Goal: Contribute content: Contribute content

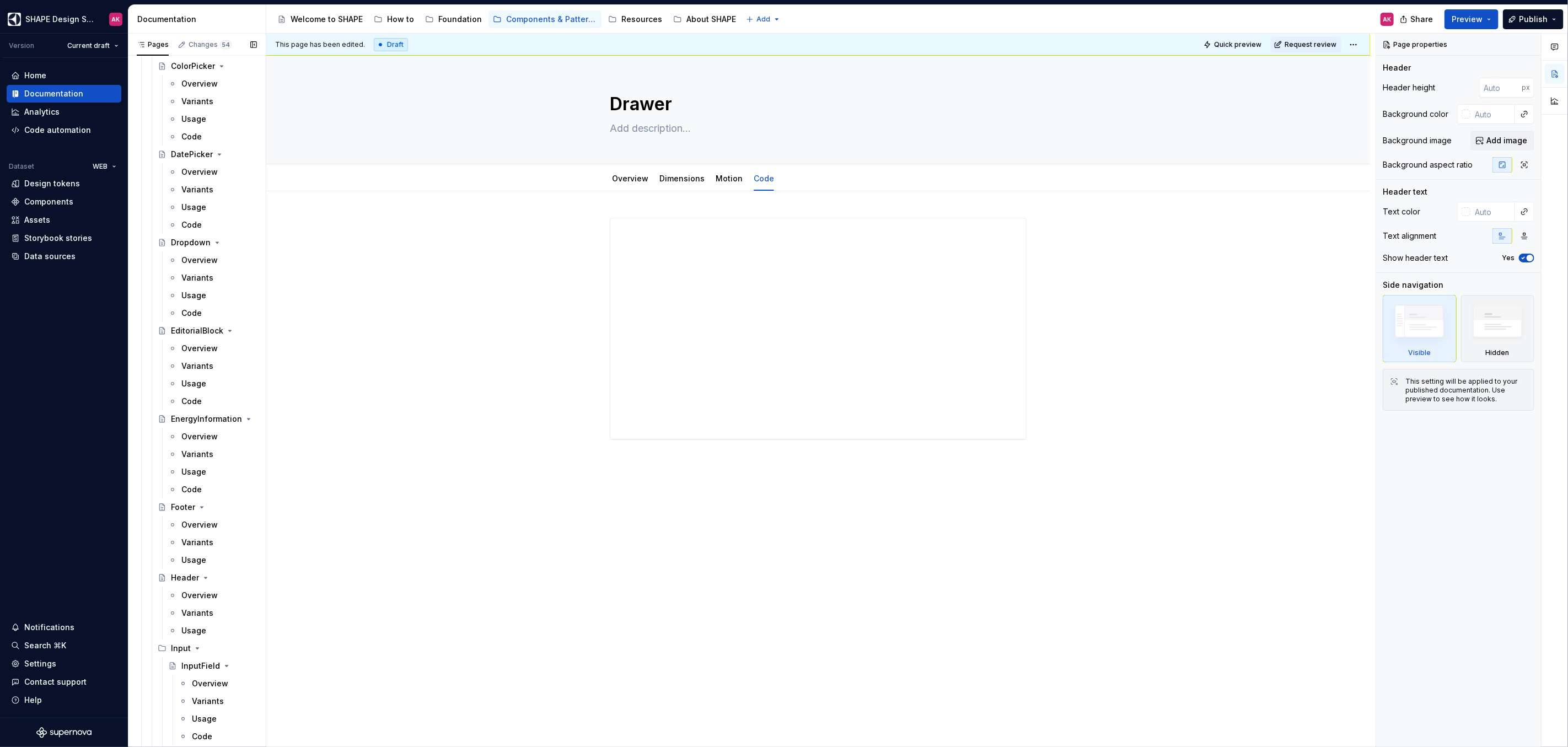
scroll to position [3353, 0]
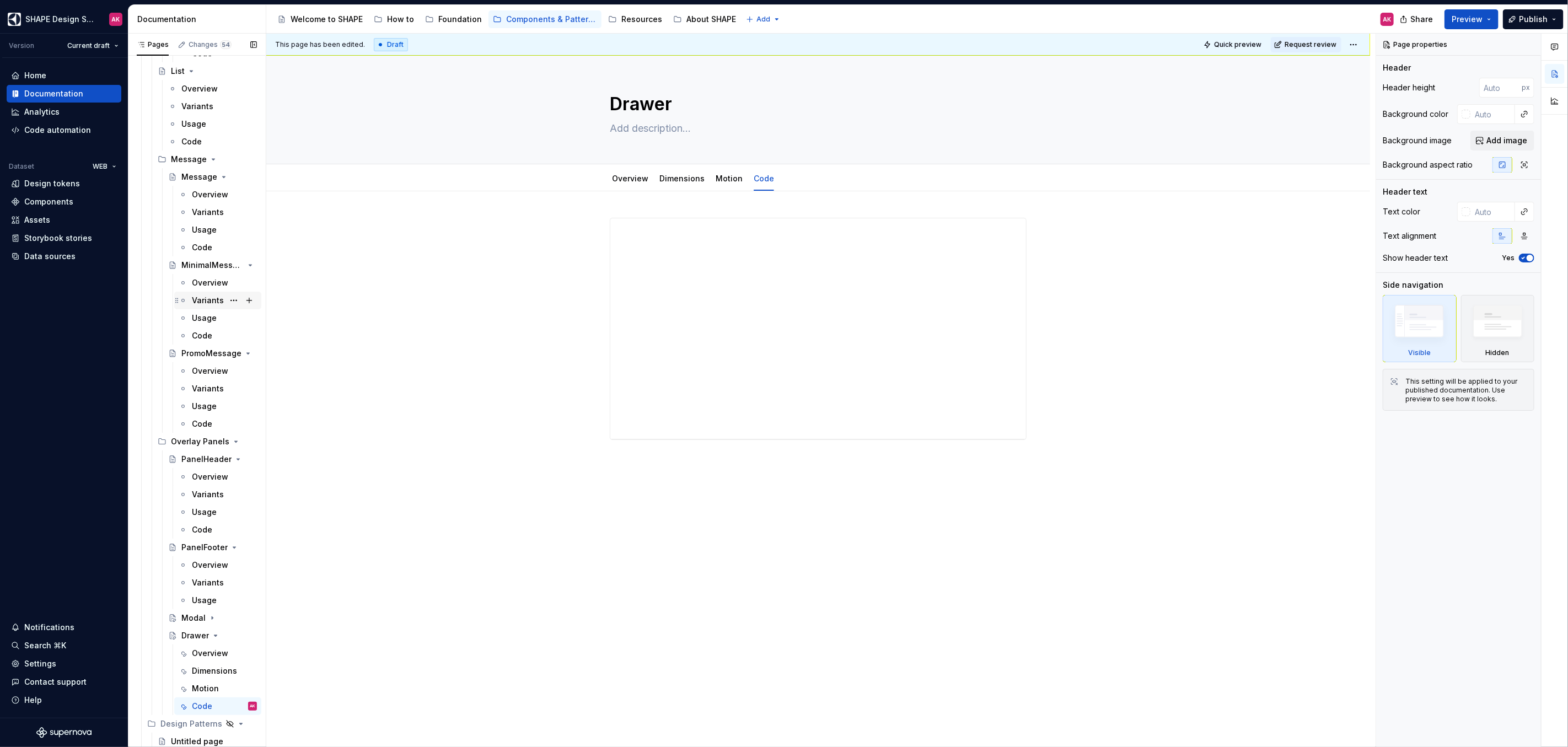
click at [212, 636] on icon "Page tree" at bounding box center [215, 636] width 9 height 9
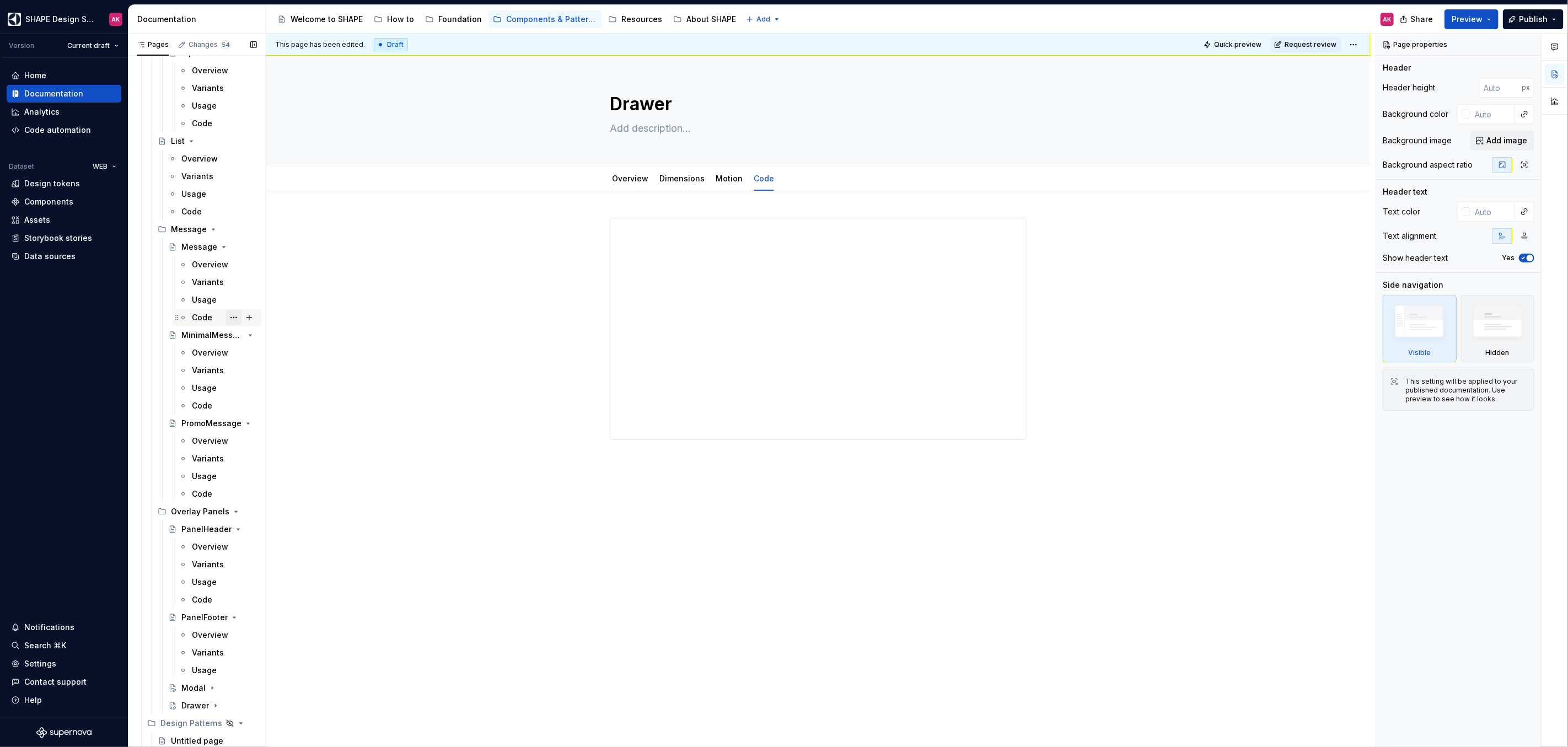
scroll to position [3281, 0]
click at [212, 230] on icon "Page tree" at bounding box center [214, 231] width 3 height 1
click at [219, 512] on icon "Page tree" at bounding box center [220, 513] width 3 height 1
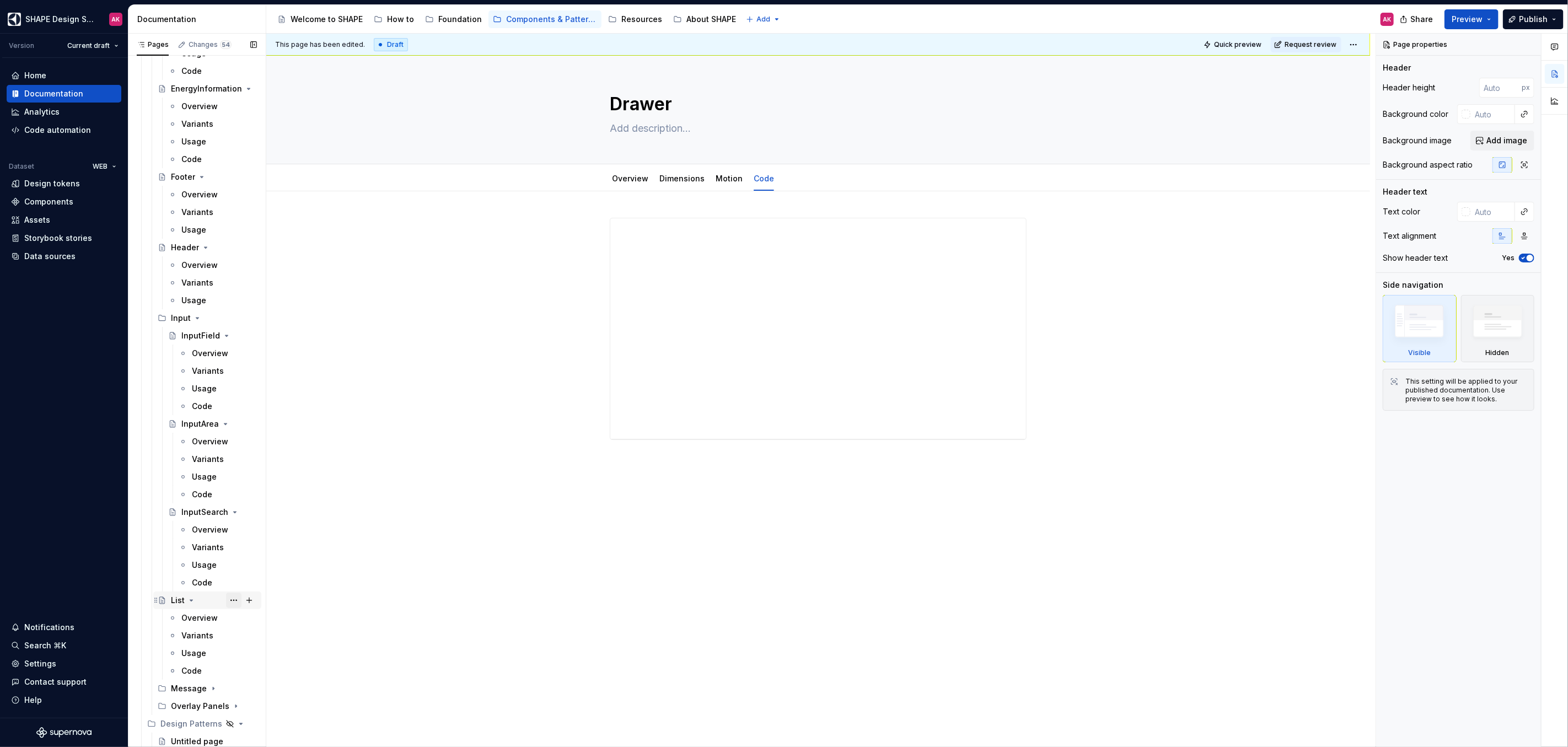
click at [226, 603] on button "Page tree" at bounding box center [233, 600] width 15 height 15
click at [254, 612] on div "Duplicate page" at bounding box center [294, 610] width 108 height 11
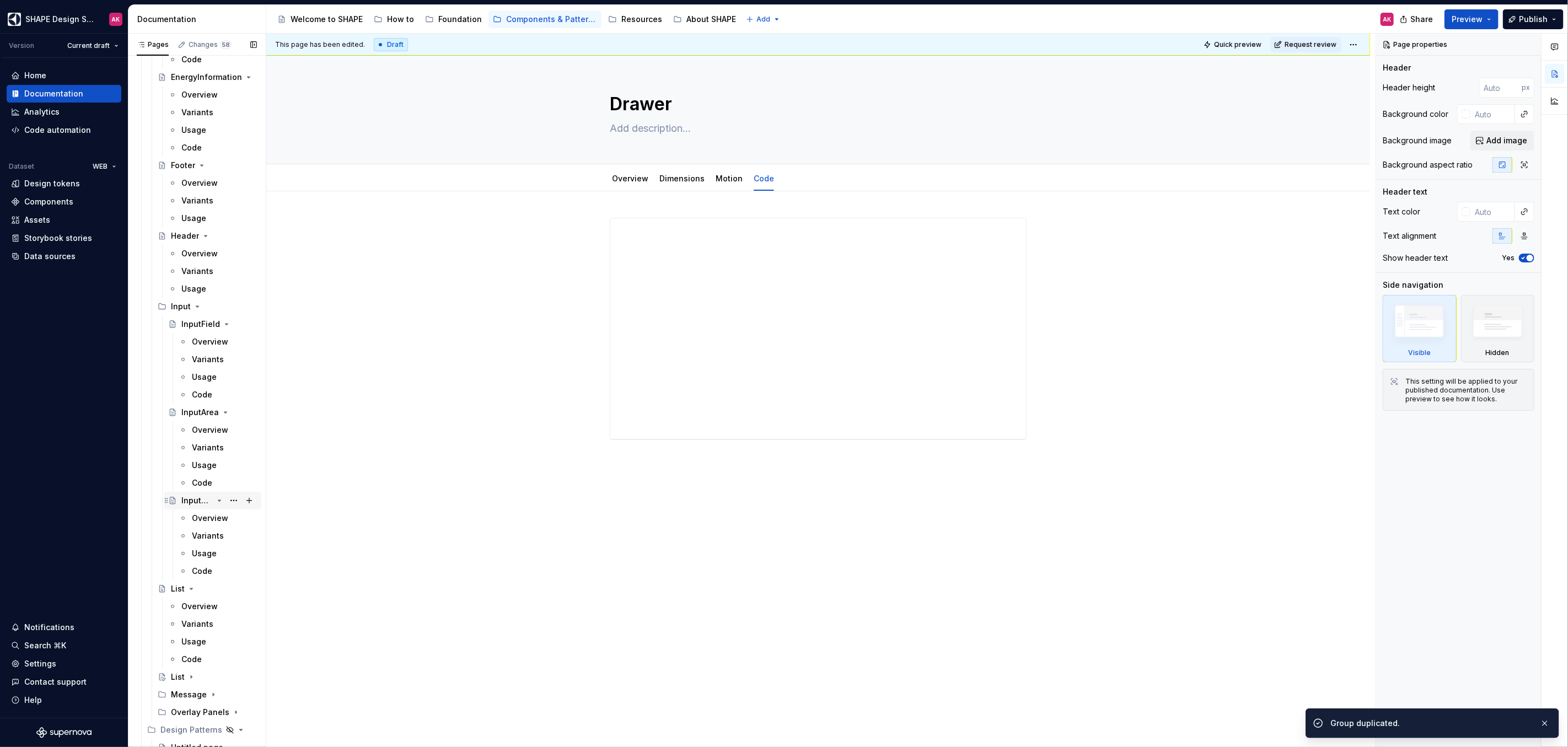
scroll to position [2841, 0]
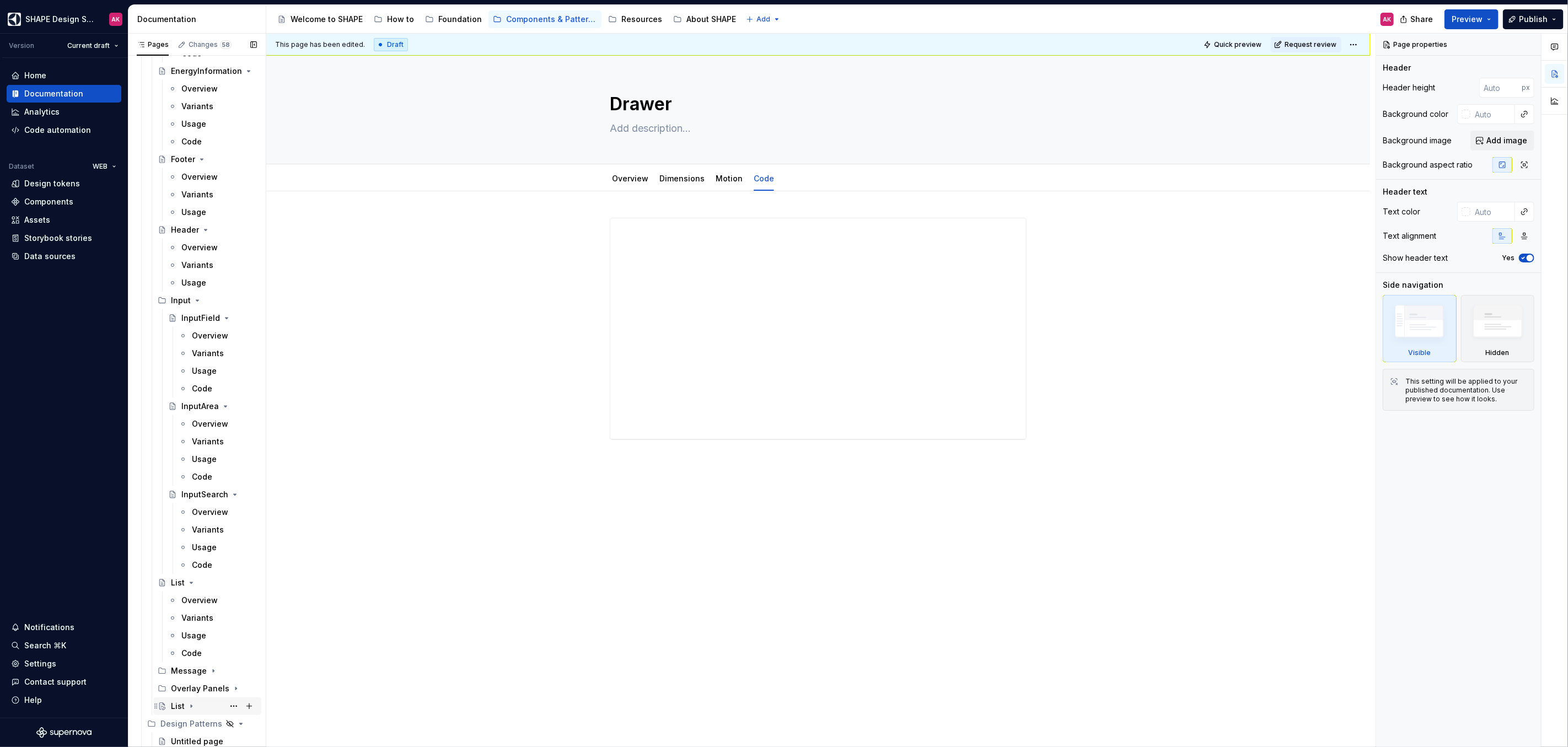
click at [164, 703] on icon "Page tree" at bounding box center [162, 706] width 9 height 9
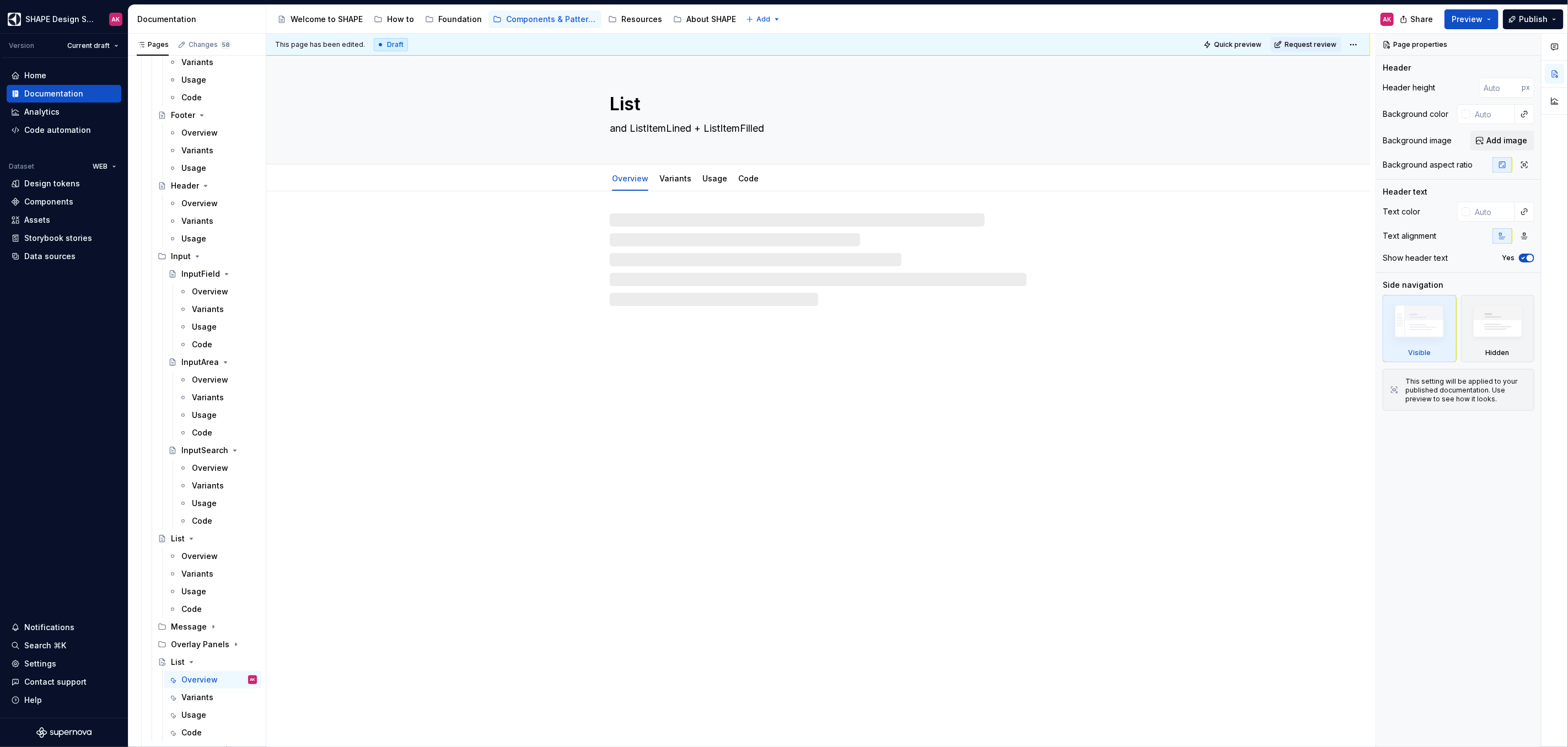
scroll to position [2911, 0]
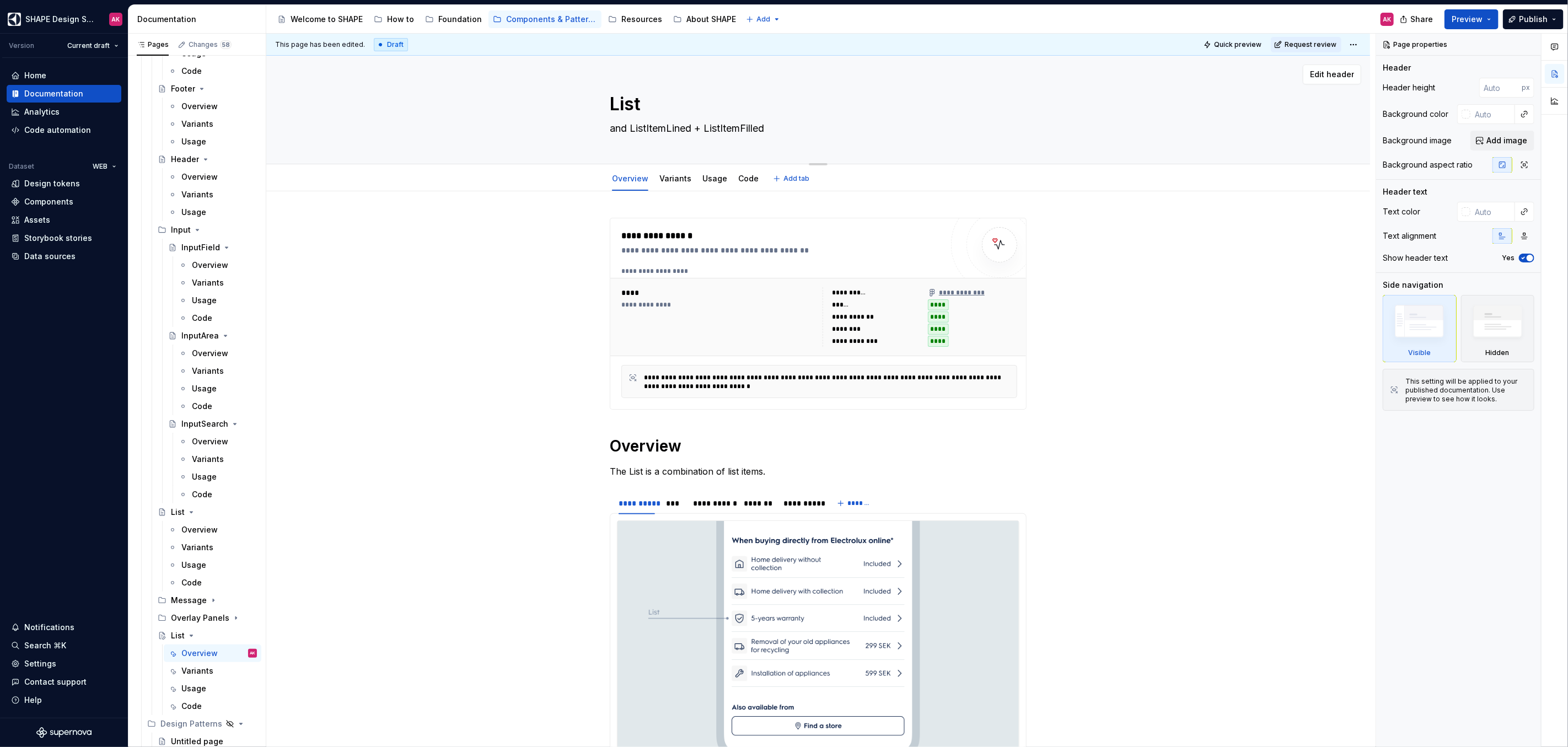
click at [676, 128] on textarea "and ListItemLined + ListItemFilled" at bounding box center [816, 128] width 417 height 18
type textarea "*"
click at [456, 281] on div "**********" at bounding box center [817, 626] width 1104 height 871
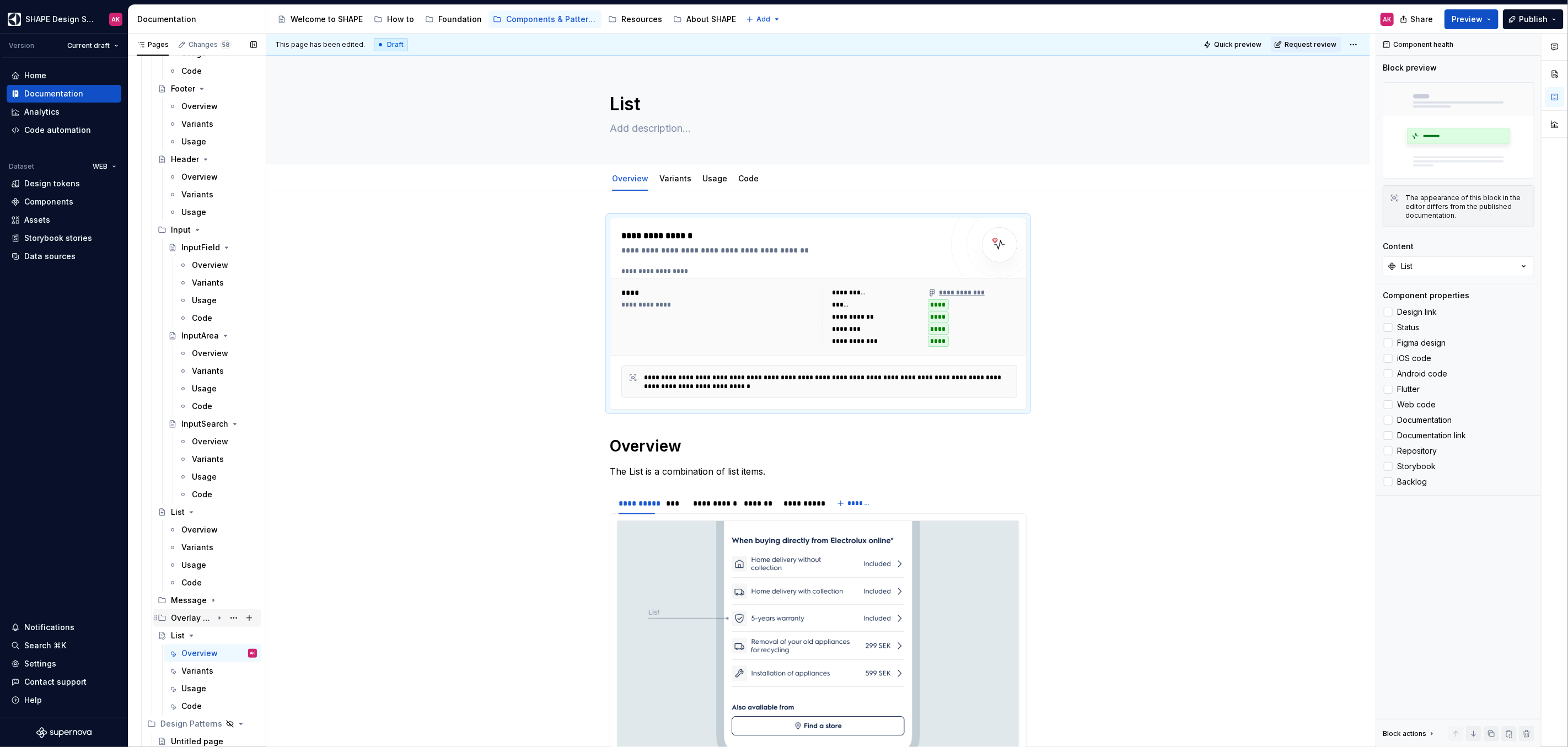
click at [215, 617] on icon "Page tree" at bounding box center [219, 618] width 9 height 9
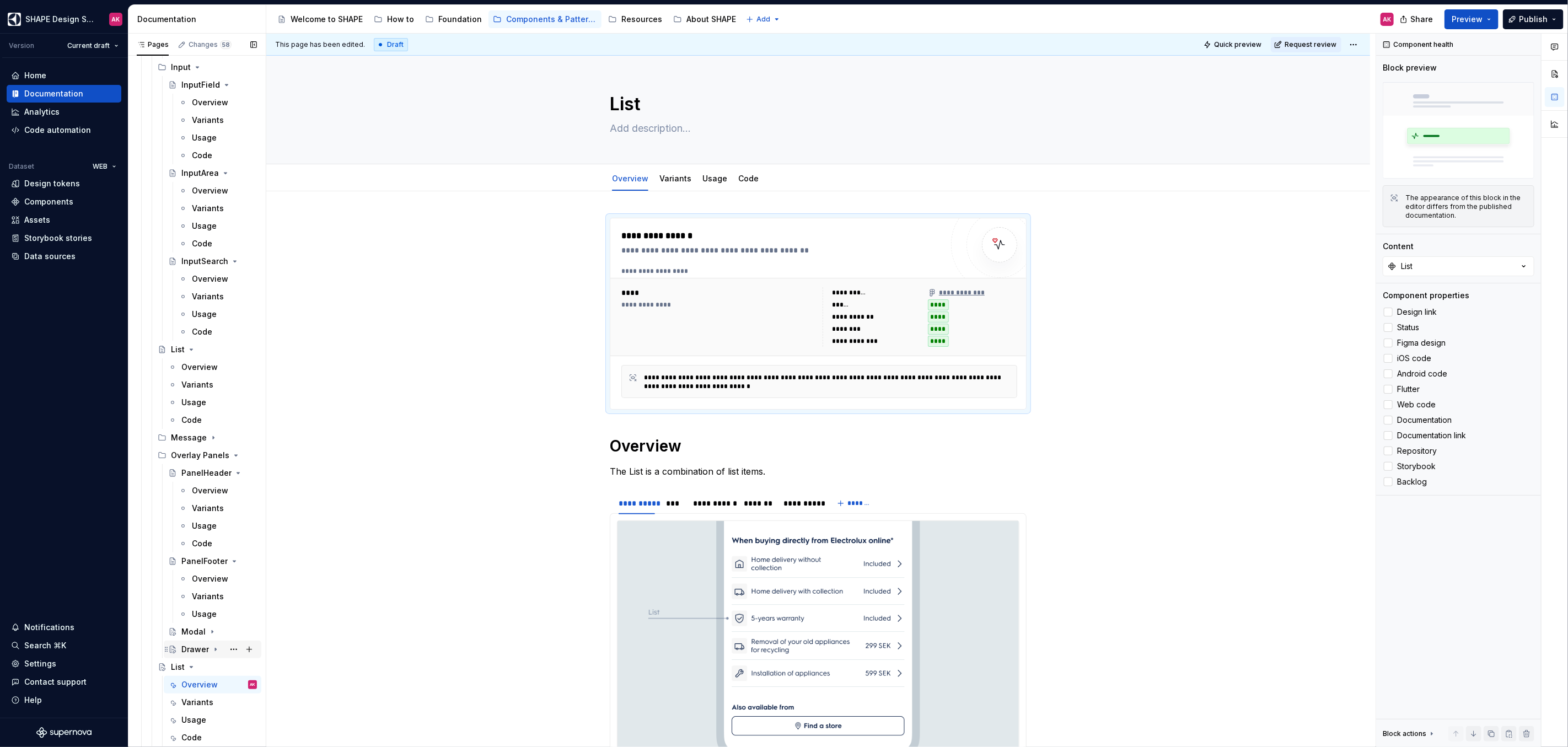
scroll to position [3105, 0]
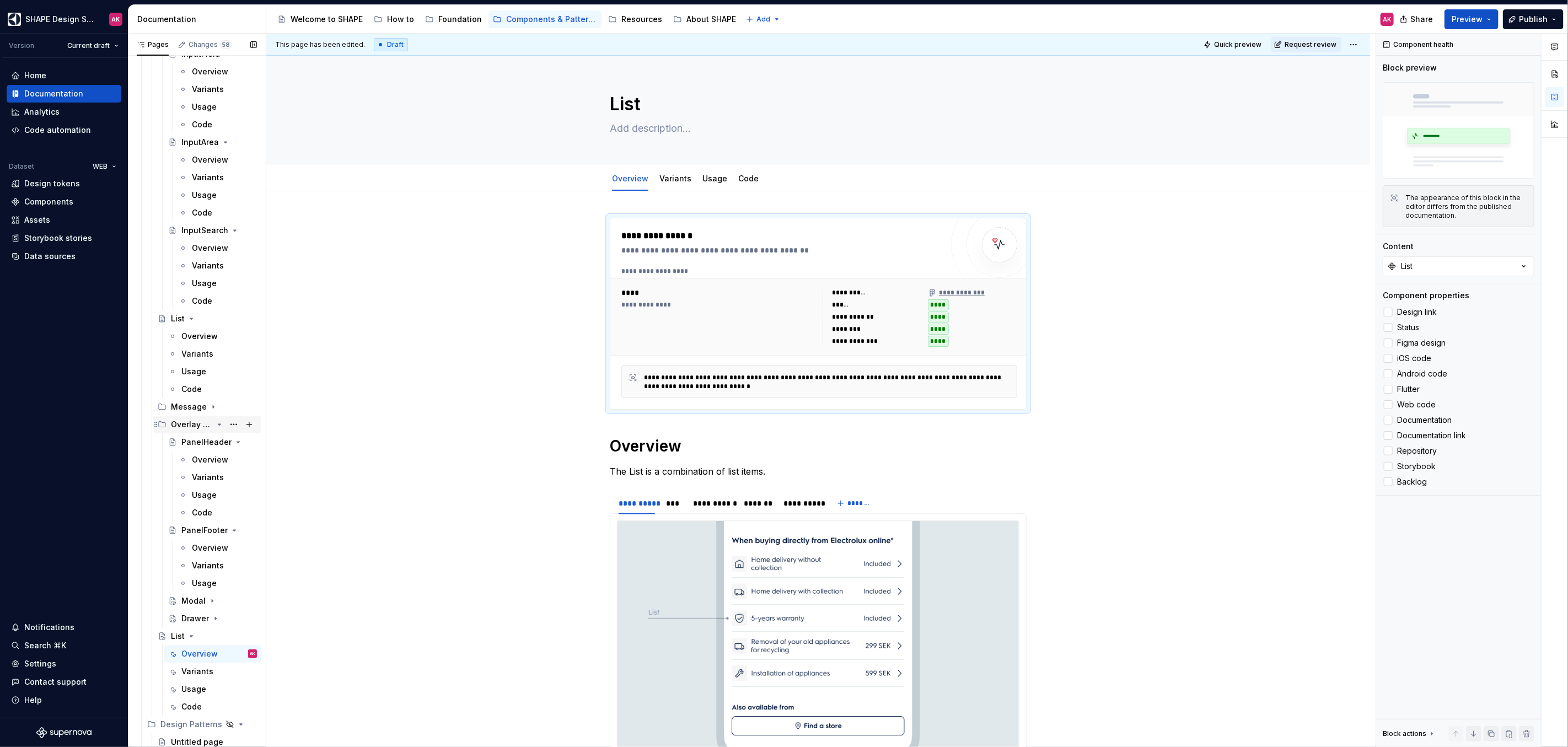
click at [215, 423] on icon "Page tree" at bounding box center [219, 424] width 9 height 9
click at [648, 104] on textarea "List" at bounding box center [816, 103] width 417 height 26
type textarea "*"
type textarea "P"
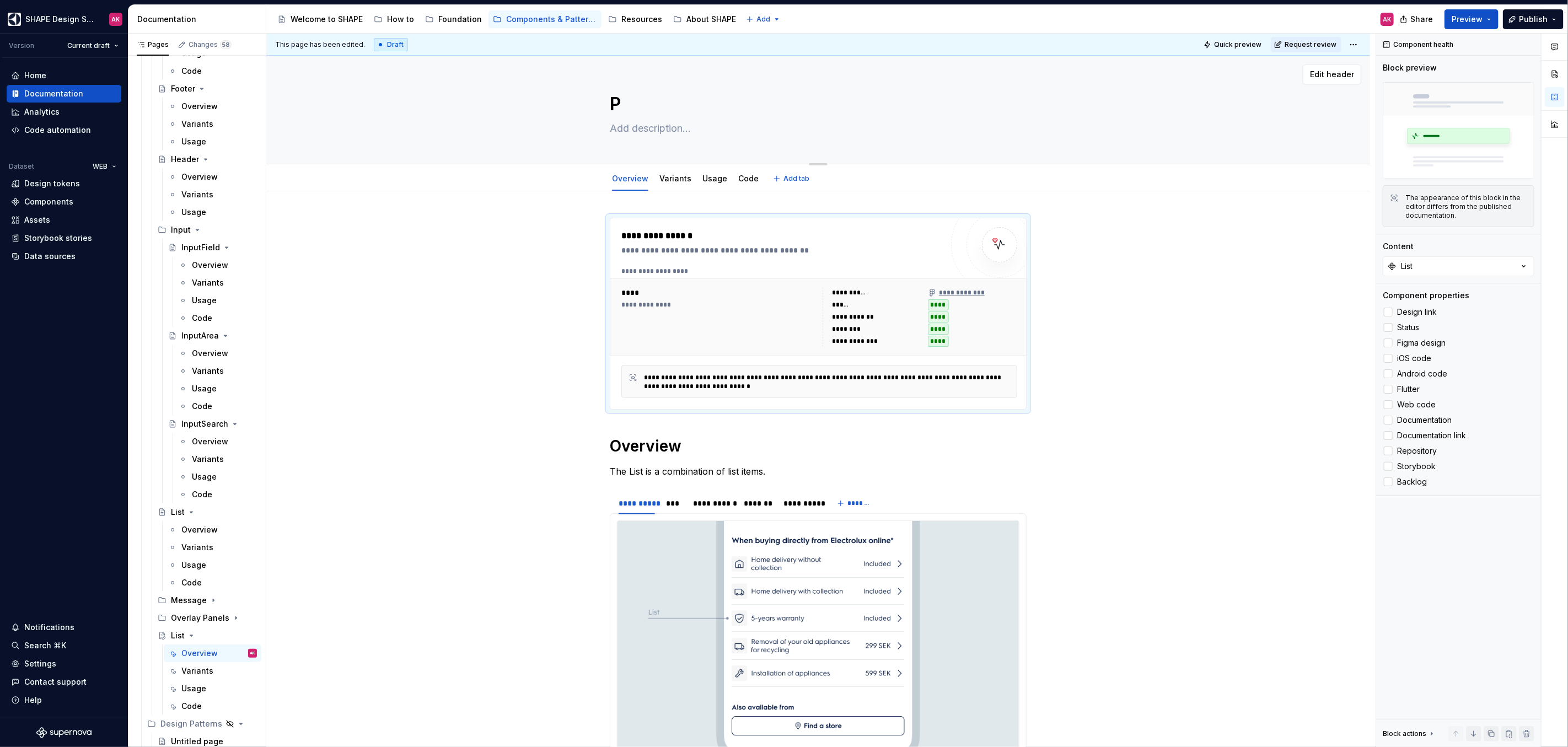
type textarea "*"
type textarea "Pr"
type textarea "*"
type textarea "Pro"
type textarea "*"
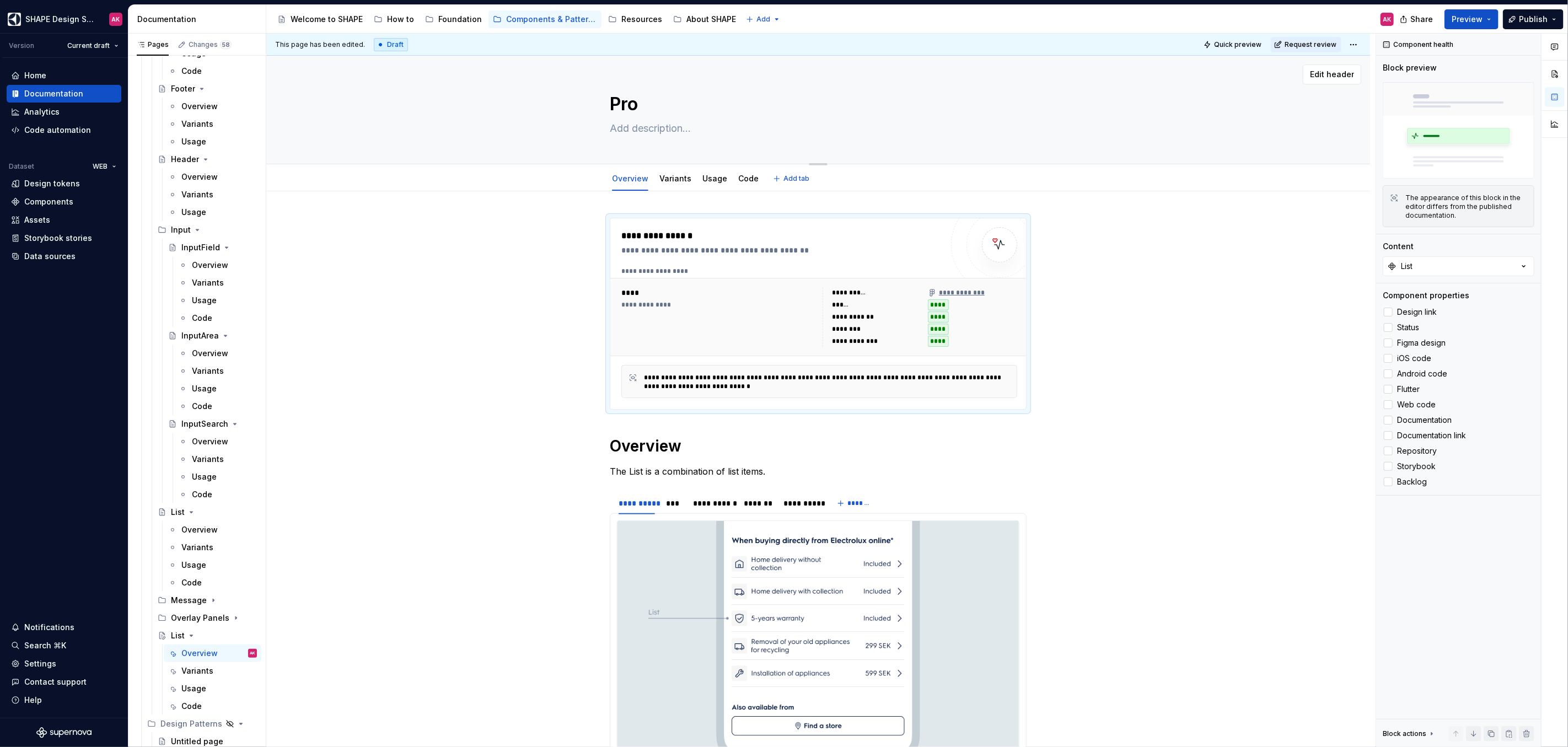
type textarea "Prog"
type textarea "*"
type textarea "Progr"
type textarea "*"
type textarea "Progre"
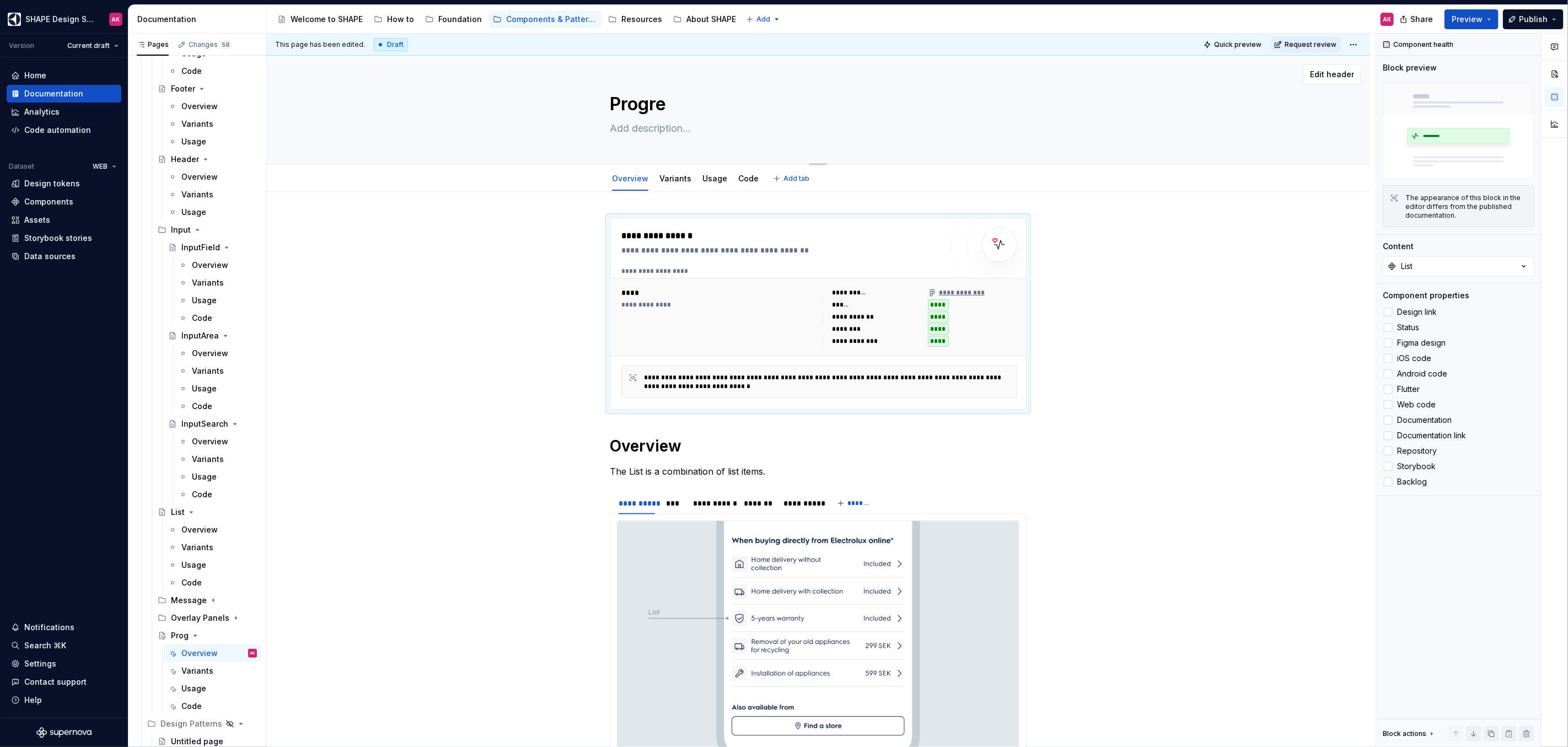
type textarea "*"
type textarea "Progres"
type textarea "*"
type textarea "Progress"
type textarea "*"
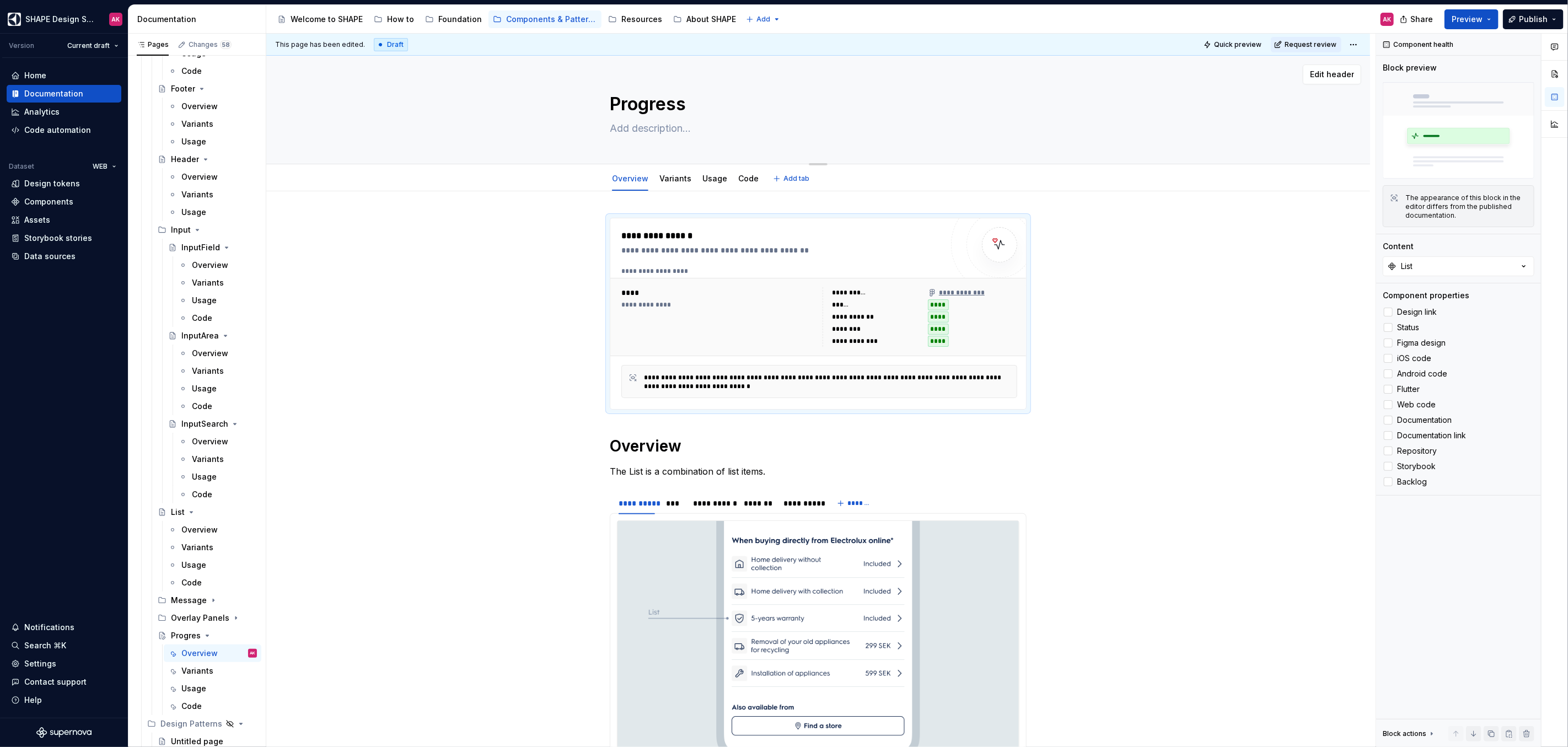
type textarea "Progress L"
type textarea "*"
type textarea "Progress"
type textarea "*"
type textarea "Progress"
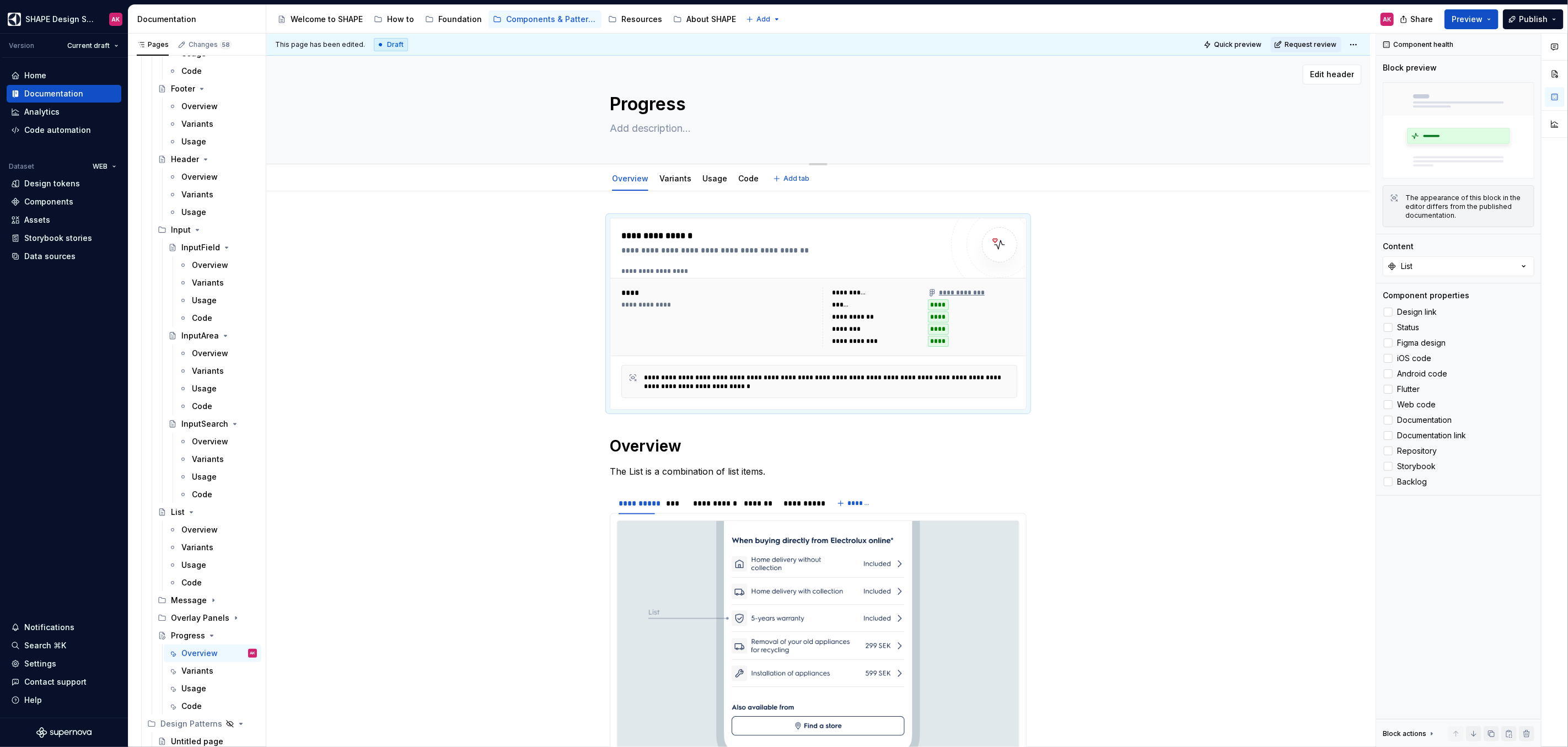
type textarea "*"
type textarea "ProgressL"
type textarea "*"
type textarea "ProgressLi"
type textarea "*"
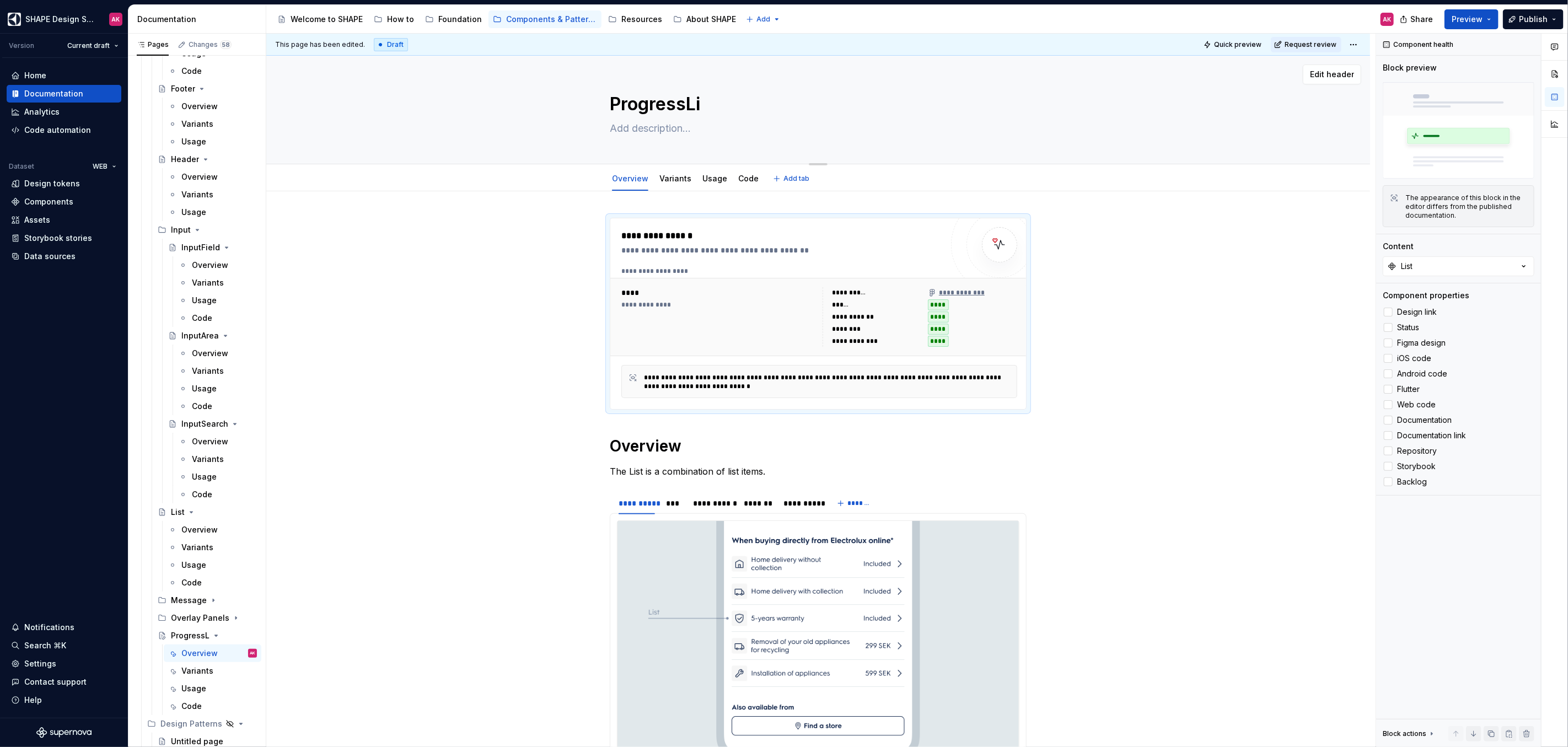
type textarea "ProgressLin"
type textarea "*"
type textarea "ProgressLine"
type textarea "*"
type textarea "ProgressLinea"
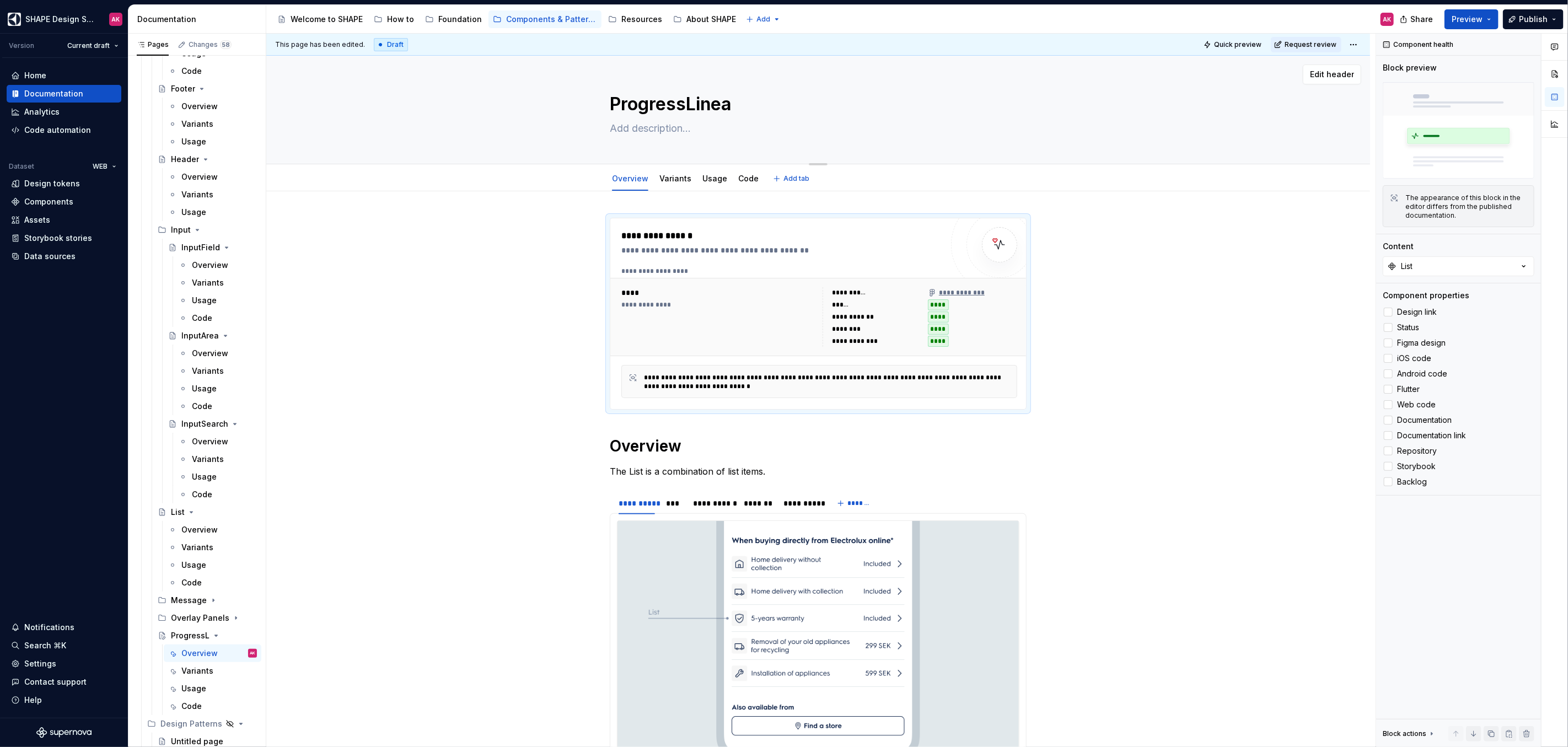
type textarea "*"
type textarea "ProgressLinear"
type textarea "*"
type textarea "ProgressLinear"
click at [534, 279] on div "**********" at bounding box center [817, 626] width 1104 height 871
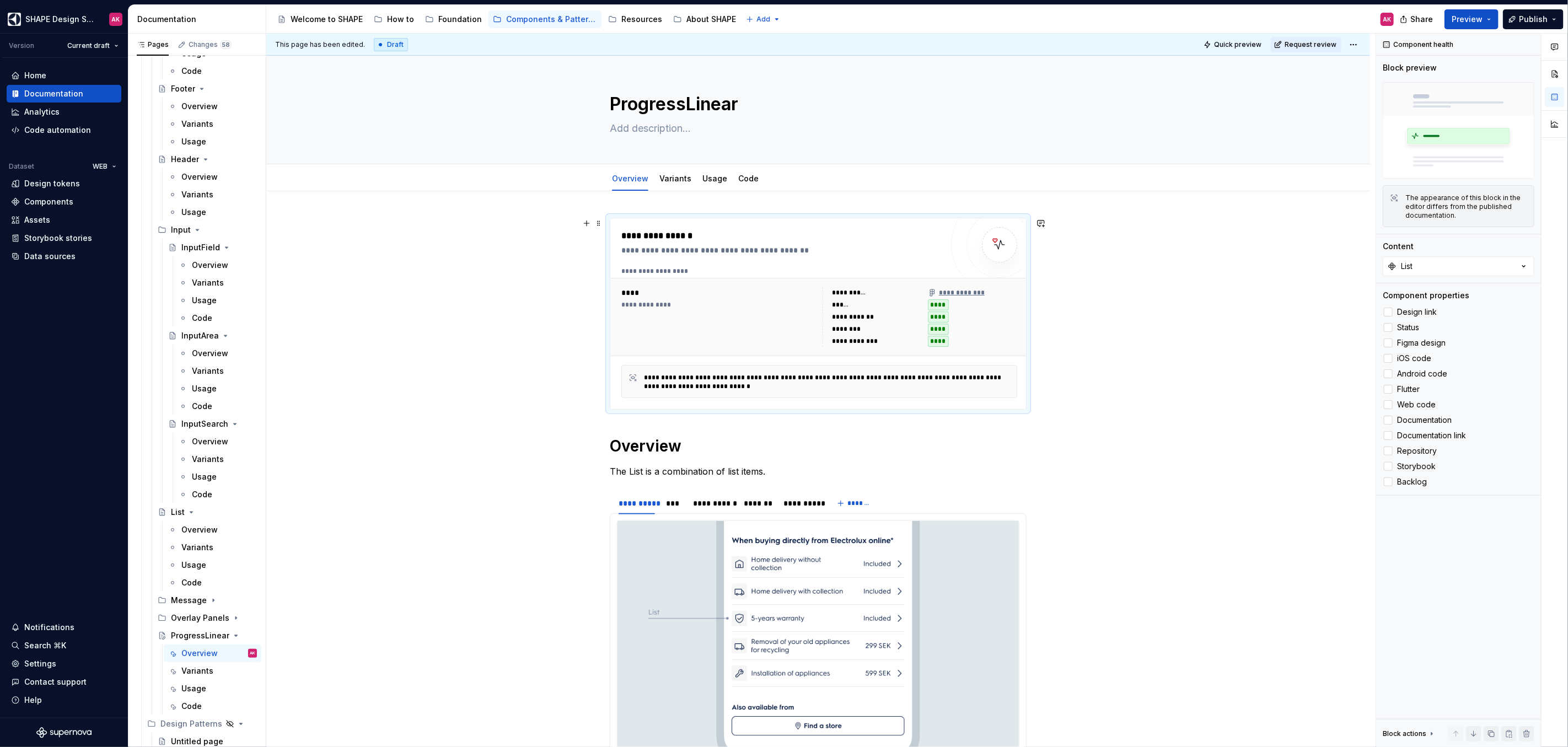
click at [801, 303] on div "**********" at bounding box center [719, 305] width 195 height 9
type textarea "*"
click at [1429, 272] on button "List" at bounding box center [1458, 266] width 152 height 20
type input "progres"
click at [1445, 322] on div "ProgressLinear" at bounding box center [1419, 325] width 58 height 11
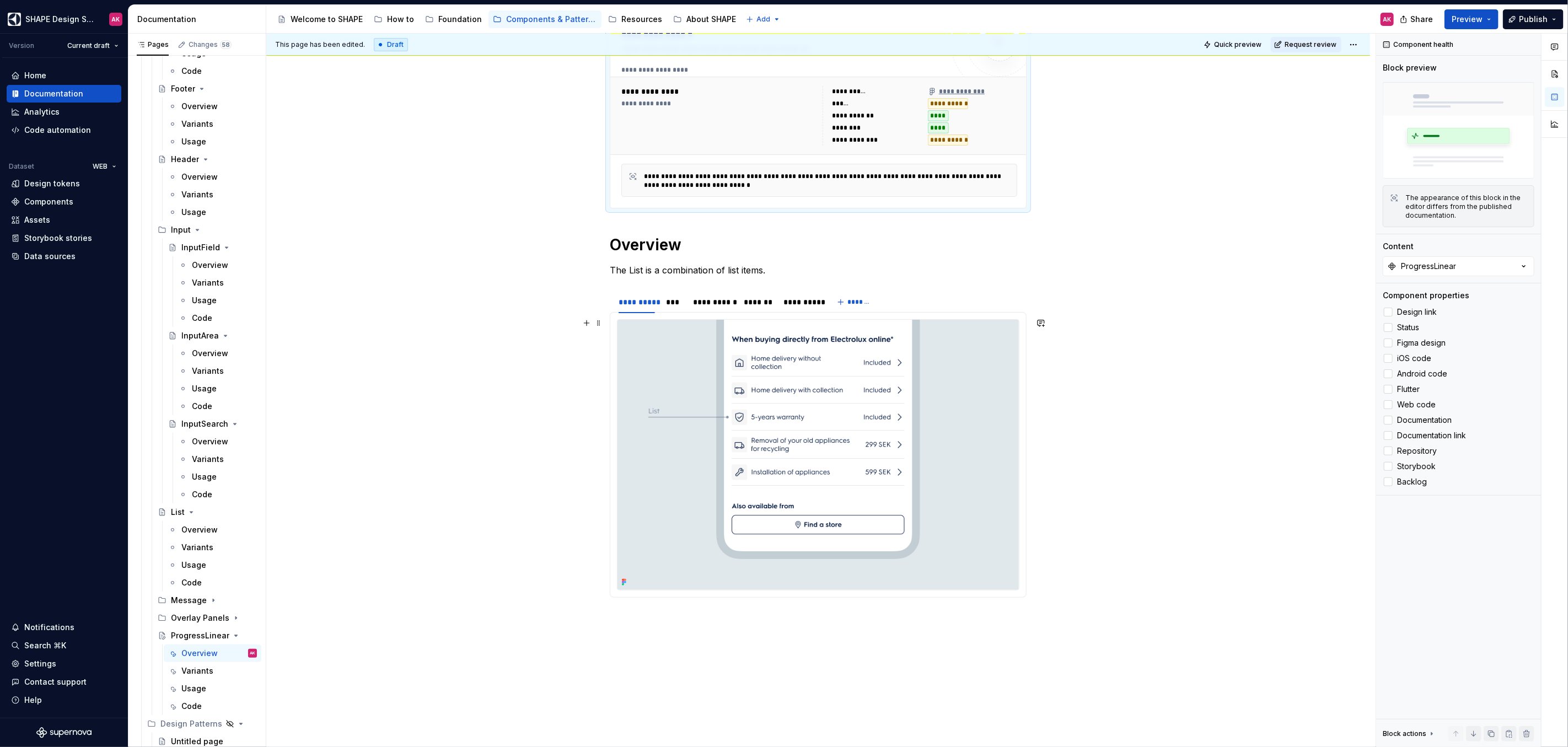
click at [806, 326] on img at bounding box center [817, 455] width 401 height 270
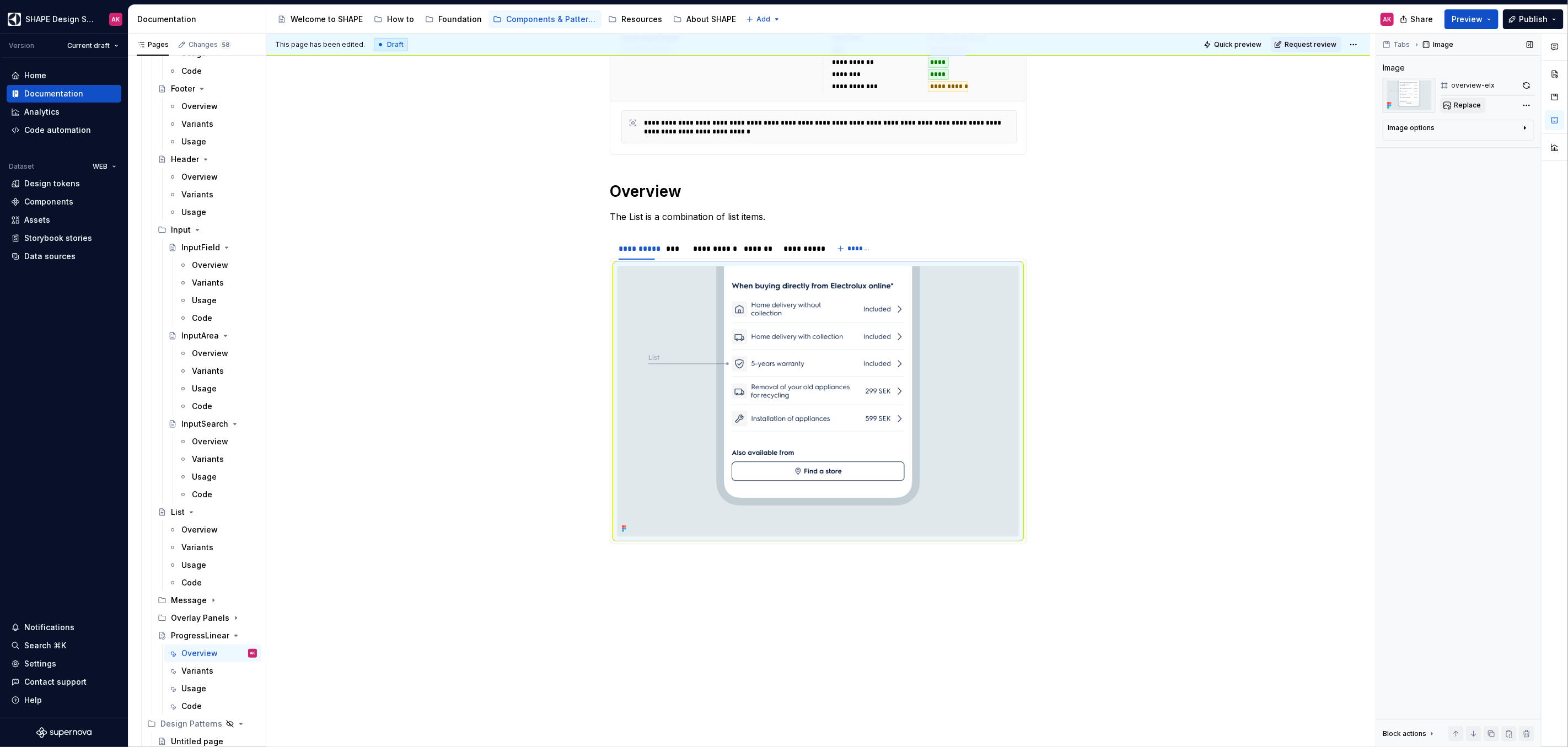
click at [1483, 106] on button "Replace" at bounding box center [1463, 105] width 46 height 15
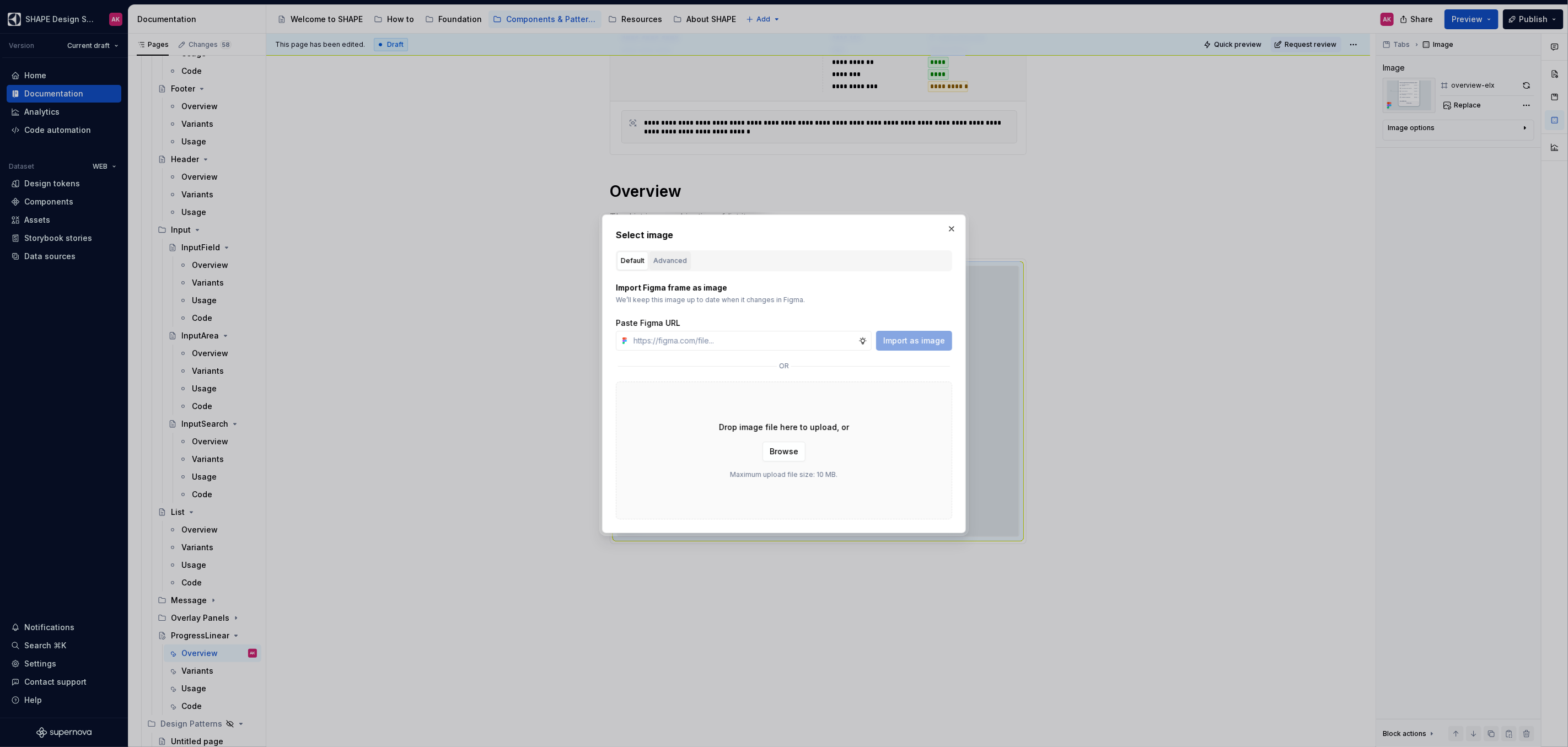
click at [677, 252] on button "Advanced" at bounding box center [670, 261] width 41 height 19
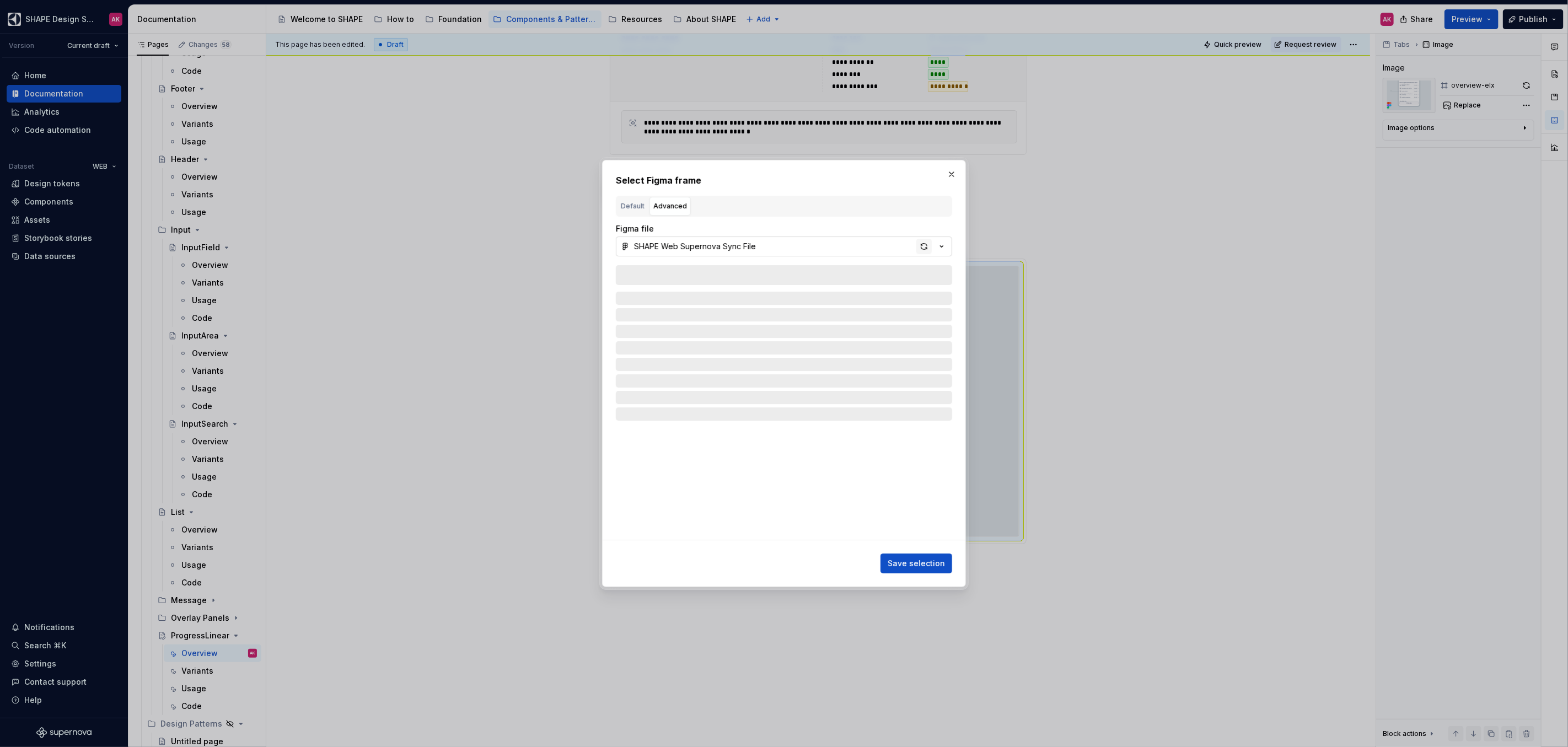
click at [924, 245] on div "button" at bounding box center [923, 246] width 15 height 15
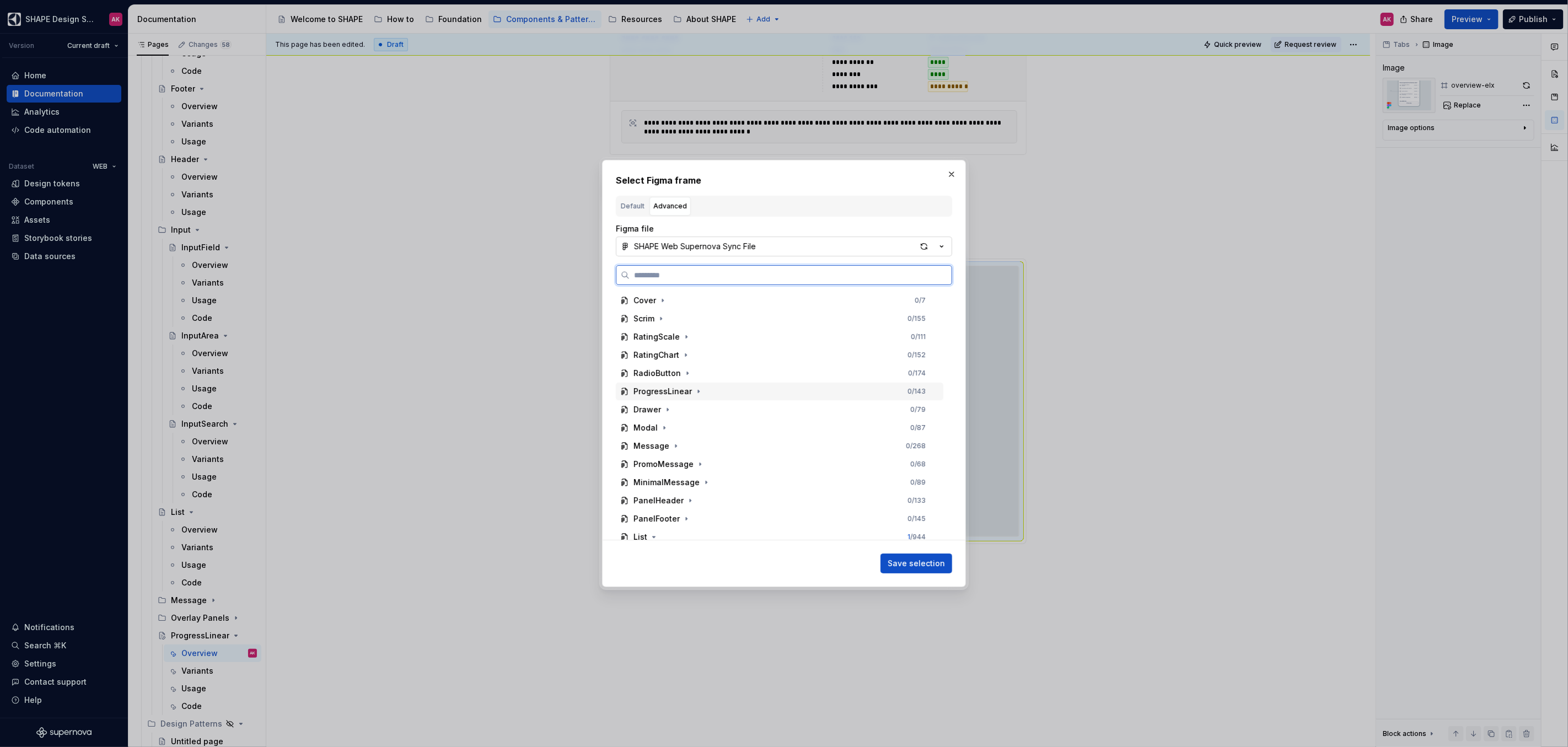
click at [661, 393] on div "ProgressLinear" at bounding box center [663, 391] width 58 height 11
click at [665, 407] on div "overview-elx" at bounding box center [669, 410] width 50 height 11
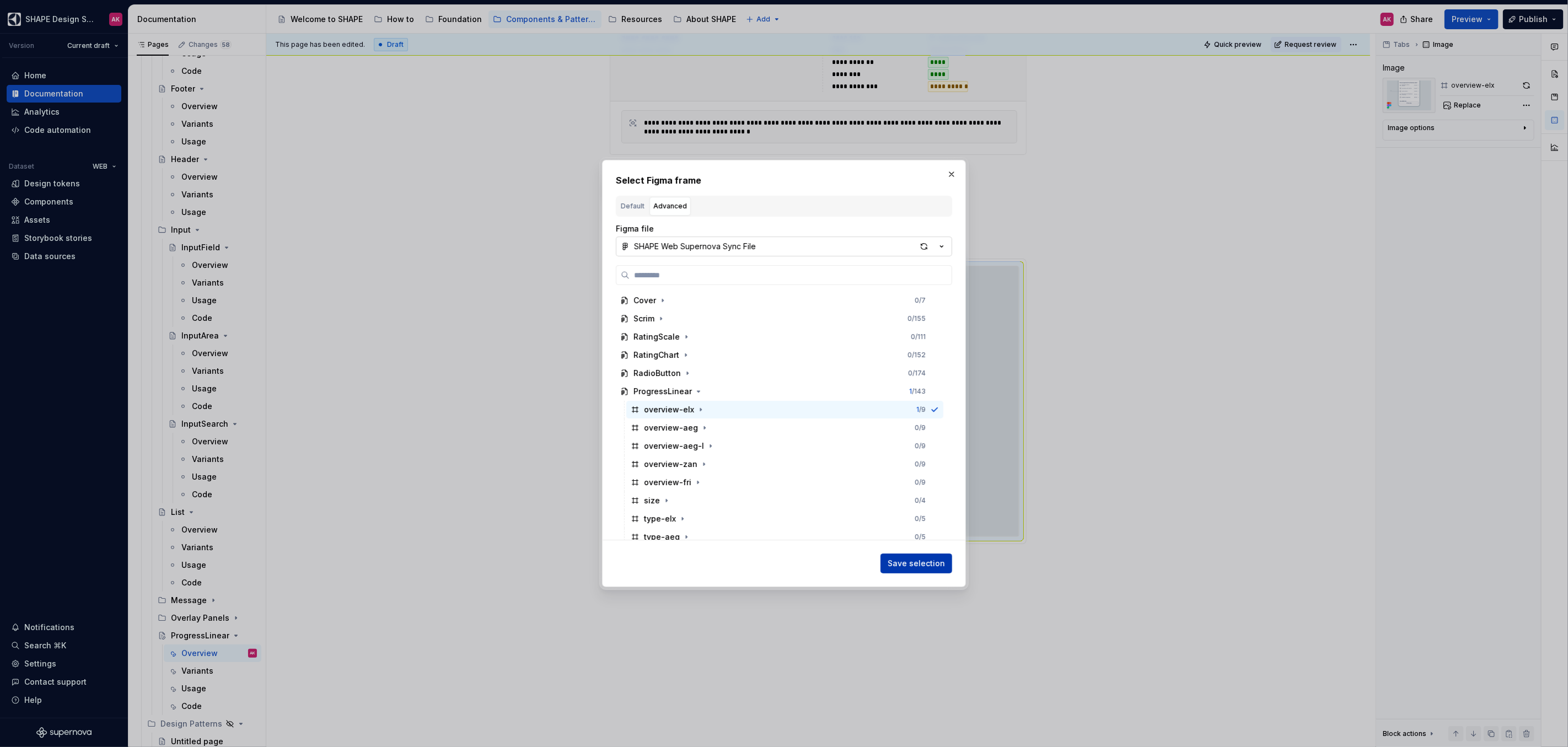
click at [907, 564] on span "Save selection" at bounding box center [916, 564] width 57 height 11
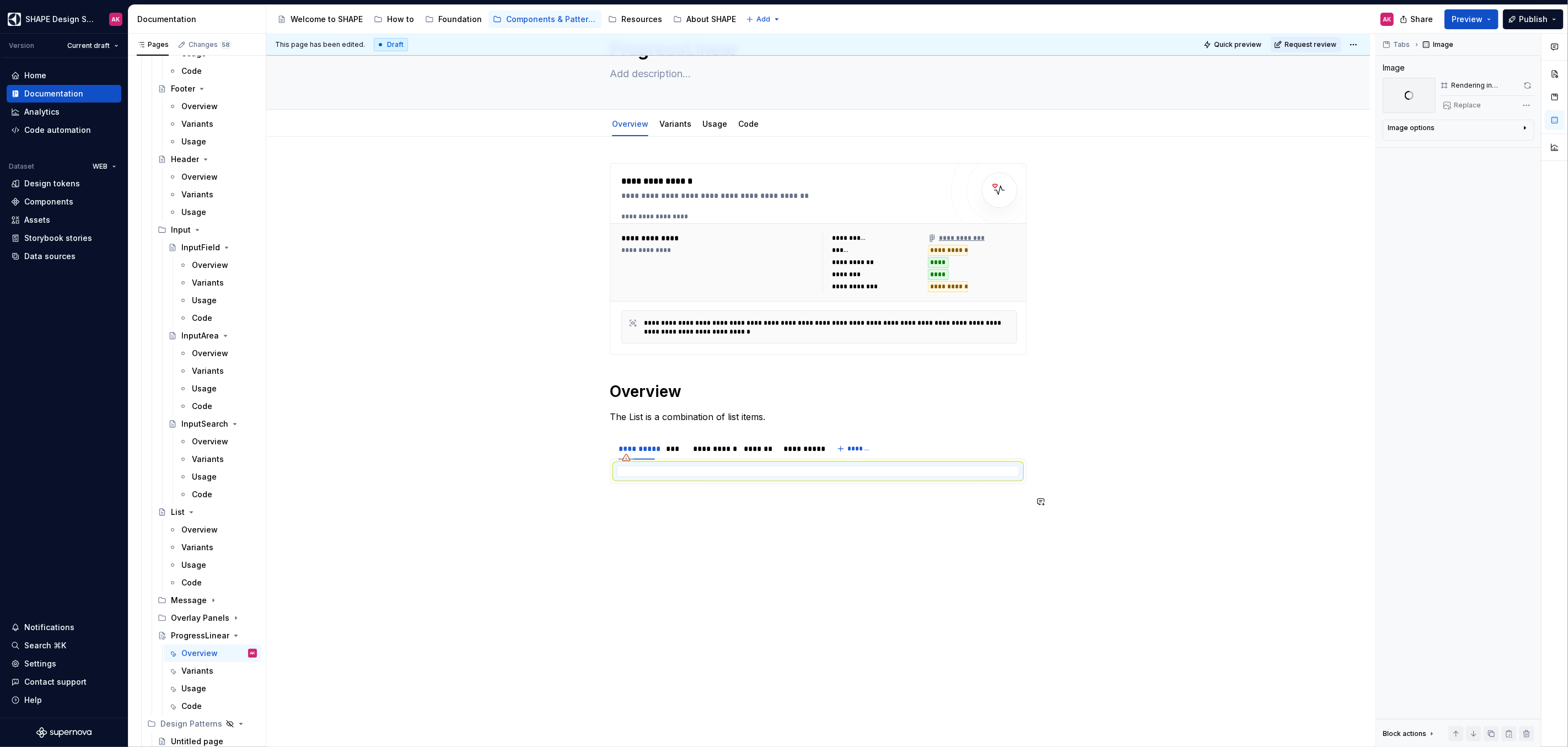
scroll to position [52, 0]
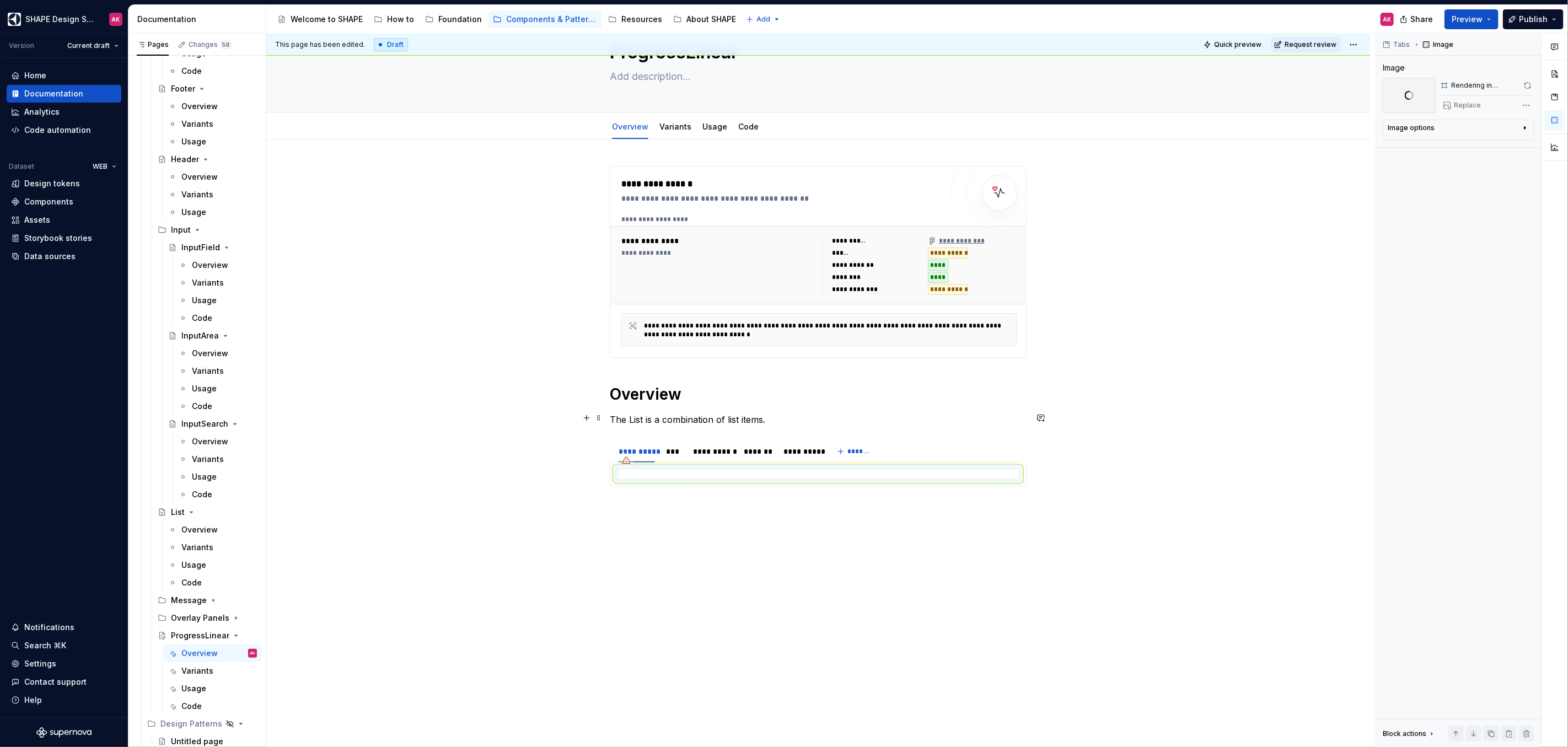
type textarea "*"
click at [653, 419] on p "The List is a combination of list items." at bounding box center [818, 419] width 417 height 13
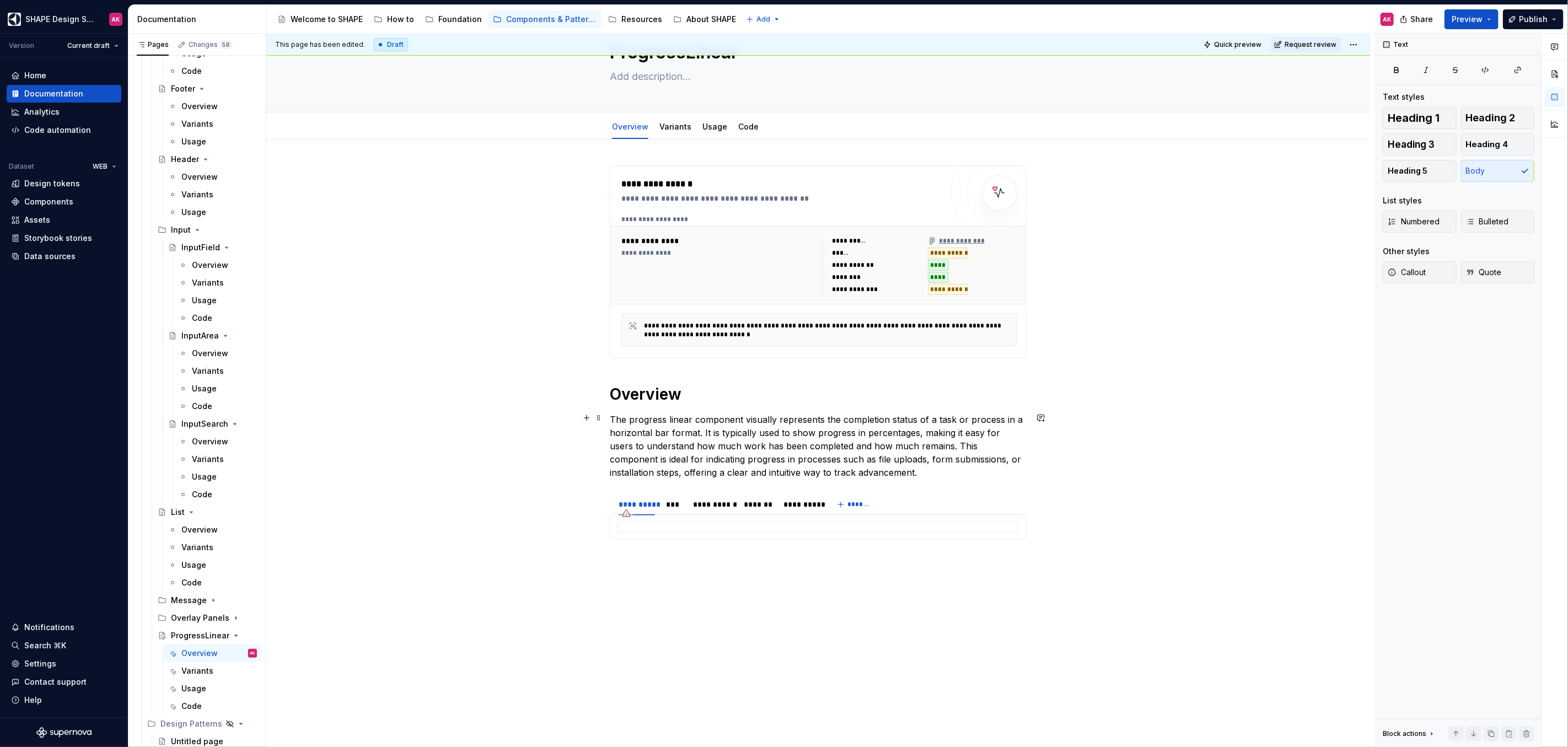
scroll to position [85, 0]
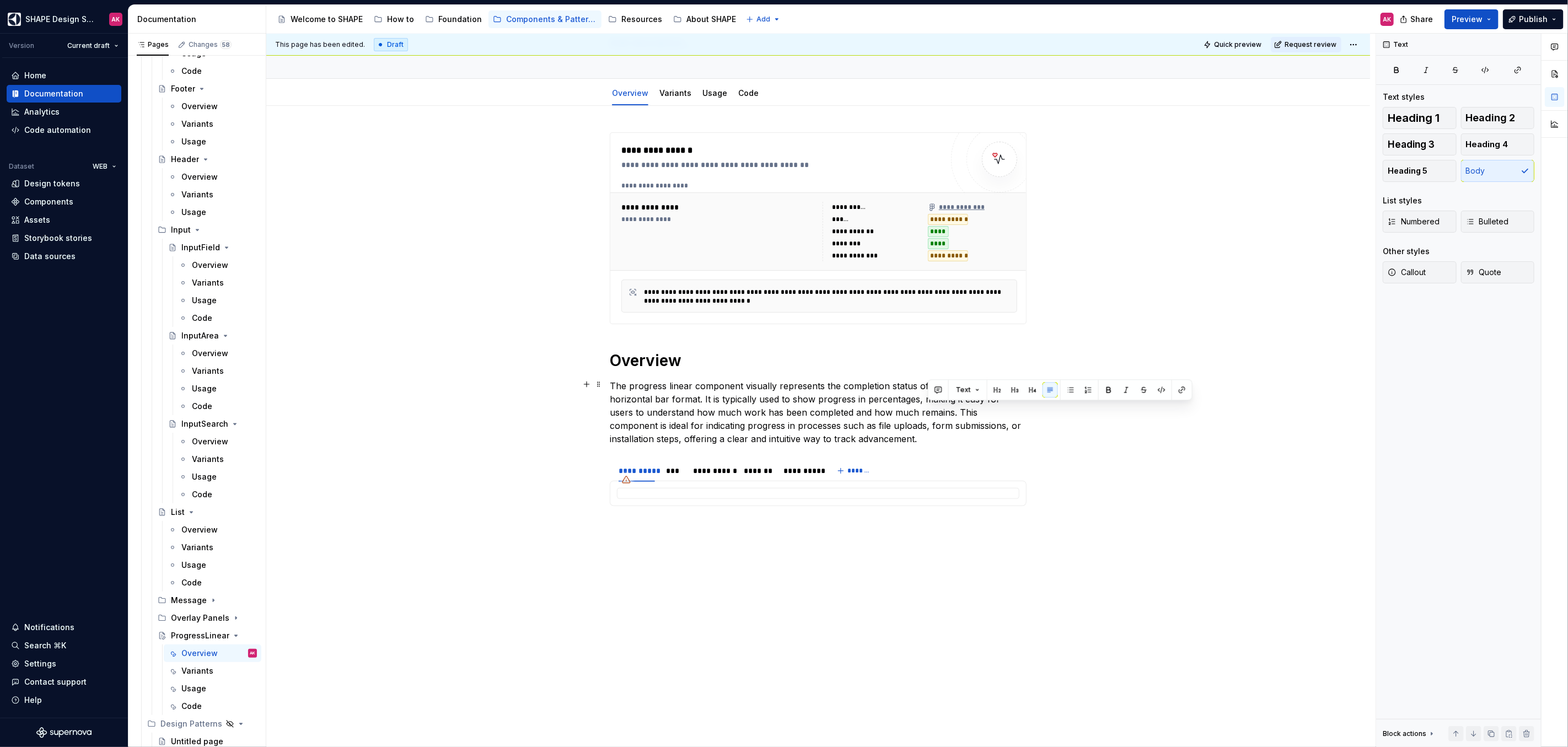
click at [930, 411] on p "The progress linear component visually represents the completion status of a ta…" at bounding box center [818, 412] width 417 height 66
click at [928, 409] on p "The progress linear component visually represents the completion status of a ta…" at bounding box center [818, 412] width 417 height 66
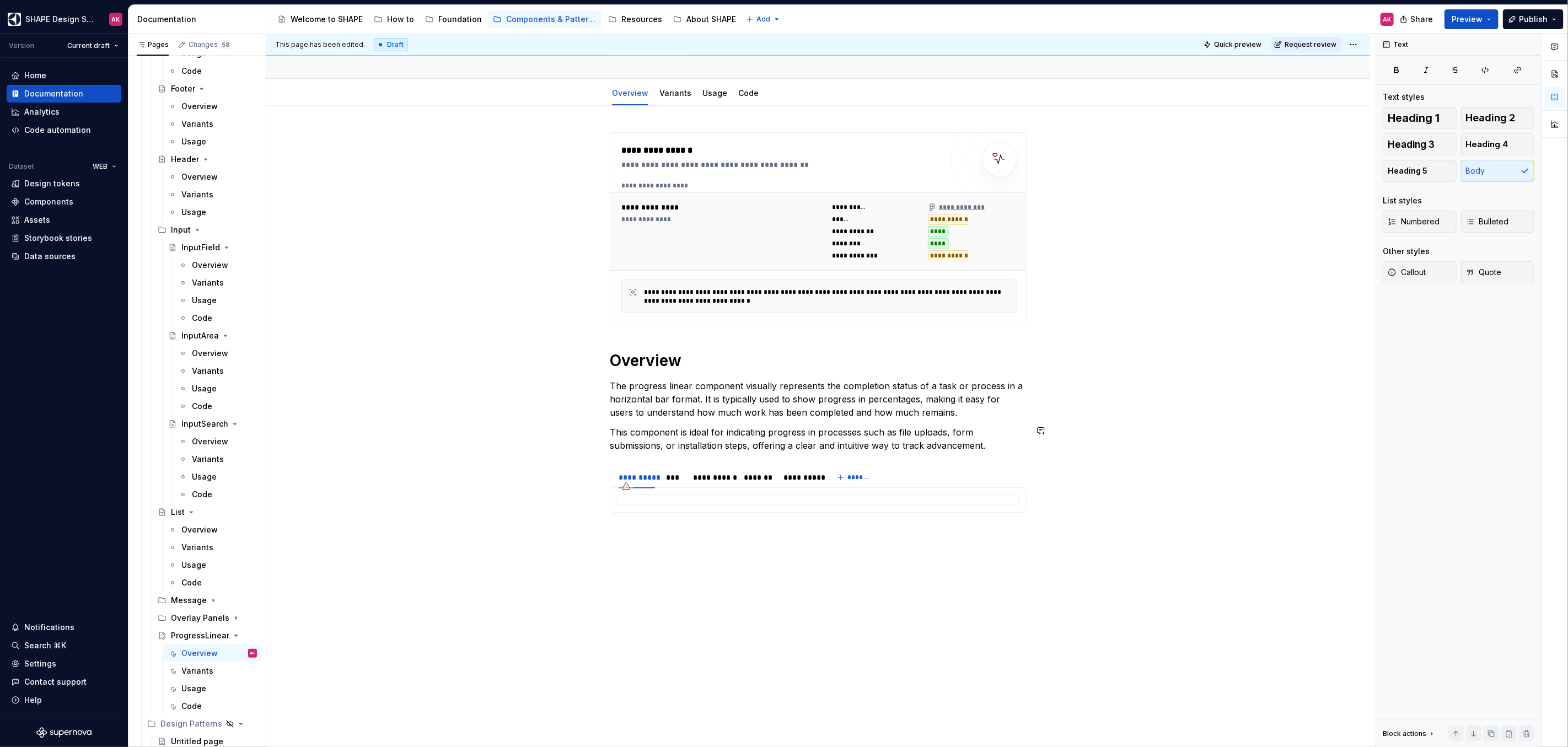
click at [488, 460] on div "**********" at bounding box center [817, 441] width 1104 height 670
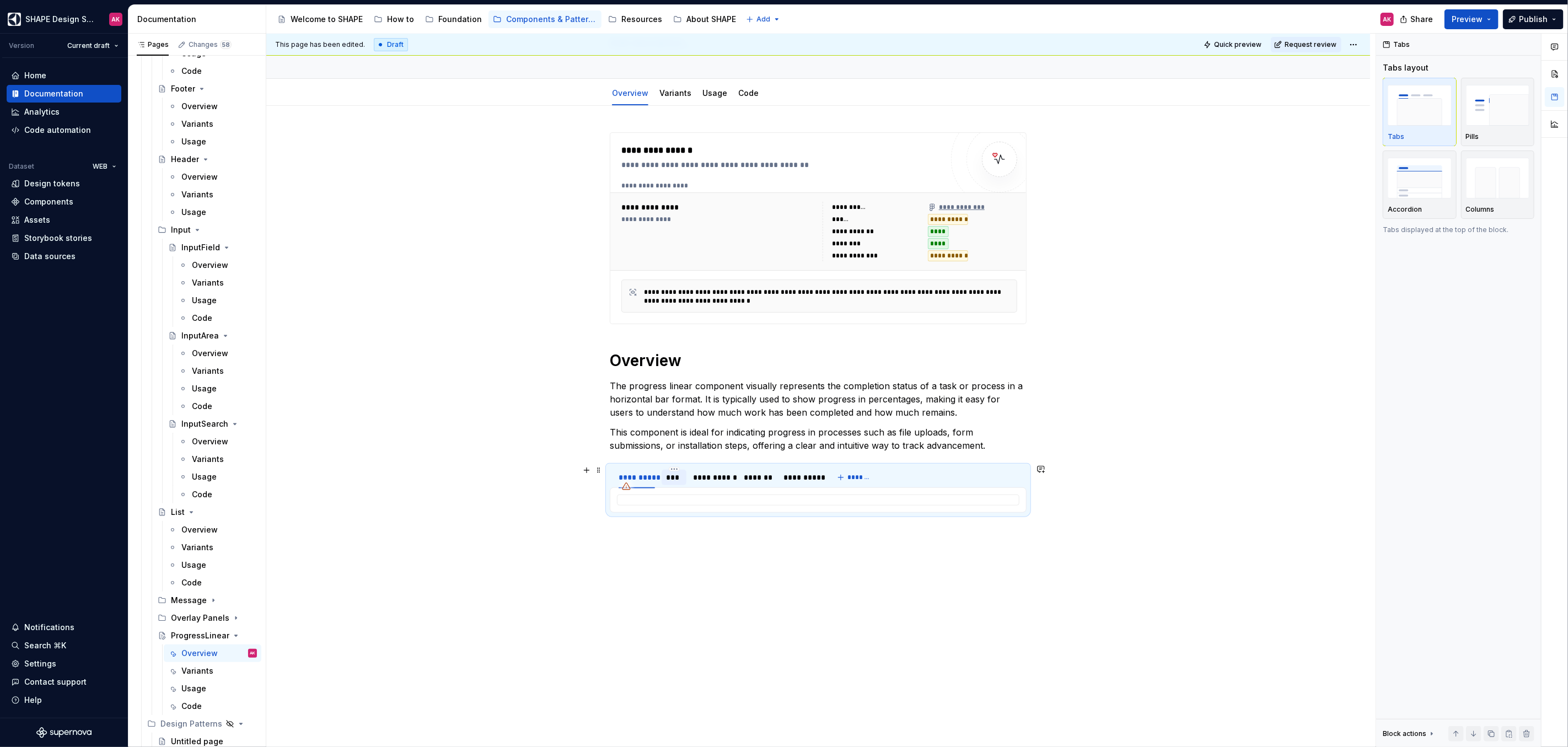
click at [674, 472] on div "***" at bounding box center [674, 477] width 16 height 11
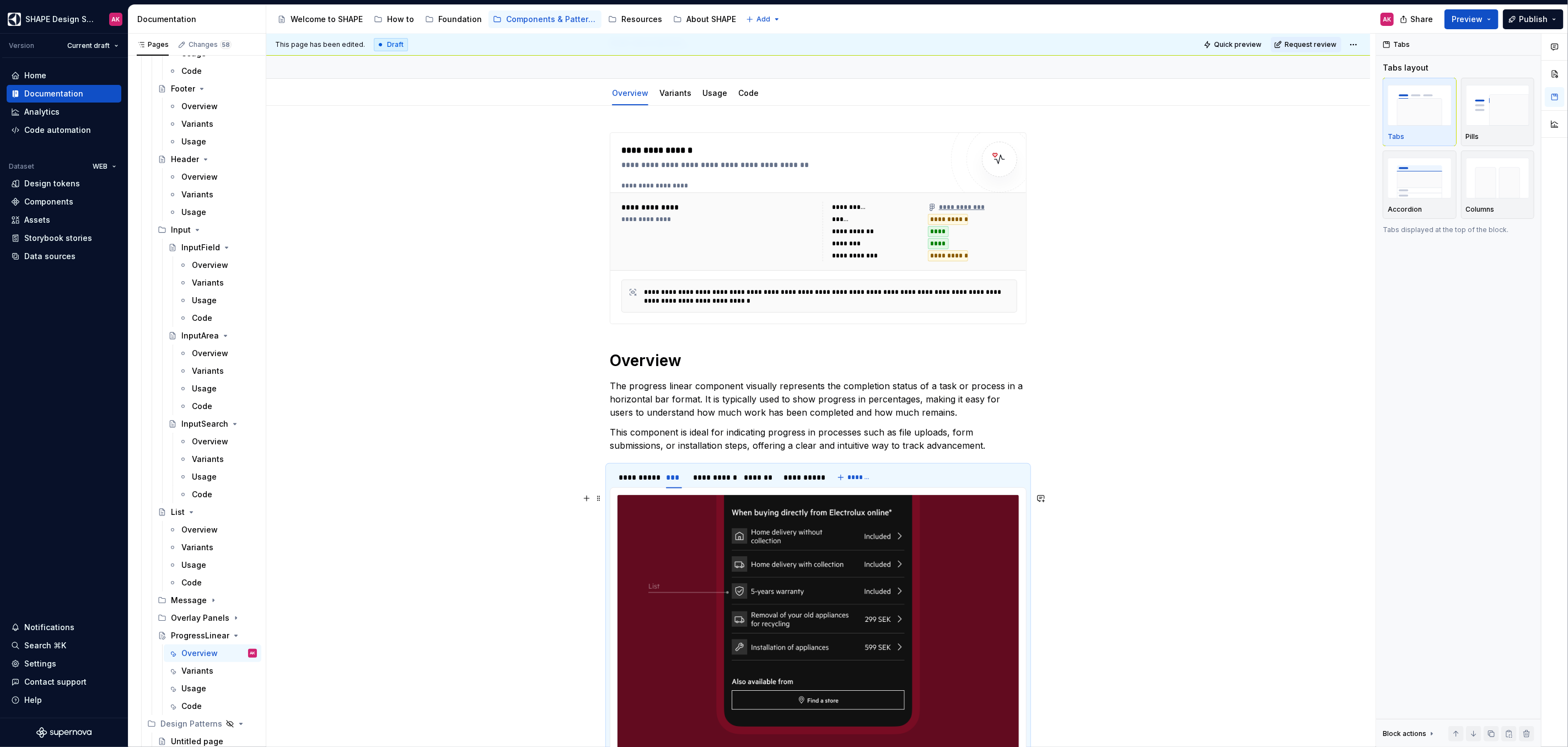
click at [732, 521] on img at bounding box center [817, 630] width 401 height 270
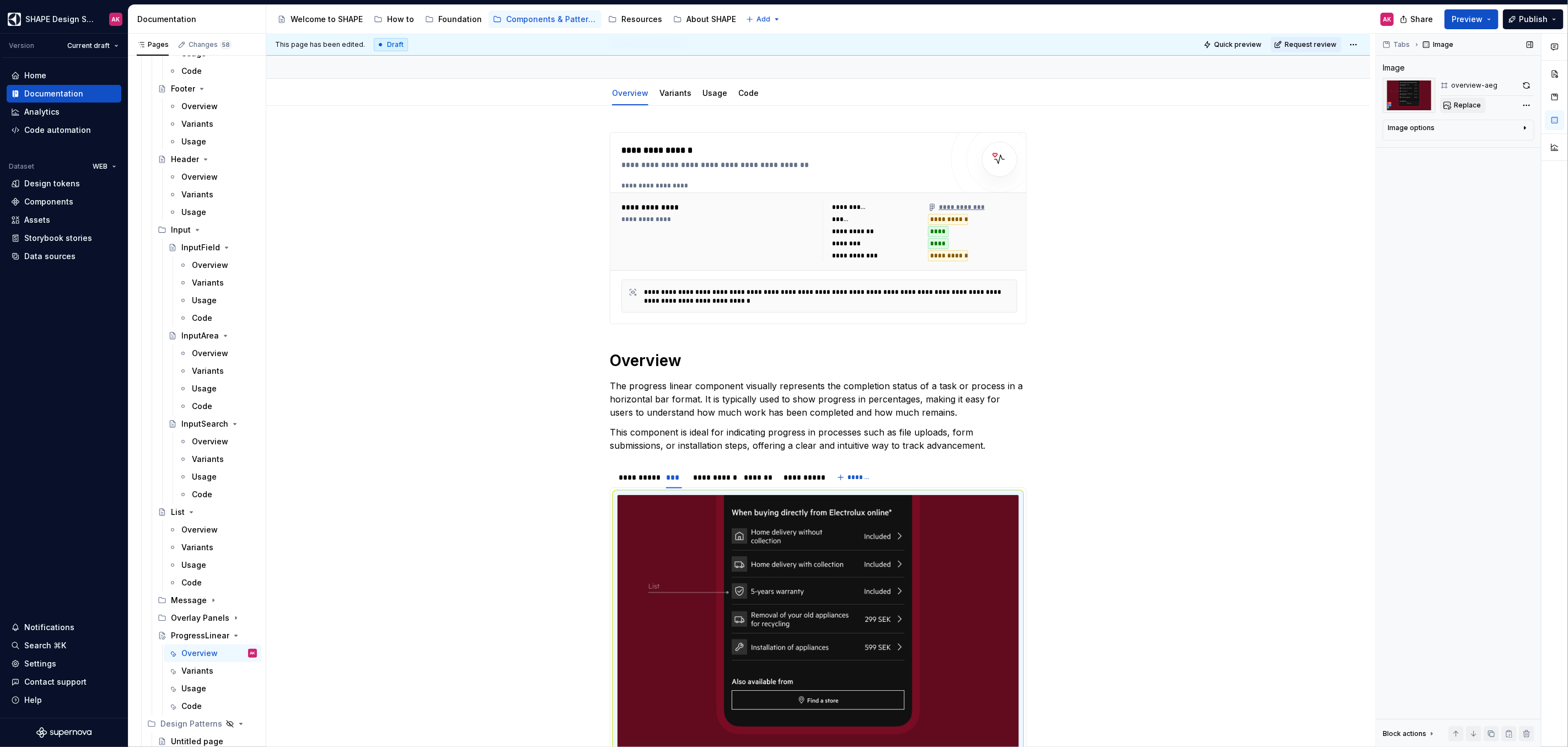
click at [1477, 108] on span "Replace" at bounding box center [1468, 105] width 27 height 9
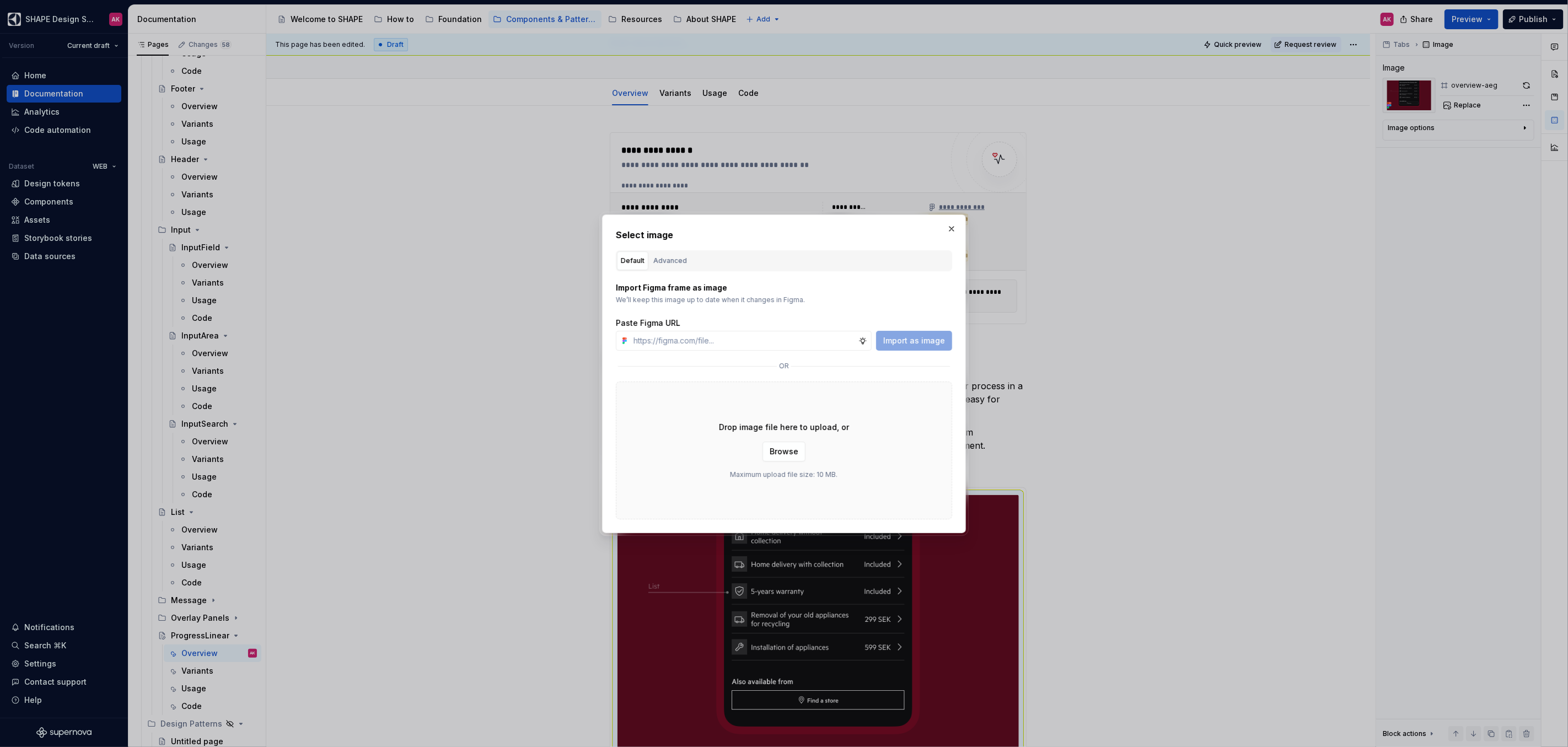
click at [676, 254] on button "Advanced" at bounding box center [670, 261] width 41 height 19
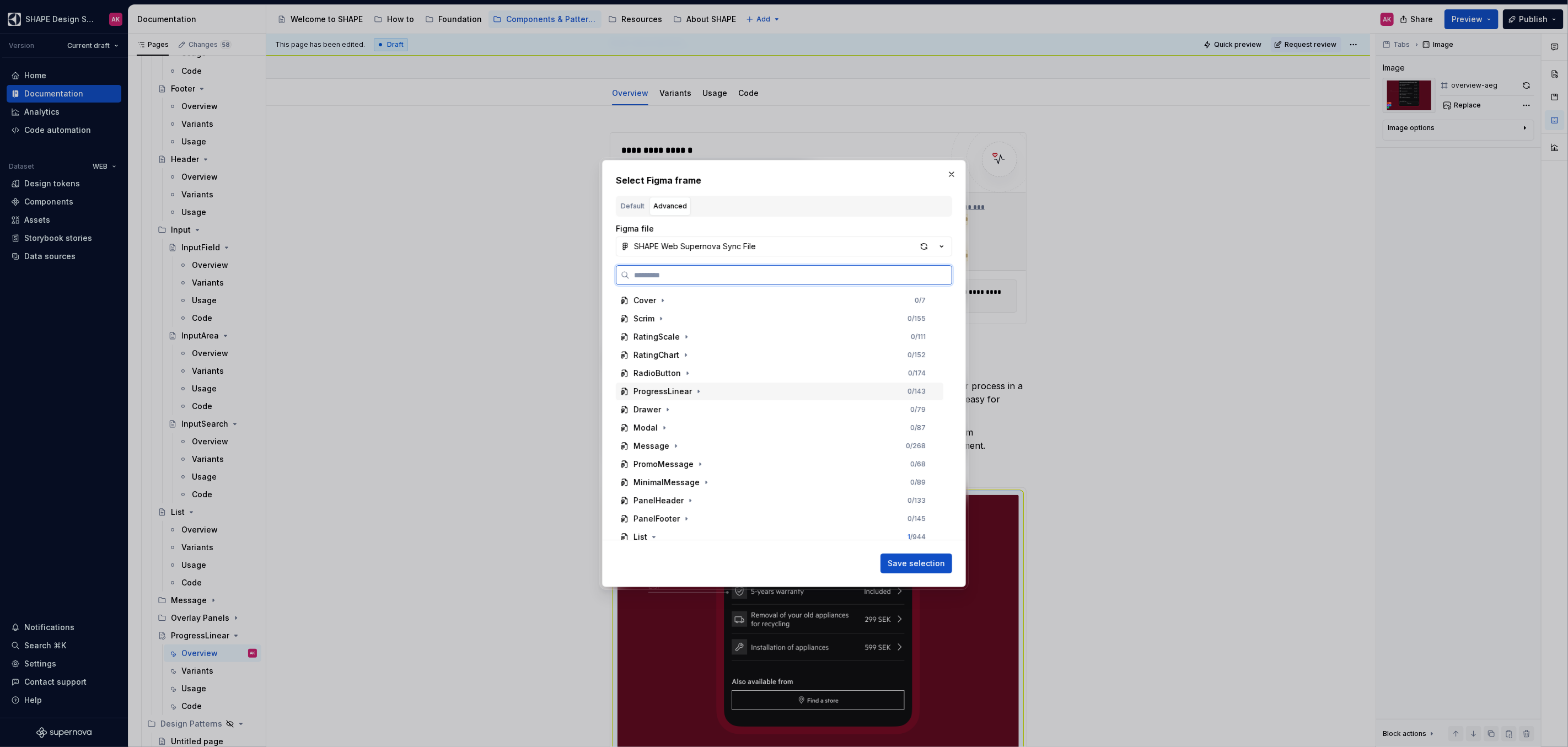
click at [648, 389] on div "ProgressLinear" at bounding box center [663, 391] width 58 height 11
click at [655, 428] on div "overview-aeg" at bounding box center [671, 428] width 54 height 11
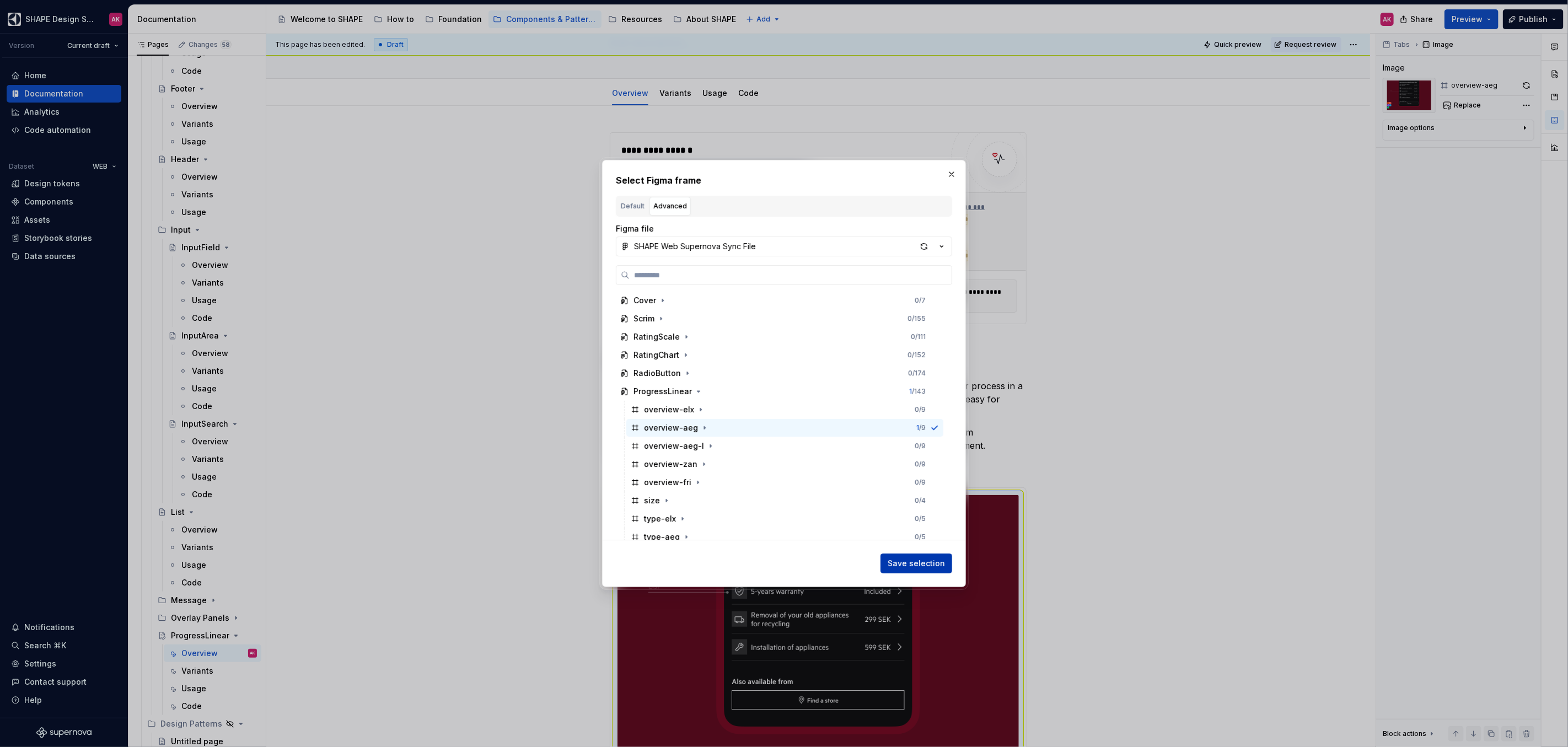
click at [916, 561] on span "Save selection" at bounding box center [916, 564] width 57 height 11
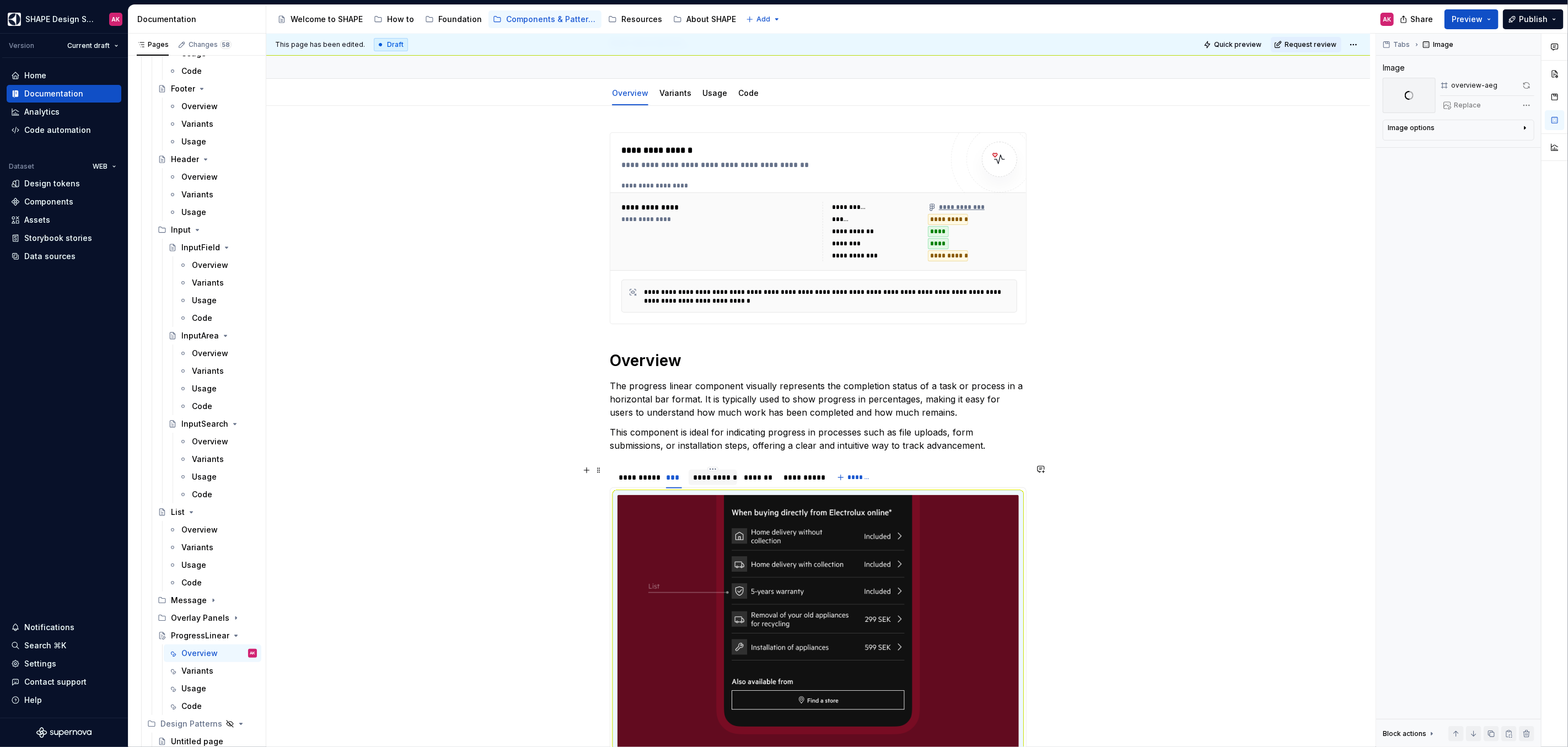
click at [704, 475] on div "**********" at bounding box center [713, 477] width 40 height 11
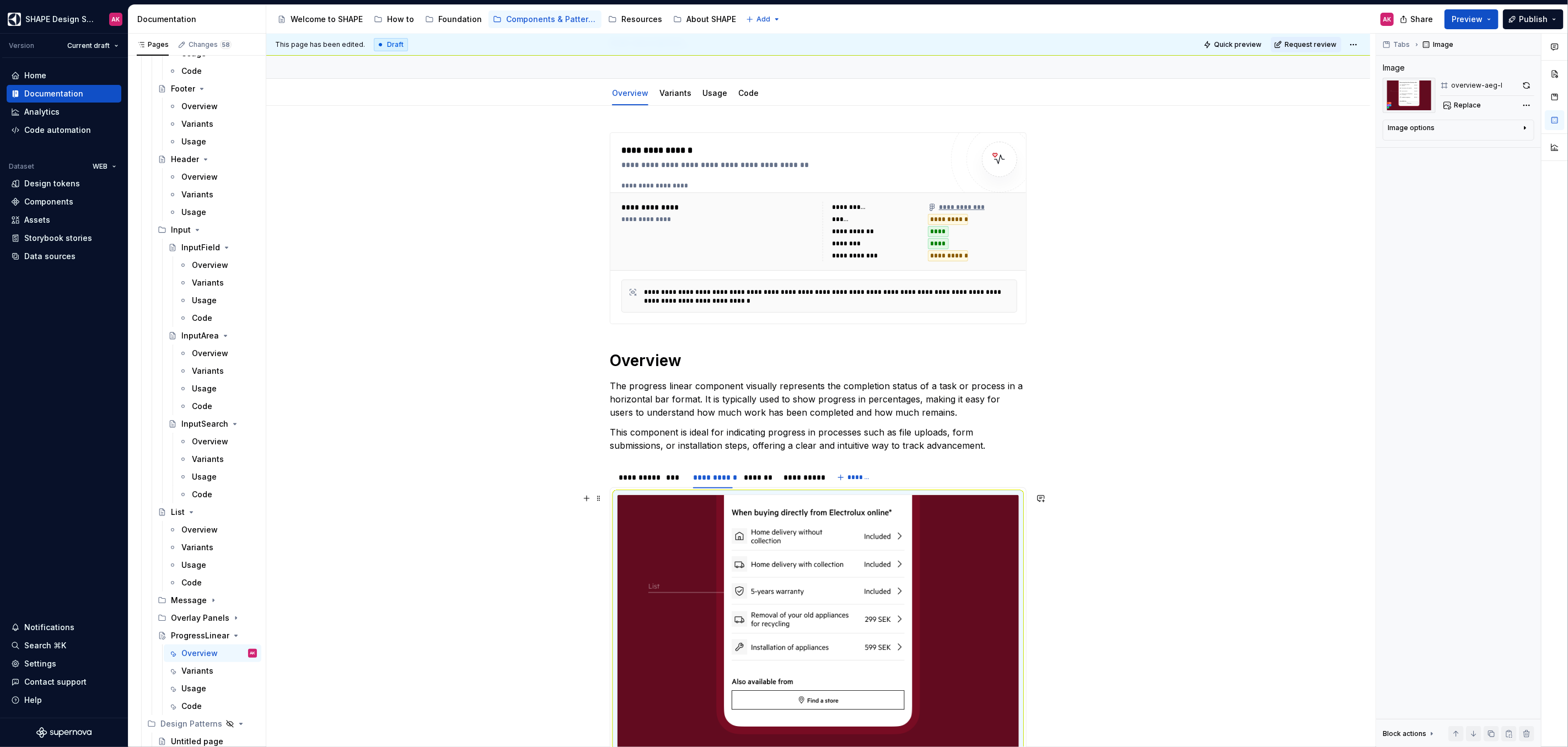
click at [845, 550] on img at bounding box center [817, 630] width 401 height 270
click at [1483, 106] on div "Replace" at bounding box center [1487, 105] width 94 height 15
click at [1472, 107] on span "Replace" at bounding box center [1468, 105] width 27 height 9
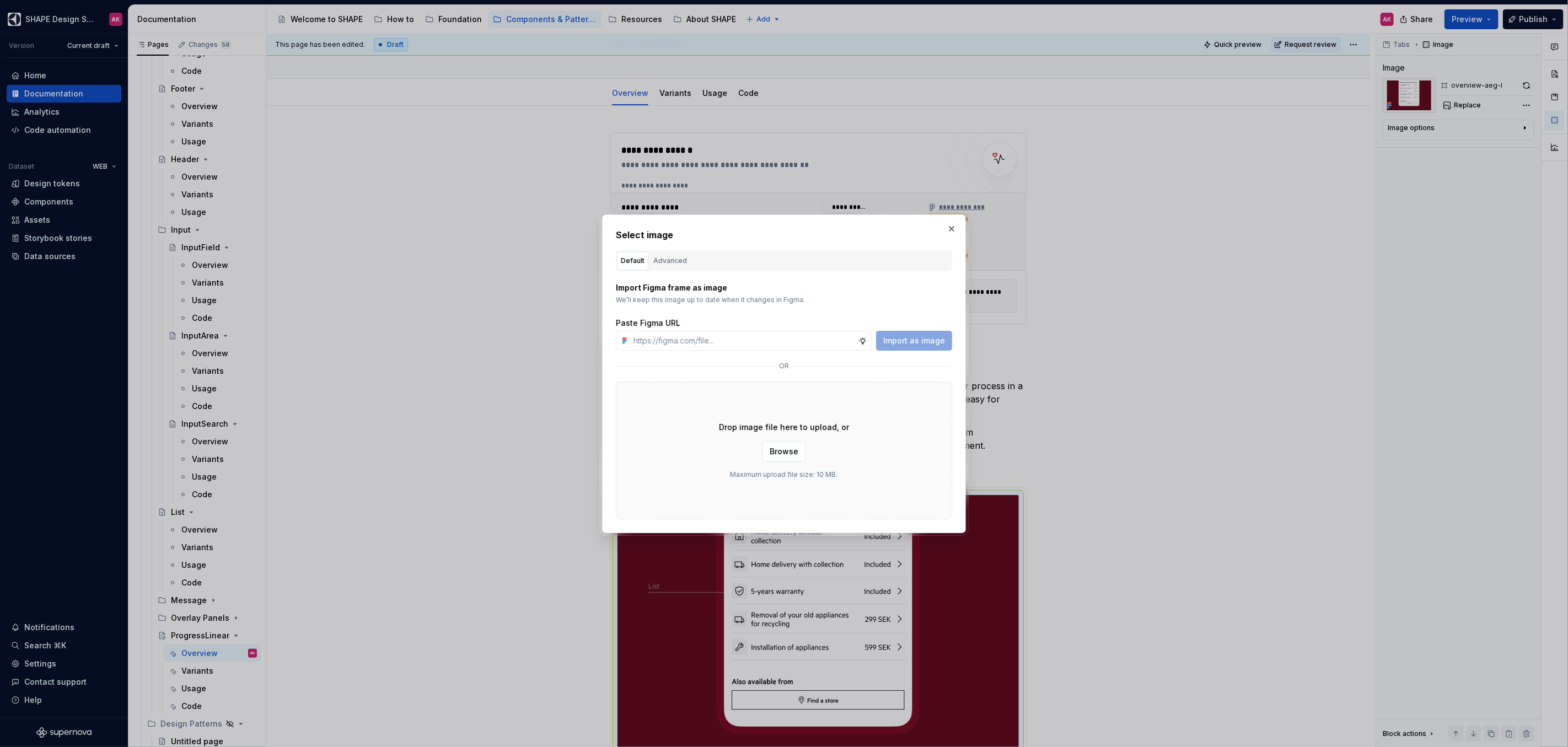
scroll to position [101, 0]
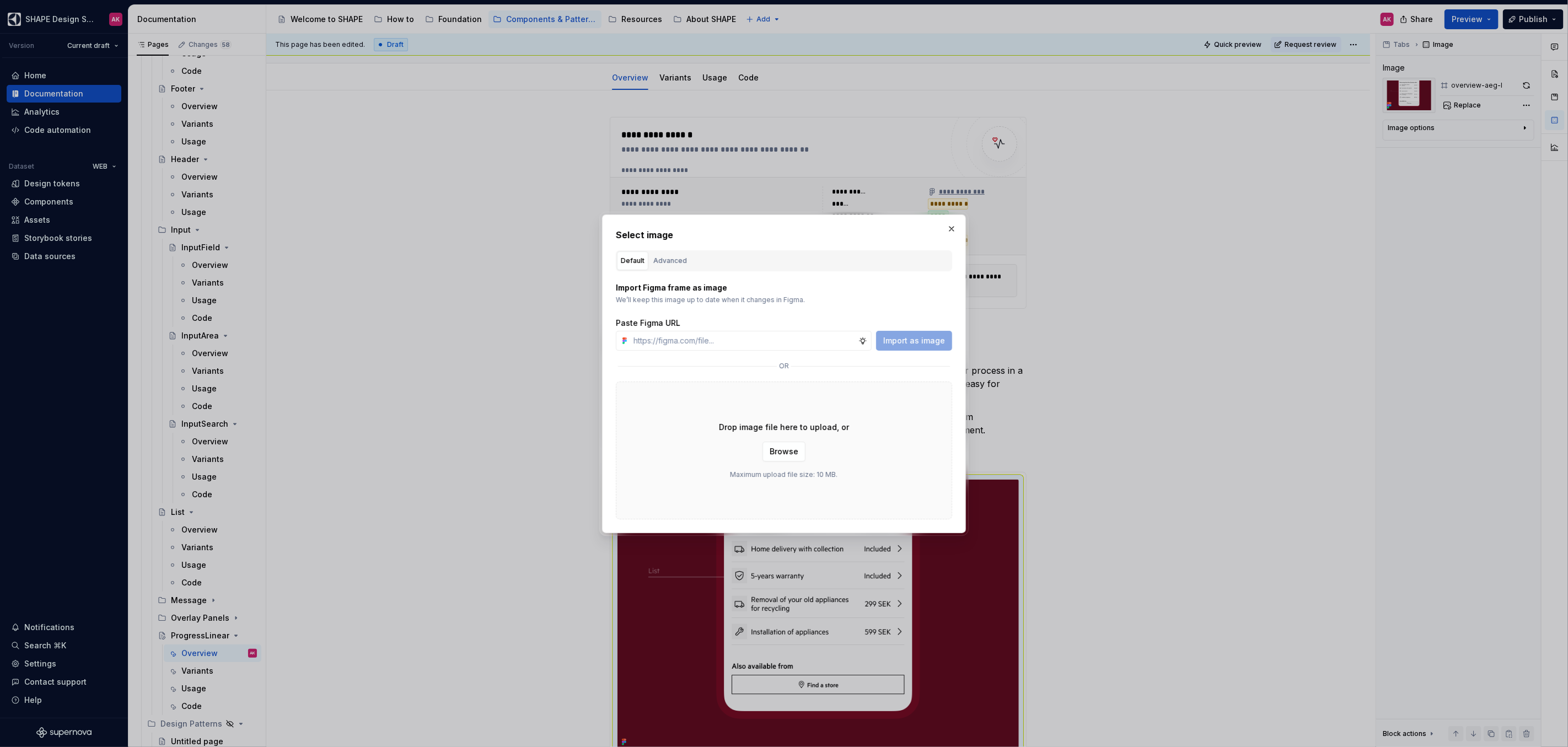
click at [670, 261] on div "Advanced" at bounding box center [670, 261] width 33 height 11
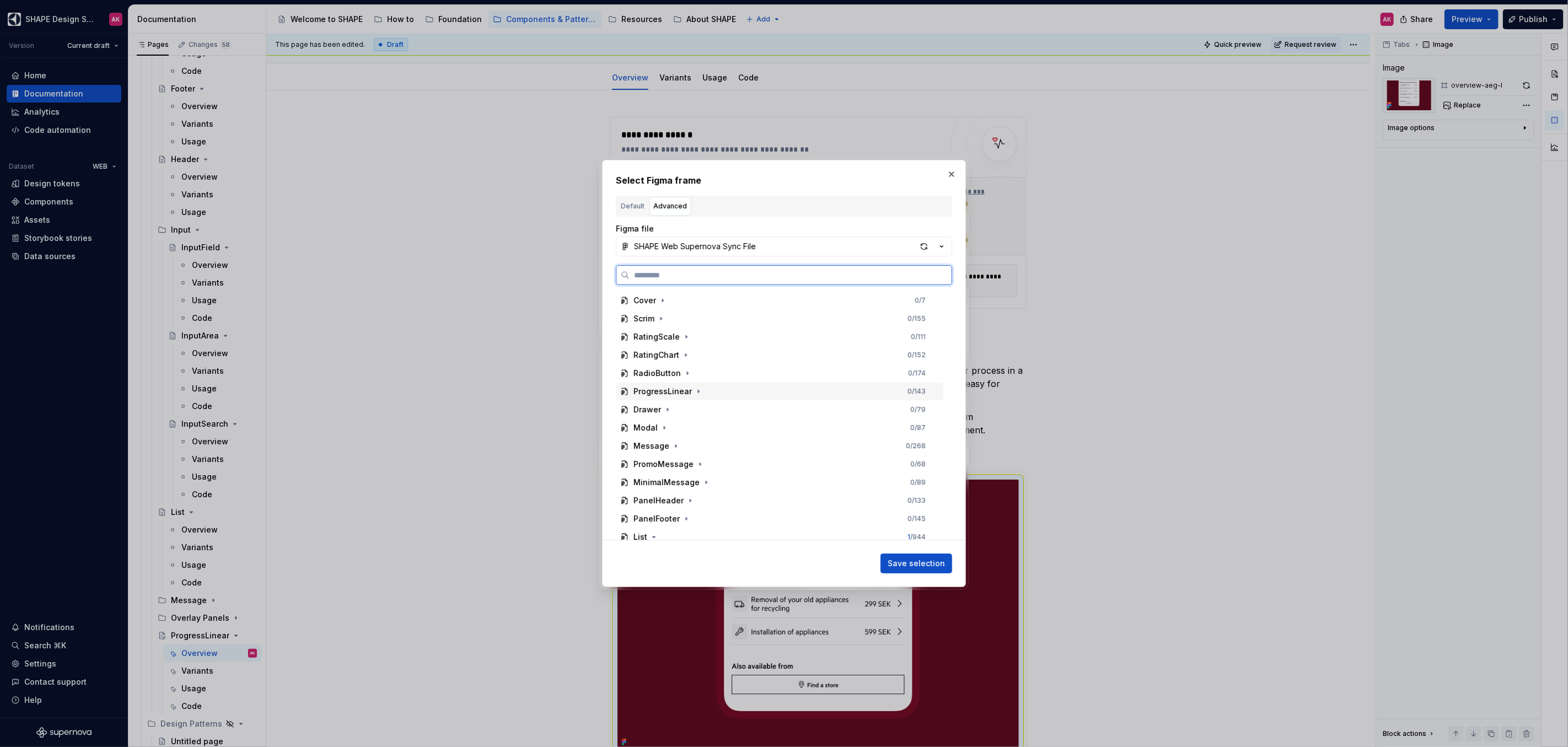
click at [666, 393] on div "ProgressLinear" at bounding box center [663, 391] width 58 height 11
click at [668, 443] on div "overview-aeg-l" at bounding box center [674, 446] width 60 height 11
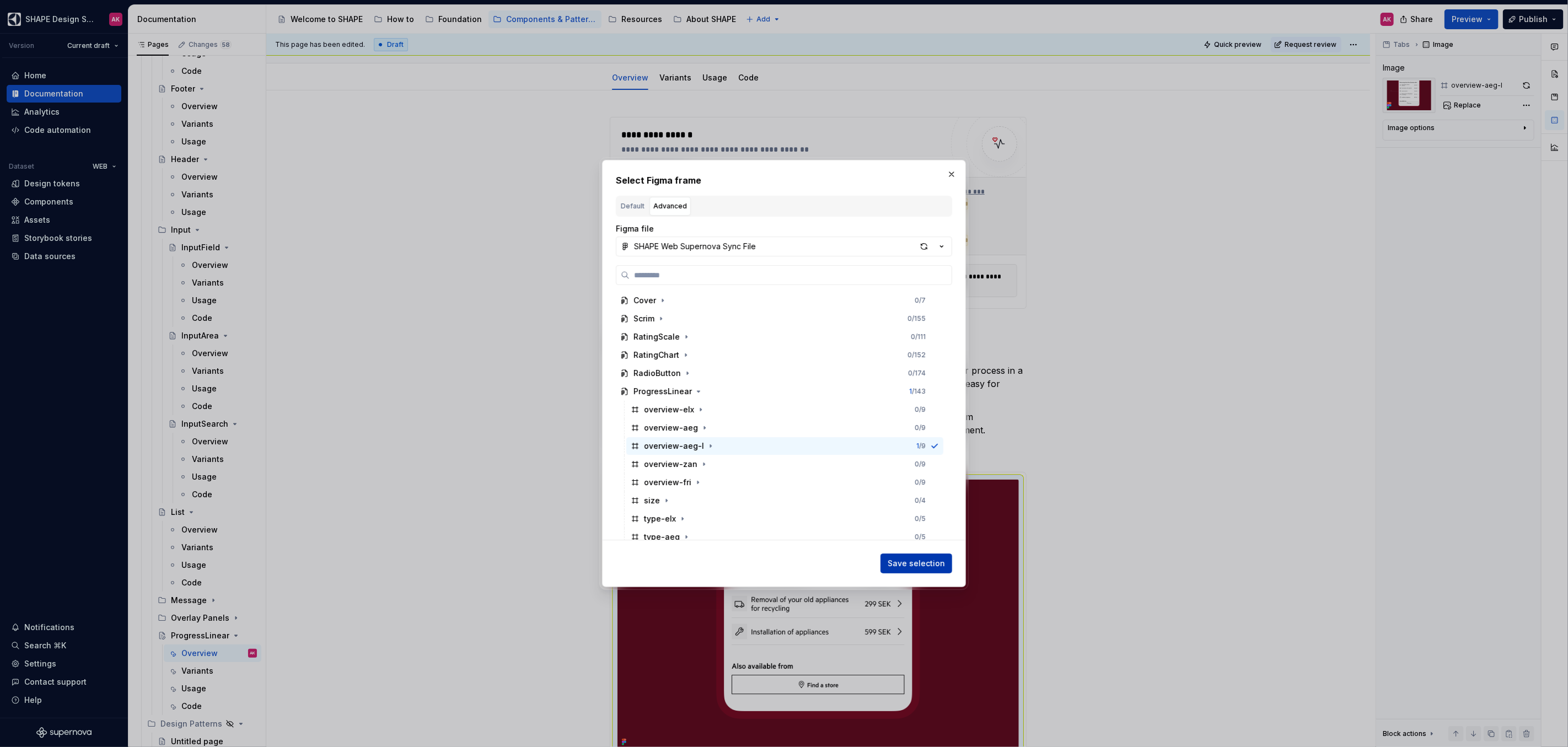
click at [943, 566] on span "Save selection" at bounding box center [916, 564] width 57 height 11
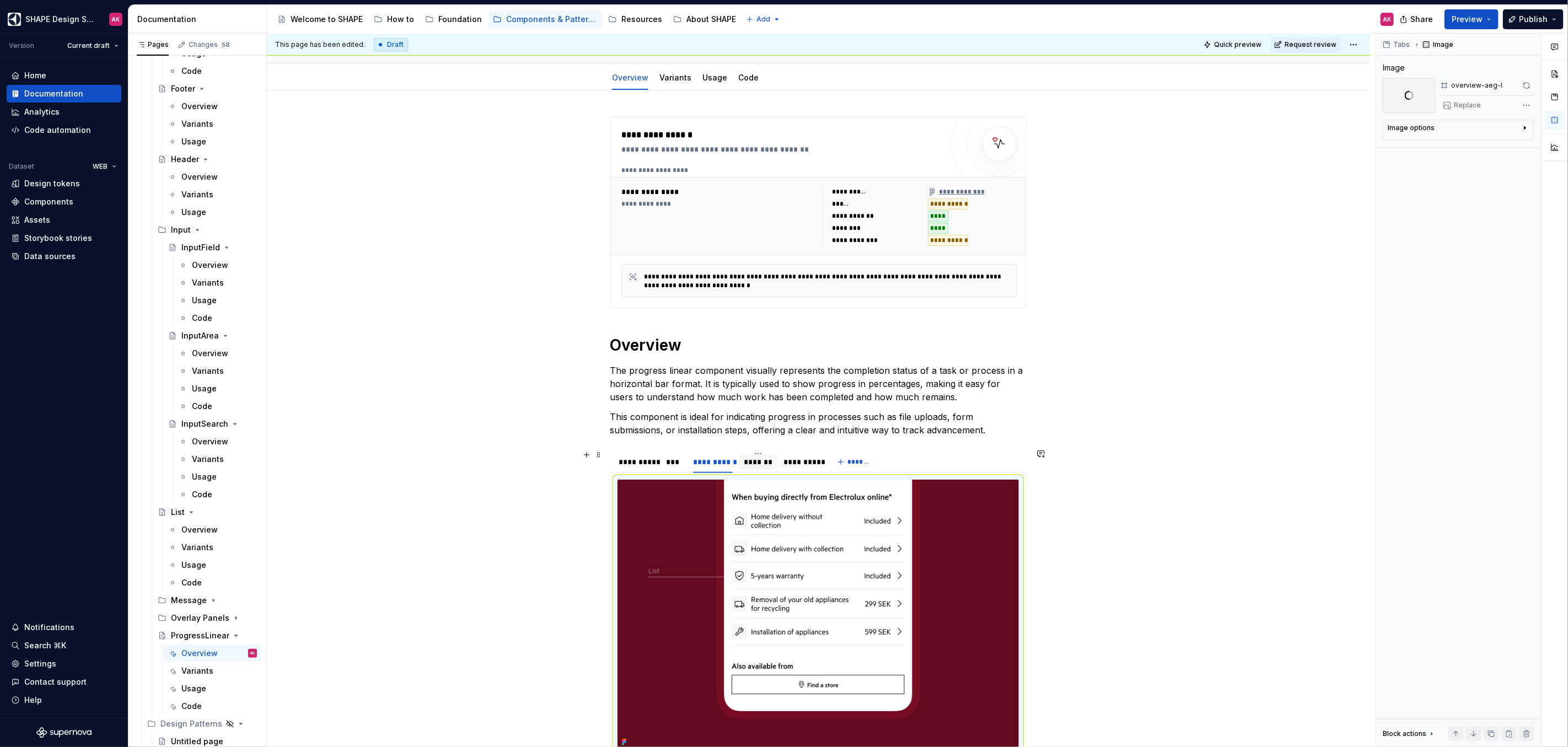
click at [757, 460] on div "*******" at bounding box center [758, 462] width 29 height 11
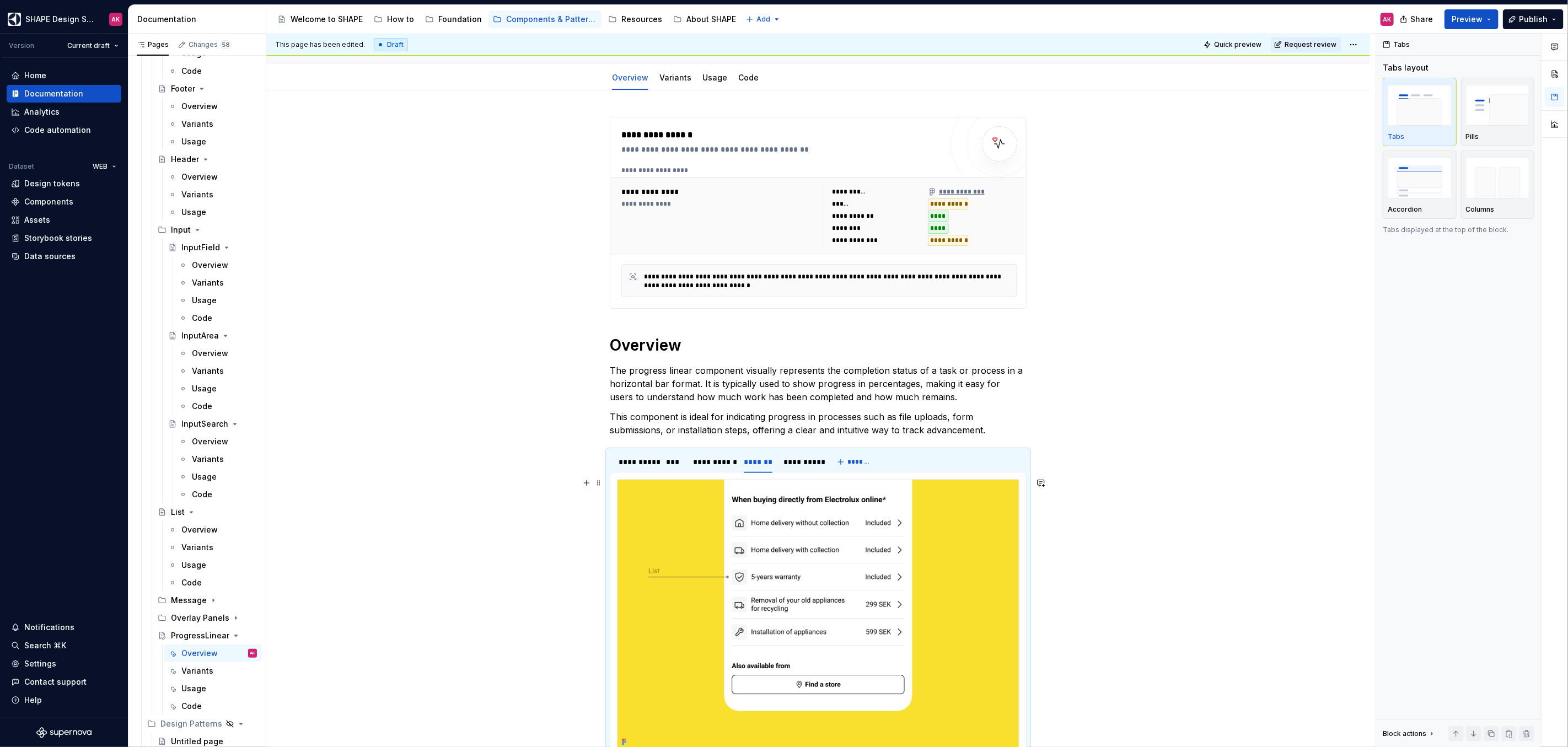
click at [797, 527] on img at bounding box center [817, 615] width 401 height 270
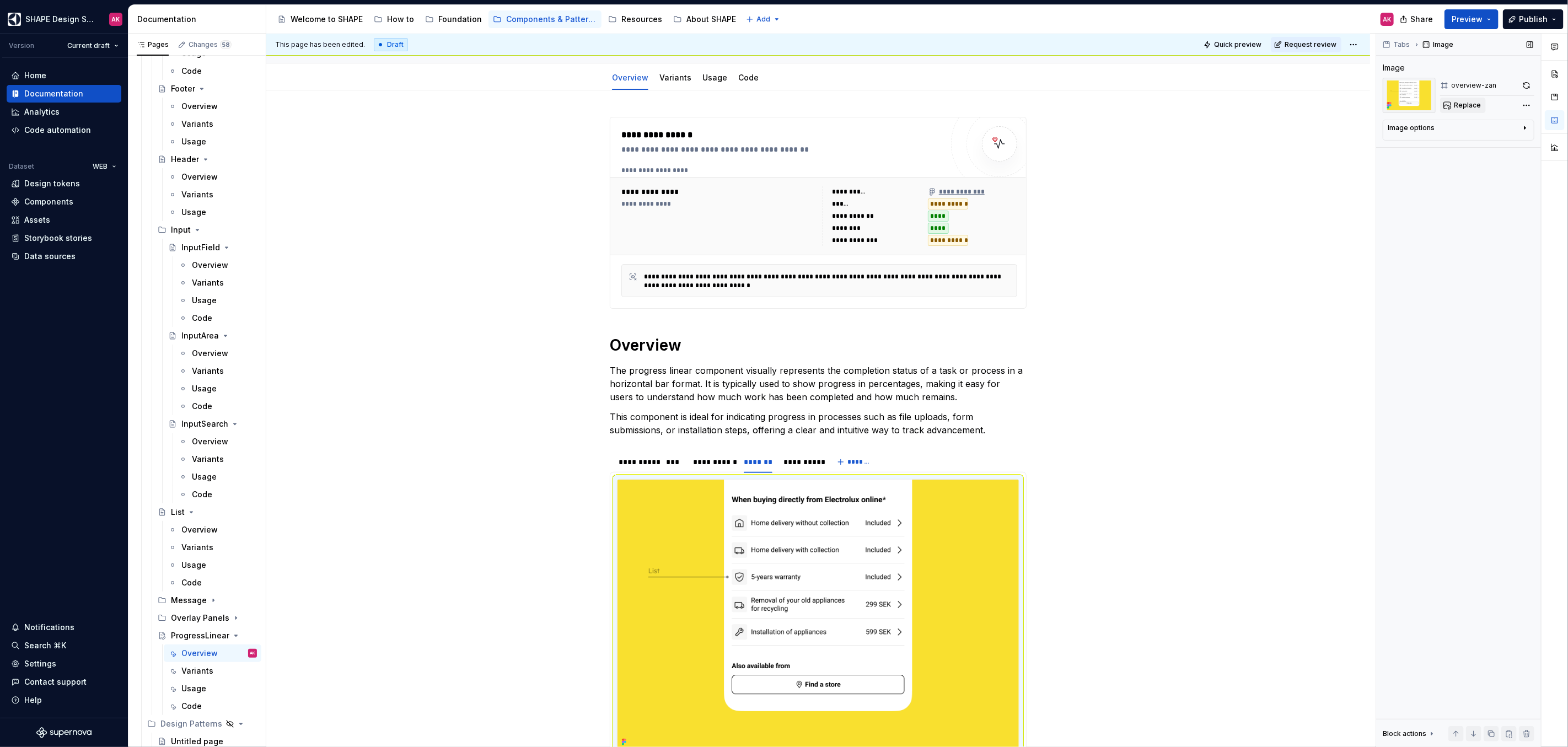
click at [1467, 101] on span "Replace" at bounding box center [1468, 105] width 27 height 9
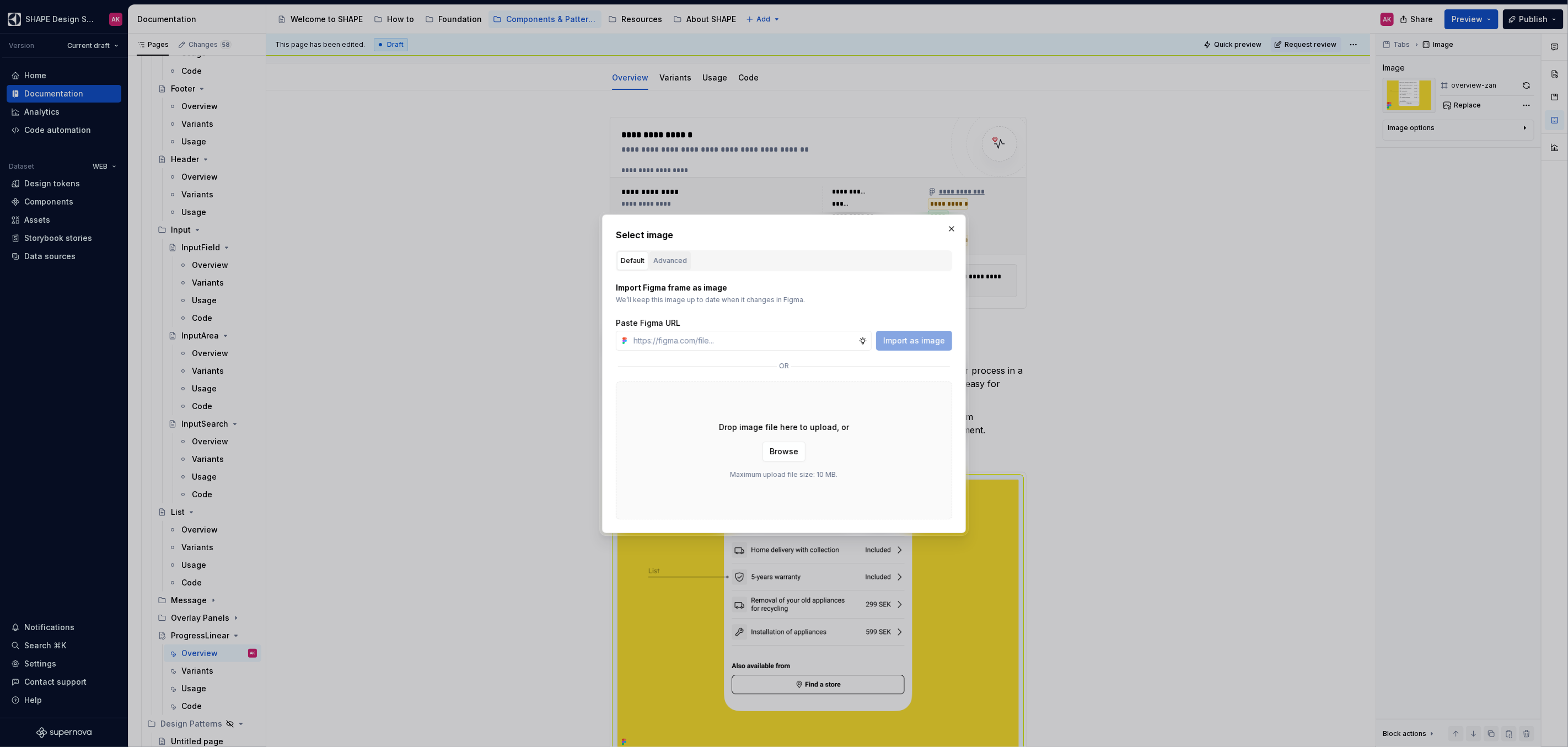
click at [666, 261] on div "Advanced" at bounding box center [670, 261] width 33 height 11
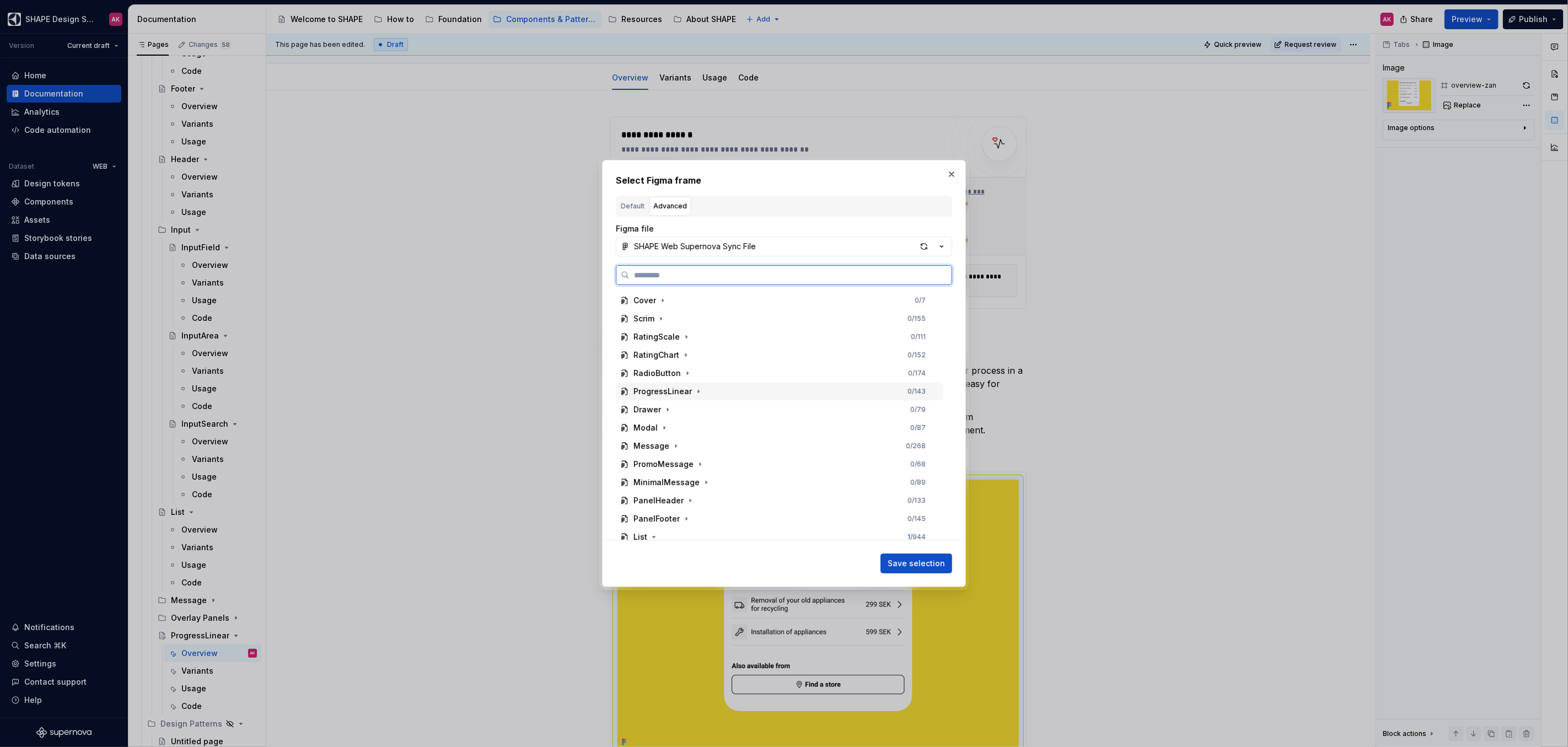
click at [647, 390] on div "ProgressLinear" at bounding box center [663, 391] width 58 height 11
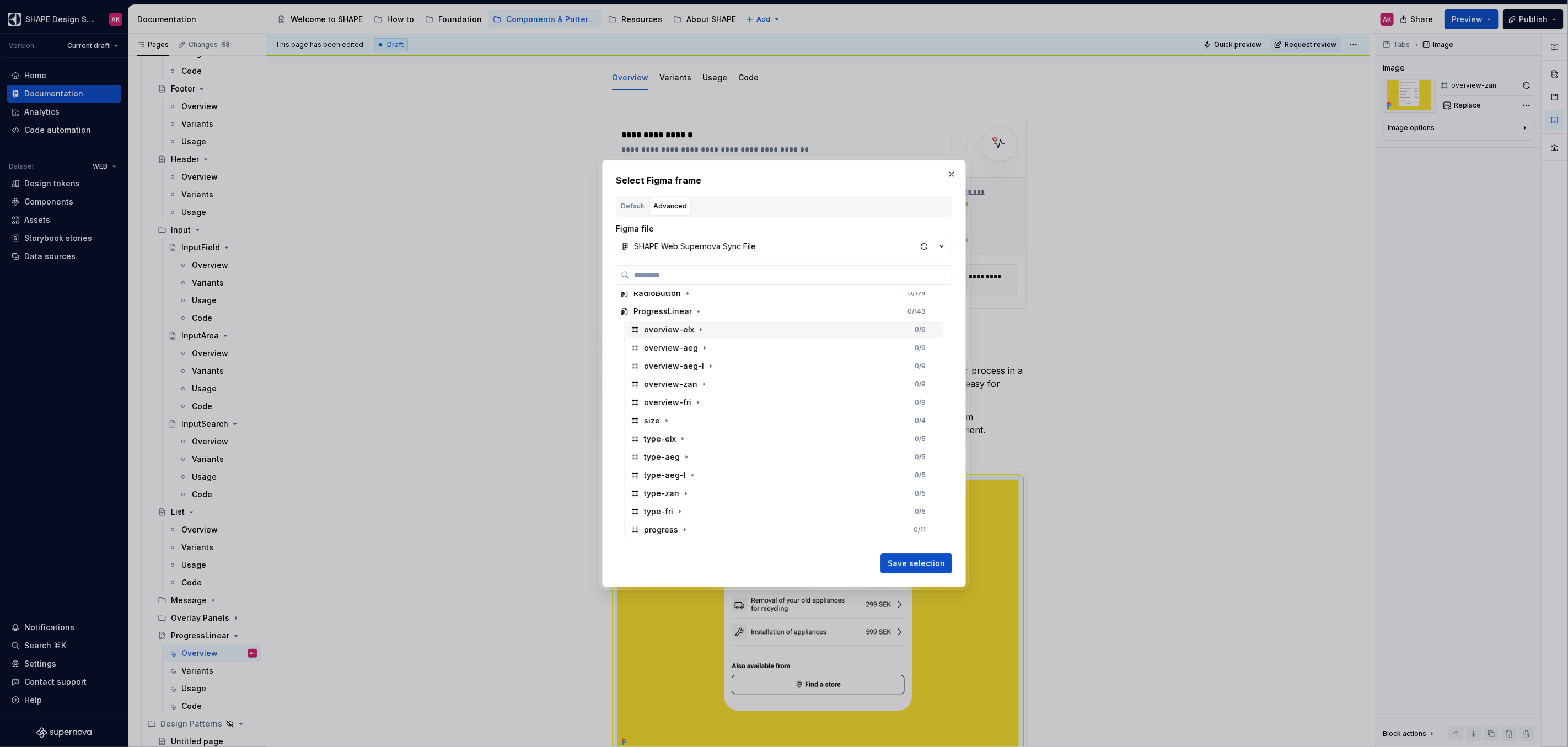
scroll to position [110, 0]
click at [657, 357] on div "overview-zan" at bounding box center [671, 354] width 54 height 11
click at [914, 556] on button "Save selection" at bounding box center [917, 563] width 72 height 20
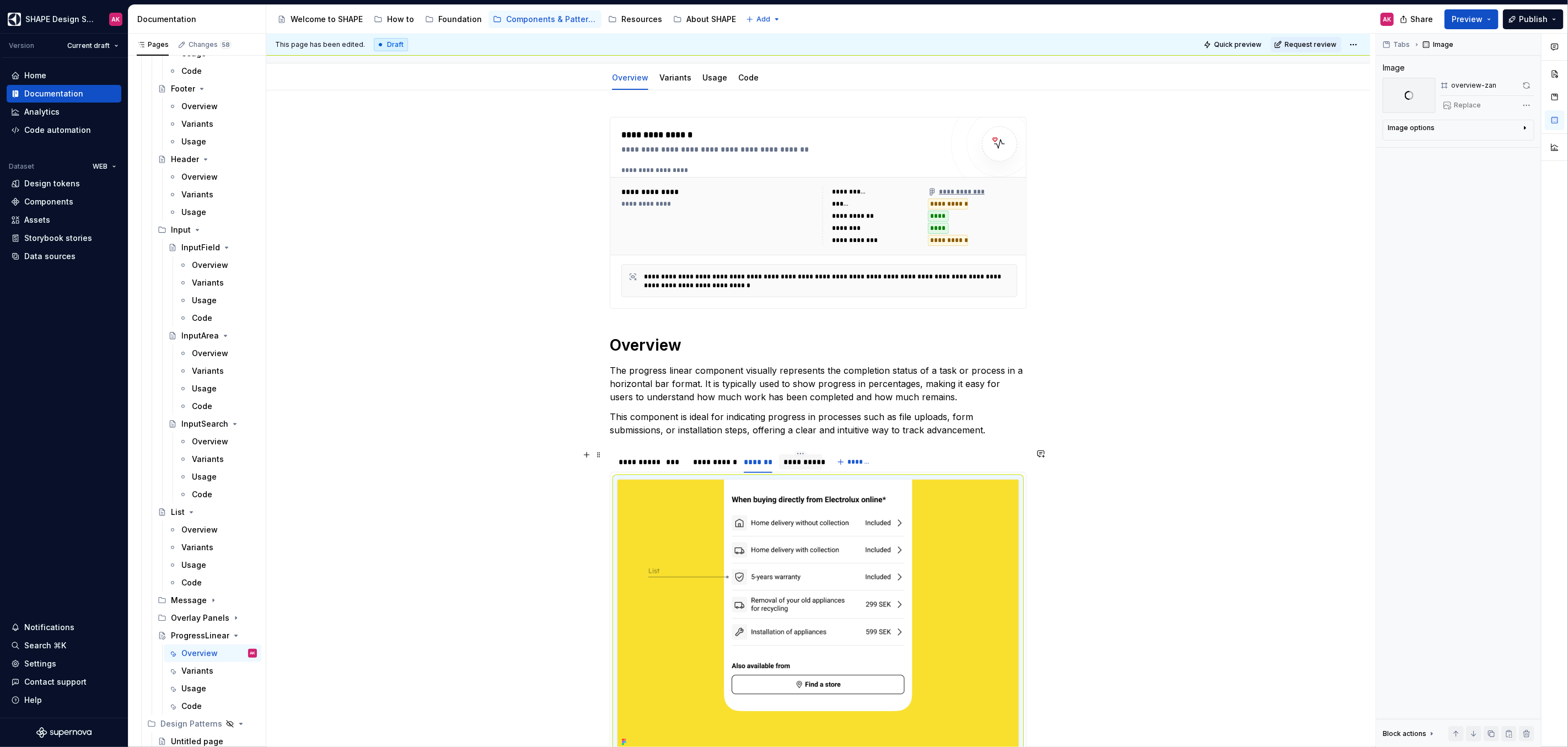
click at [799, 465] on div "**********" at bounding box center [800, 462] width 35 height 11
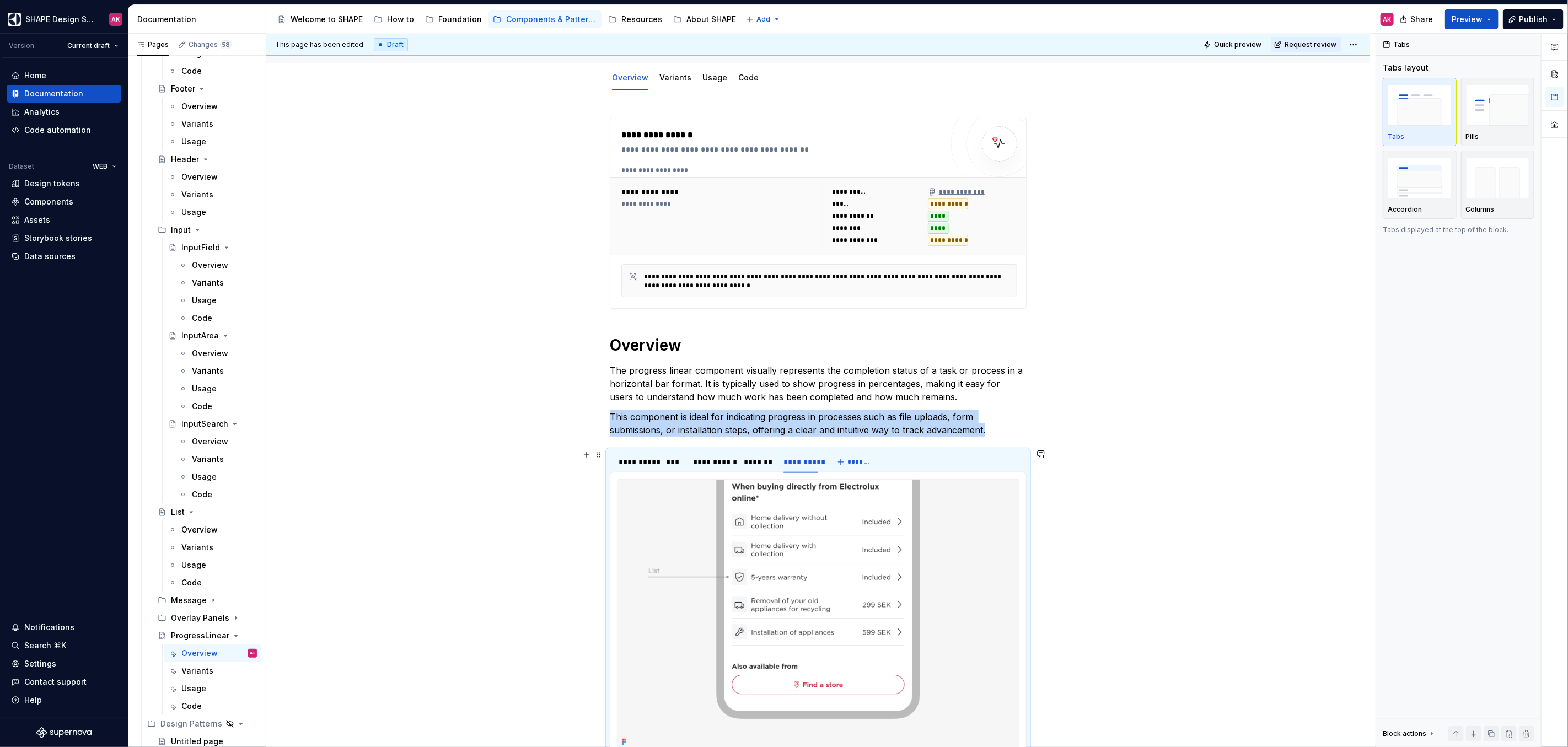
click at [831, 544] on img at bounding box center [817, 615] width 401 height 270
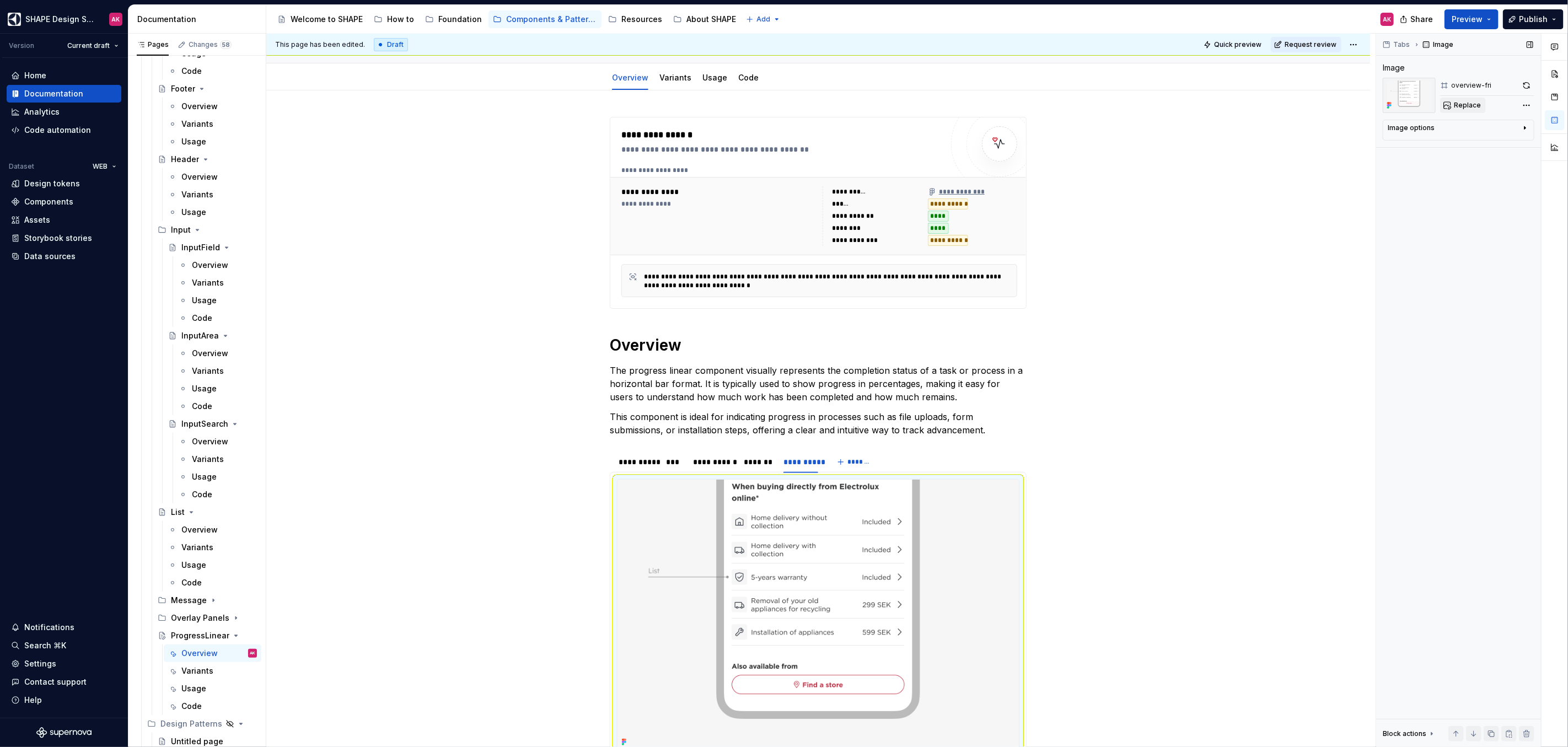
click at [1469, 100] on button "Replace" at bounding box center [1463, 105] width 46 height 15
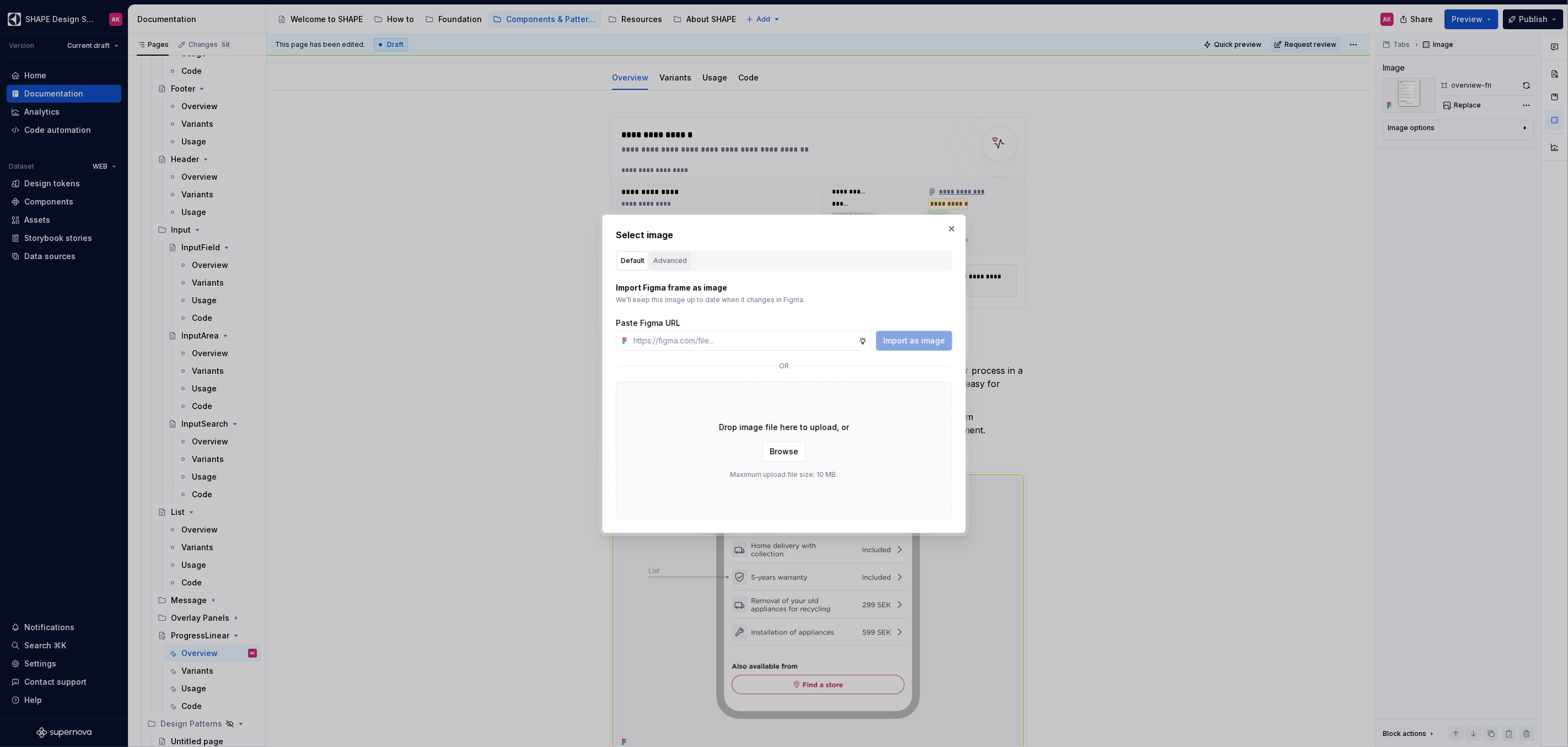
click at [668, 252] on div "Default Advanced" at bounding box center [784, 261] width 337 height 21
drag, startPoint x: 668, startPoint y: 260, endPoint x: 671, endPoint y: 275, distance: 15.3
click at [668, 260] on div "Advanced" at bounding box center [670, 261] width 33 height 11
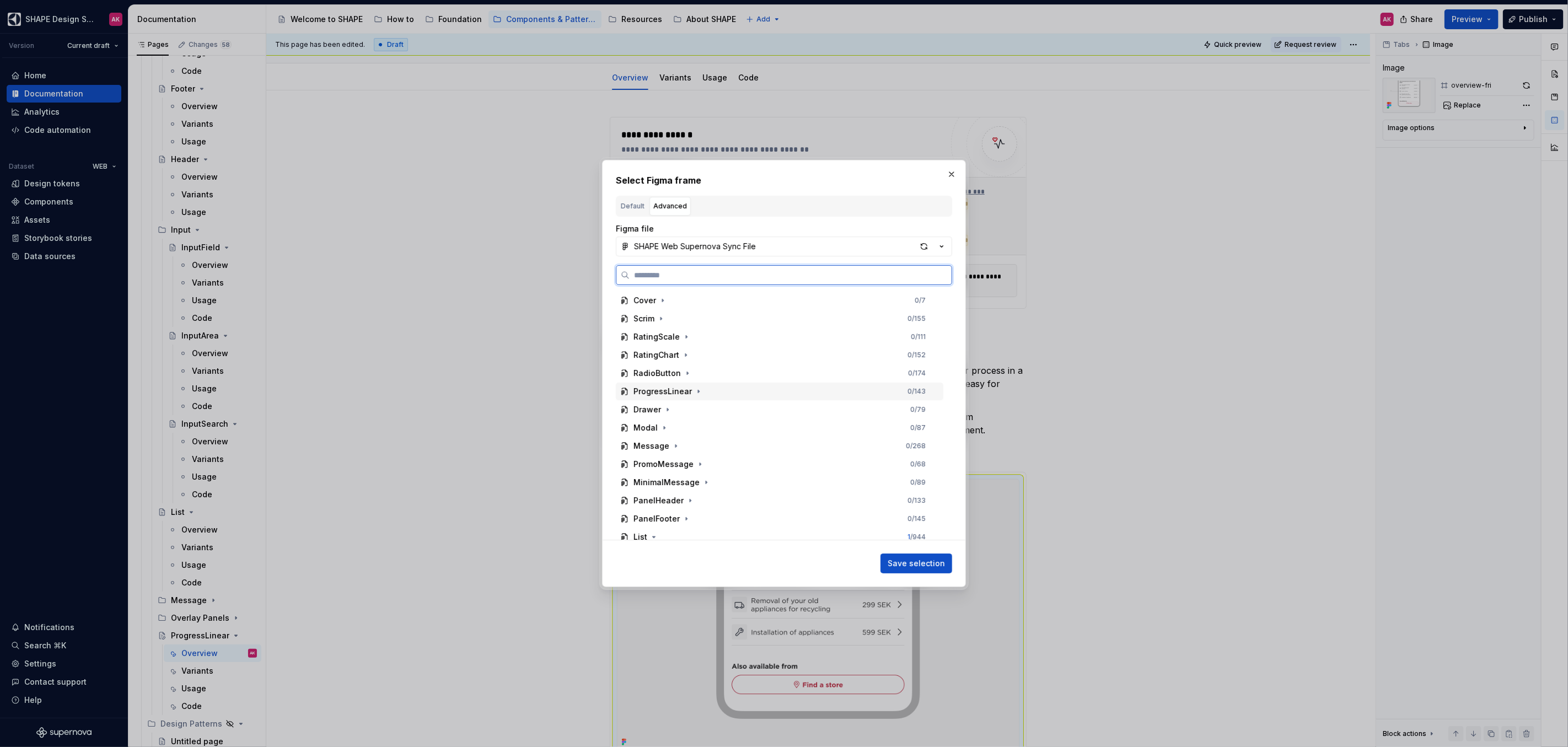
click at [654, 392] on div "ProgressLinear" at bounding box center [663, 391] width 58 height 11
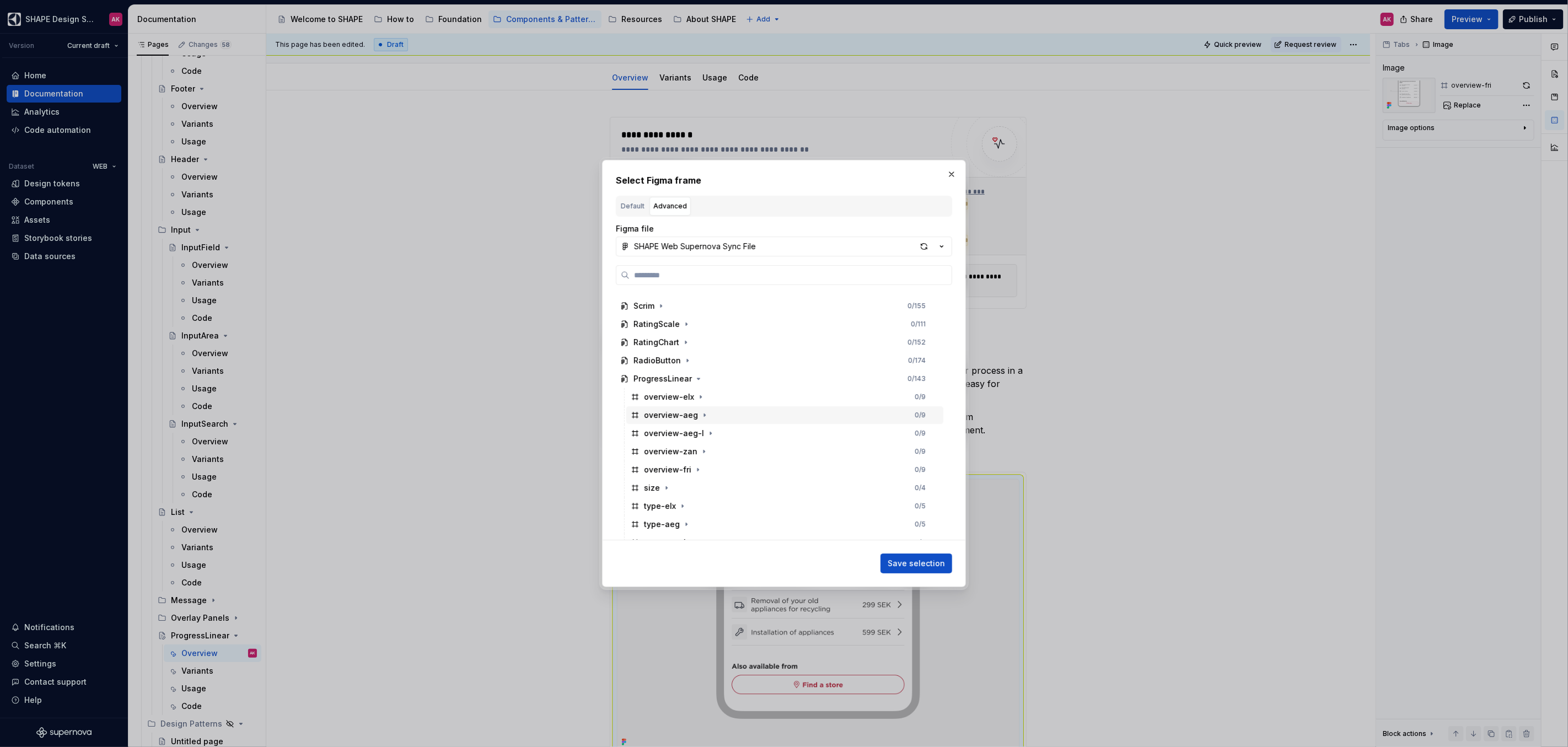
scroll to position [24, 0]
click at [665, 460] on div "overview-fri" at bounding box center [668, 459] width 47 height 11
click at [939, 564] on span "Save selection" at bounding box center [916, 564] width 57 height 11
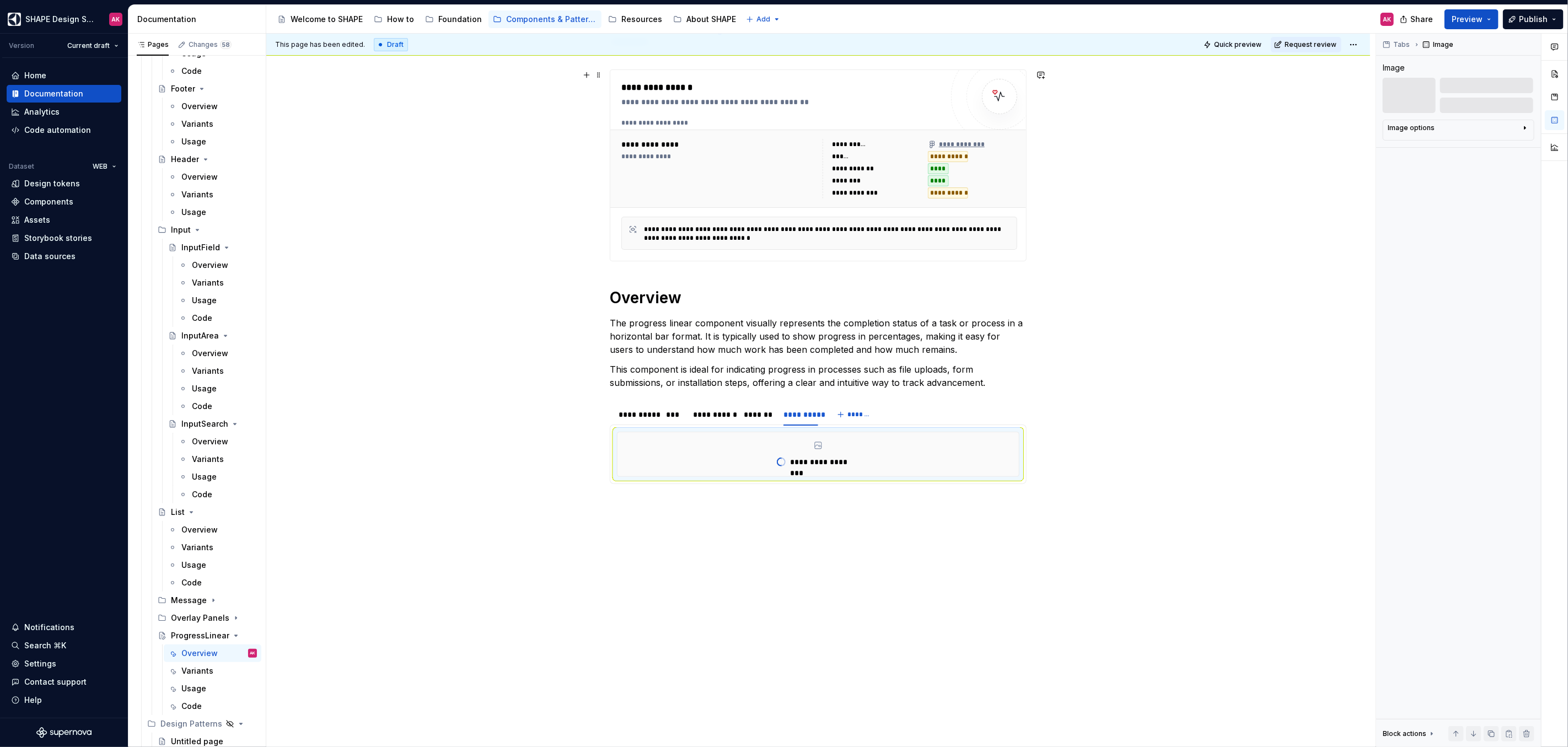
scroll to position [145, 0]
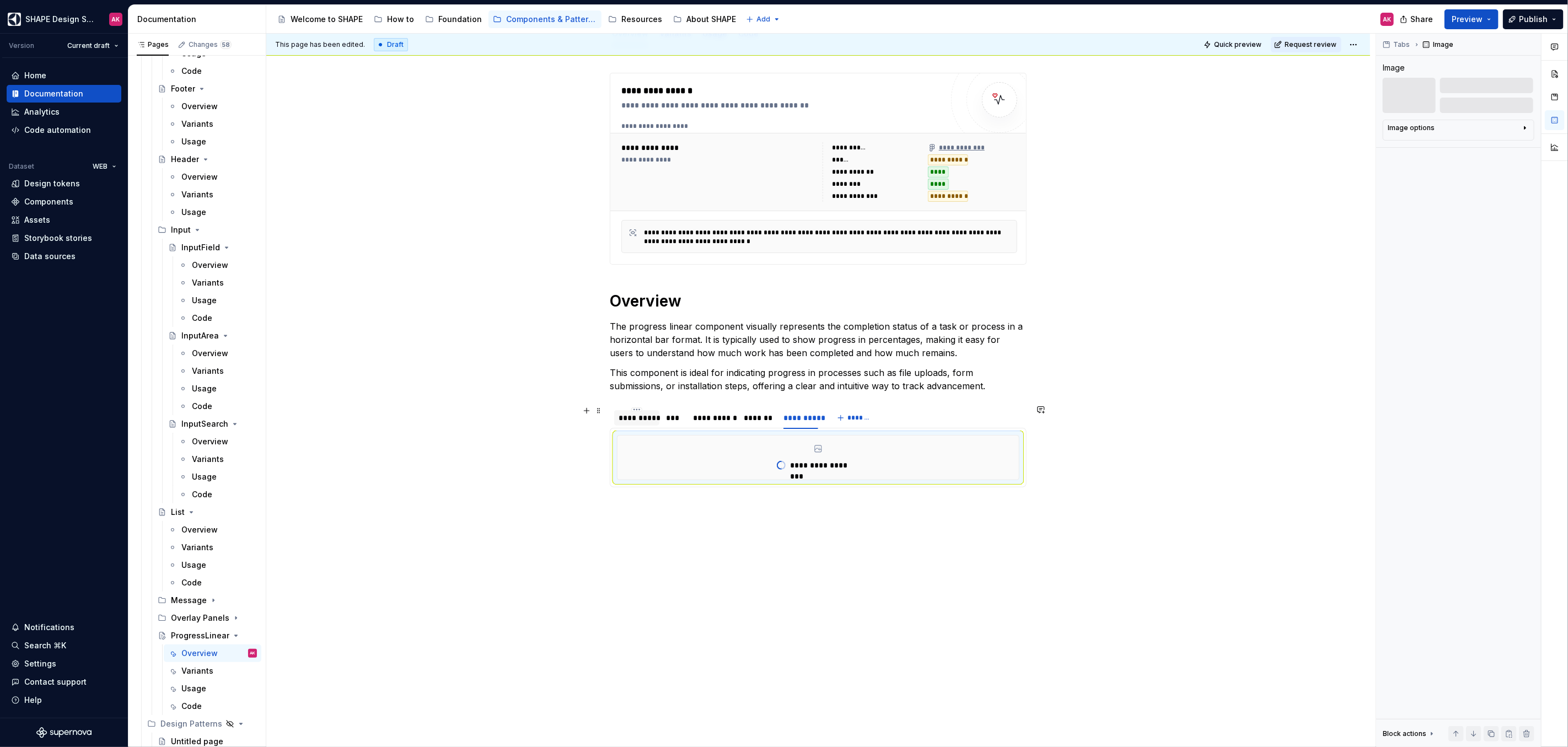
click at [634, 416] on div "**********" at bounding box center [637, 418] width 37 height 11
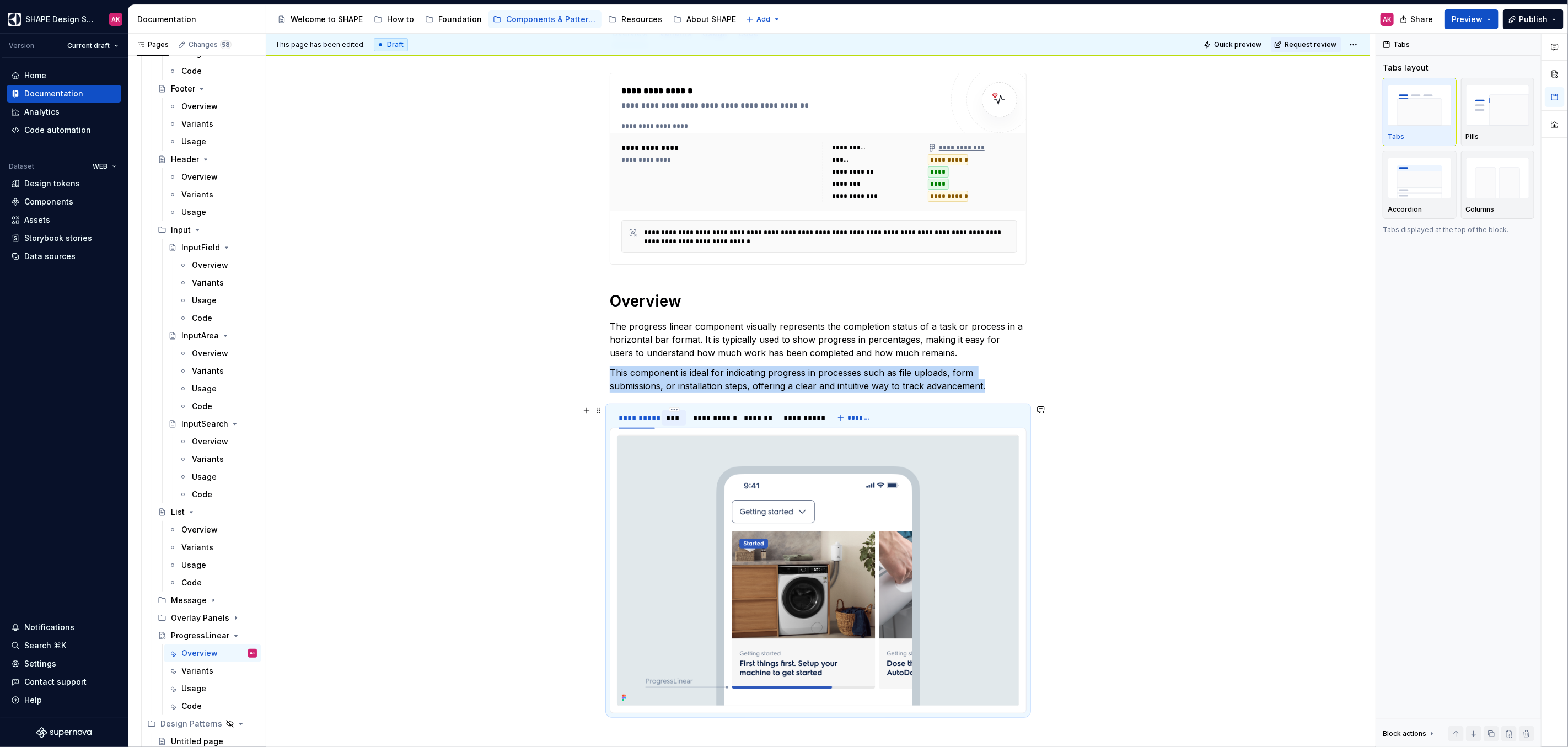
click at [669, 416] on div "***" at bounding box center [674, 418] width 16 height 11
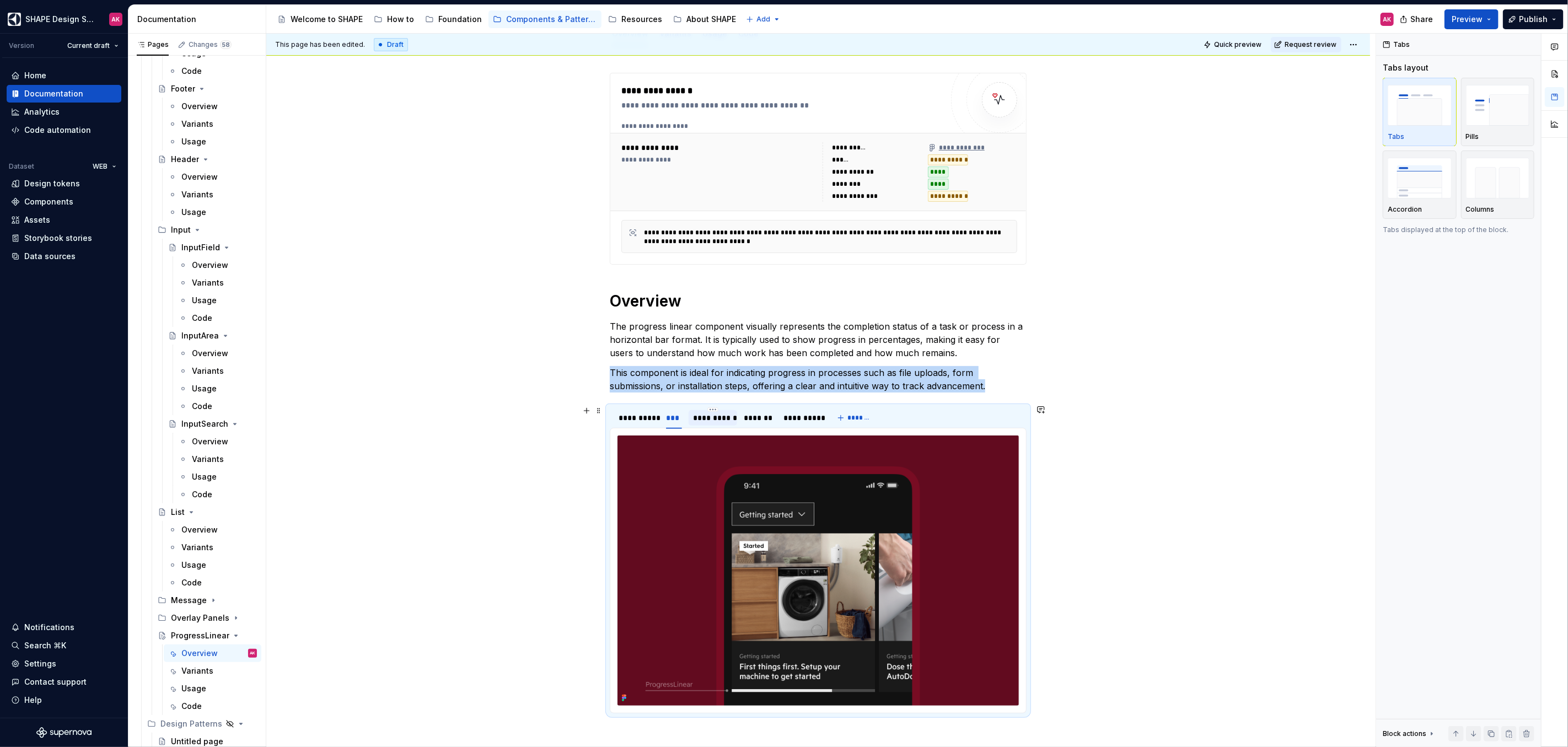
click at [707, 418] on div "**********" at bounding box center [713, 418] width 40 height 11
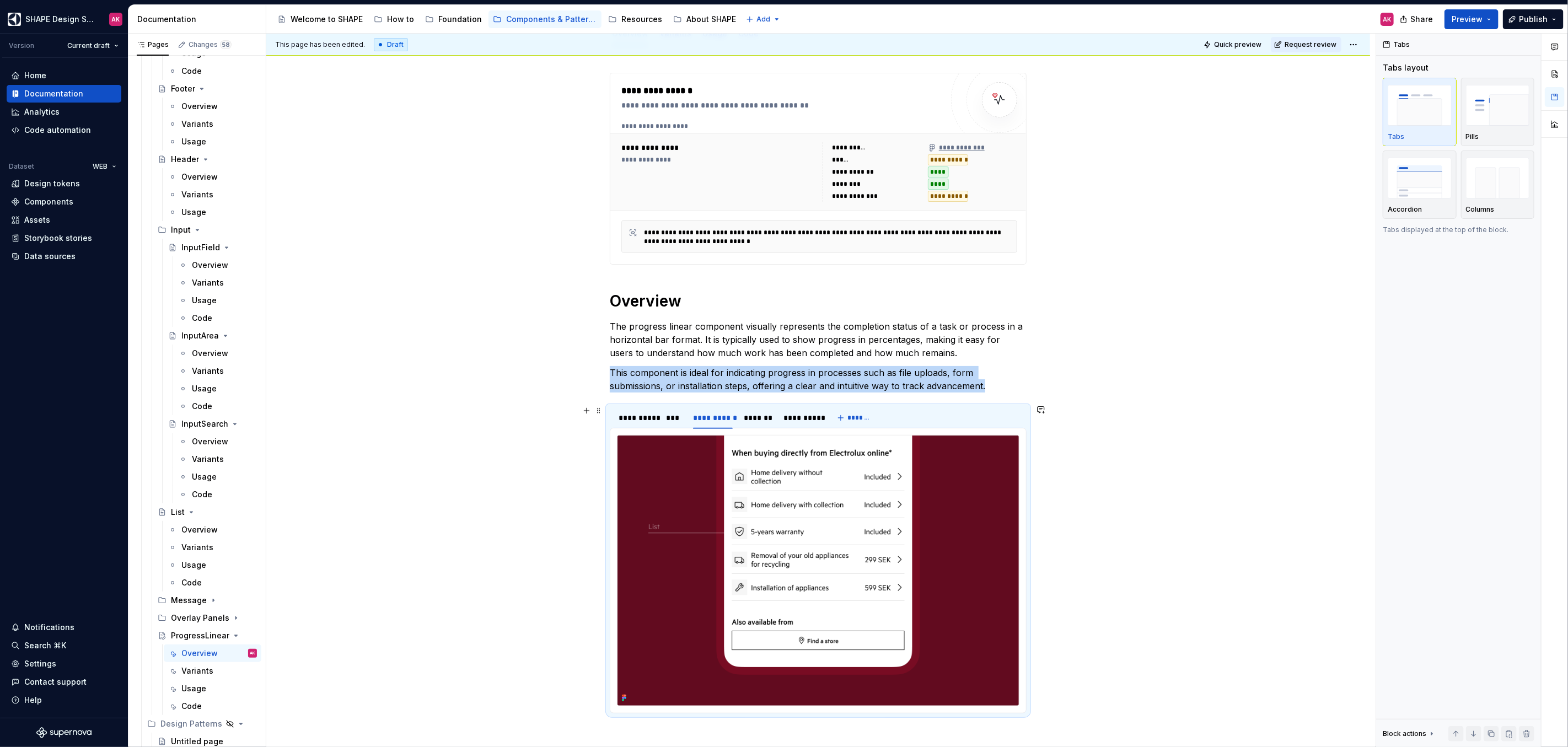
scroll to position [111, 0]
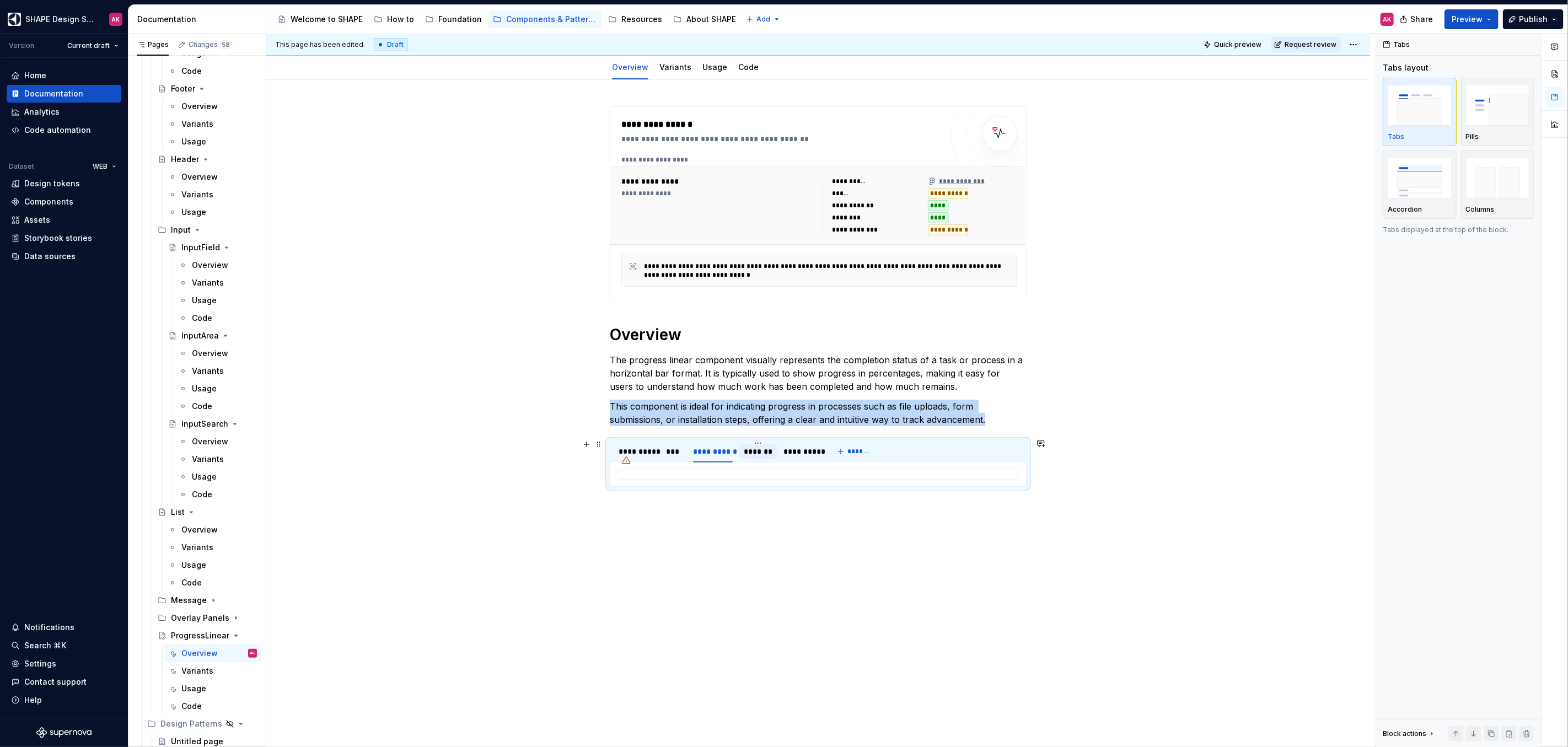
click at [756, 449] on div "*******" at bounding box center [758, 452] width 29 height 11
click at [704, 452] on div "**********" at bounding box center [713, 452] width 40 height 11
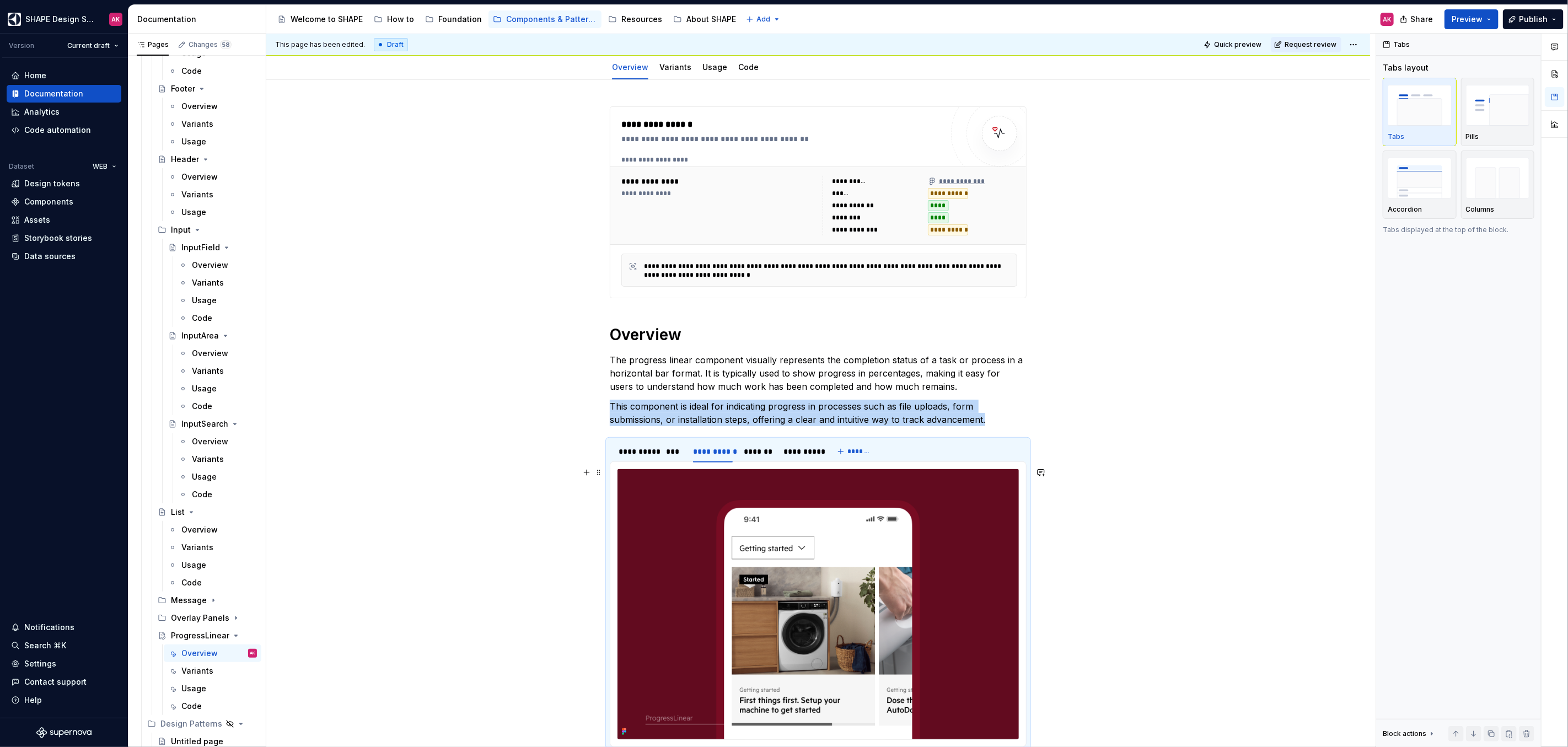
scroll to position [145, 0]
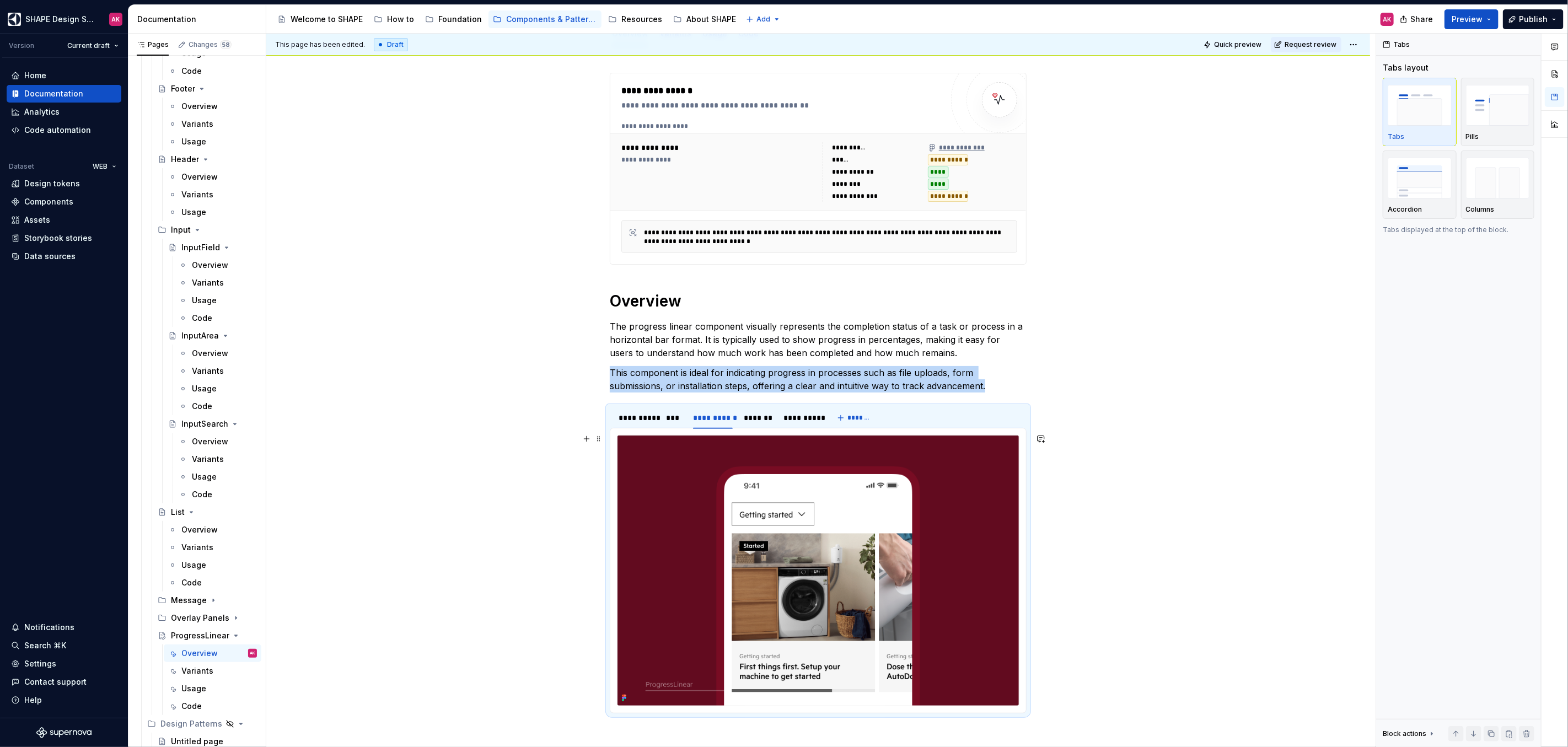
click at [677, 451] on img at bounding box center [817, 571] width 401 height 270
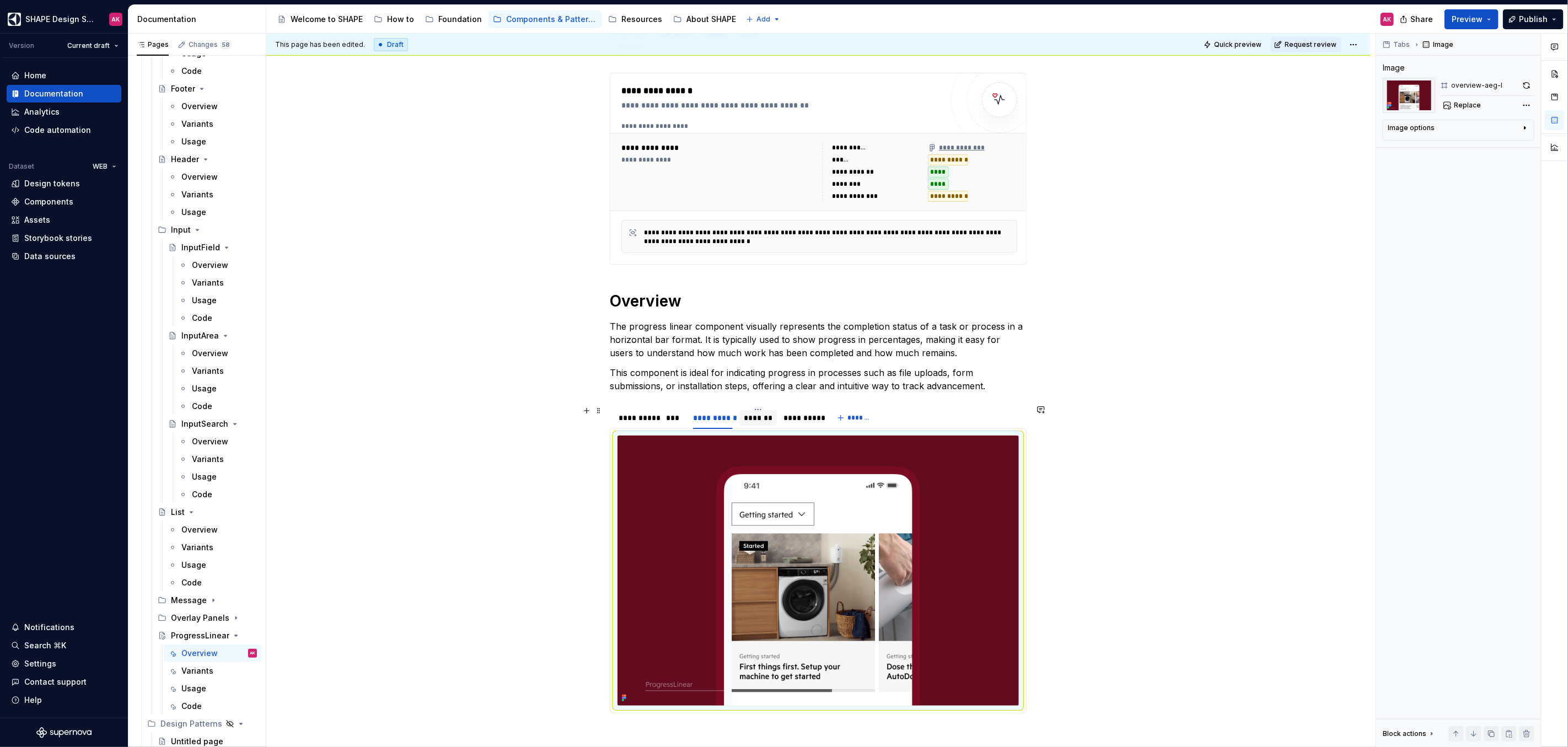
click at [747, 419] on div "*******" at bounding box center [758, 418] width 29 height 11
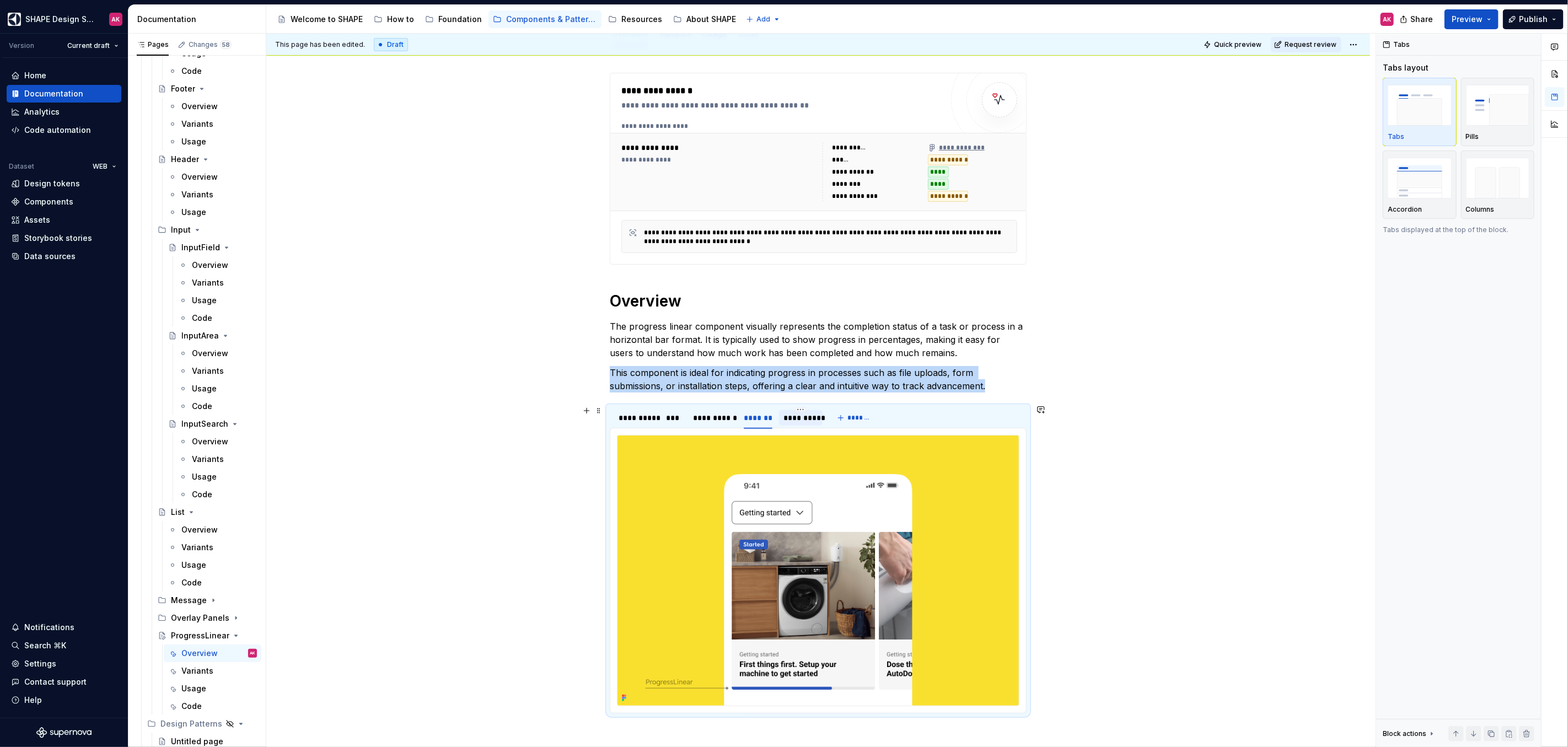
click at [799, 415] on div "**********" at bounding box center [800, 418] width 35 height 11
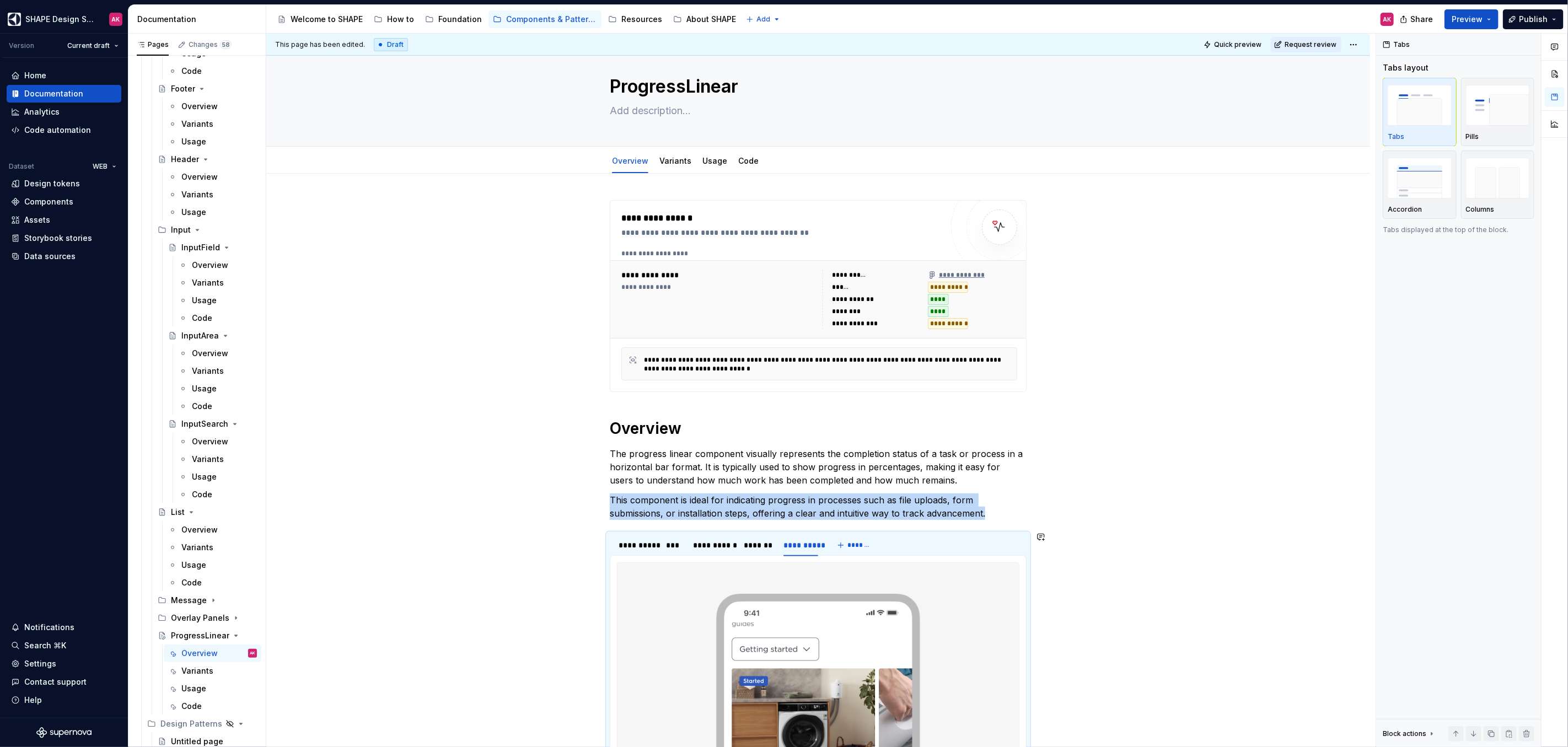
scroll to position [0, 0]
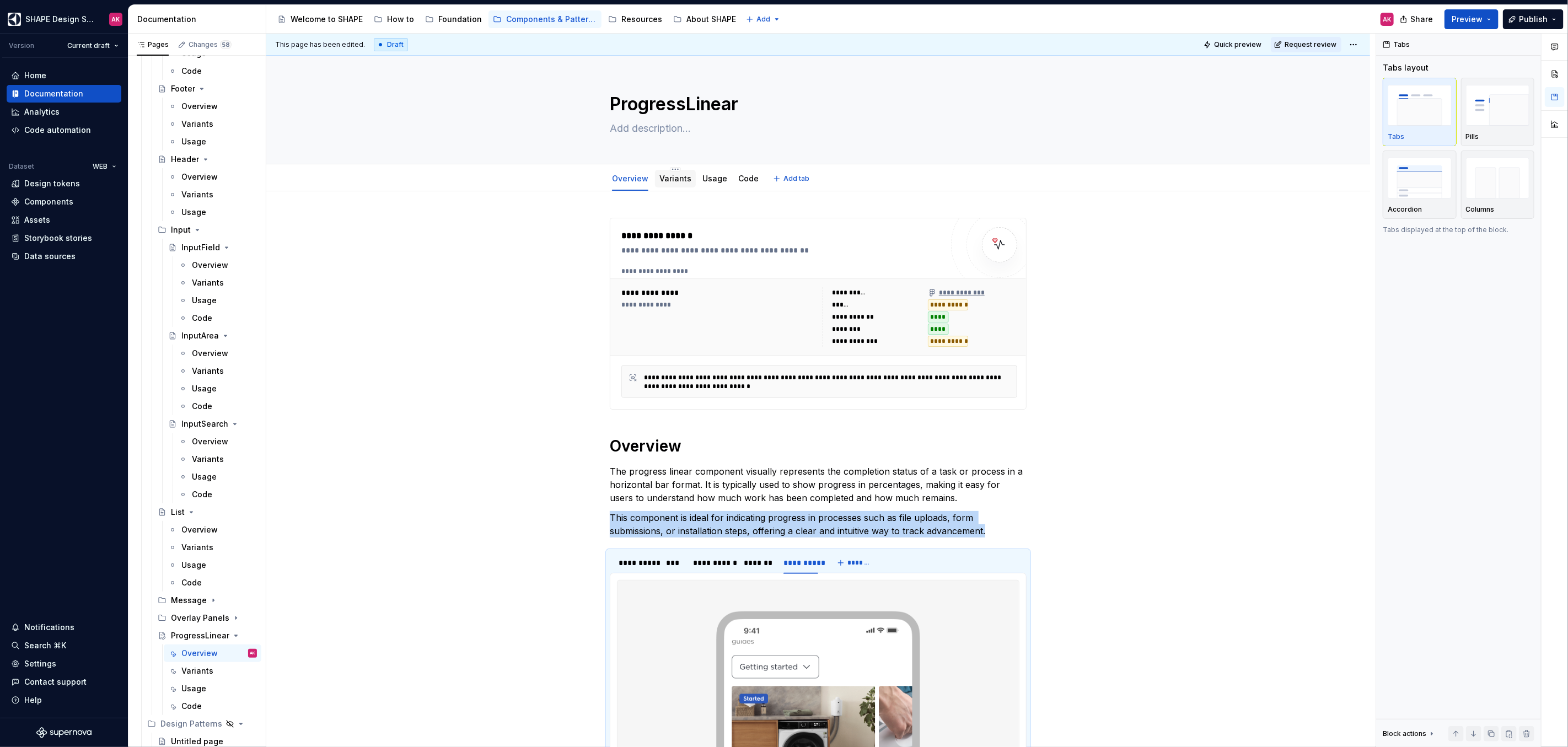
click at [665, 177] on link "Variants" at bounding box center [675, 178] width 32 height 9
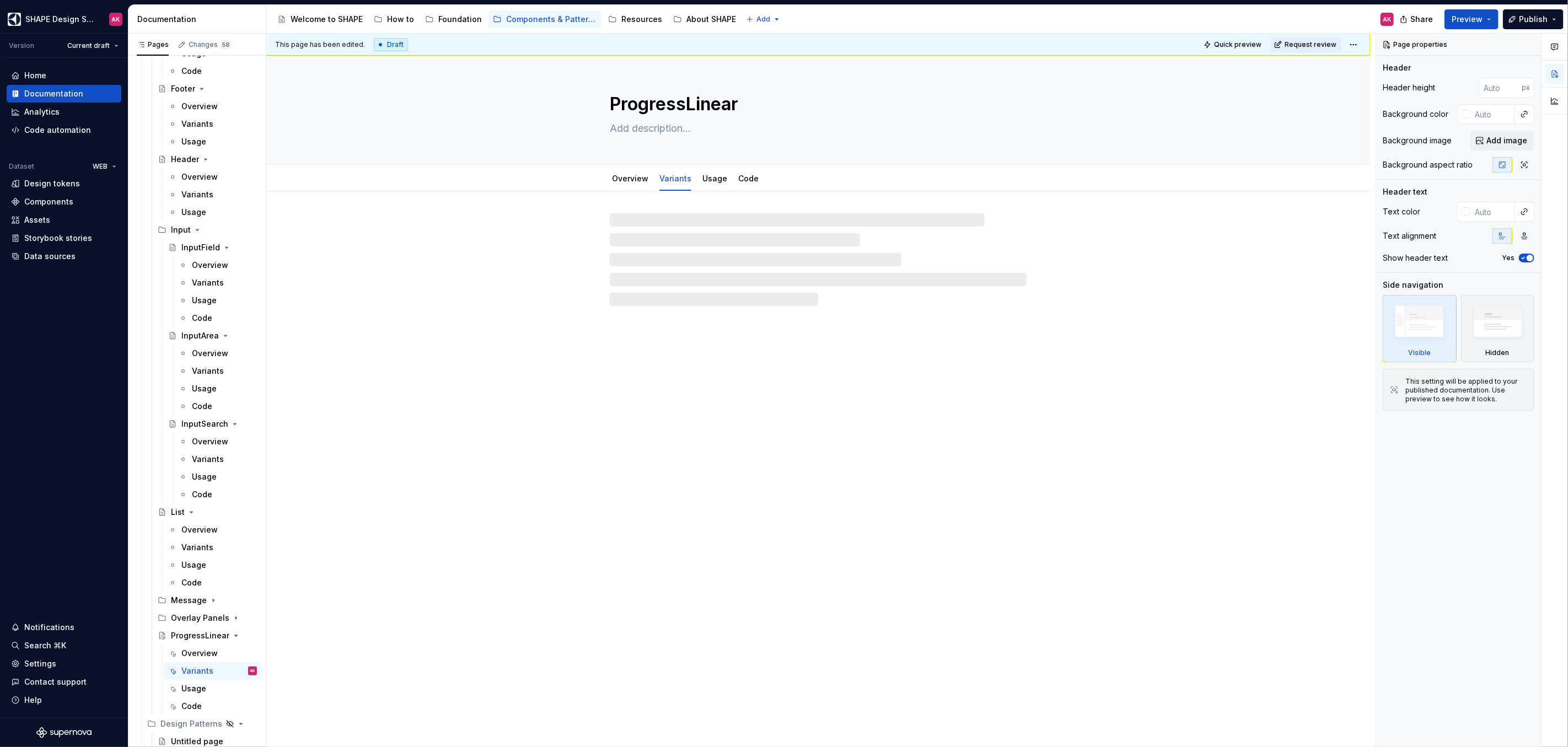
type textarea "*"
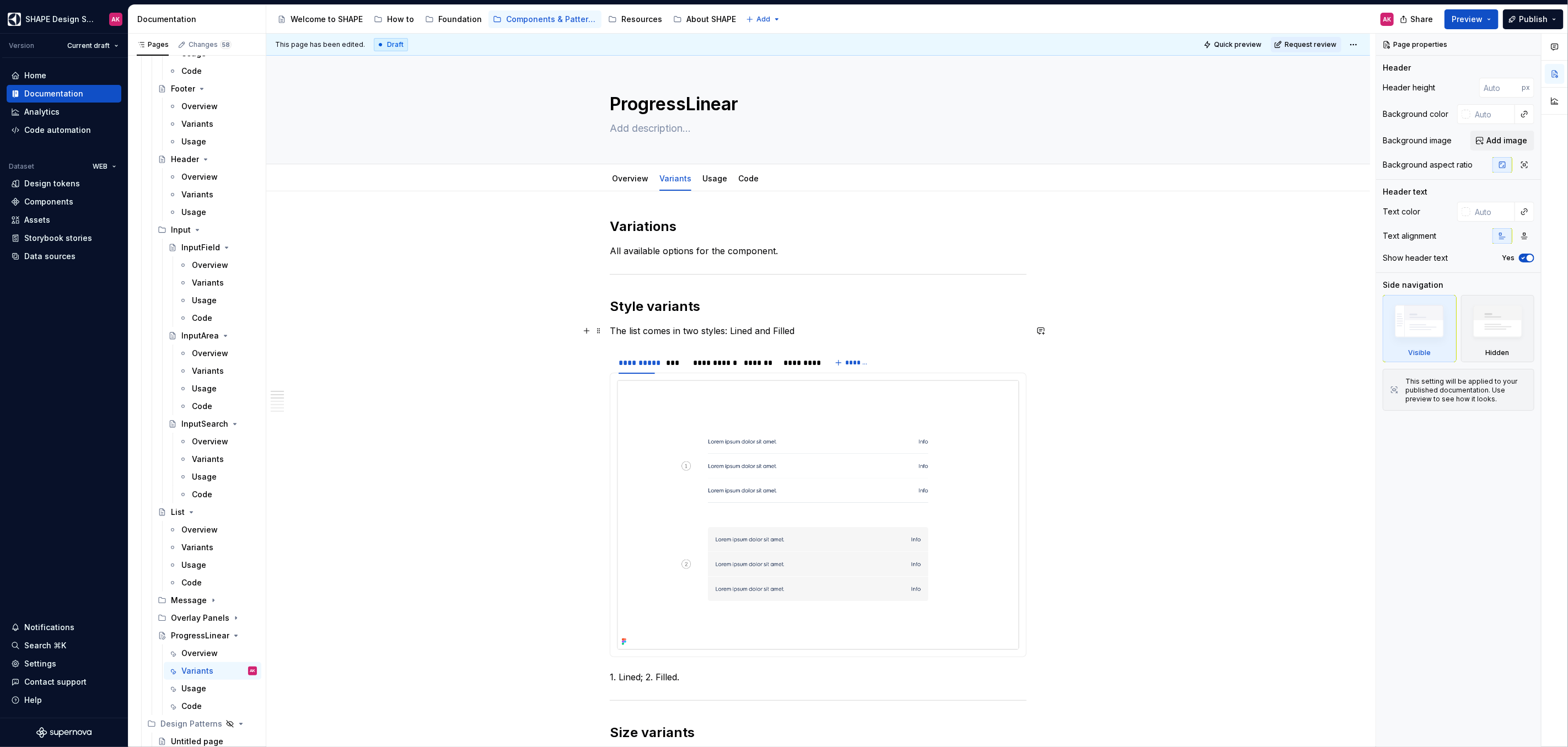
click at [650, 331] on p "The list comes in two styles: Lined and Filled" at bounding box center [818, 331] width 417 height 13
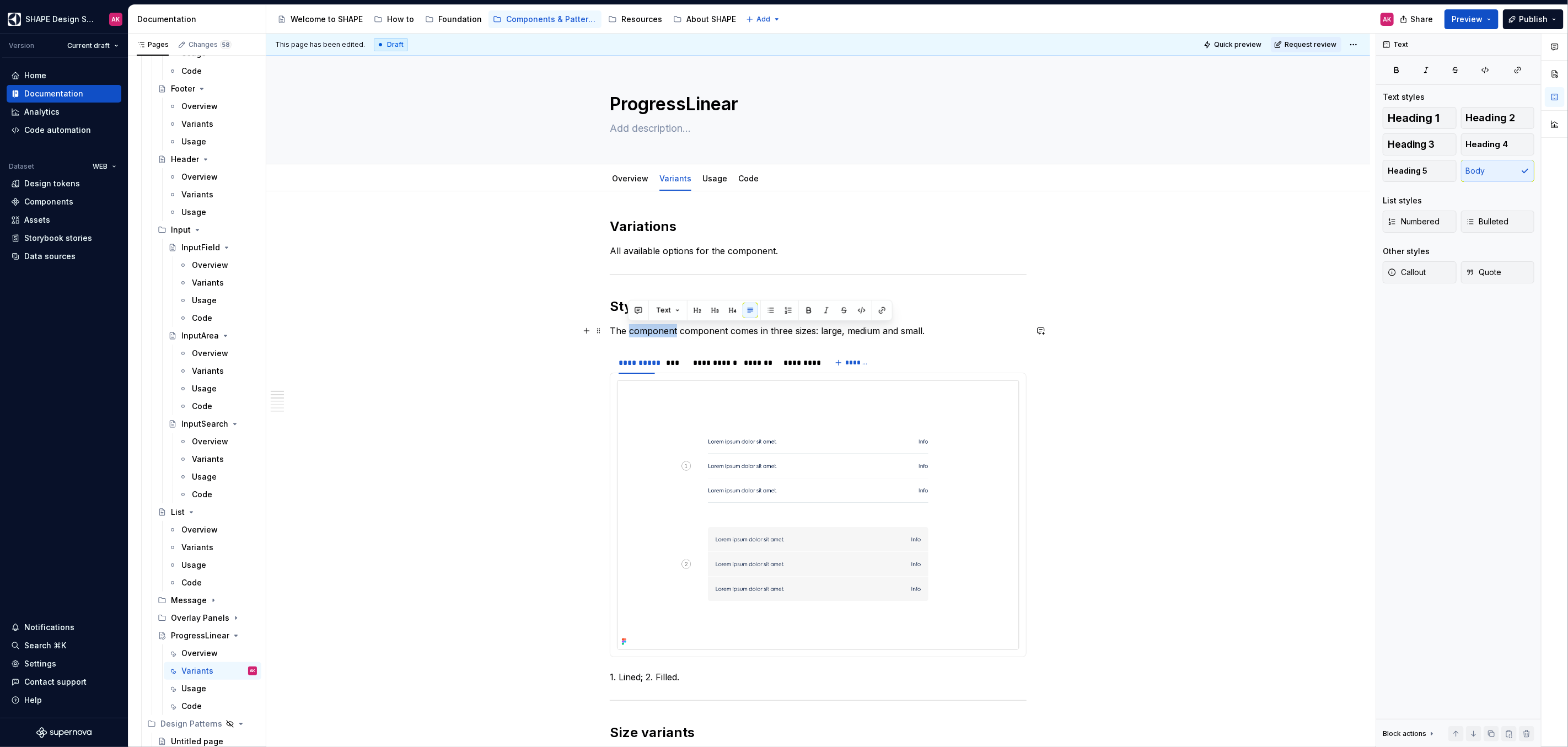
drag, startPoint x: 674, startPoint y: 331, endPoint x: 628, endPoint y: 335, distance: 46.2
click at [628, 335] on p "The component component comes in three sizes: large, medium and small." at bounding box center [818, 331] width 417 height 13
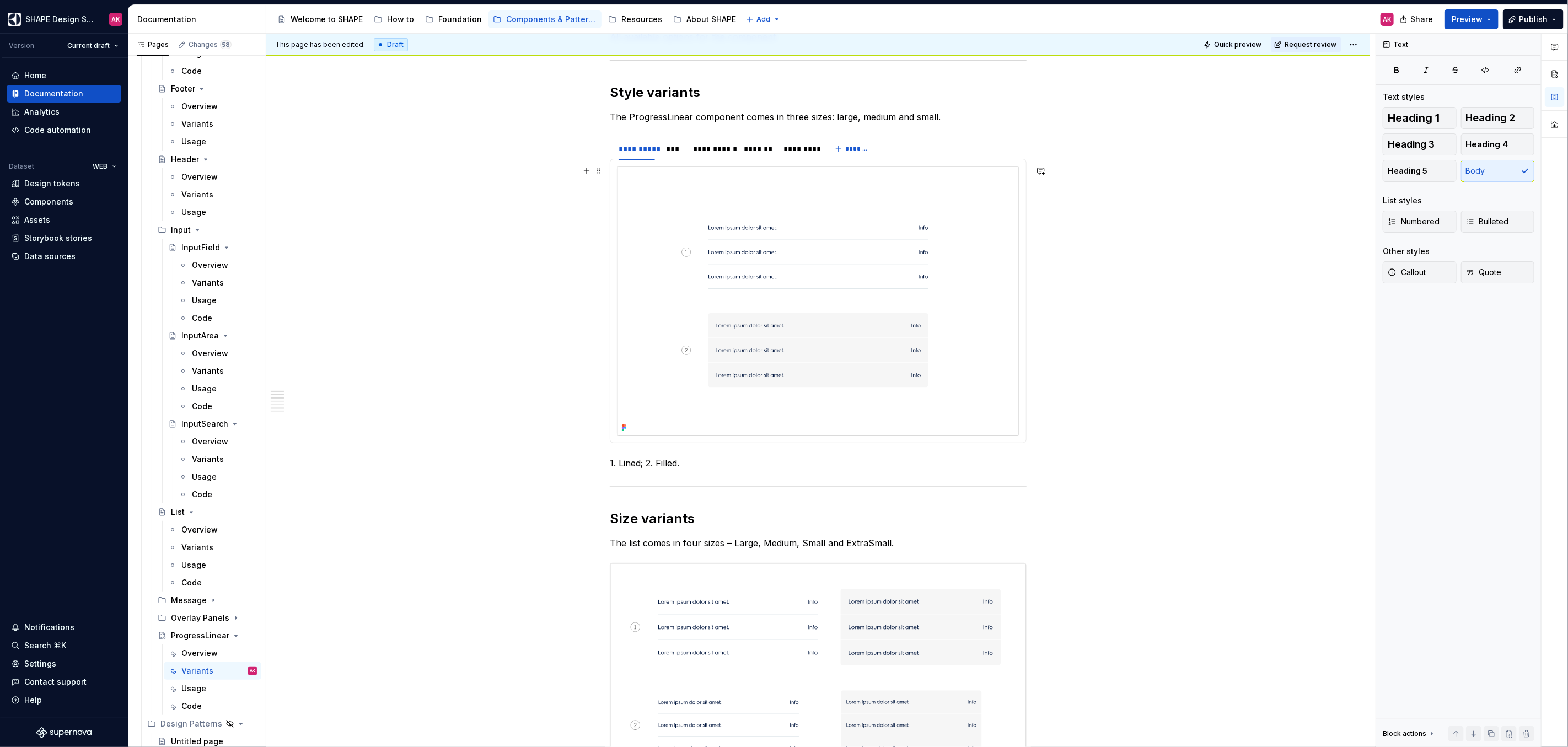
scroll to position [103, 0]
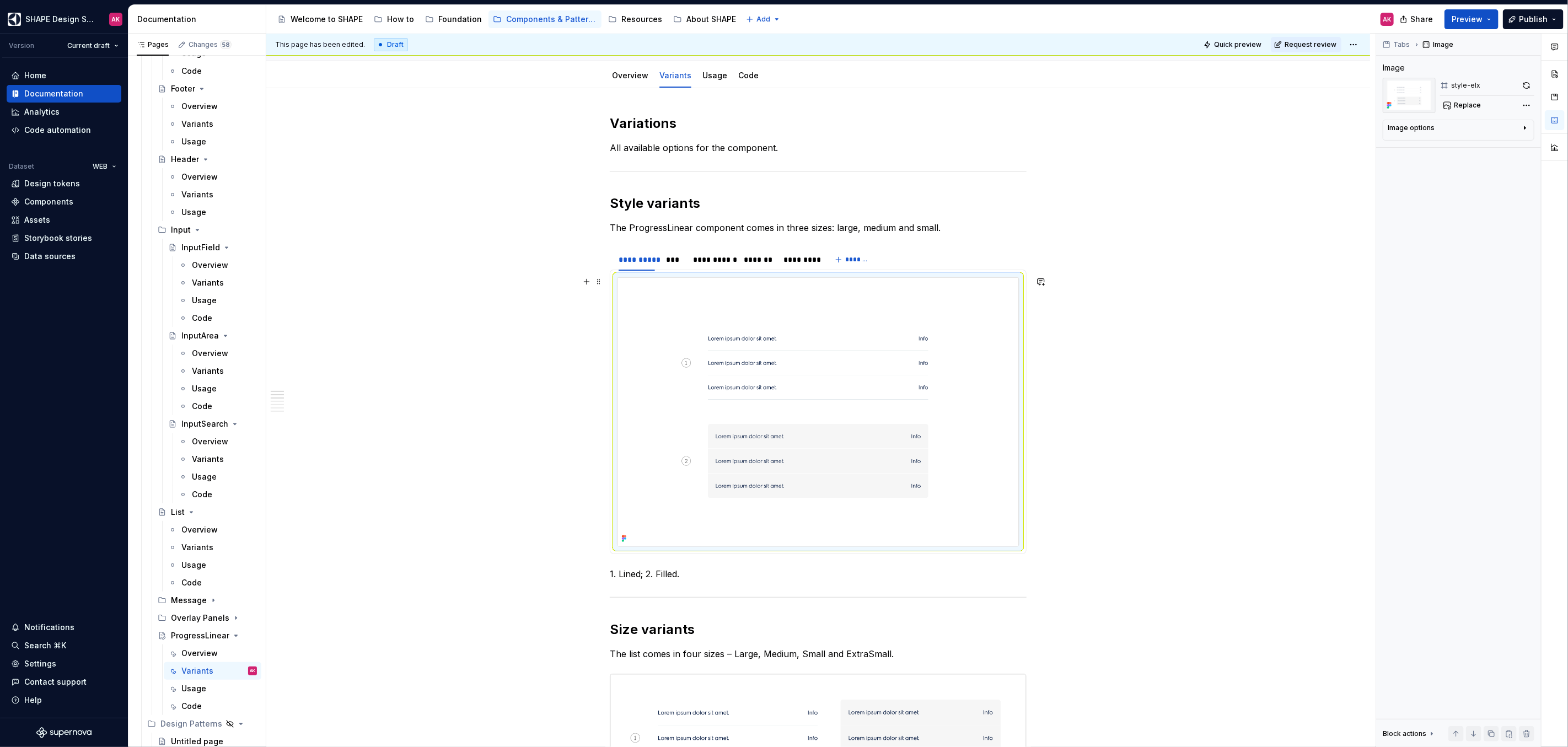
click at [701, 349] on img at bounding box center [817, 412] width 401 height 269
click at [662, 570] on p "1. Lined; 2. Filled." at bounding box center [818, 574] width 417 height 13
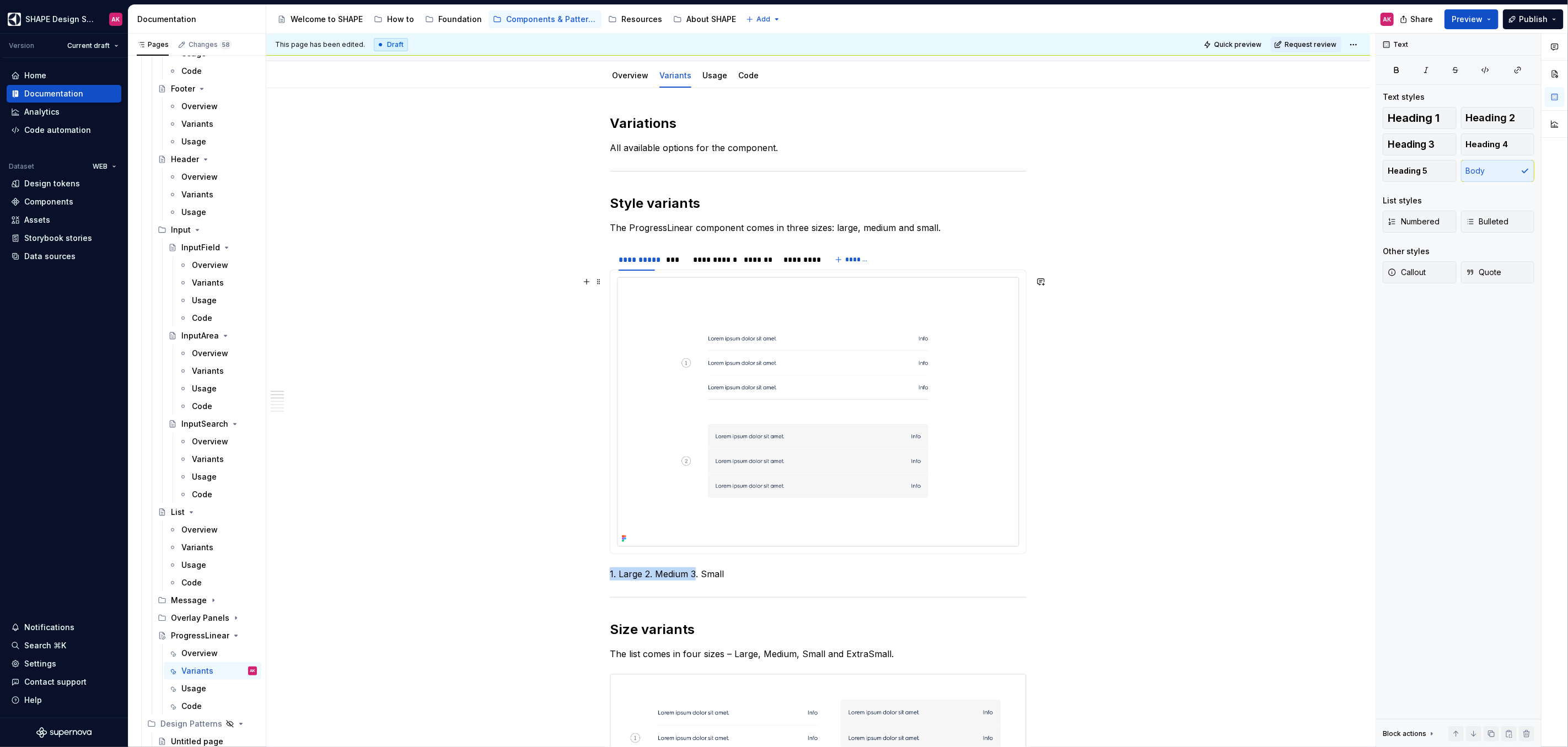
click at [517, 308] on div "**********" at bounding box center [821, 390] width 1109 height 714
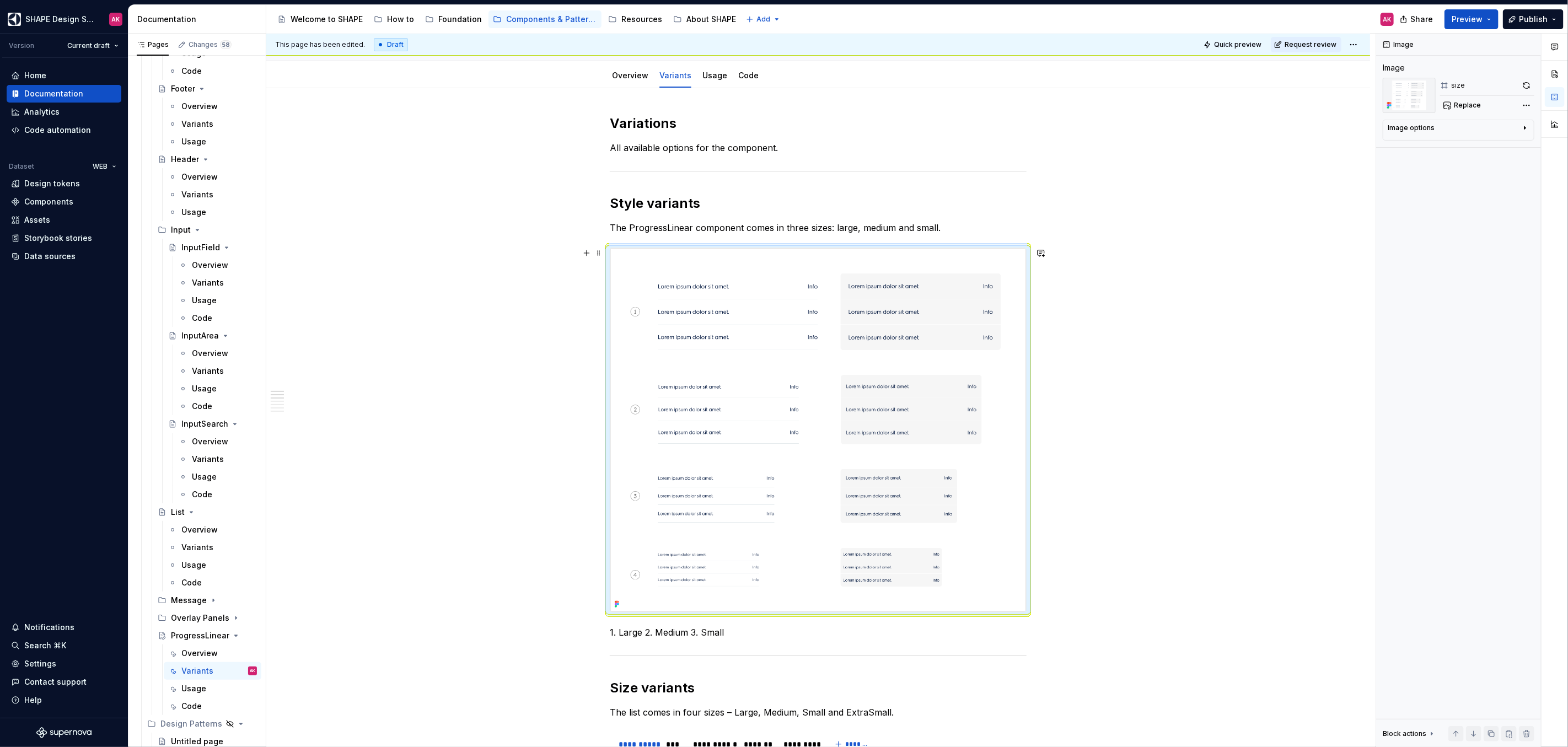
click at [793, 294] on img at bounding box center [818, 430] width 416 height 364
click at [1462, 100] on button "Replace" at bounding box center [1463, 105] width 46 height 15
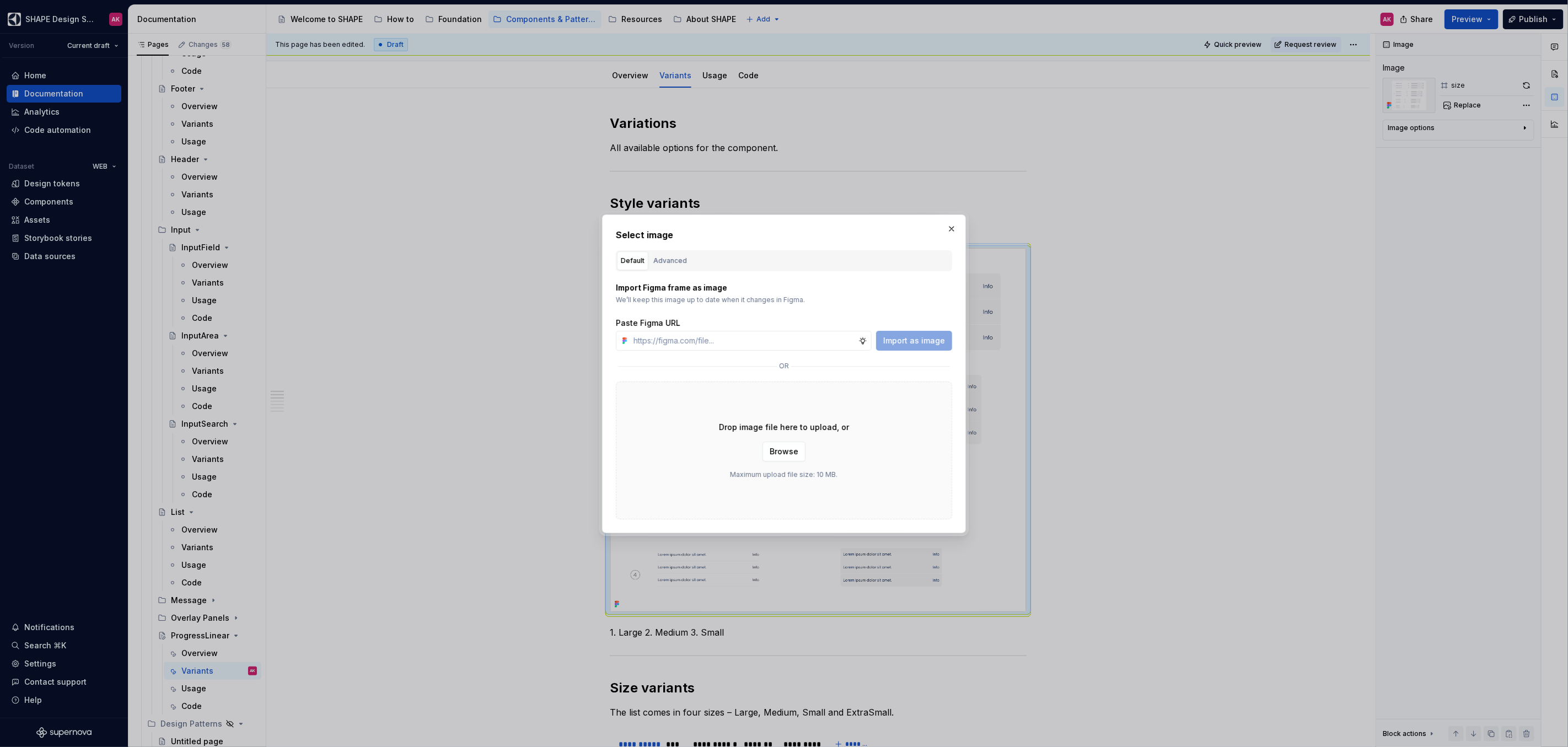
click at [668, 250] on div "Default Advanced" at bounding box center [784, 261] width 337 height 21
click at [664, 261] on div "Advanced" at bounding box center [670, 261] width 33 height 11
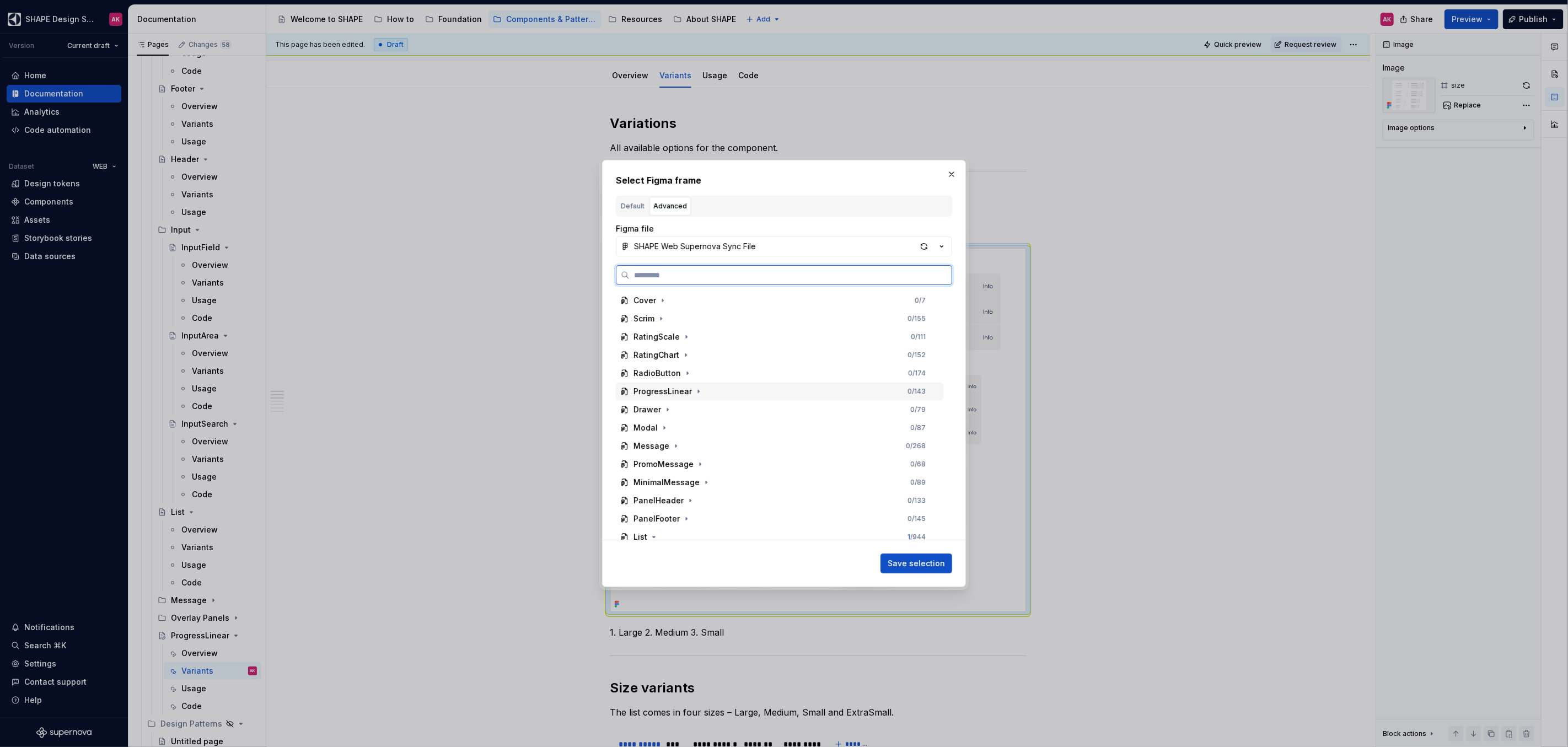
click at [660, 394] on div "ProgressLinear" at bounding box center [663, 391] width 58 height 11
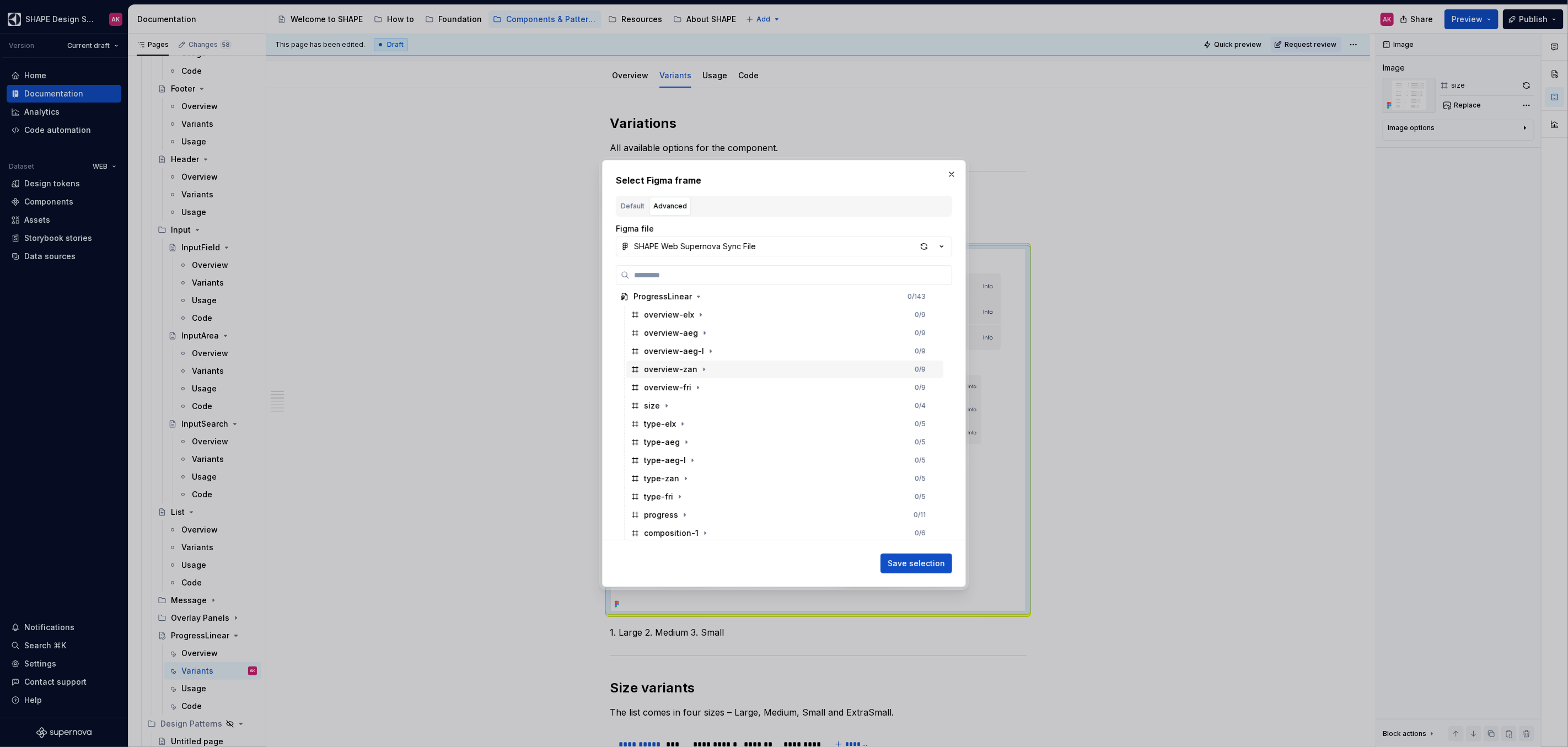
scroll to position [81, 0]
click at [667, 331] on div "overview-elx" at bounding box center [669, 329] width 50 height 11
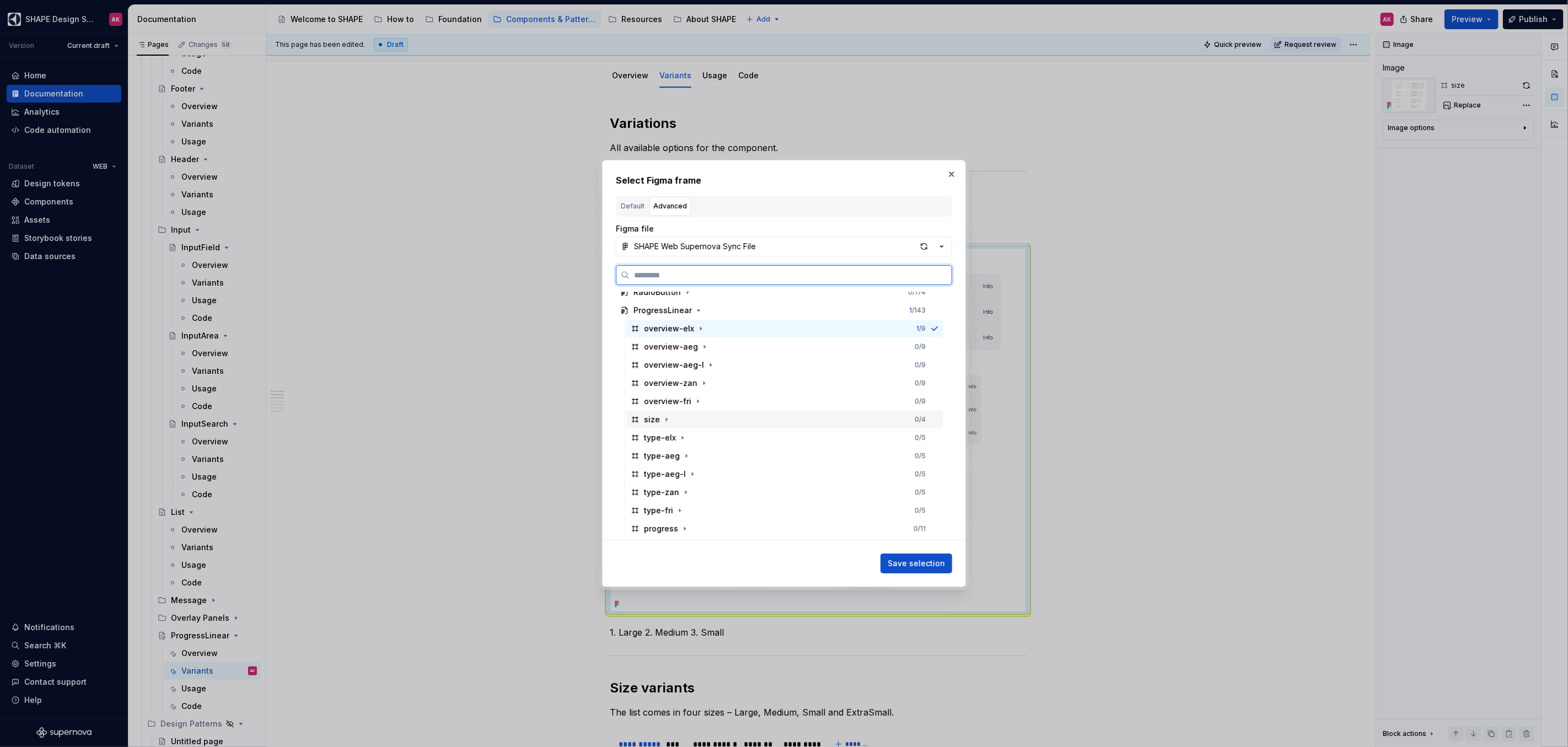
click at [651, 418] on div "size" at bounding box center [652, 419] width 16 height 11
click at [903, 556] on button "Save selection" at bounding box center [917, 563] width 72 height 20
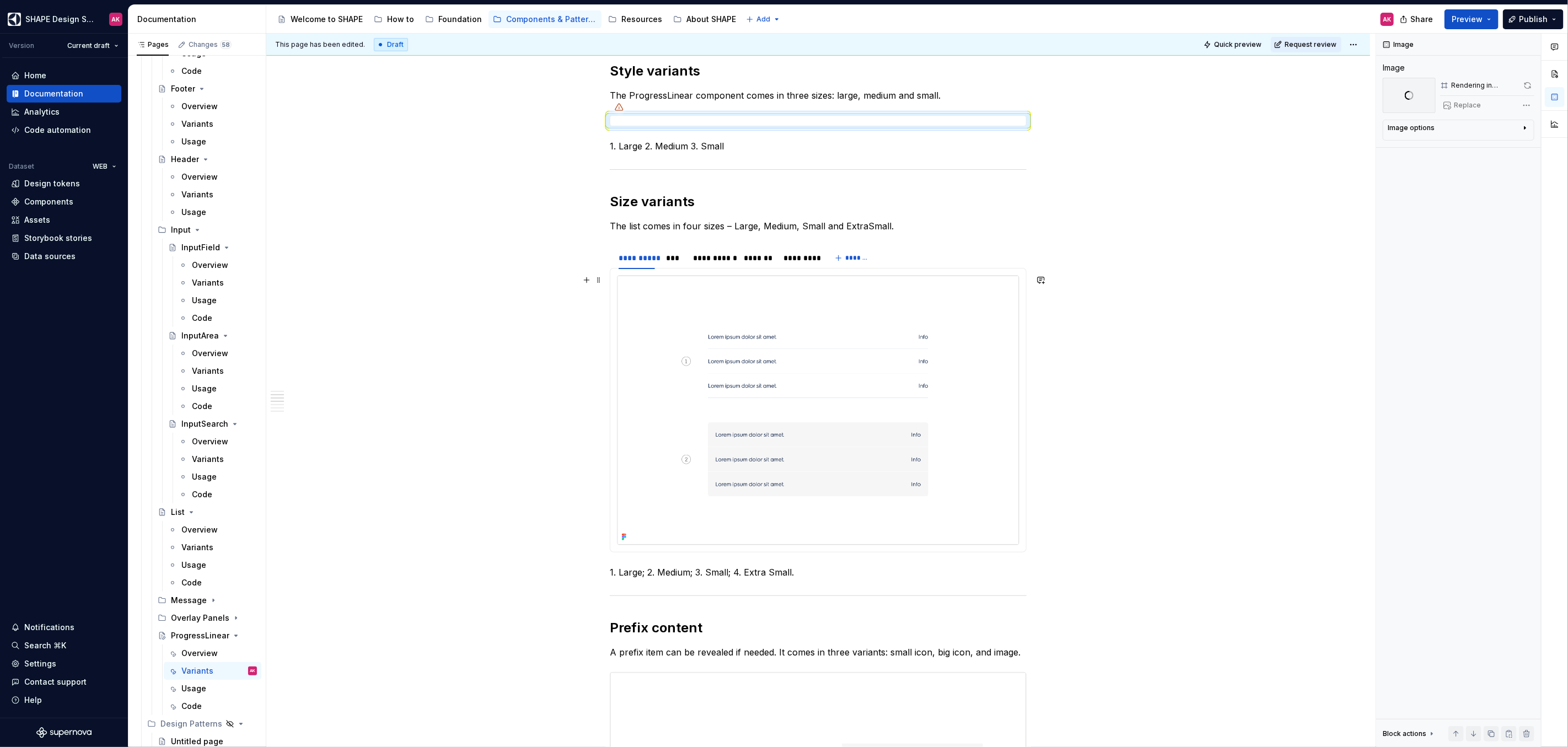
scroll to position [91, 0]
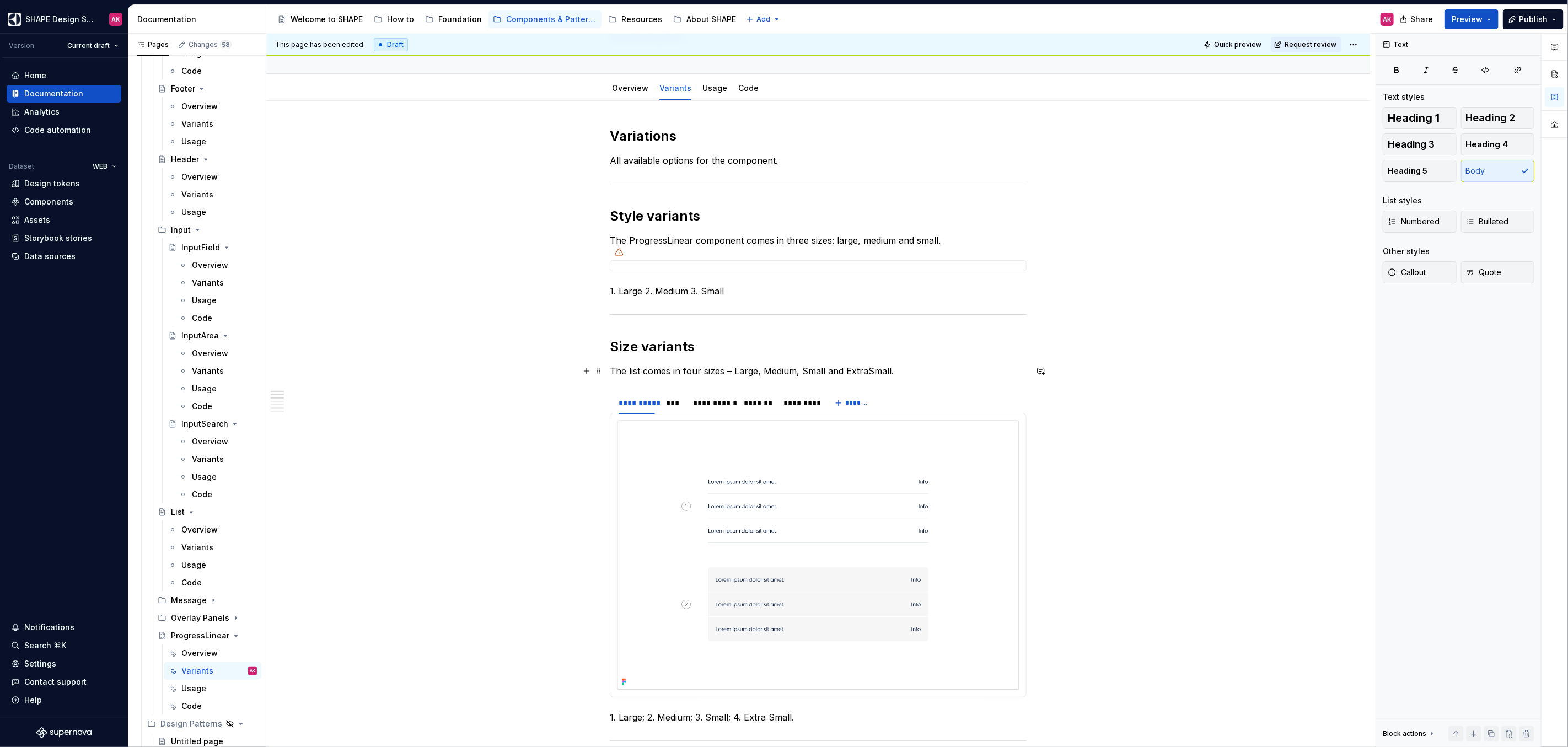
click at [654, 370] on p "The list comes in four sizes – Large, Medium, Small and ExtraSmall." at bounding box center [818, 371] width 417 height 13
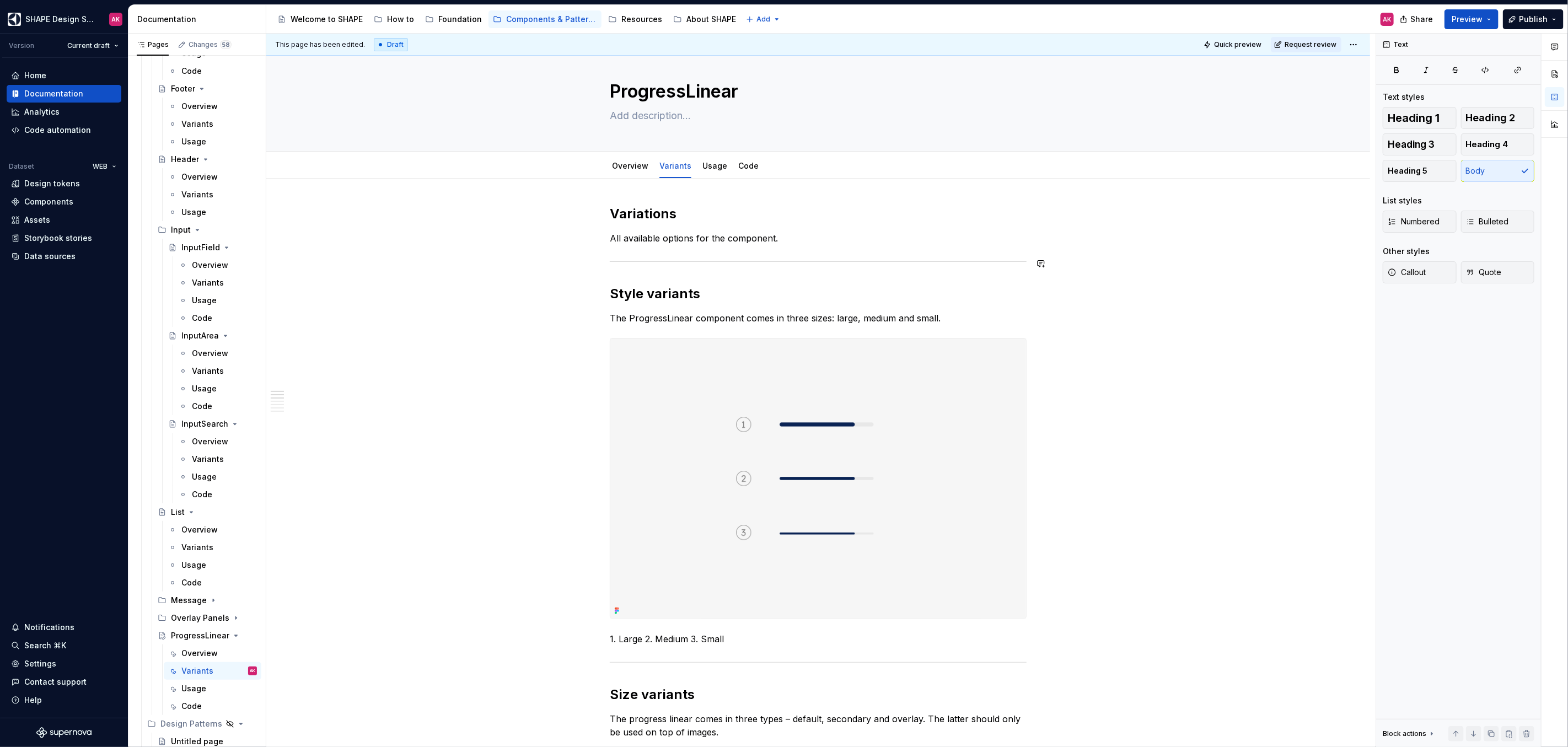
scroll to position [20, 0]
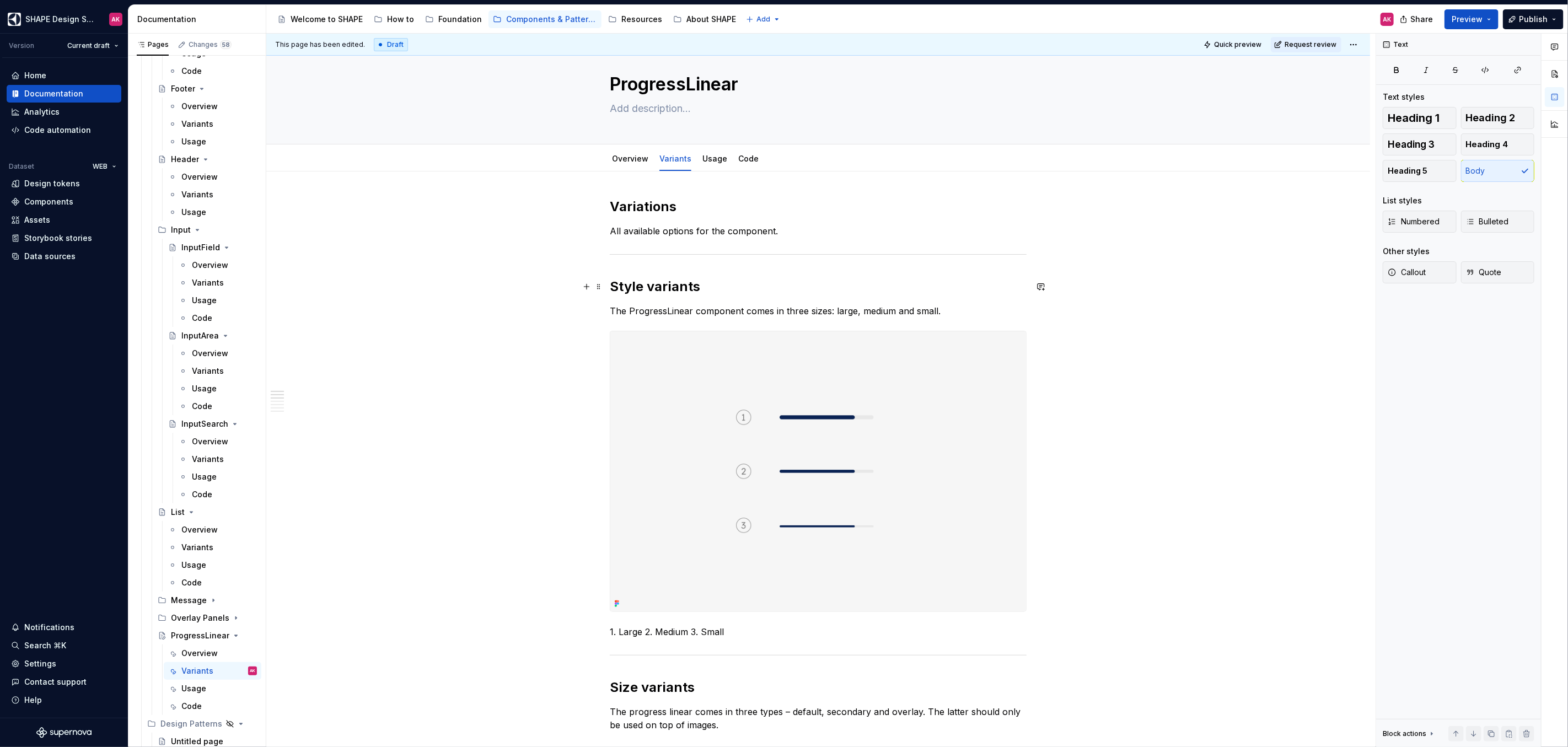
click at [642, 286] on h2 "Style variants" at bounding box center [818, 287] width 417 height 18
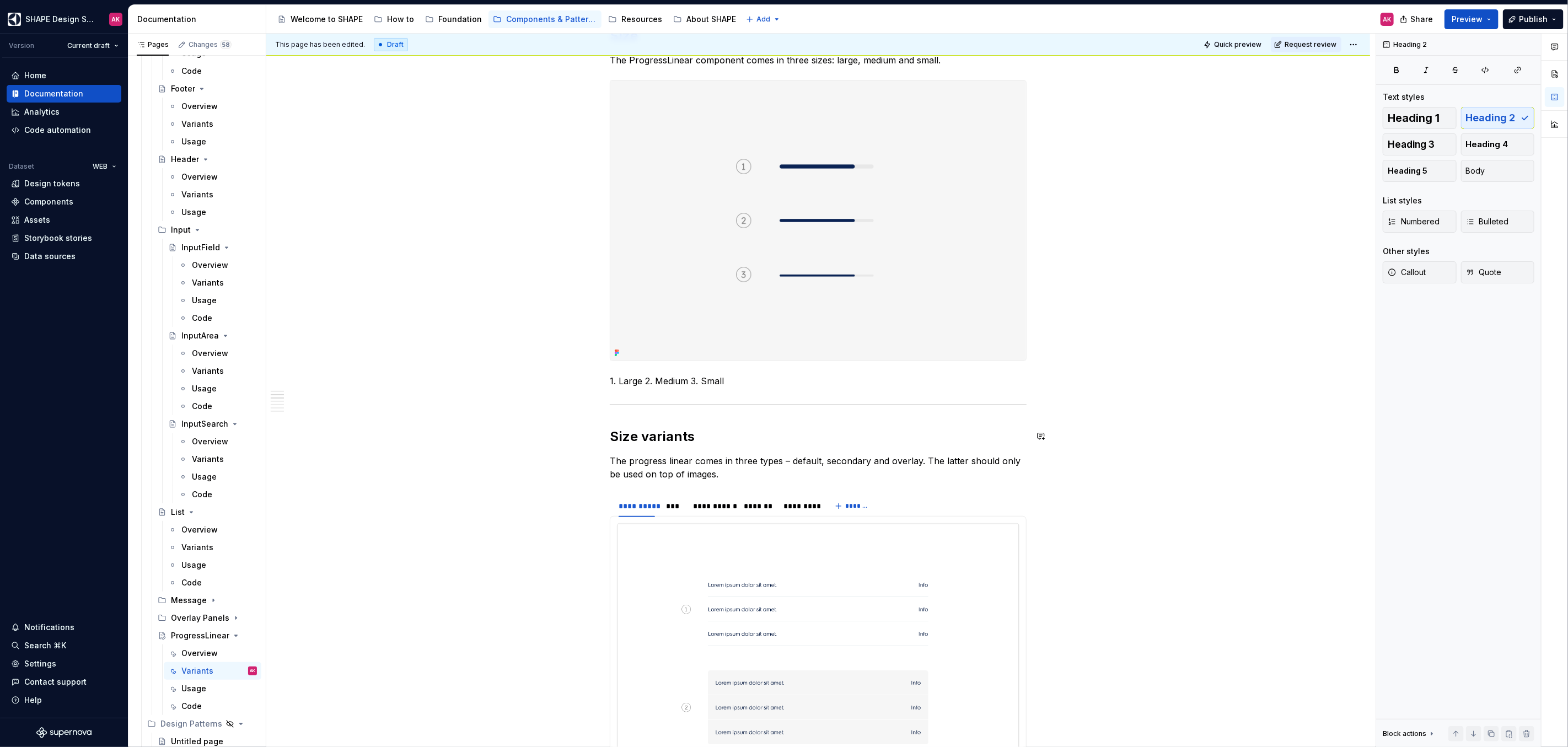
click at [666, 434] on h2 "Size variants" at bounding box center [818, 437] width 417 height 18
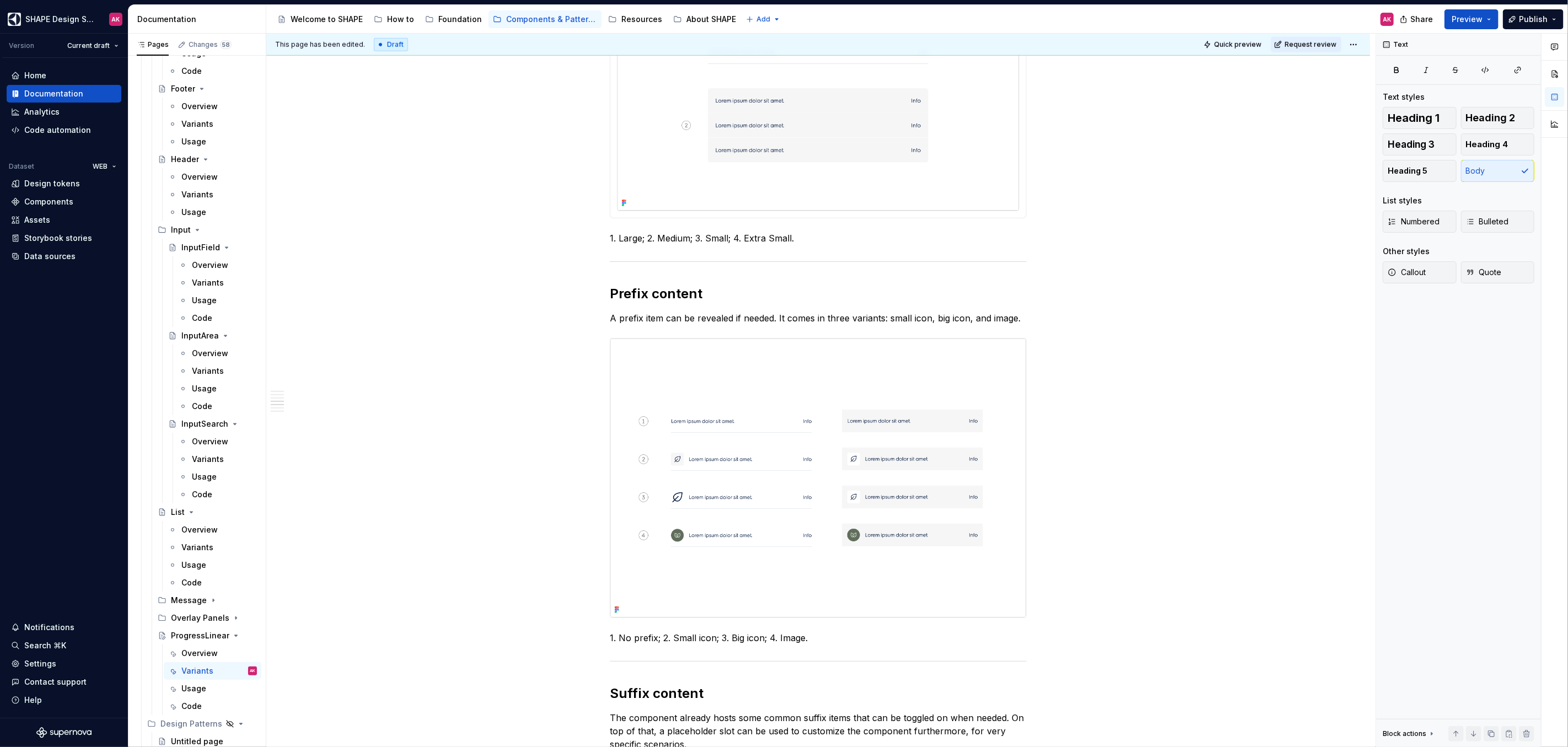
scroll to position [443, 0]
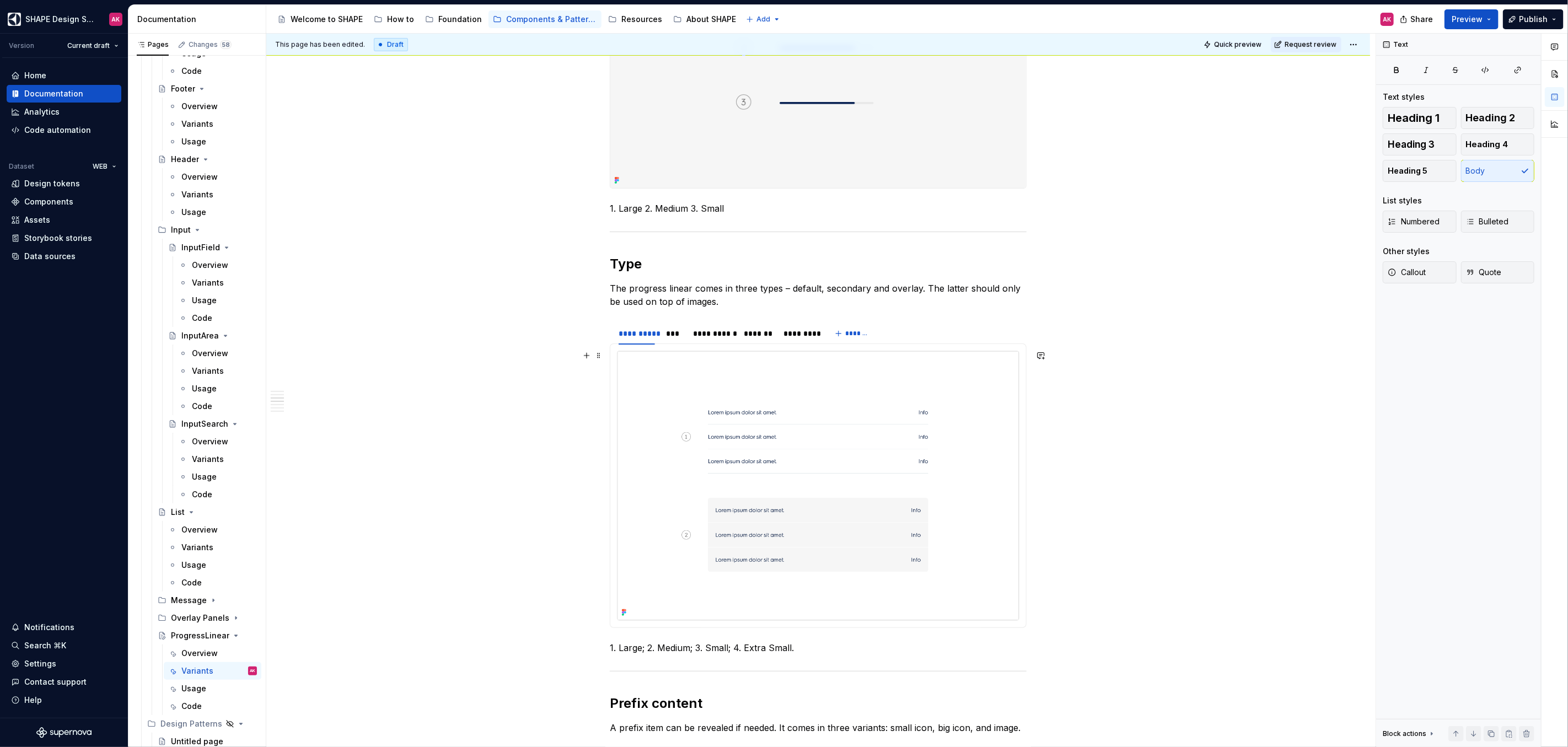
click at [685, 397] on img at bounding box center [817, 486] width 401 height 269
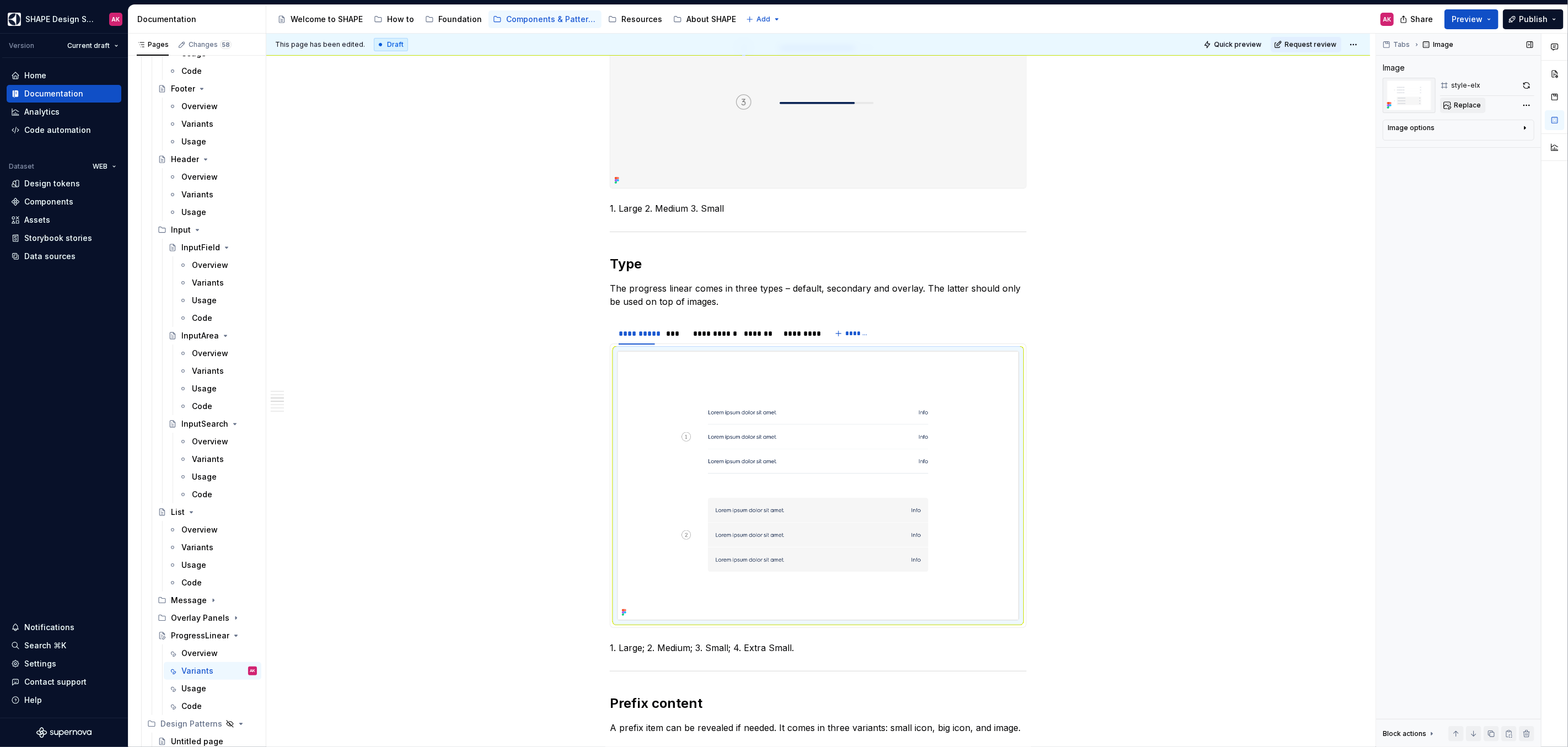
click at [1460, 103] on span "Replace" at bounding box center [1468, 105] width 27 height 9
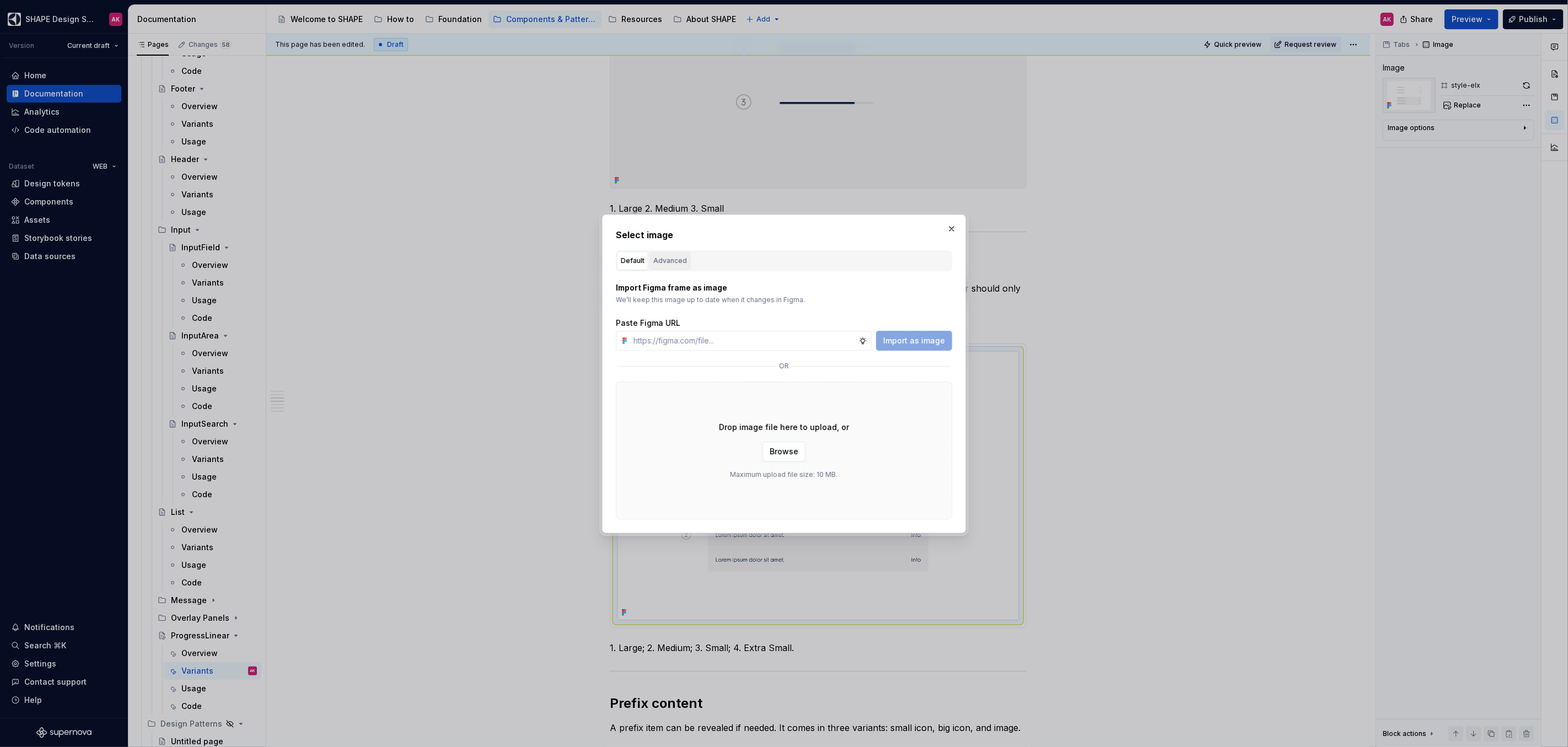
click at [667, 262] on div "Advanced" at bounding box center [670, 261] width 33 height 11
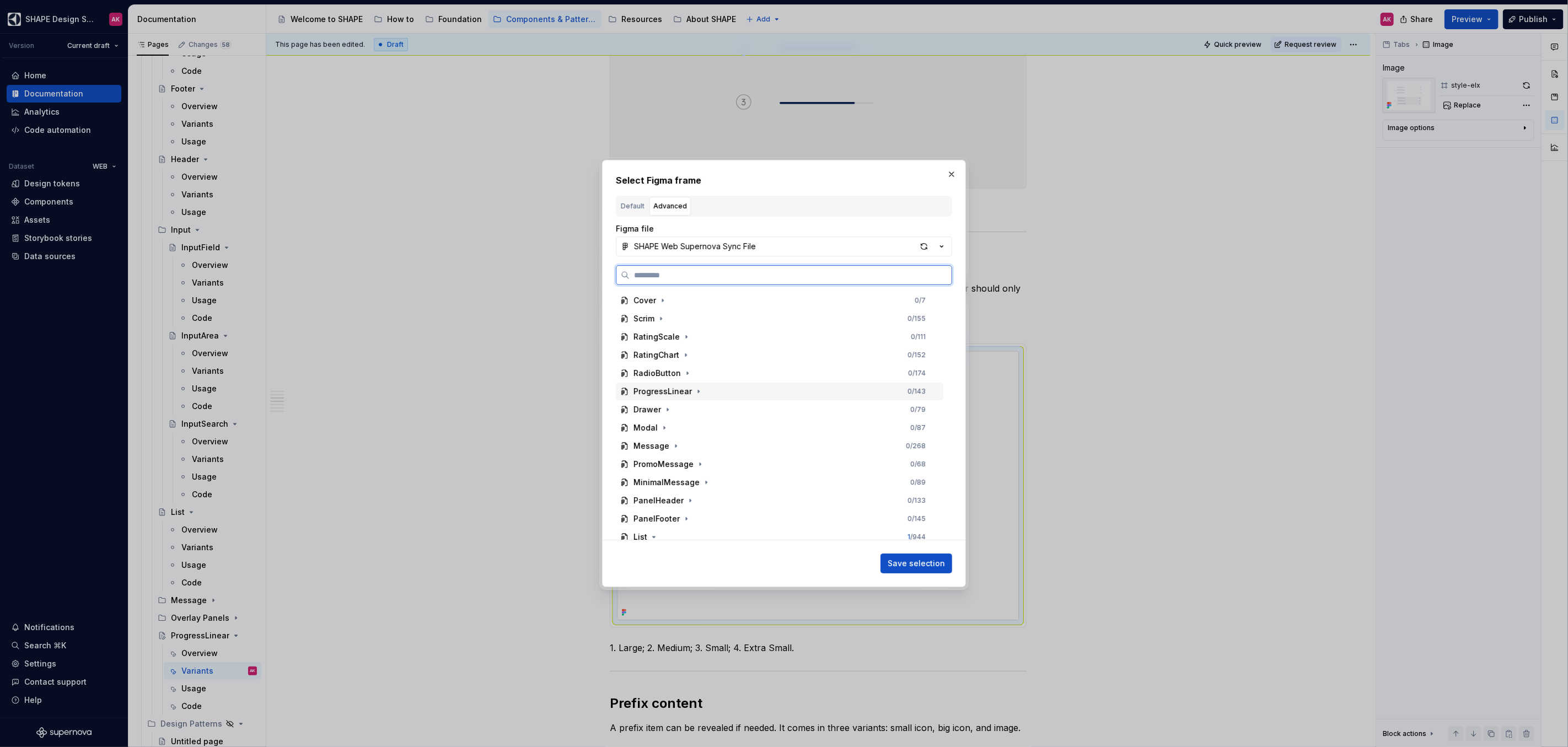
click at [668, 394] on div "ProgressLinear" at bounding box center [663, 391] width 58 height 11
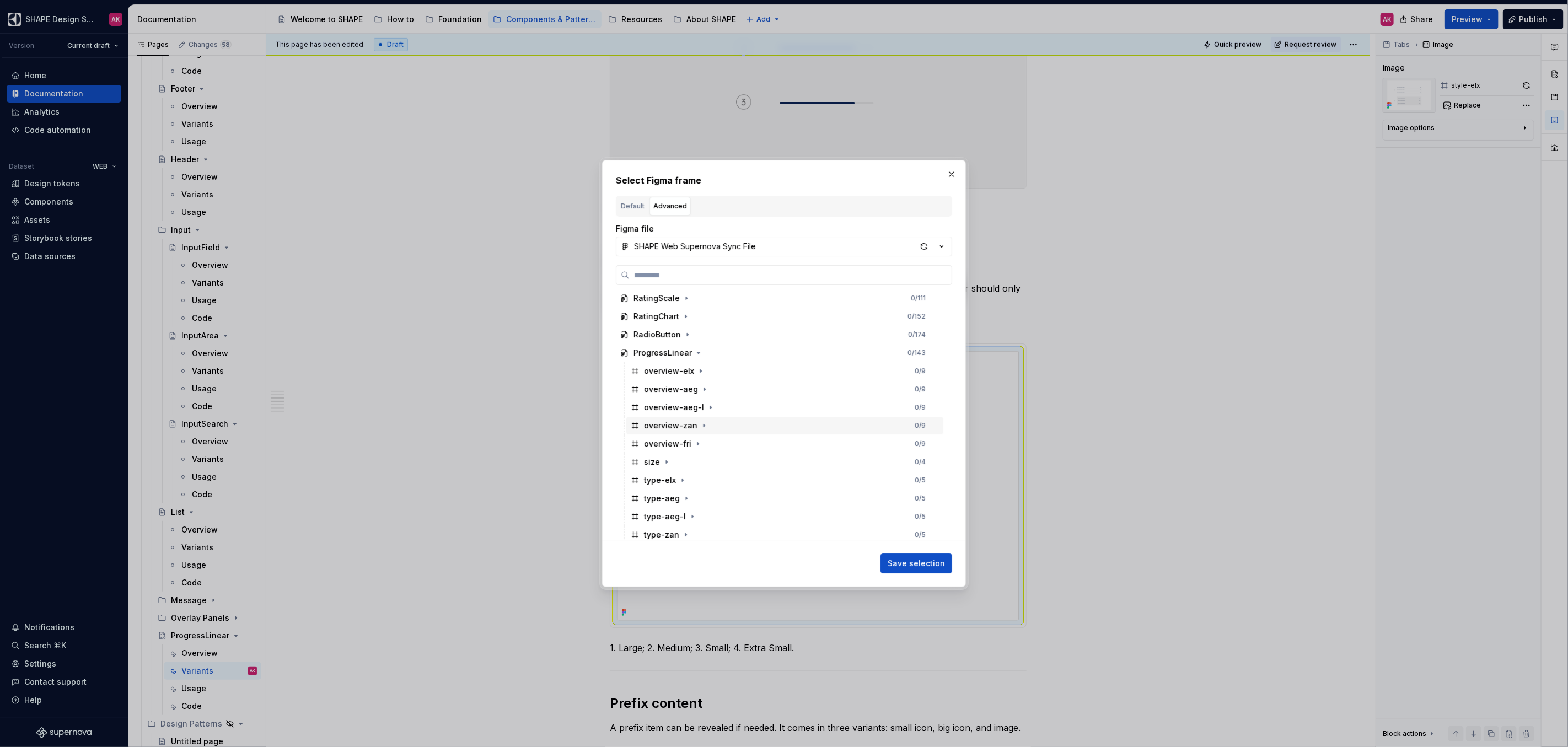
scroll to position [114, 0]
click at [657, 404] on div "type-elx" at bounding box center [660, 405] width 32 height 11
click at [912, 563] on span "Save selection" at bounding box center [916, 564] width 57 height 11
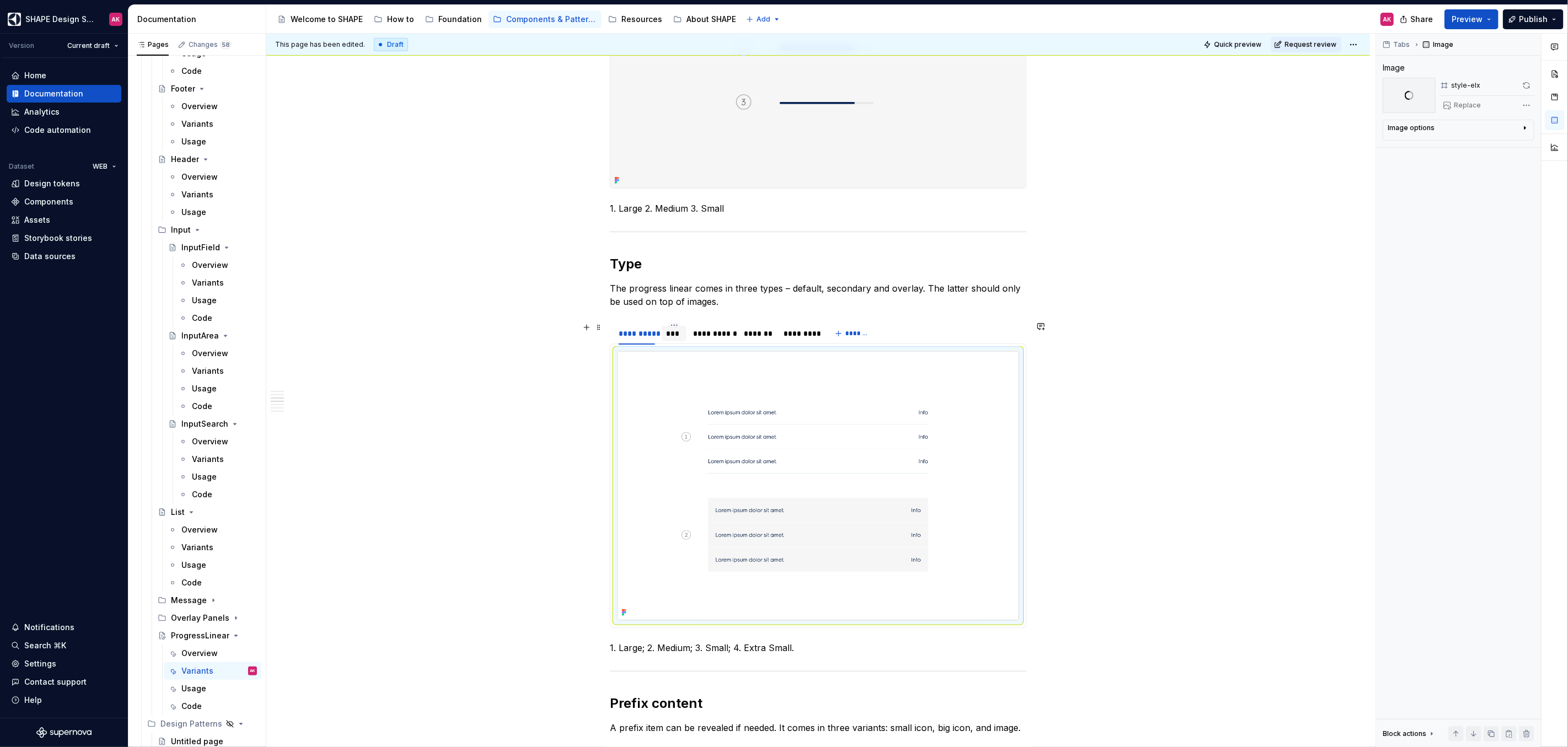
click at [672, 334] on div "***" at bounding box center [674, 334] width 16 height 11
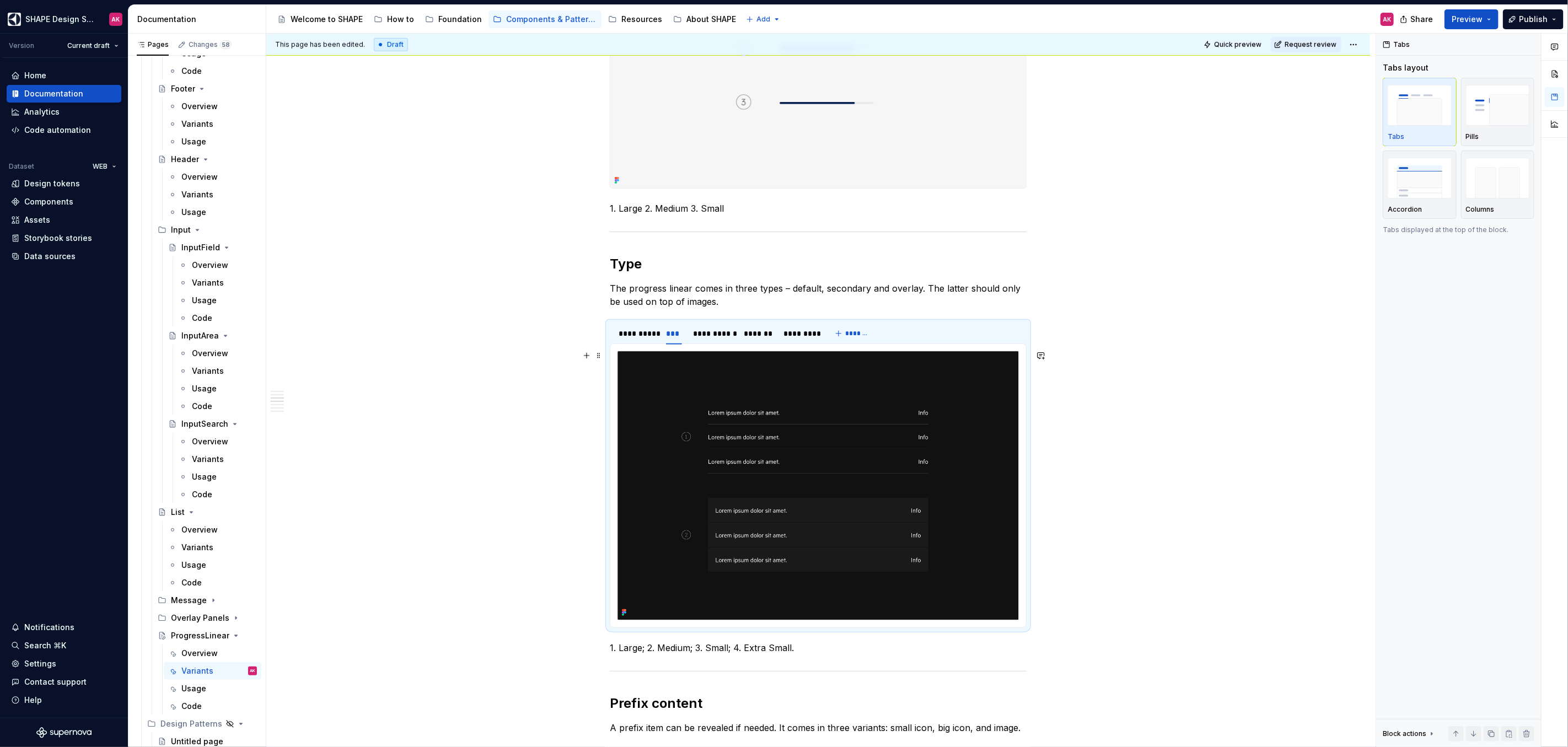
click at [788, 407] on img at bounding box center [817, 486] width 401 height 269
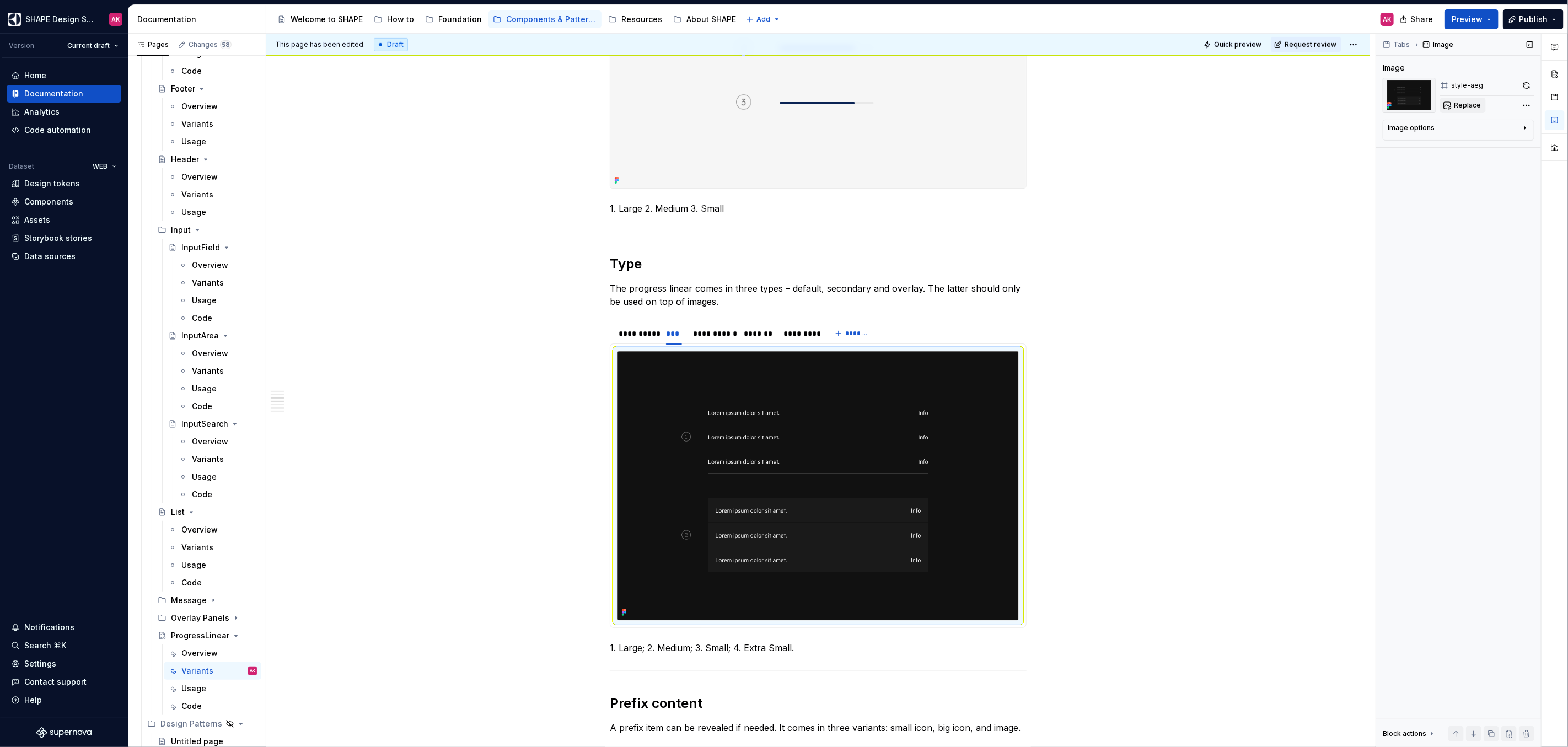
click at [1456, 108] on span "Replace" at bounding box center [1468, 105] width 27 height 9
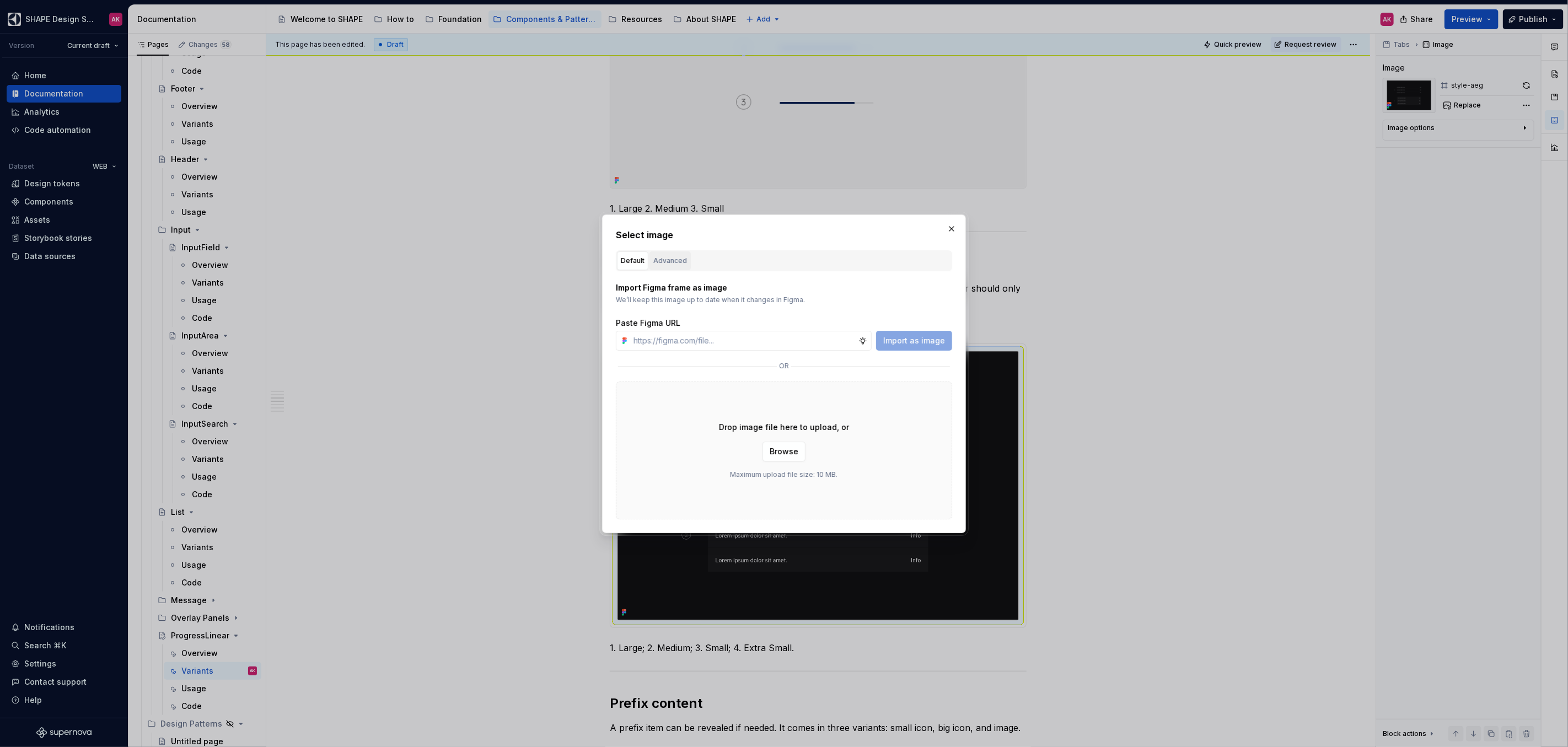
click at [670, 265] on div "Advanced" at bounding box center [670, 261] width 33 height 11
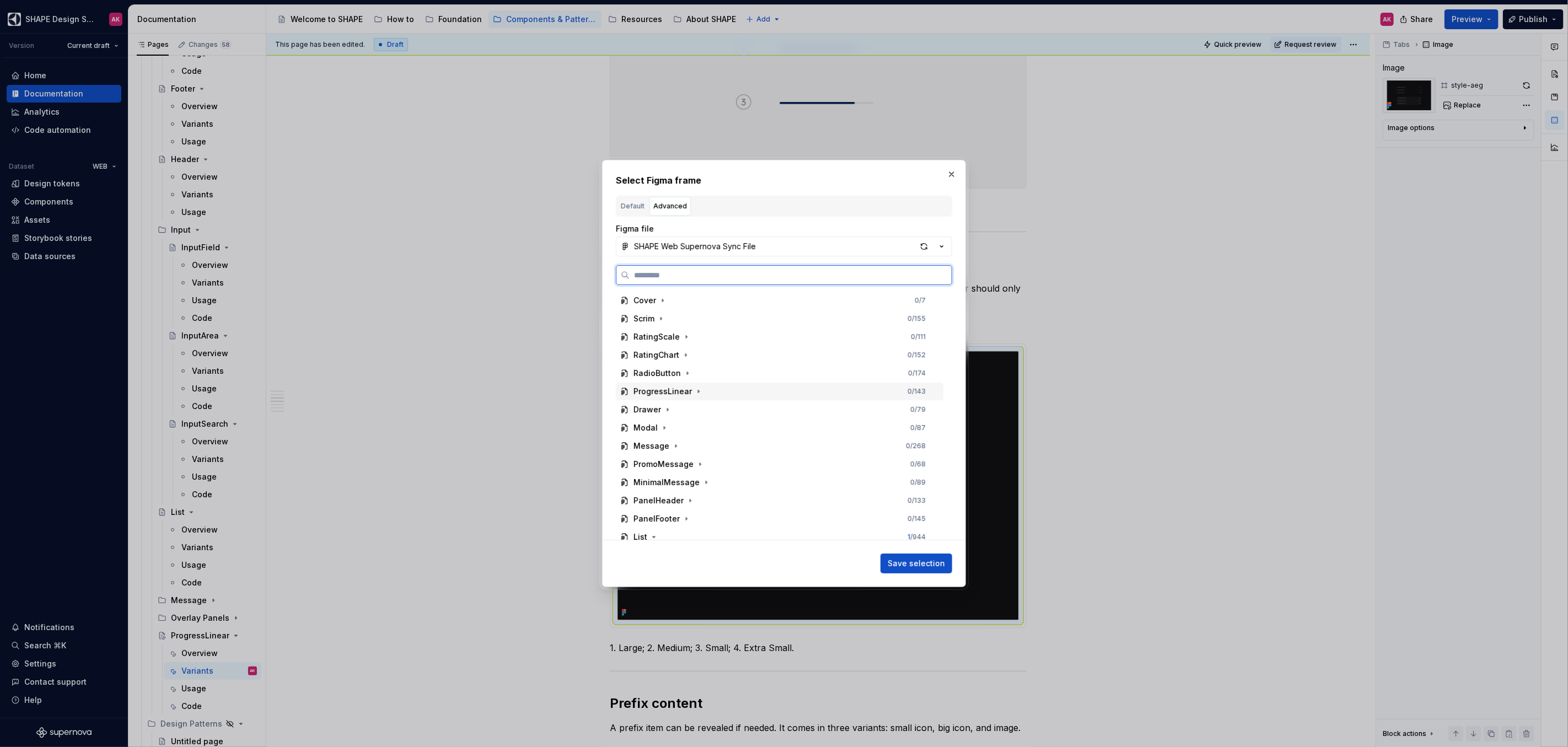
click at [642, 392] on div "ProgressLinear" at bounding box center [663, 391] width 58 height 11
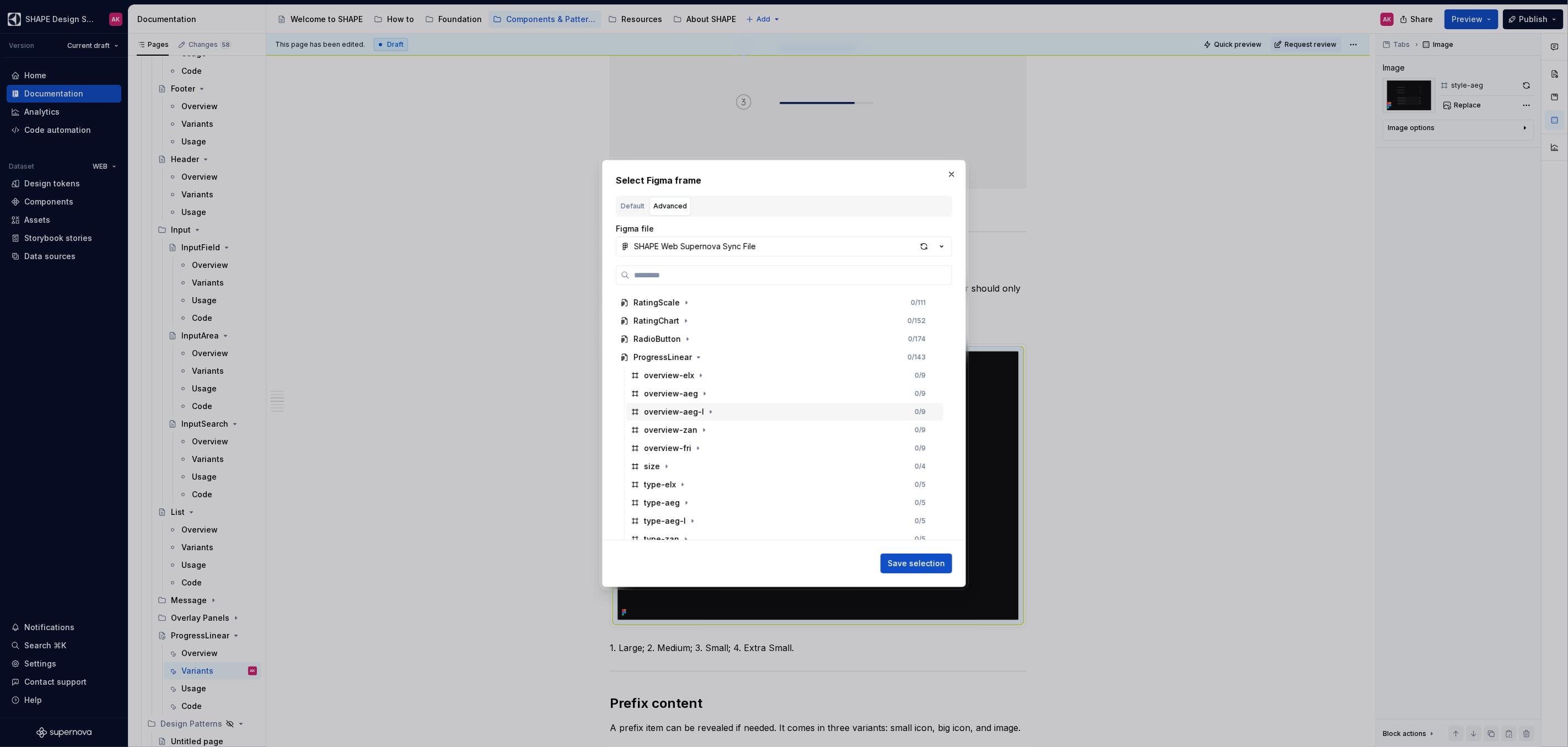
scroll to position [96, 0]
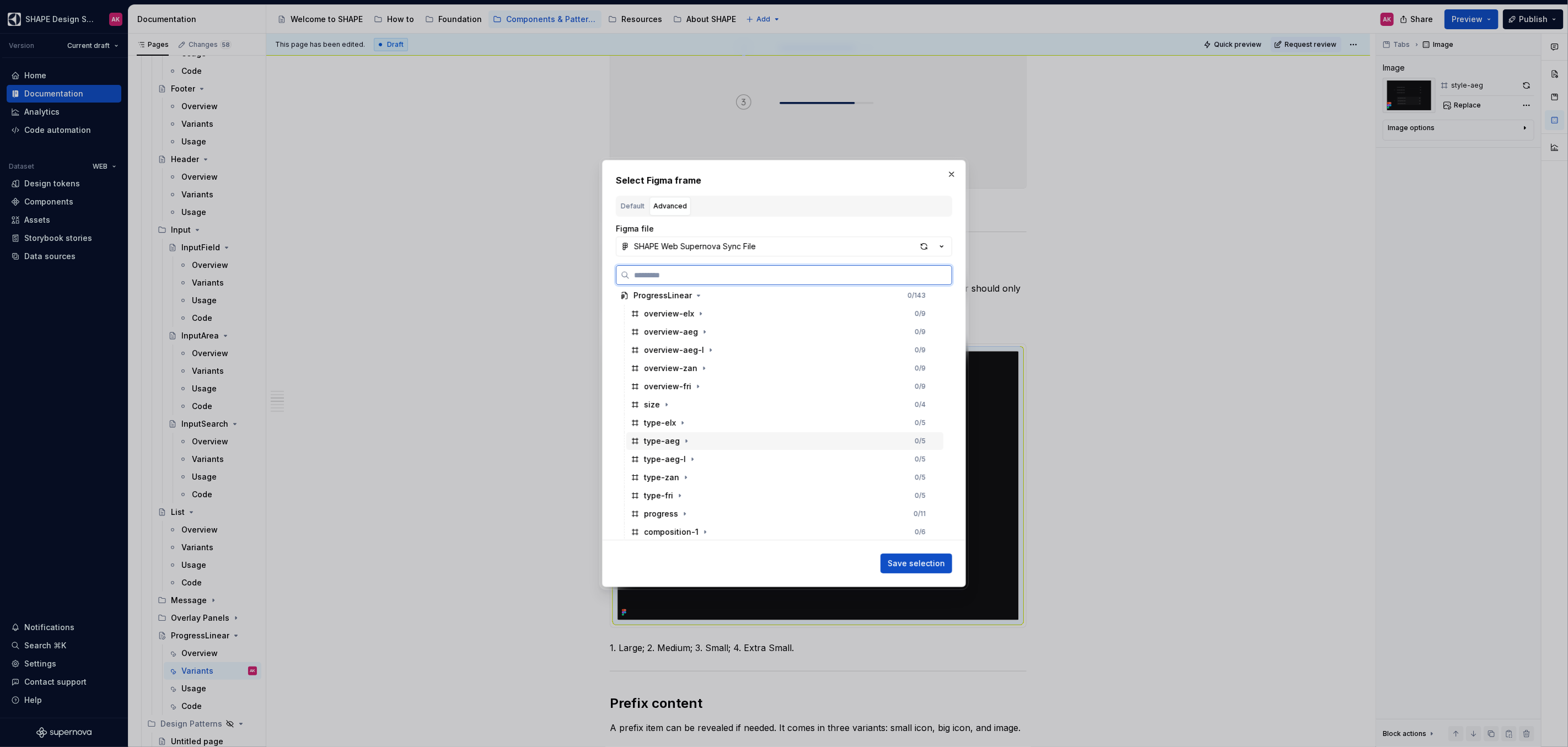
click at [655, 440] on div "type-aeg" at bounding box center [662, 441] width 36 height 11
click at [934, 562] on span "Save selection" at bounding box center [916, 564] width 57 height 11
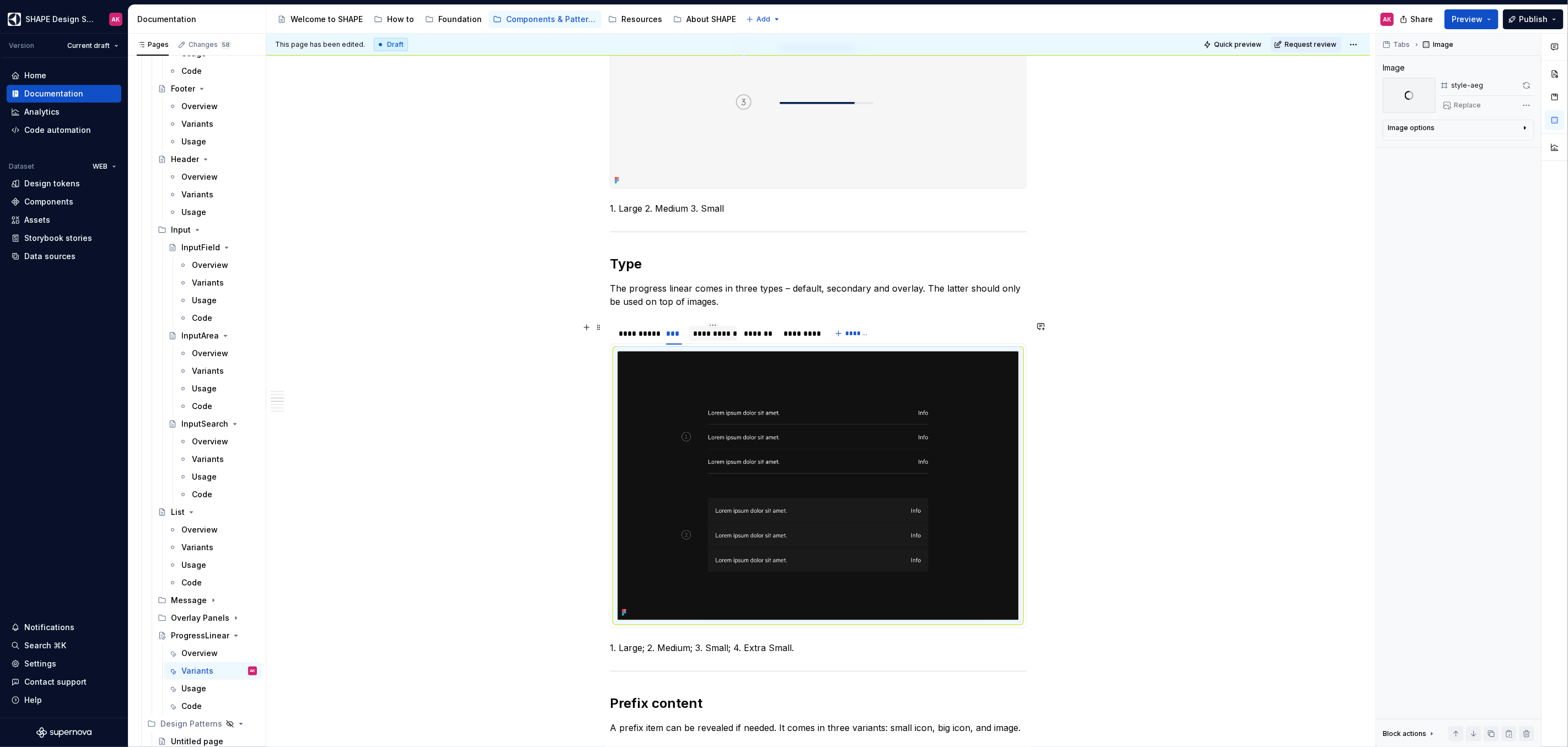
click at [700, 336] on div "**********" at bounding box center [713, 334] width 40 height 11
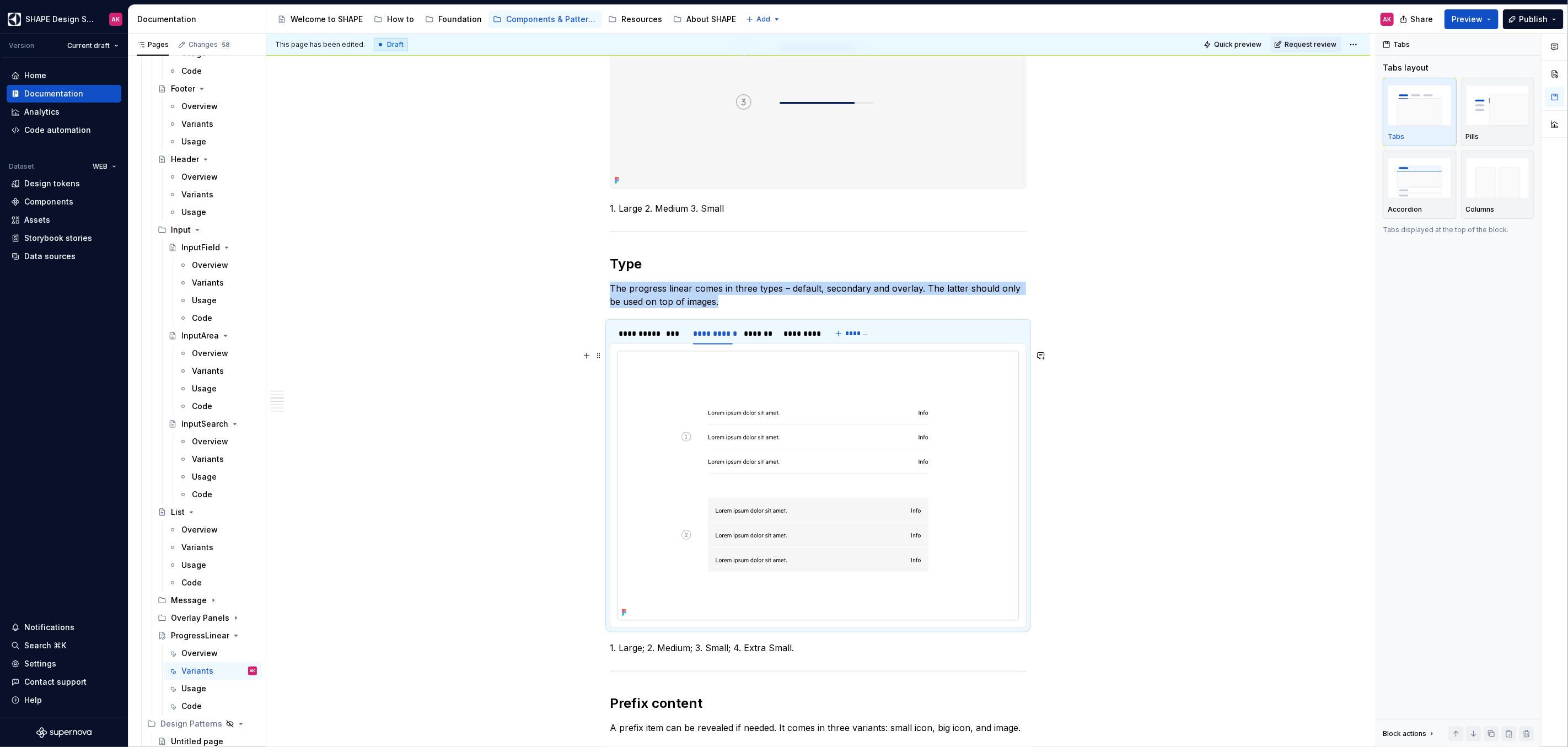
click at [816, 433] on img at bounding box center [817, 486] width 401 height 269
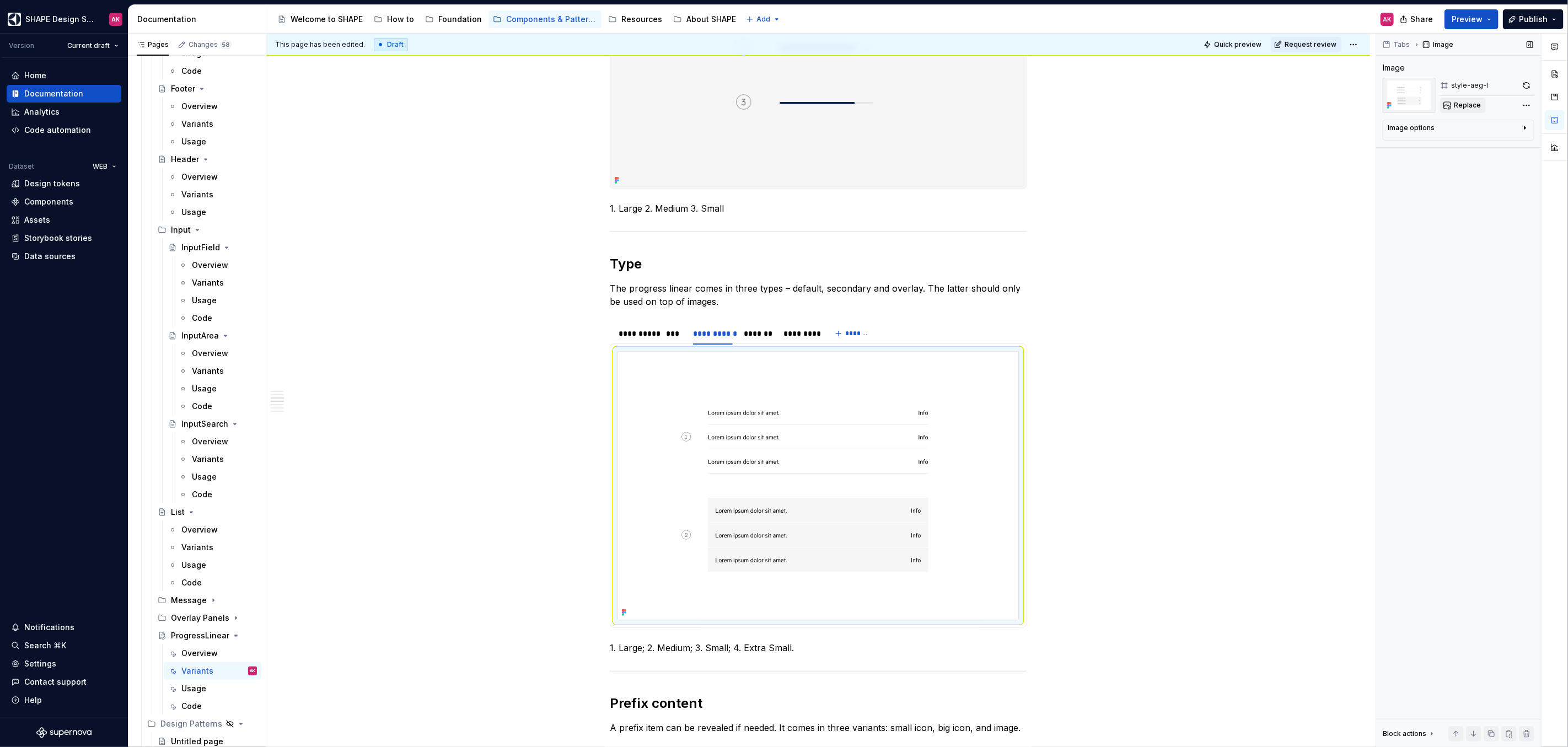
click at [1466, 105] on span "Replace" at bounding box center [1468, 105] width 27 height 9
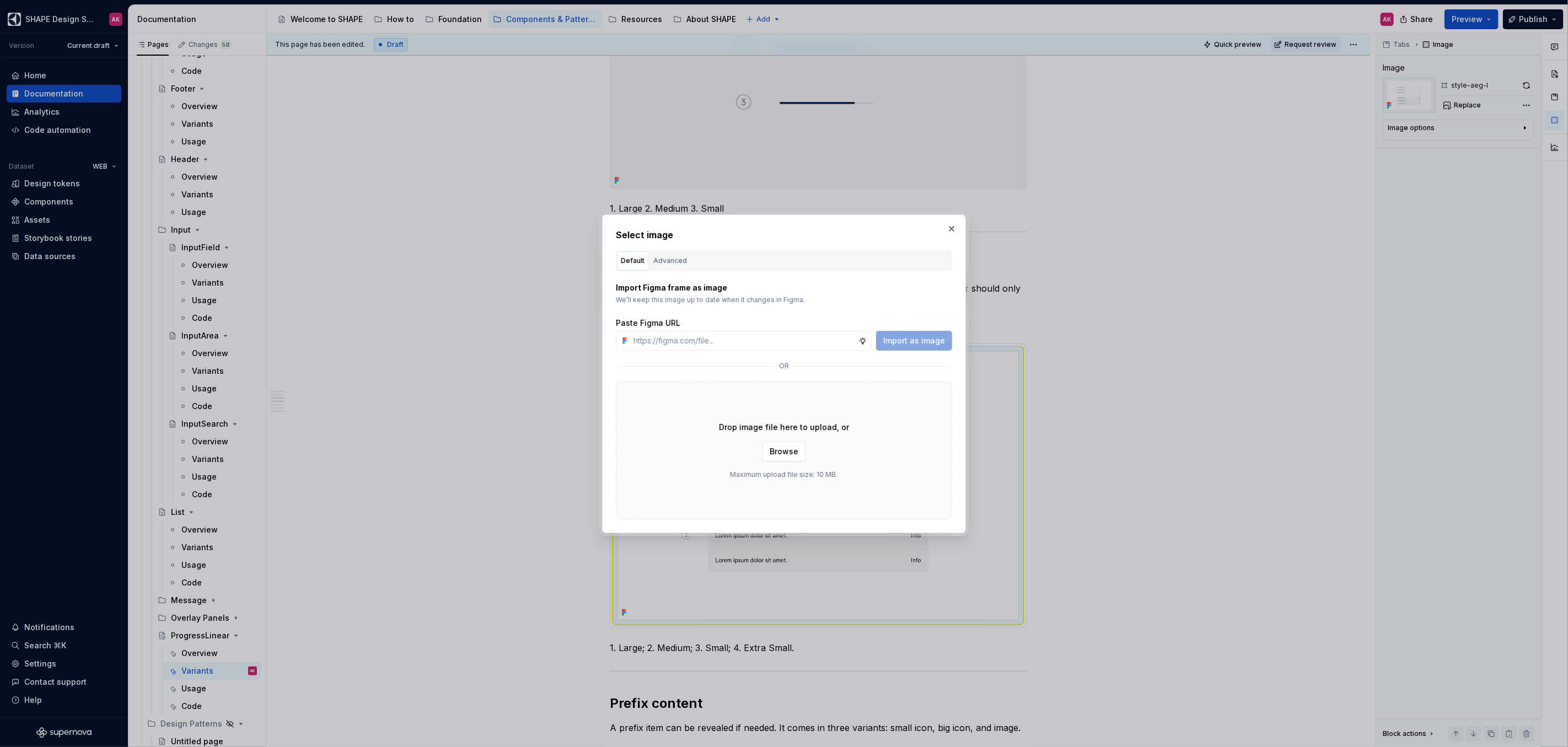
click at [670, 263] on div "Advanced" at bounding box center [670, 261] width 33 height 11
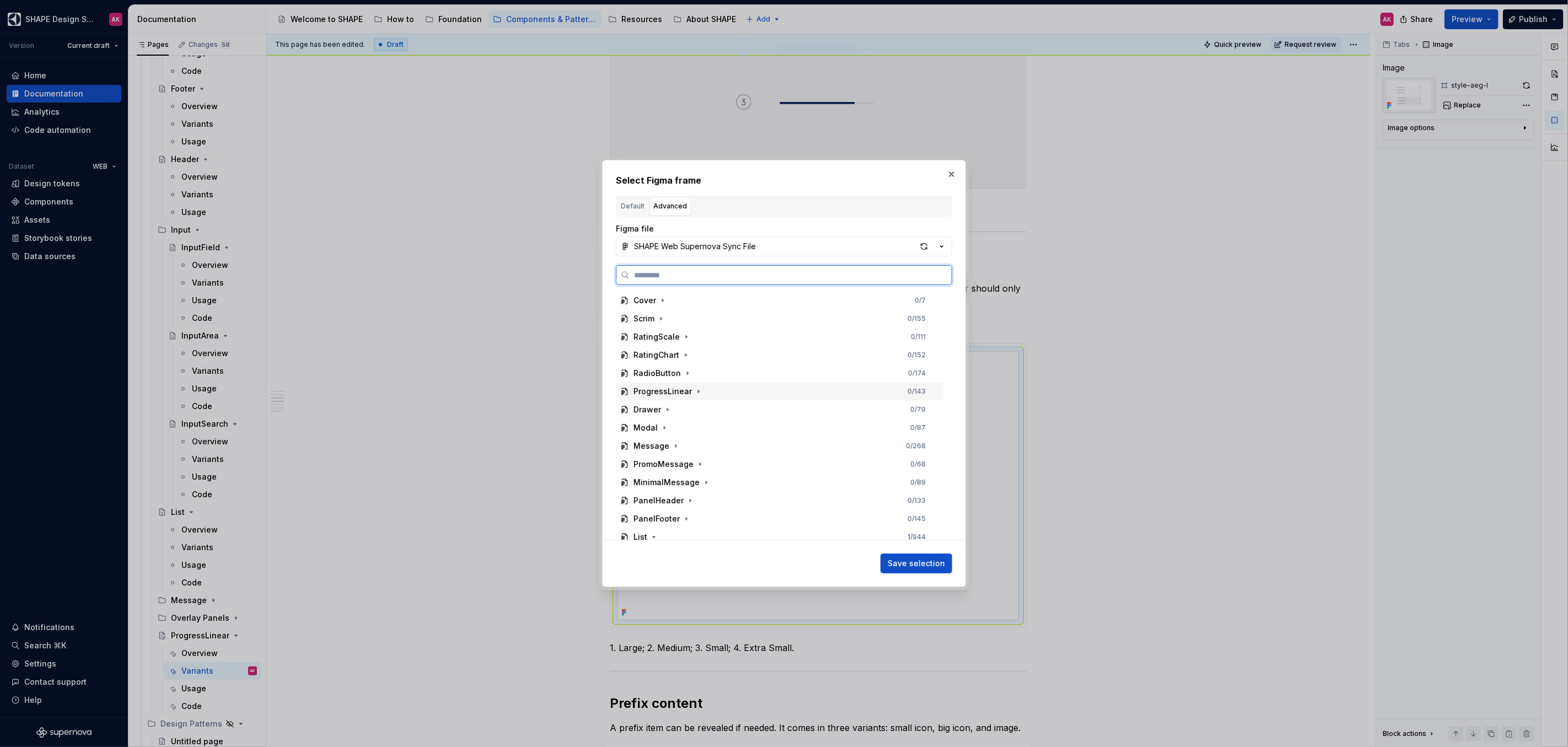
click at [665, 390] on div "ProgressLinear" at bounding box center [663, 391] width 58 height 11
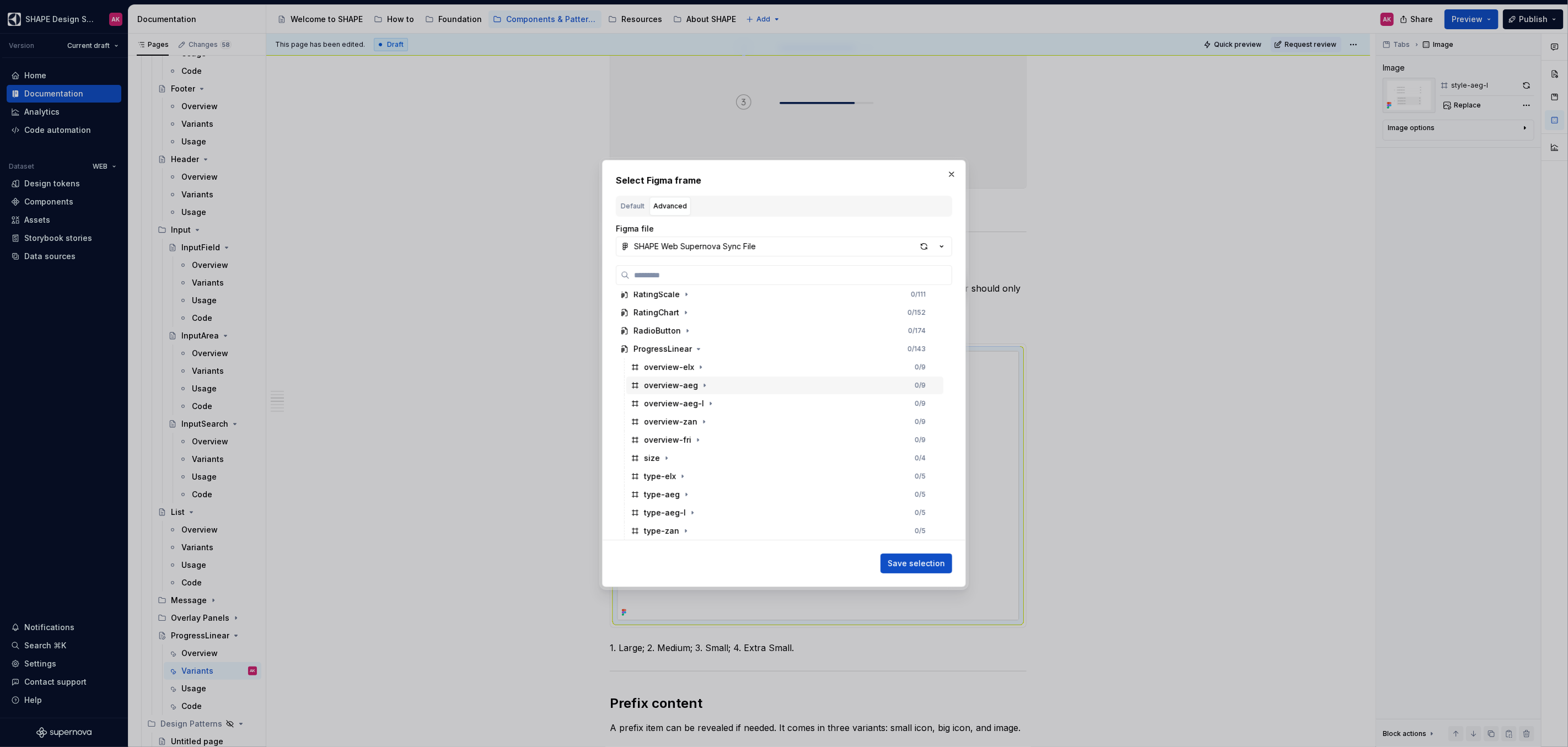
scroll to position [88, 0]
click at [660, 466] on div "type-aeg-l" at bounding box center [665, 467] width 42 height 11
click at [923, 564] on span "Save selection" at bounding box center [916, 564] width 57 height 11
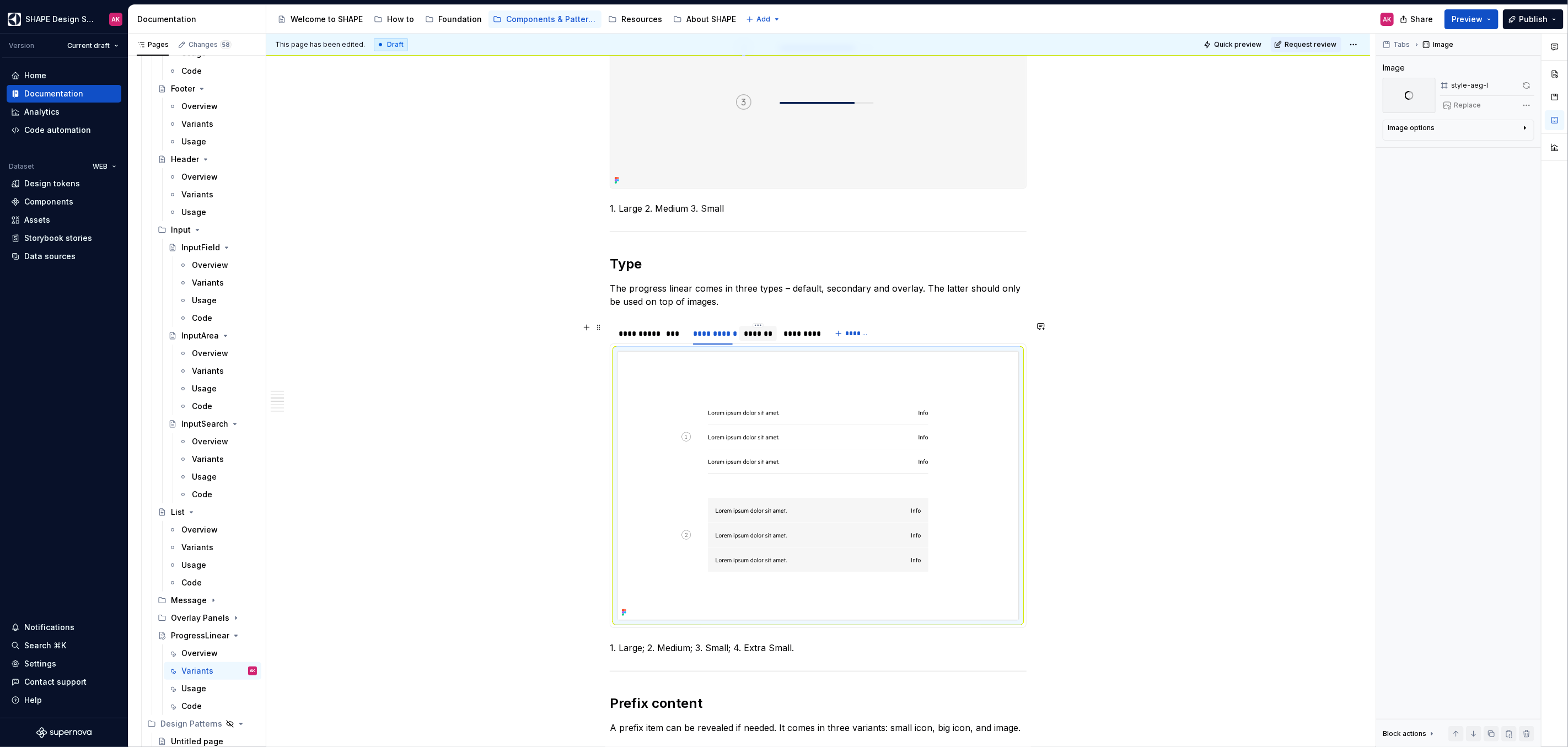
click at [757, 328] on div "*******" at bounding box center [758, 334] width 29 height 11
click at [779, 384] on img at bounding box center [817, 486] width 401 height 269
click at [1461, 108] on span "Replace" at bounding box center [1468, 105] width 27 height 9
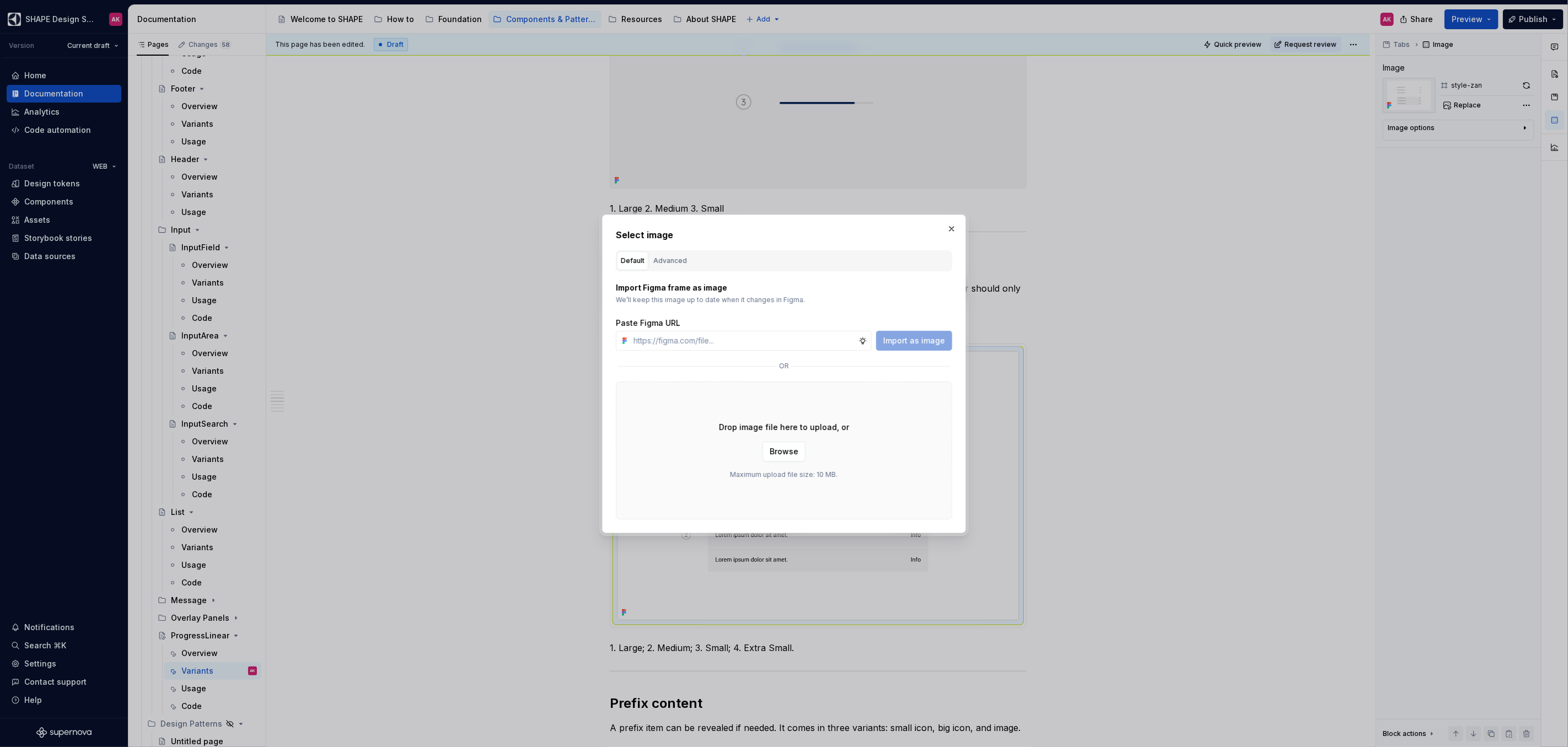
click at [670, 259] on div "Advanced" at bounding box center [670, 261] width 33 height 11
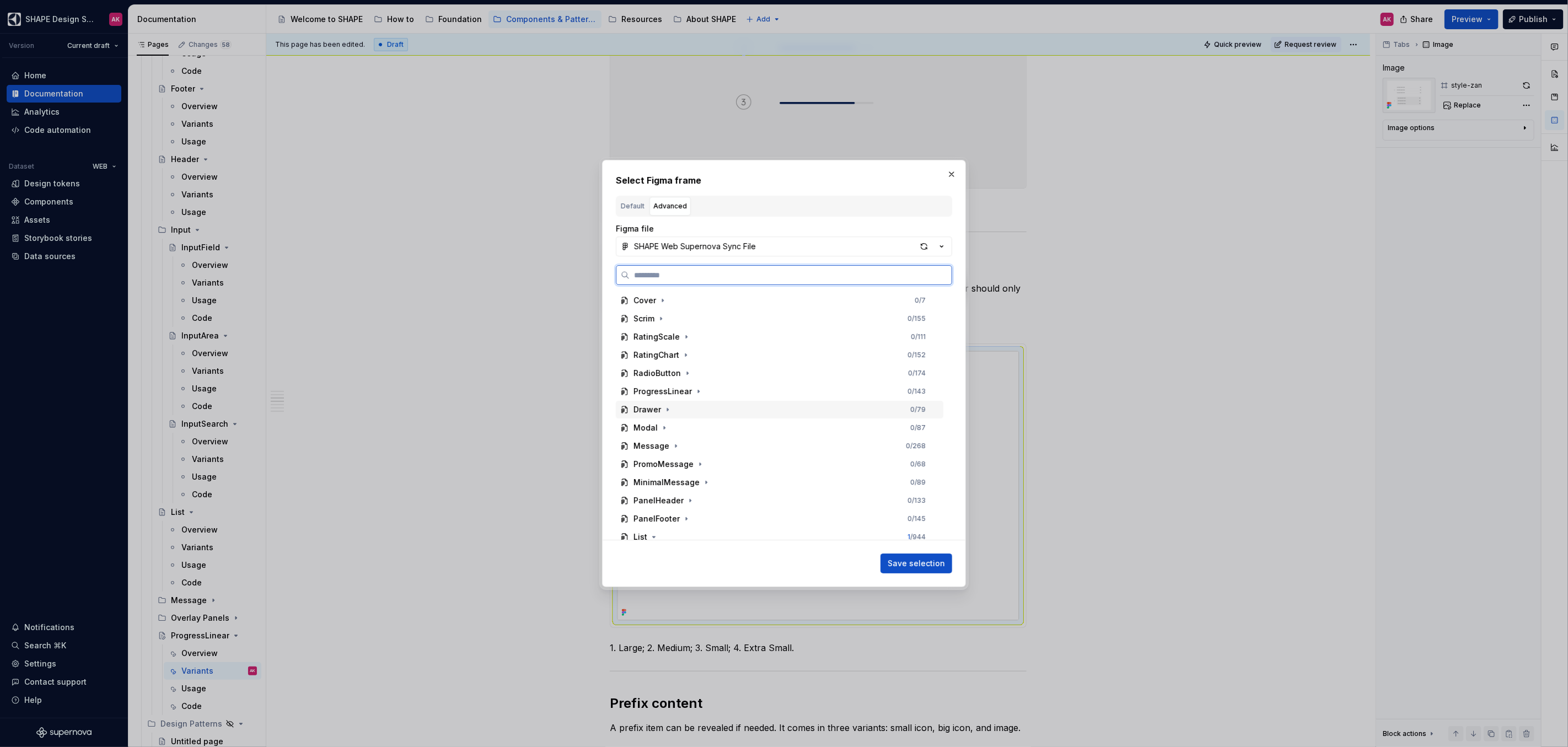
click at [654, 396] on div "ProgressLinear" at bounding box center [663, 391] width 58 height 11
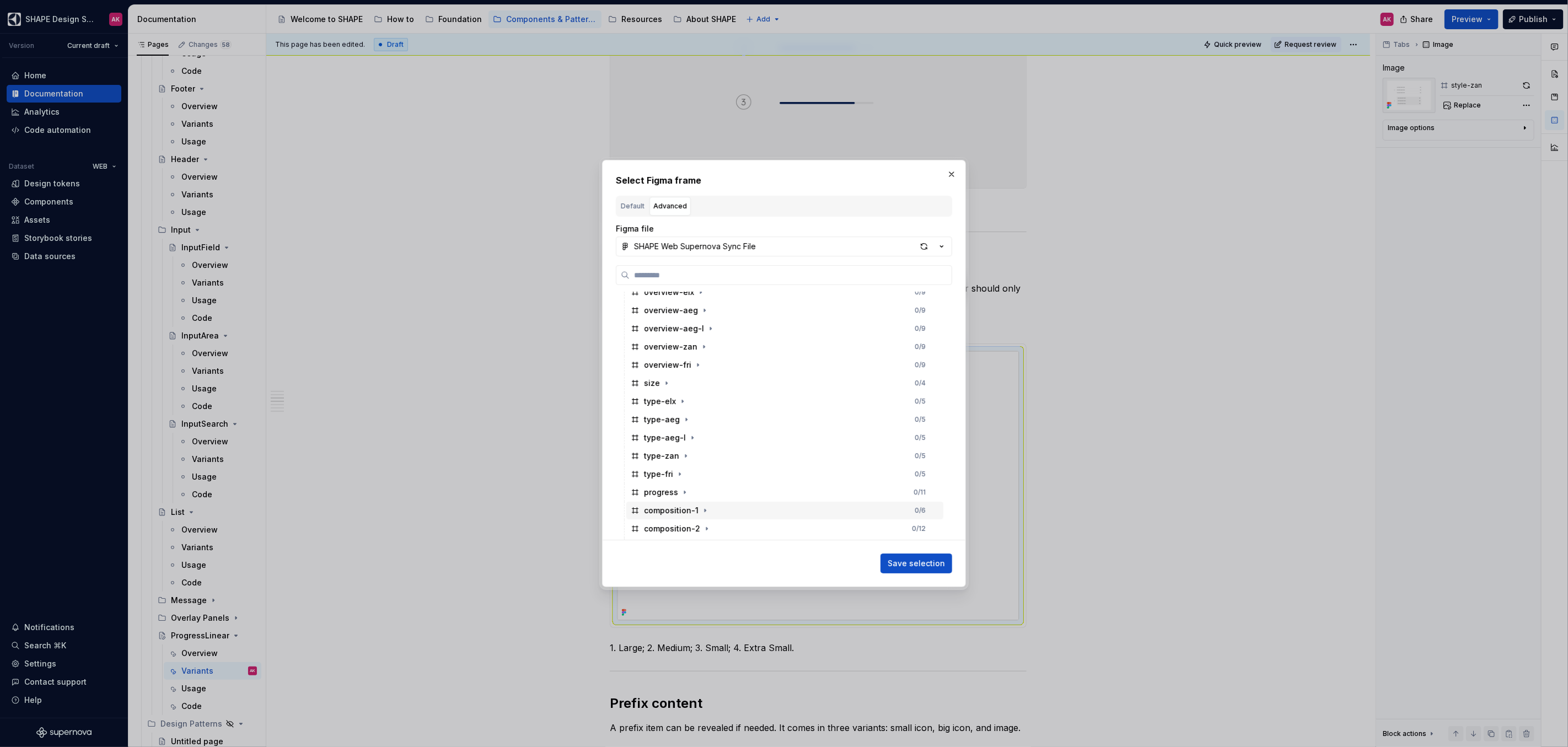
scroll to position [112, 0]
click at [655, 464] on div "type-zan" at bounding box center [662, 461] width 35 height 11
click at [921, 559] on span "Save selection" at bounding box center [916, 564] width 57 height 11
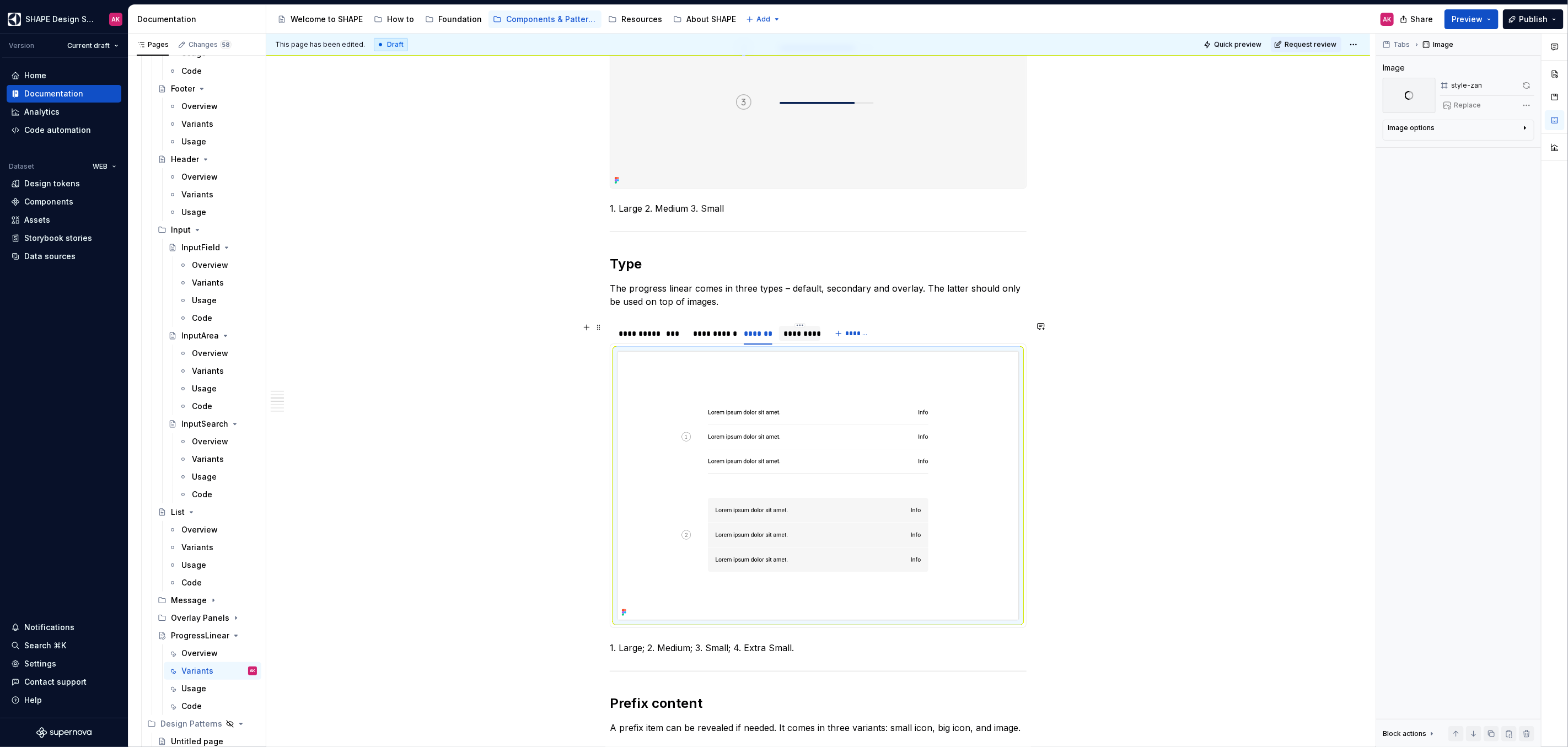
click at [791, 326] on div "*********" at bounding box center [800, 333] width 41 height 15
click at [704, 423] on img at bounding box center [817, 486] width 401 height 269
click at [1477, 103] on span "Replace" at bounding box center [1468, 105] width 27 height 9
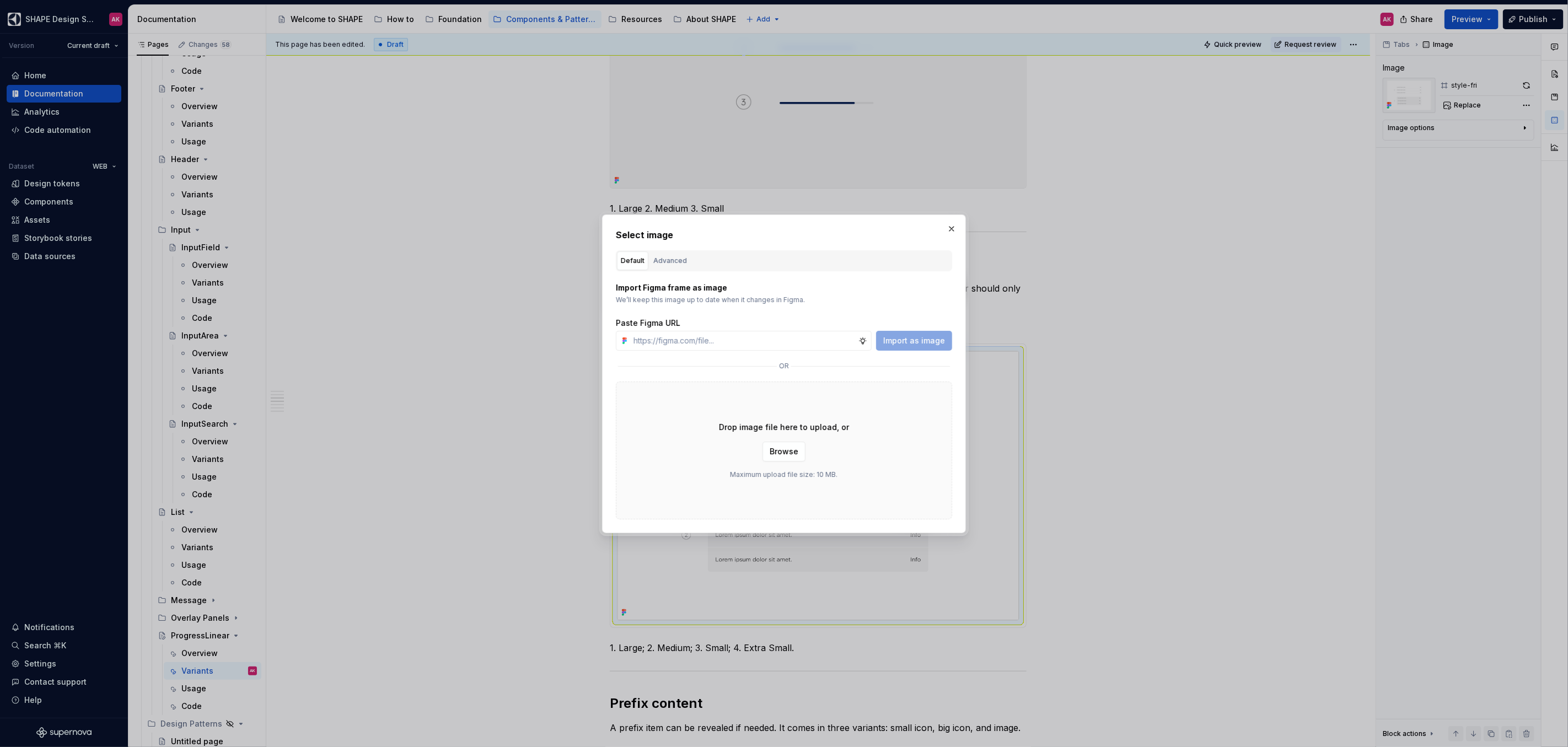
drag, startPoint x: 682, startPoint y: 260, endPoint x: 676, endPoint y: 260, distance: 6.0
click at [676, 260] on div "Advanced" at bounding box center [670, 261] width 33 height 11
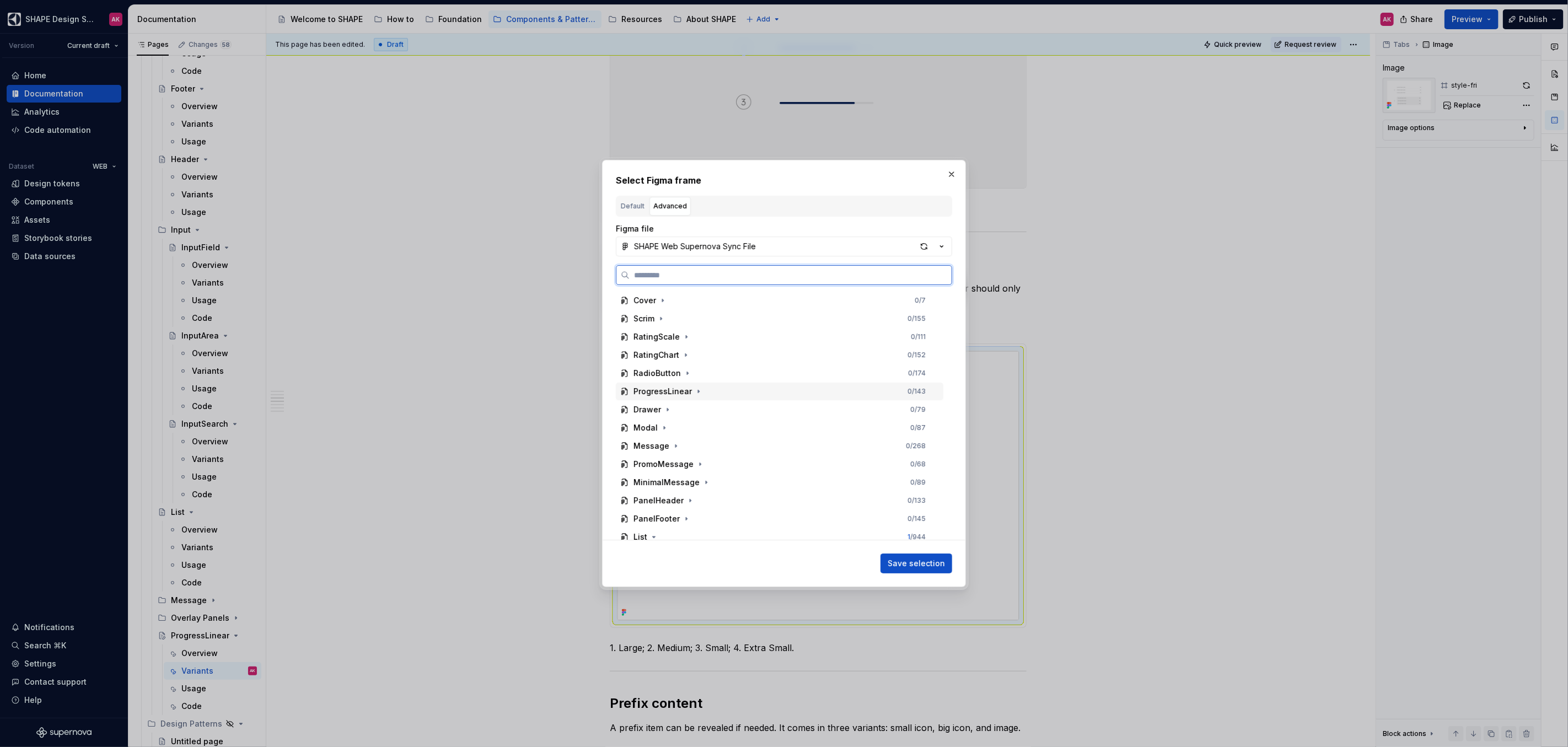
click at [659, 390] on div "ProgressLinear" at bounding box center [663, 391] width 58 height 11
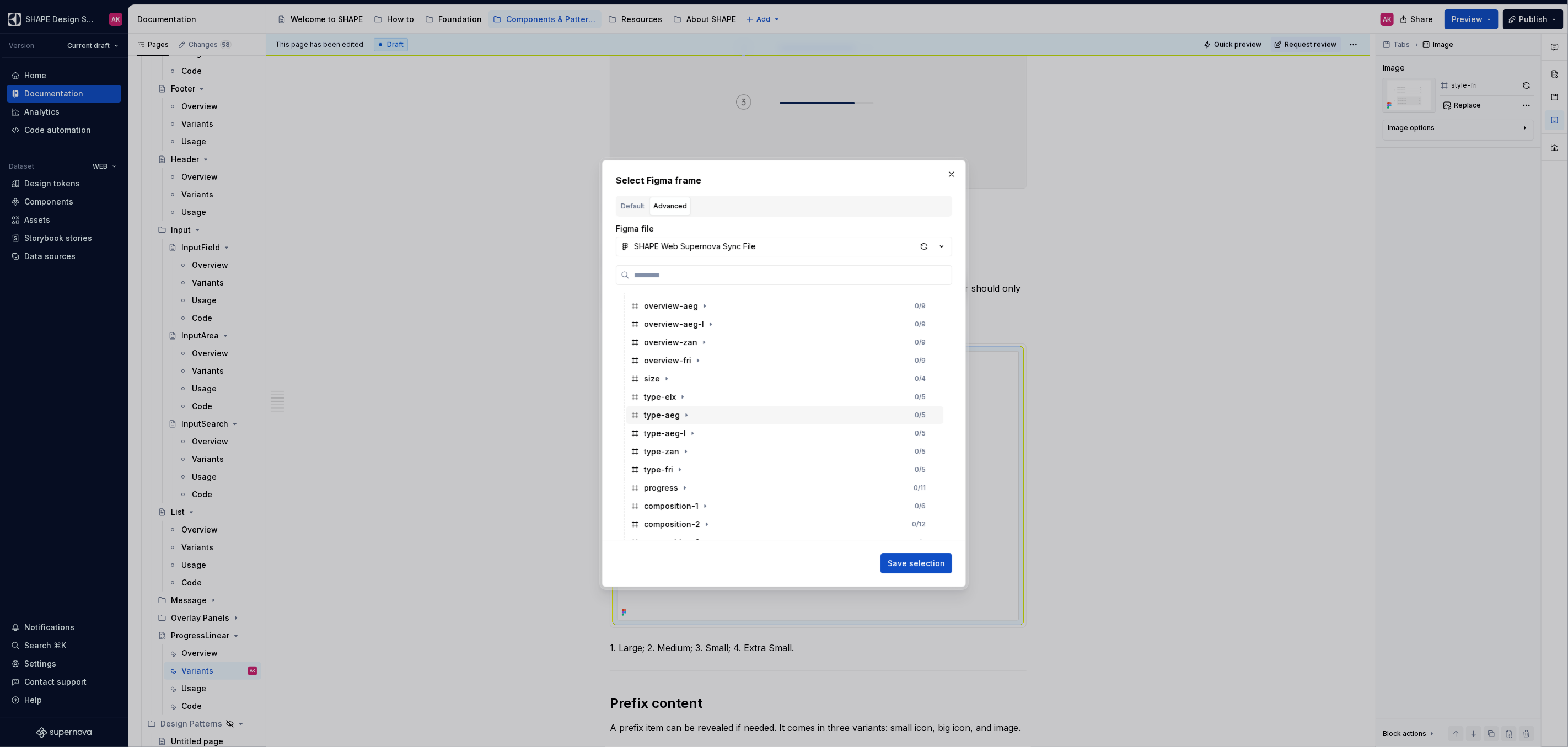
scroll to position [135, 0]
click at [648, 457] on div "type-fri" at bounding box center [659, 457] width 29 height 11
click at [910, 561] on span "Save selection" at bounding box center [916, 564] width 57 height 11
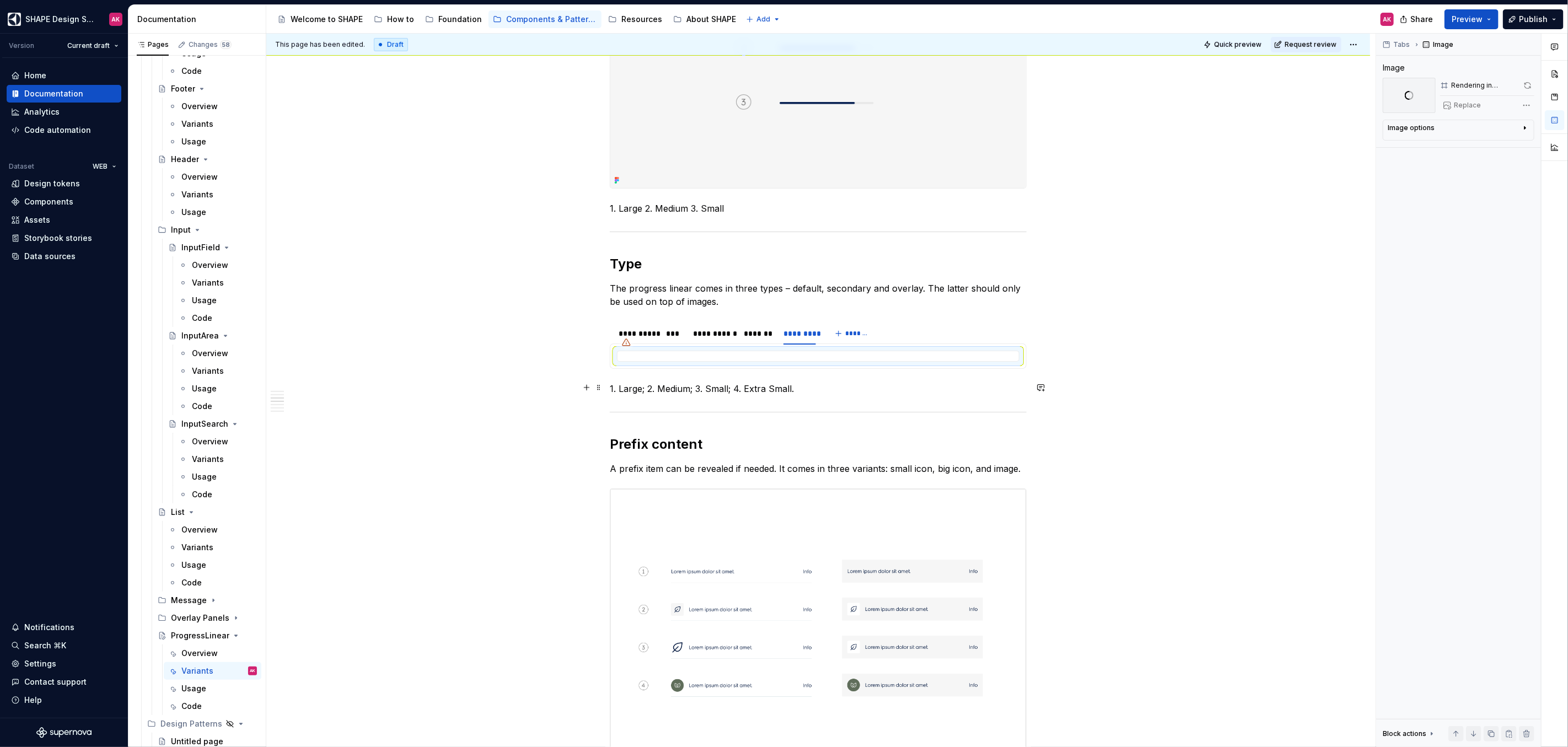
click at [688, 387] on p "1. Large; 2. Medium; 3. Small; 4. Extra Small." at bounding box center [818, 389] width 417 height 13
click at [628, 334] on div at bounding box center [626, 342] width 18 height 18
click at [635, 331] on div "**********" at bounding box center [637, 334] width 37 height 11
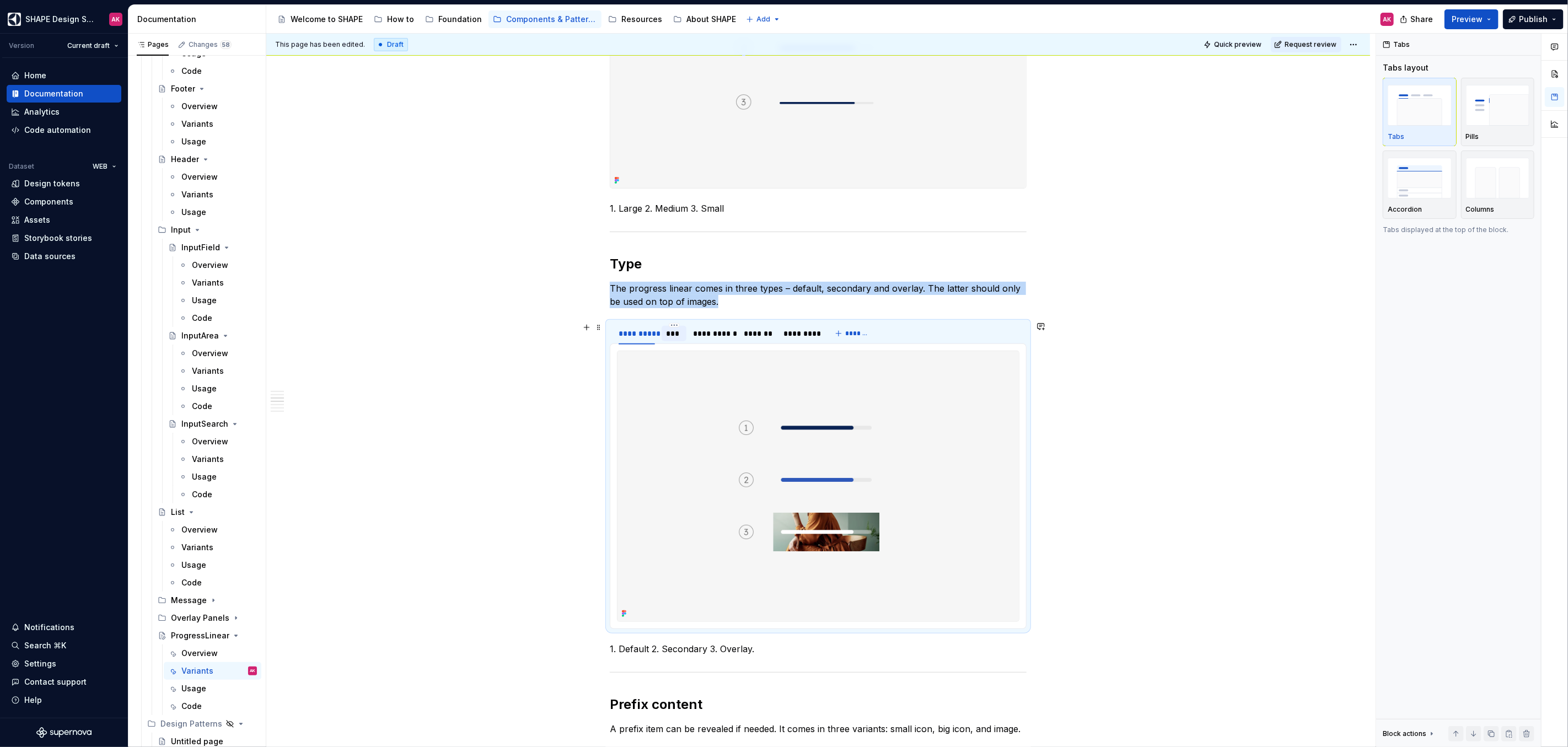
click at [675, 336] on div "***" at bounding box center [674, 334] width 16 height 11
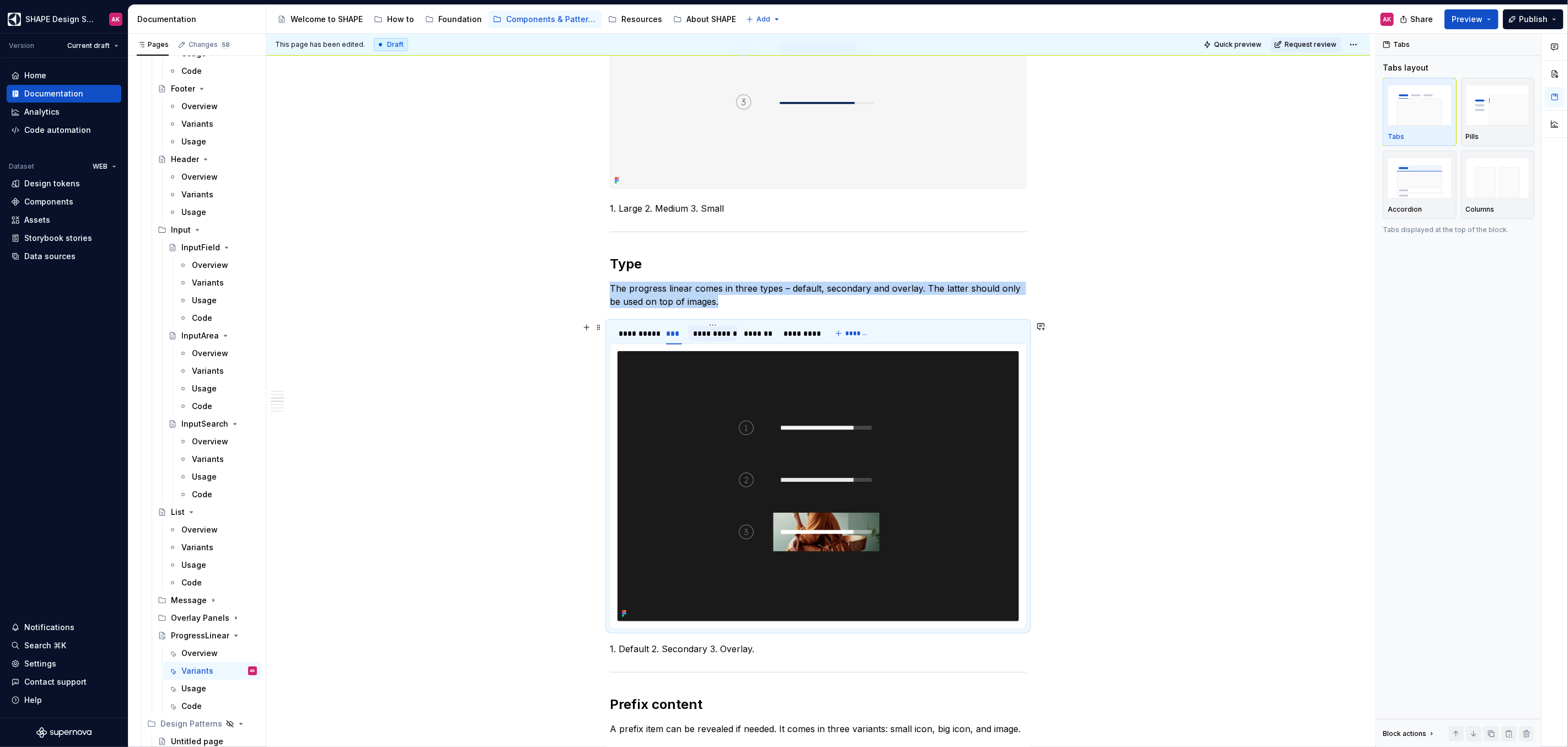
click at [710, 332] on div "**********" at bounding box center [713, 334] width 40 height 11
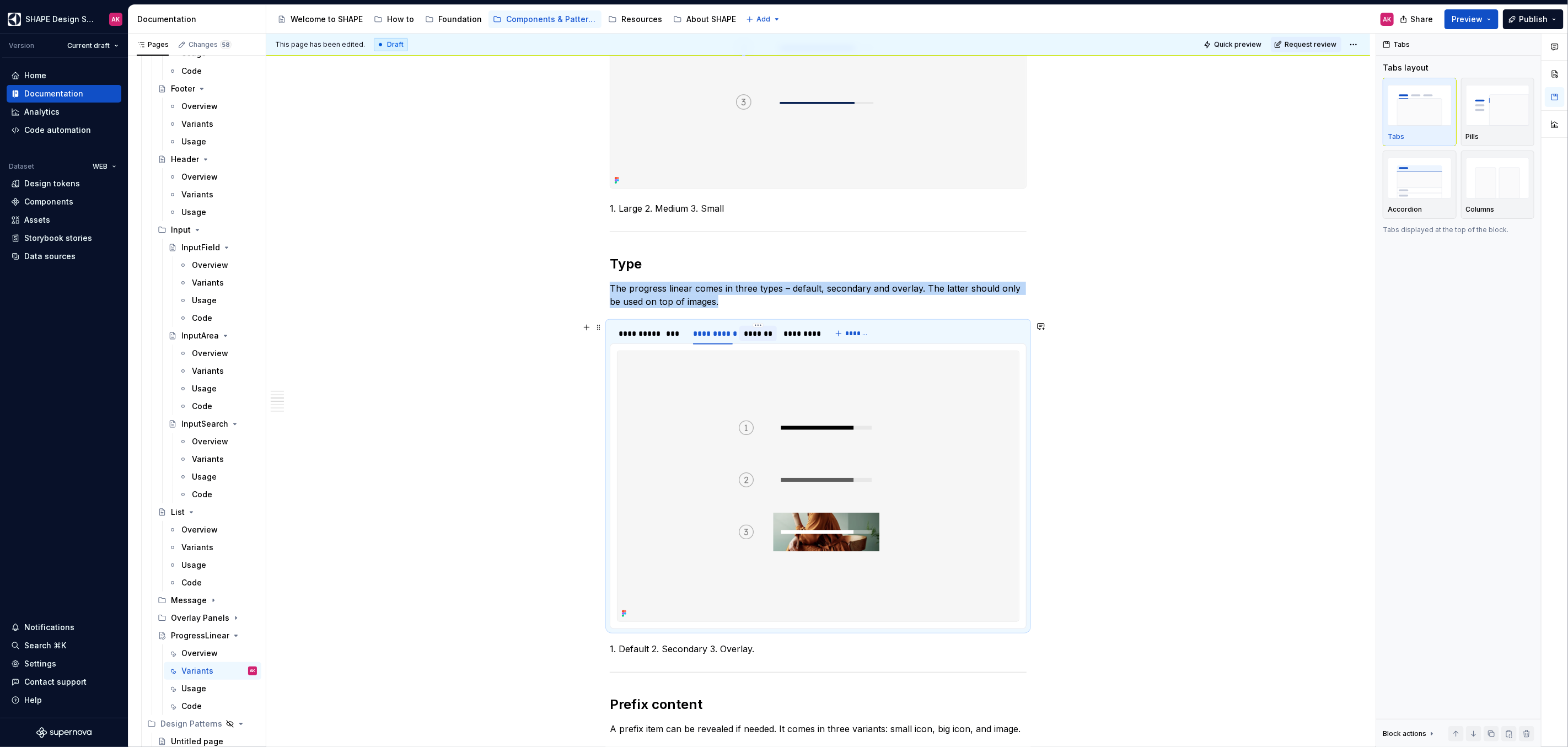
click at [742, 329] on div "*******" at bounding box center [758, 333] width 38 height 15
click at [789, 332] on div "*********" at bounding box center [799, 334] width 32 height 11
click at [760, 334] on div "*******" at bounding box center [758, 334] width 29 height 11
click at [790, 335] on div "*********" at bounding box center [799, 334] width 32 height 11
click at [633, 333] on div "**********" at bounding box center [637, 334] width 37 height 11
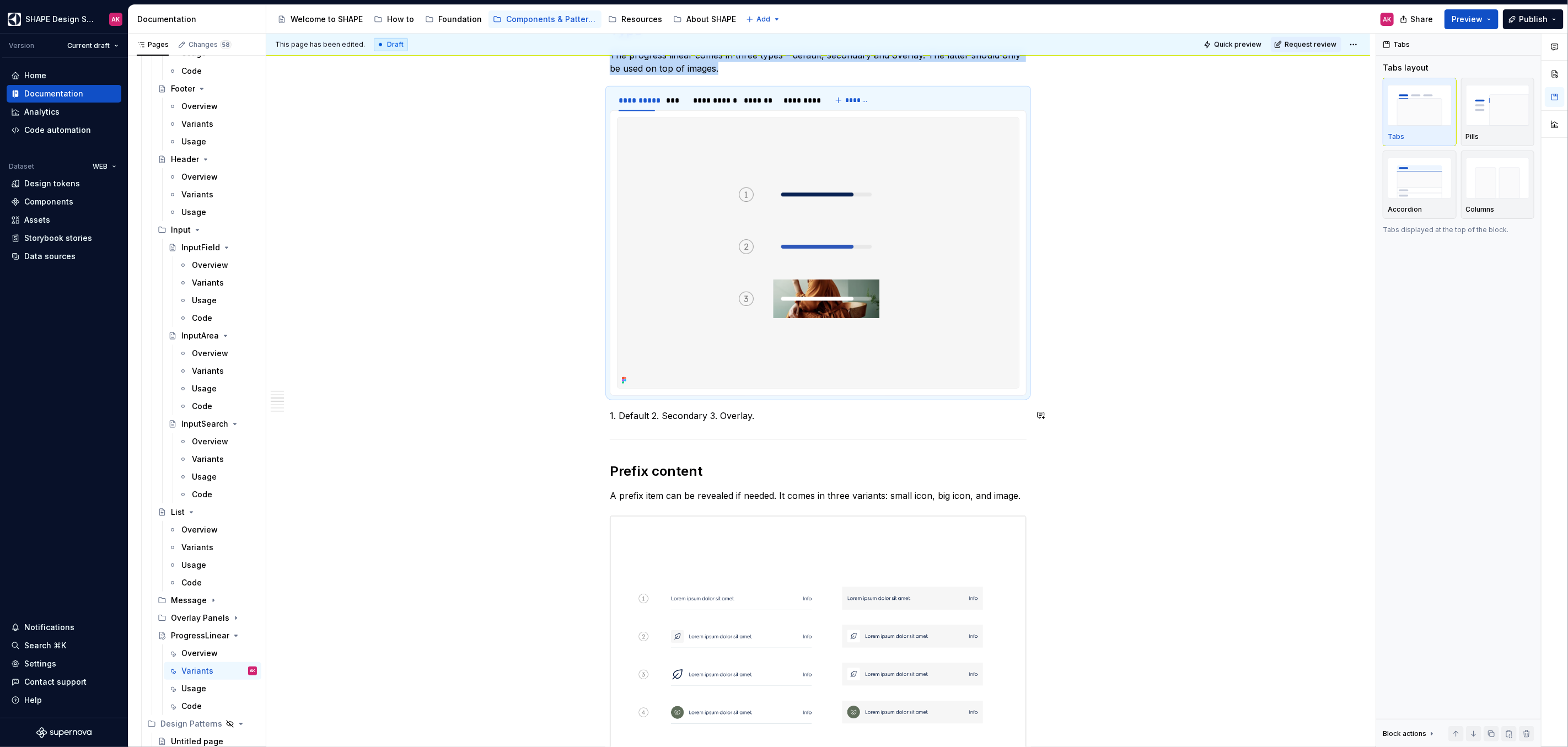
scroll to position [784, 0]
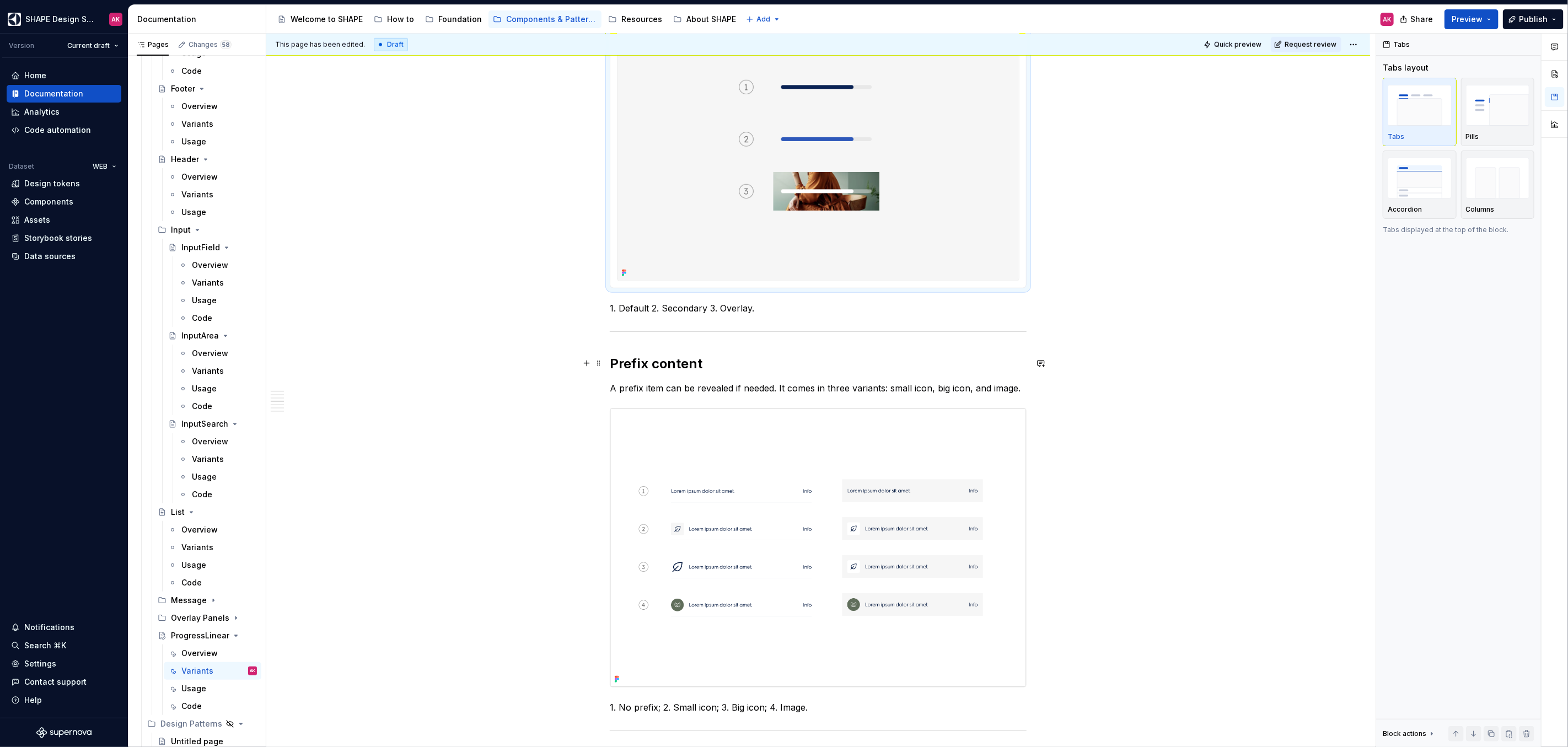
click at [670, 363] on h2 "Prefix content" at bounding box center [818, 363] width 417 height 18
click at [651, 386] on p "A prefix item can be revealed if needed. It comes in three variants: small icon…" at bounding box center [818, 388] width 417 height 13
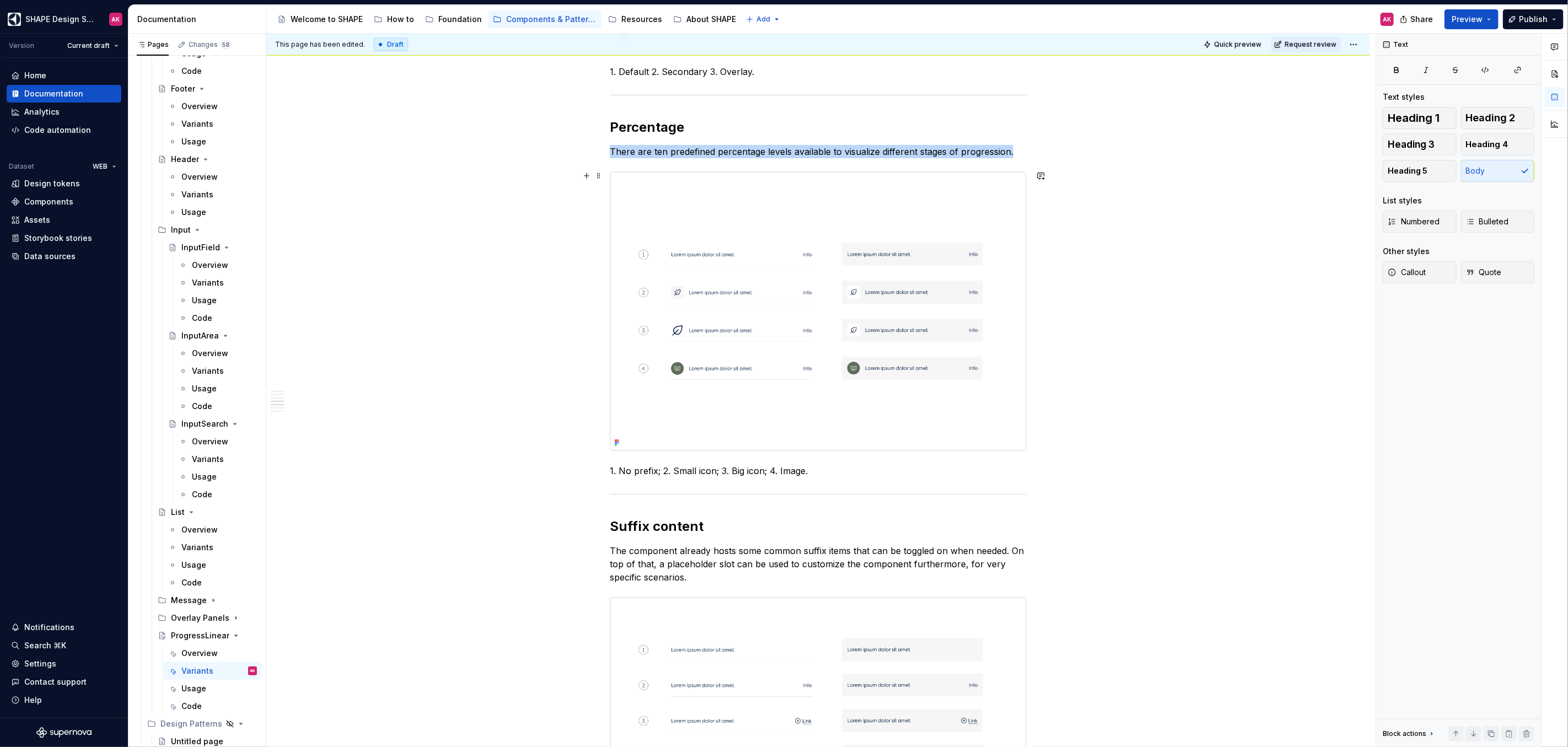
click at [831, 338] on img at bounding box center [818, 312] width 416 height 279
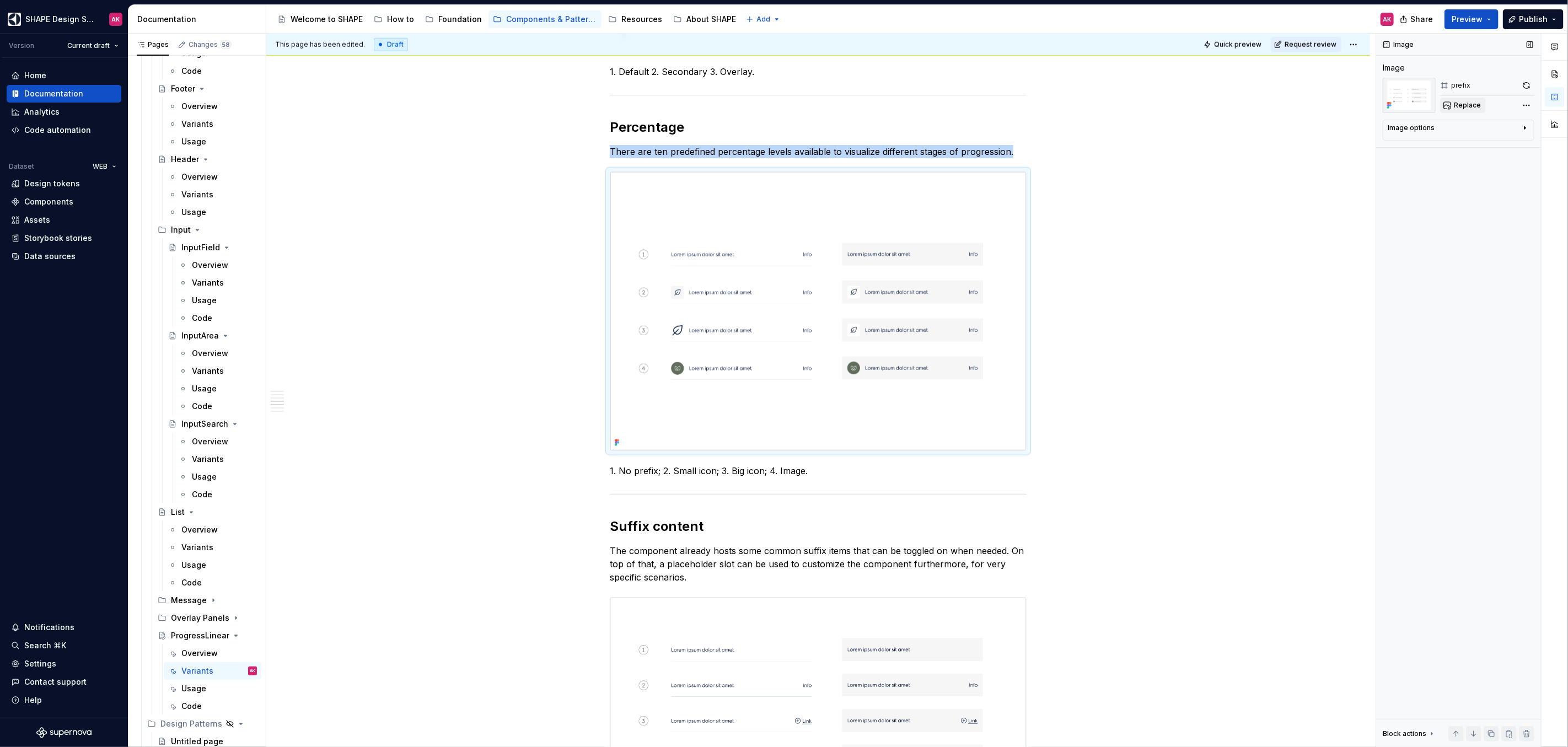
click at [1471, 106] on span "Replace" at bounding box center [1468, 105] width 27 height 9
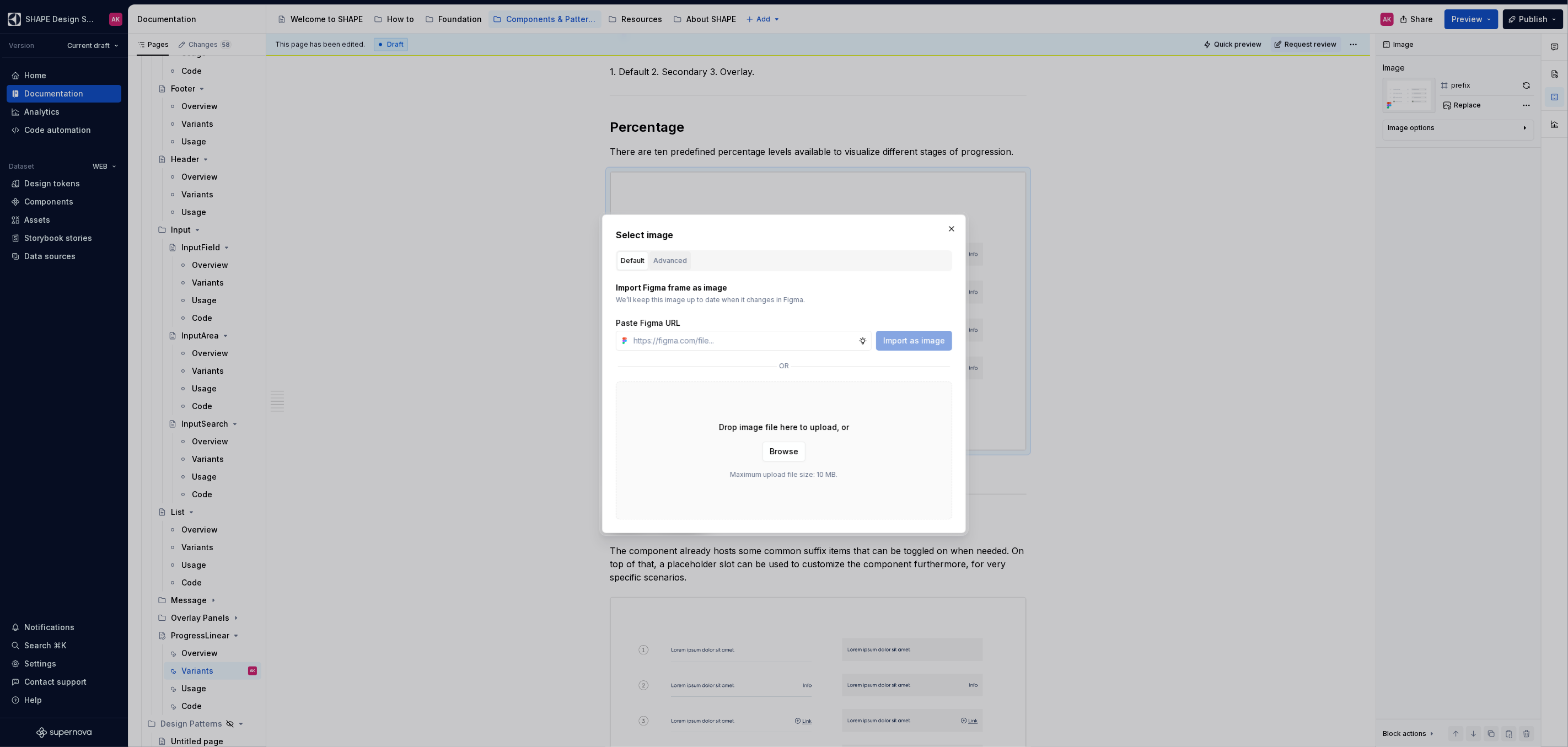
click at [679, 260] on div "Advanced" at bounding box center [670, 261] width 33 height 11
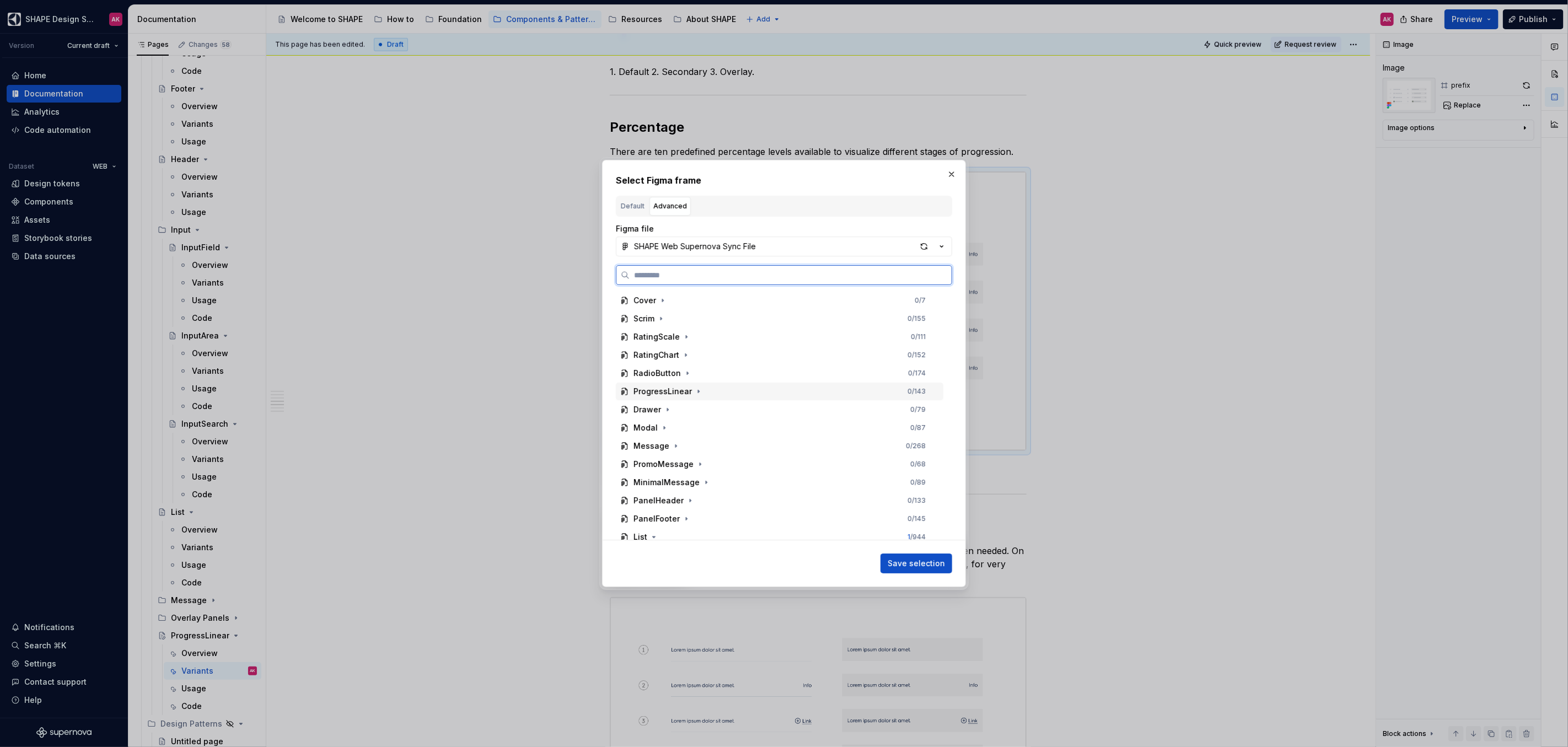
click at [661, 395] on div "ProgressLinear" at bounding box center [663, 391] width 58 height 11
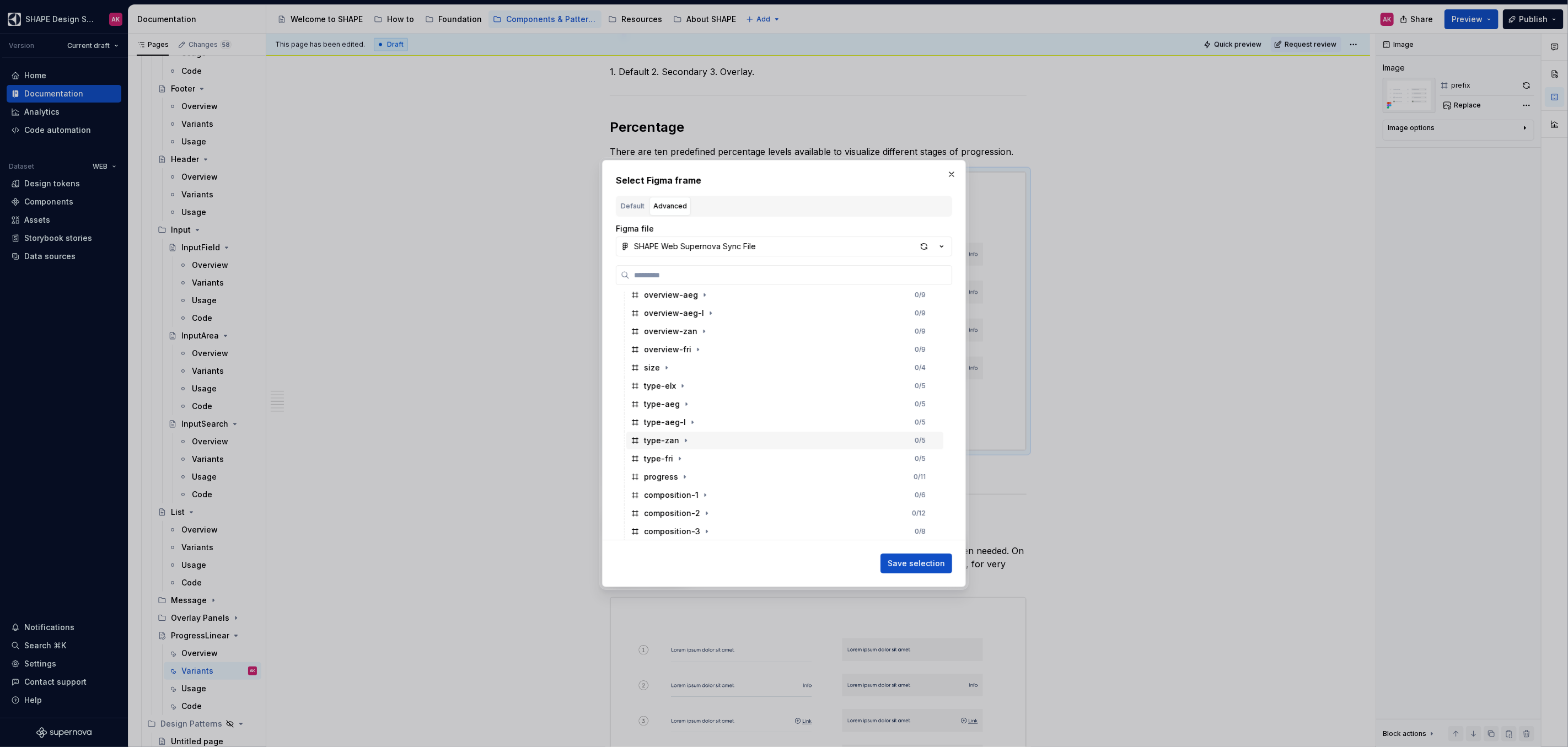
scroll to position [133, 0]
click at [649, 479] on div "progress" at bounding box center [661, 477] width 34 height 11
click at [912, 565] on span "Save selection" at bounding box center [916, 564] width 57 height 11
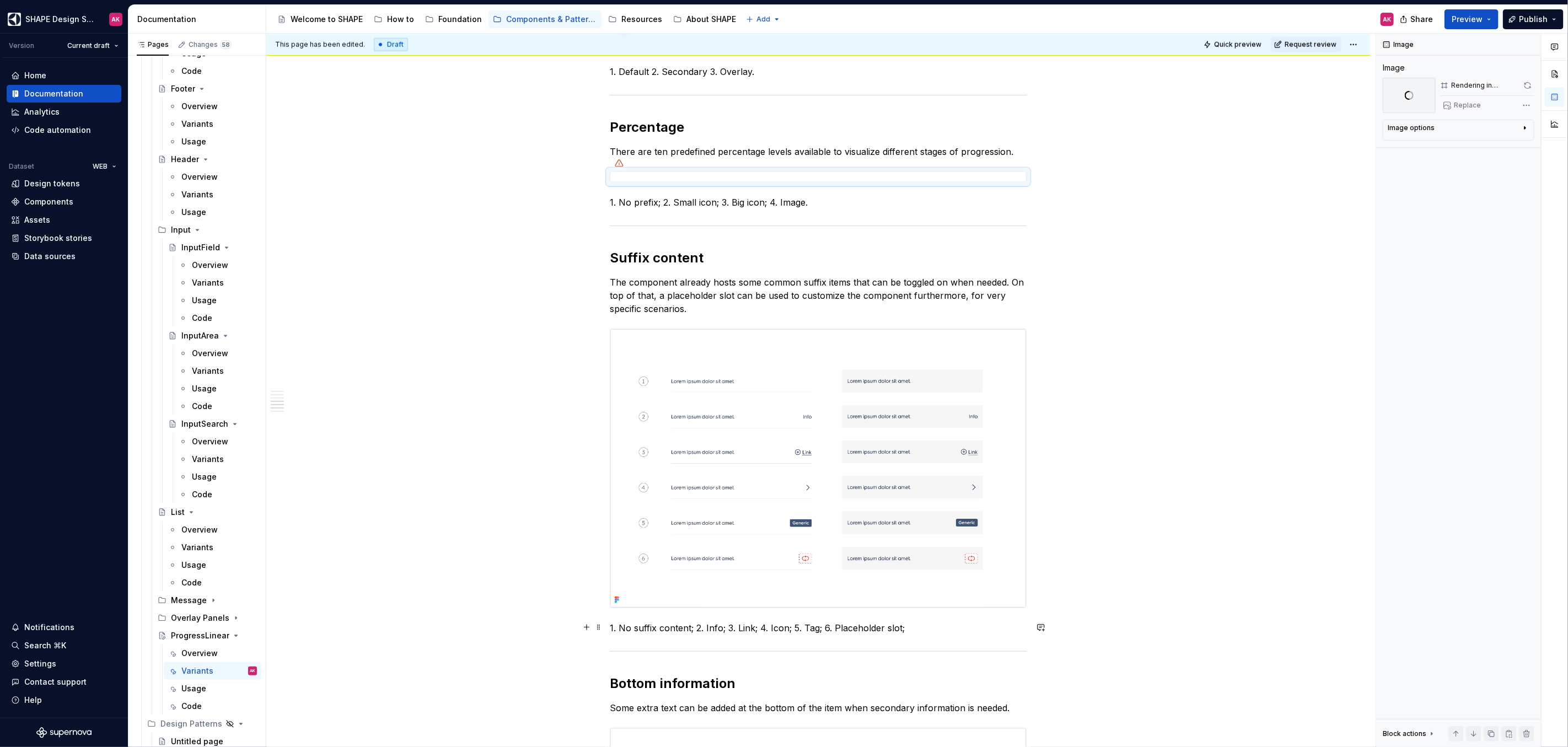
click at [705, 627] on p "1. No suffix content; 2. Info; 3. Link; 4. Icon; 5. Tag; 6. Placeholder slot;" at bounding box center [818, 628] width 417 height 13
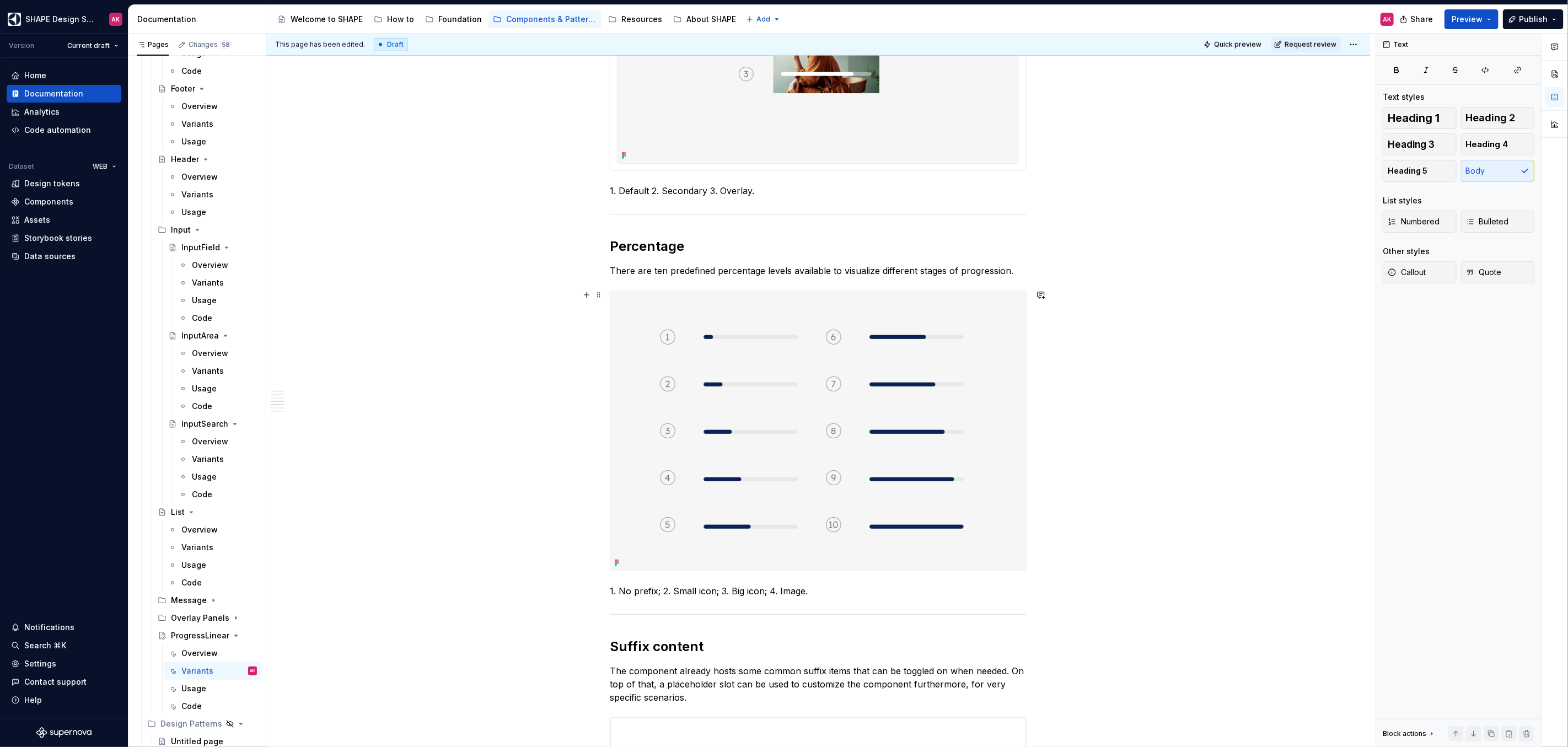
scroll to position [938, 0]
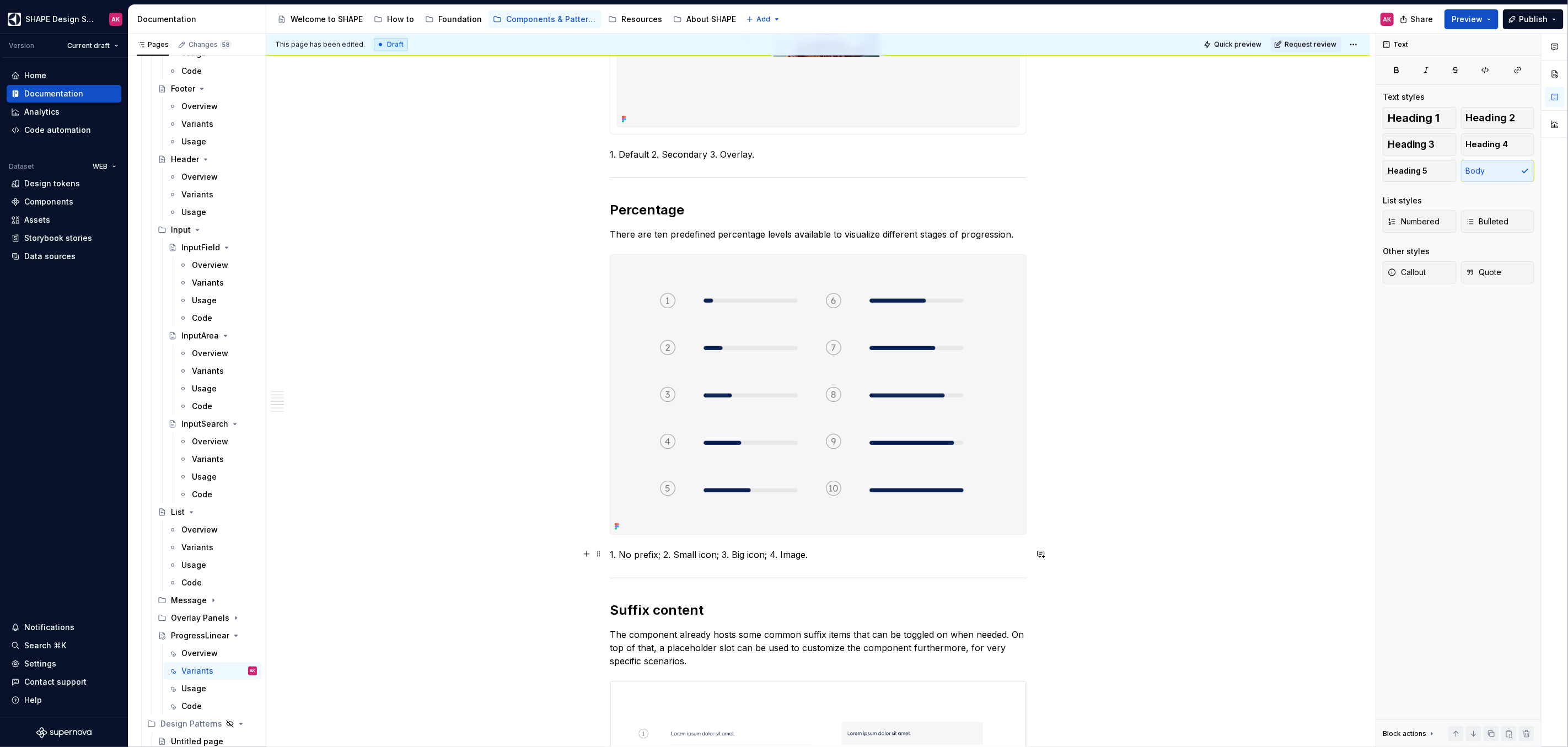
click at [670, 553] on p "1. No prefix; 2. Small icon; 3. Big icon; 4. Image." at bounding box center [818, 555] width 417 height 13
click at [662, 555] on p "1 through 10: 10% to 100%" at bounding box center [818, 555] width 417 height 13
click at [561, 502] on div "**********" at bounding box center [817, 602] width 1104 height 2698
click at [729, 553] on p "1 through 10 = 10% to 100%" at bounding box center [818, 555] width 417 height 13
click at [447, 478] on div "**********" at bounding box center [817, 602] width 1104 height 2698
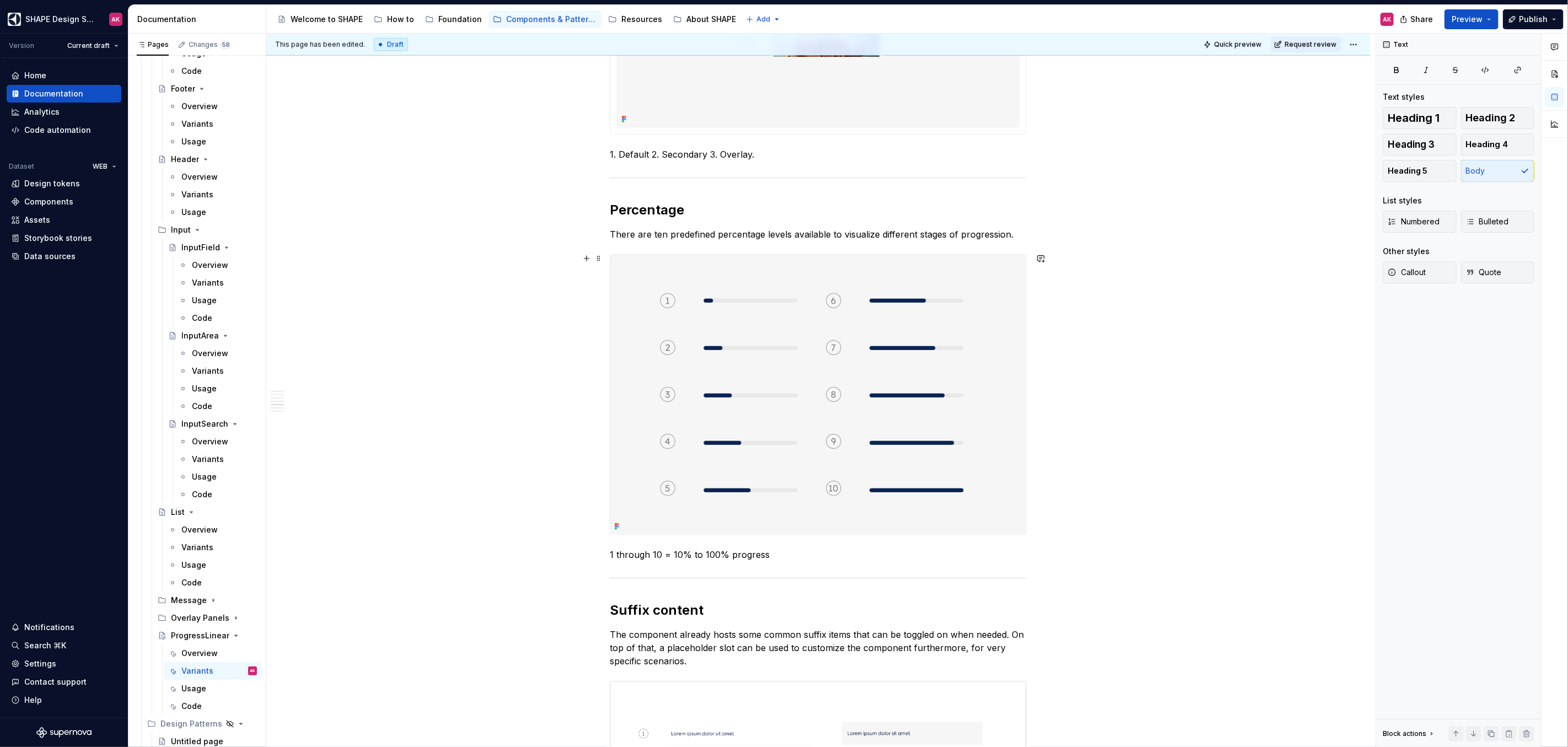
scroll to position [1202, 0]
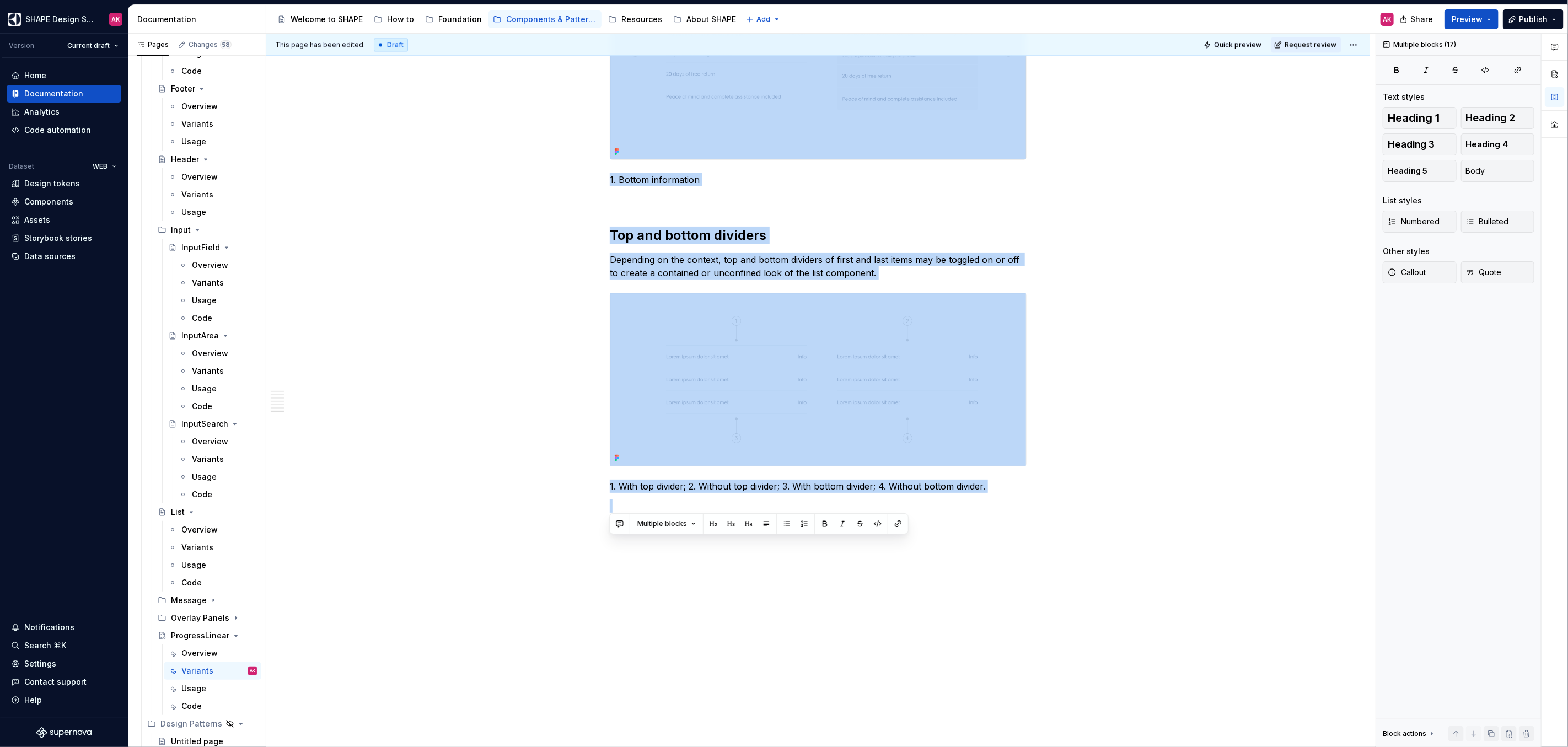
drag, startPoint x: 784, startPoint y: 290, endPoint x: 938, endPoint y: 791, distance: 524.1
click at [938, 746] on html "SHAPE Design System AK Version Current draft Home Documentation Analytics Code …" at bounding box center [784, 373] width 1568 height 747
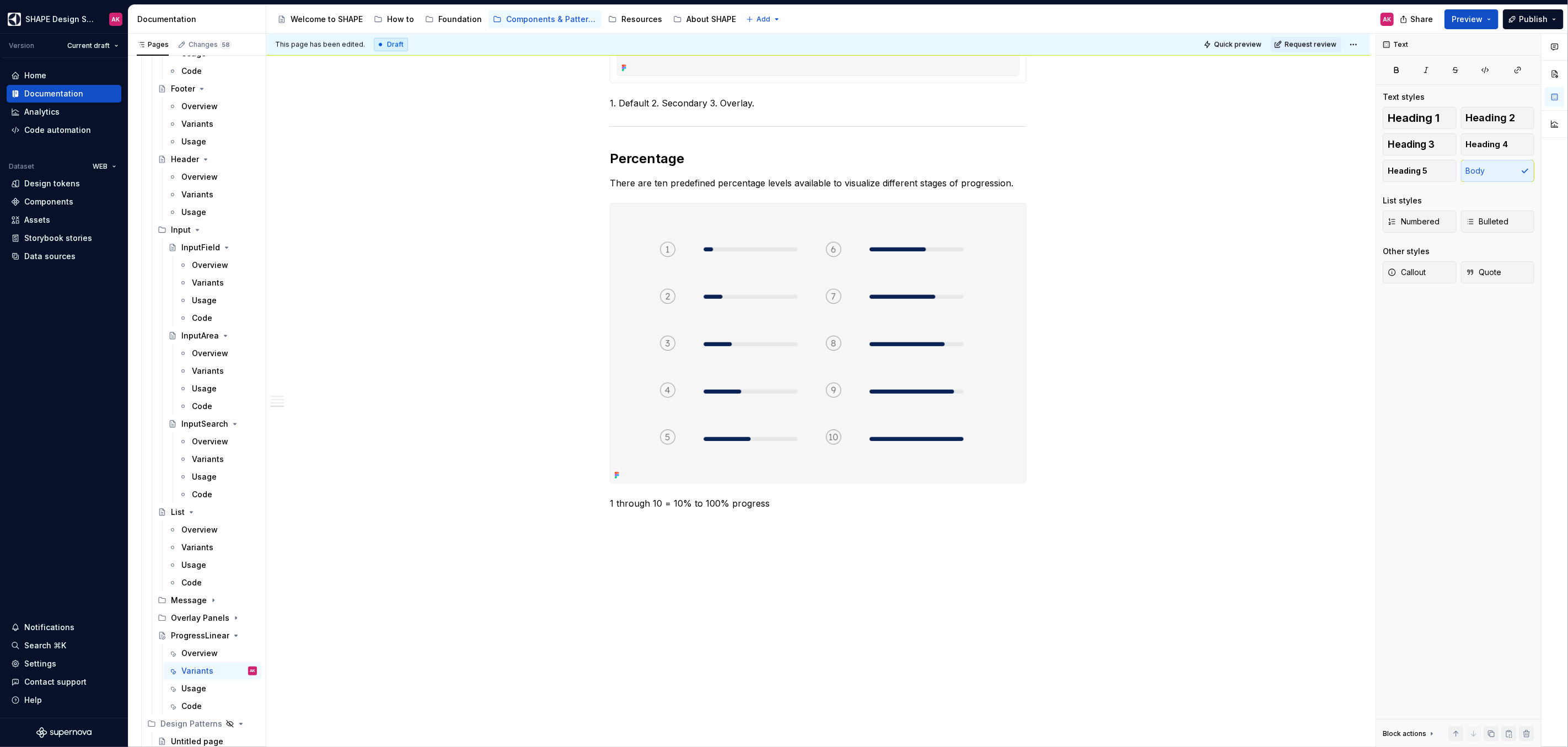
scroll to position [987, 0]
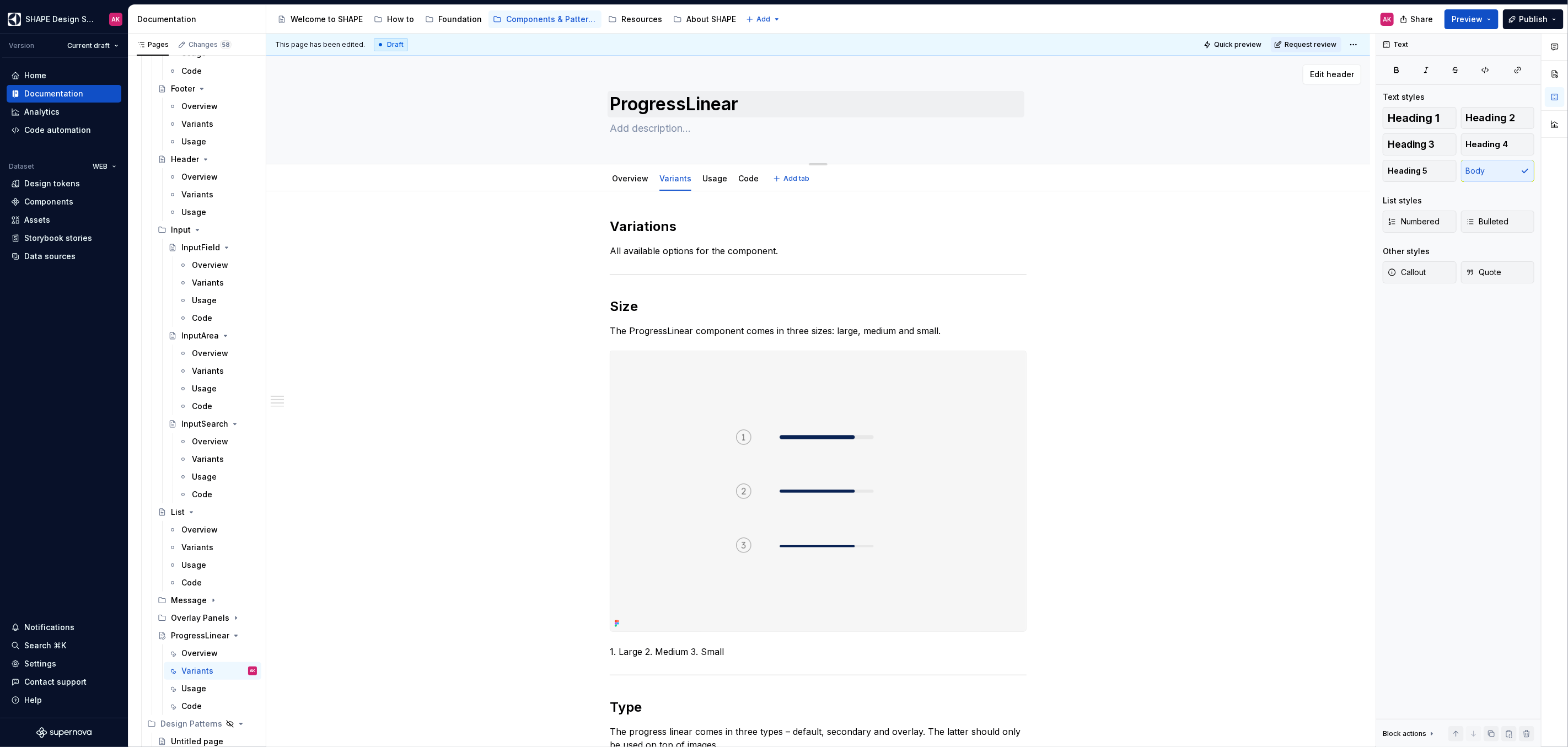
scroll to position [2, 0]
click at [709, 172] on link "Usage" at bounding box center [715, 176] width 25 height 9
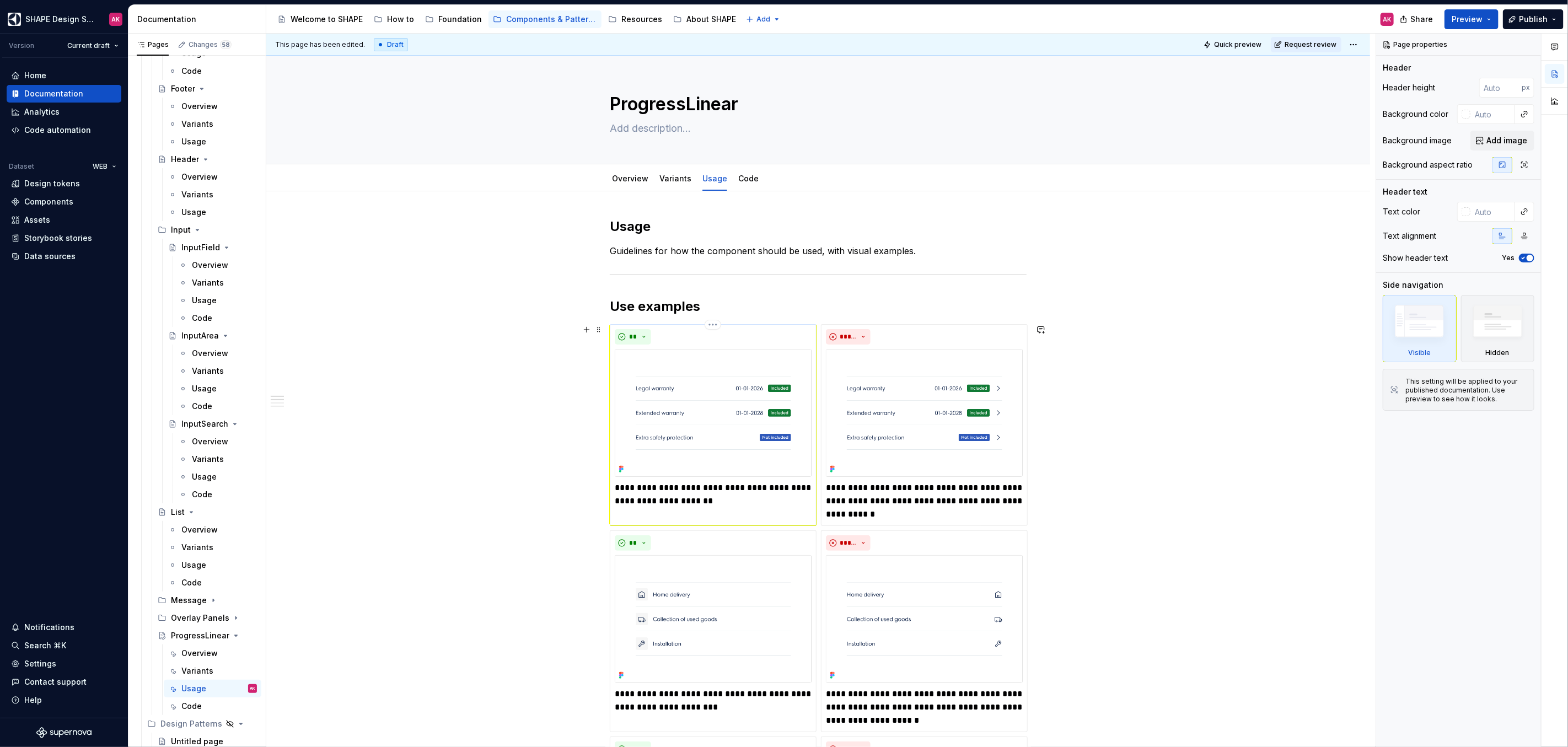
click at [681, 385] on img at bounding box center [713, 413] width 197 height 128
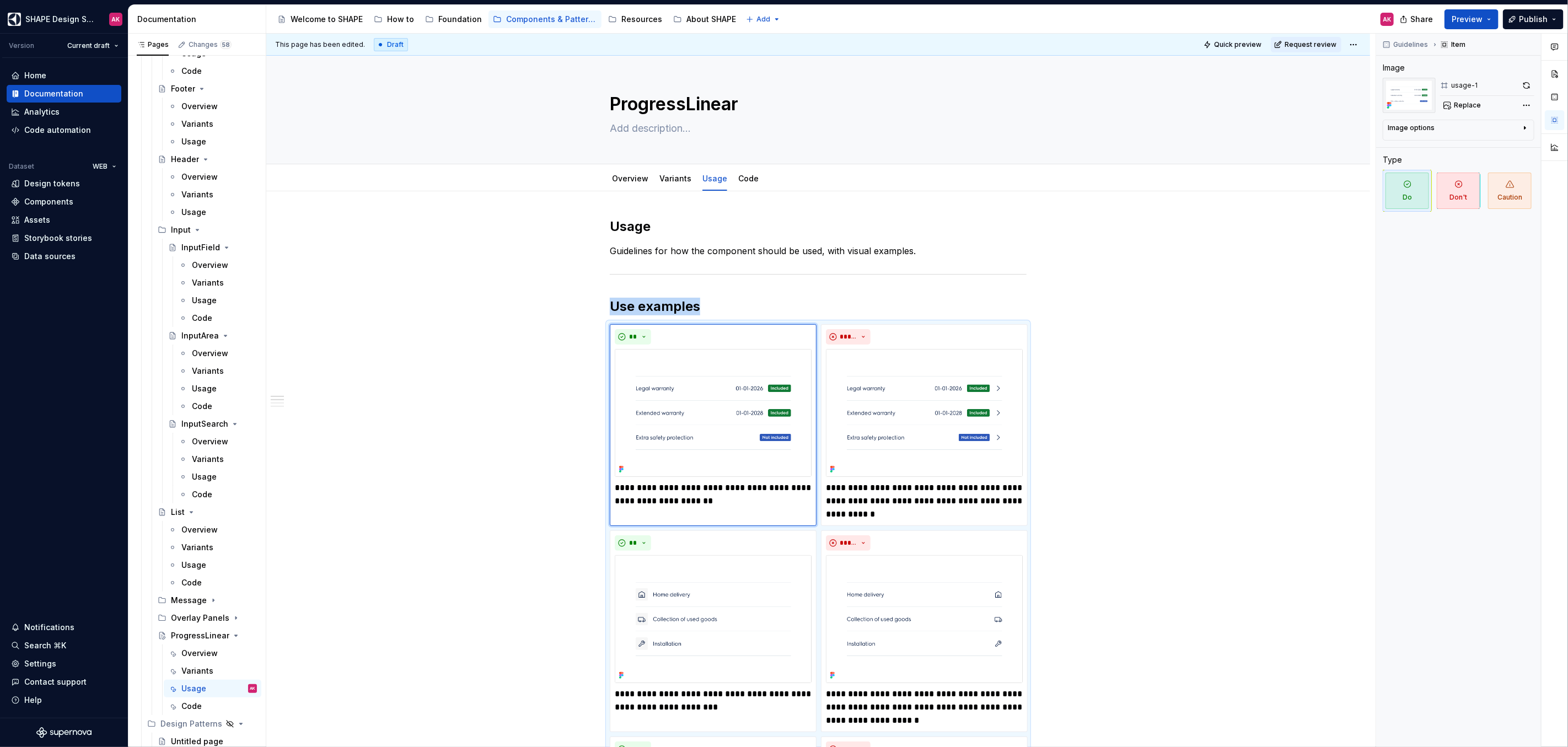
type textarea "*"
click at [717, 303] on h2 "Use examples" at bounding box center [818, 306] width 417 height 18
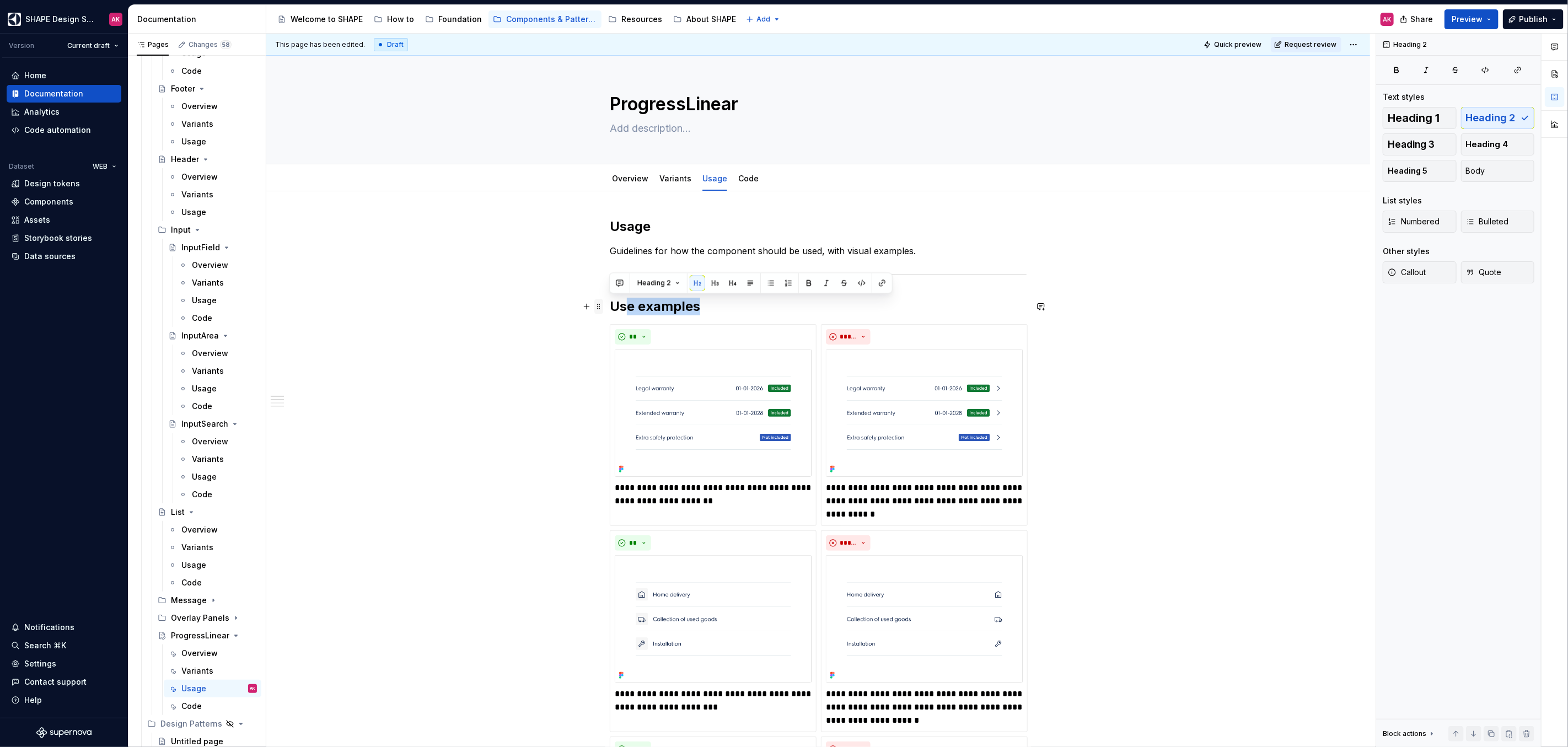
drag, startPoint x: 693, startPoint y: 306, endPoint x: 600, endPoint y: 306, distance: 93.0
click at [677, 301] on h2 "Use examples" at bounding box center [818, 306] width 417 height 18
click at [663, 431] on img at bounding box center [713, 413] width 197 height 128
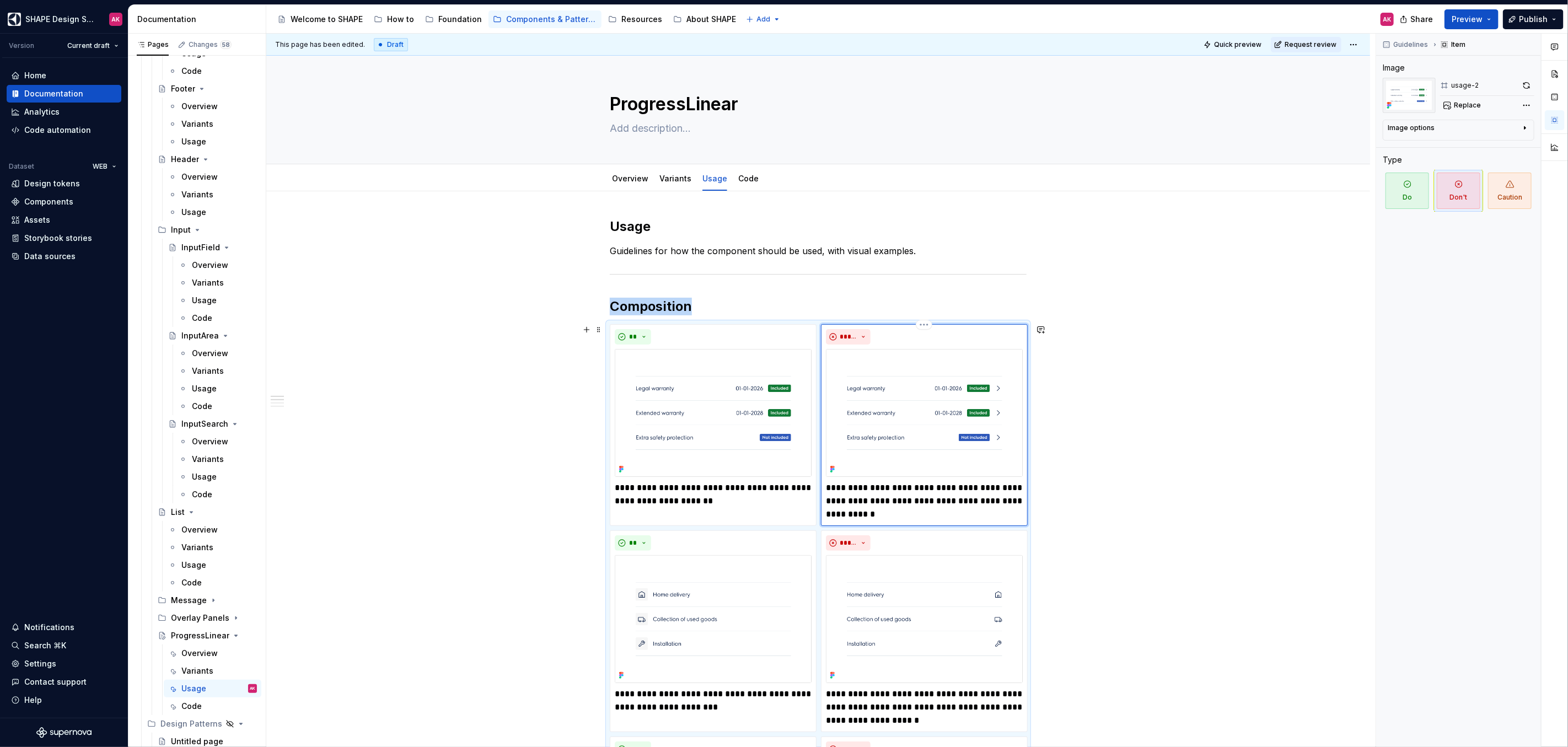
click at [912, 399] on img at bounding box center [924, 413] width 197 height 128
click at [1198, 553] on div "**********" at bounding box center [821, 390] width 1109 height 714
click at [674, 451] on img at bounding box center [713, 413] width 197 height 128
click at [1467, 103] on span "Replace" at bounding box center [1468, 105] width 27 height 9
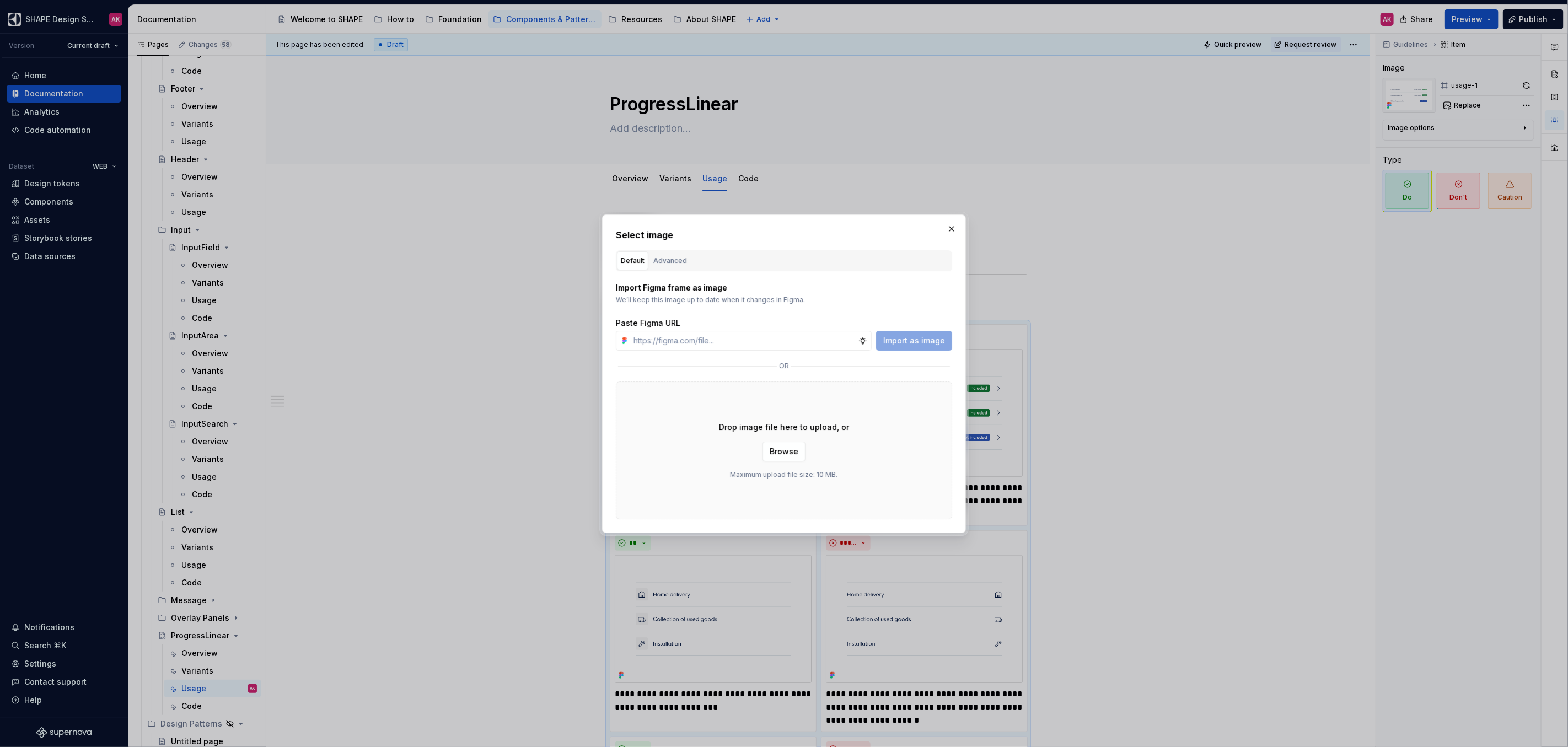
click at [673, 260] on div "Advanced" at bounding box center [670, 261] width 33 height 11
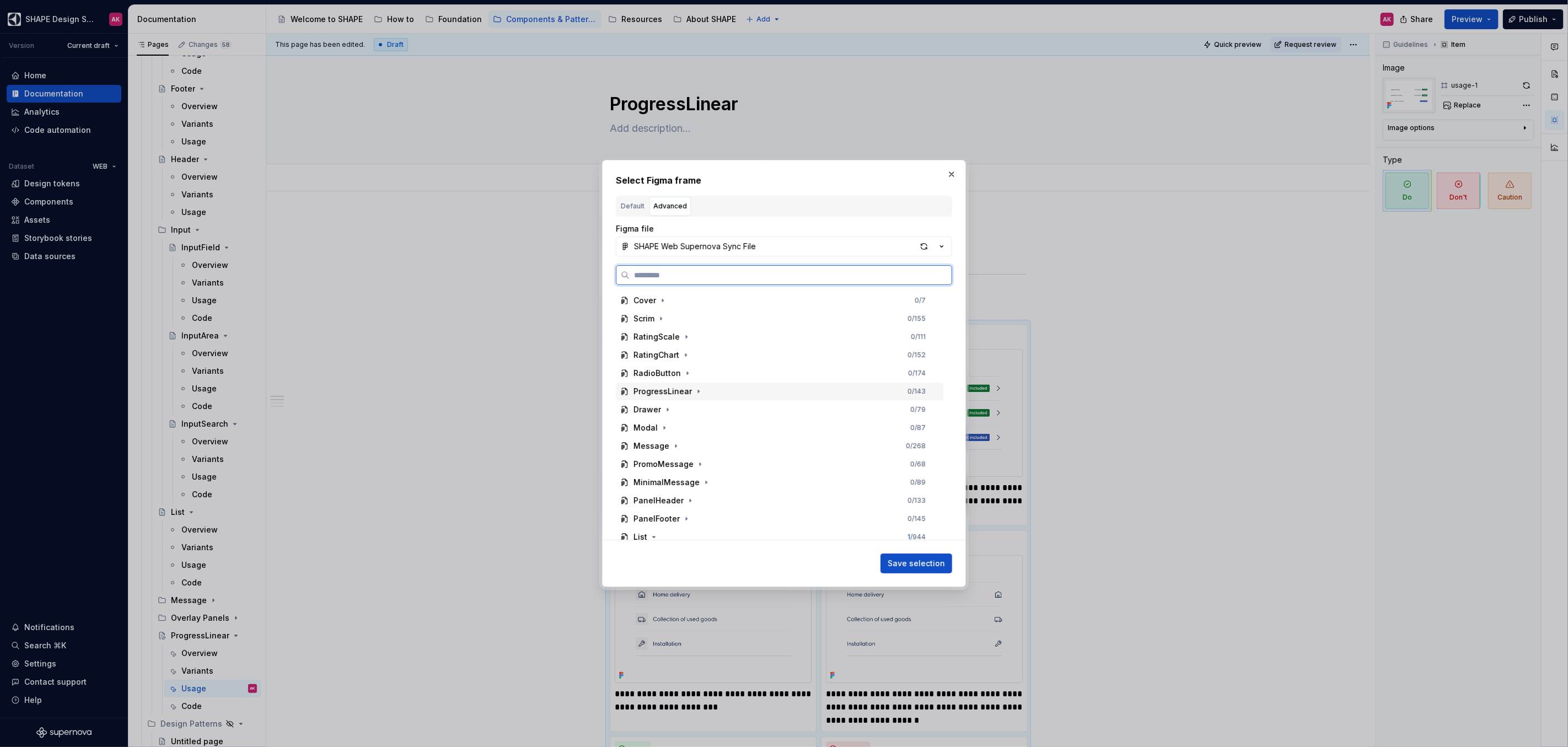
click at [653, 395] on div "ProgressLinear" at bounding box center [663, 391] width 58 height 11
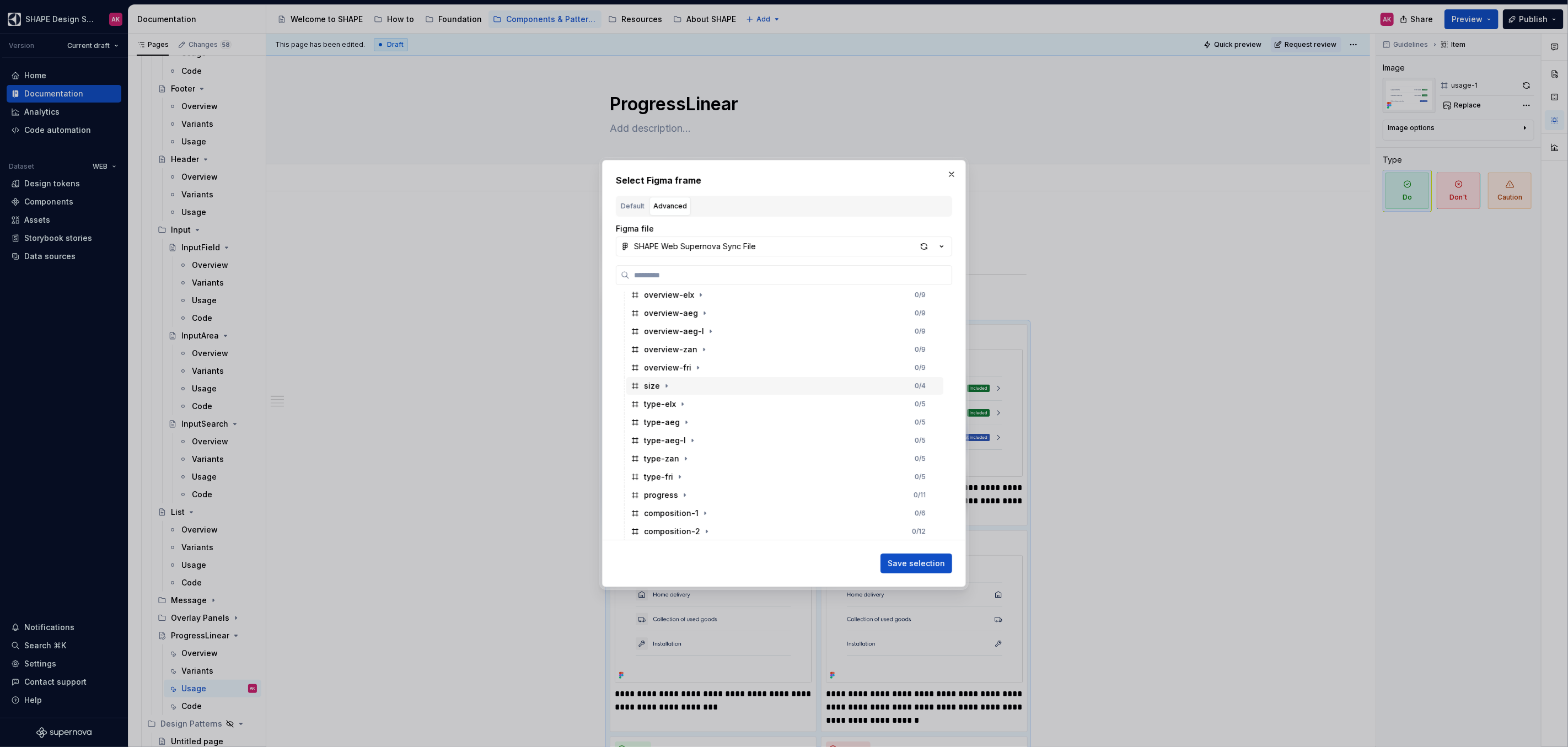
scroll to position [126, 0]
drag, startPoint x: 665, startPoint y: 497, endPoint x: 671, endPoint y: 498, distance: 6.1
click at [665, 497] on div "composition-1" at bounding box center [671, 502] width 55 height 11
click at [909, 559] on span "Save selection" at bounding box center [916, 564] width 57 height 11
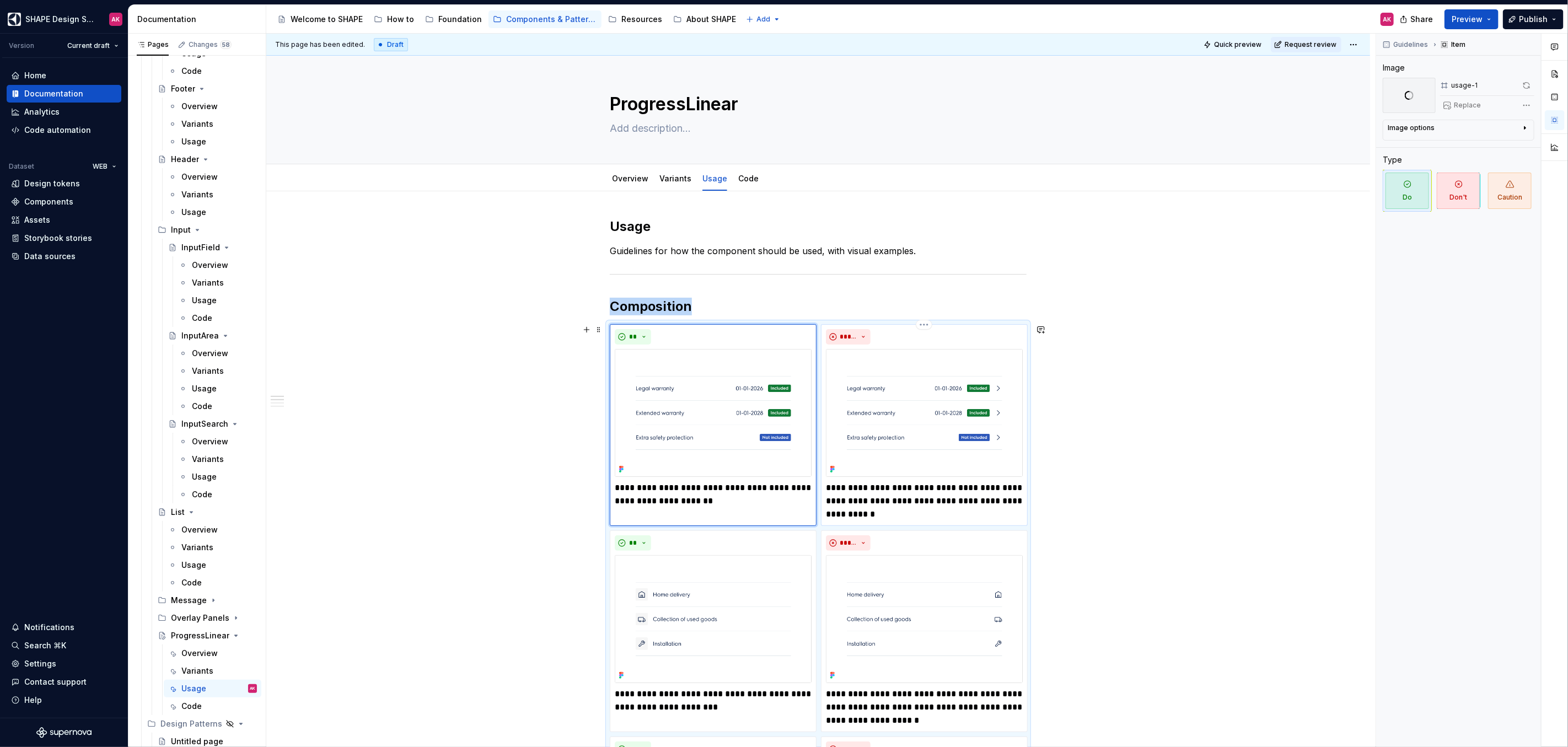
click at [898, 389] on img at bounding box center [924, 413] width 197 height 128
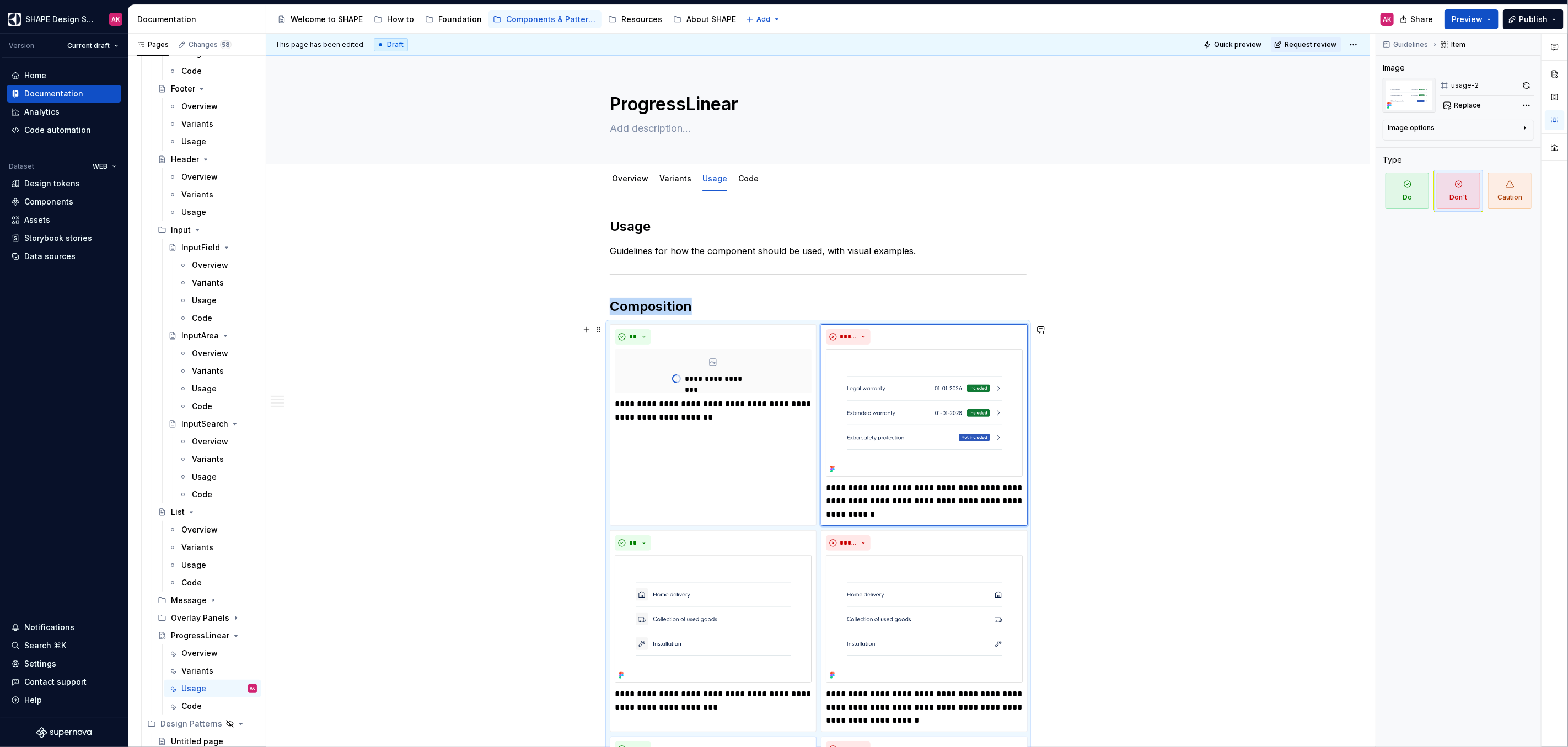
scroll to position [459, 0]
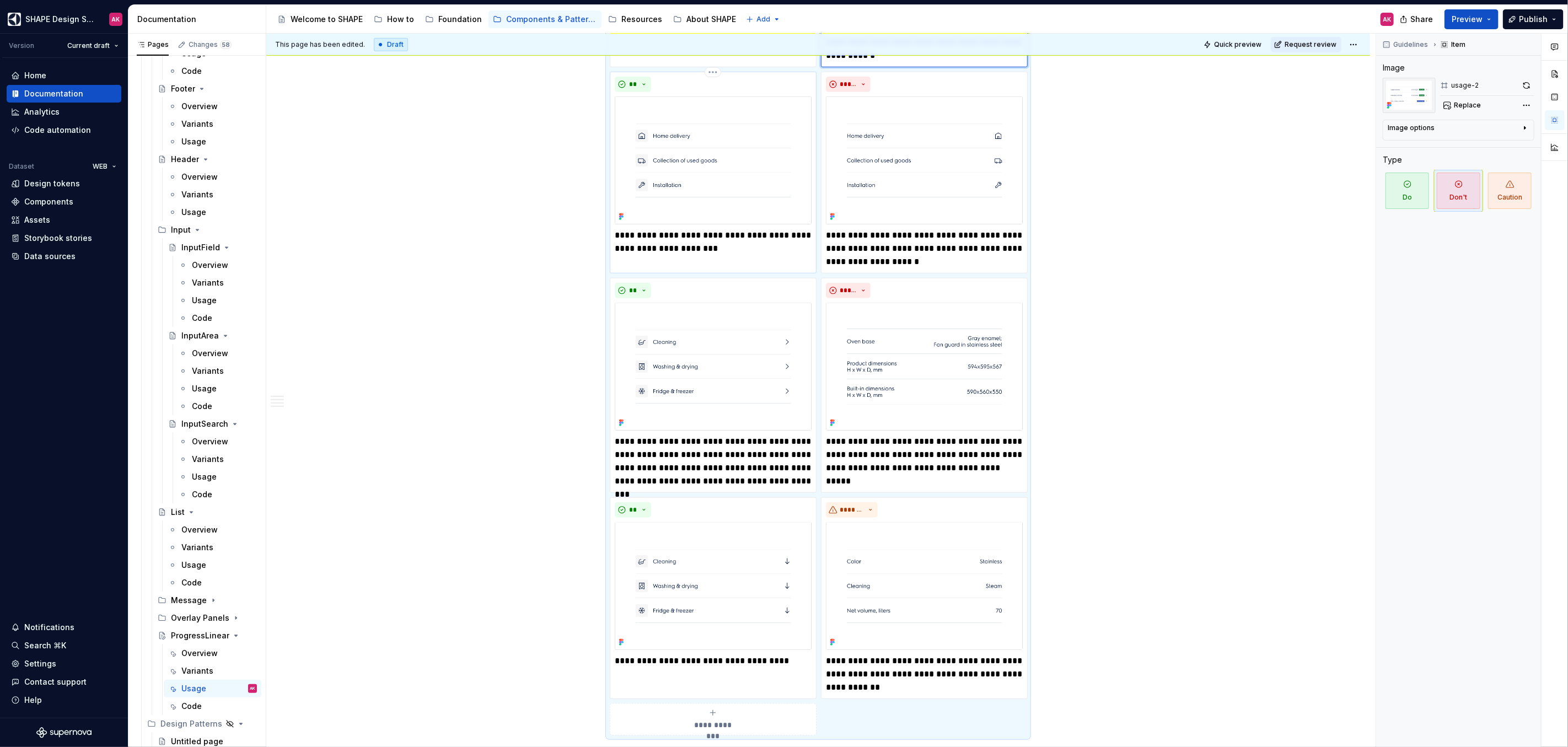
click at [690, 248] on p "**********" at bounding box center [713, 242] width 197 height 26
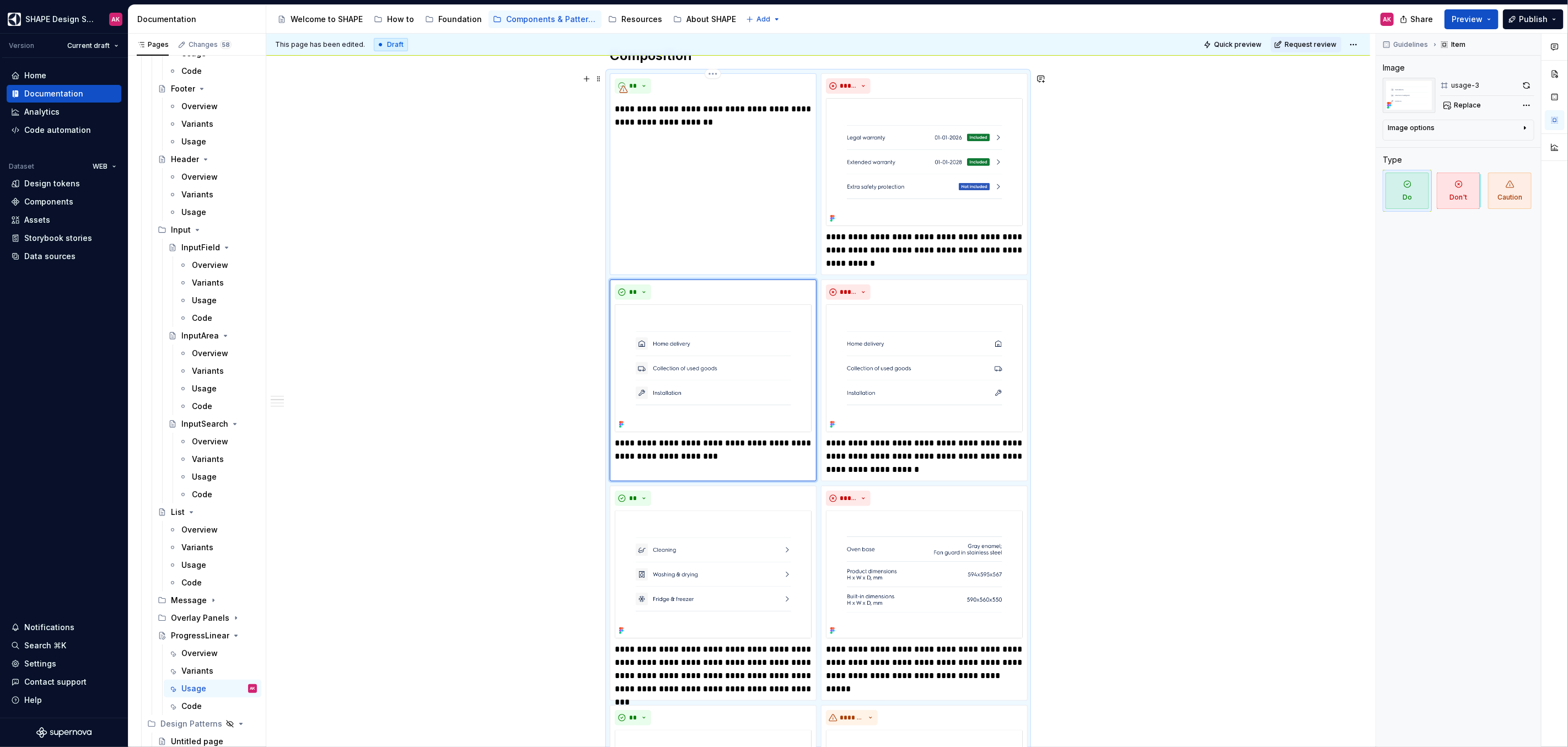
scroll to position [208, 0]
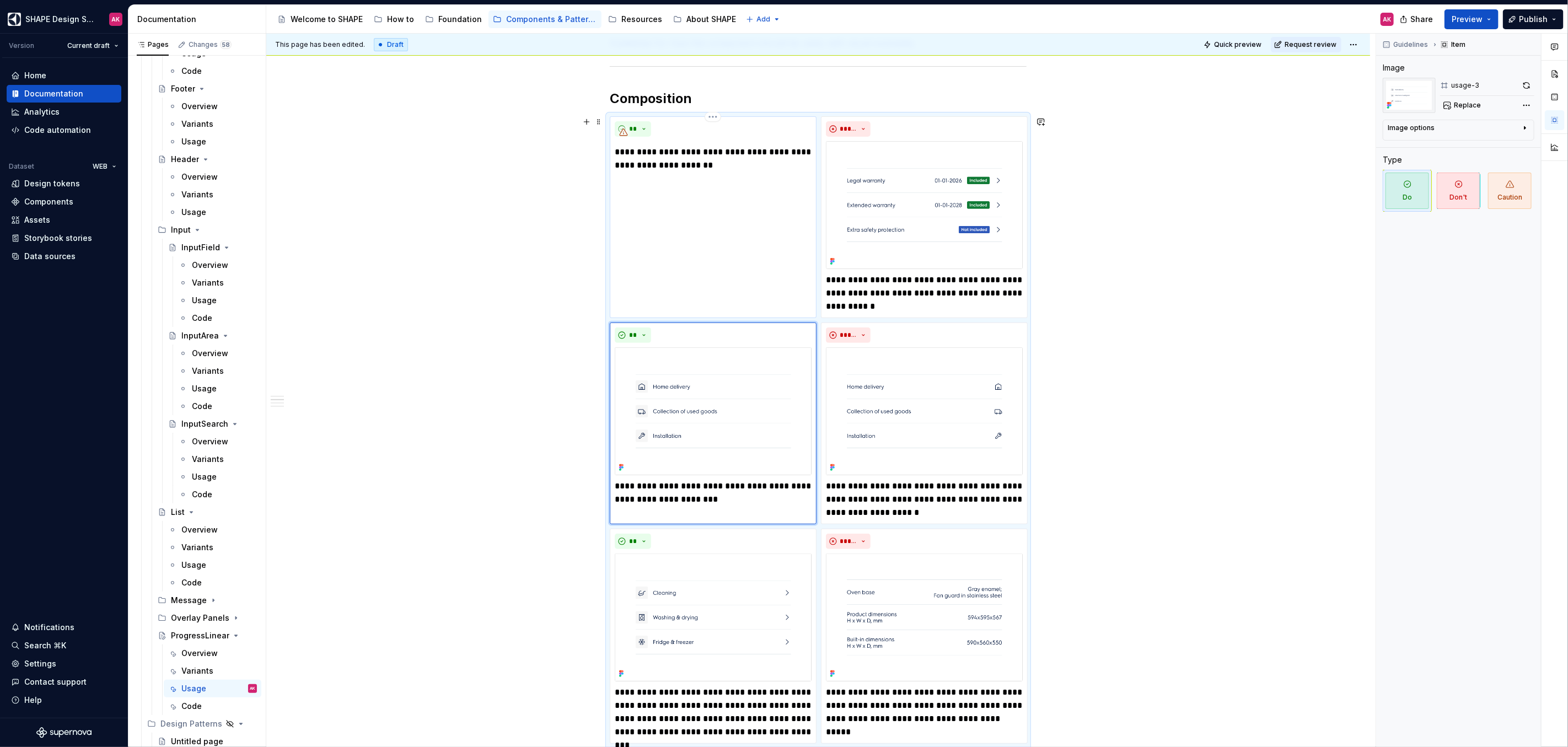
click at [657, 162] on p "**********" at bounding box center [713, 158] width 197 height 26
click at [933, 292] on p "**********" at bounding box center [924, 293] width 197 height 40
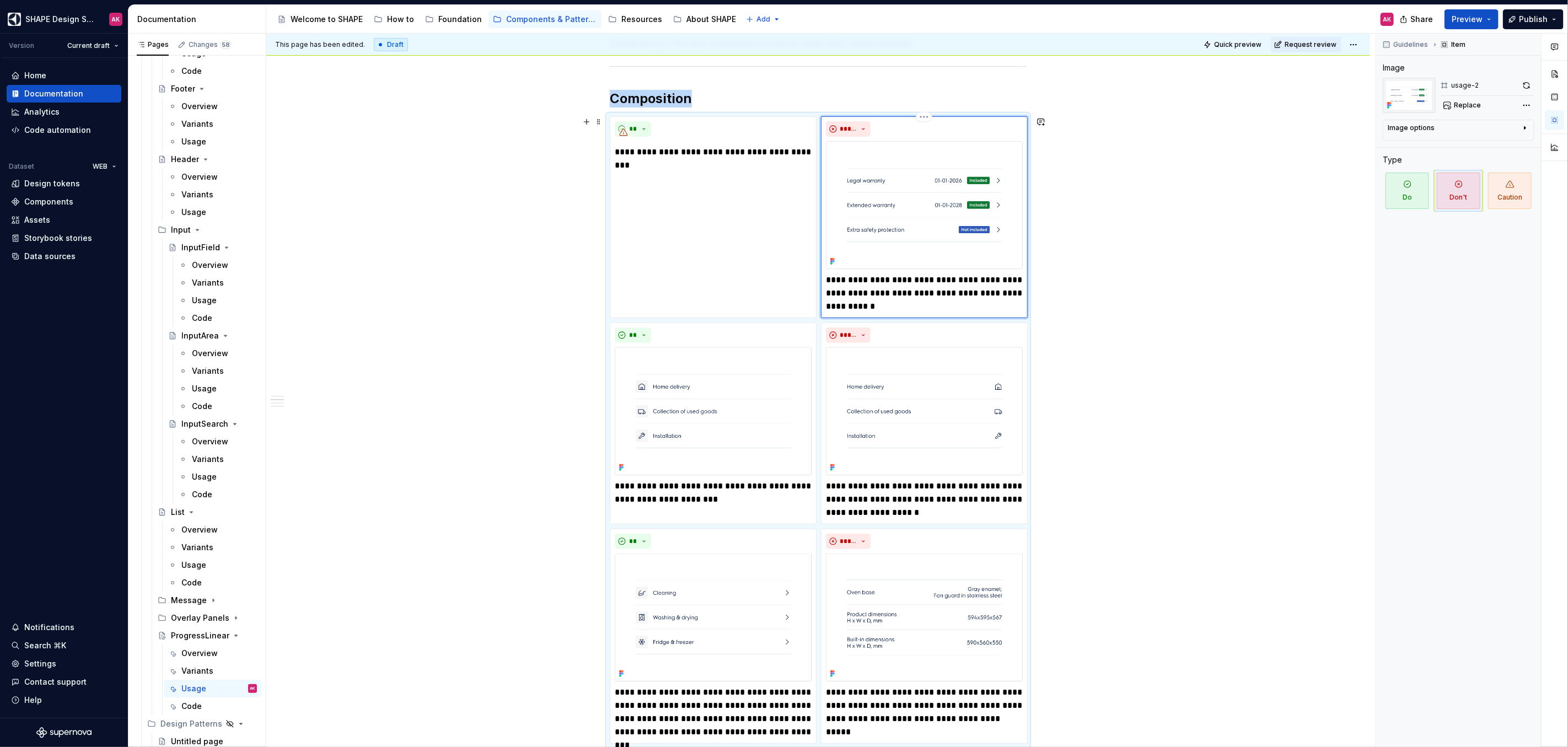
click at [927, 194] on img at bounding box center [924, 205] width 197 height 128
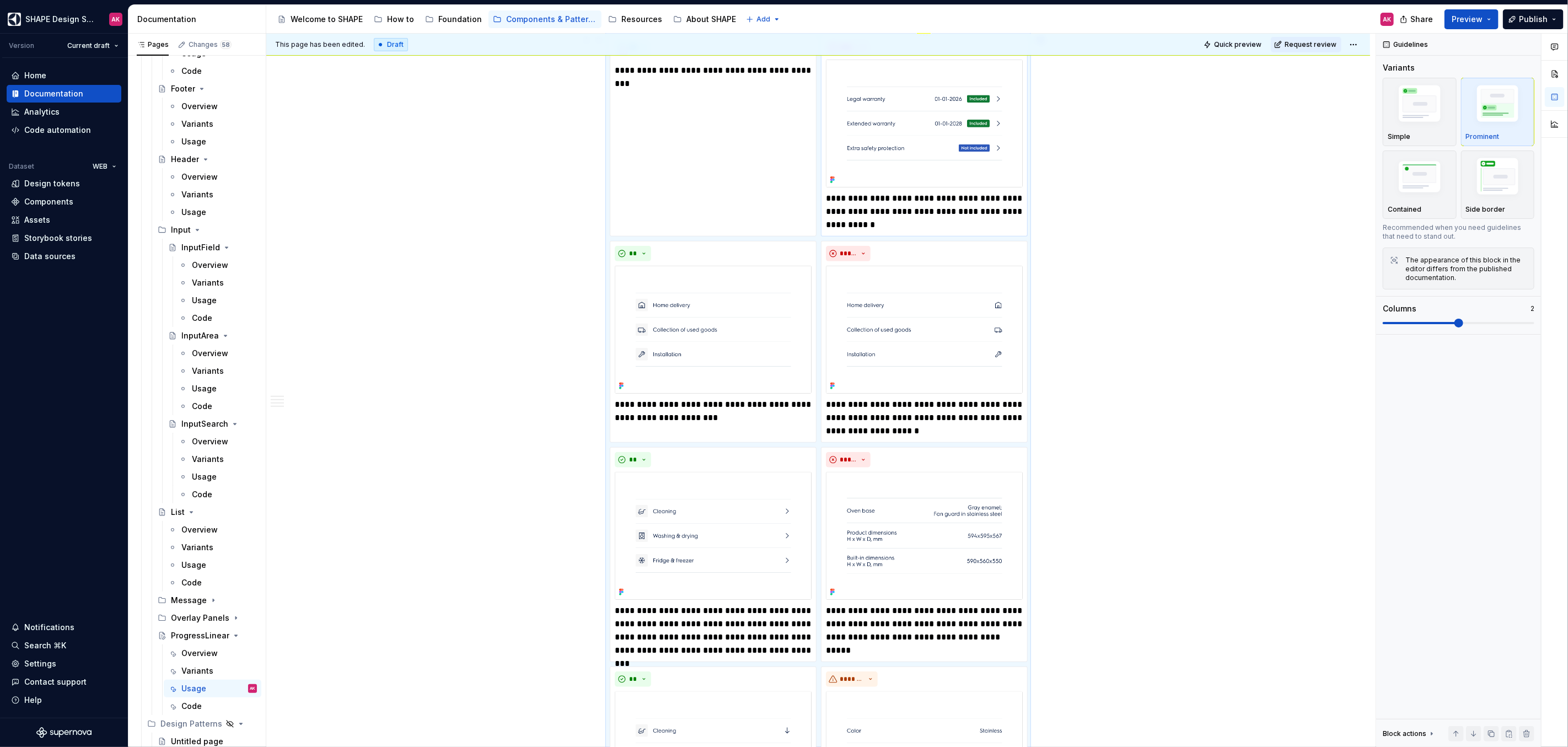
click at [886, 209] on p "**********" at bounding box center [924, 211] width 197 height 40
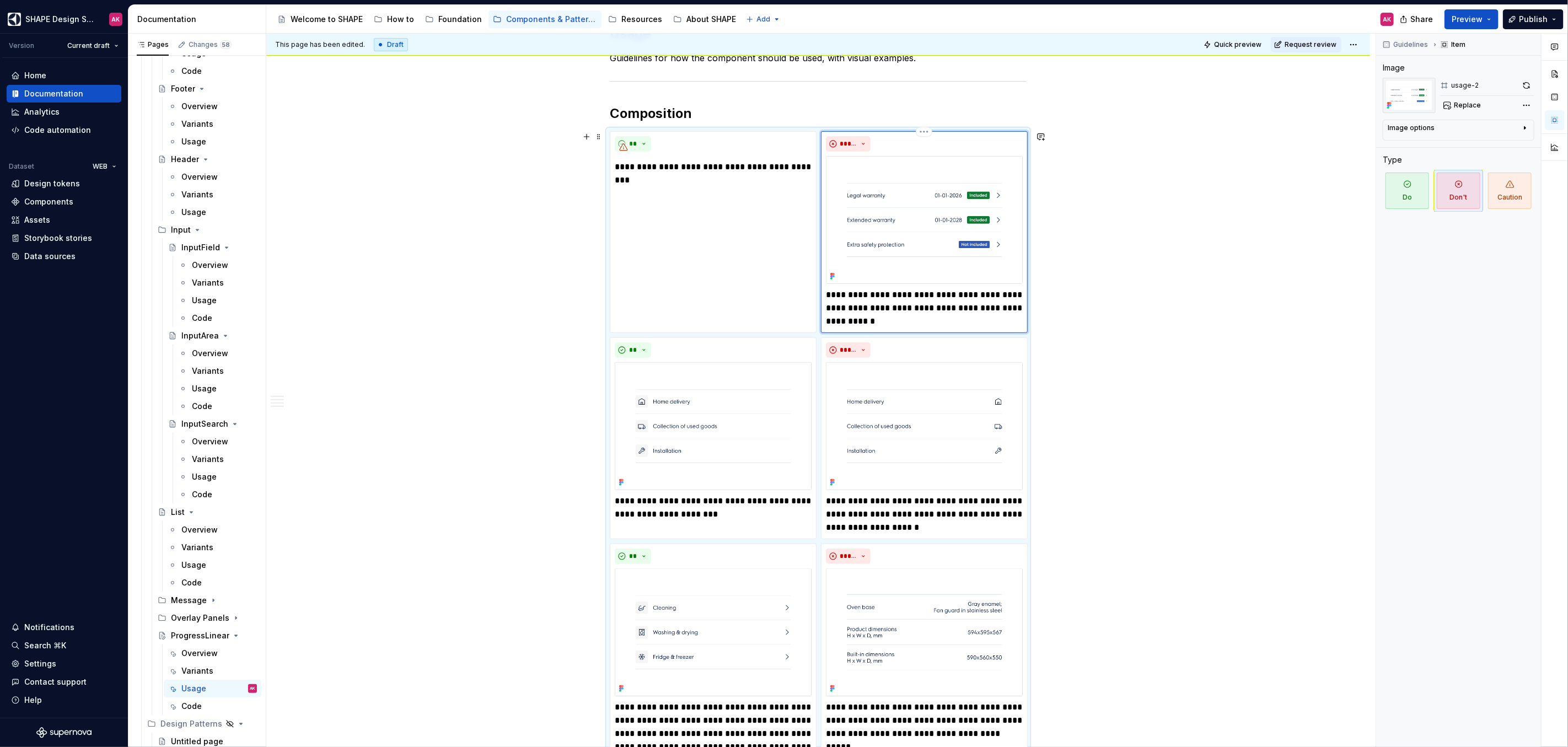
scroll to position [68, 0]
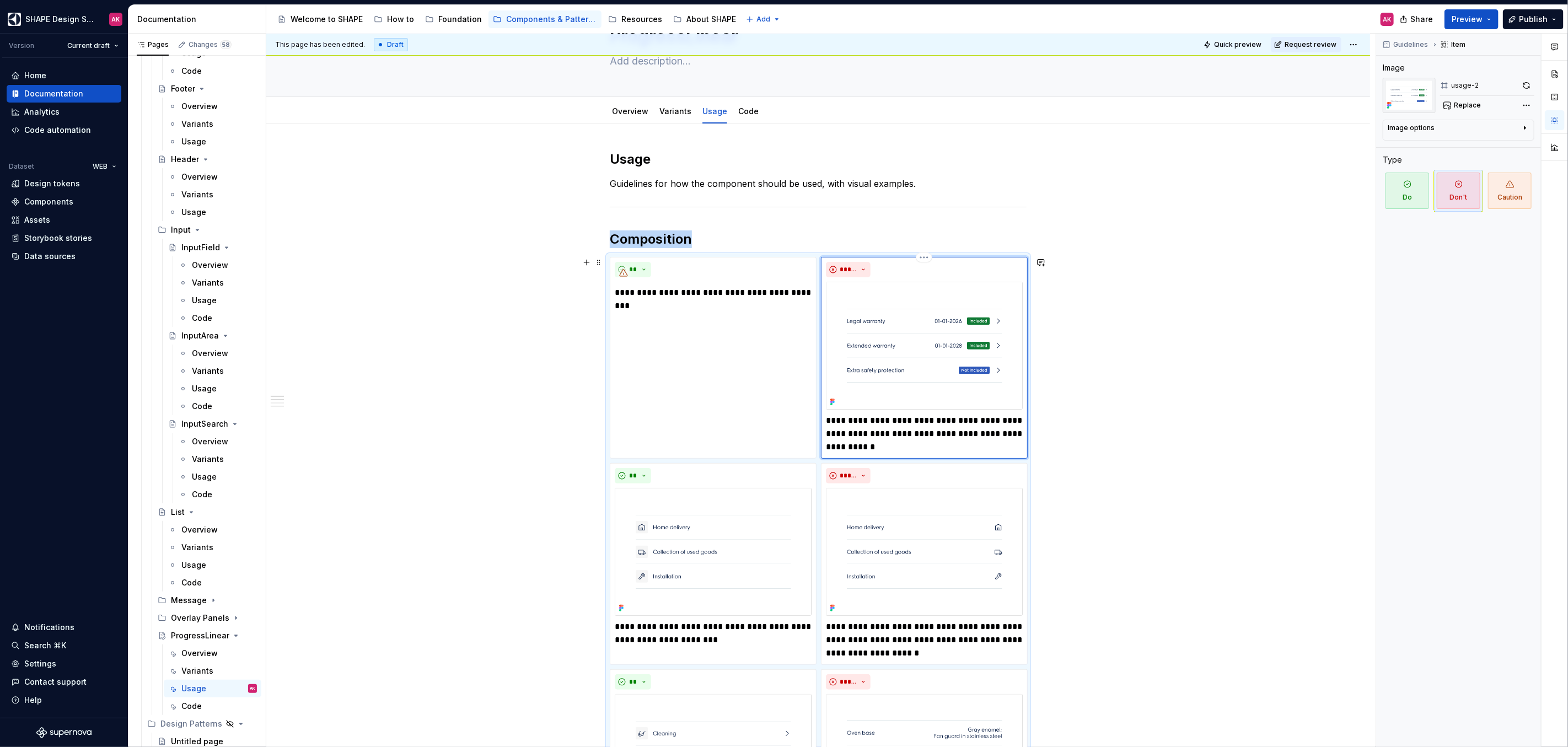
click at [898, 300] on img at bounding box center [924, 346] width 197 height 128
click at [909, 357] on img at bounding box center [924, 346] width 197 height 128
click at [939, 437] on p "**********" at bounding box center [924, 433] width 197 height 40
click at [924, 345] on img at bounding box center [924, 346] width 197 height 128
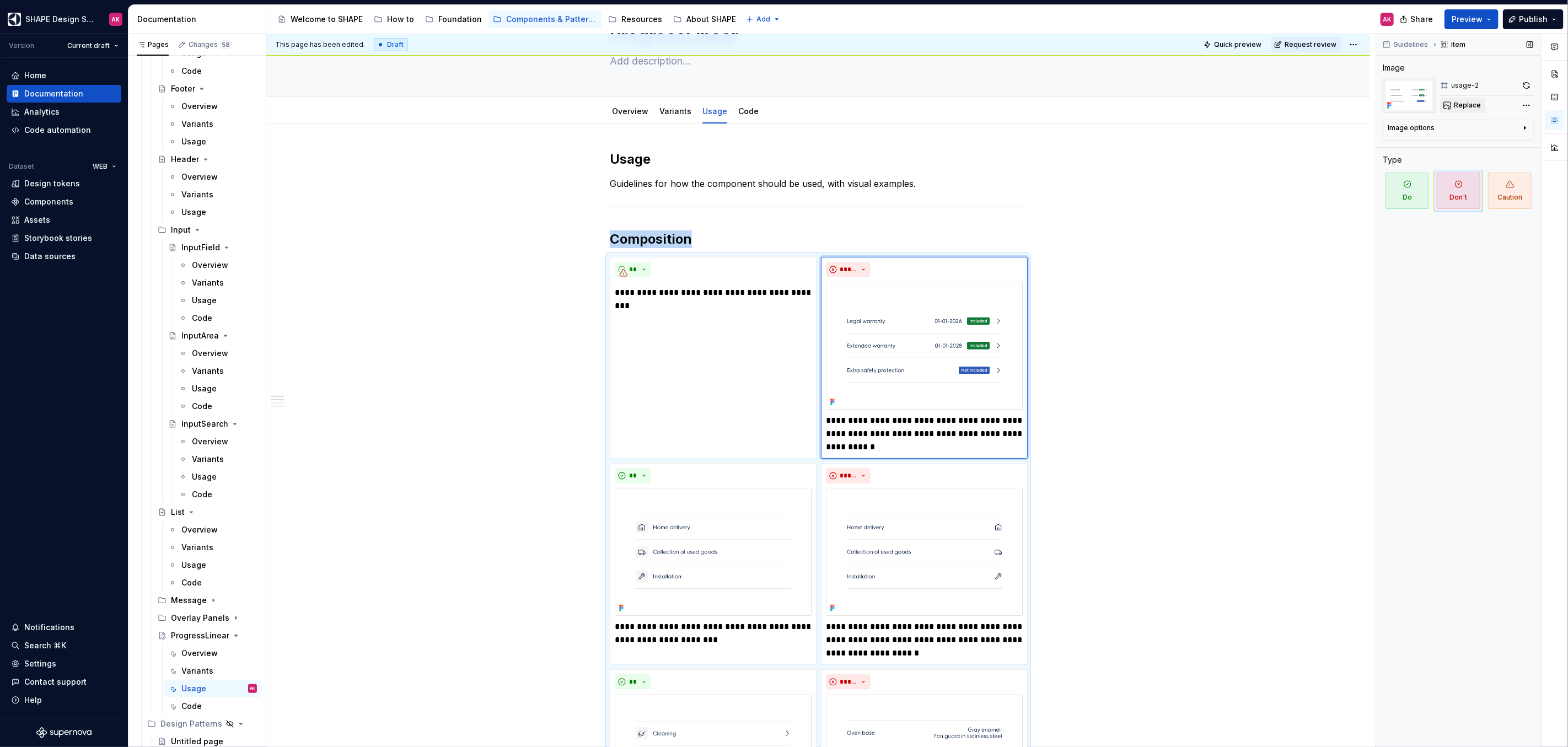
click at [1474, 102] on span "Replace" at bounding box center [1468, 105] width 27 height 9
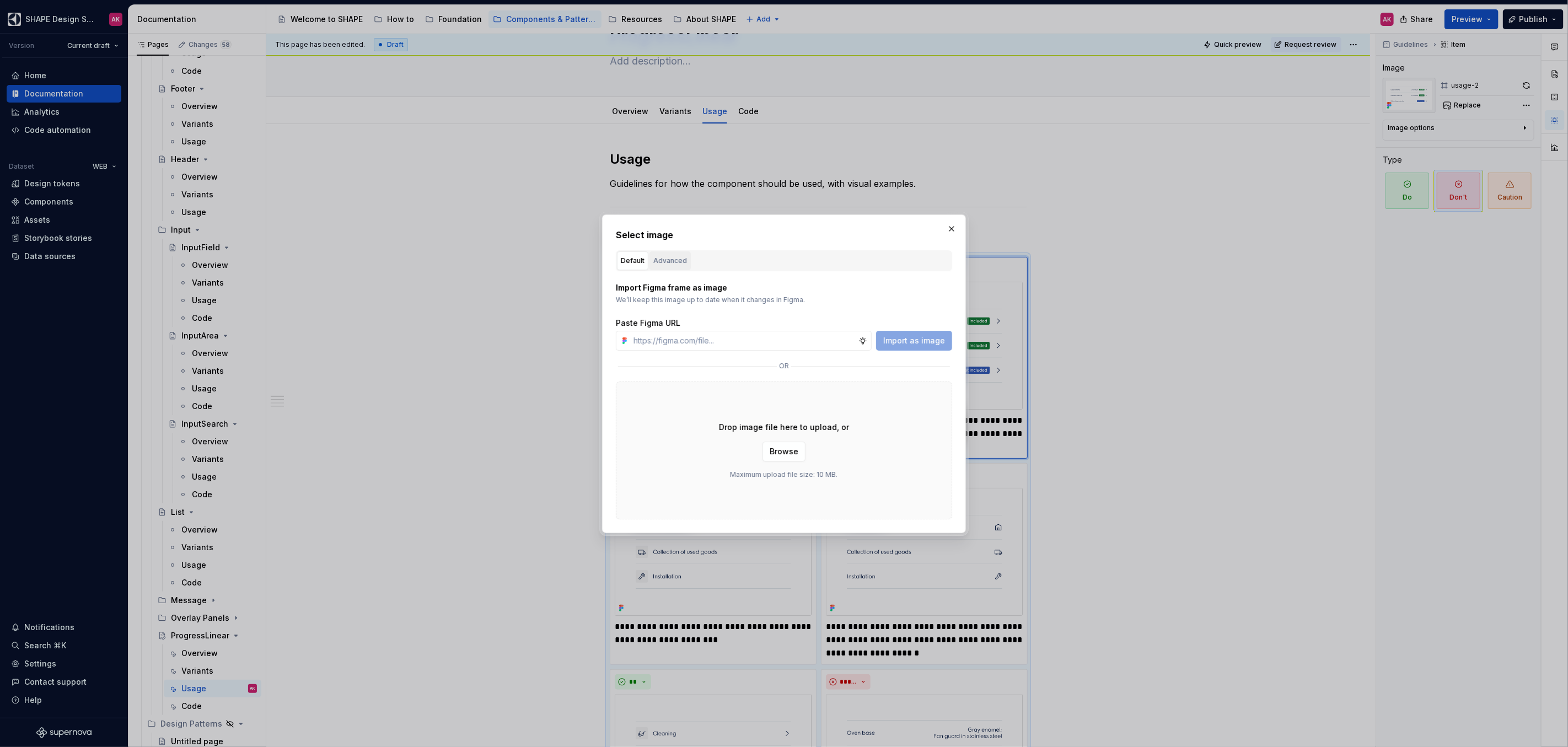
click at [657, 258] on div "Advanced" at bounding box center [670, 261] width 33 height 11
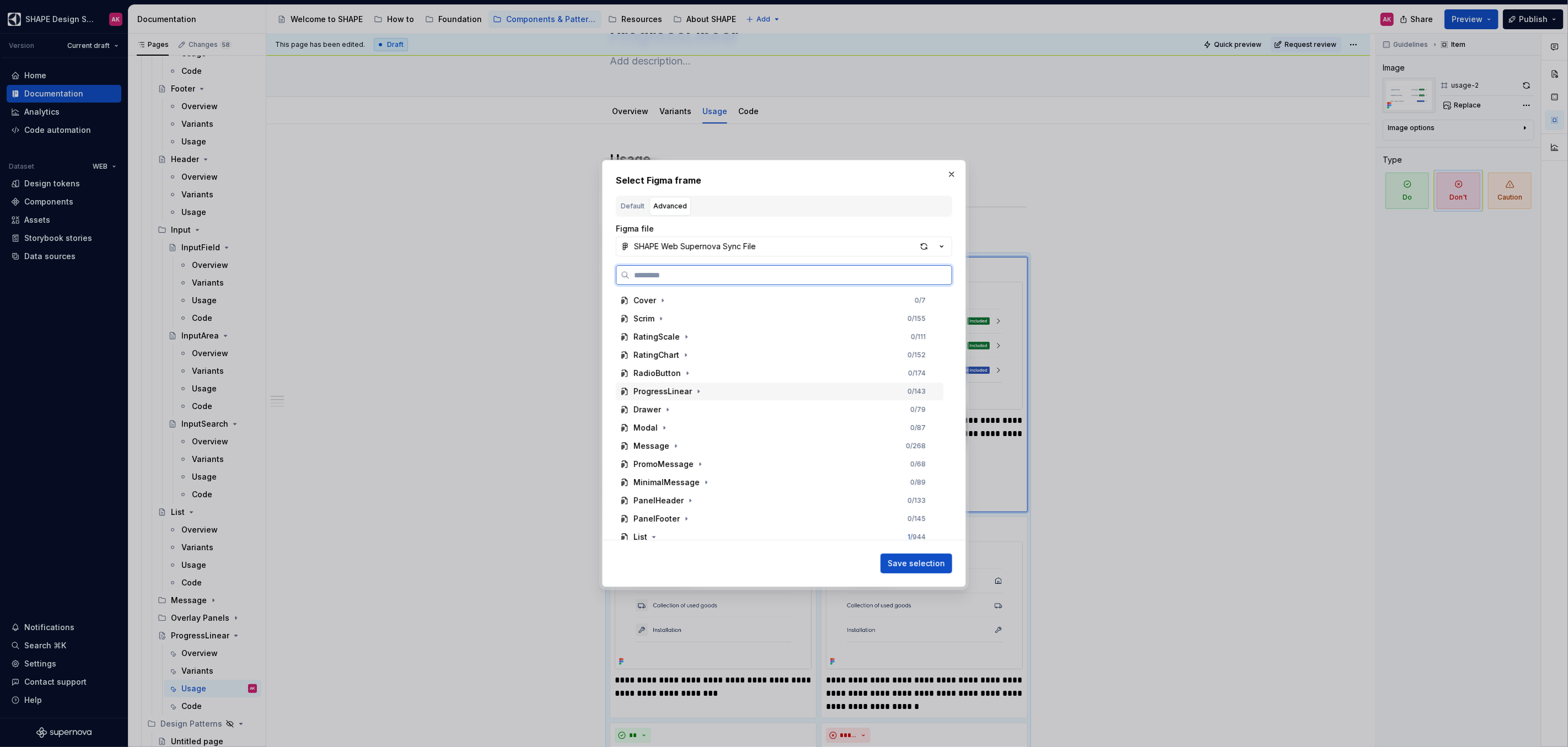
click at [660, 395] on div "ProgressLinear" at bounding box center [663, 391] width 58 height 11
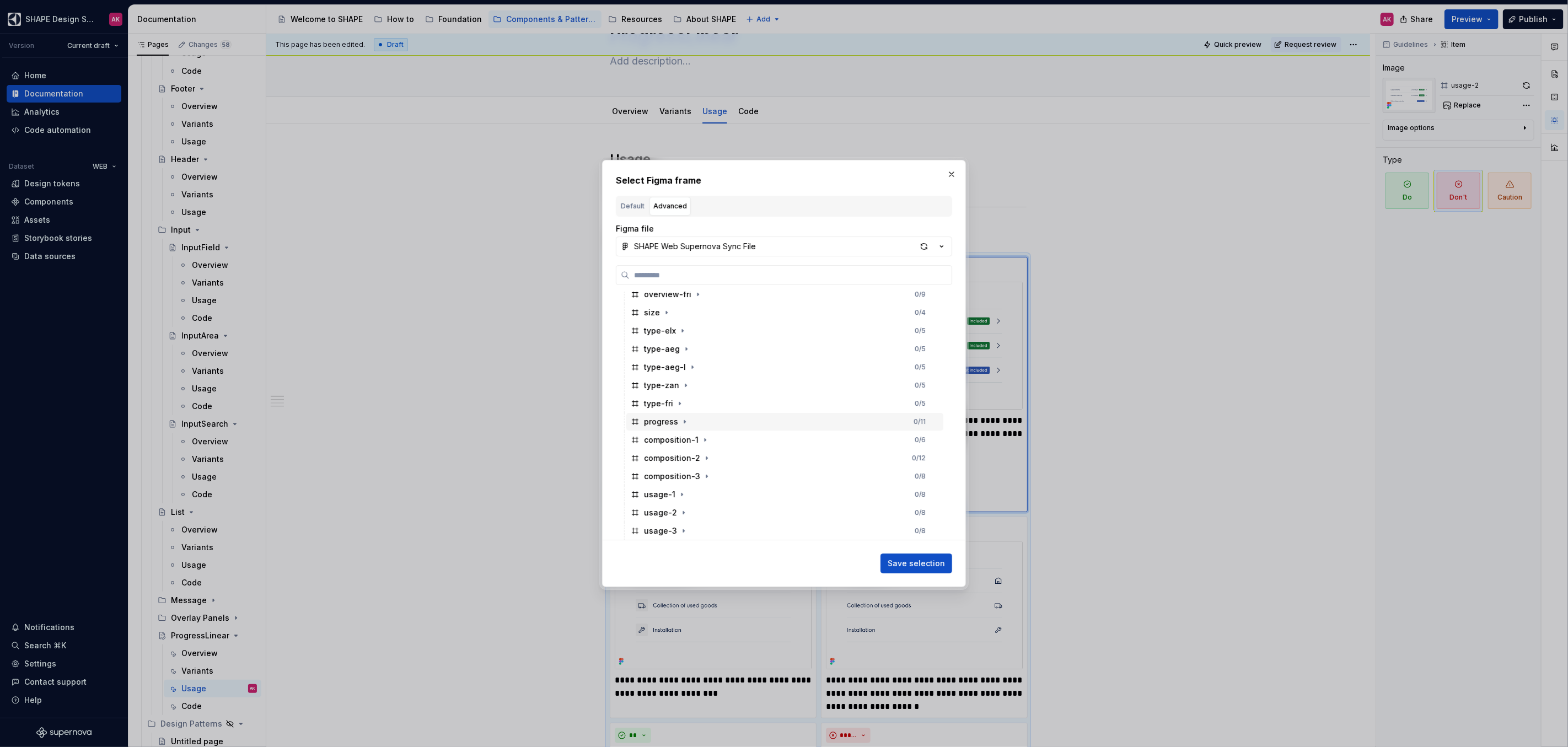
scroll to position [189, 0]
click at [662, 452] on div "composition-2" at bounding box center [672, 458] width 56 height 11
click at [908, 556] on button "Save selection" at bounding box center [917, 563] width 72 height 20
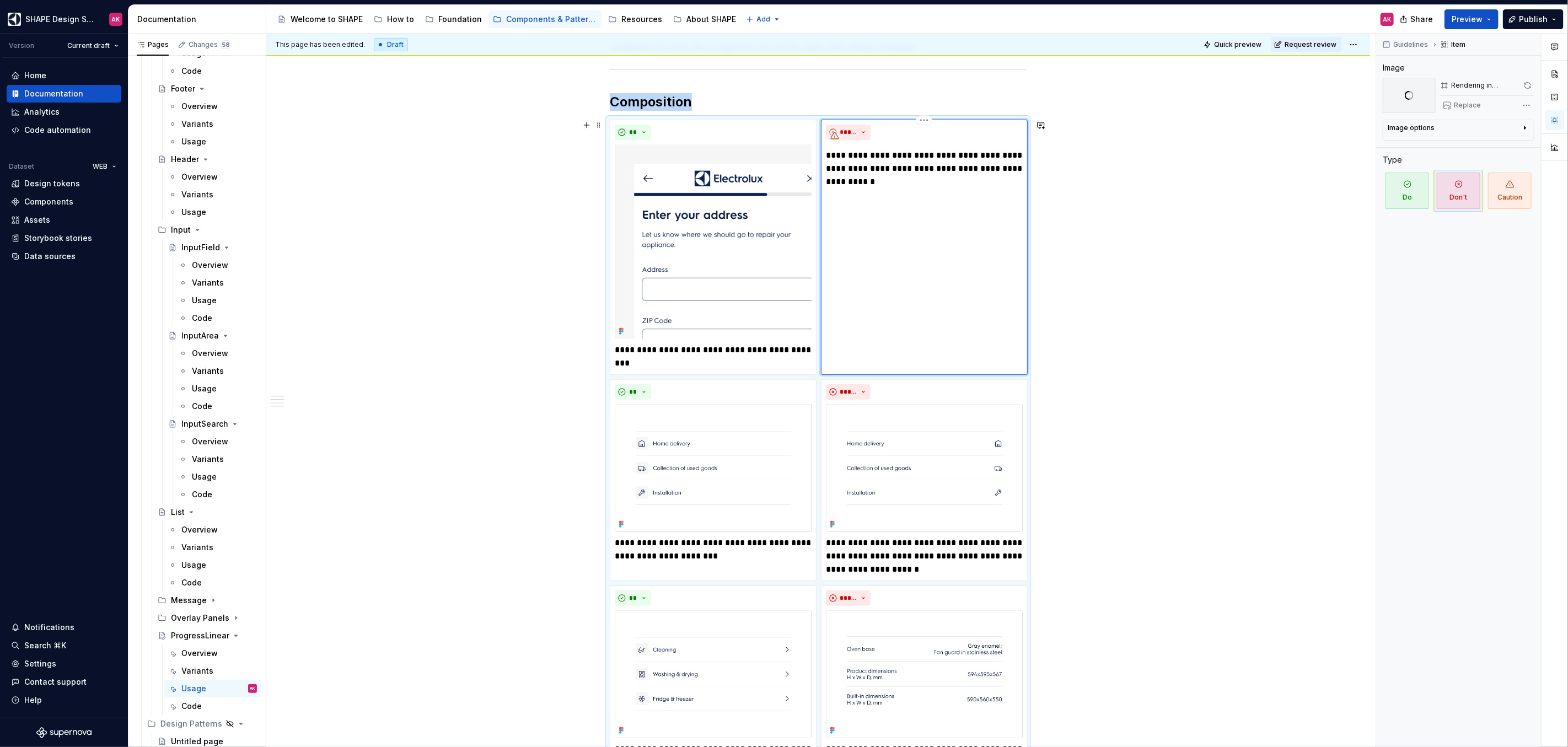
scroll to position [163, 0]
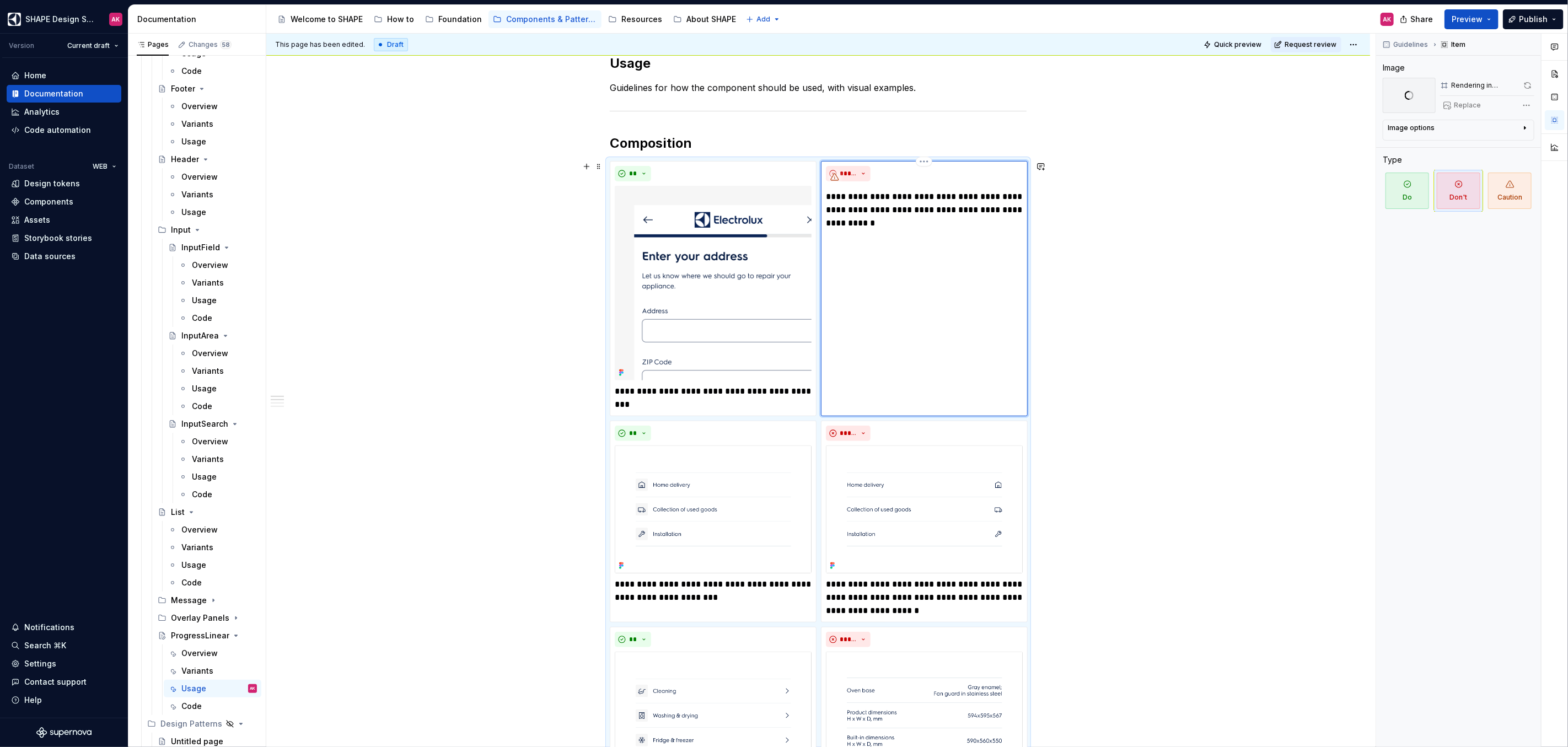
click at [861, 210] on p "**********" at bounding box center [924, 209] width 197 height 40
click at [1406, 195] on span "Do" at bounding box center [1407, 191] width 44 height 37
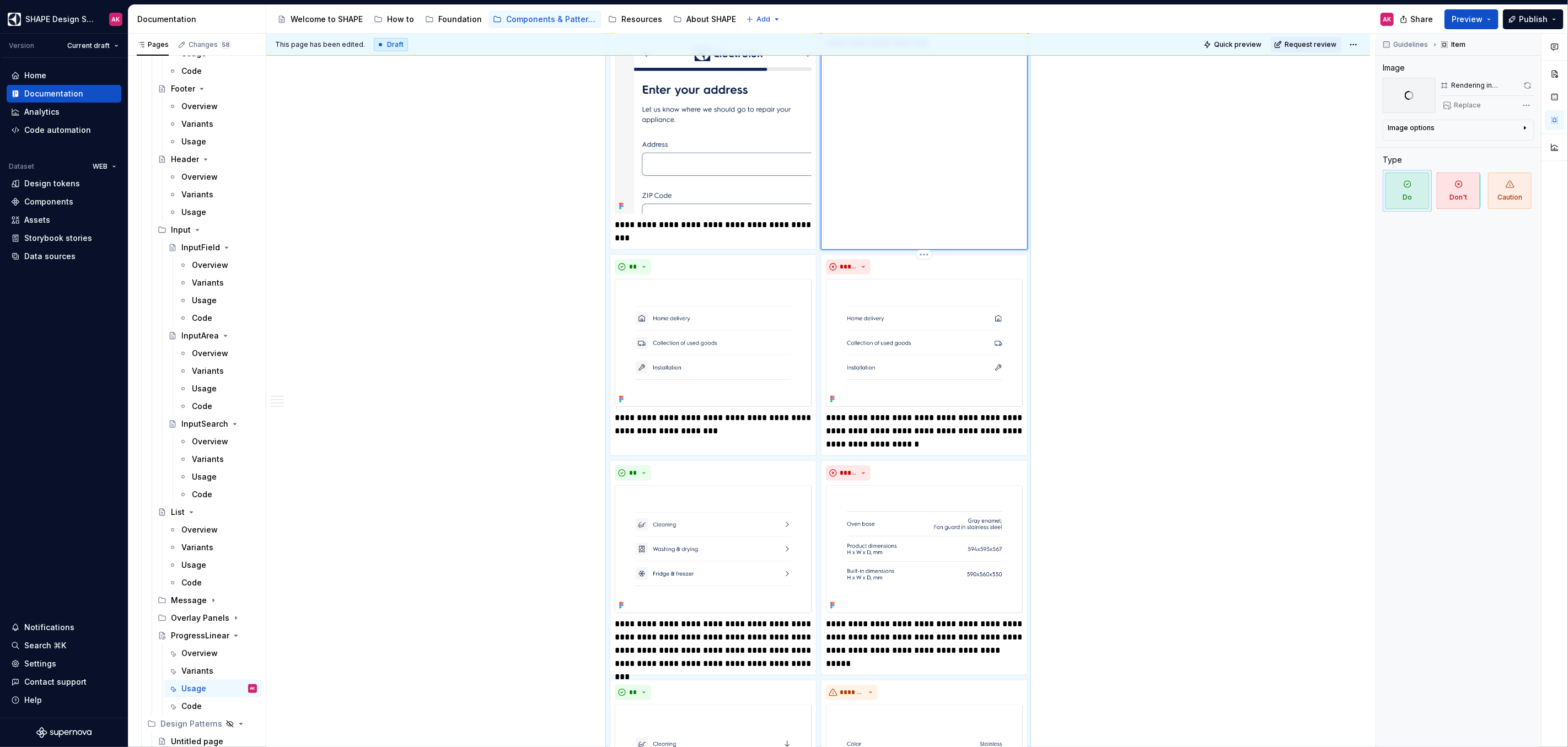
scroll to position [116, 0]
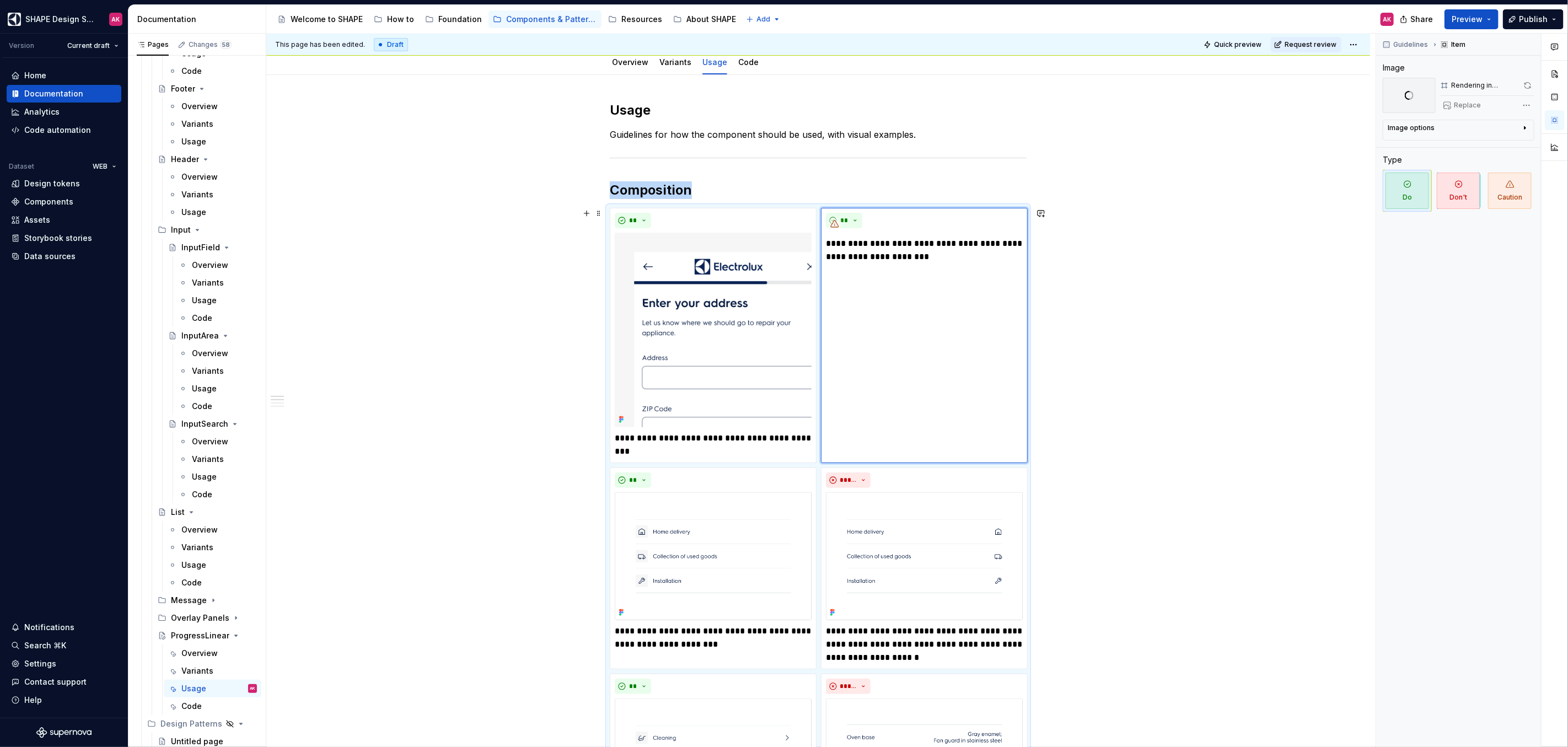
click at [678, 642] on p "**********" at bounding box center [713, 637] width 197 height 26
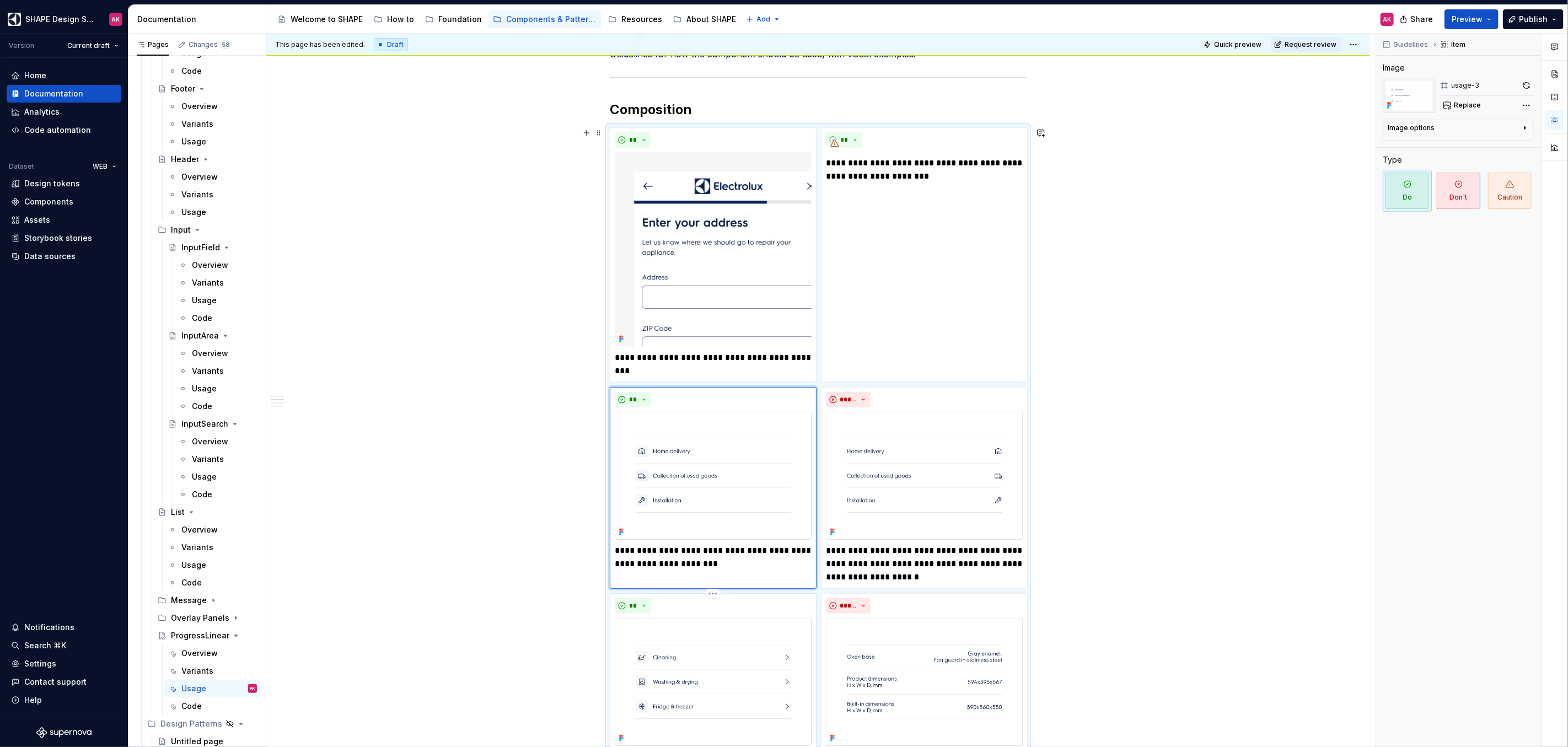
scroll to position [223, 0]
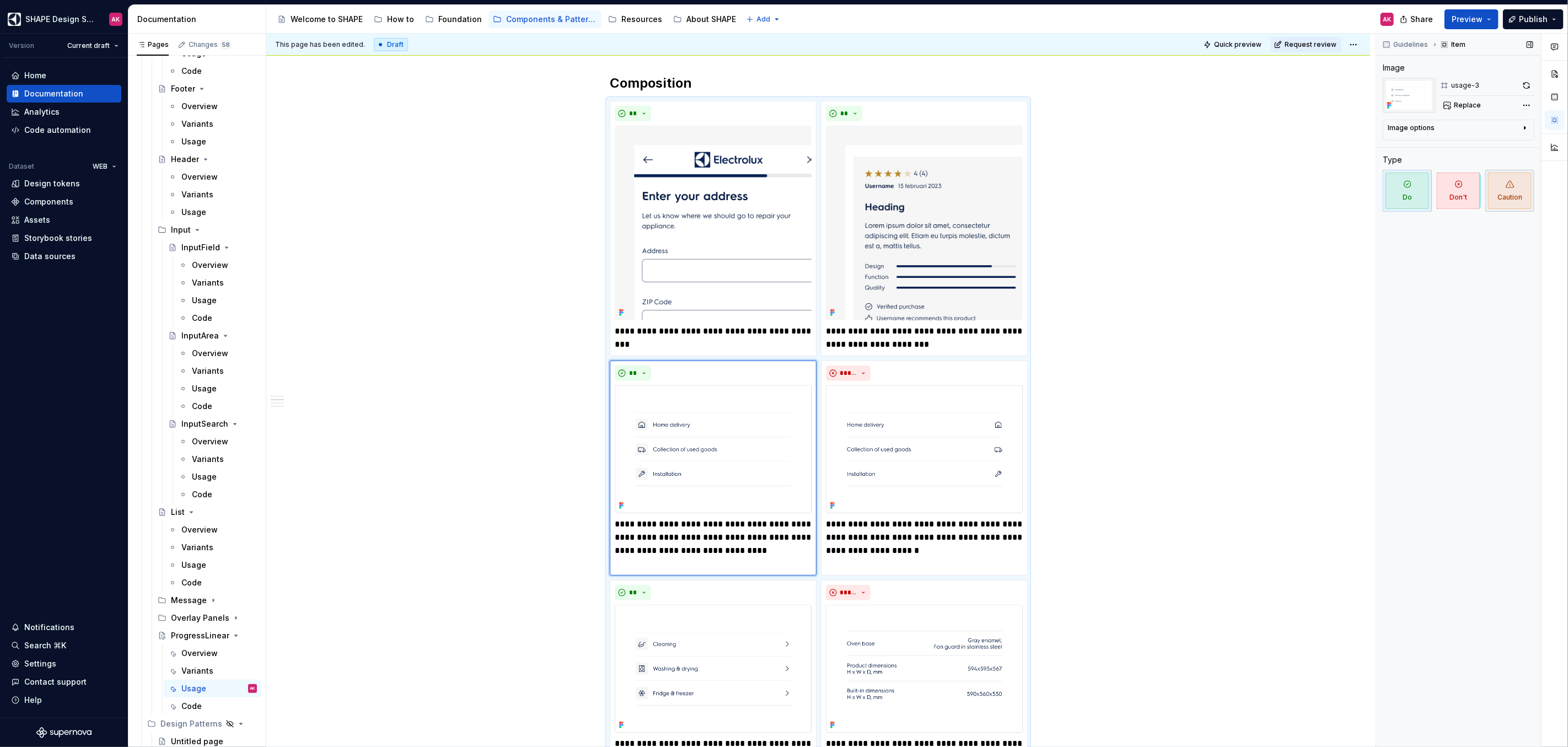
click at [1505, 184] on span "Caution" at bounding box center [1510, 191] width 44 height 37
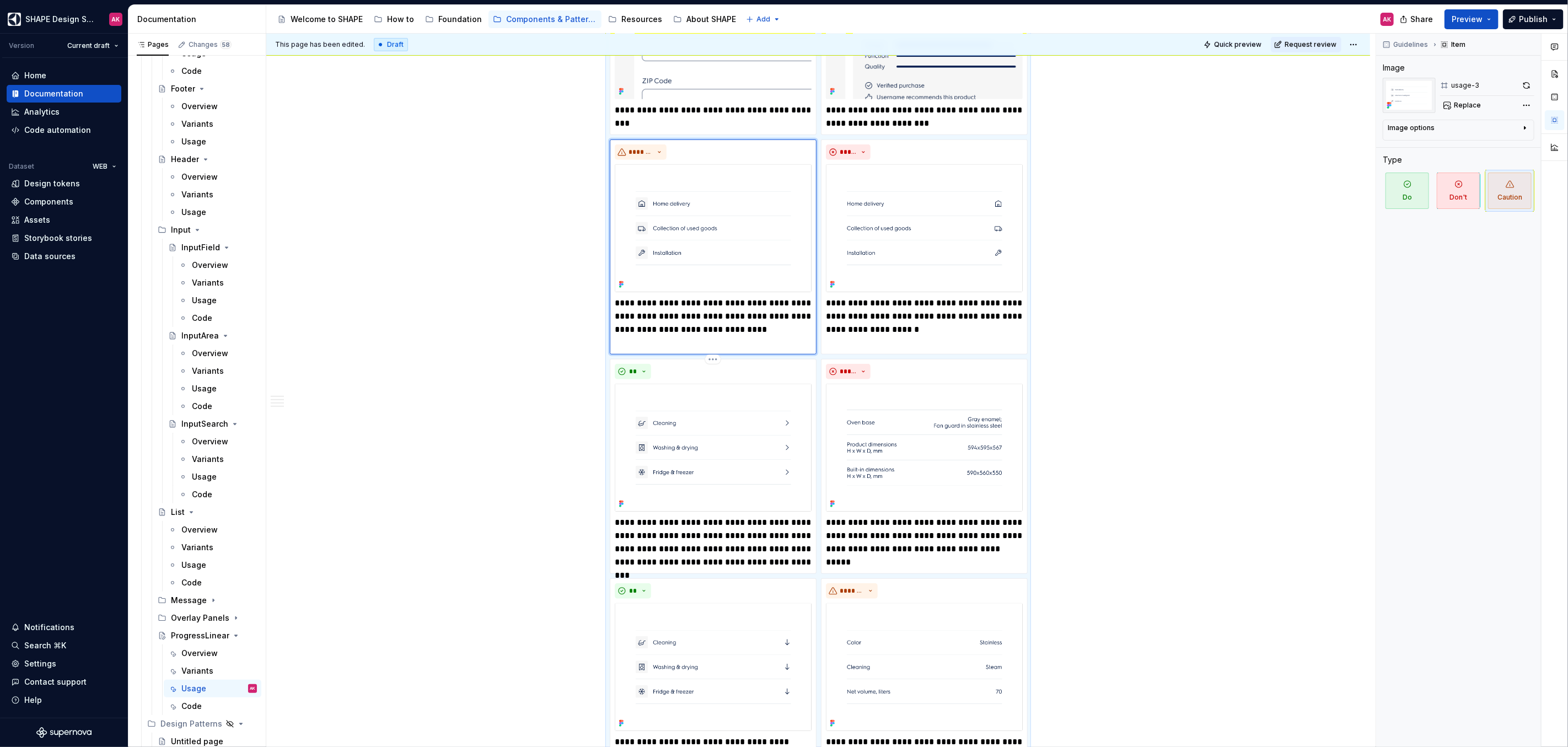
scroll to position [441, 0]
click at [708, 225] on img at bounding box center [713, 231] width 197 height 128
click at [1475, 105] on span "Replace" at bounding box center [1468, 105] width 27 height 9
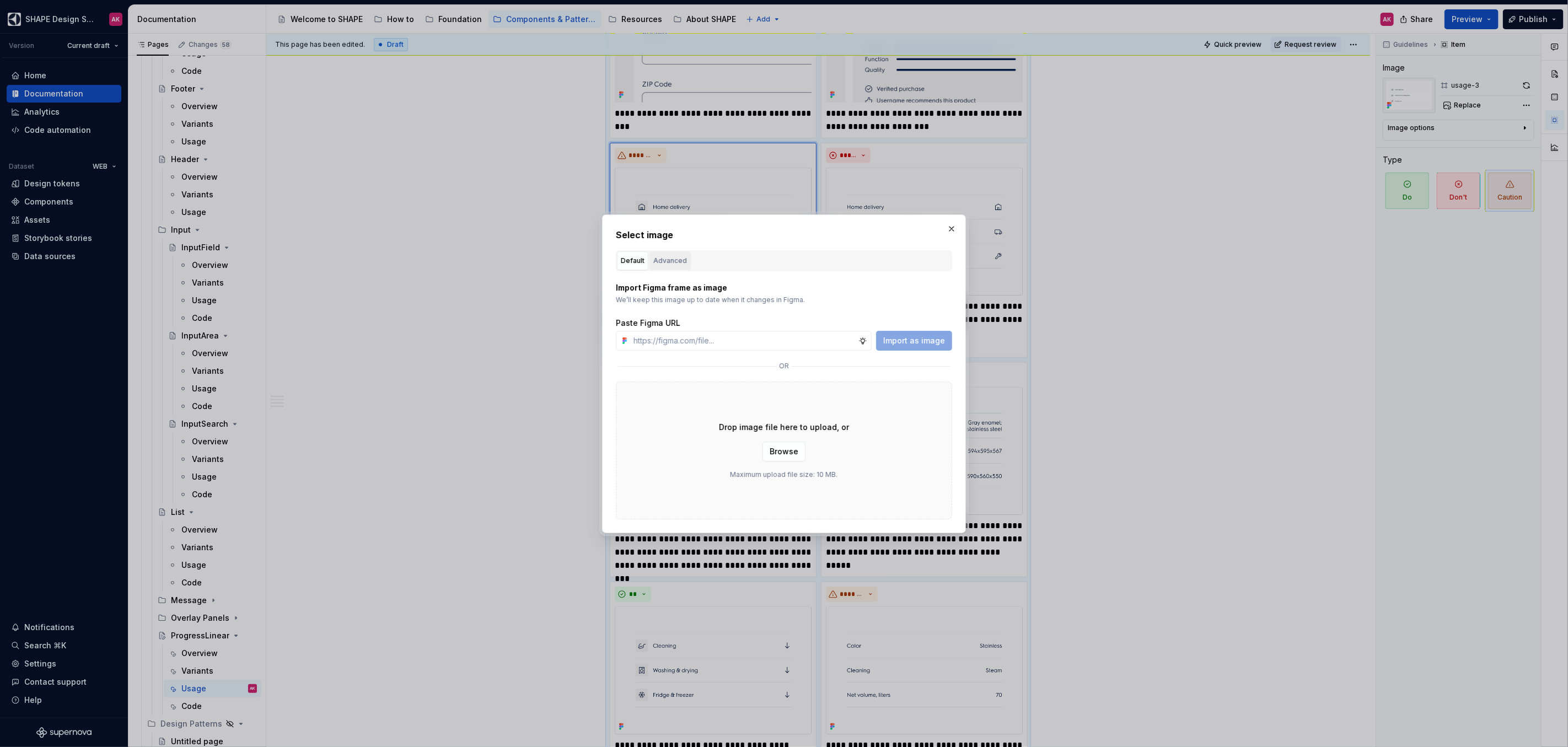
click at [660, 263] on div "Advanced" at bounding box center [670, 261] width 33 height 11
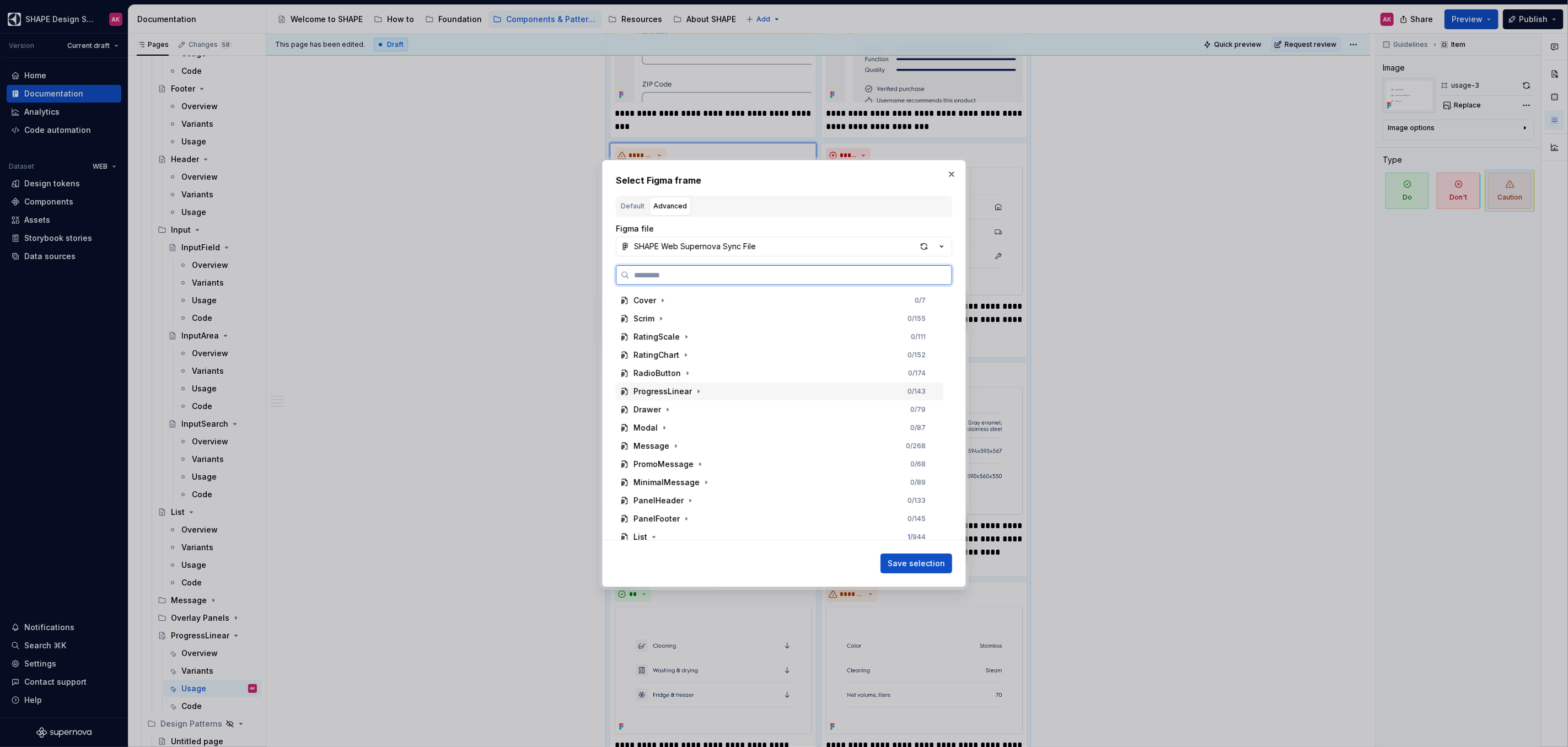
click at [664, 389] on div "ProgressLinear" at bounding box center [663, 391] width 58 height 11
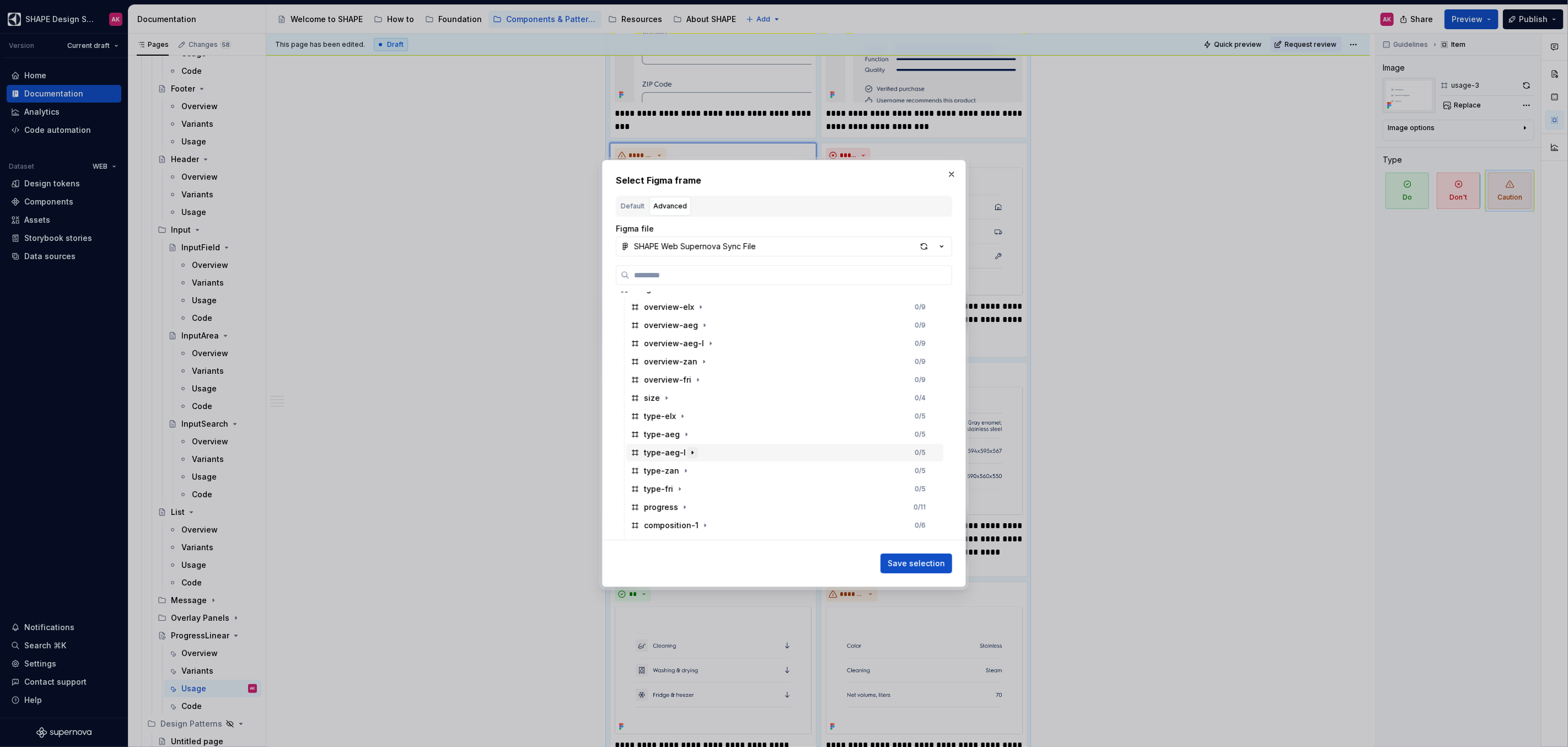
scroll to position [206, 0]
click at [670, 458] on div "composition-3" at bounding box center [672, 459] width 56 height 11
click at [905, 558] on span "Save selection" at bounding box center [916, 564] width 57 height 11
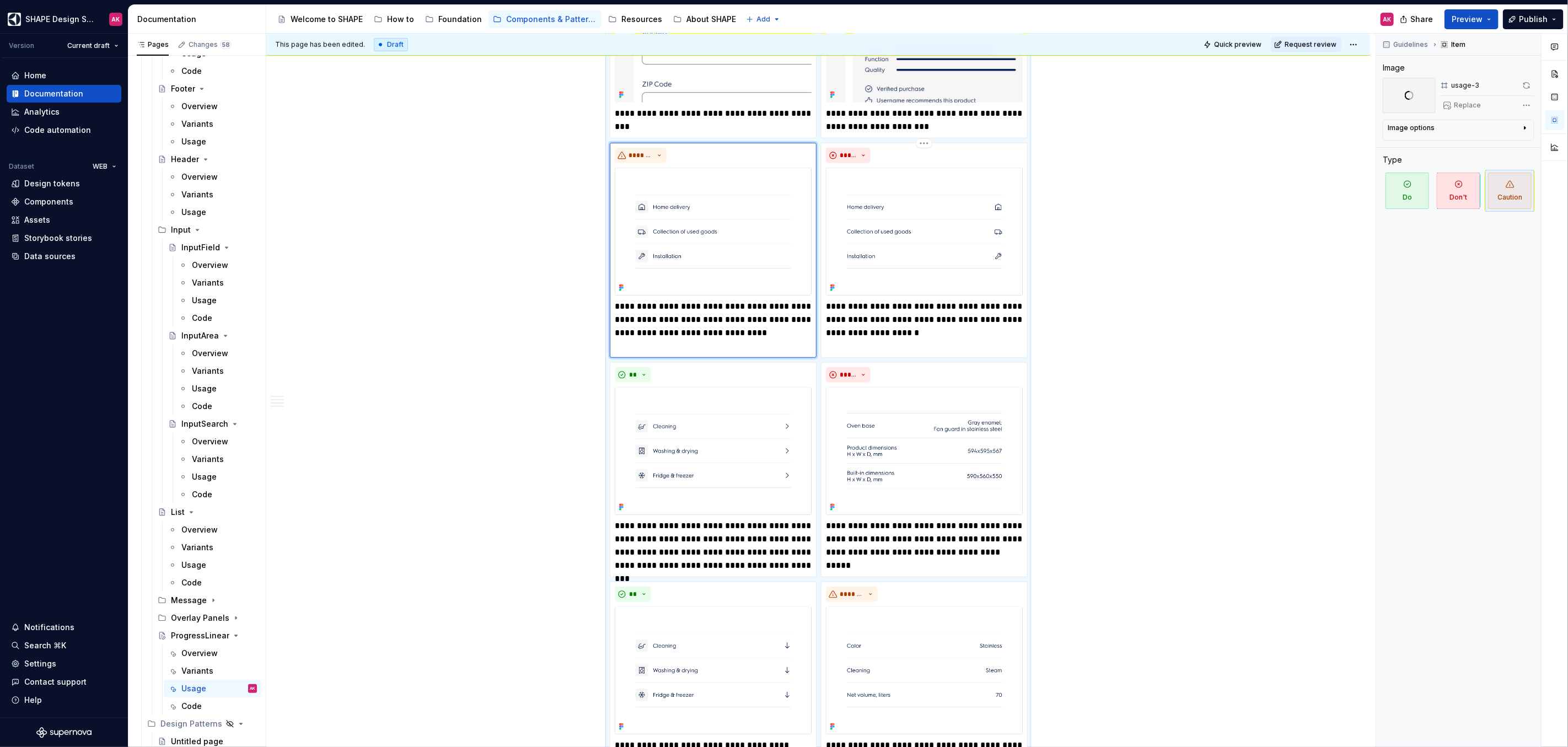
click at [923, 141] on html "SHAPE Design System AK Version Current draft Home Documentation Analytics Code …" at bounding box center [784, 373] width 1568 height 747
drag, startPoint x: 940, startPoint y: 160, endPoint x: 760, endPoint y: 272, distance: 212.0
click at [940, 160] on div "Delete item" at bounding box center [971, 160] width 72 height 11
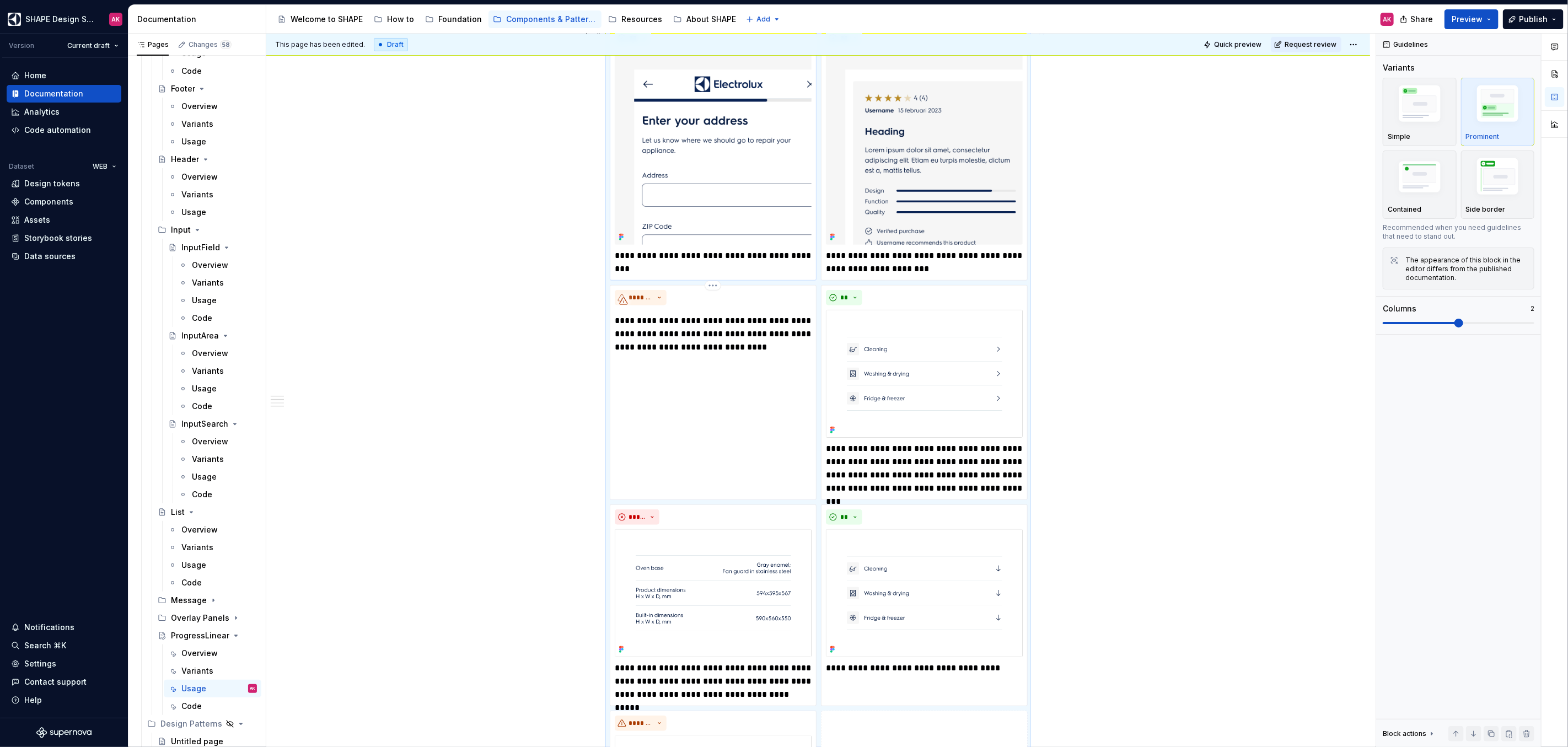
scroll to position [202, 0]
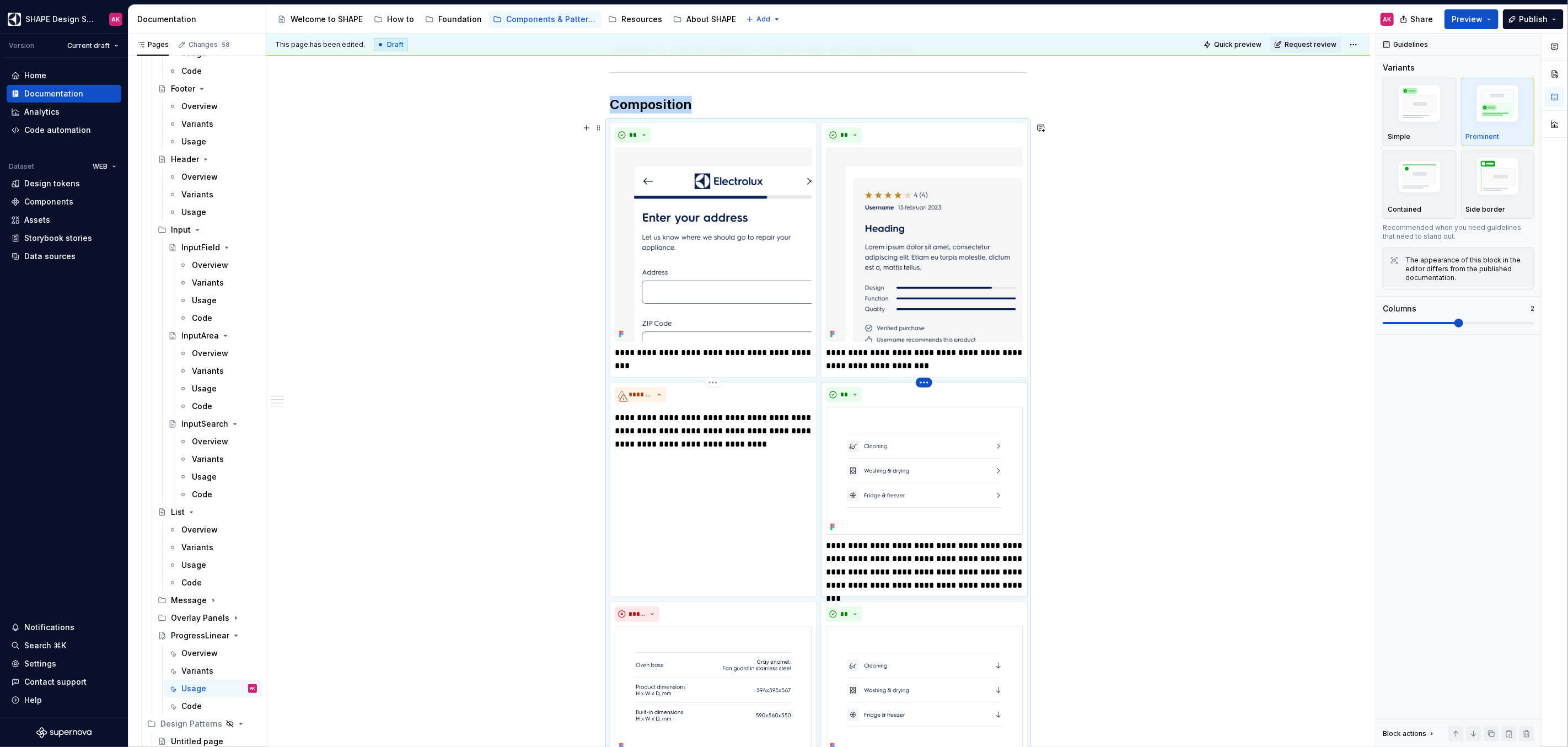
click at [923, 384] on html "SHAPE Design System AK Version Current draft Home Documentation Analytics Code …" at bounding box center [784, 373] width 1568 height 747
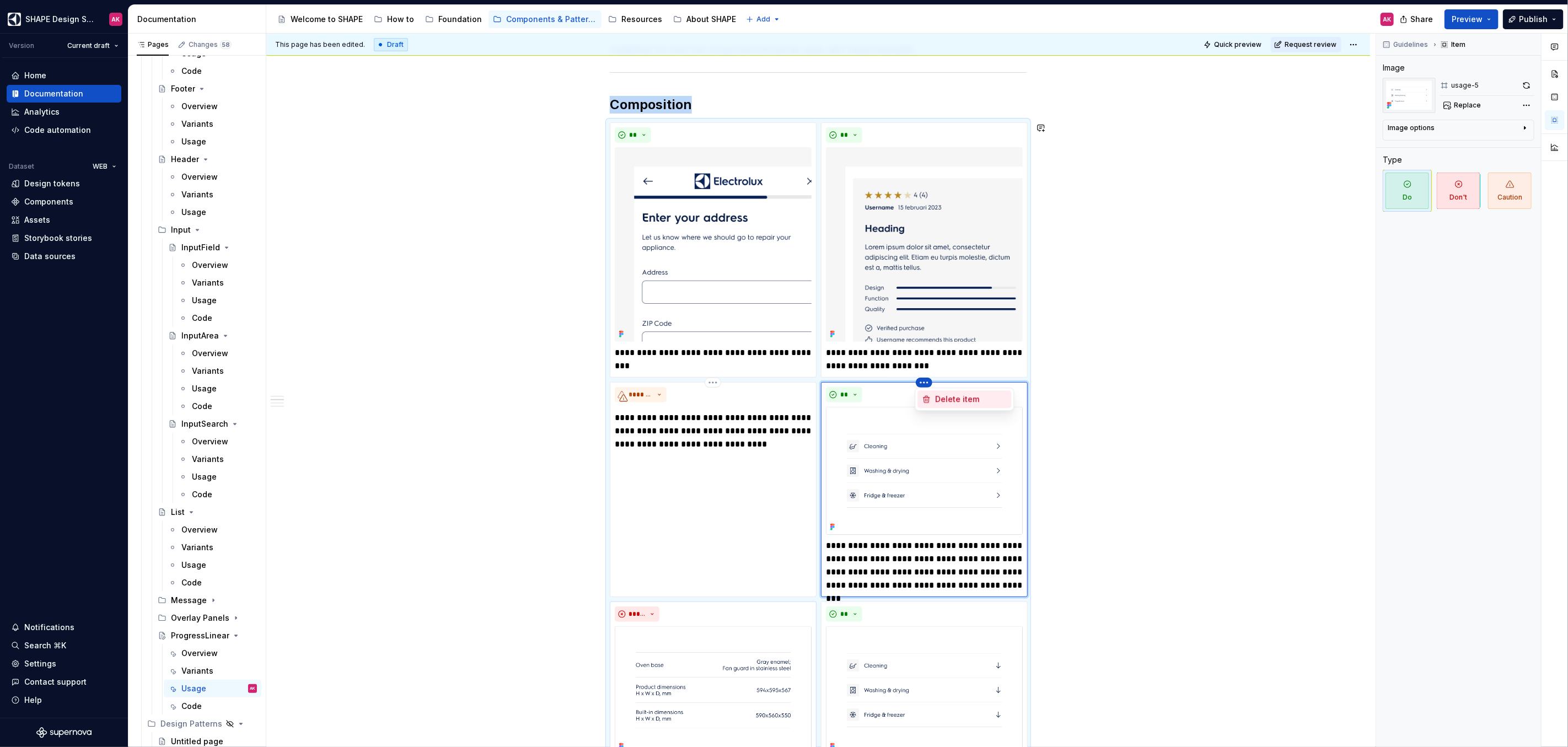
click at [933, 395] on div "Delete item" at bounding box center [964, 399] width 94 height 18
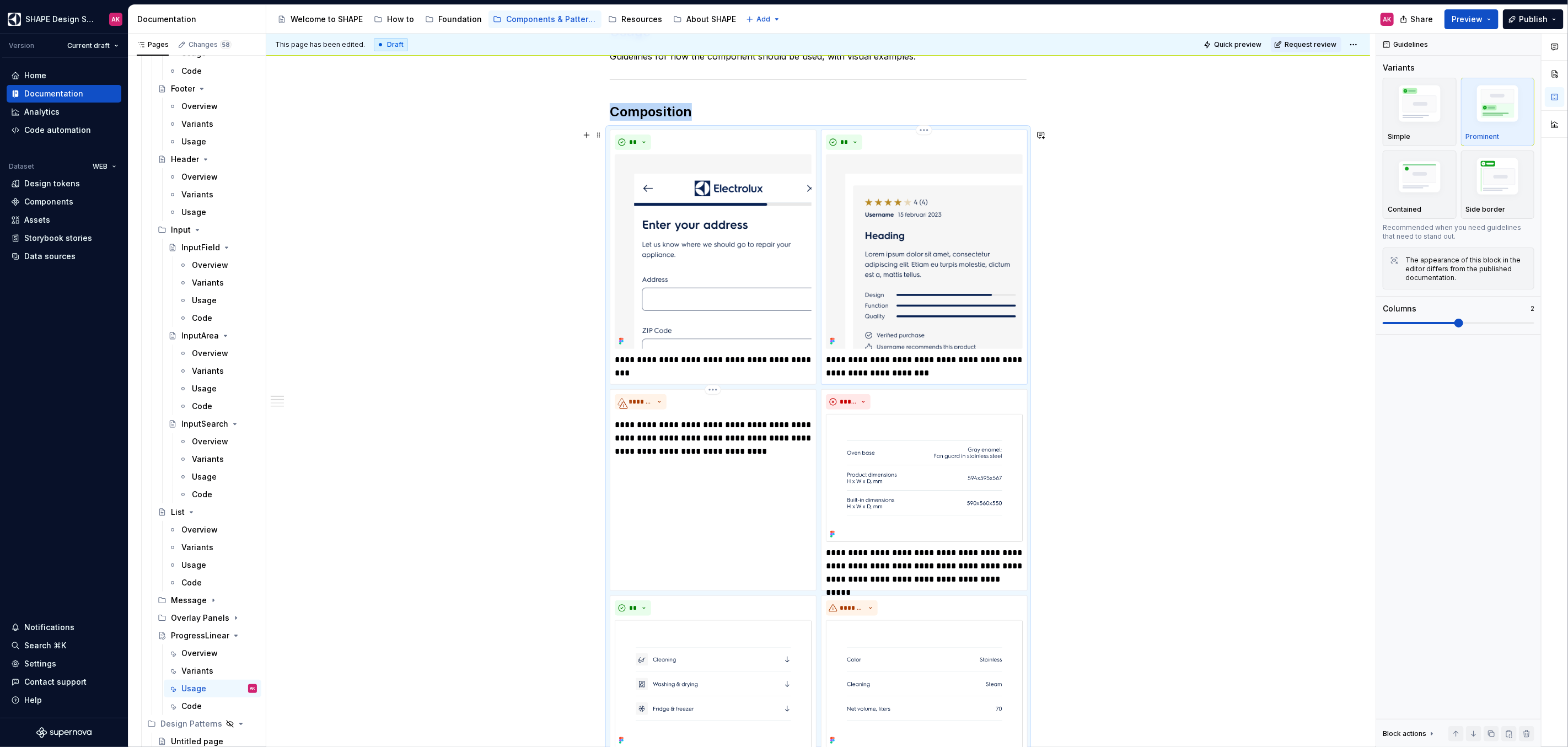
scroll to position [161, 0]
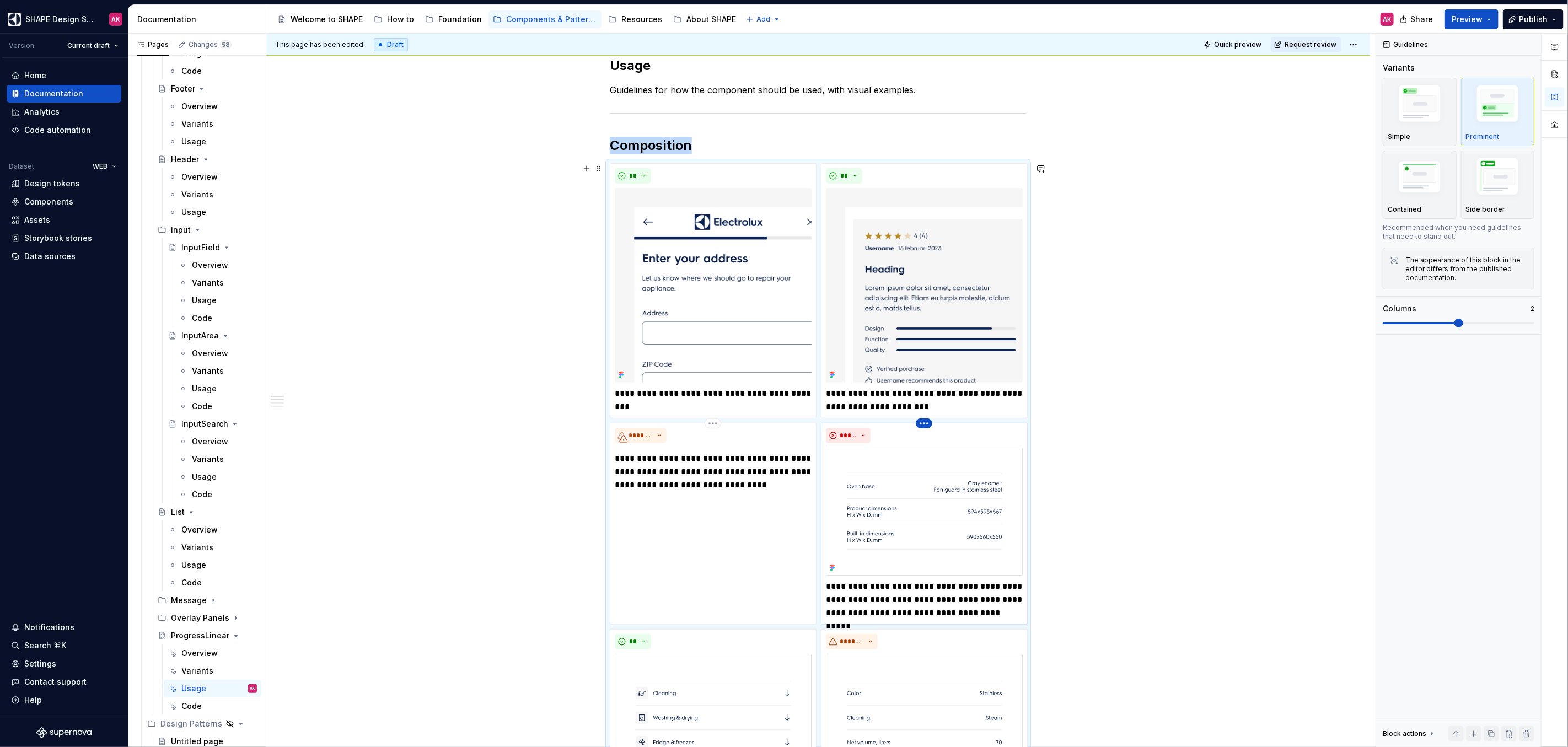
click at [925, 424] on html "SHAPE Design System AK Version Current draft Home Documentation Analytics Code …" at bounding box center [784, 373] width 1568 height 747
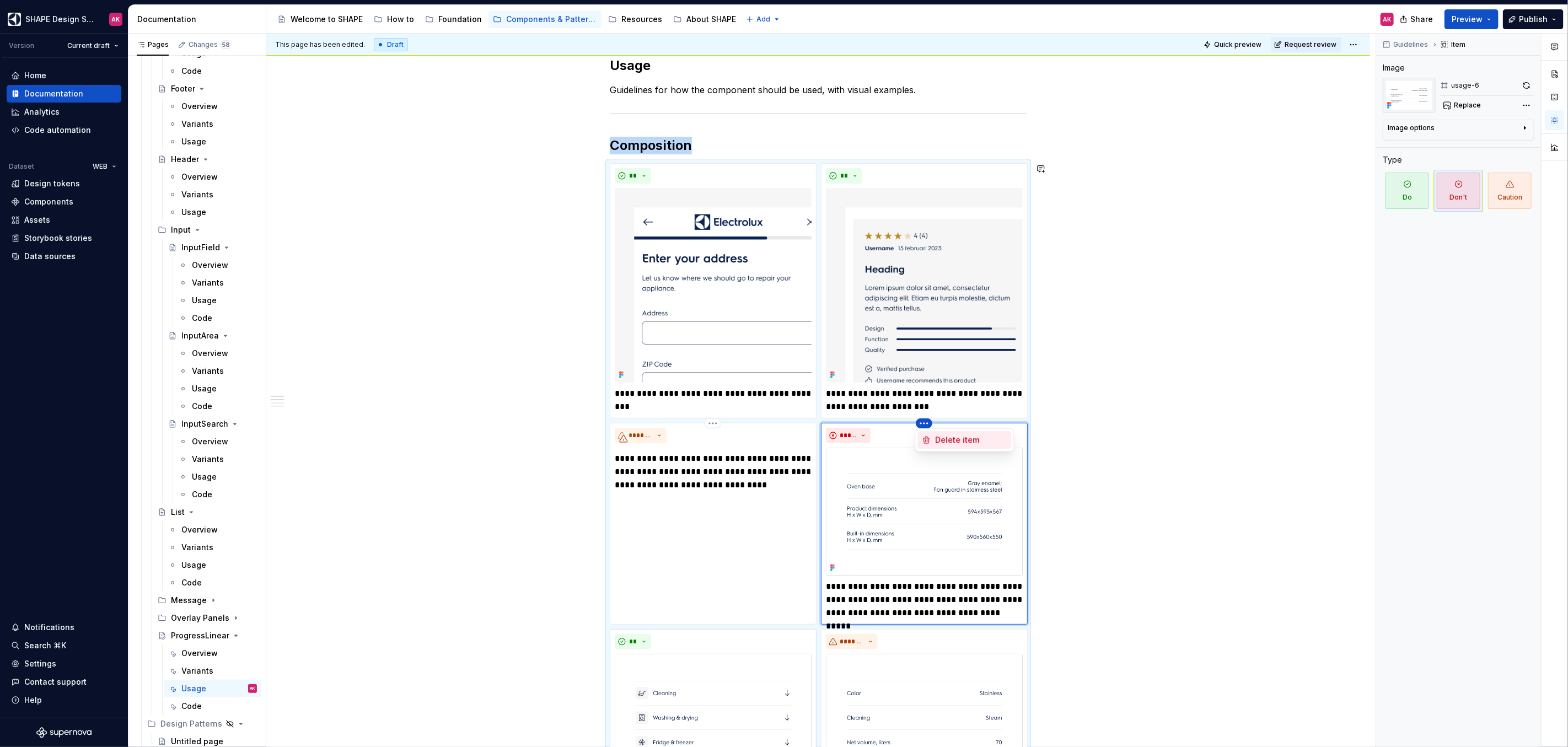
click at [934, 439] on div "Delete item" at bounding box center [964, 440] width 94 height 18
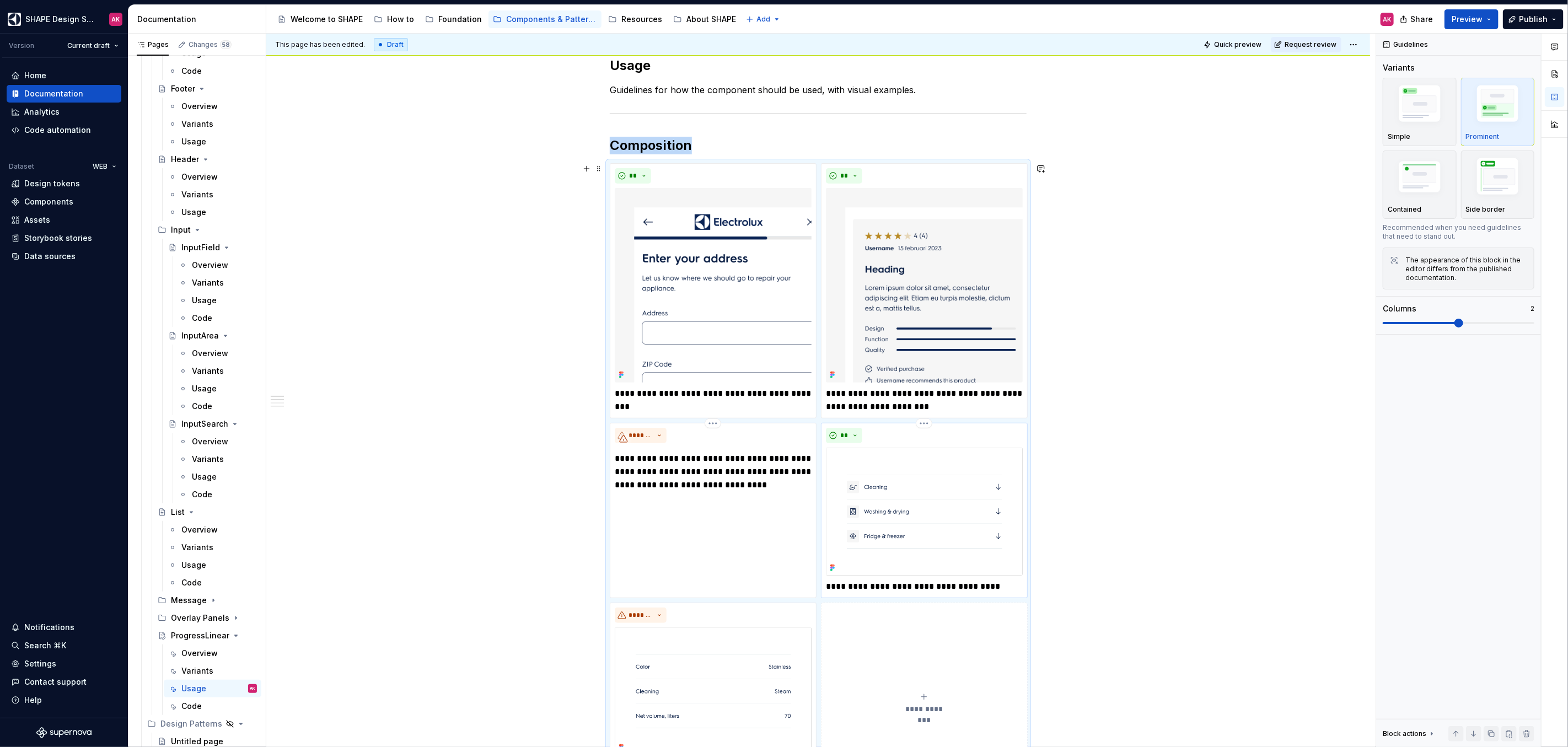
scroll to position [215, 0]
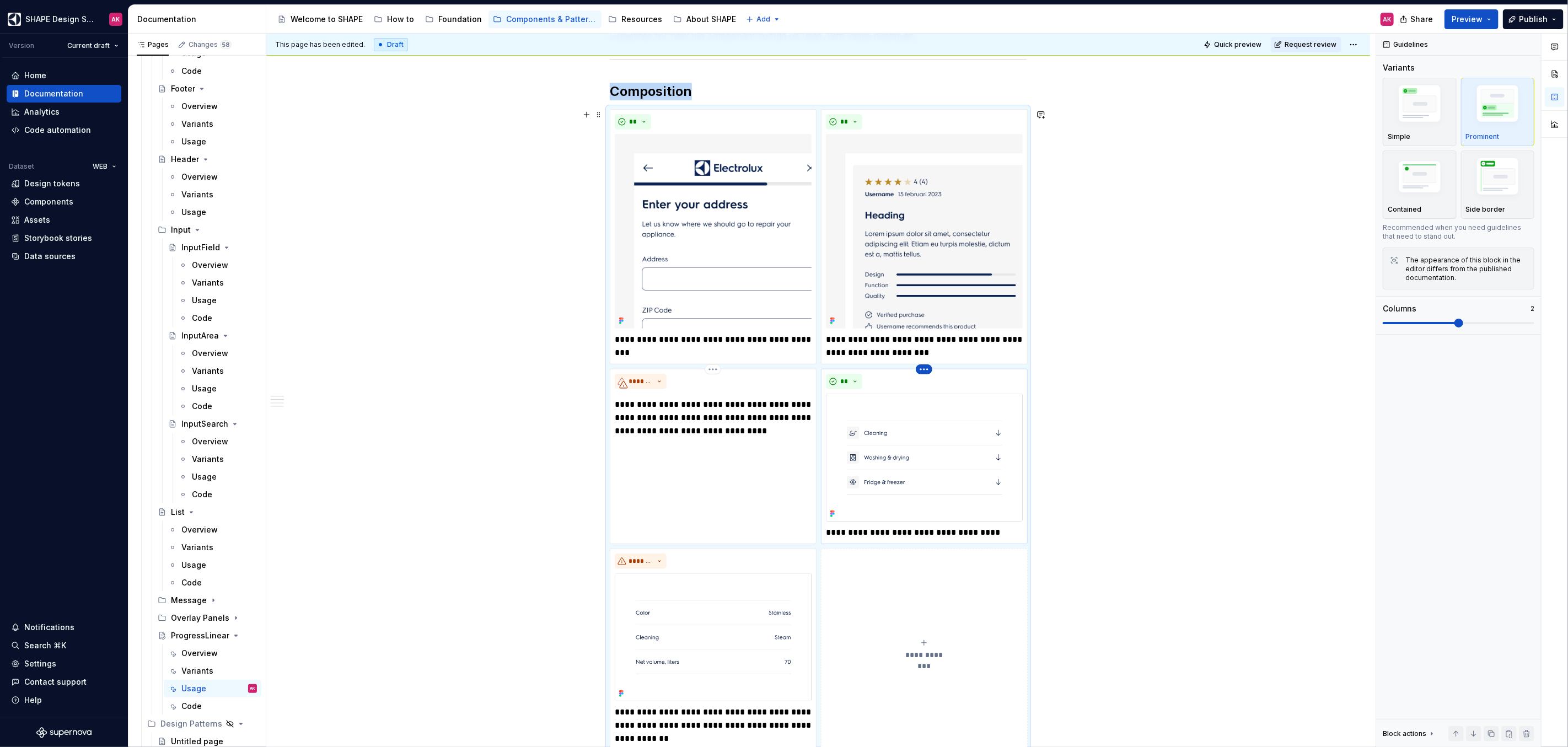
click at [923, 370] on html "SHAPE Design System AK Version Current draft Home Documentation Analytics Code …" at bounding box center [784, 373] width 1568 height 747
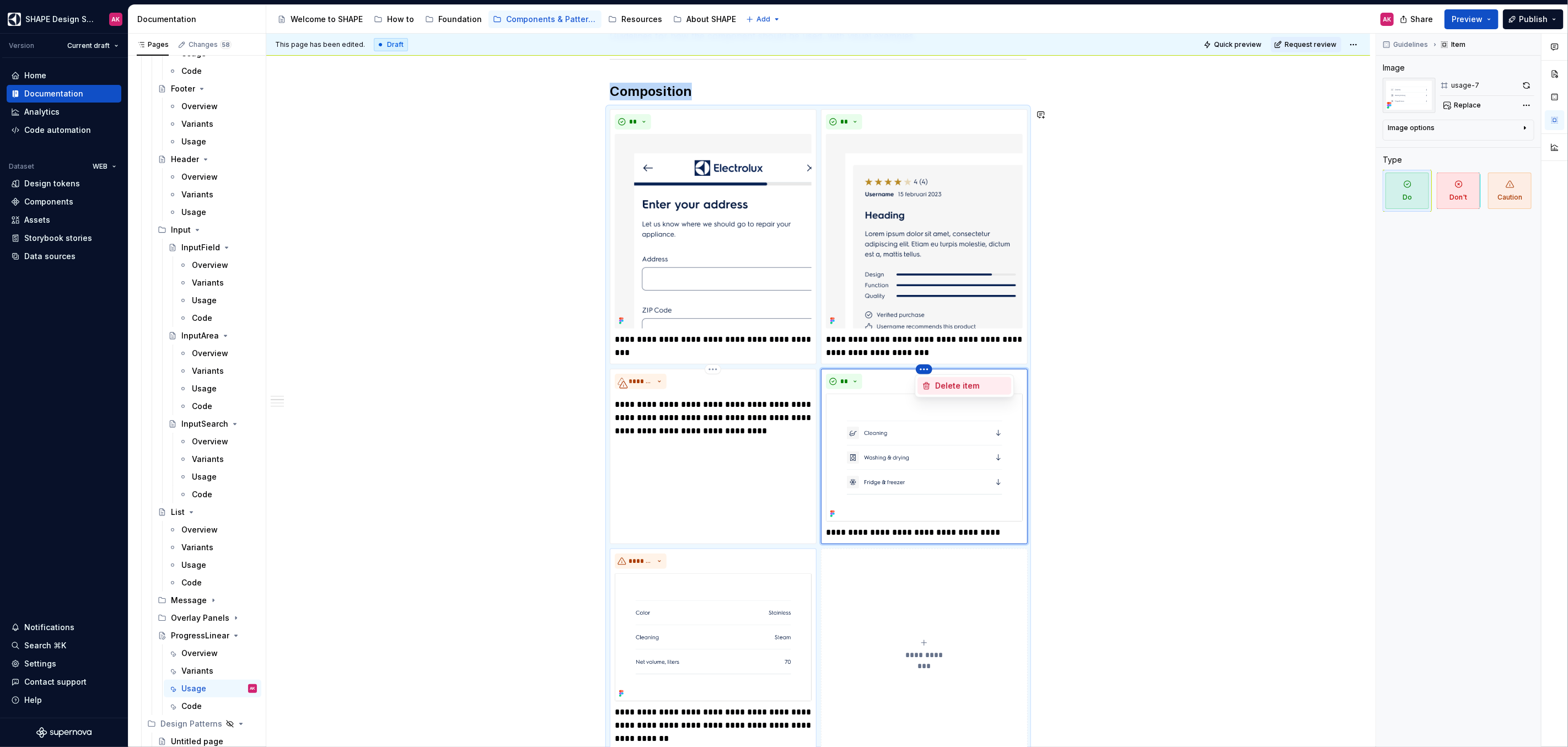
click at [940, 386] on div "Delete item" at bounding box center [971, 386] width 72 height 11
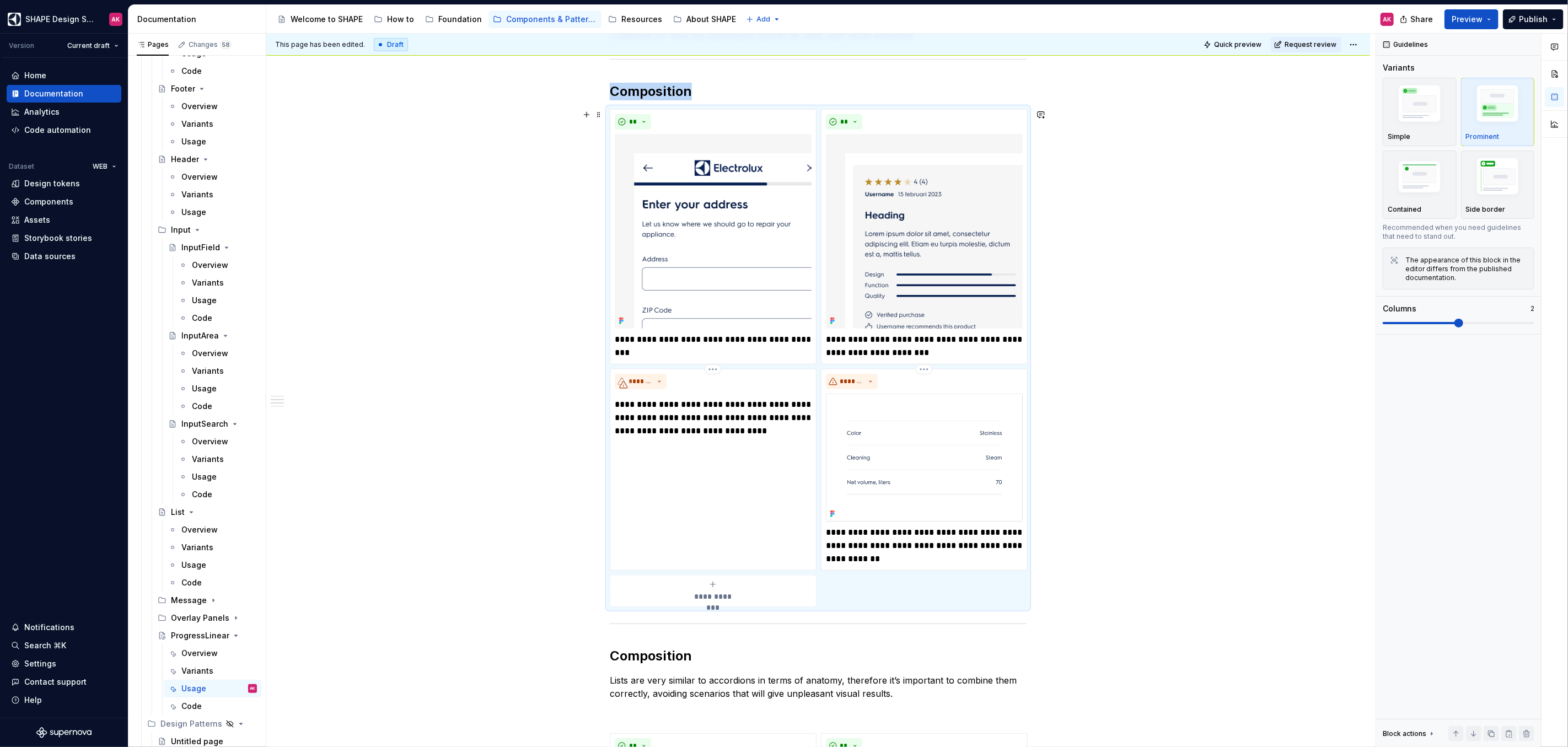
click at [923, 366] on html "SHAPE Design System AK Version Current draft Home Documentation Analytics Code …" at bounding box center [784, 373] width 1568 height 747
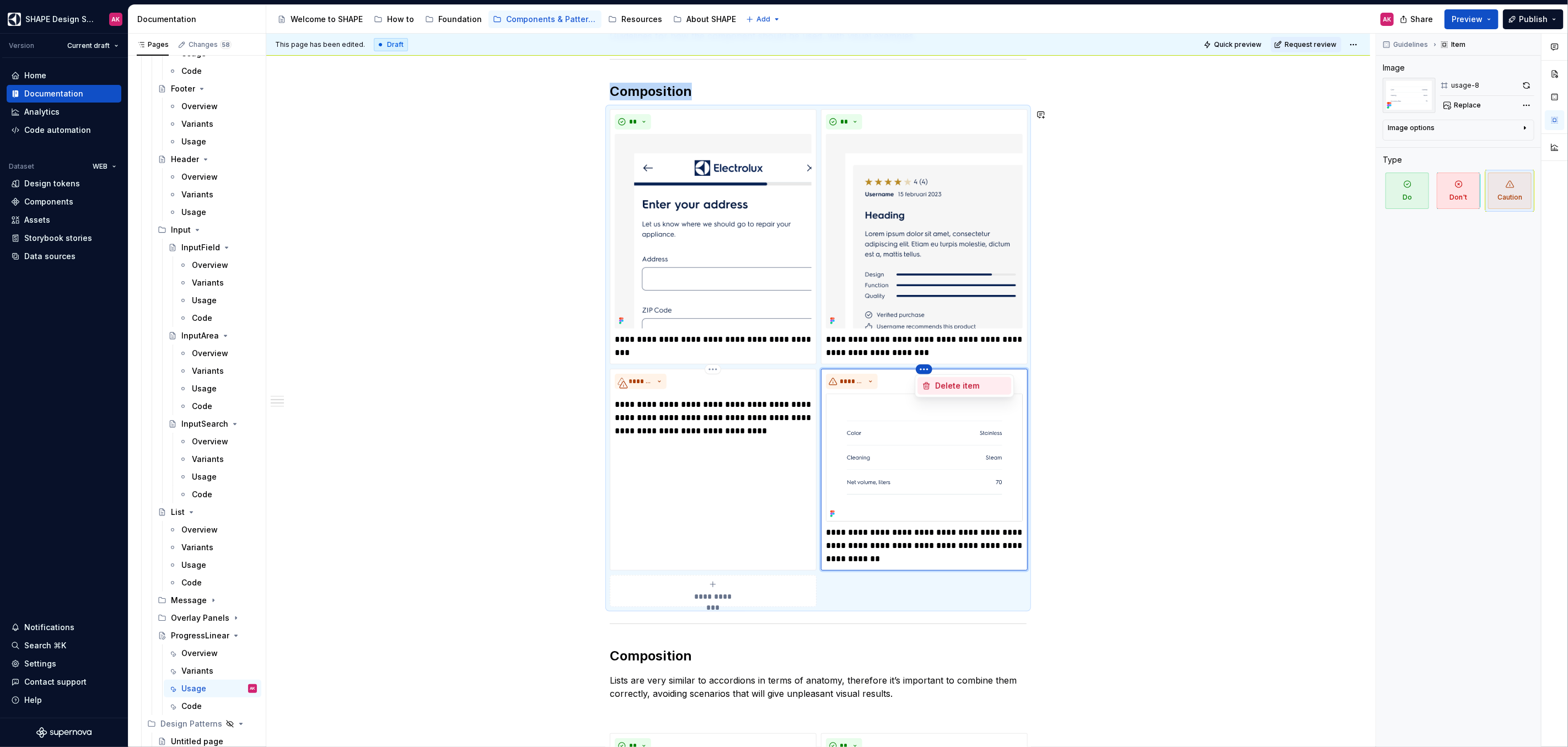
click at [933, 381] on div "Delete item" at bounding box center [964, 386] width 94 height 18
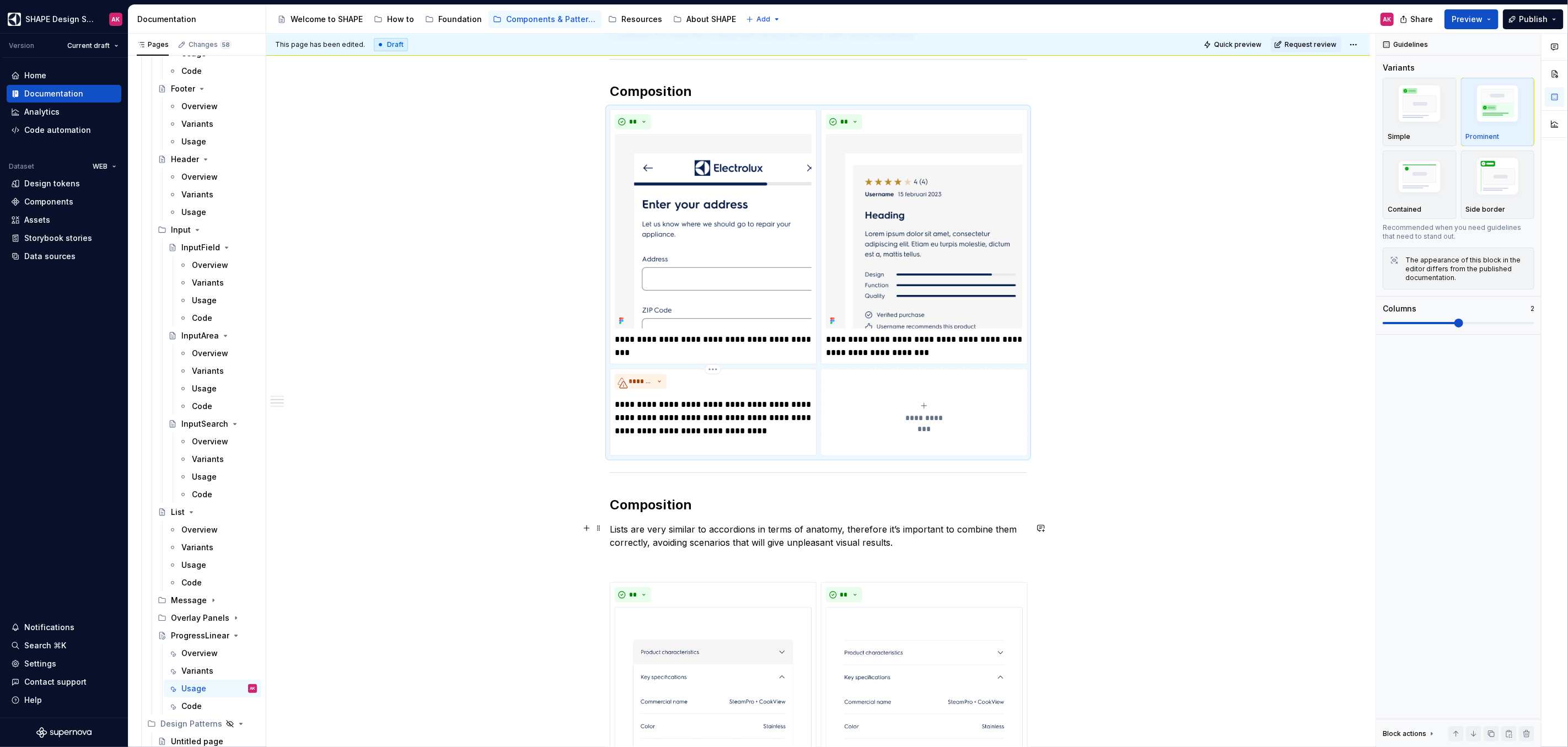
click at [985, 532] on p "Lists are very similar to accordions in terms of anatomy, therefore it’s import…" at bounding box center [818, 536] width 417 height 26
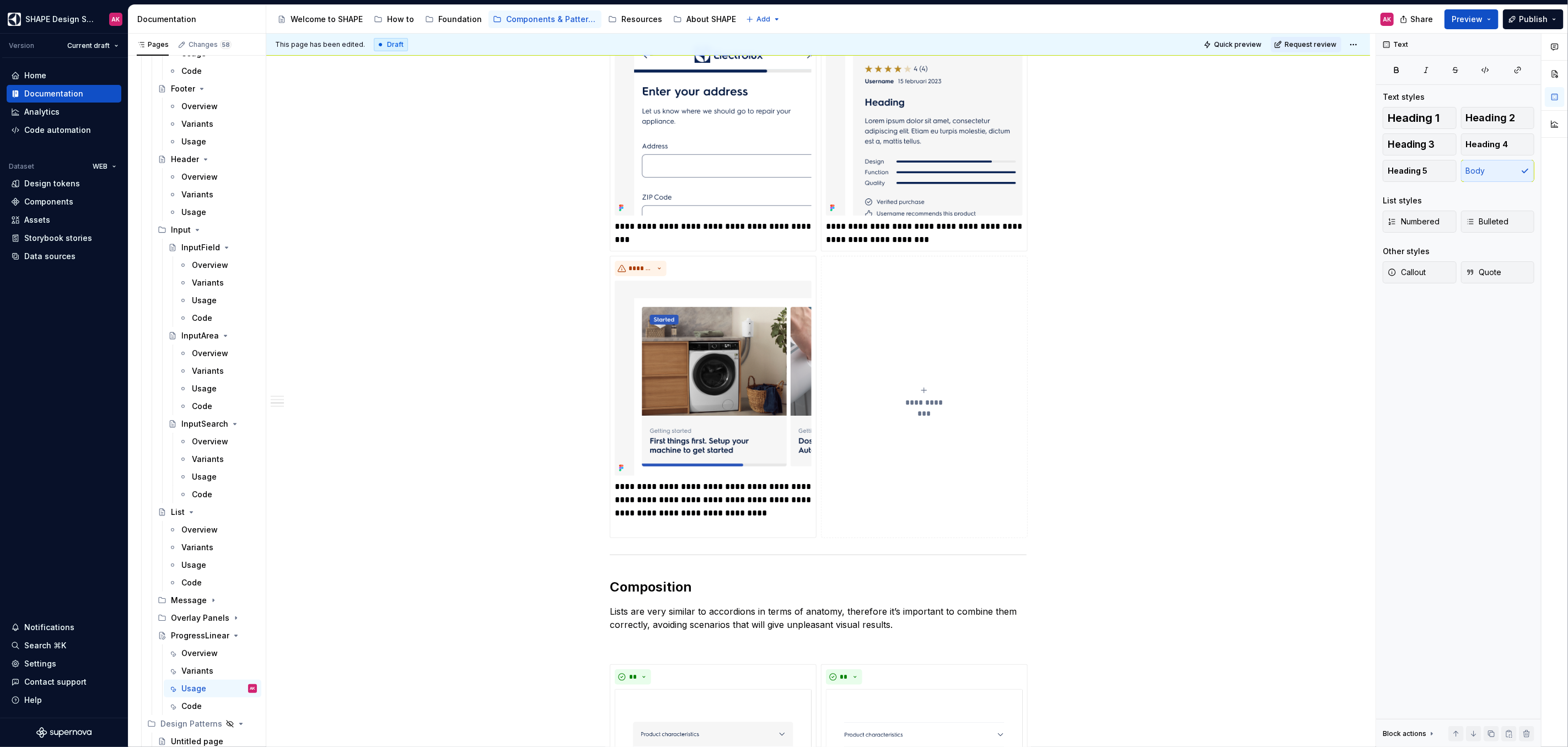
scroll to position [360, 0]
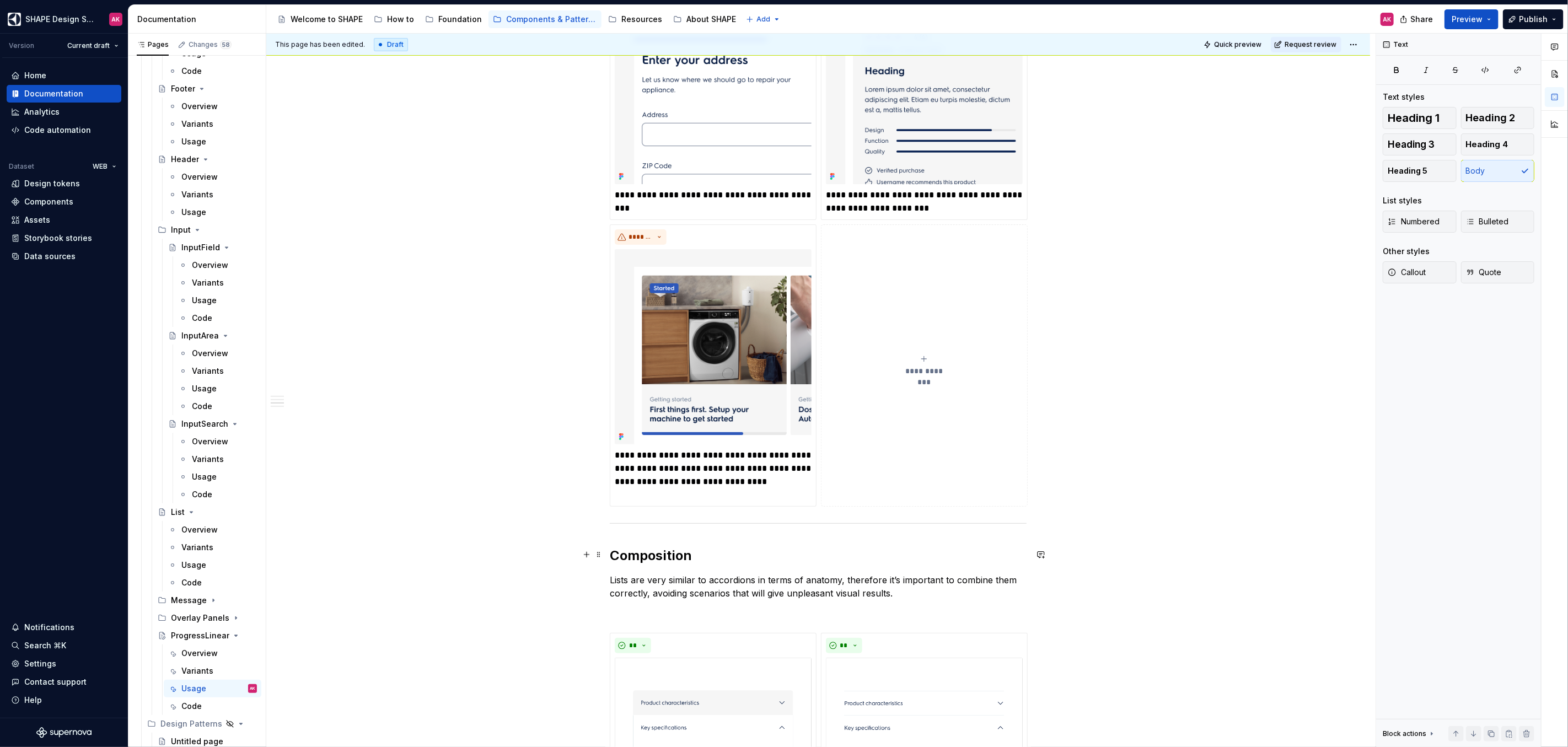
click at [653, 555] on h2 "Composition" at bounding box center [818, 556] width 417 height 18
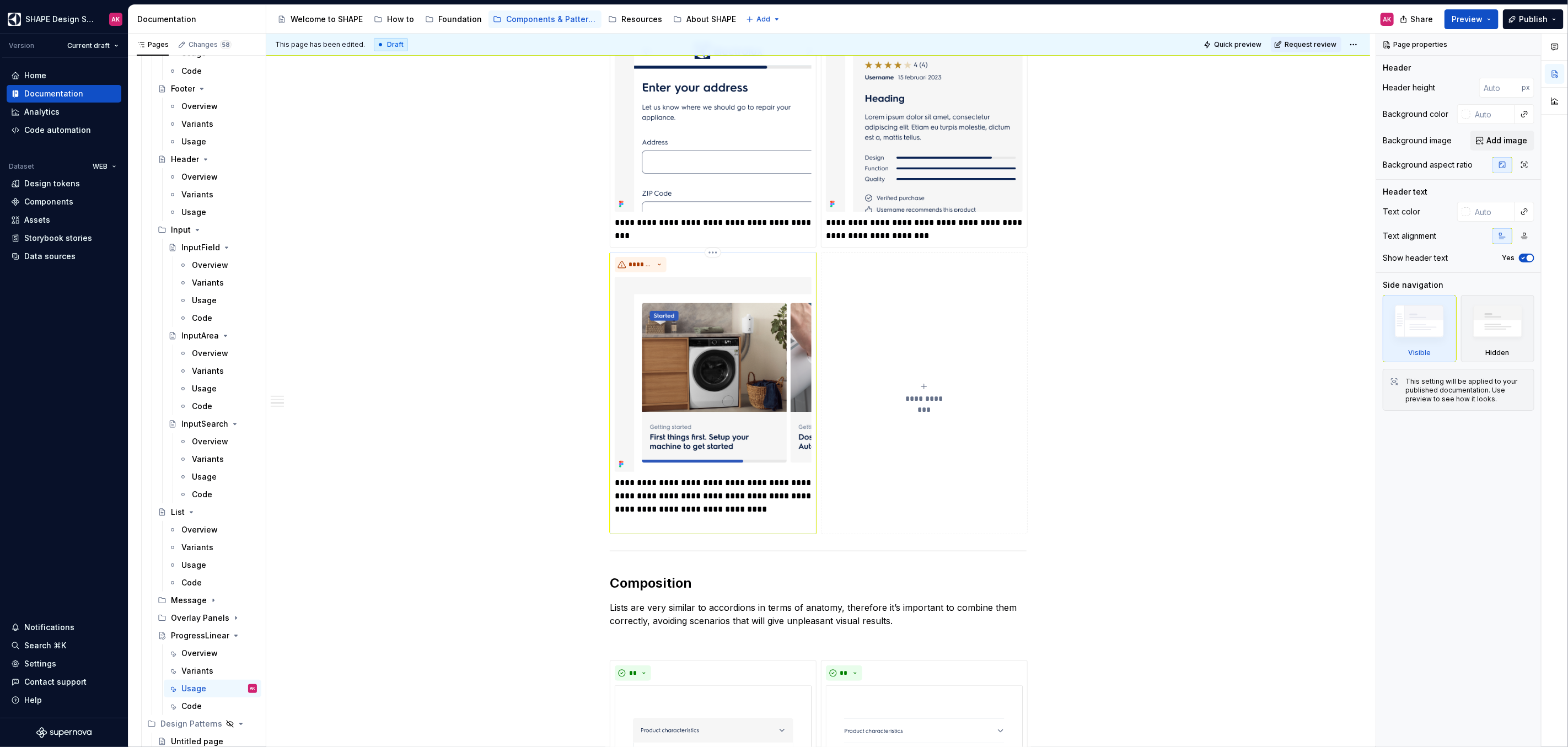
scroll to position [332, 0]
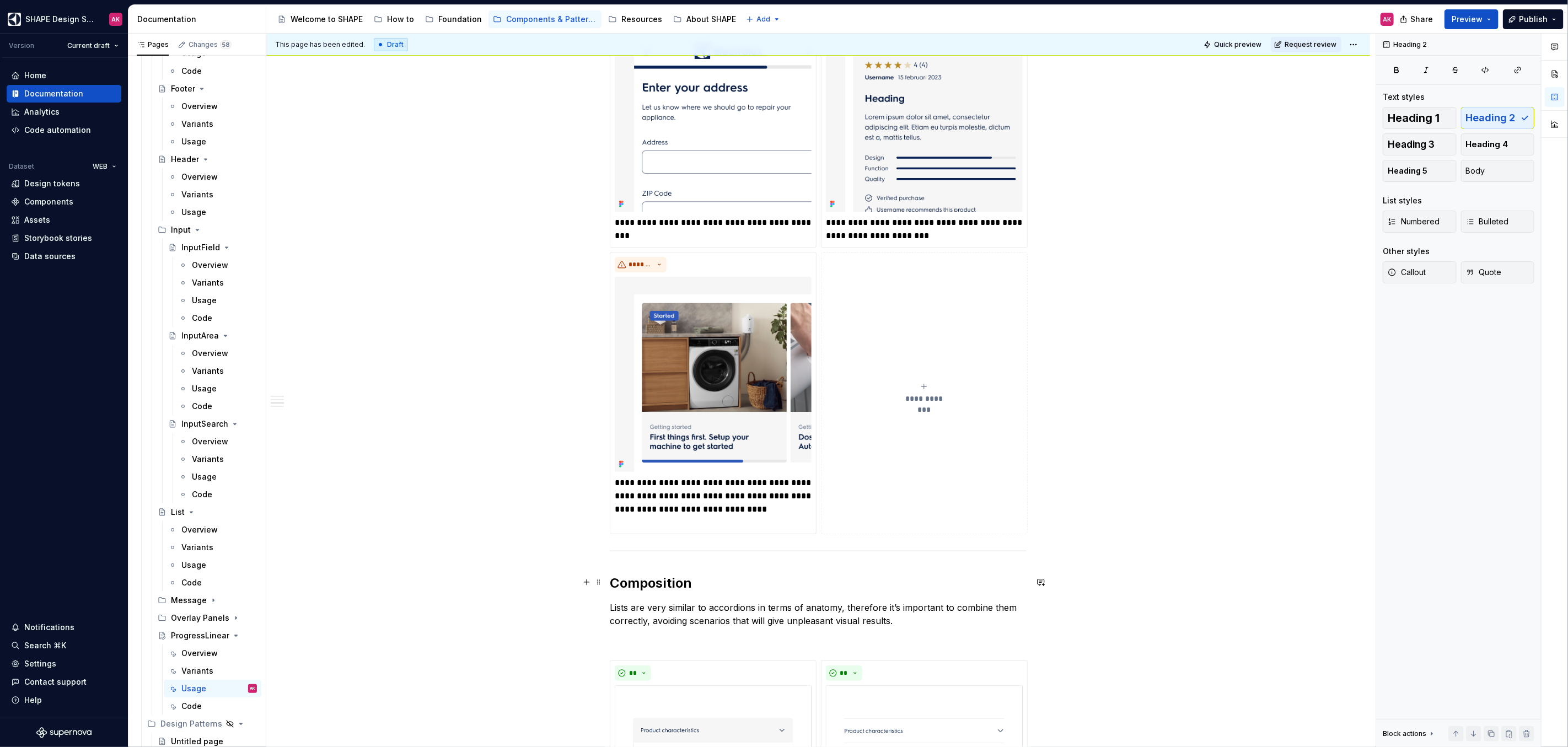
click at [628, 577] on h2 "Composition" at bounding box center [818, 583] width 417 height 18
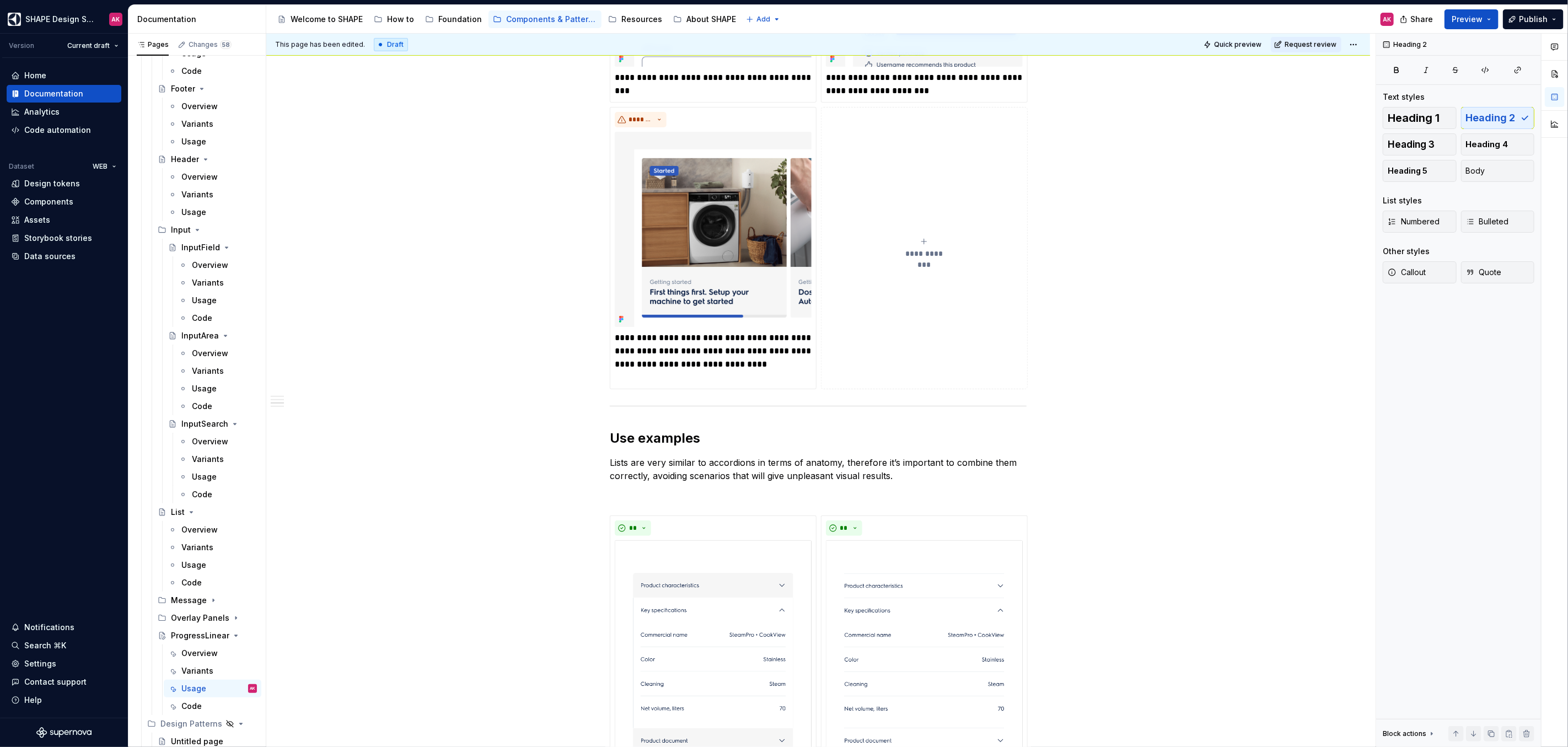
scroll to position [566, 0]
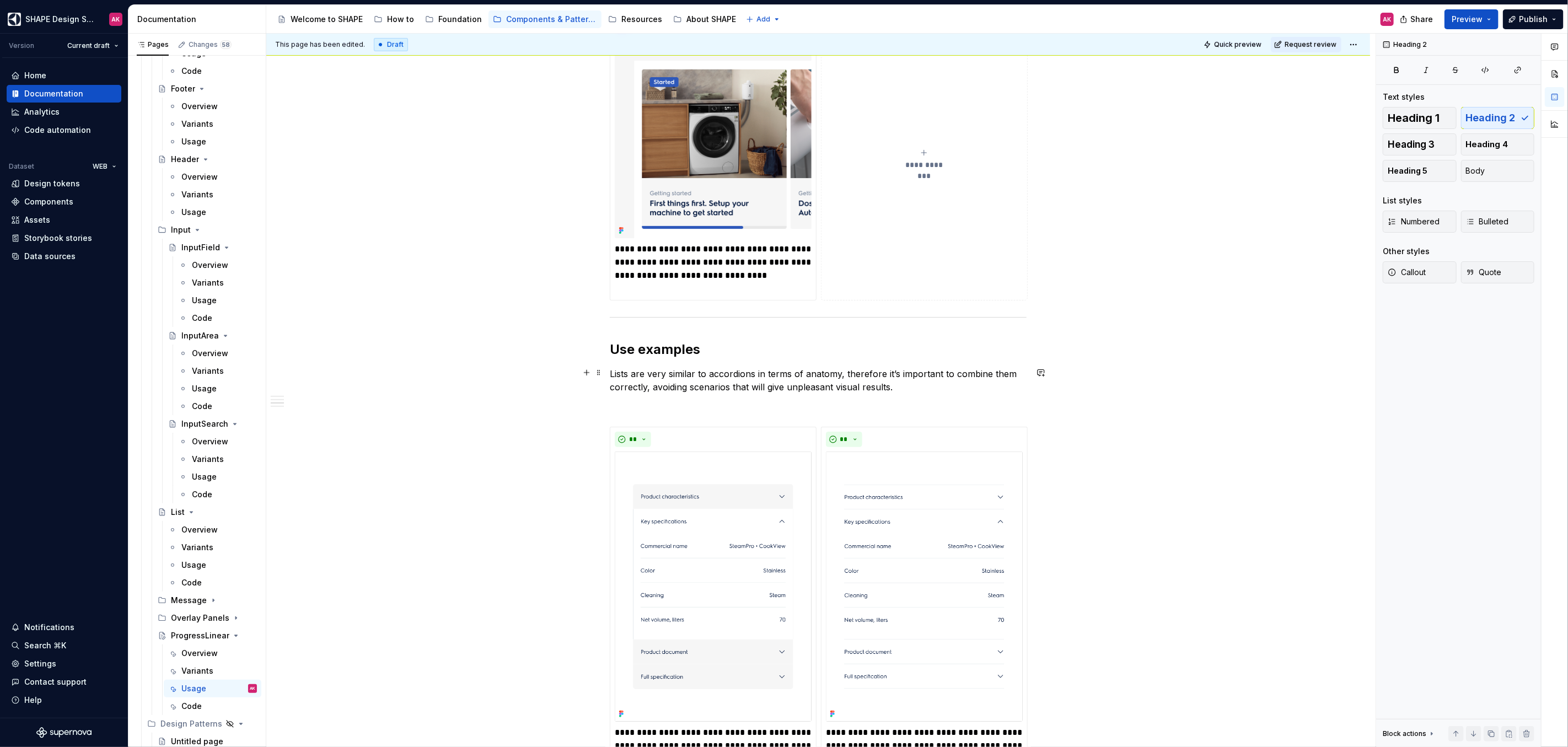
click at [684, 382] on p "Lists are very similar to accordions in terms of anatomy, therefore it’s import…" at bounding box center [818, 380] width 417 height 26
click at [704, 501] on img at bounding box center [713, 587] width 197 height 271
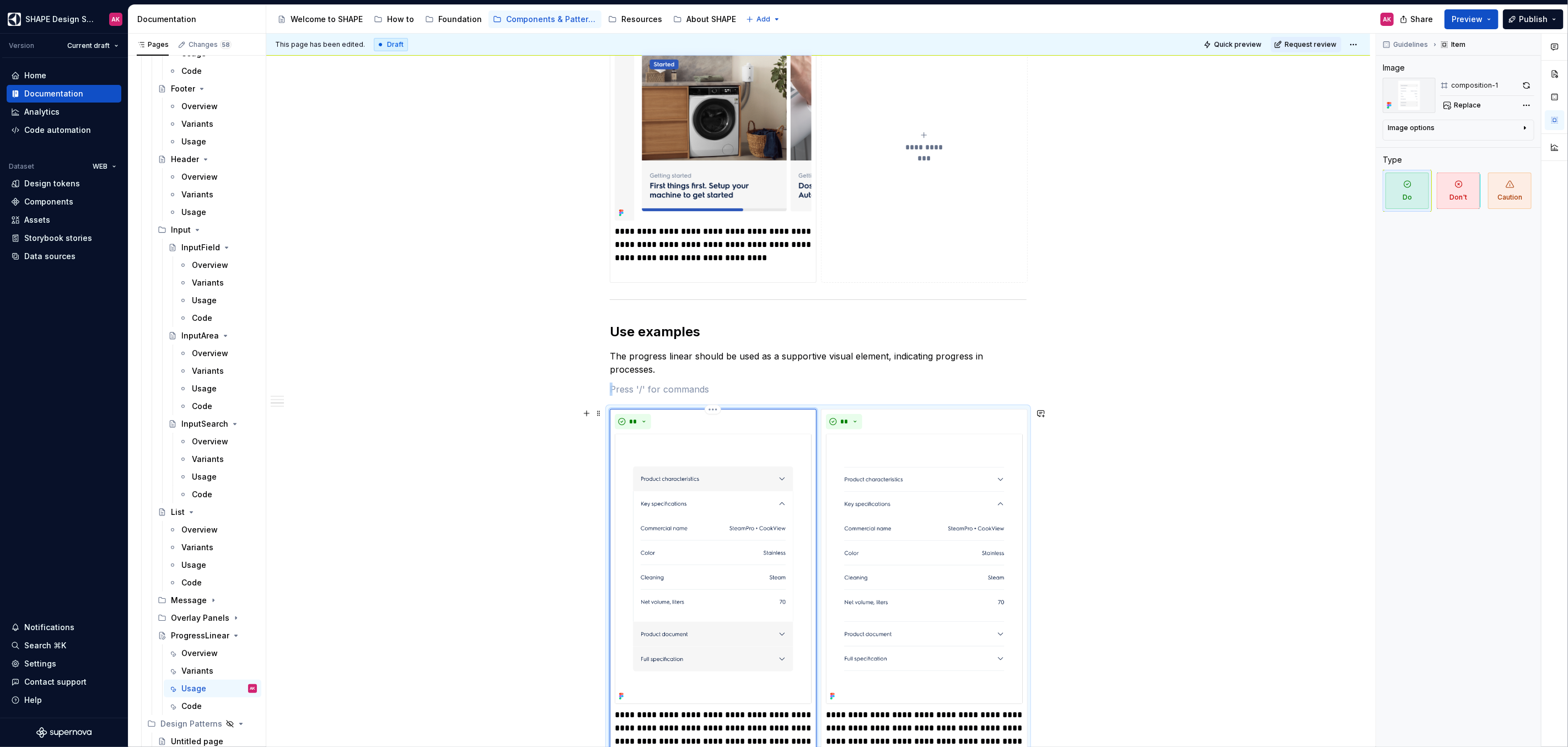
scroll to position [676, 0]
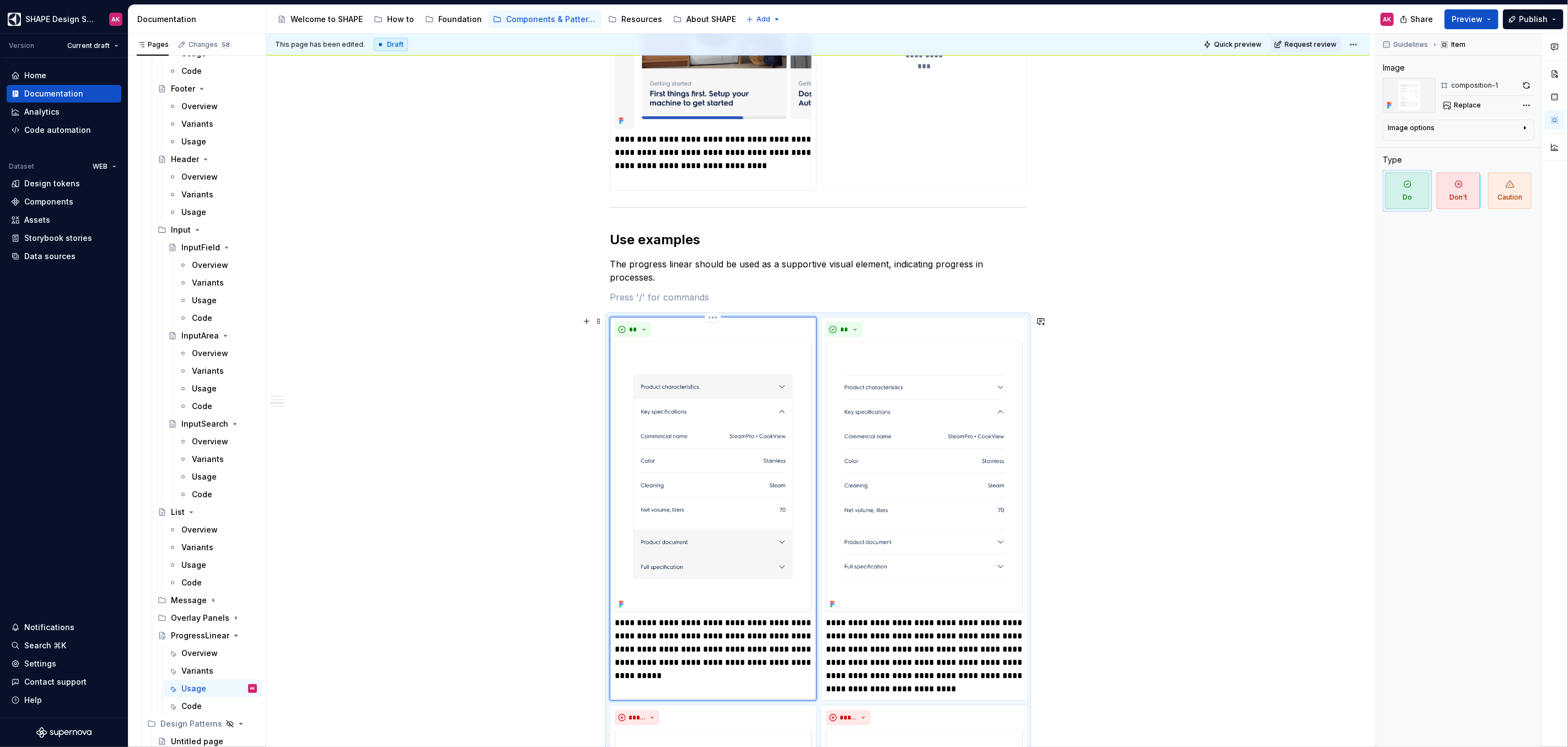
click at [701, 644] on p "**********" at bounding box center [713, 650] width 197 height 66
click at [720, 427] on img at bounding box center [713, 477] width 197 height 271
click at [674, 659] on div "**********" at bounding box center [713, 509] width 207 height 384
click at [712, 633] on p "**********" at bounding box center [713, 630] width 197 height 26
click at [1461, 107] on span "Replace" at bounding box center [1468, 105] width 27 height 9
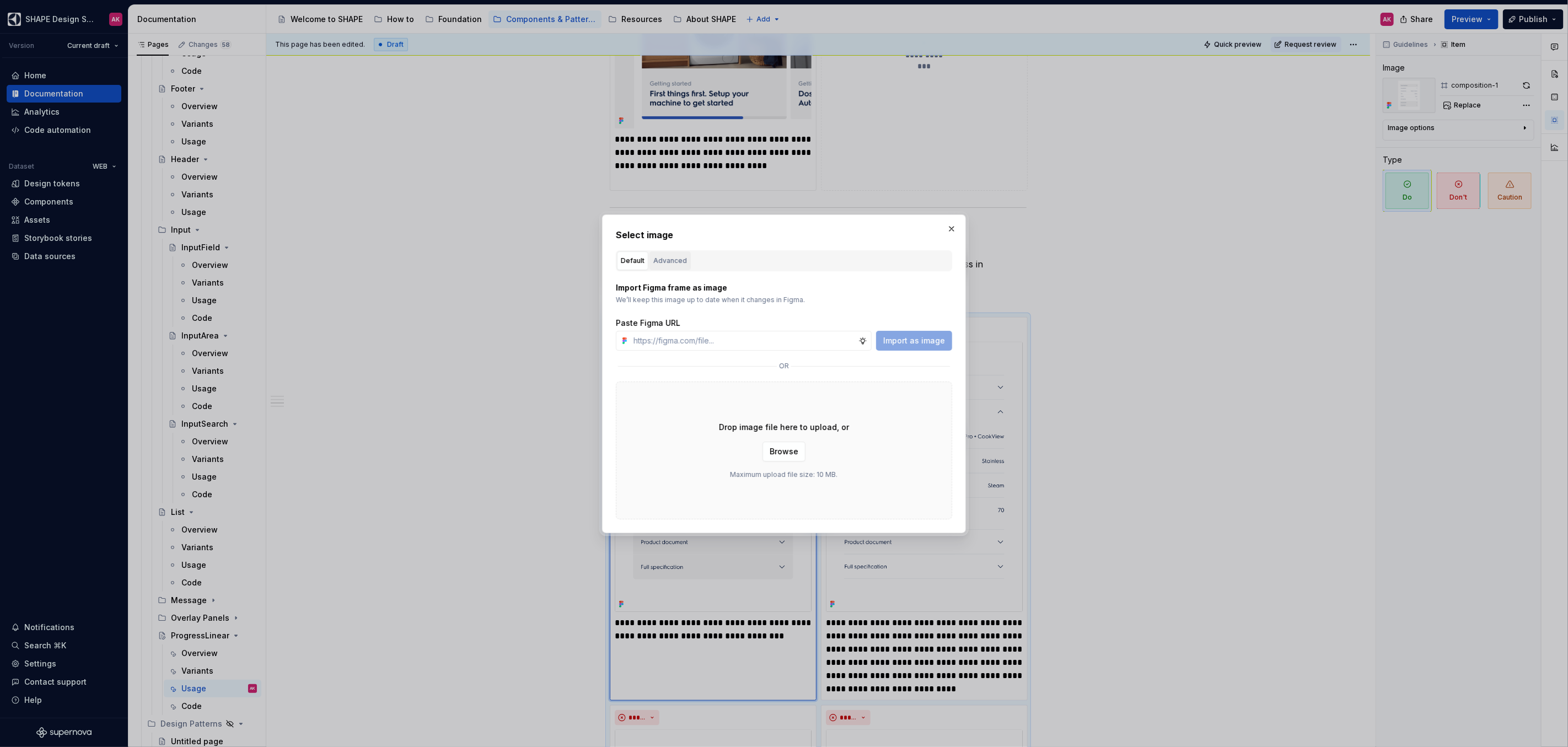
click at [665, 263] on div "Advanced" at bounding box center [670, 261] width 33 height 11
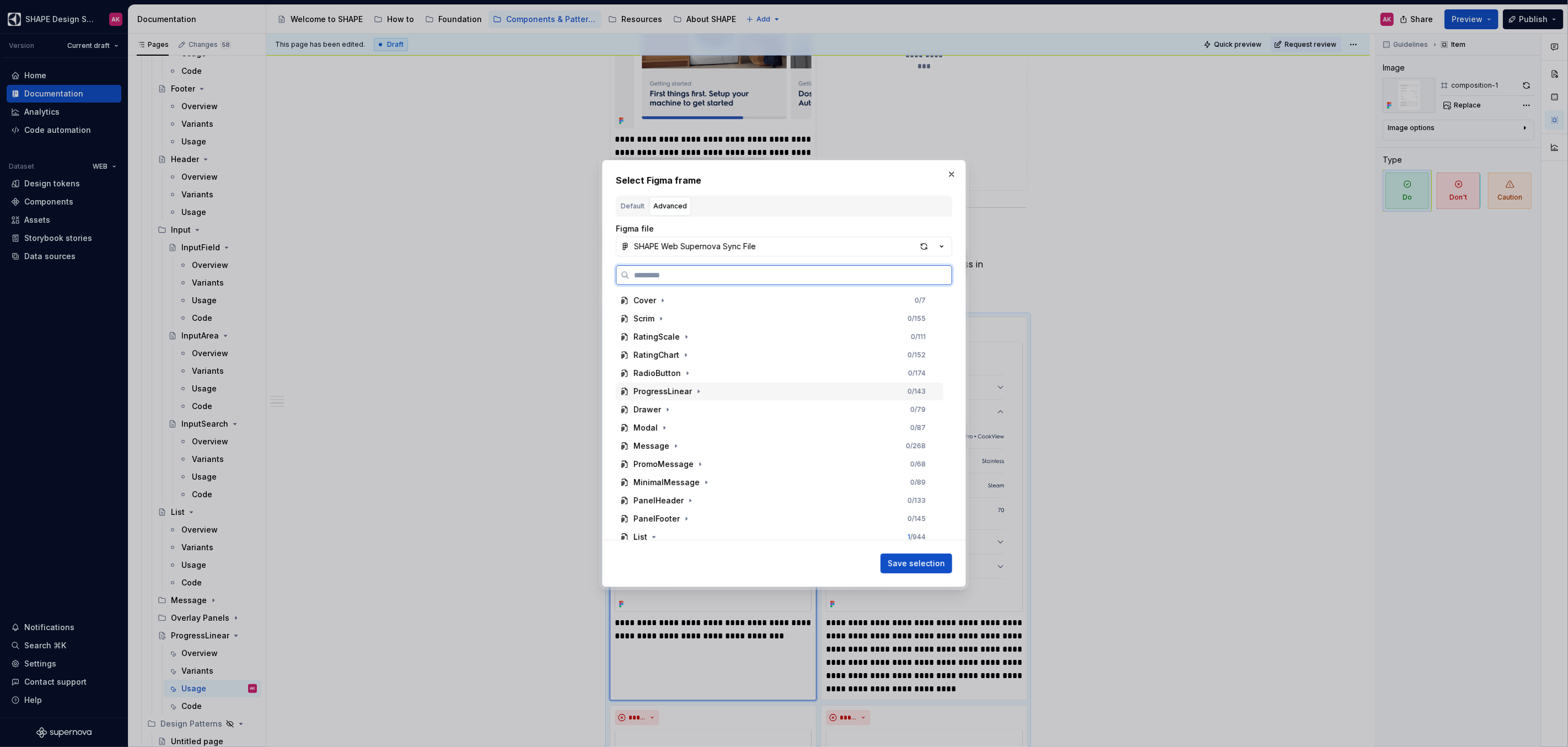
click at [679, 396] on div "ProgressLinear" at bounding box center [663, 391] width 58 height 11
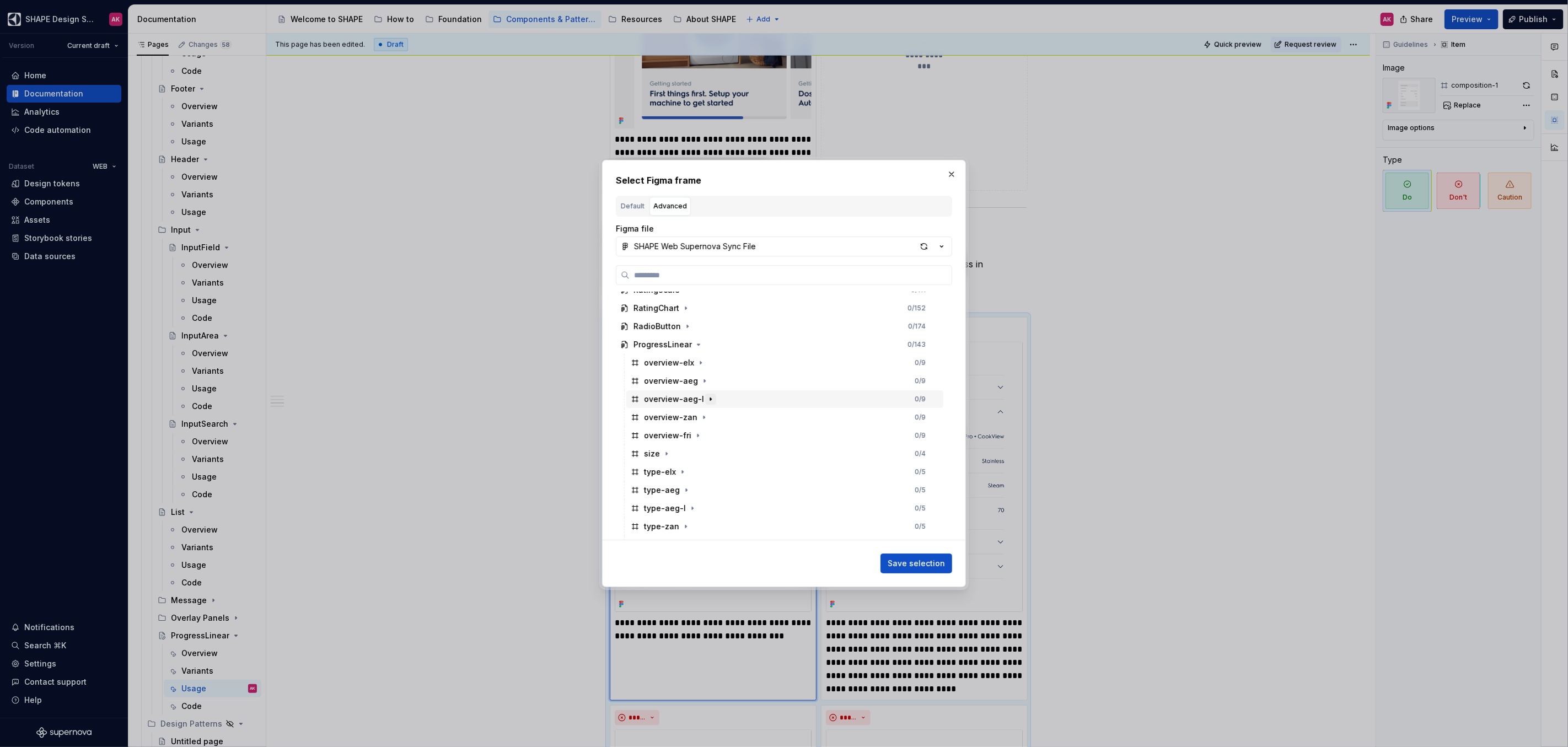
scroll to position [208, 0]
click at [656, 474] on div "usage-1" at bounding box center [660, 475] width 32 height 11
click at [919, 556] on button "Save selection" at bounding box center [917, 563] width 72 height 20
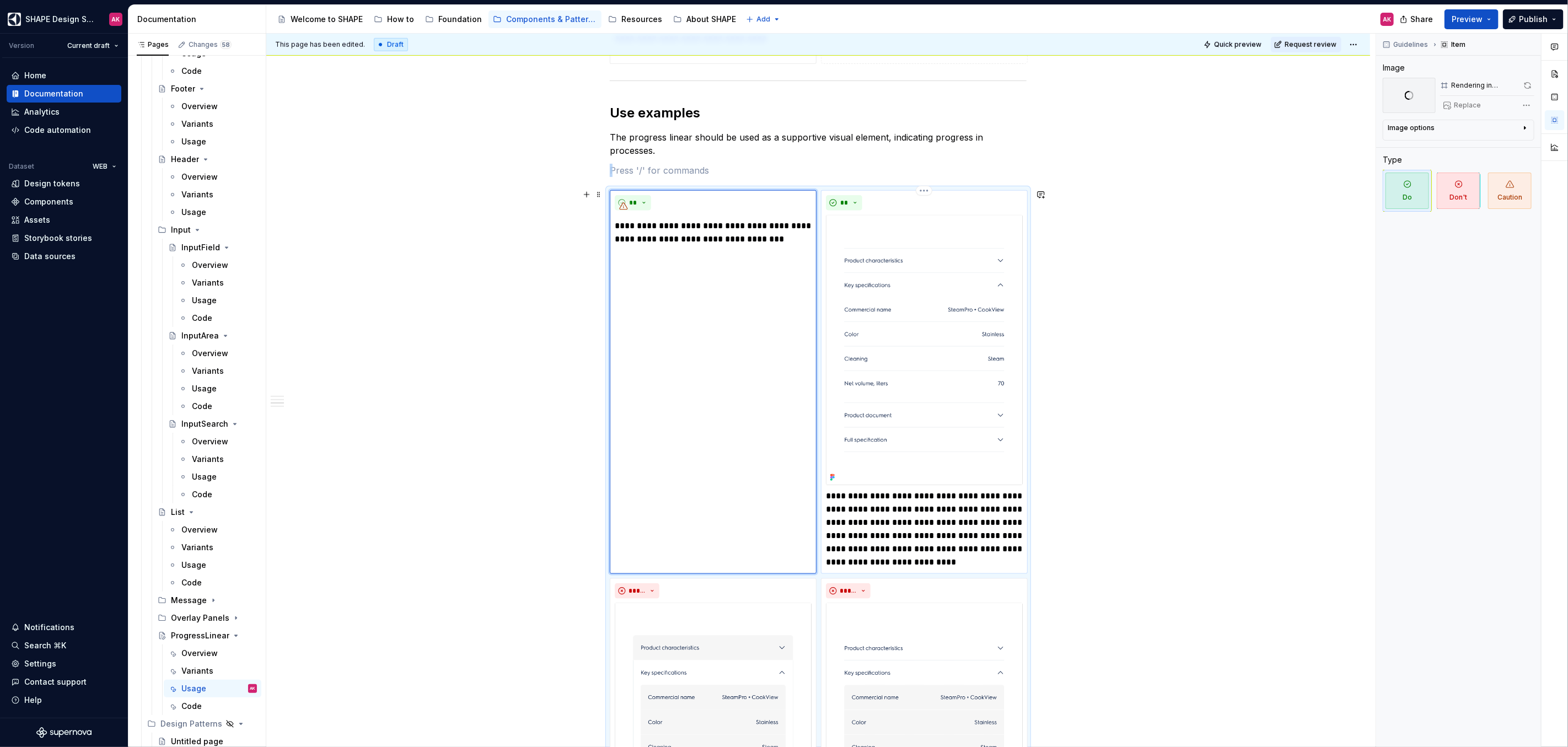
scroll to position [759, 0]
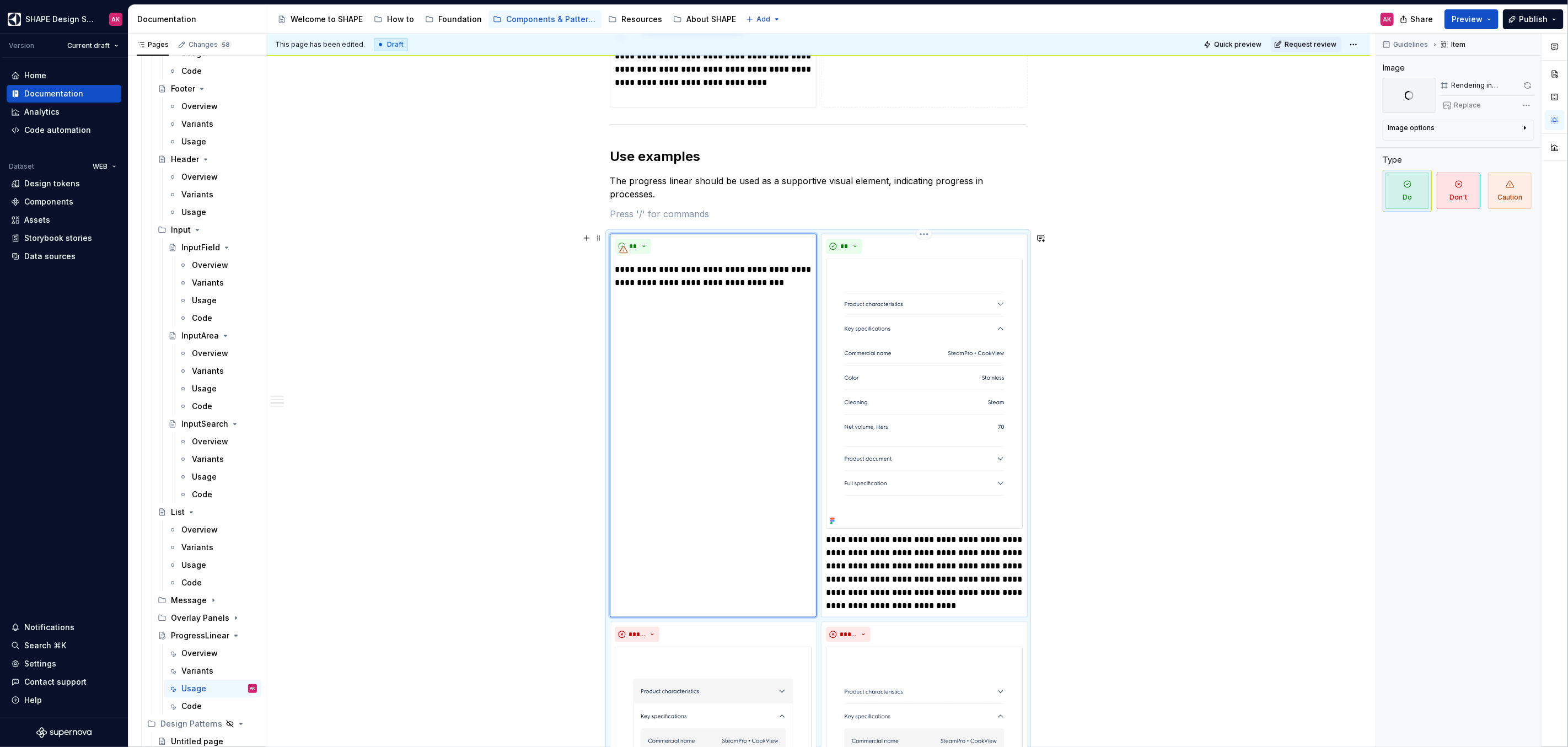
click at [905, 549] on p "**********" at bounding box center [924, 573] width 197 height 79
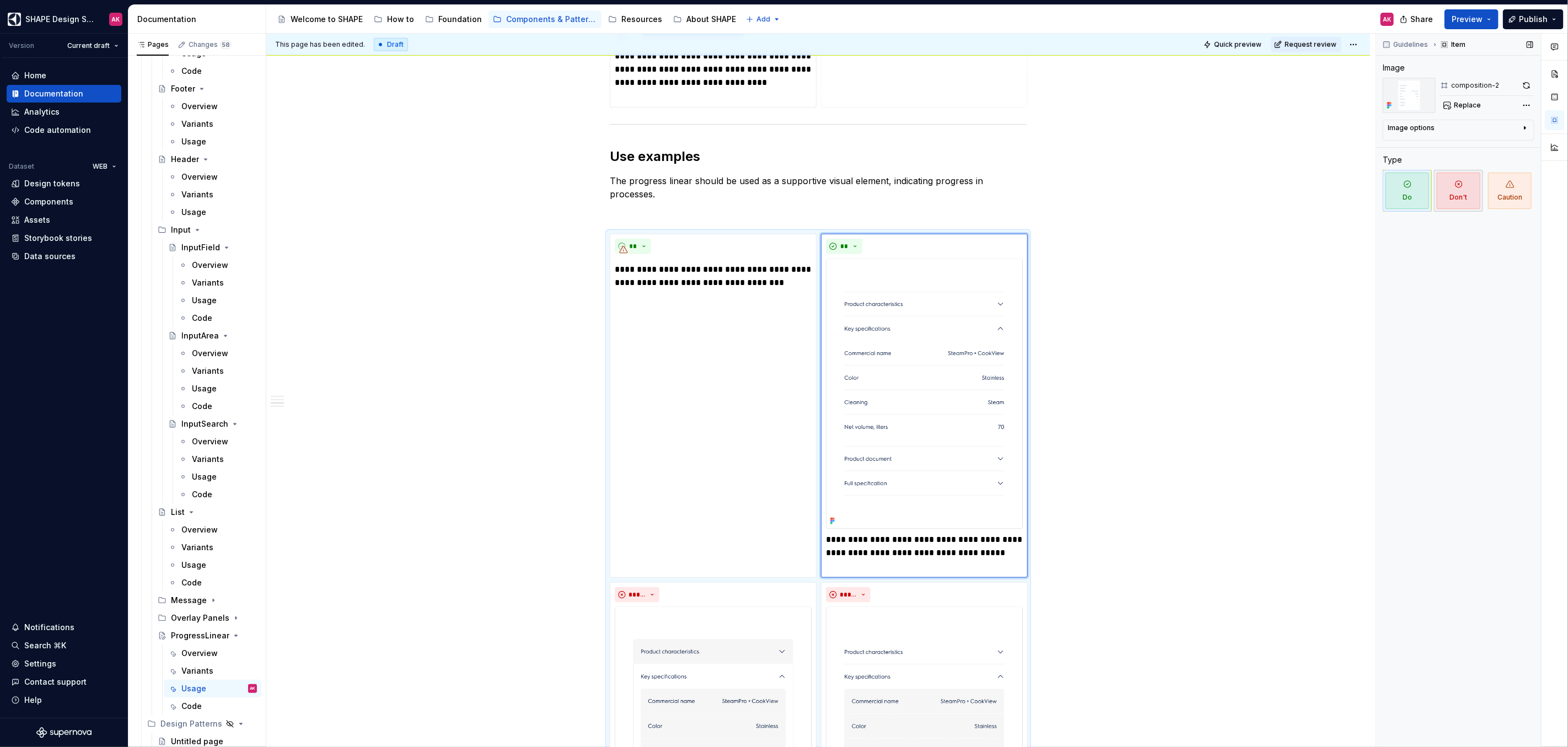
click at [1460, 191] on span "Don't" at bounding box center [1458, 191] width 44 height 37
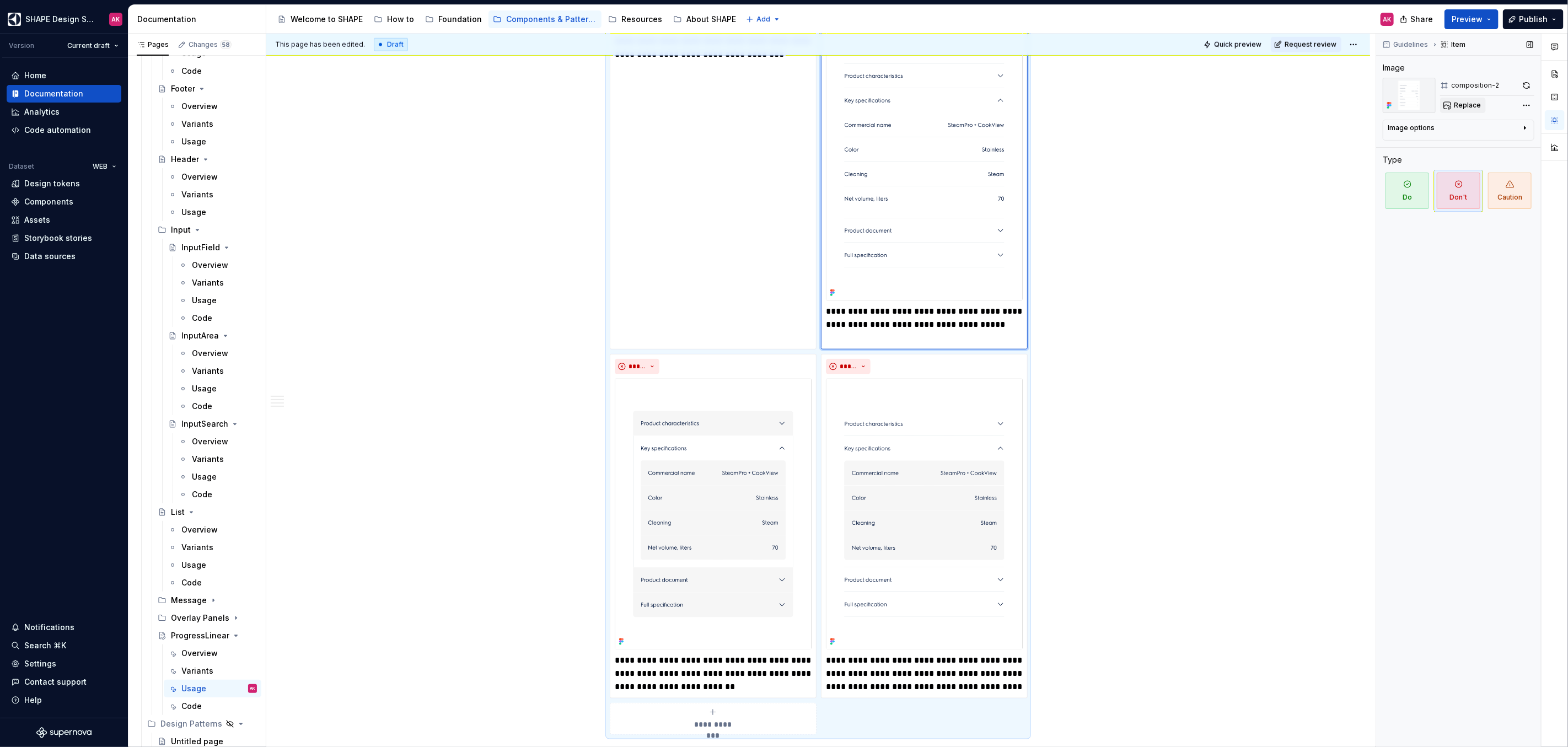
click at [1467, 104] on span "Replace" at bounding box center [1468, 105] width 27 height 9
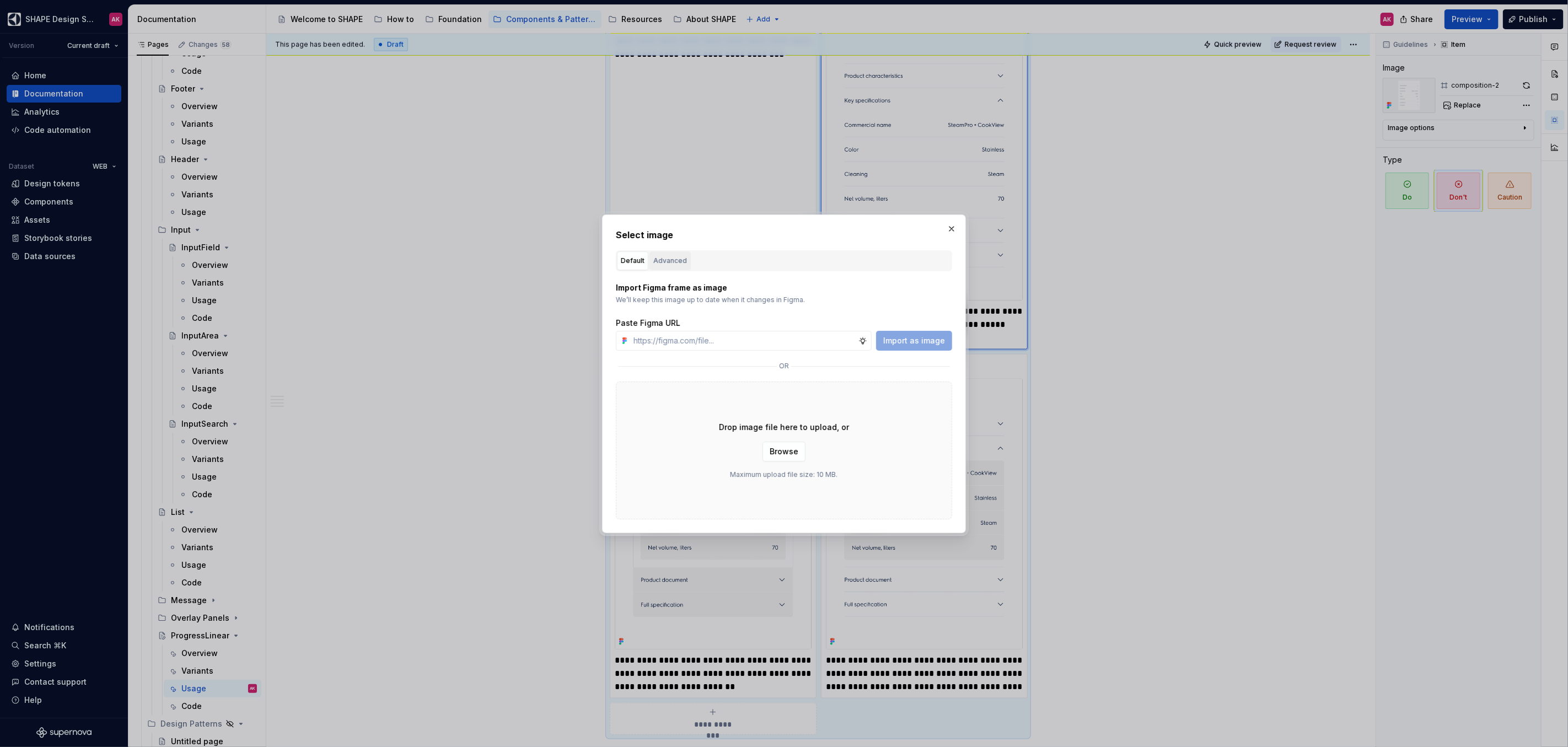
click at [679, 259] on div "Advanced" at bounding box center [670, 261] width 33 height 11
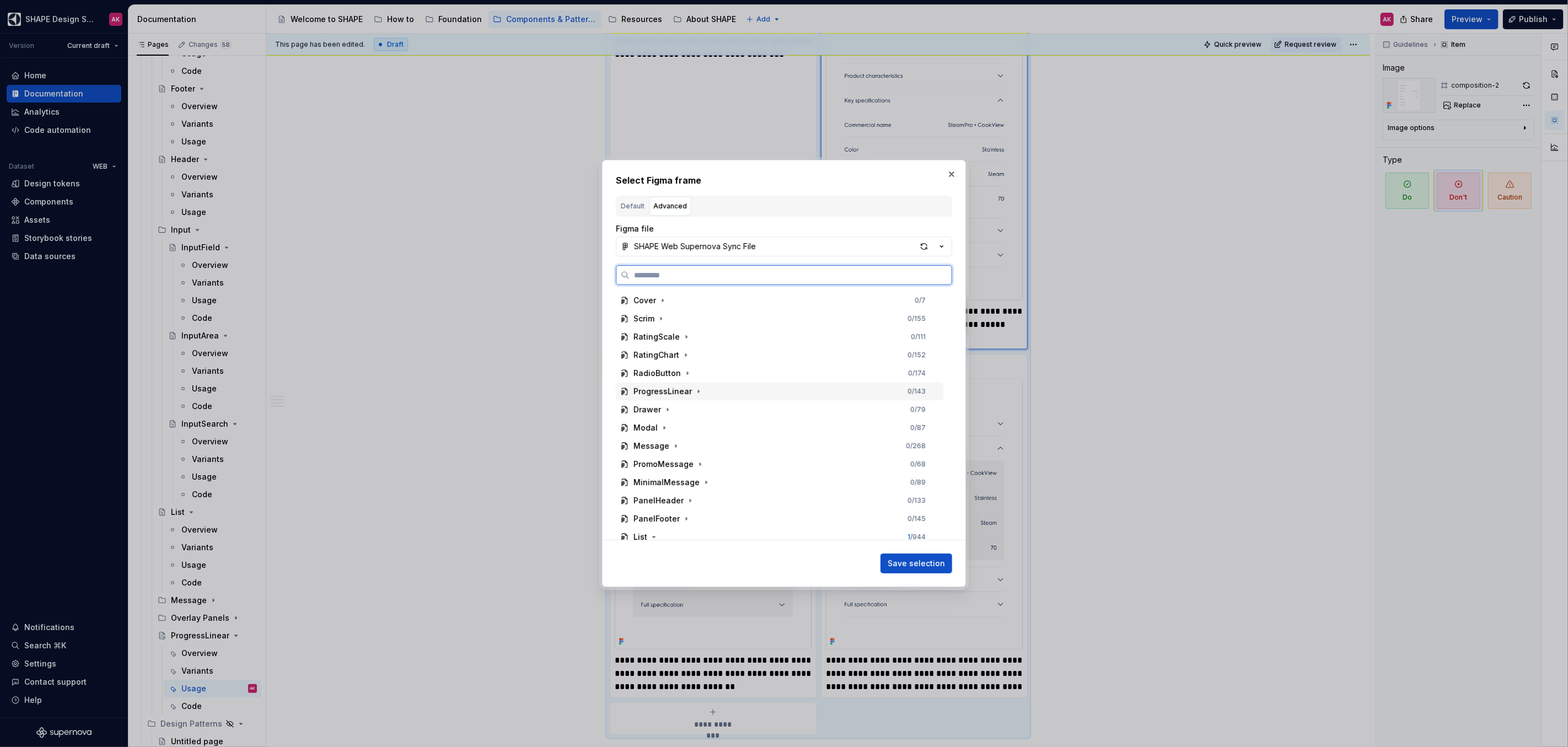
click at [641, 400] on div "ProgressLinear 0 / 143" at bounding box center [780, 391] width 327 height 18
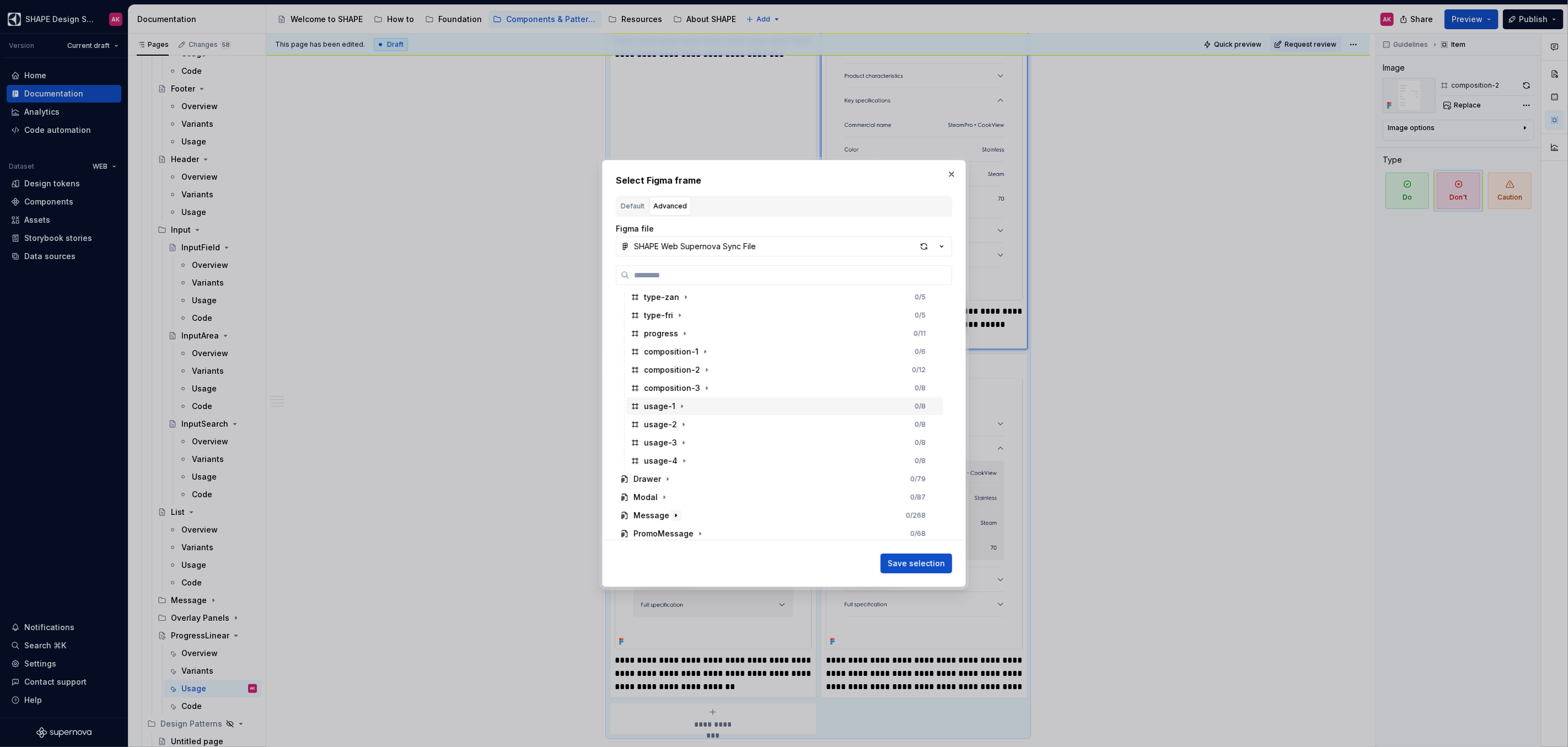
scroll to position [308, 0]
click at [646, 395] on div "usage-2" at bounding box center [660, 393] width 33 height 11
click at [927, 563] on span "Save selection" at bounding box center [916, 564] width 57 height 11
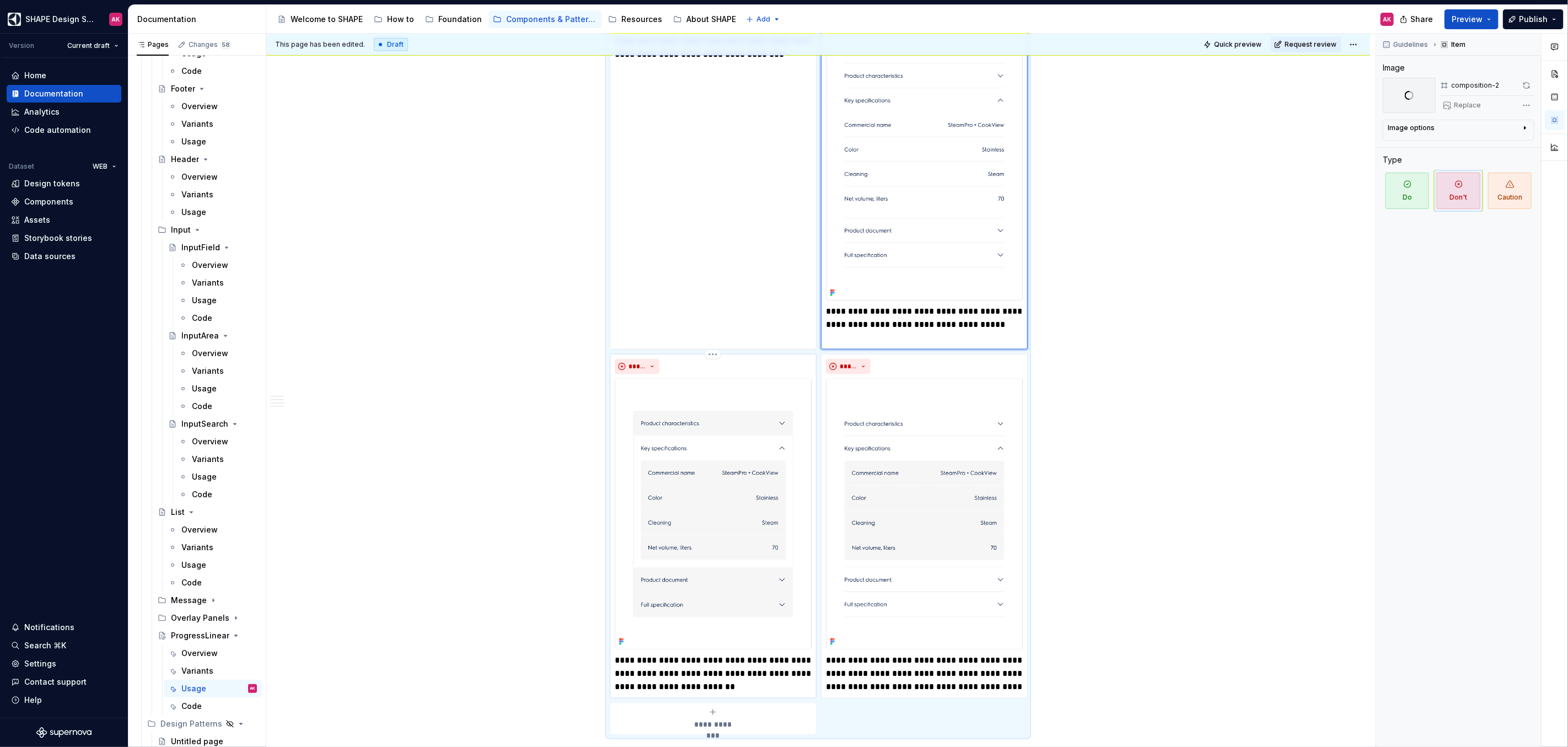
scroll to position [1090, 0]
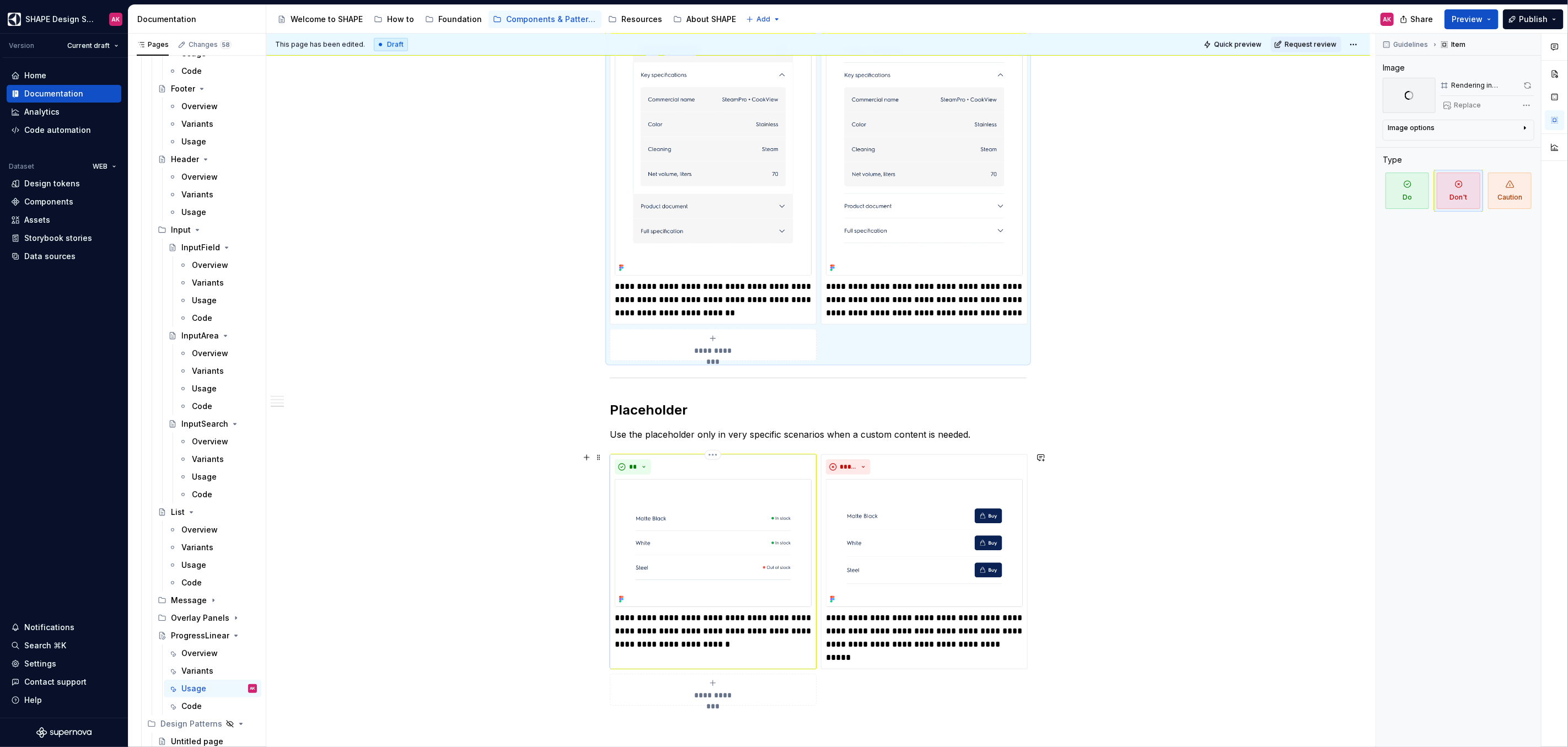
click at [651, 617] on p "**********" at bounding box center [713, 631] width 197 height 40
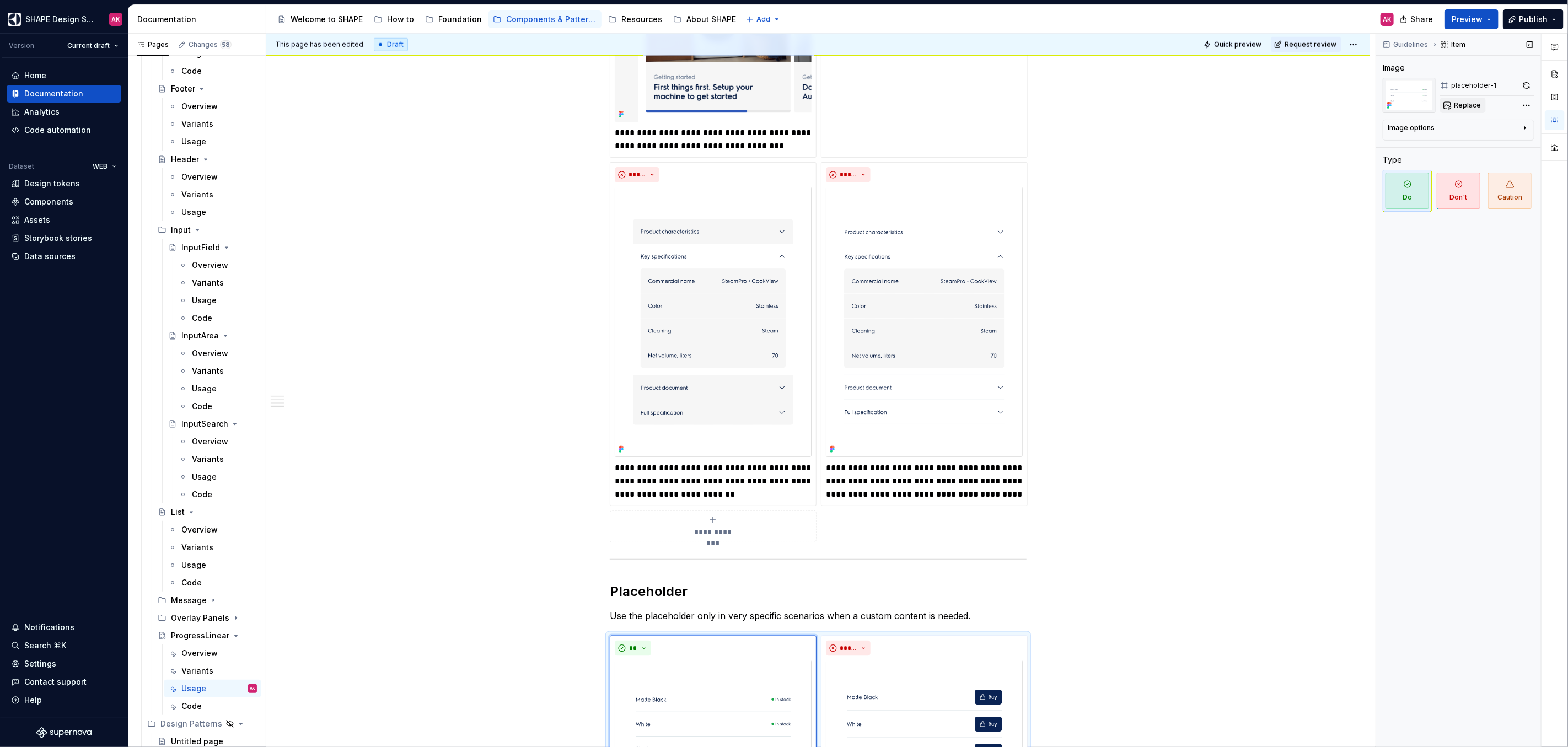
click at [1470, 105] on span "Replace" at bounding box center [1468, 105] width 27 height 9
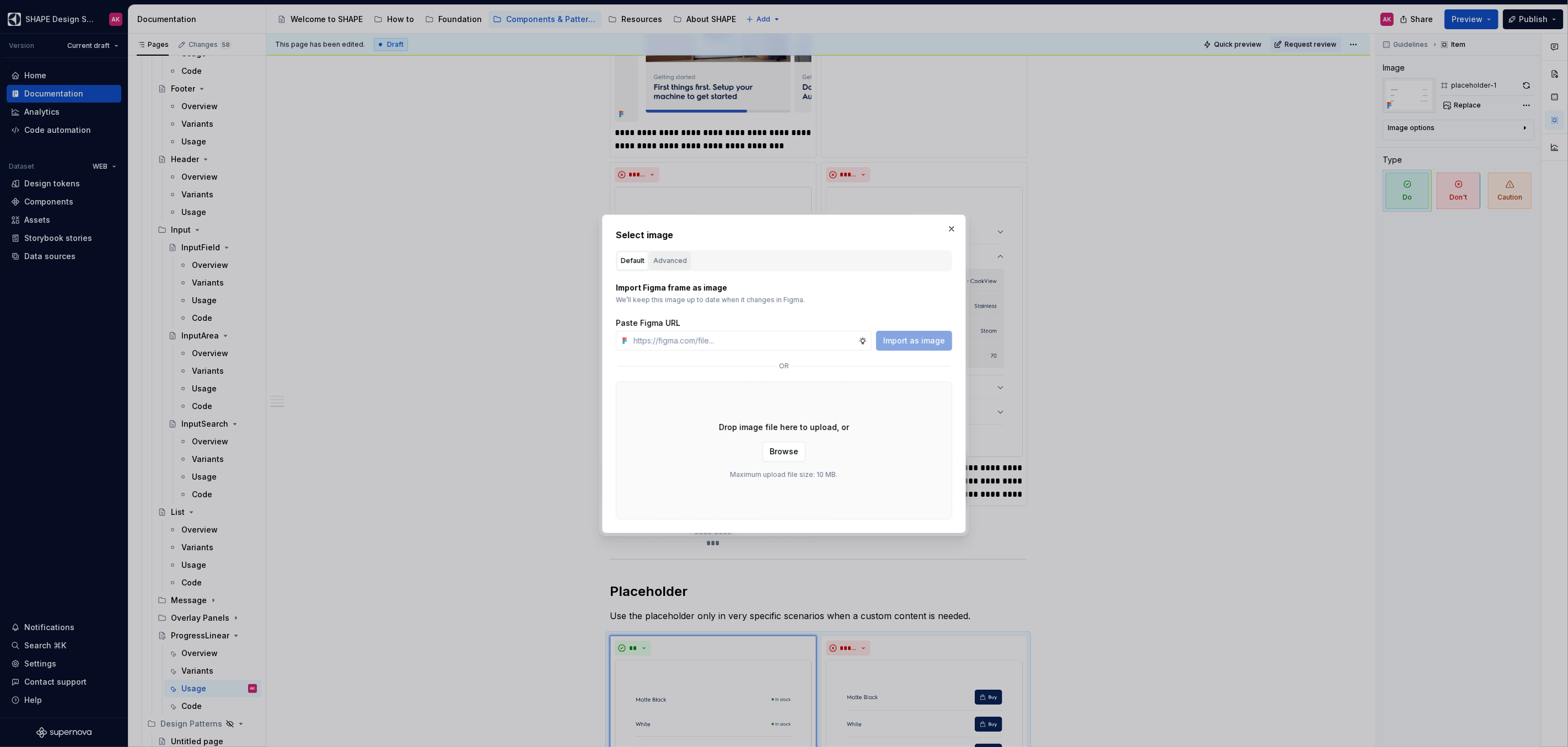
click at [670, 258] on div "Advanced" at bounding box center [670, 261] width 33 height 11
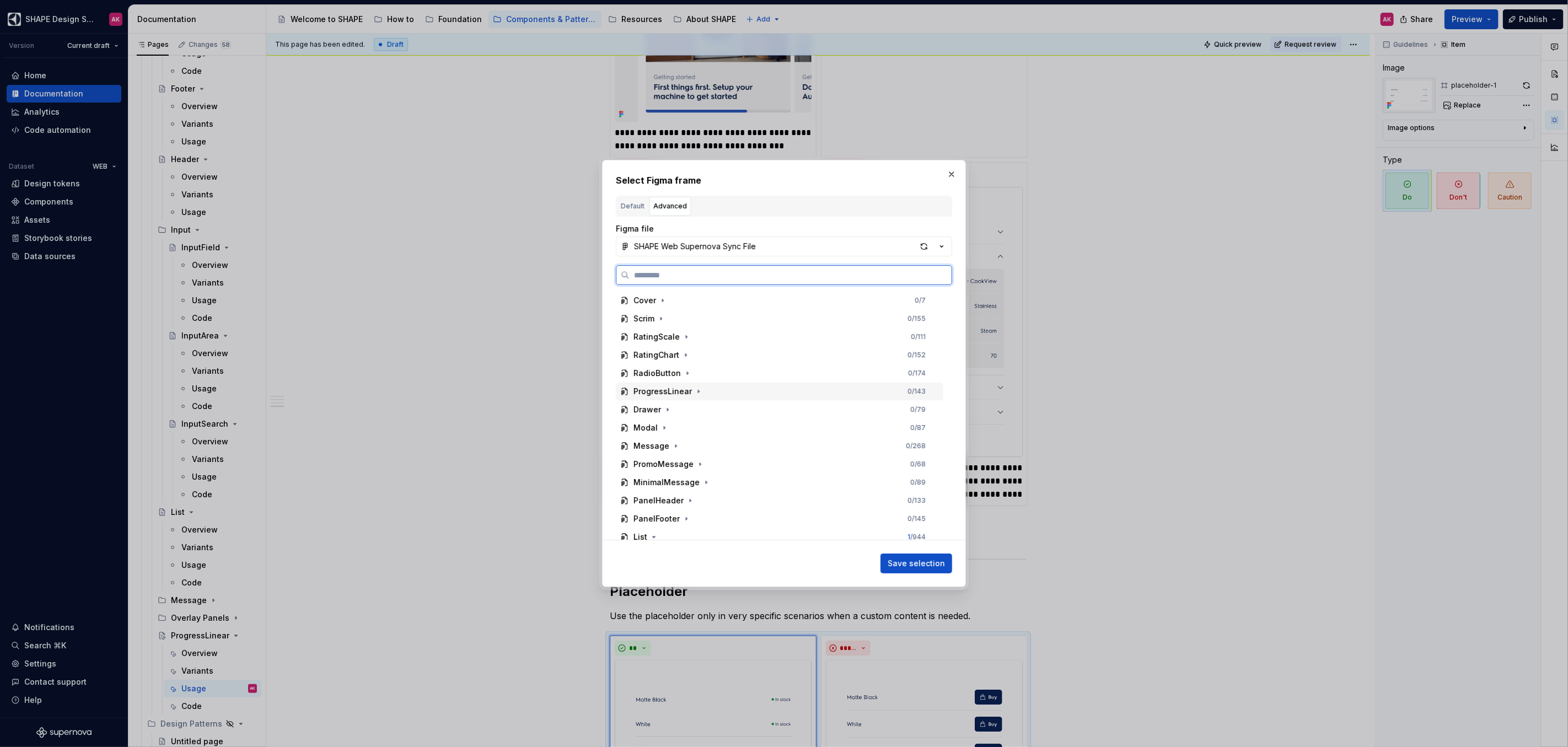
click at [664, 396] on div "ProgressLinear" at bounding box center [663, 391] width 58 height 11
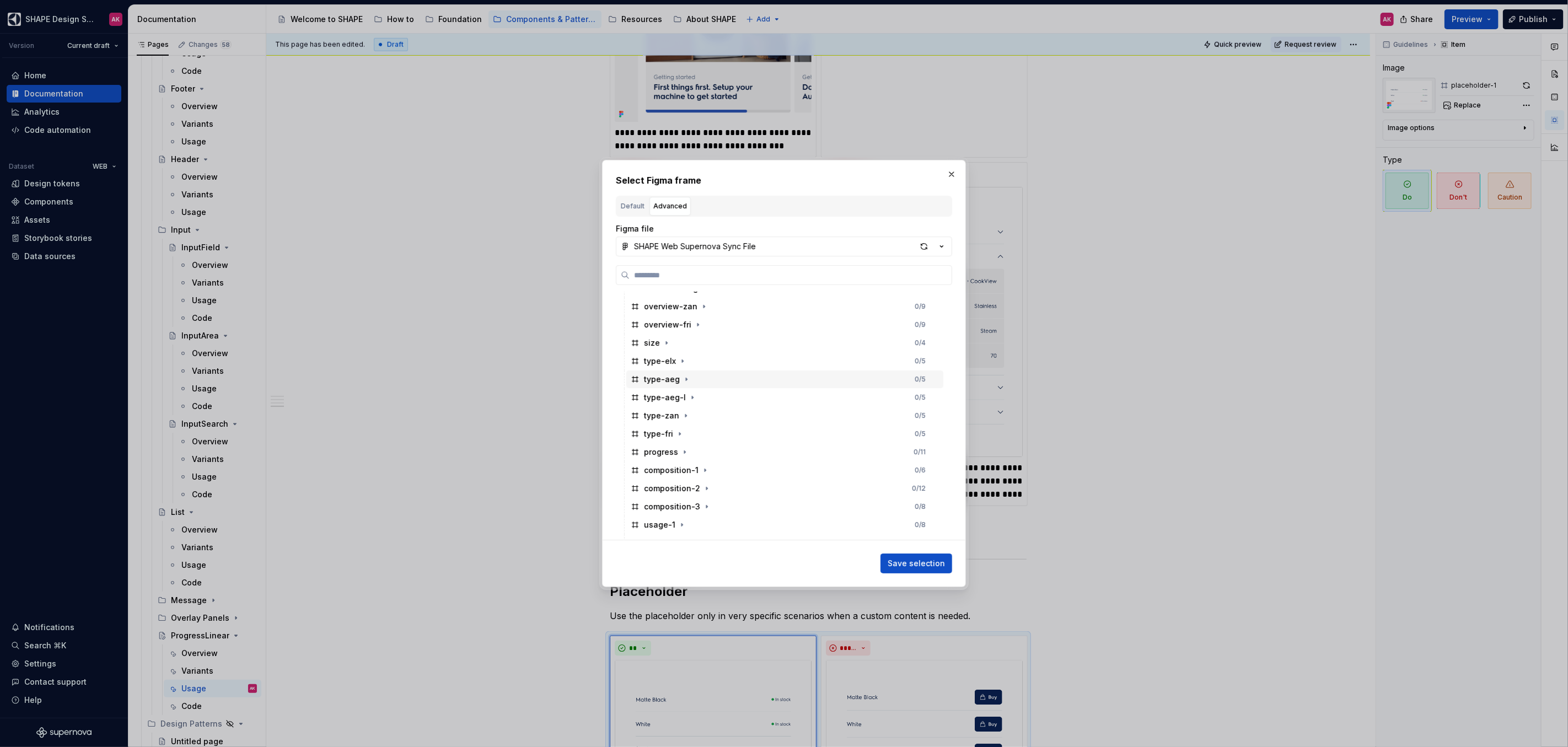
scroll to position [332, 0]
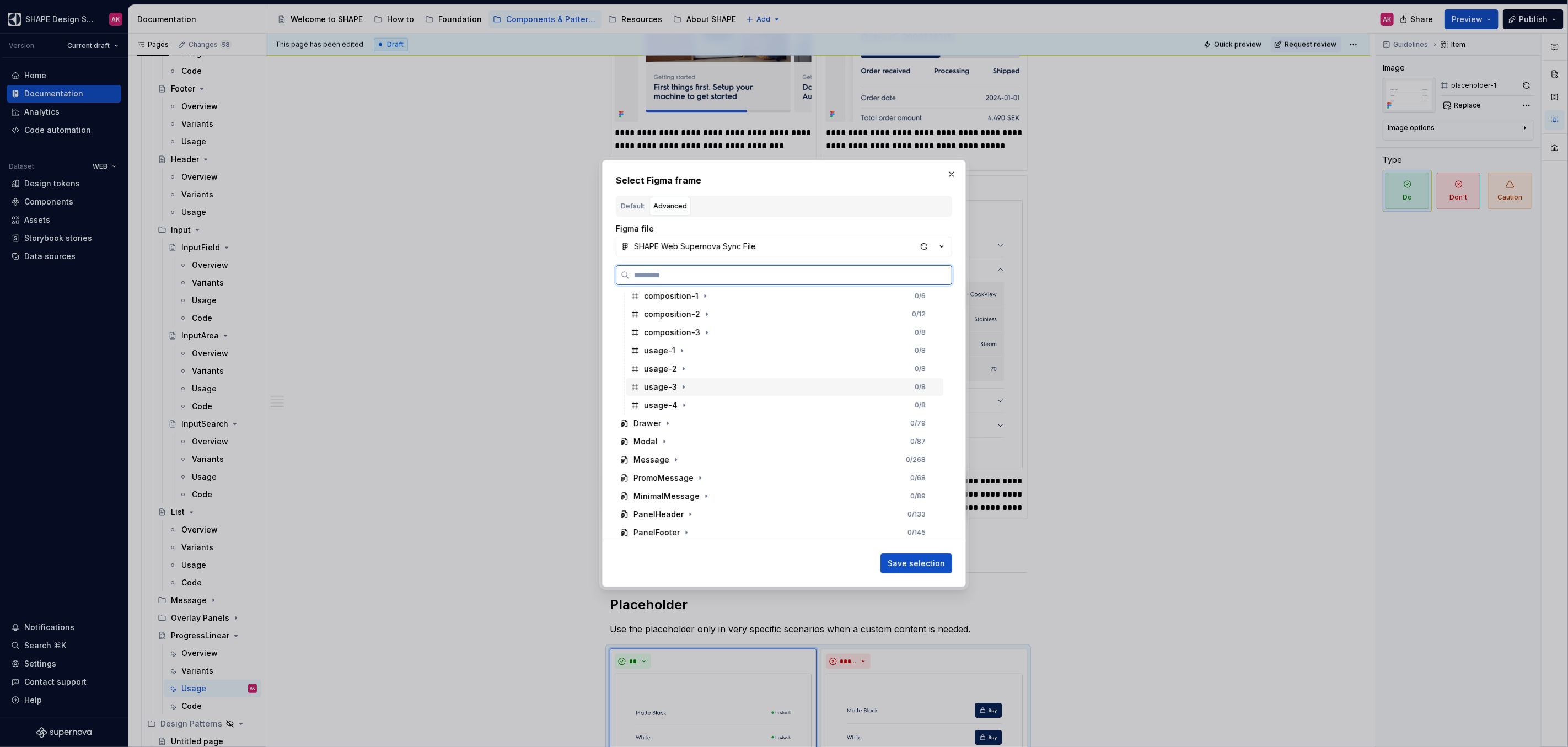
click at [656, 389] on div "usage-3" at bounding box center [660, 387] width 33 height 11
click at [908, 561] on span "Save selection" at bounding box center [916, 564] width 57 height 11
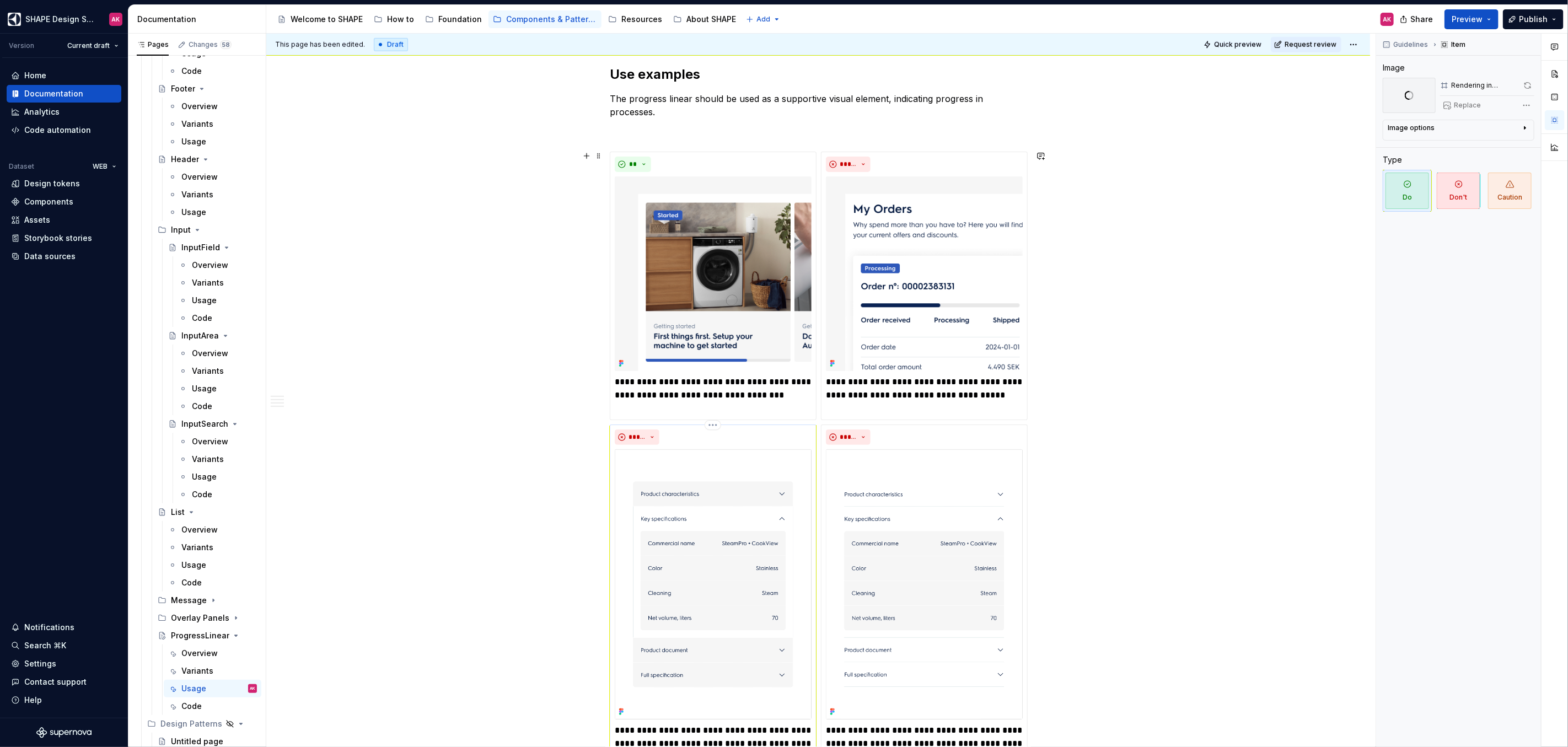
scroll to position [891, 0]
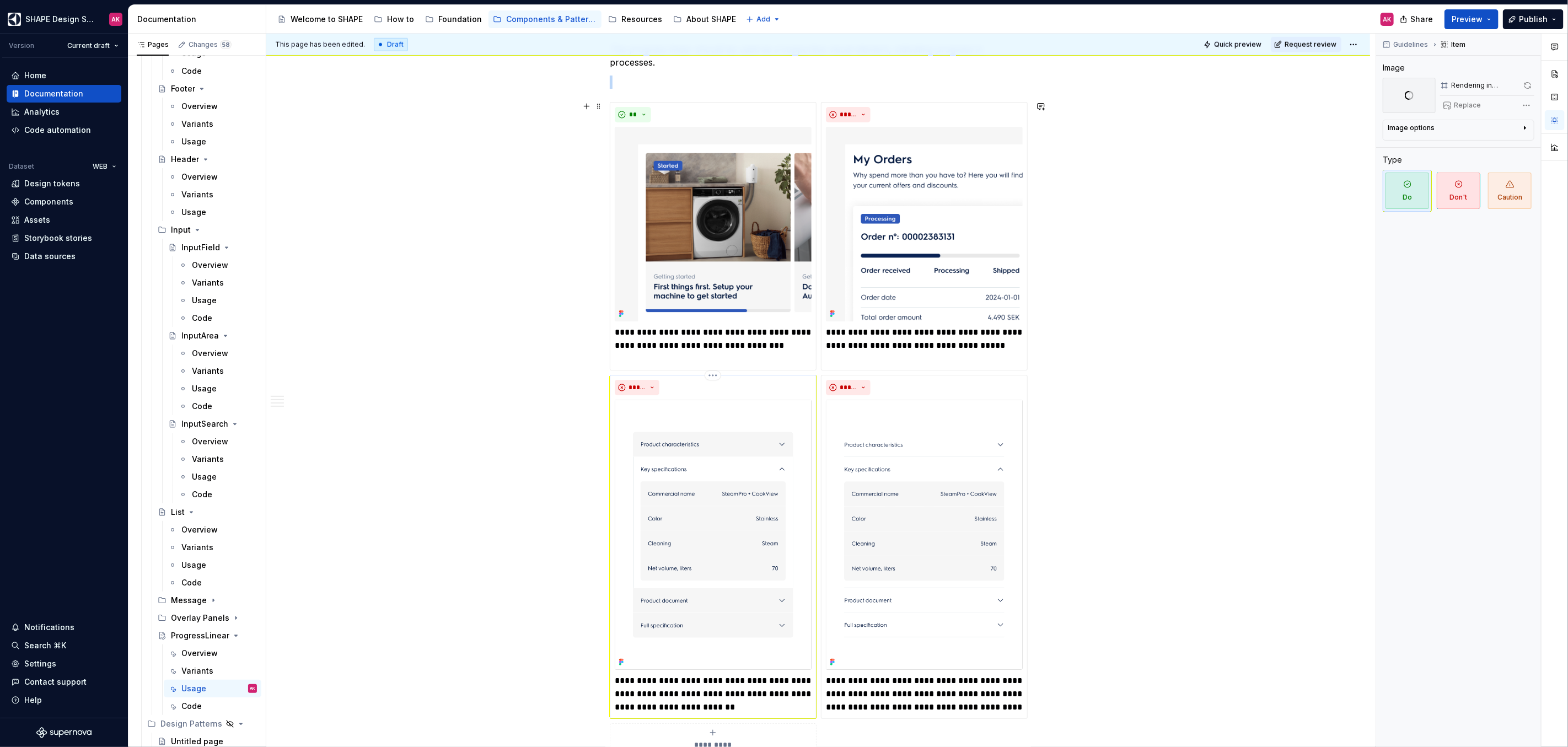
click at [704, 461] on img at bounding box center [713, 535] width 197 height 271
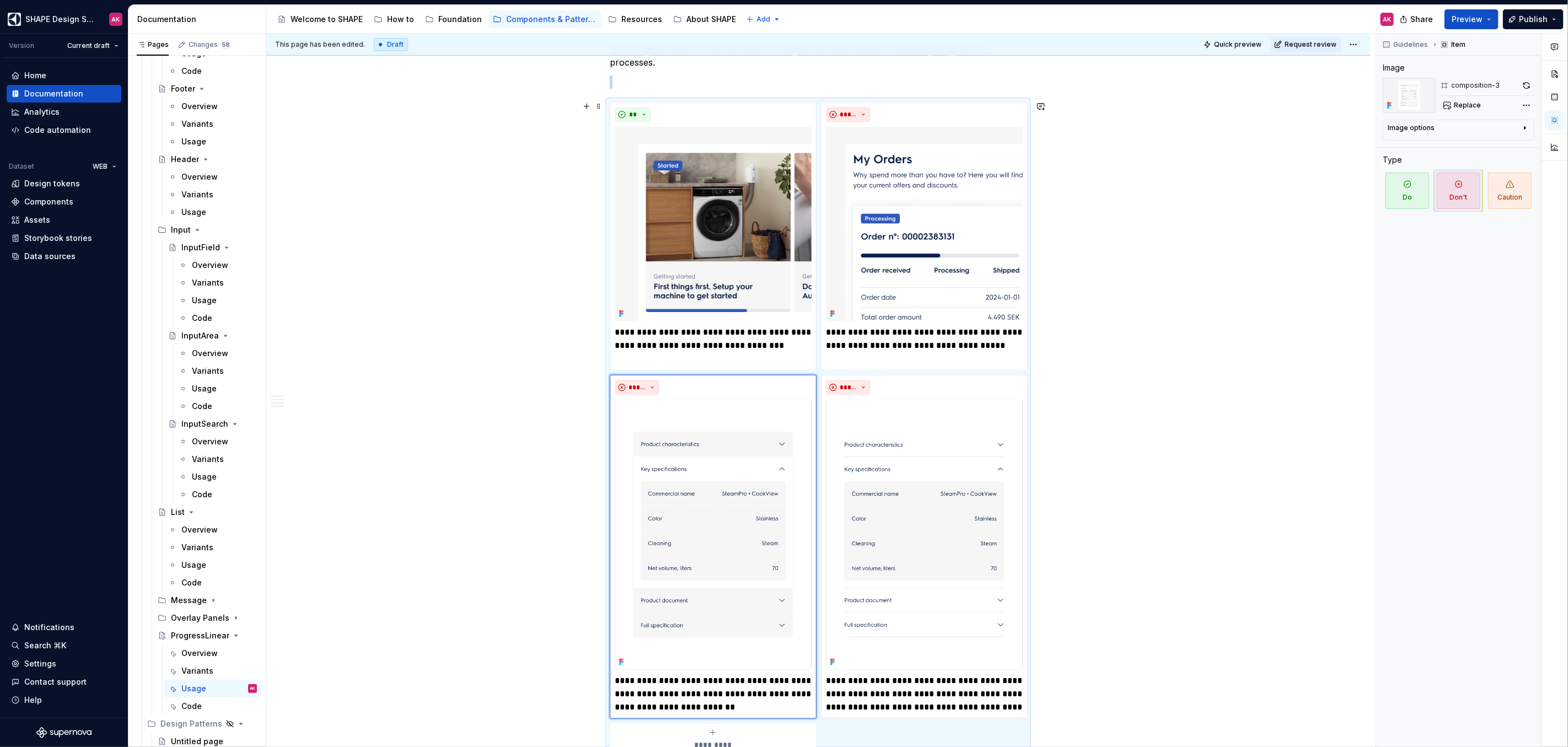
click at [1121, 423] on div "**********" at bounding box center [817, 319] width 1104 height 2037
click at [877, 483] on img at bounding box center [924, 535] width 197 height 271
click at [720, 473] on img at bounding box center [713, 535] width 197 height 271
click at [1465, 103] on span "Replace" at bounding box center [1468, 105] width 27 height 9
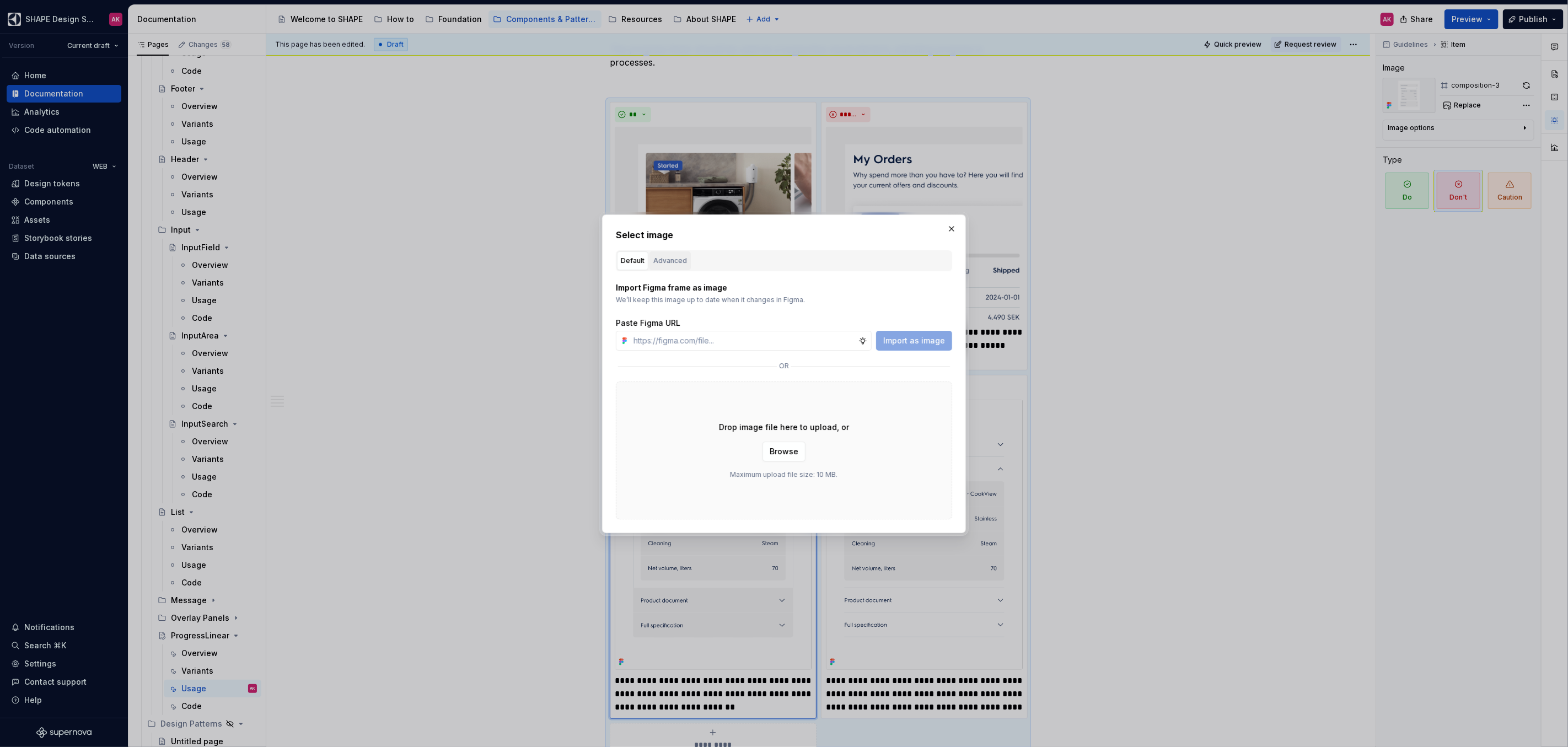
click at [679, 261] on div "Advanced" at bounding box center [670, 261] width 33 height 11
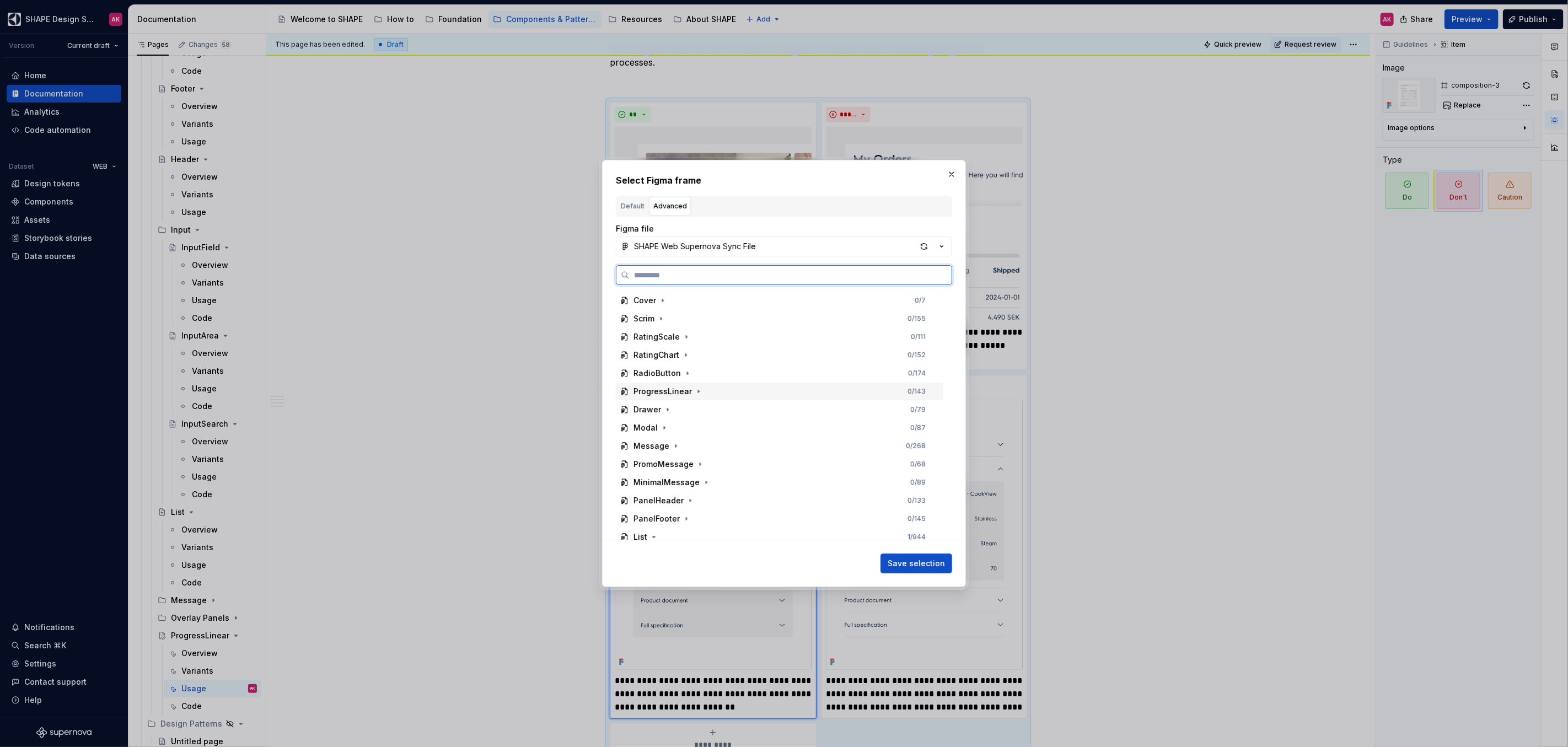
drag, startPoint x: 656, startPoint y: 393, endPoint x: 663, endPoint y: 396, distance: 7.6
click at [657, 393] on div "ProgressLinear" at bounding box center [663, 391] width 58 height 11
click at [665, 475] on div "usage-3" at bounding box center [660, 477] width 33 height 11
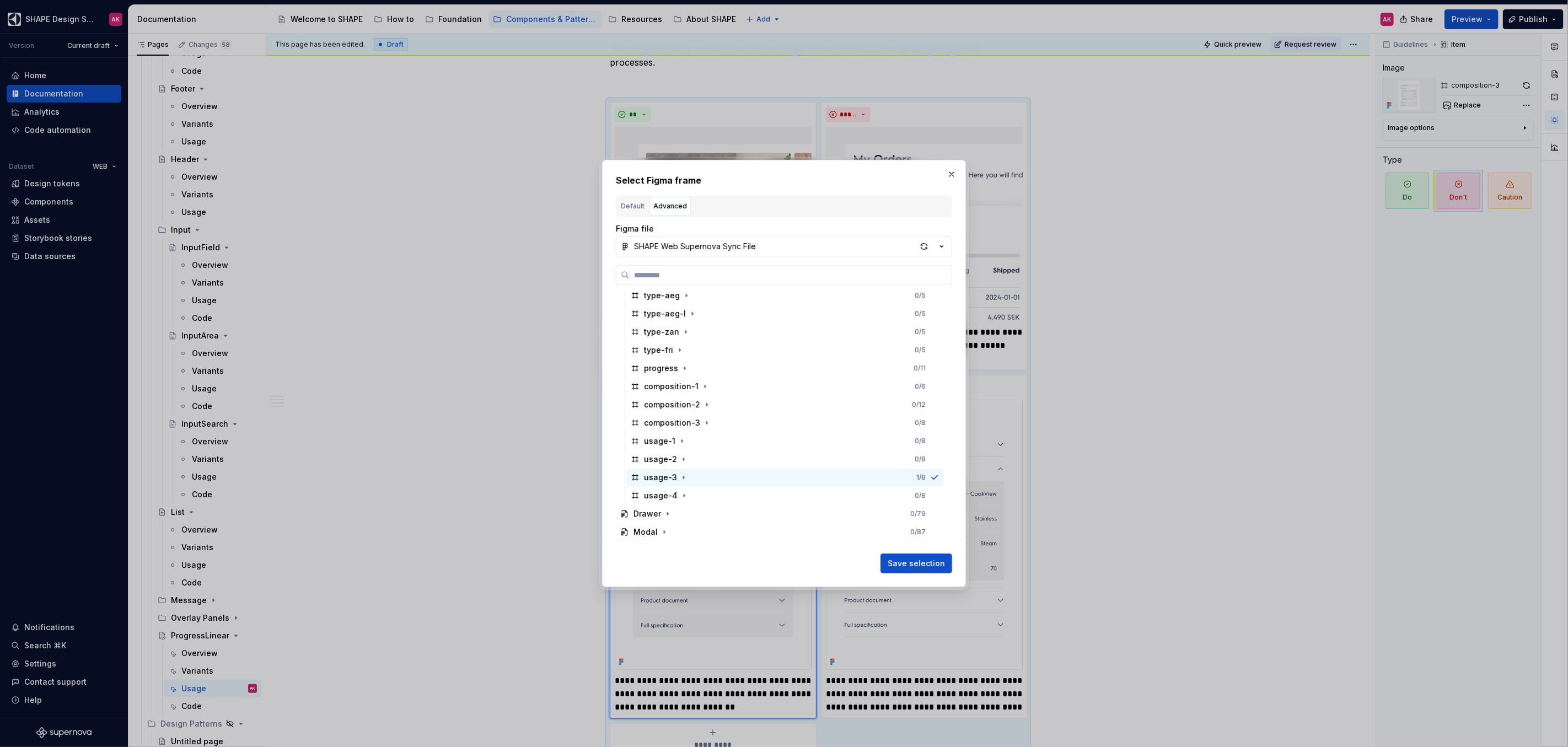
click at [922, 553] on div "Save selection" at bounding box center [784, 561] width 337 height 24
click at [923, 557] on button "Save selection" at bounding box center [917, 563] width 72 height 20
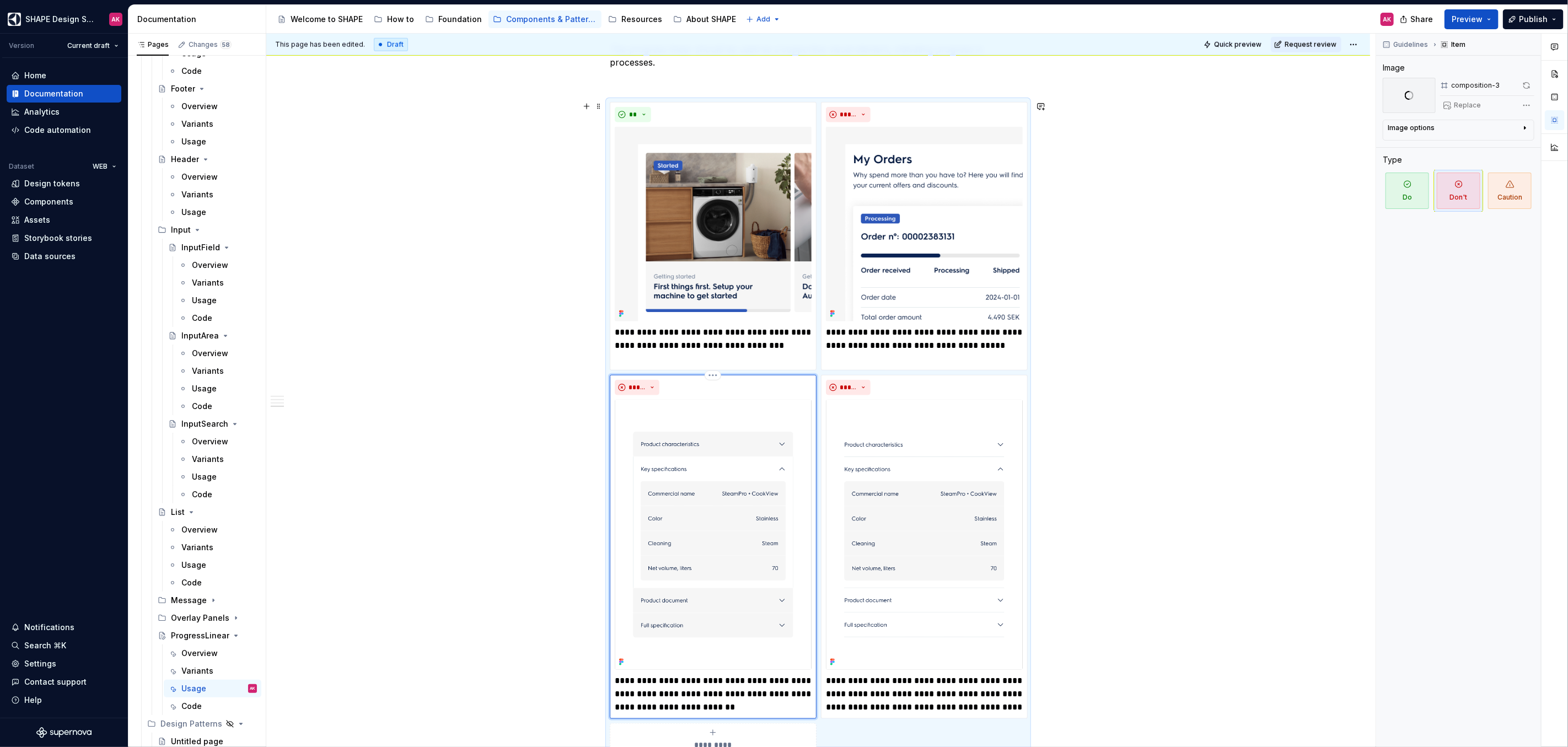
scroll to position [992, 0]
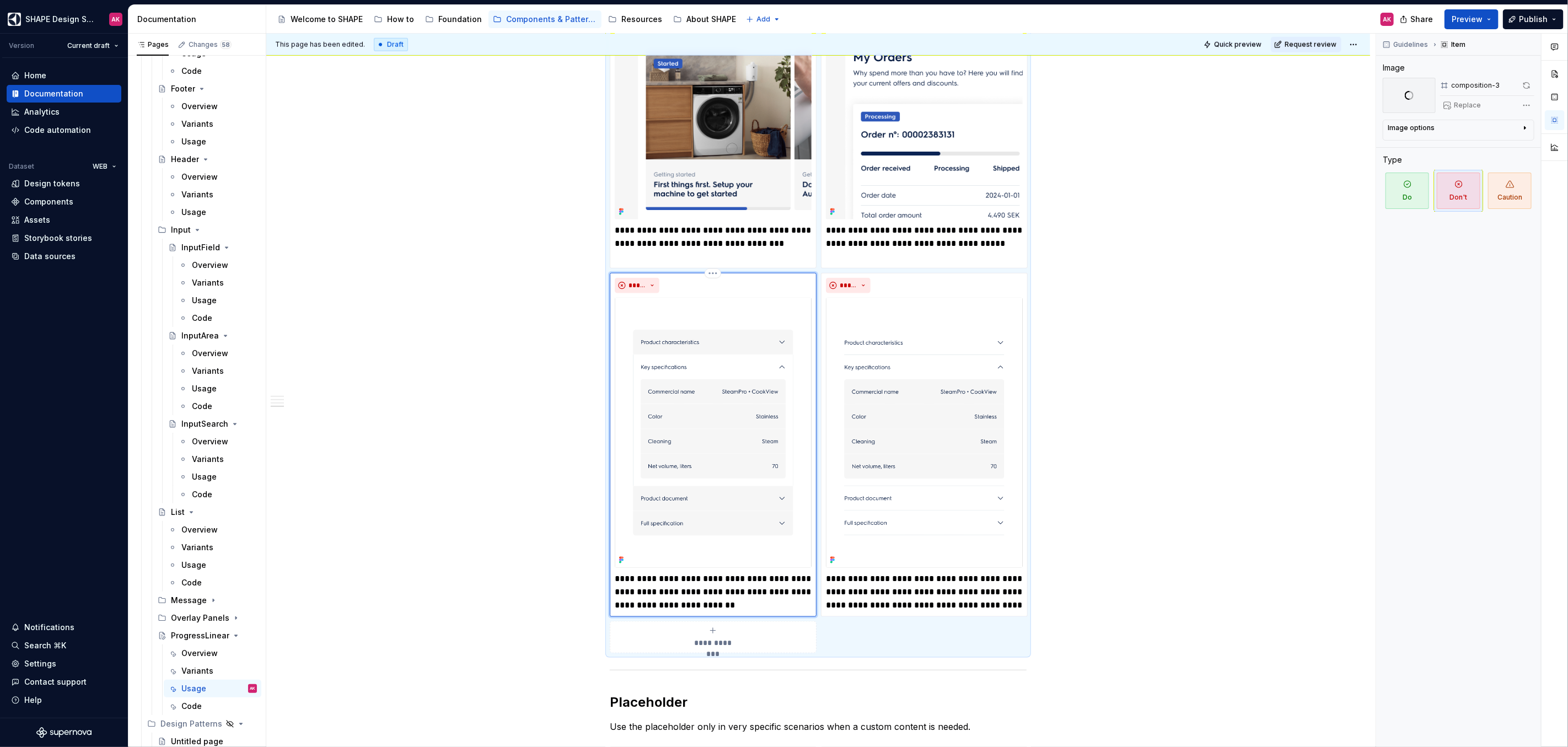
click at [687, 584] on p "**********" at bounding box center [713, 592] width 197 height 40
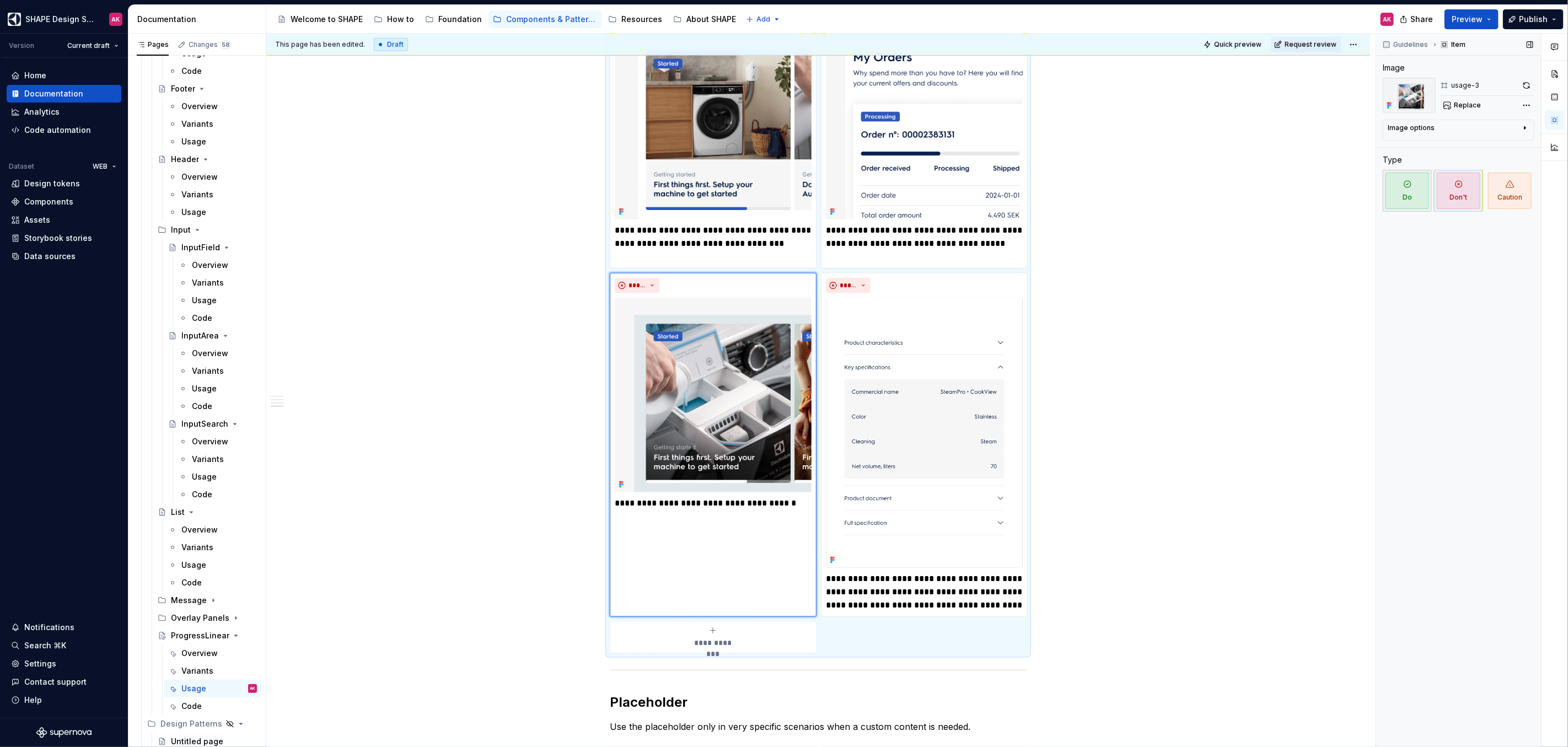
click at [1407, 190] on span "Do" at bounding box center [1407, 191] width 44 height 37
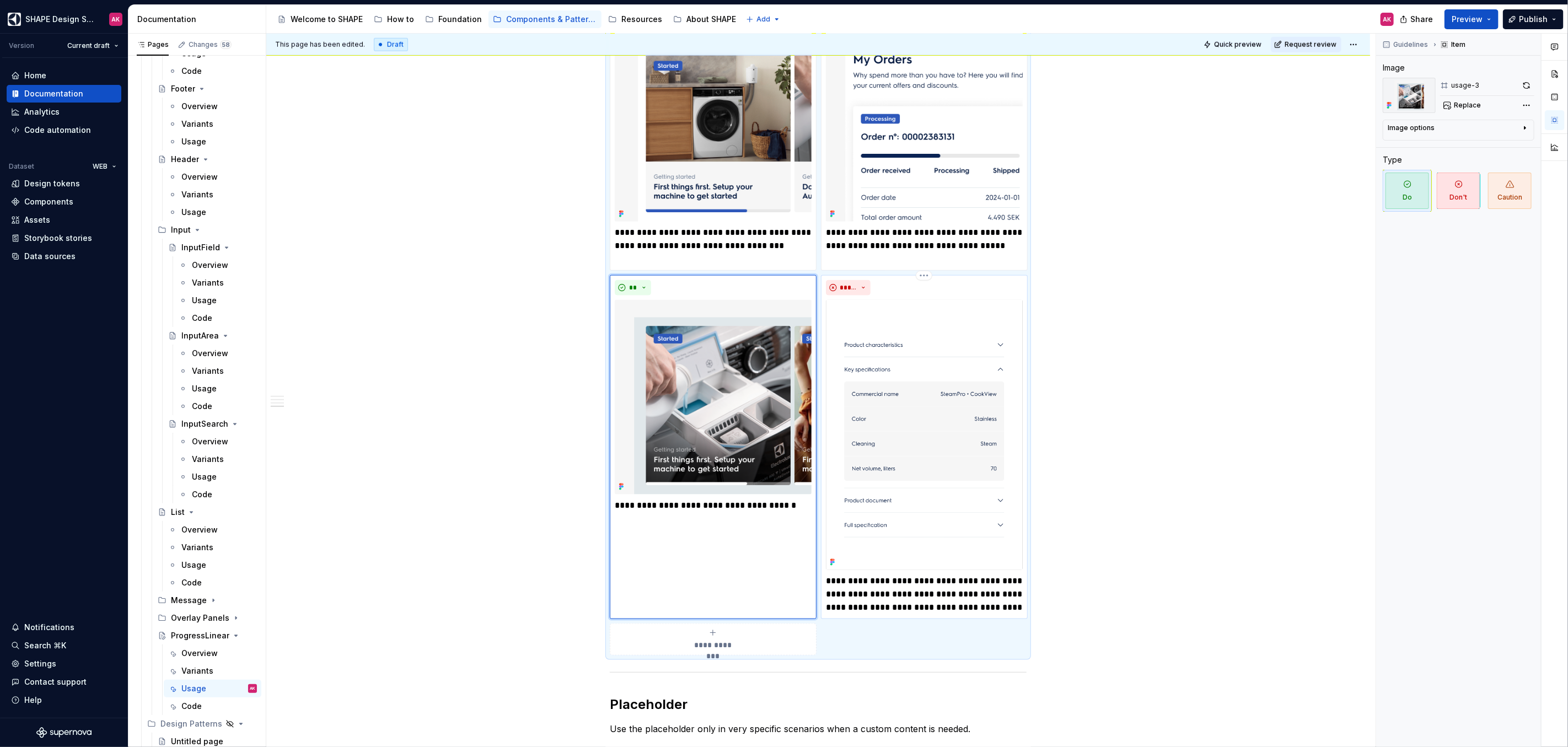
scroll to position [990, 0]
click at [872, 592] on p "**********" at bounding box center [924, 595] width 197 height 40
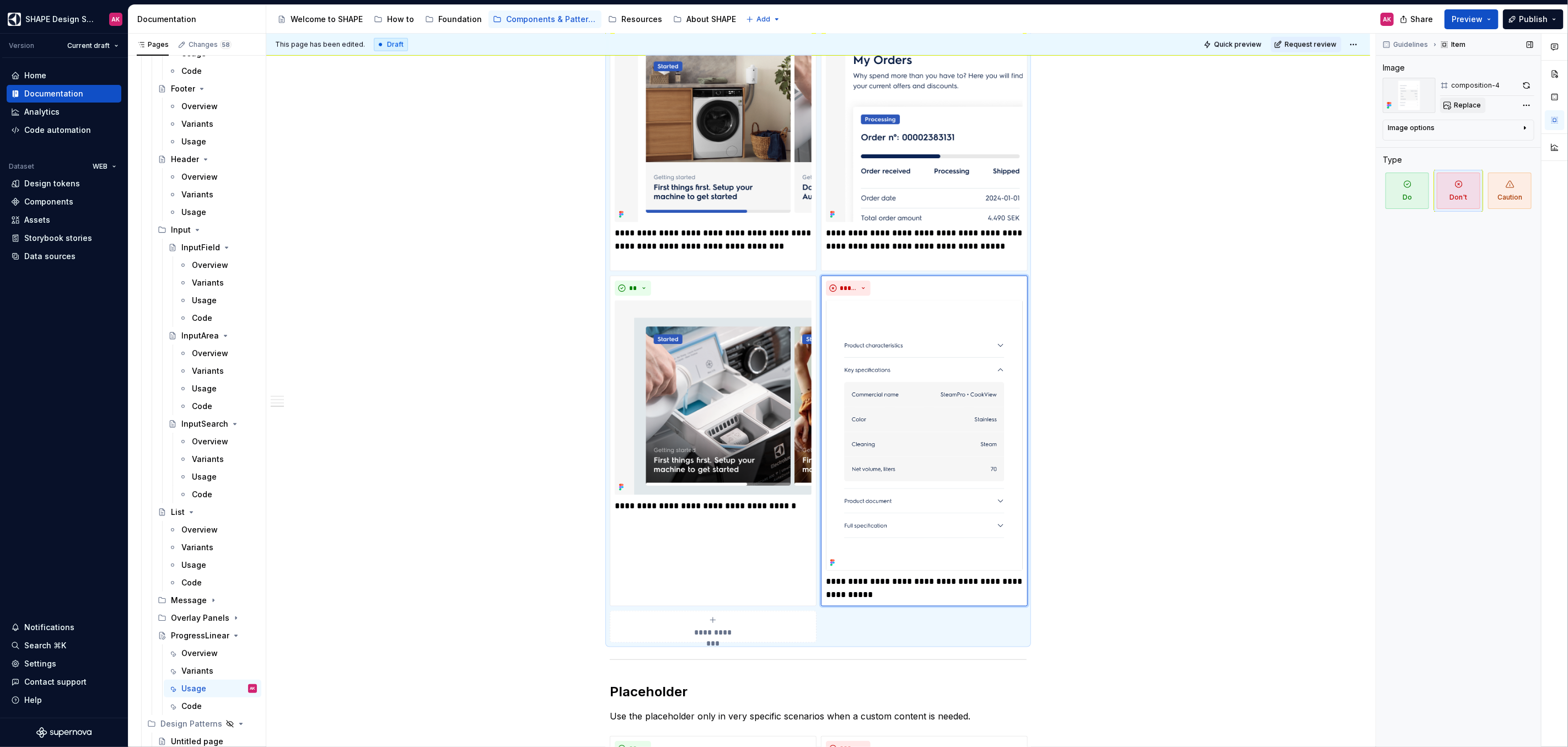
click at [1463, 103] on span "Replace" at bounding box center [1468, 105] width 27 height 9
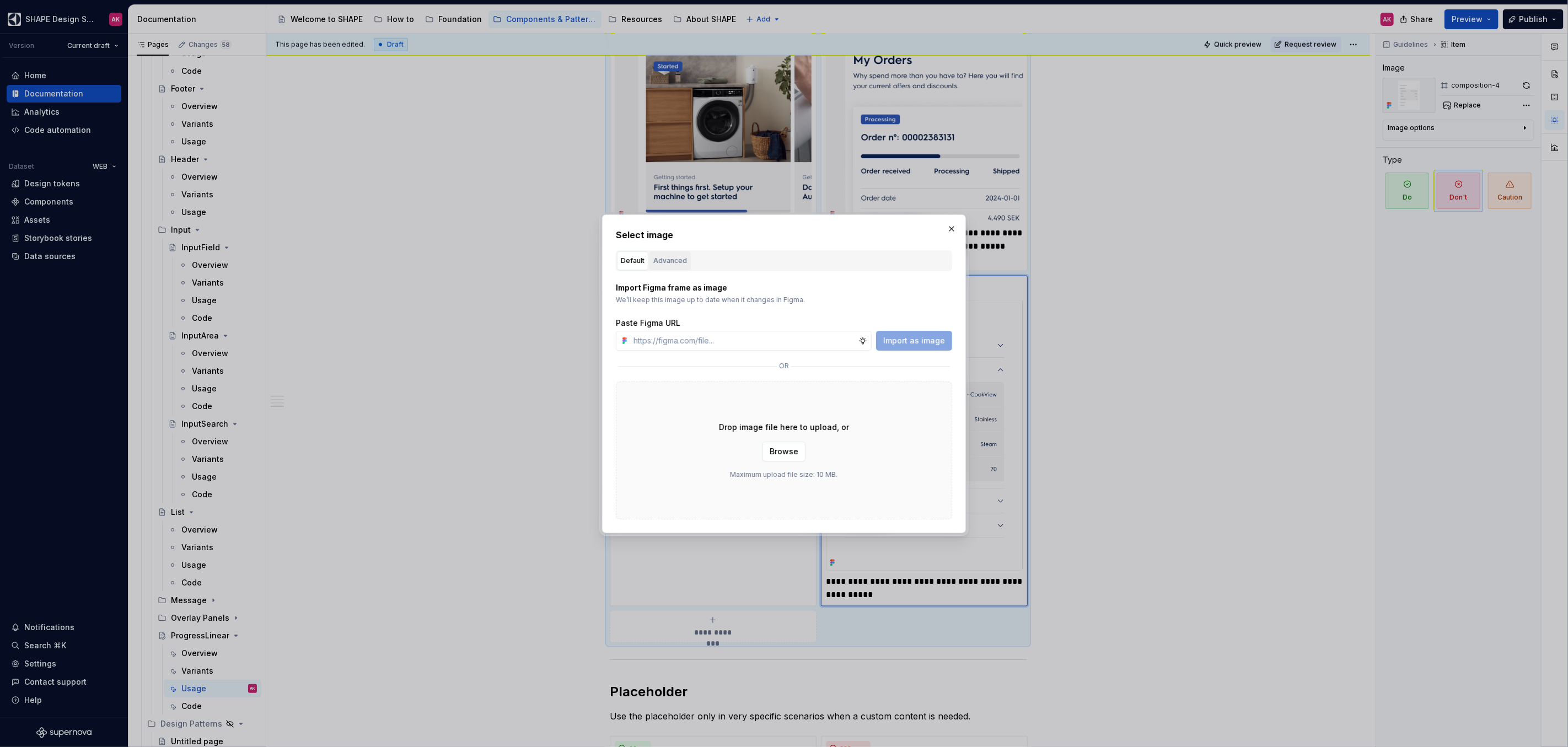
click at [671, 263] on div "Advanced" at bounding box center [670, 261] width 33 height 11
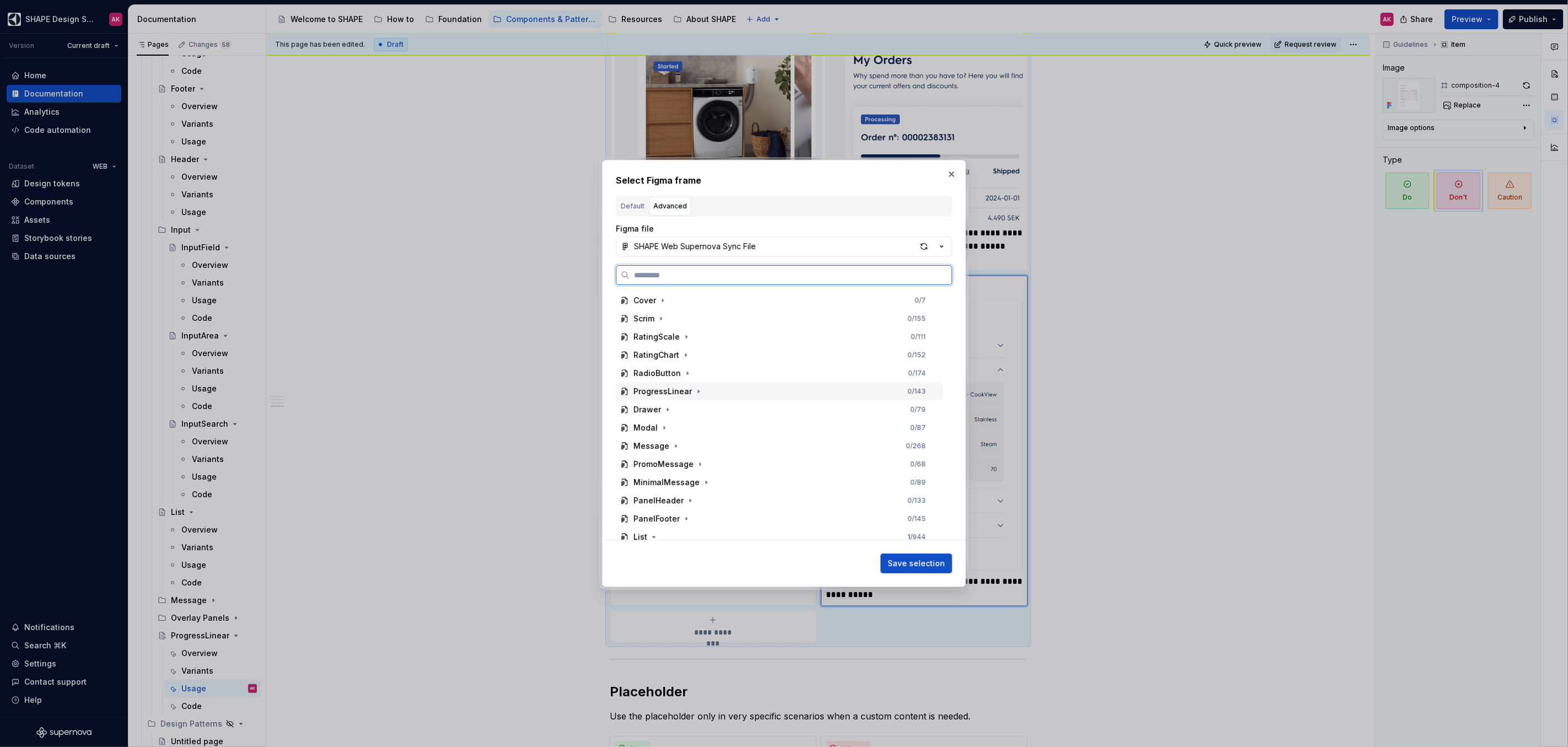
click at [659, 393] on div "ProgressLinear" at bounding box center [663, 391] width 58 height 11
click at [669, 517] on div "usage-4" at bounding box center [660, 519] width 33 height 11
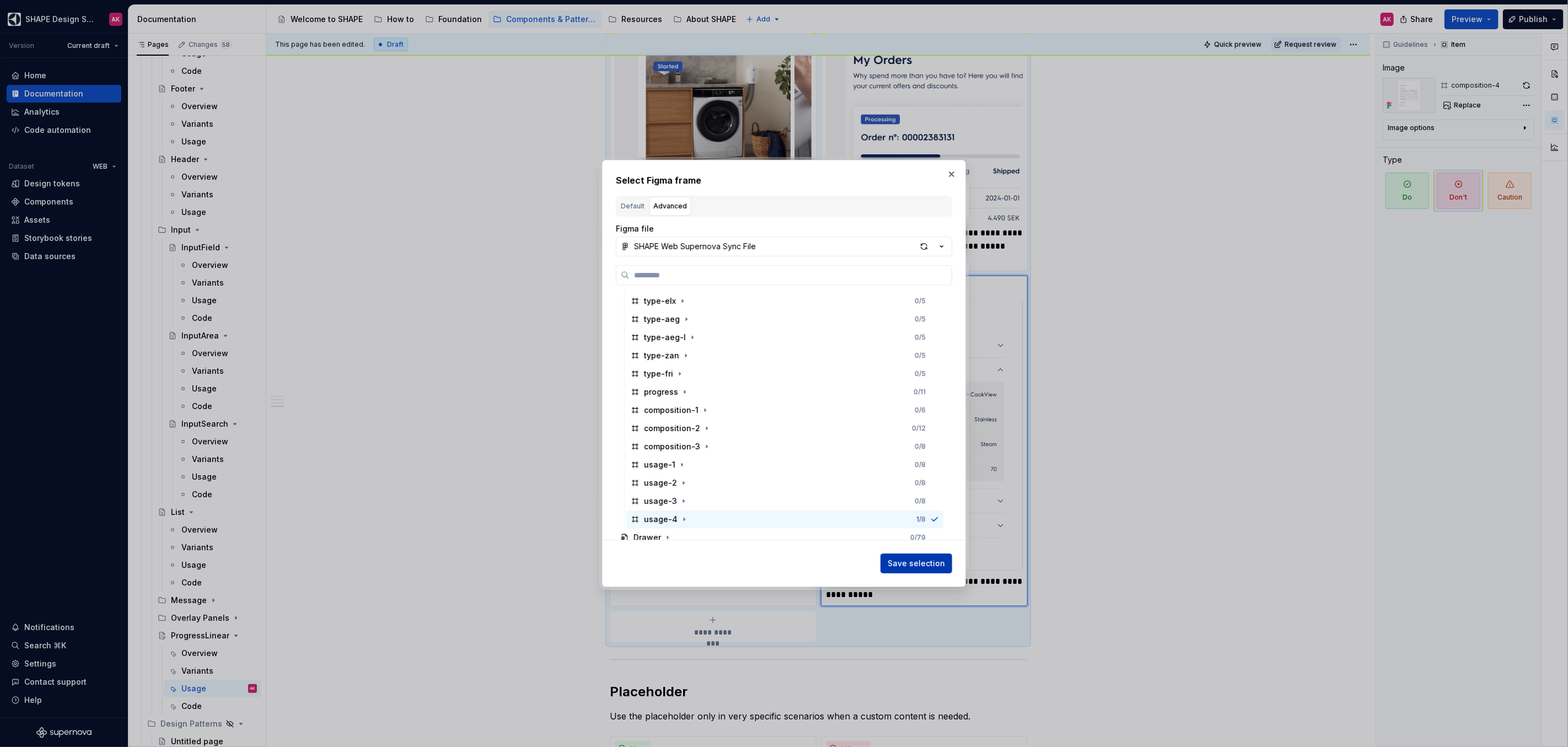
click at [933, 568] on span "Save selection" at bounding box center [916, 564] width 57 height 11
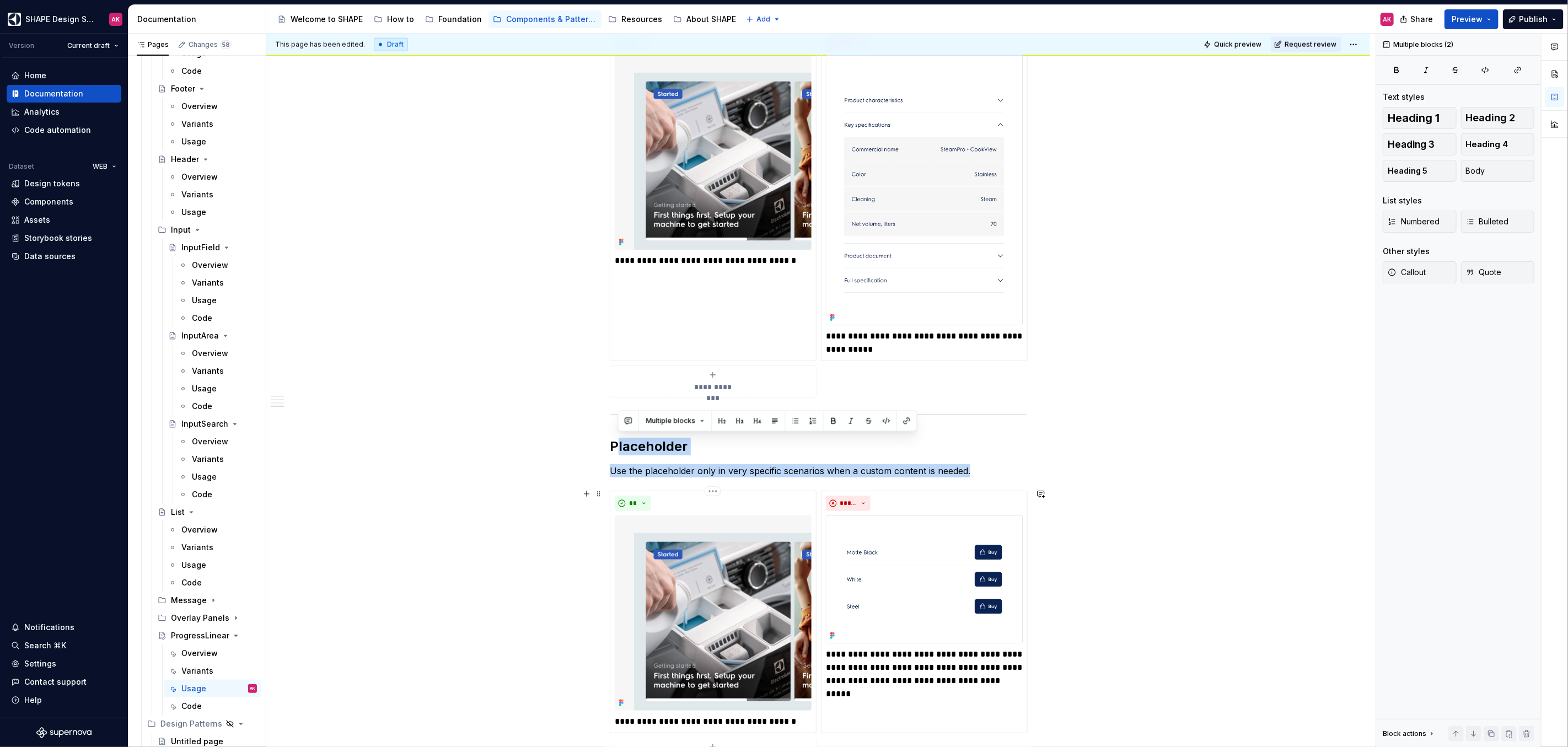
scroll to position [1490, 0]
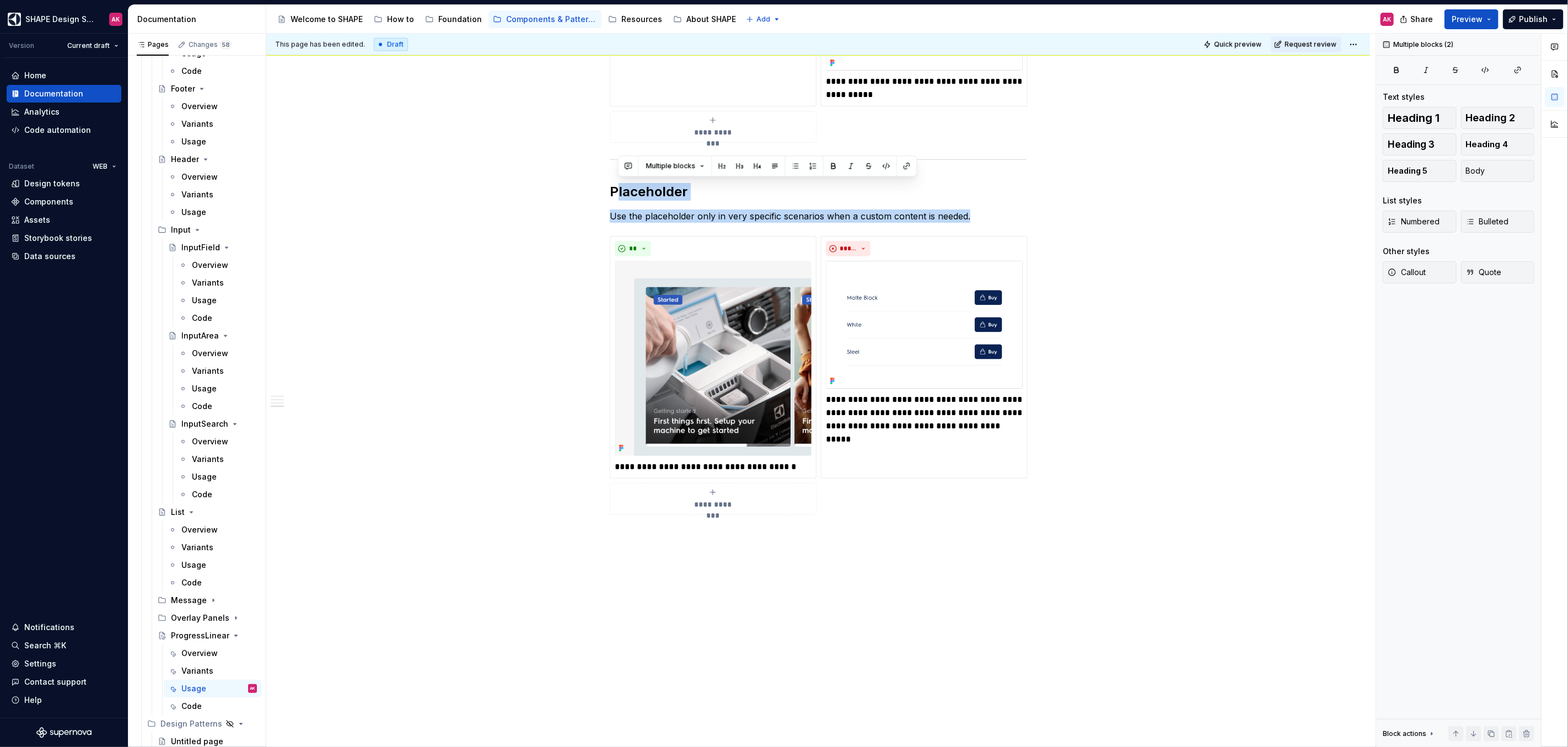
drag, startPoint x: 617, startPoint y: 444, endPoint x: 1065, endPoint y: 793, distance: 567.9
click at [1065, 746] on html "SHAPE Design System AK Version Current draft Home Documentation Analytics Code …" at bounding box center [784, 373] width 1568 height 747
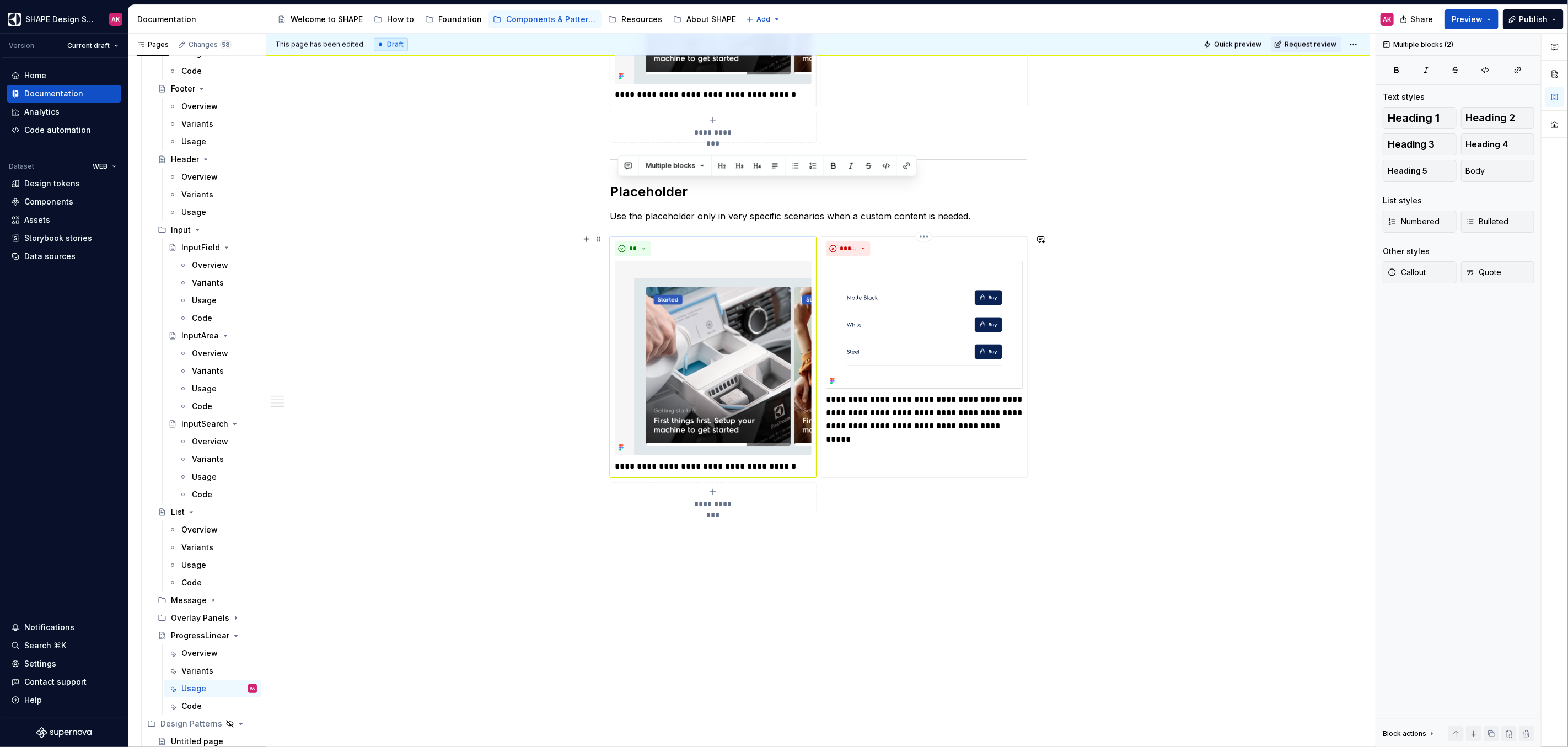
scroll to position [1375, 0]
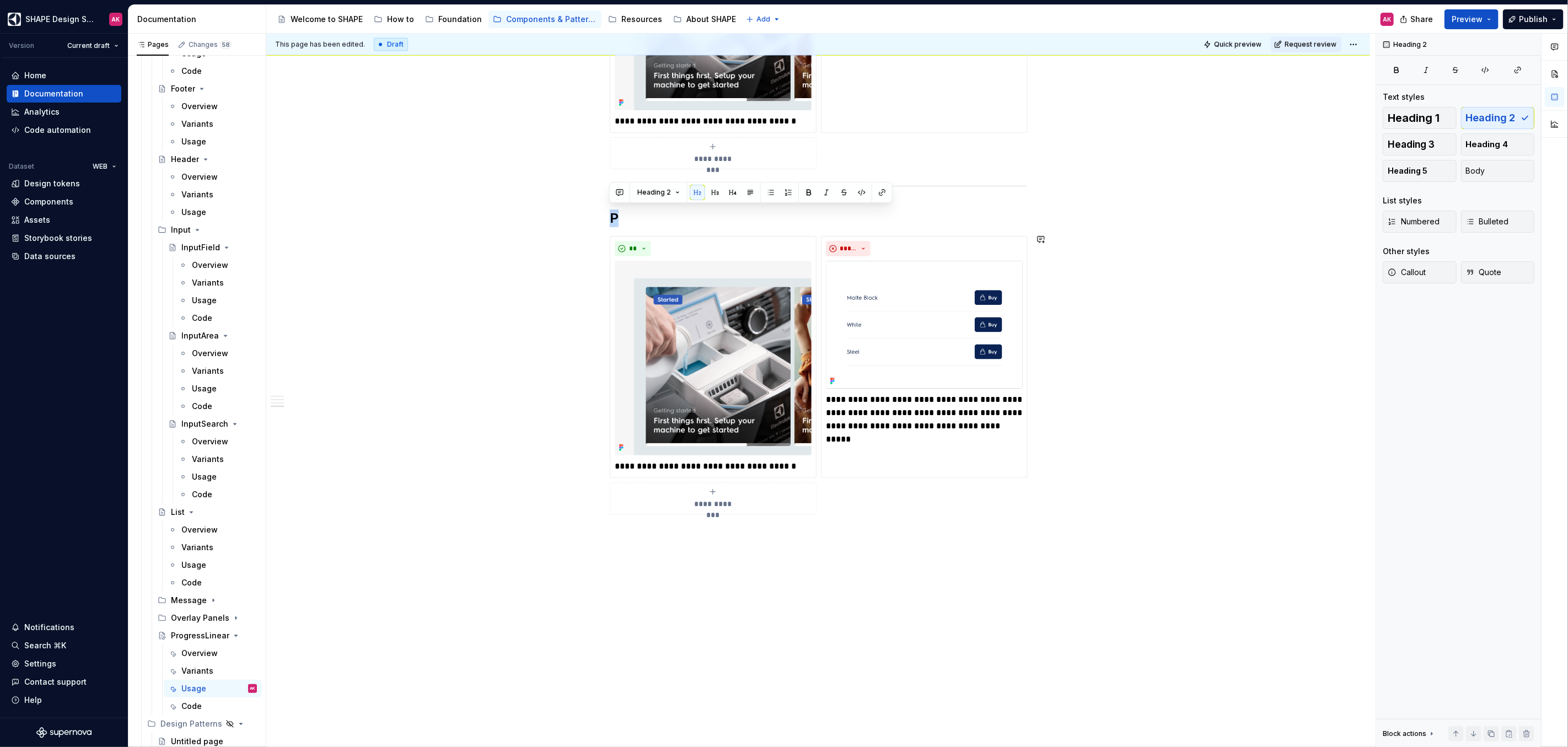
drag, startPoint x: 614, startPoint y: 214, endPoint x: 946, endPoint y: 486, distance: 429.2
click at [1027, 466] on div "**********" at bounding box center [818, 375] width 417 height 278
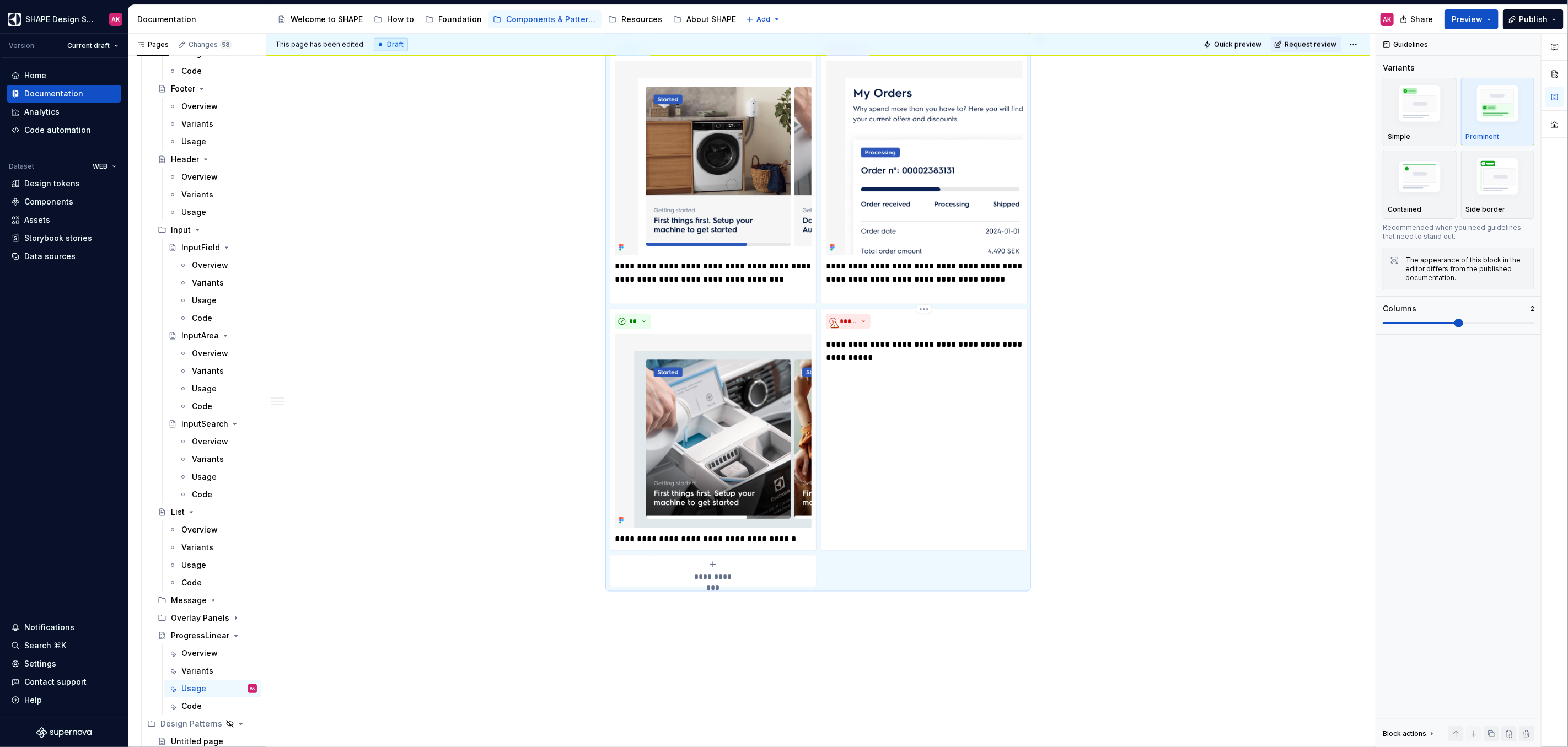
scroll to position [869, 0]
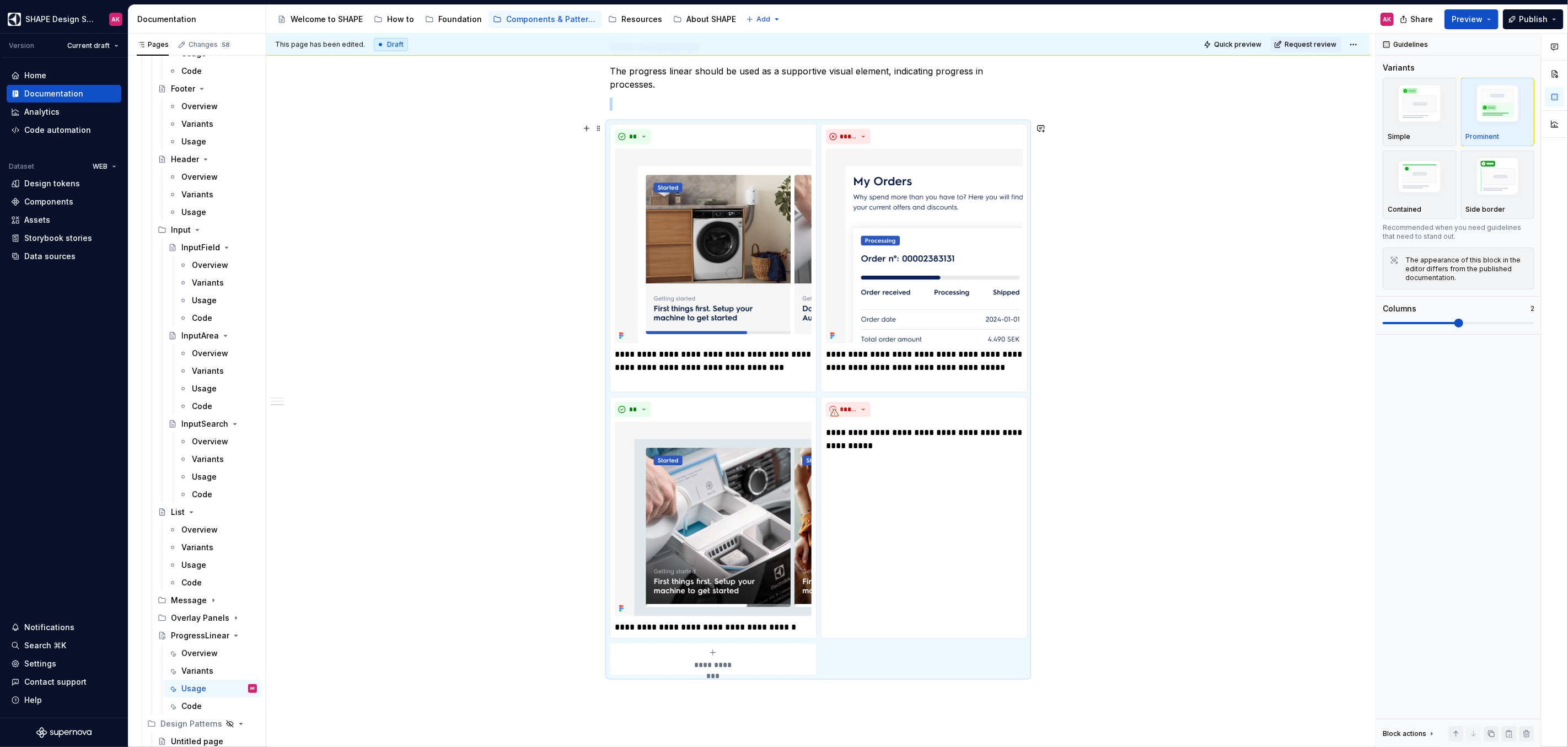
click at [1102, 390] on div "**********" at bounding box center [817, 118] width 1104 height 1590
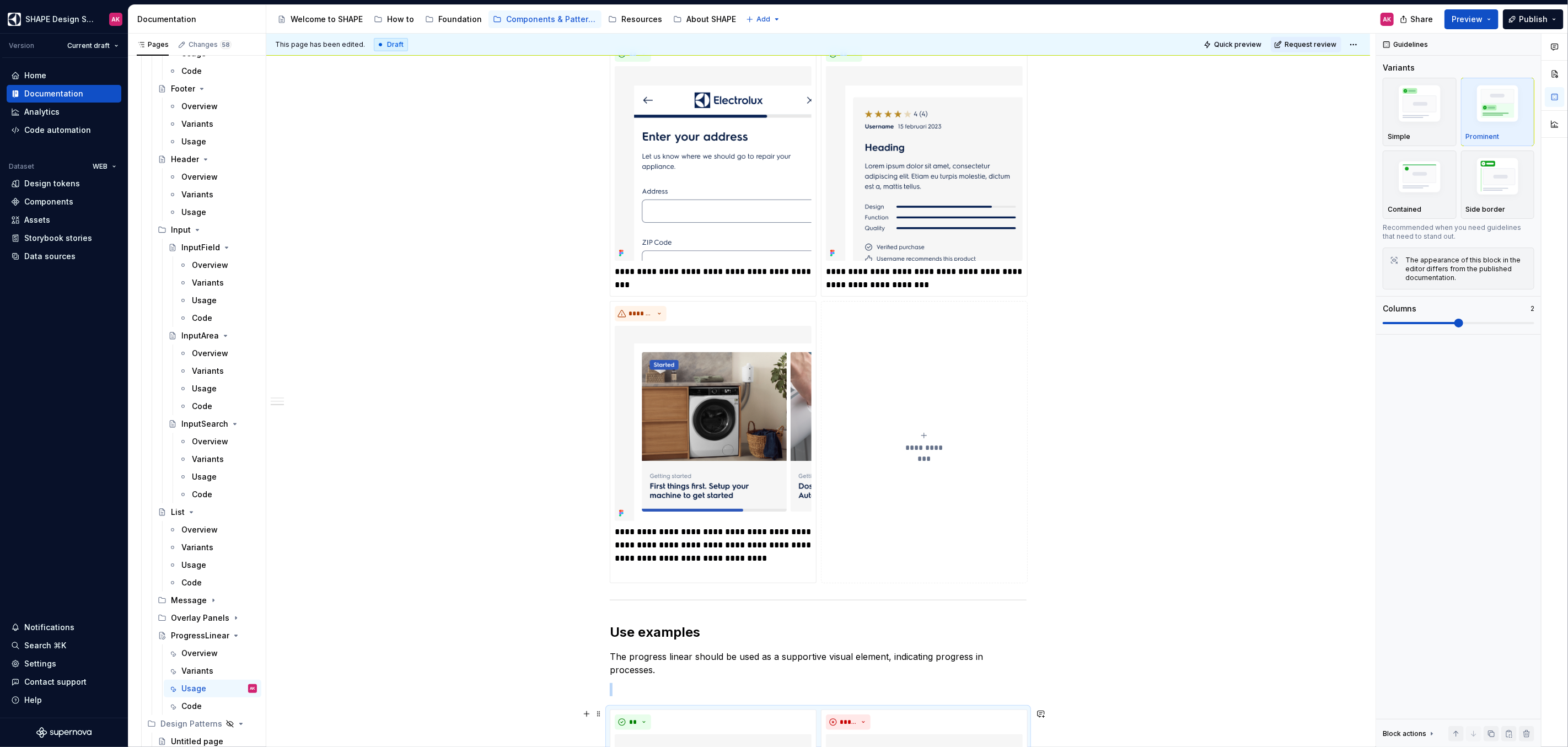
scroll to position [281, 0]
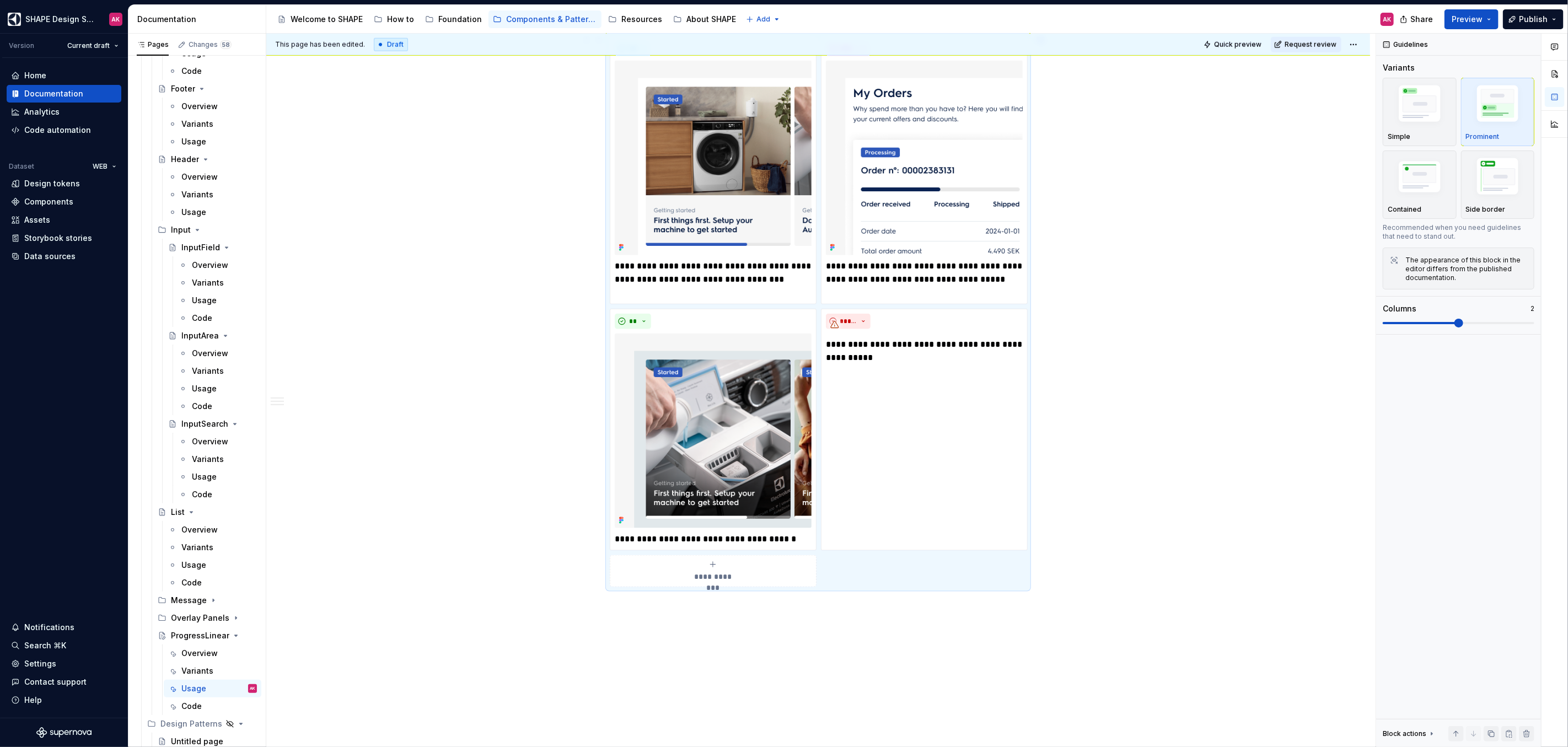
click at [1210, 477] on div "**********" at bounding box center [817, 30] width 1104 height 1590
click at [1013, 435] on div "**********" at bounding box center [925, 430] width 207 height 242
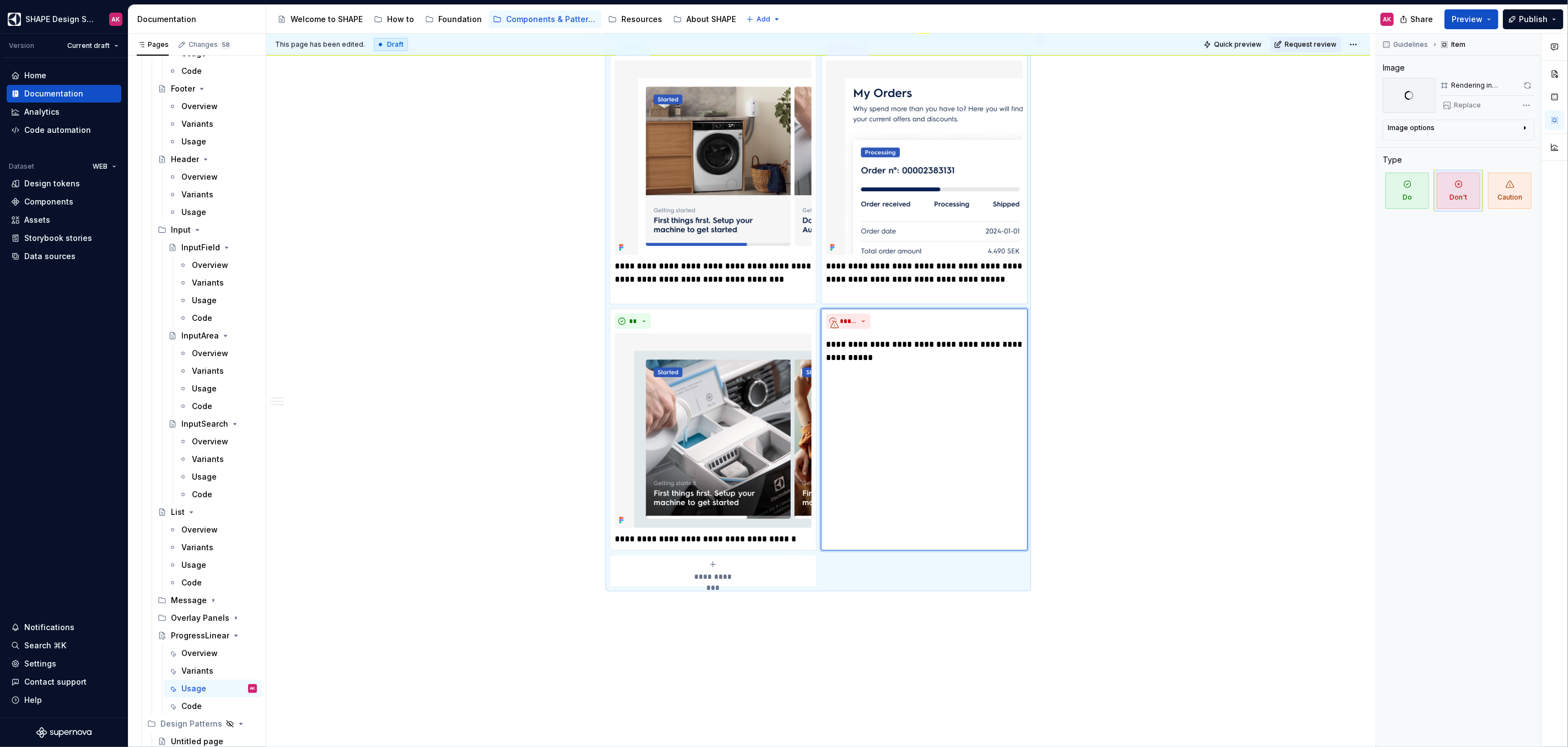
click at [929, 284] on p "**********" at bounding box center [924, 279] width 197 height 40
click at [898, 341] on p "**********" at bounding box center [924, 351] width 197 height 26
type textarea "*"
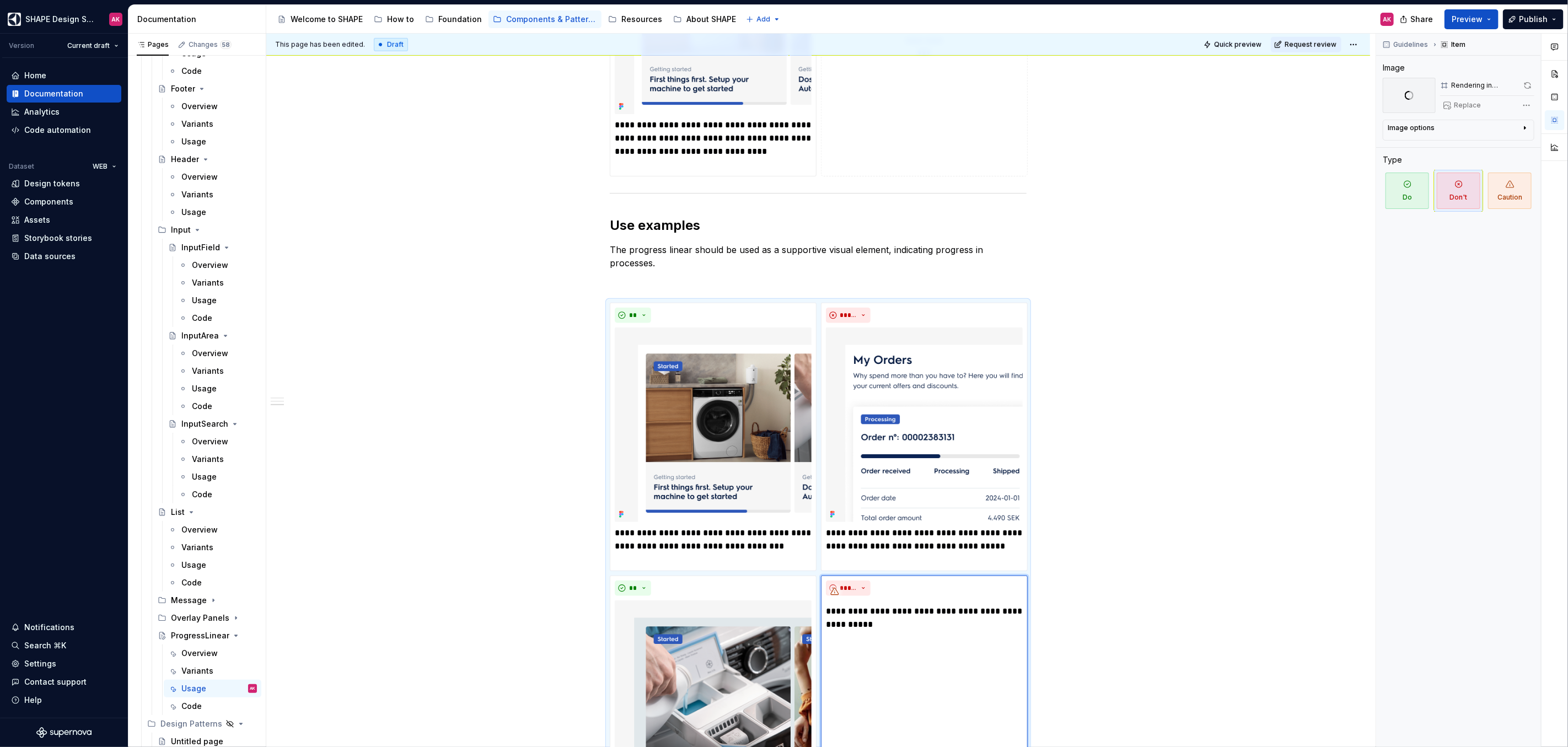
scroll to position [707, 0]
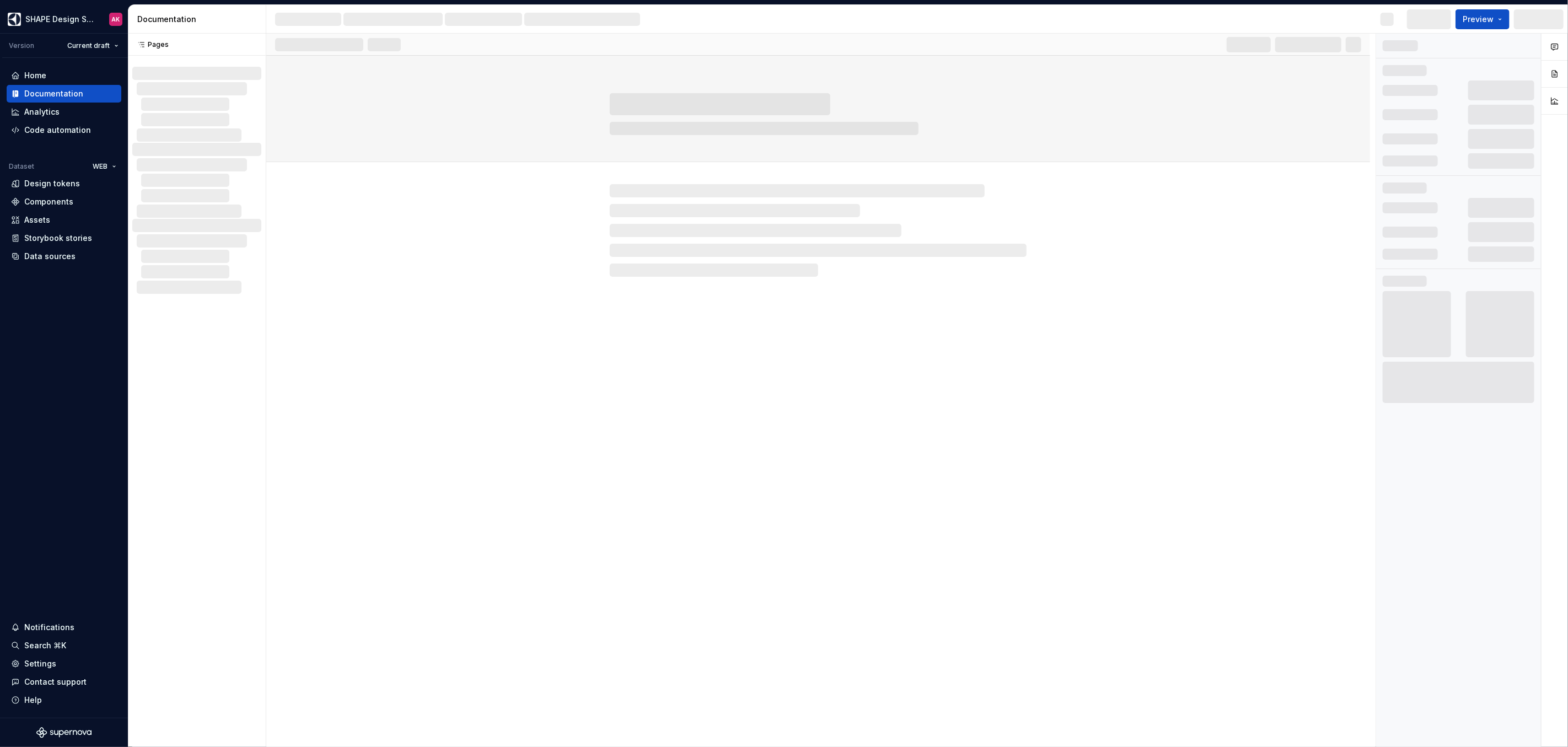
scroll to position [763, 0]
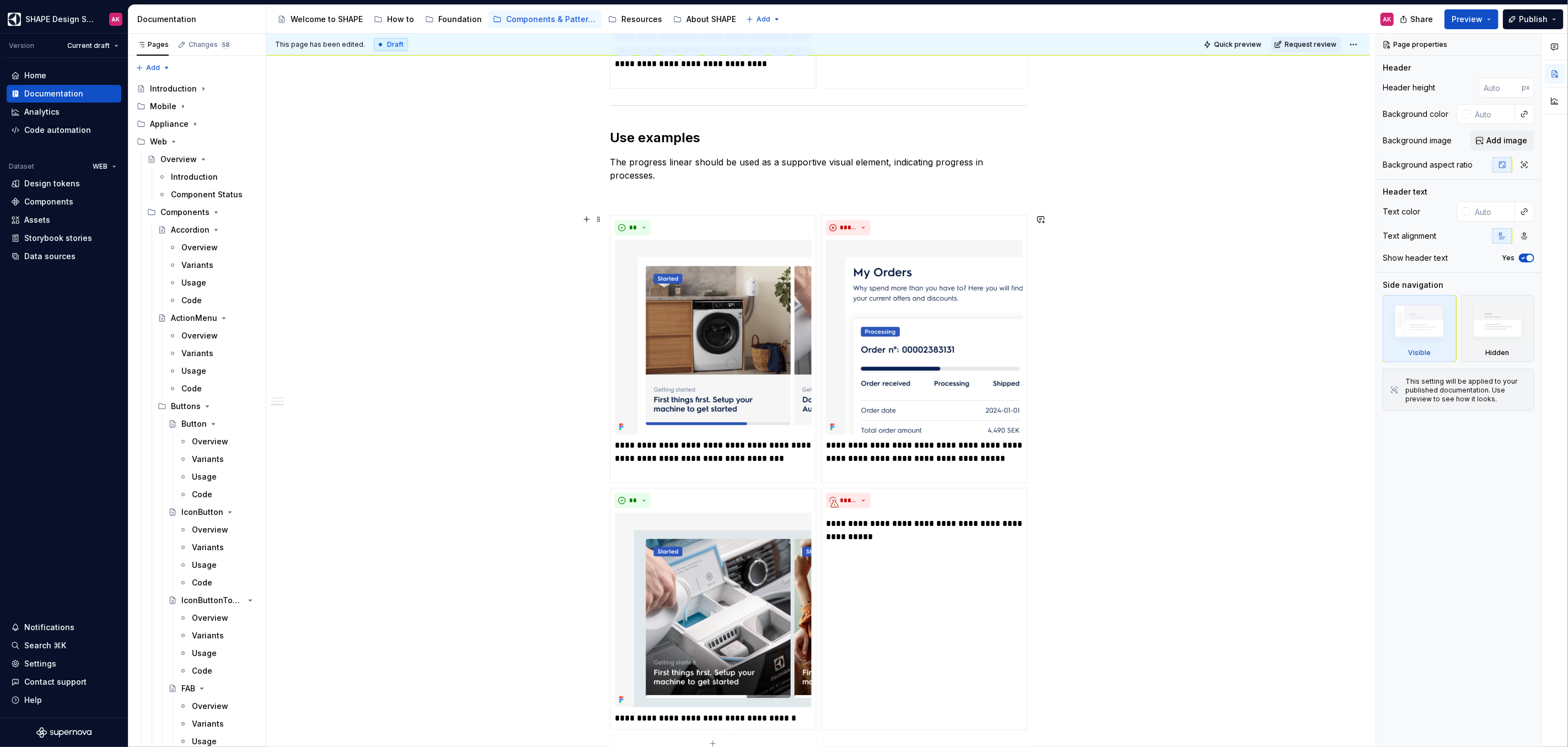
click at [486, 413] on div "**********" at bounding box center [817, 209] width 1104 height 1590
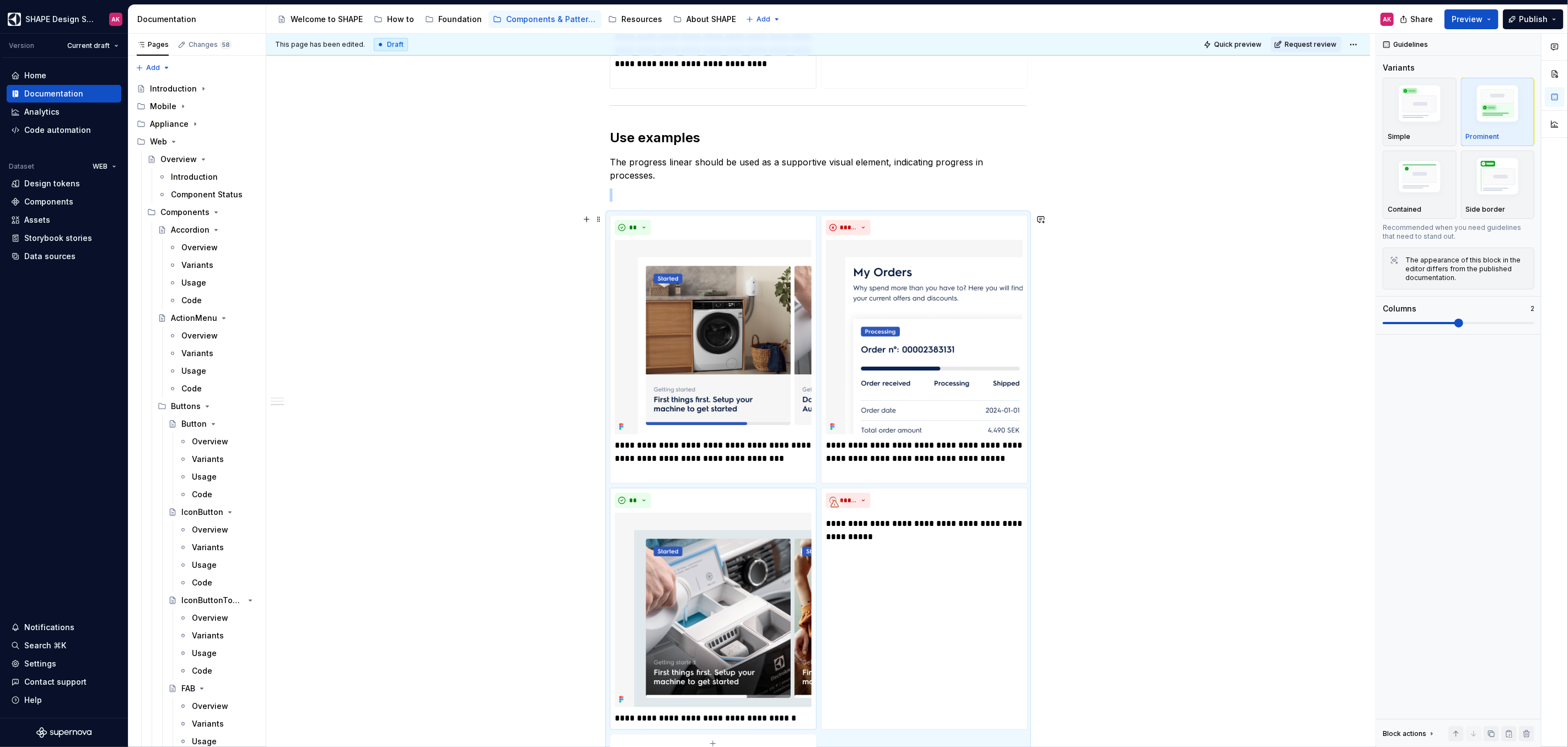
scroll to position [793, 0]
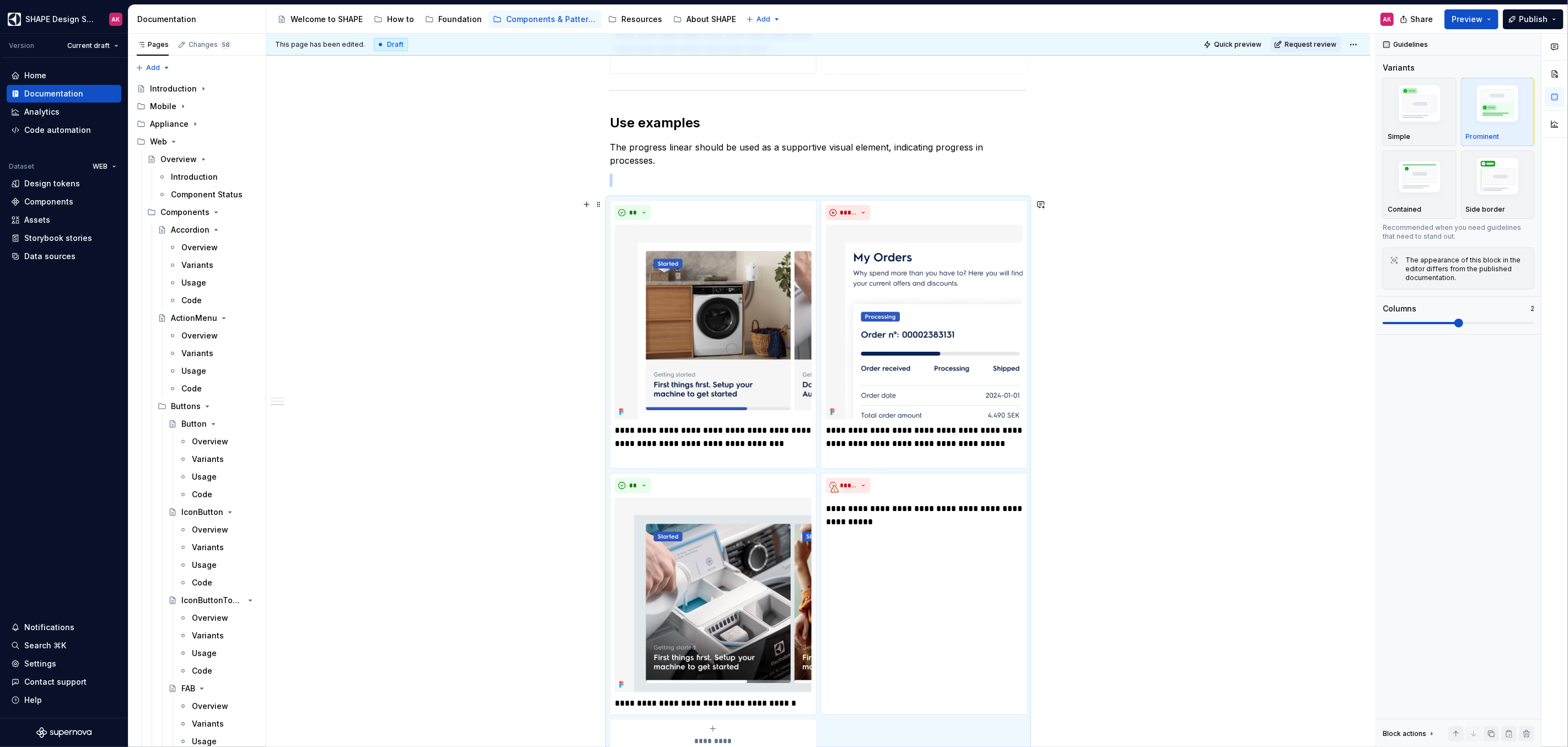
click at [1186, 535] on div "**********" at bounding box center [817, 194] width 1104 height 1590
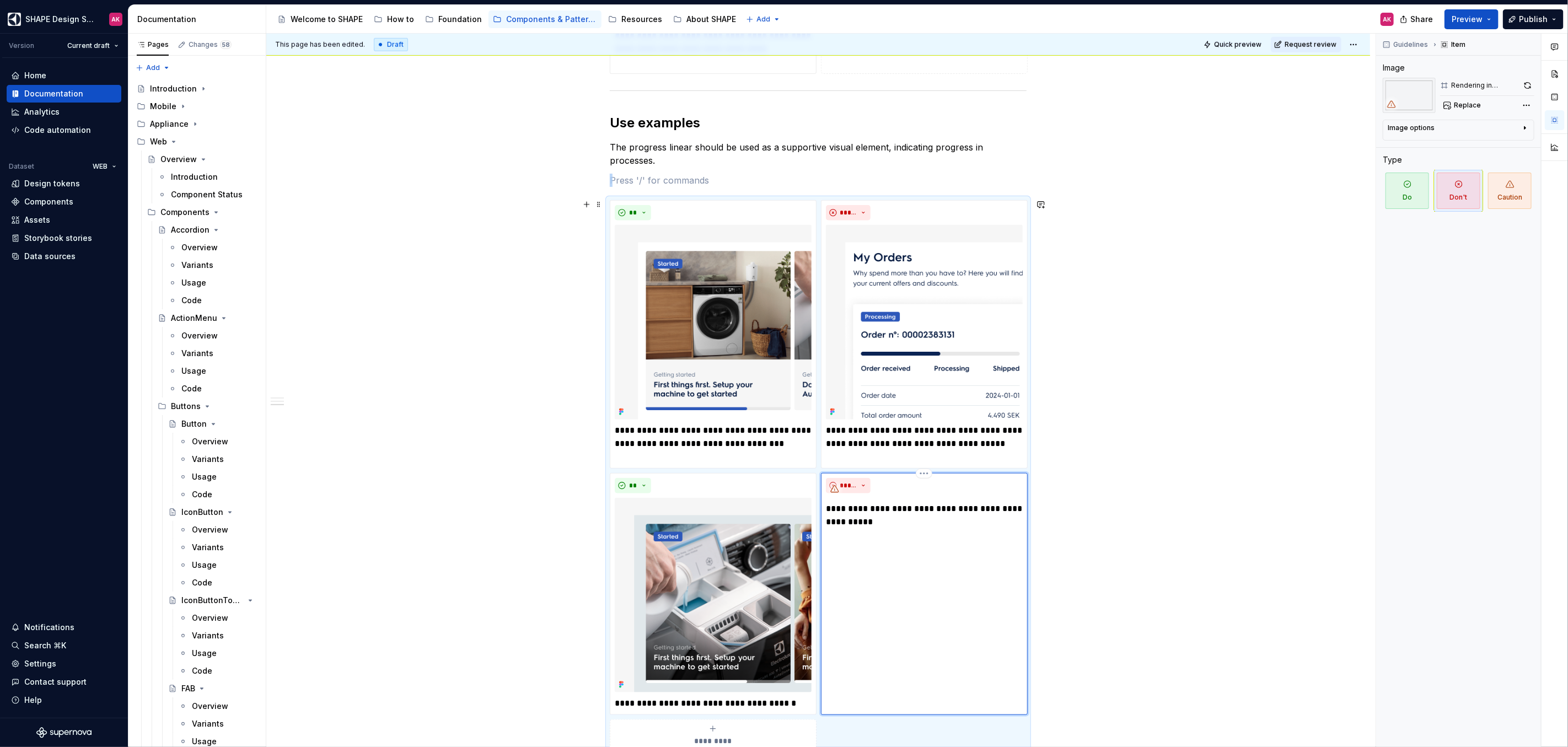
click at [928, 541] on div "**********" at bounding box center [925, 594] width 207 height 242
click at [782, 535] on img at bounding box center [713, 595] width 197 height 195
click at [895, 564] on div "**********" at bounding box center [925, 594] width 207 height 242
click at [1463, 103] on span "Replace" at bounding box center [1468, 105] width 27 height 9
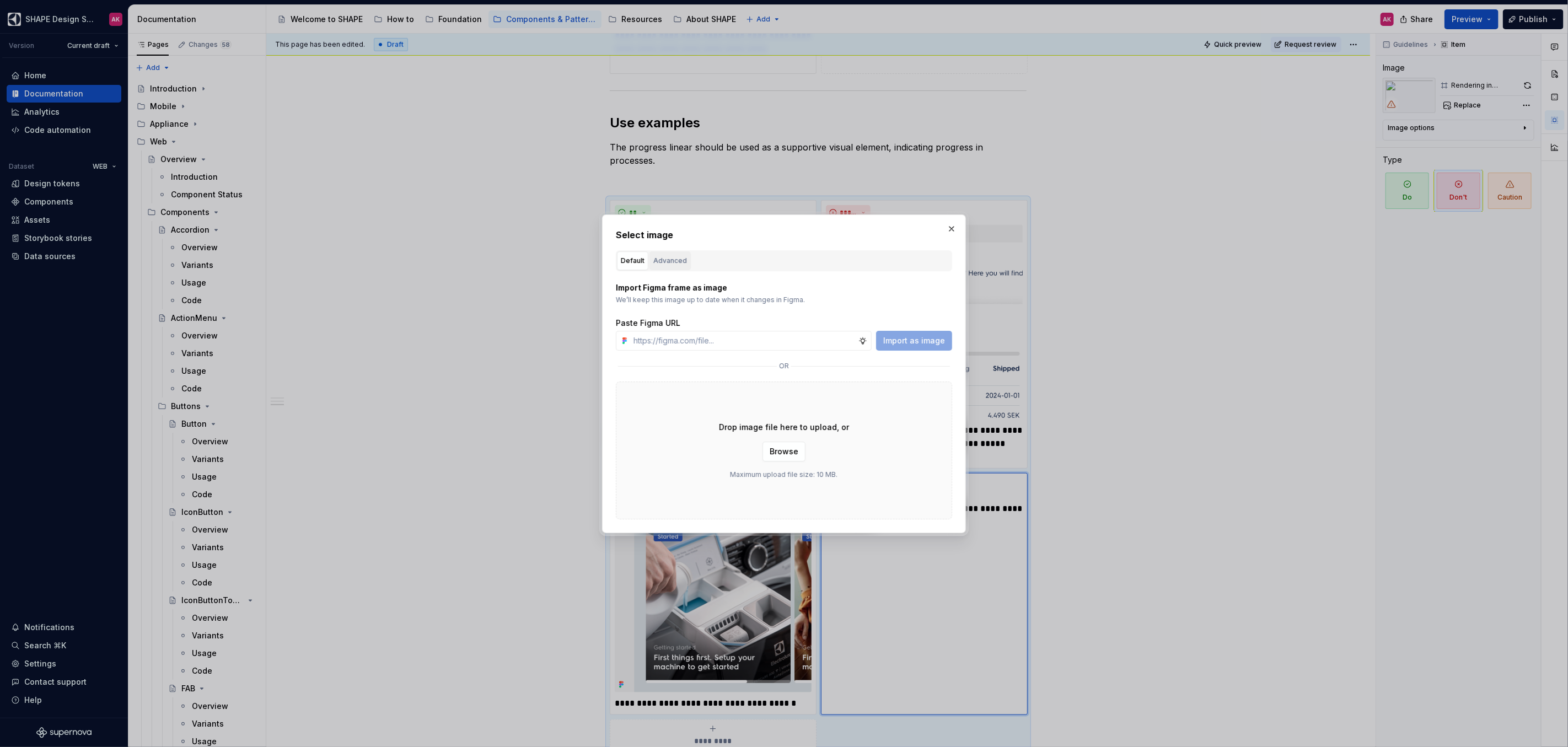
click at [682, 261] on div "Advanced" at bounding box center [670, 261] width 33 height 11
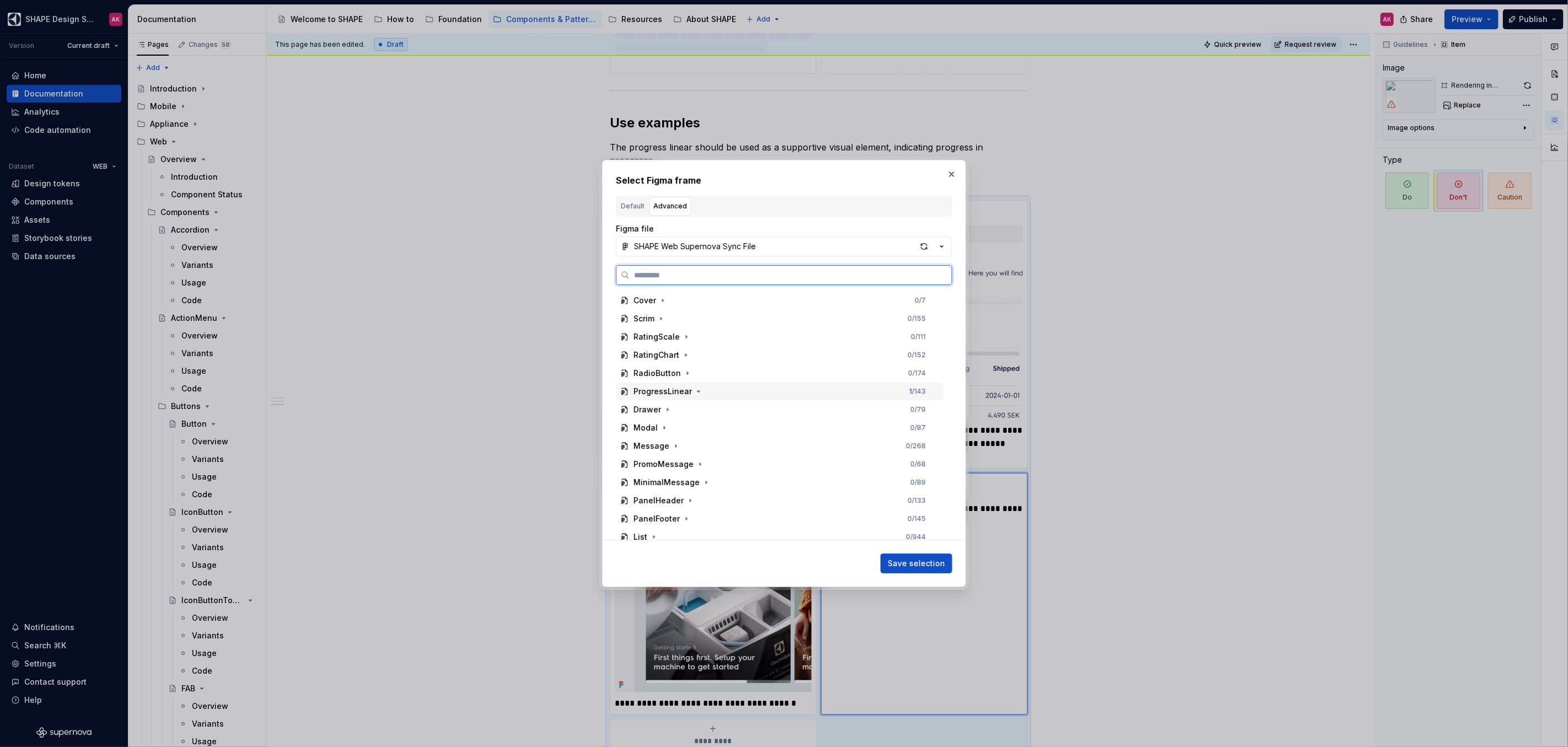
click at [661, 391] on div "ProgressLinear" at bounding box center [663, 391] width 58 height 11
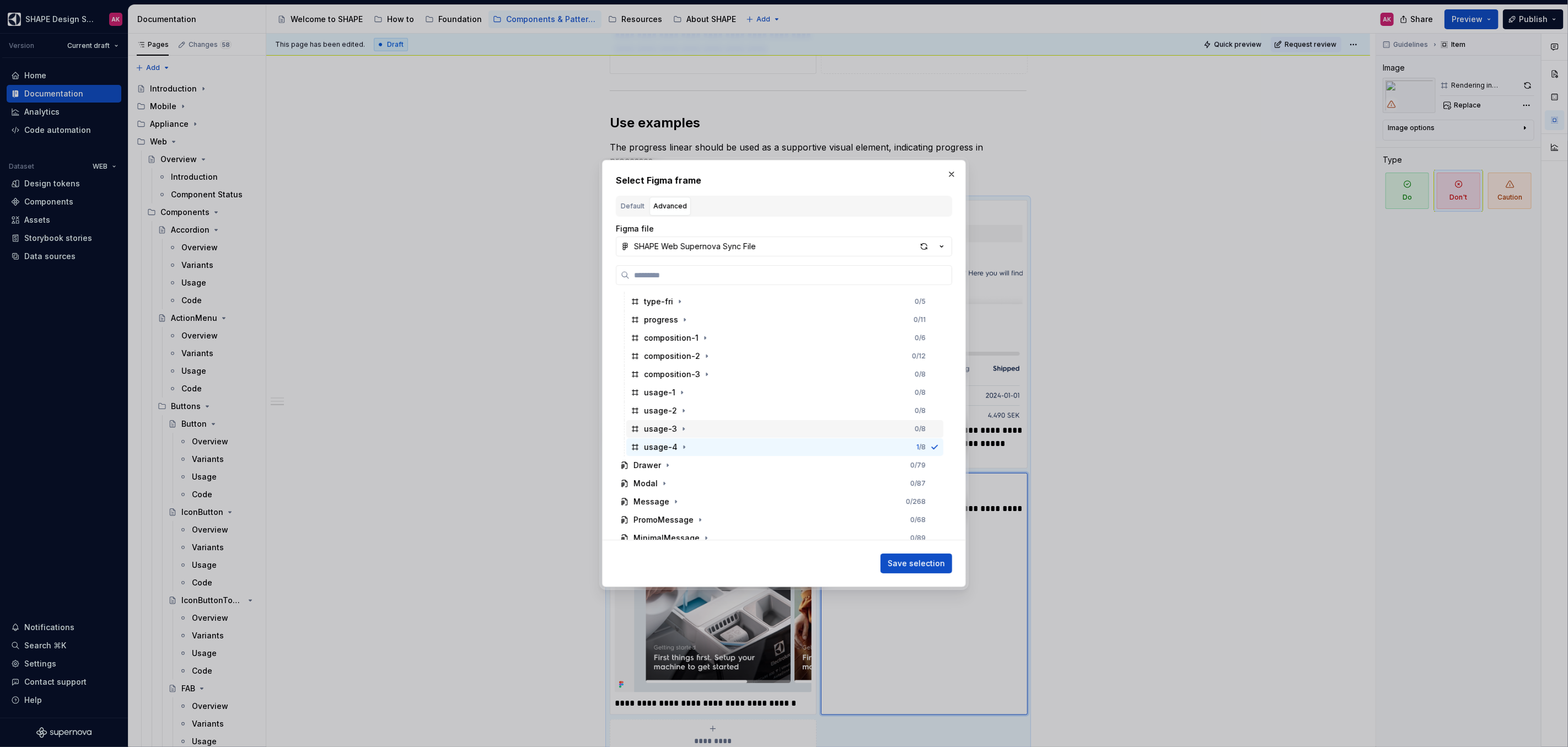
scroll to position [346, 0]
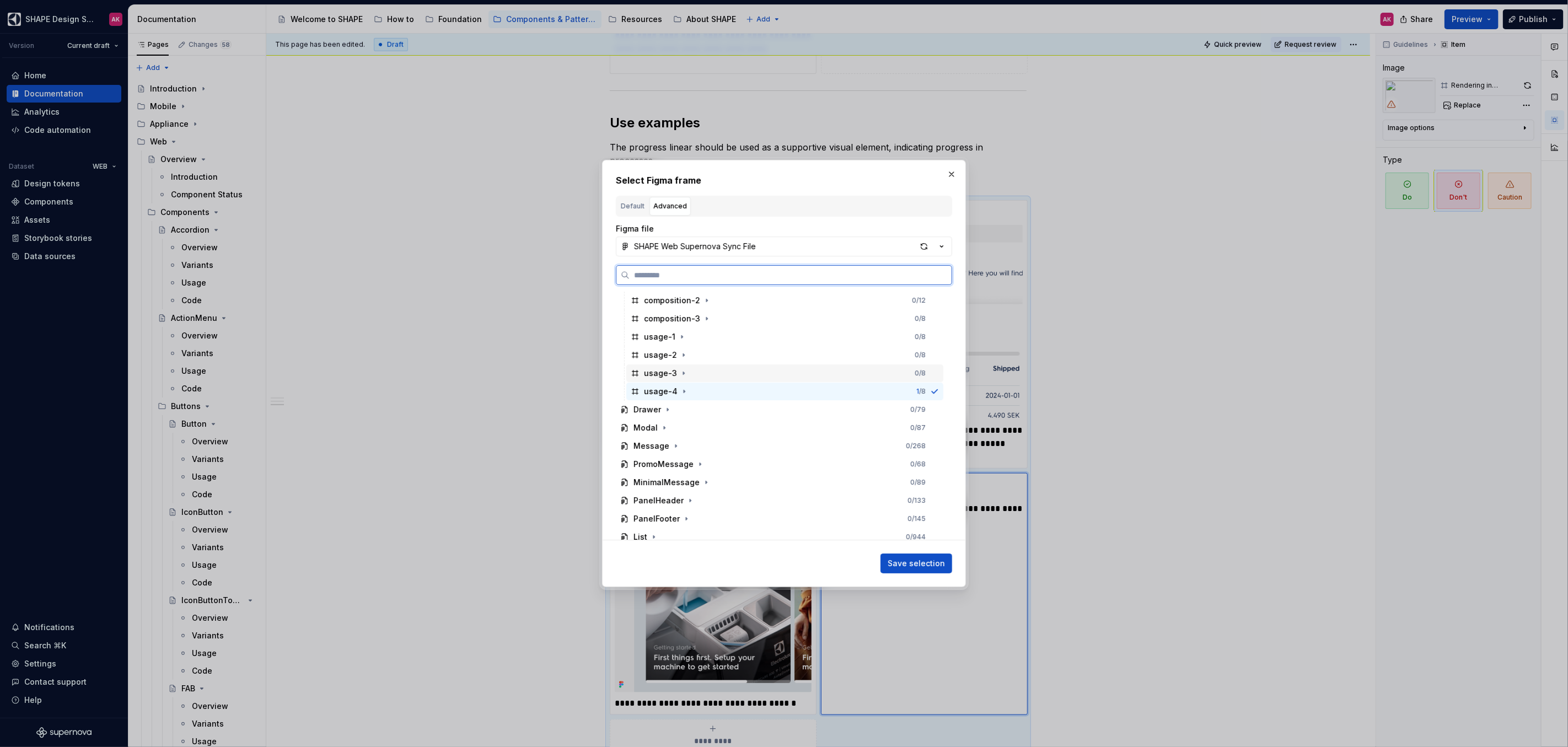
click at [669, 371] on div "usage-3" at bounding box center [660, 373] width 33 height 11
click at [658, 391] on div "usage-4" at bounding box center [660, 391] width 33 height 11
click at [903, 563] on span "Save selection" at bounding box center [916, 564] width 57 height 11
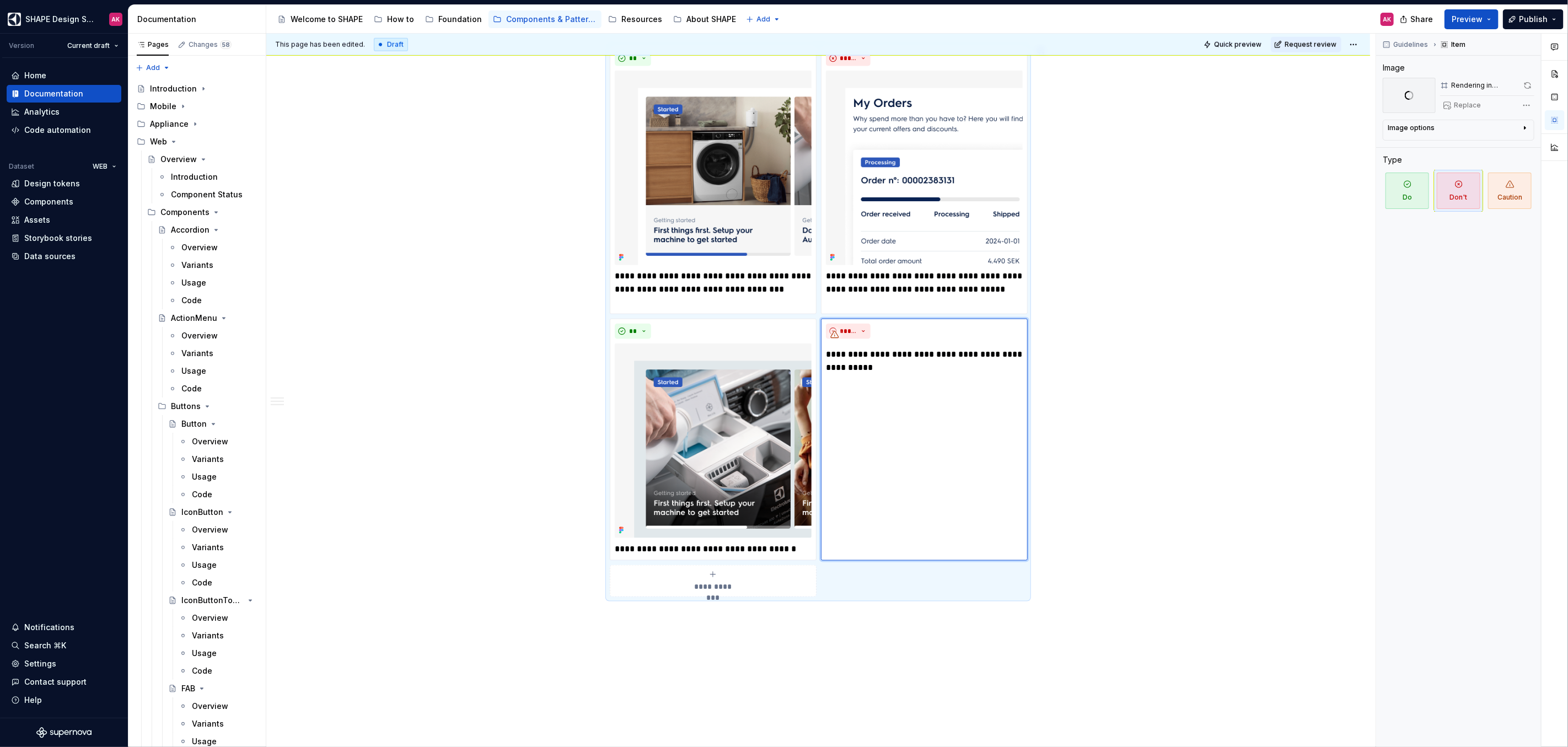
scroll to position [946, 0]
click at [1145, 535] on div "**********" at bounding box center [817, 40] width 1104 height 1590
click at [865, 632] on div "**********" at bounding box center [817, 40] width 1104 height 1590
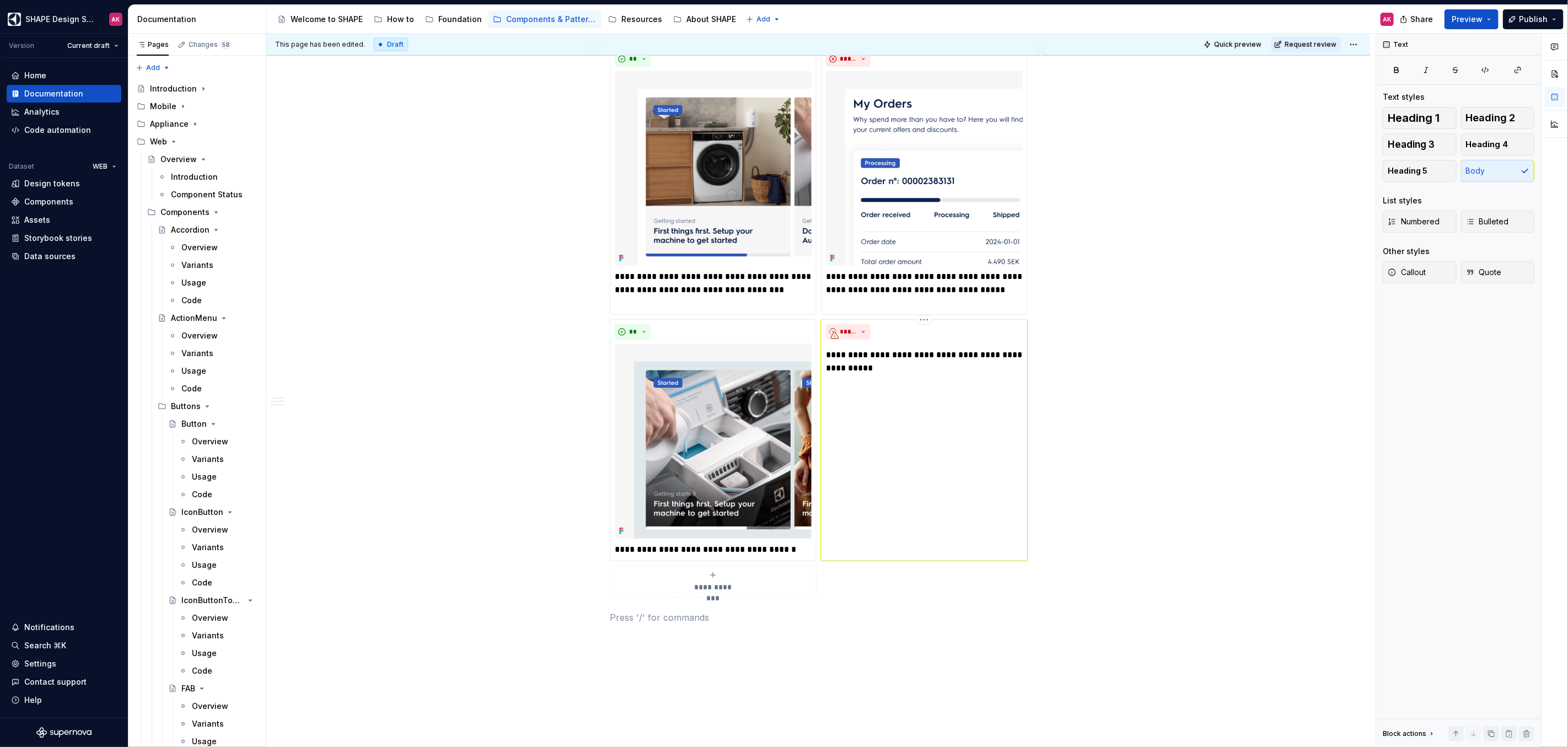
click at [907, 424] on div "**********" at bounding box center [925, 440] width 207 height 242
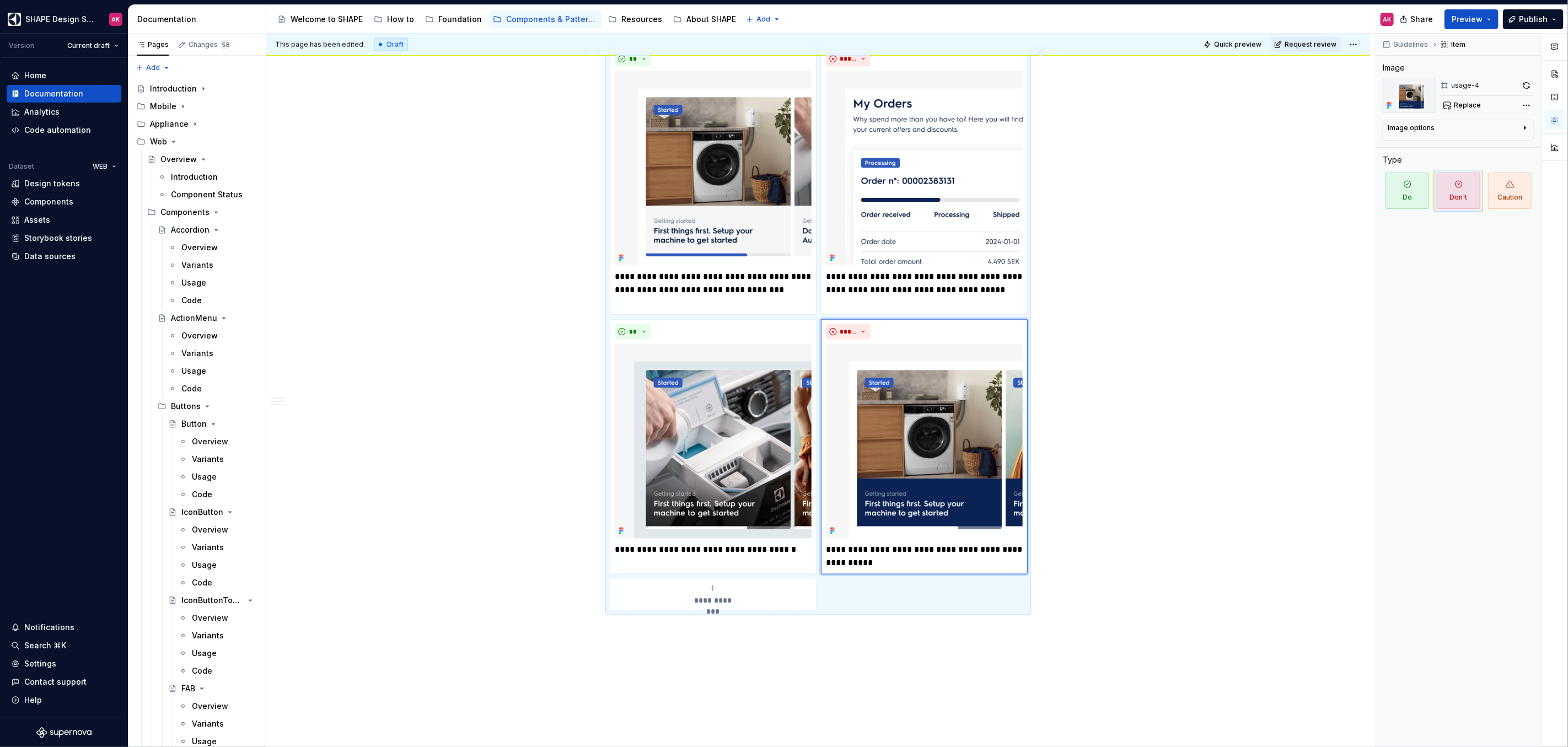
click at [448, 389] on div "**********" at bounding box center [817, 60] width 1104 height 1630
click at [1180, 461] on div "**********" at bounding box center [821, 390] width 1109 height 714
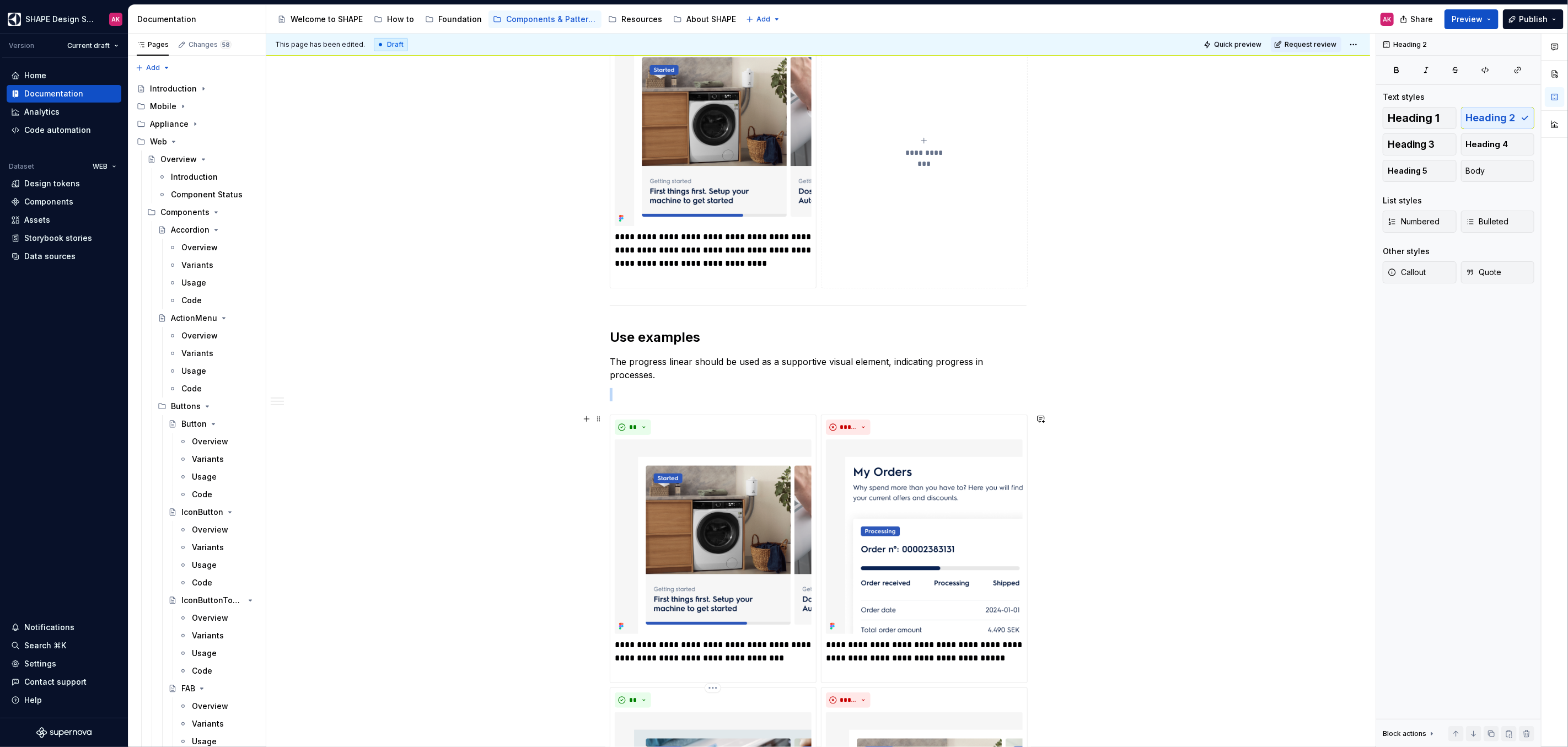
scroll to position [0, 0]
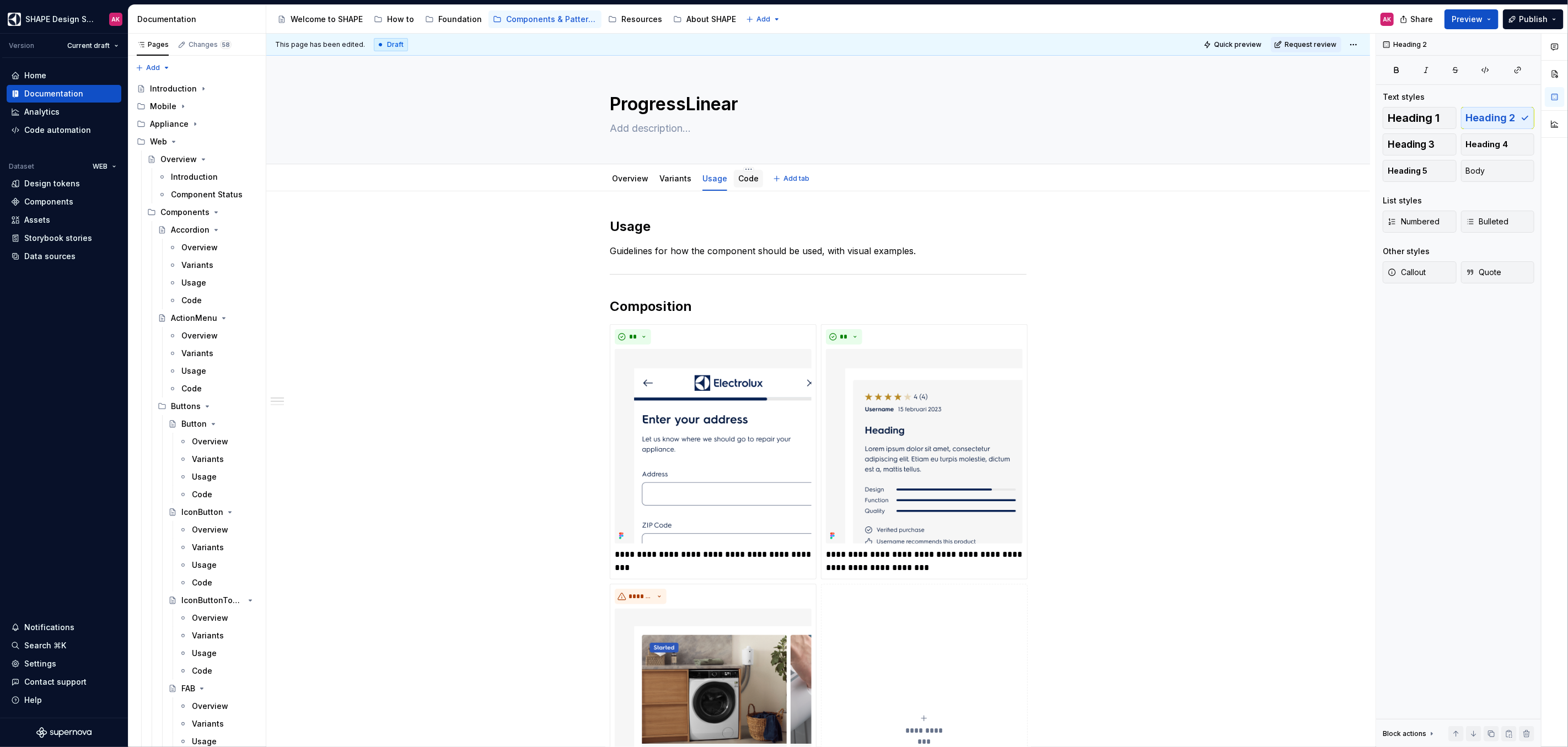
click at [739, 180] on link "Code" at bounding box center [749, 178] width 21 height 9
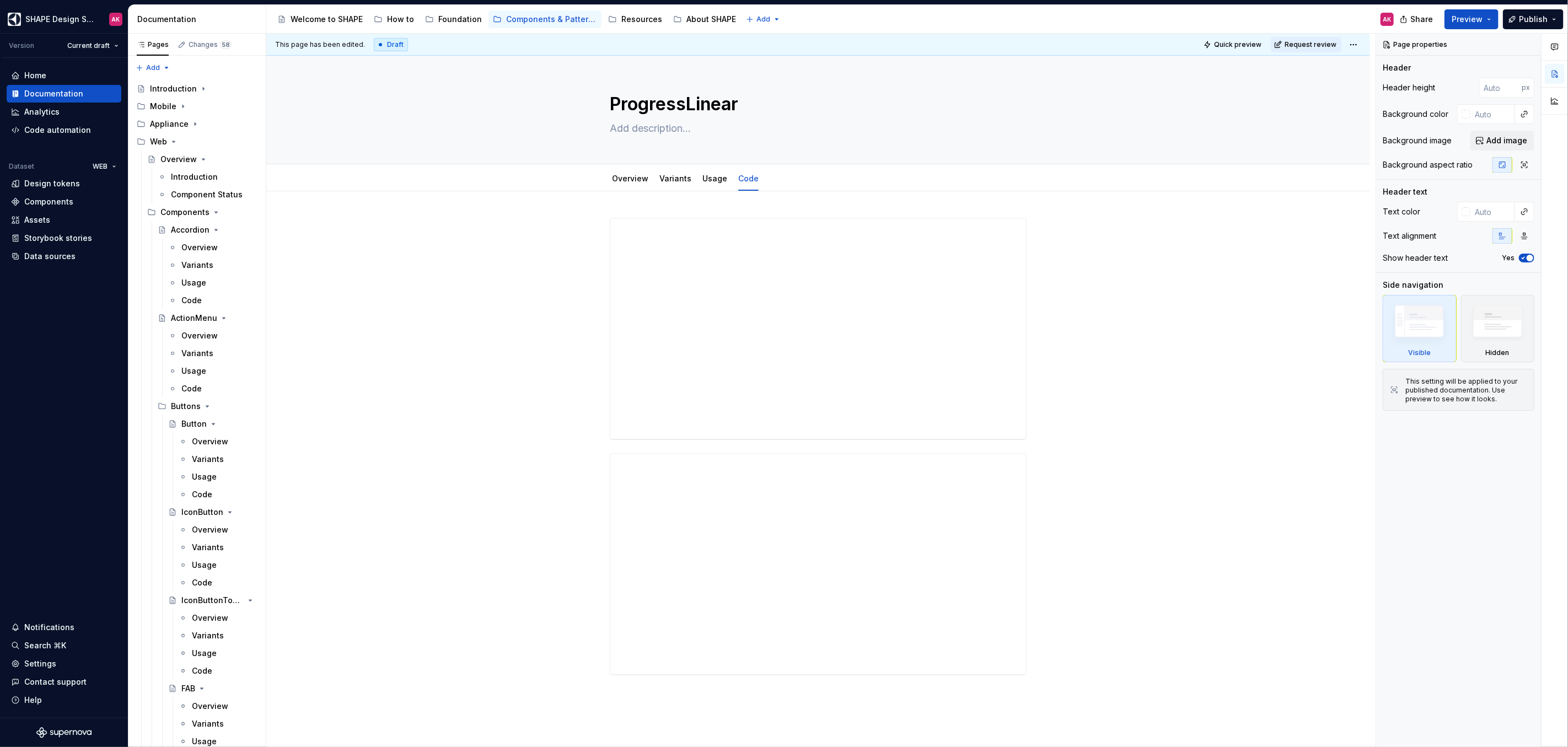
click at [757, 225] on div at bounding box center [818, 447] width 417 height 458
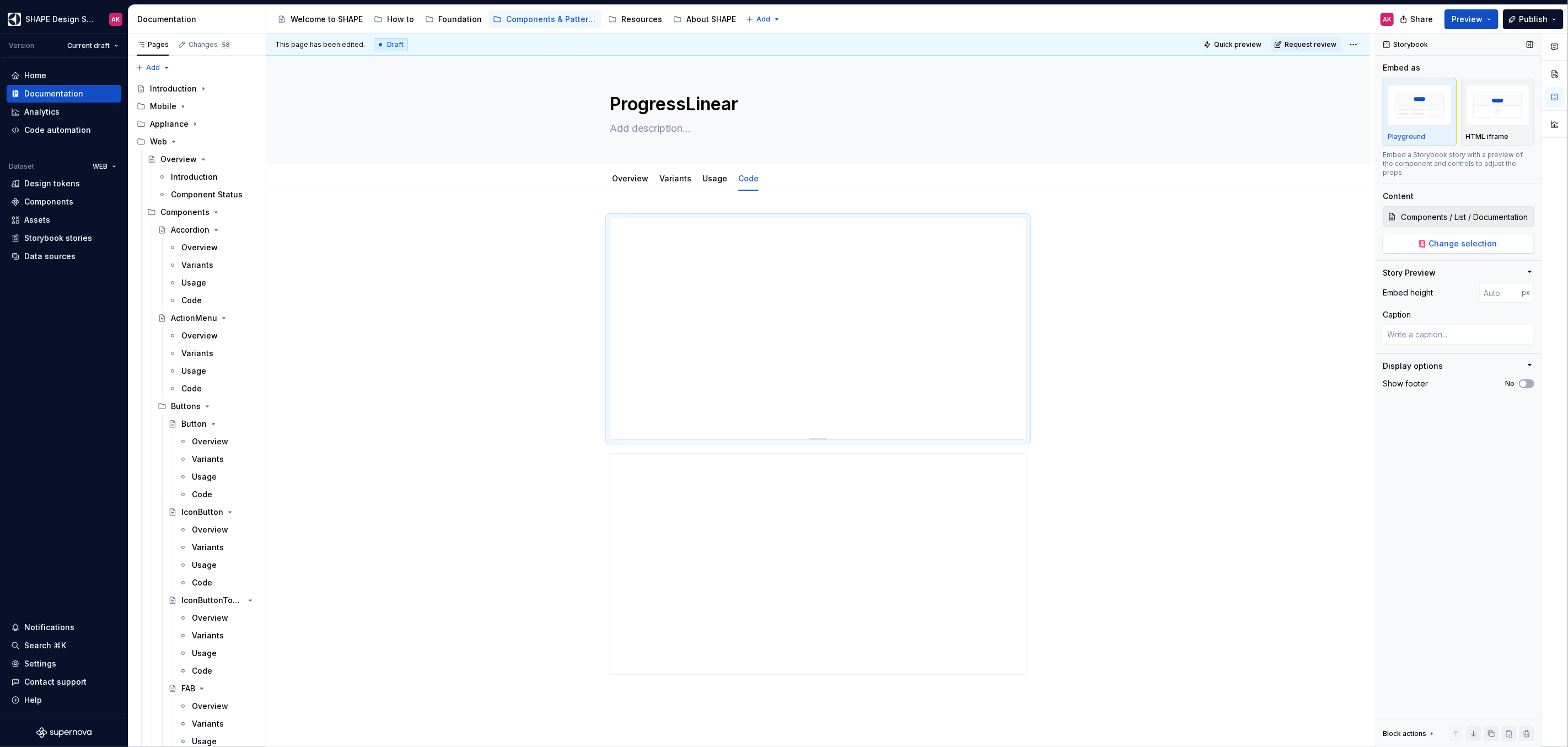
click at [1466, 238] on span "Change selection" at bounding box center [1463, 244] width 68 height 11
type textarea "*"
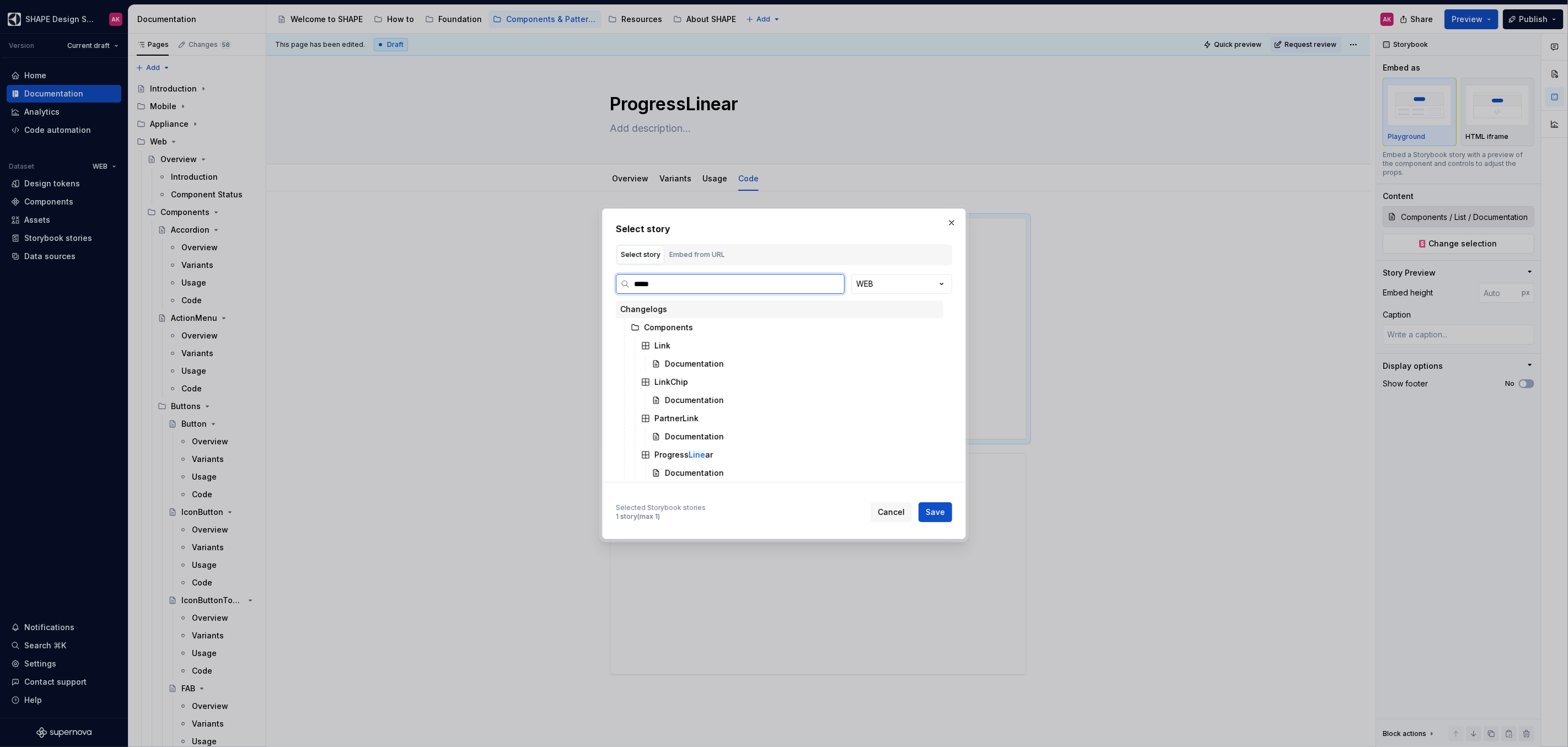
type input "******"
click at [692, 413] on div "Documentation" at bounding box center [684, 418] width 59 height 11
click at [943, 508] on span "Save" at bounding box center [936, 512] width 19 height 11
type textarea "*"
type input "Components / ProgressLinear / Documentation"
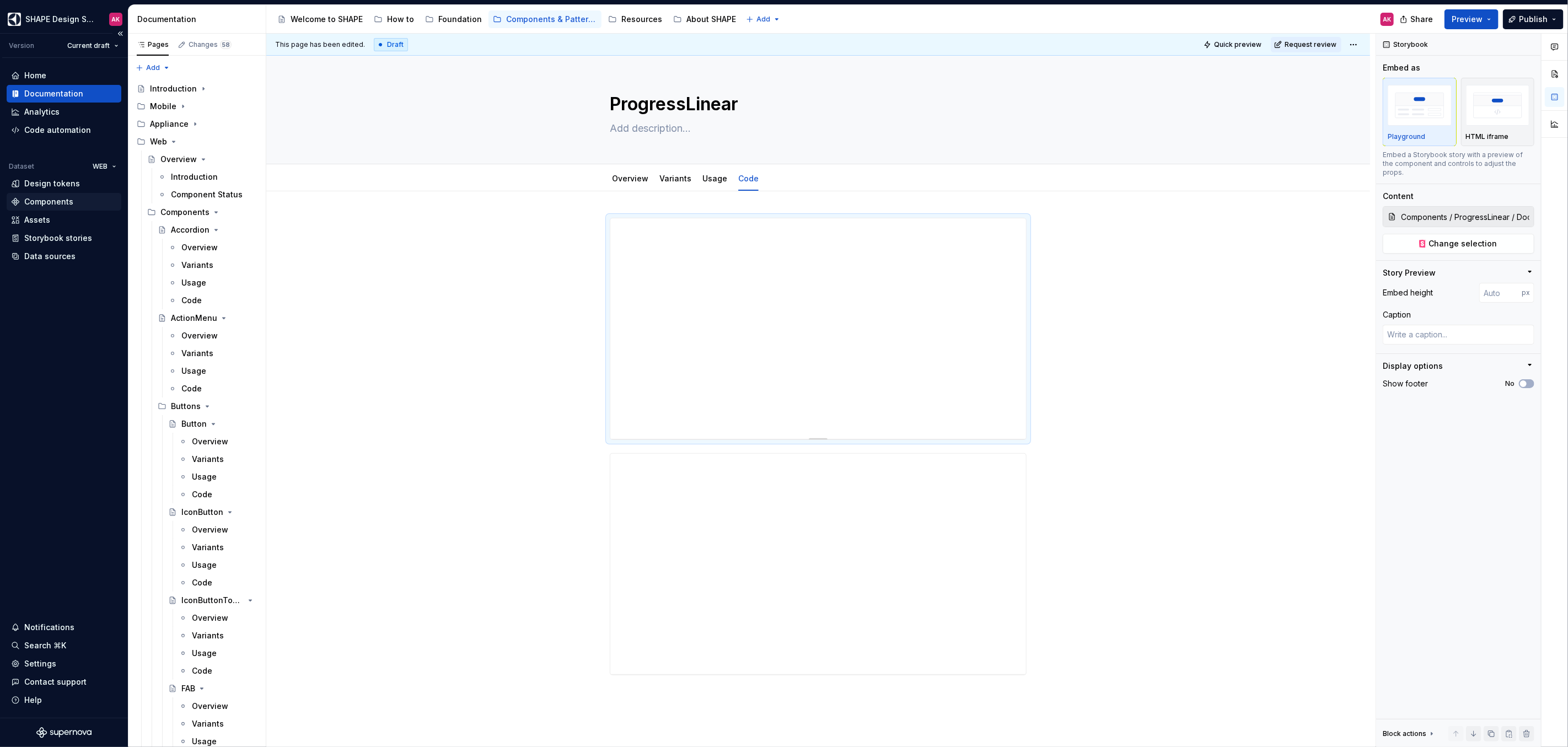
type textarea "*"
click at [30, 201] on div "Components" at bounding box center [49, 202] width 49 height 11
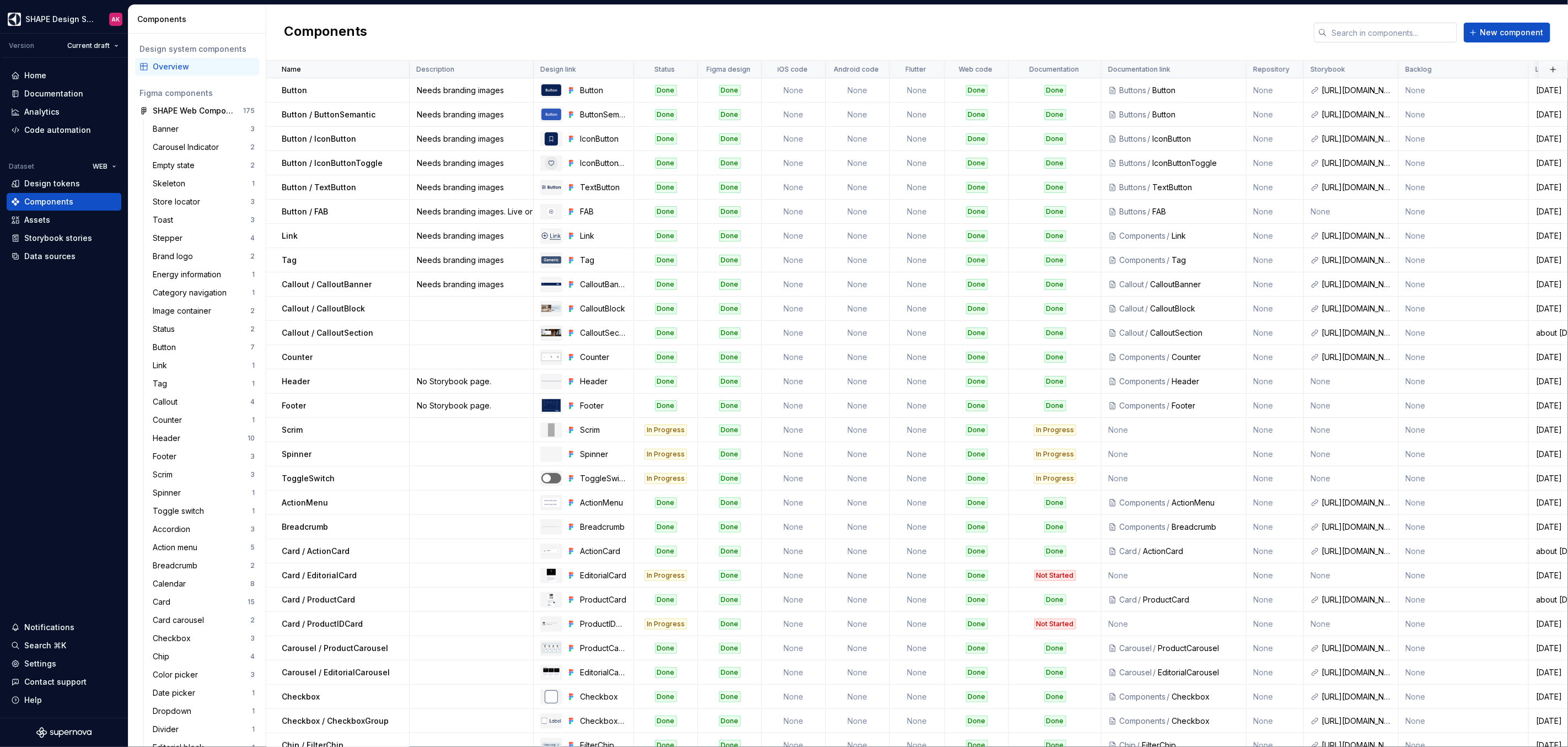
click at [1377, 24] on input "text" at bounding box center [1392, 32] width 130 height 20
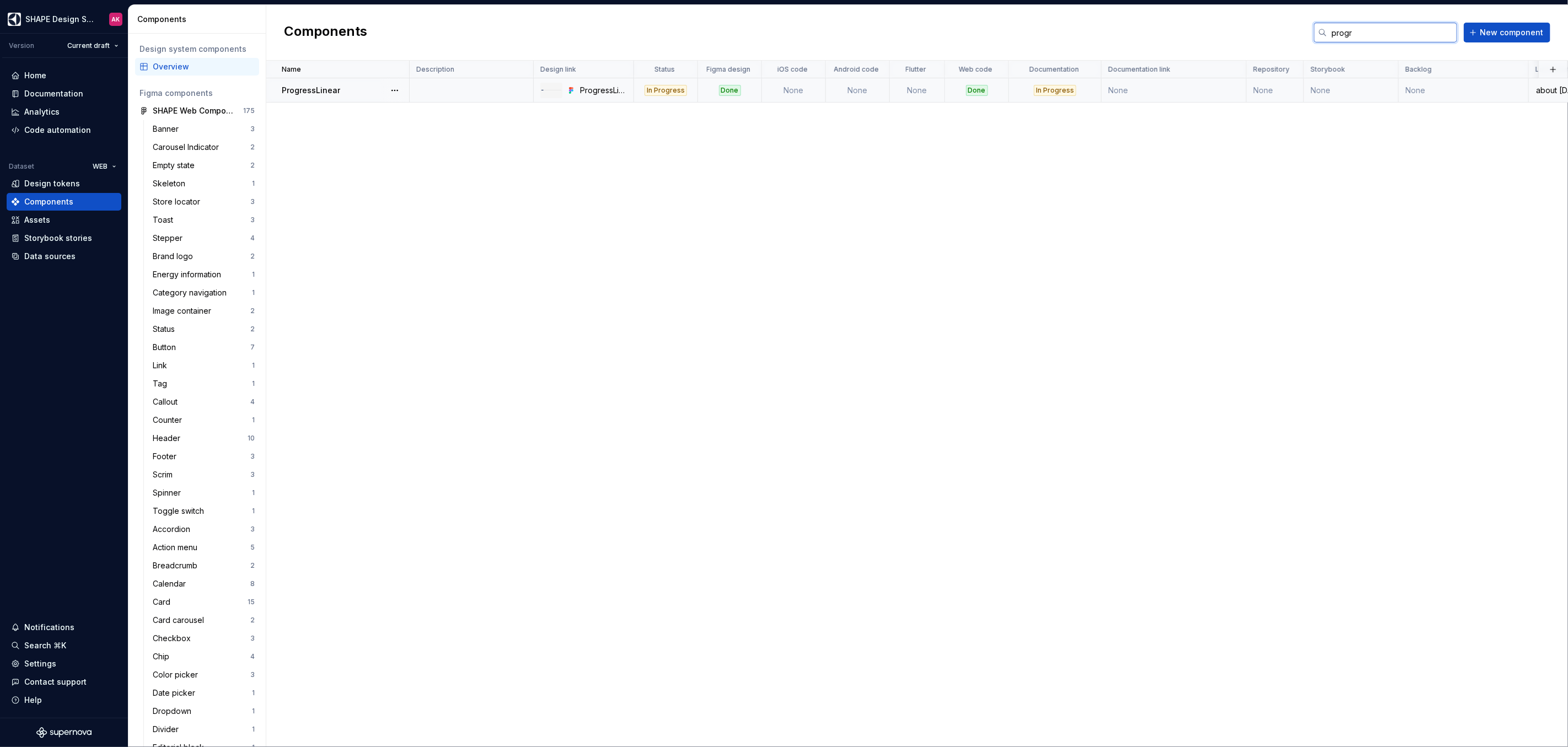
type input "progr"
click at [358, 90] on div "ProgressLinear" at bounding box center [345, 90] width 127 height 11
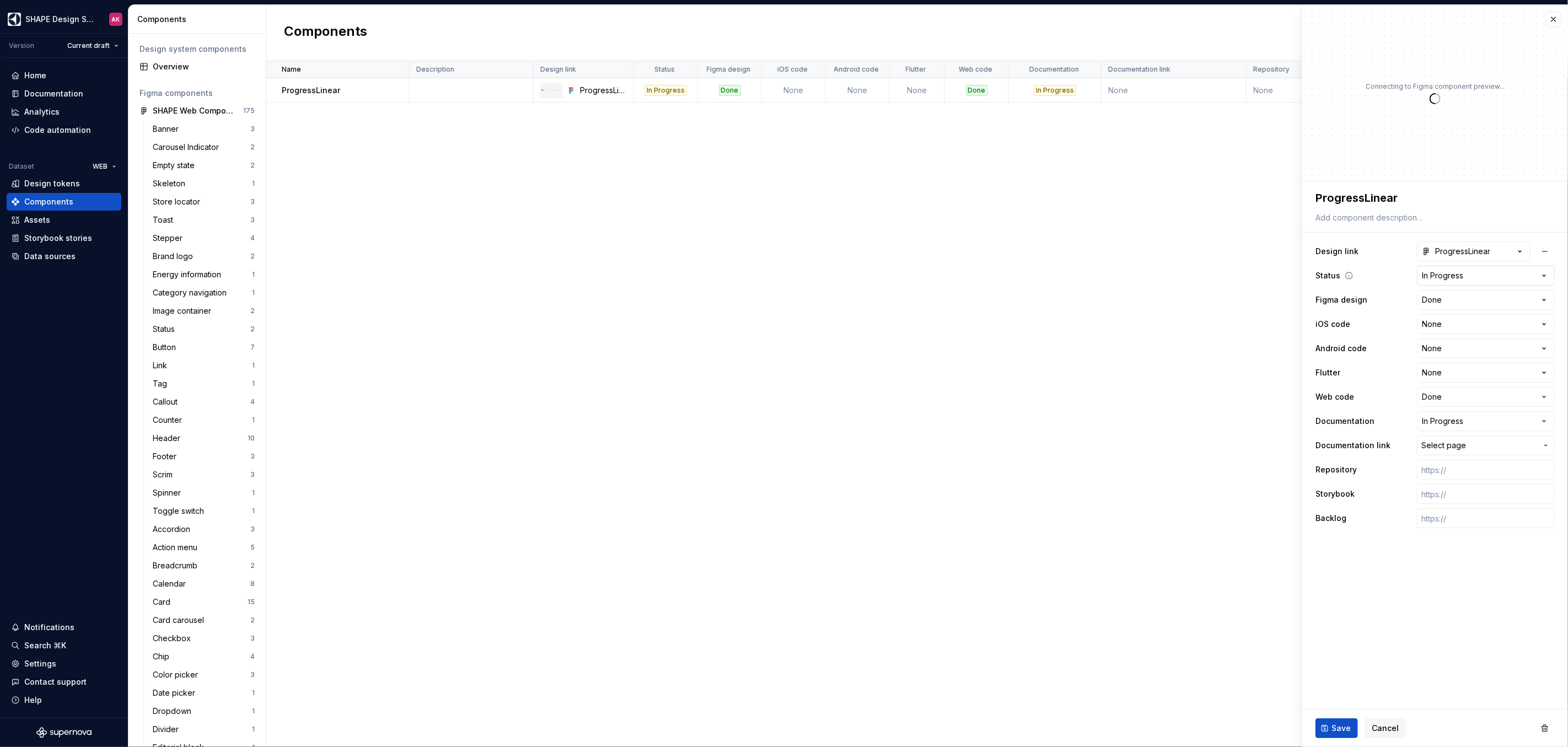
type textarea "*"
click at [1458, 275] on html "SHAPE Design System AK Version Current draft Home Documentation Analytics Code …" at bounding box center [784, 373] width 1568 height 747
select select "**********"
type textarea "*"
click at [1452, 420] on html "SHAPE Design System AK Version Current draft Home Documentation Analytics Code …" at bounding box center [784, 373] width 1568 height 747
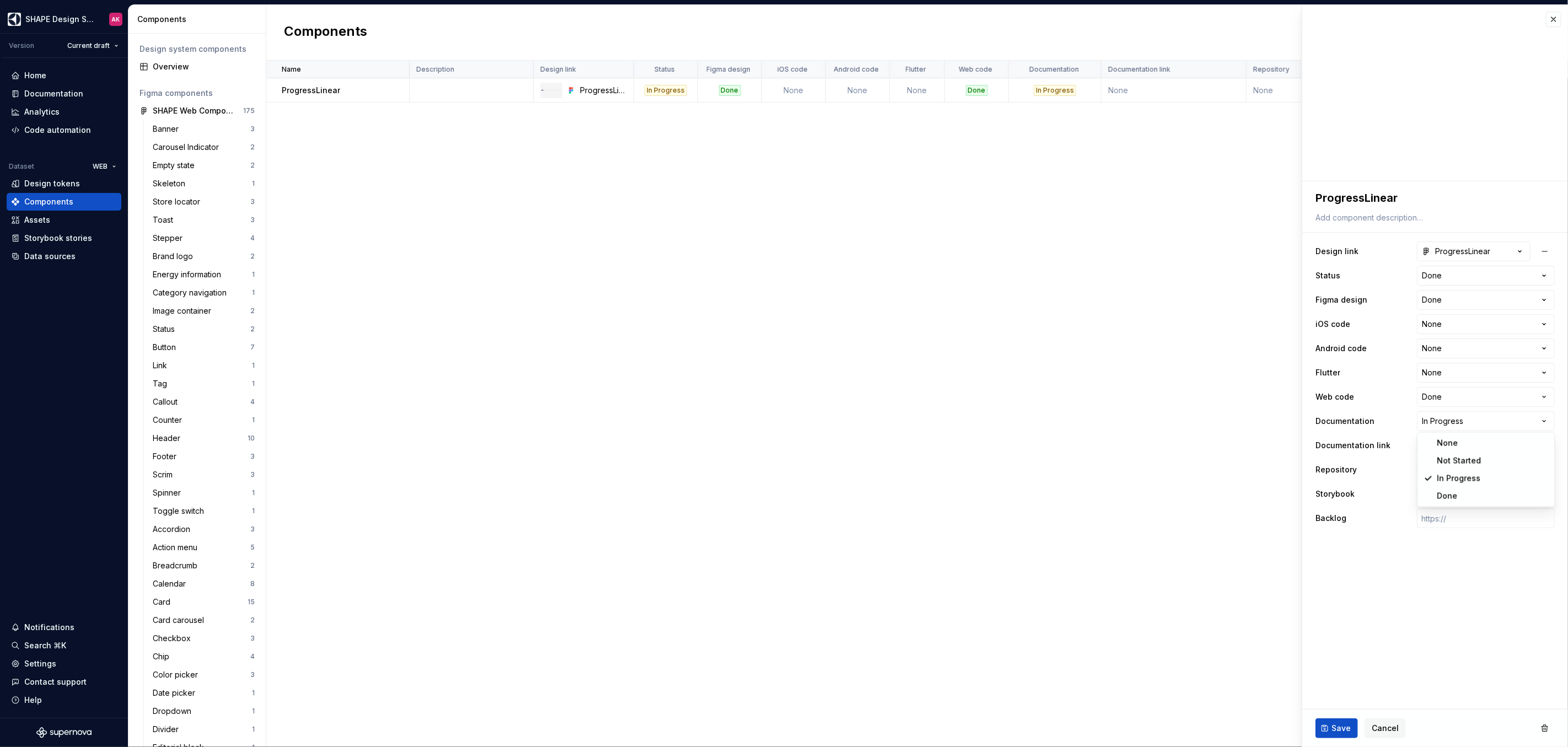
select select "**********"
type textarea "*"
click at [1447, 443] on span "Select page" at bounding box center [1443, 446] width 44 height 11
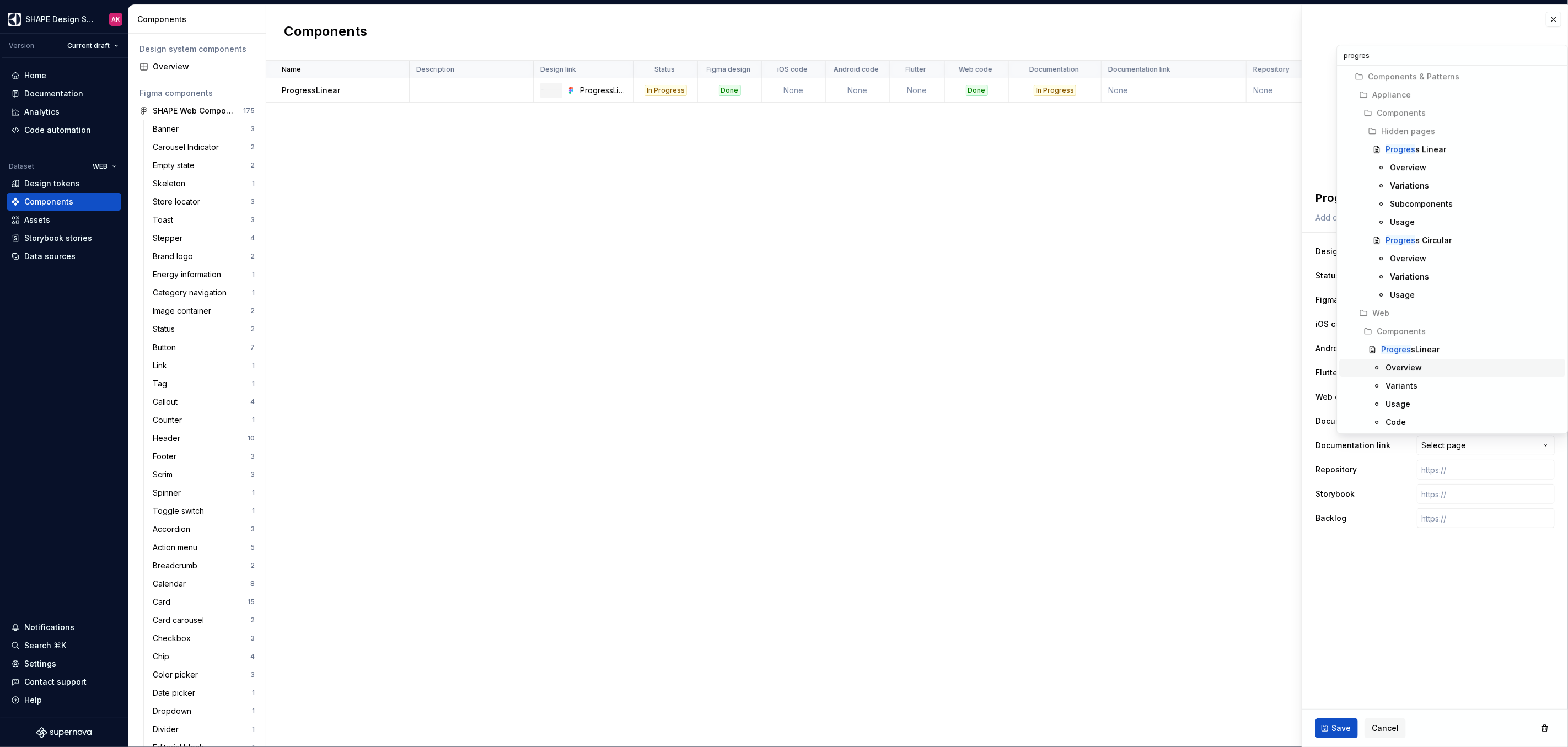
type input "progres"
click at [1402, 365] on div "Overview" at bounding box center [1404, 368] width 37 height 11
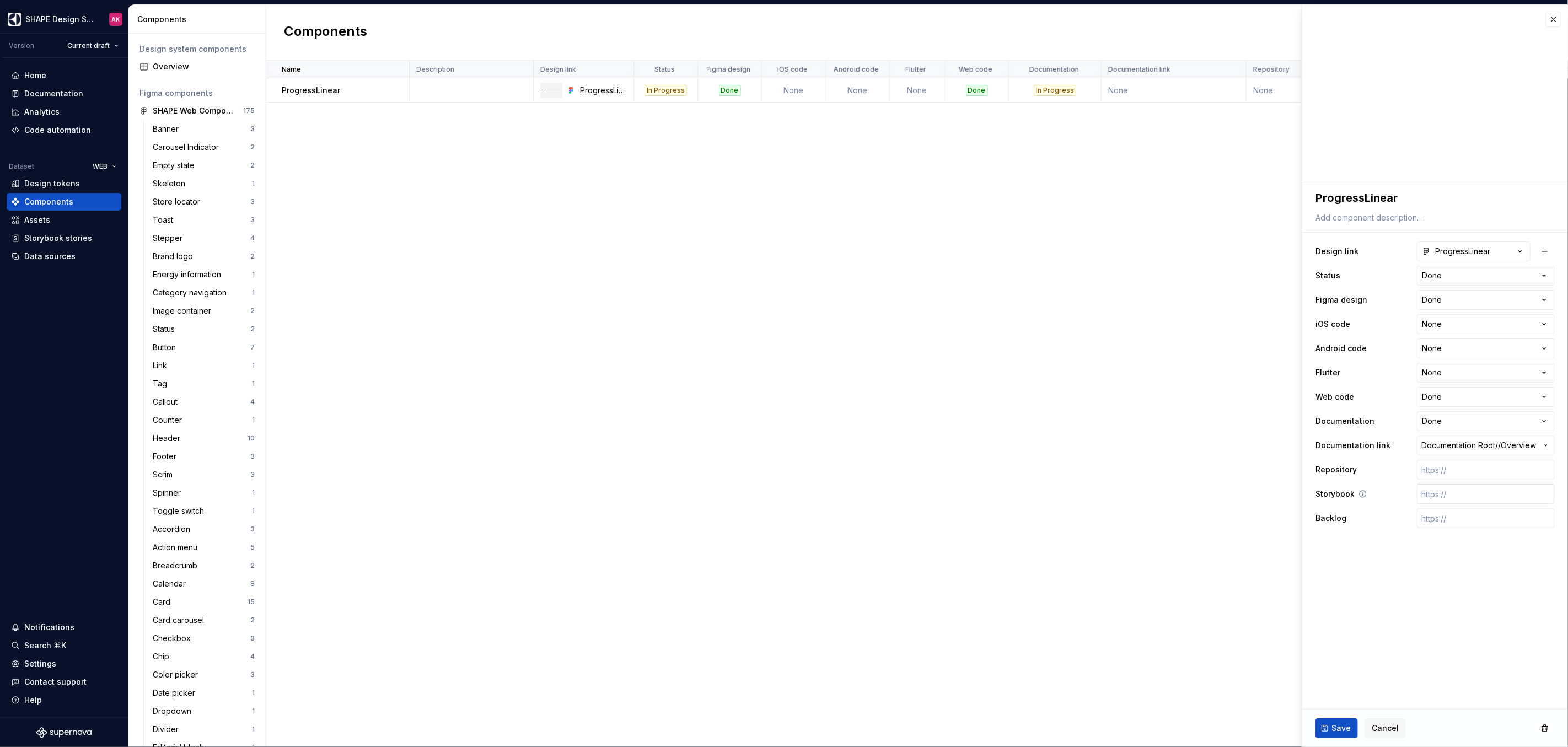
click at [1450, 494] on input "text" at bounding box center [1486, 494] width 138 height 20
paste input "Don’t use the overlay variant on top of solid surfaces."
type textarea "*"
type input "Don’t use the overlay variant on top of solid surfaces."
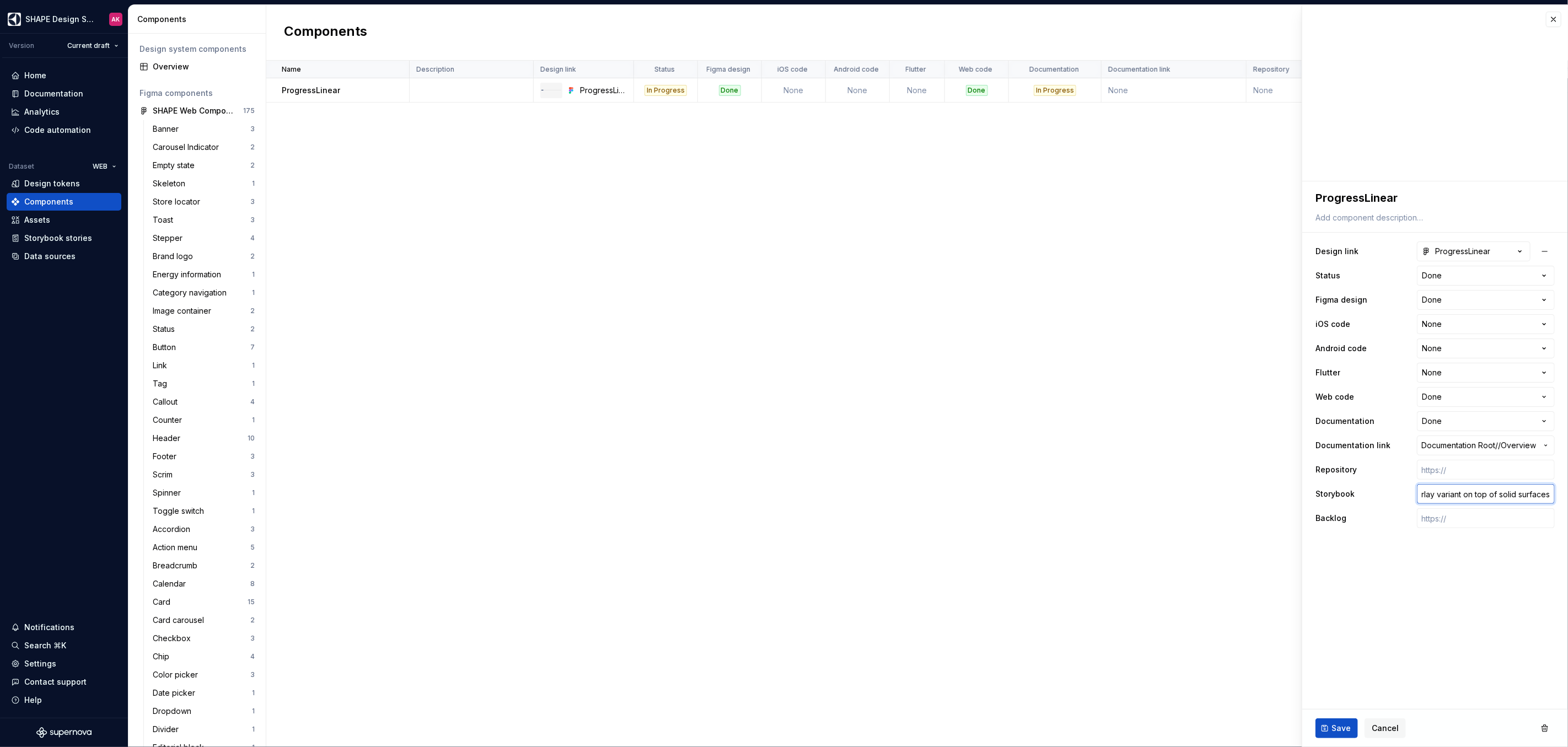
type textarea "*"
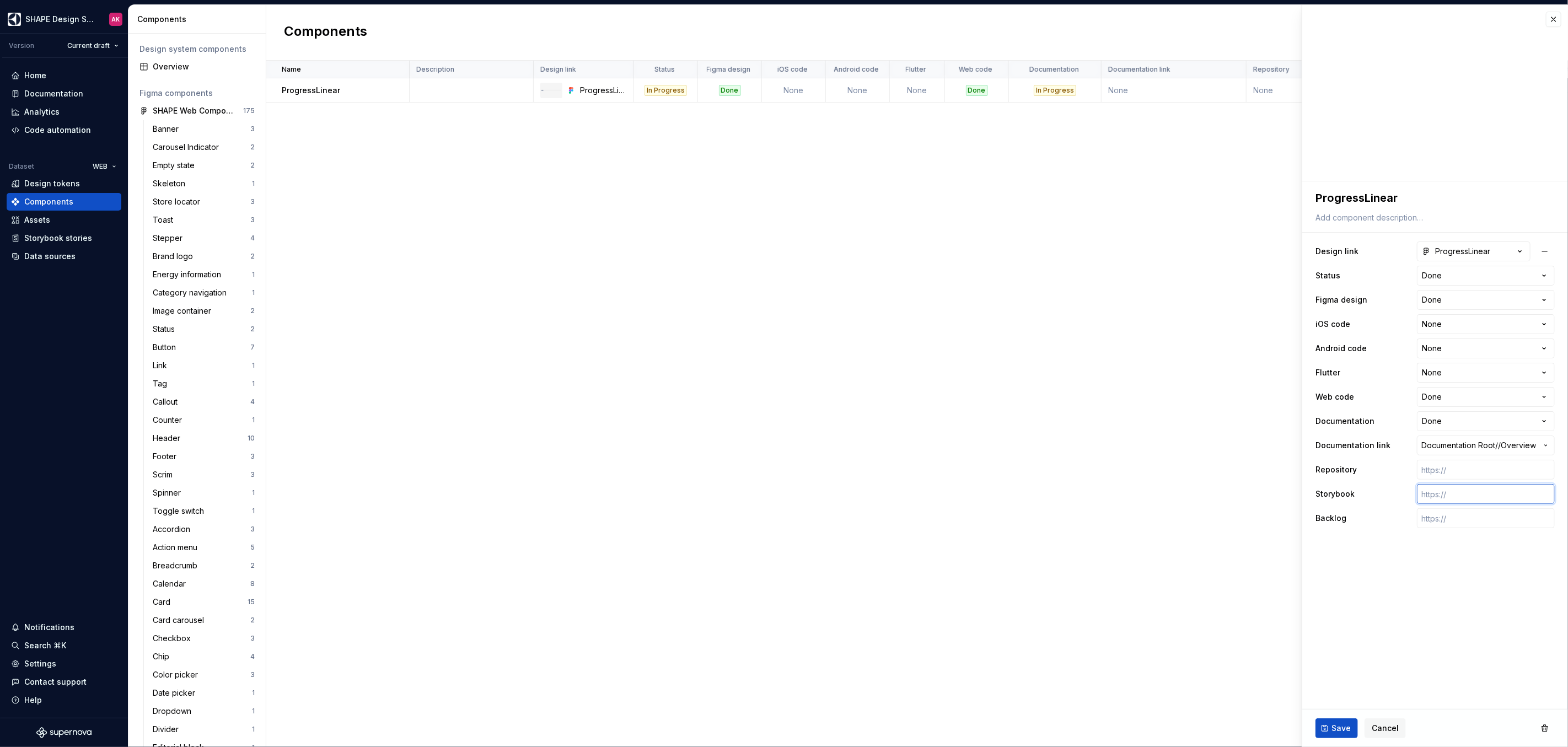
type textarea "*"
paste input "https://t1-mfe-storybook.eluxcdn.com/index.html?path=/docs/components-progressl…"
type textarea "*"
type input "https://t1-mfe-storybook.eluxcdn.com/index.html?path=/docs/components-progressl…"
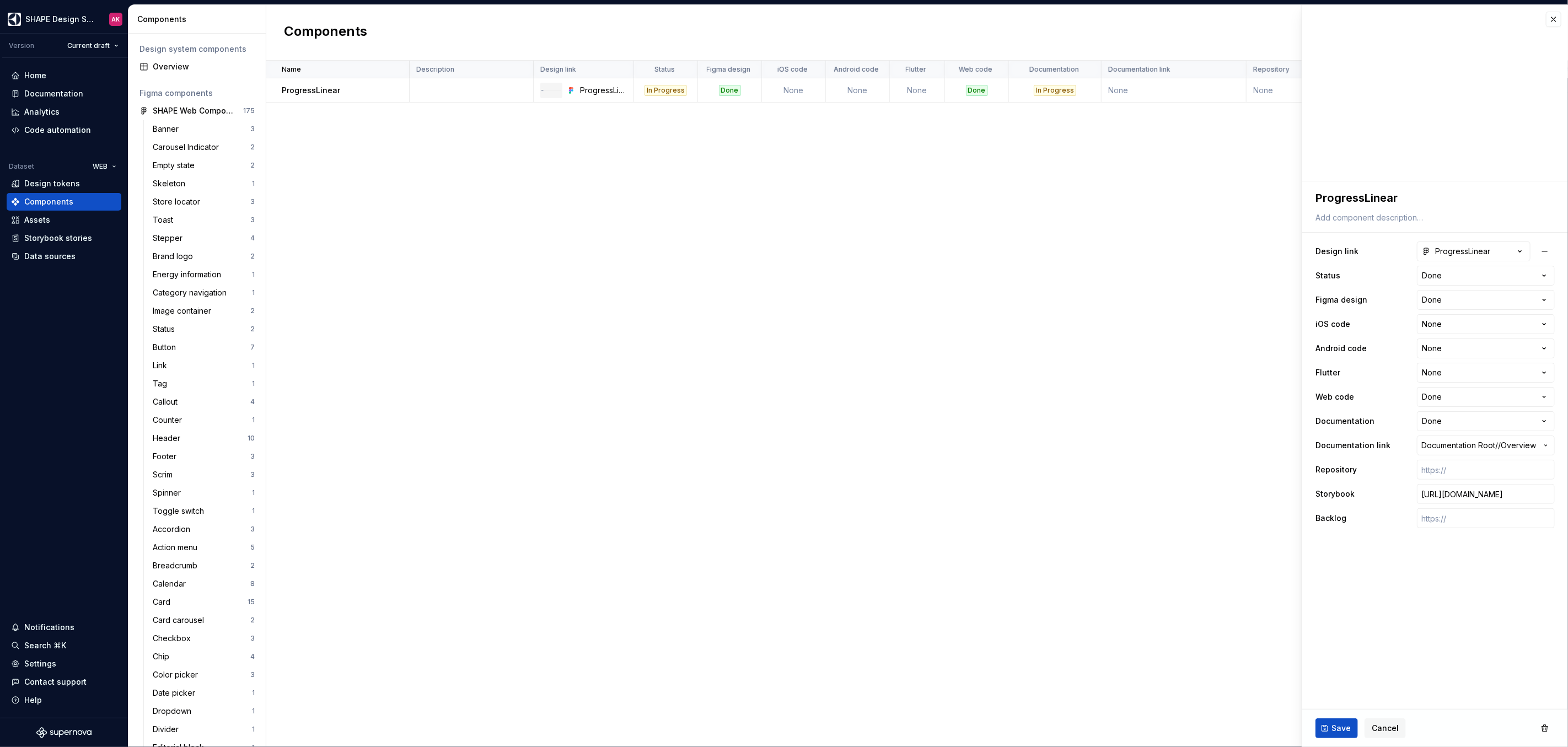
click at [1332, 721] on button "Save" at bounding box center [1337, 728] width 43 height 20
type textarea "*"
